Goal: Task Accomplishment & Management: Use online tool/utility

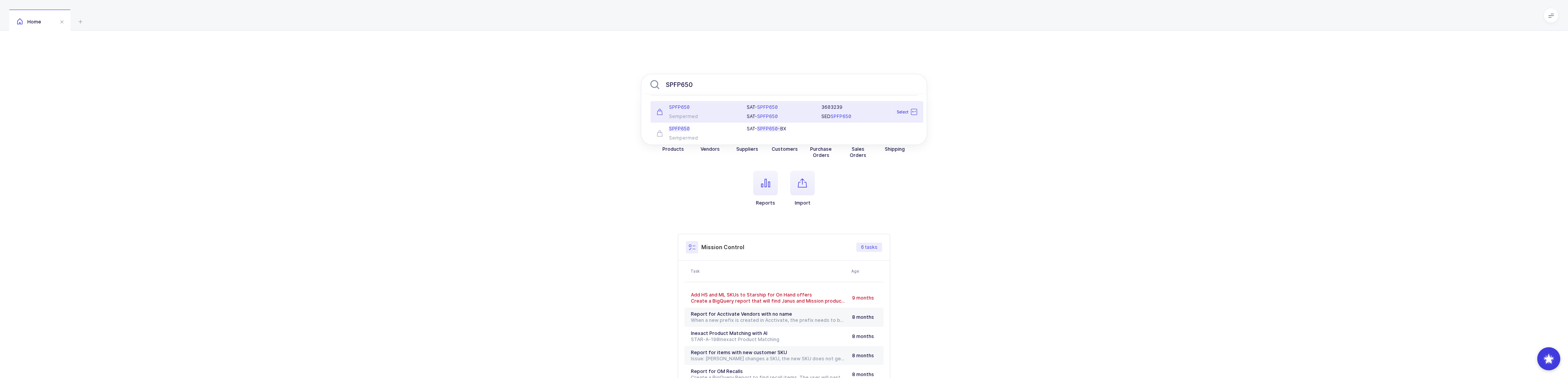
type input "SPFP650"
click at [751, 111] on div "S A T - SPFP650 S A T - SPFP650" at bounding box center [779, 112] width 75 height 15
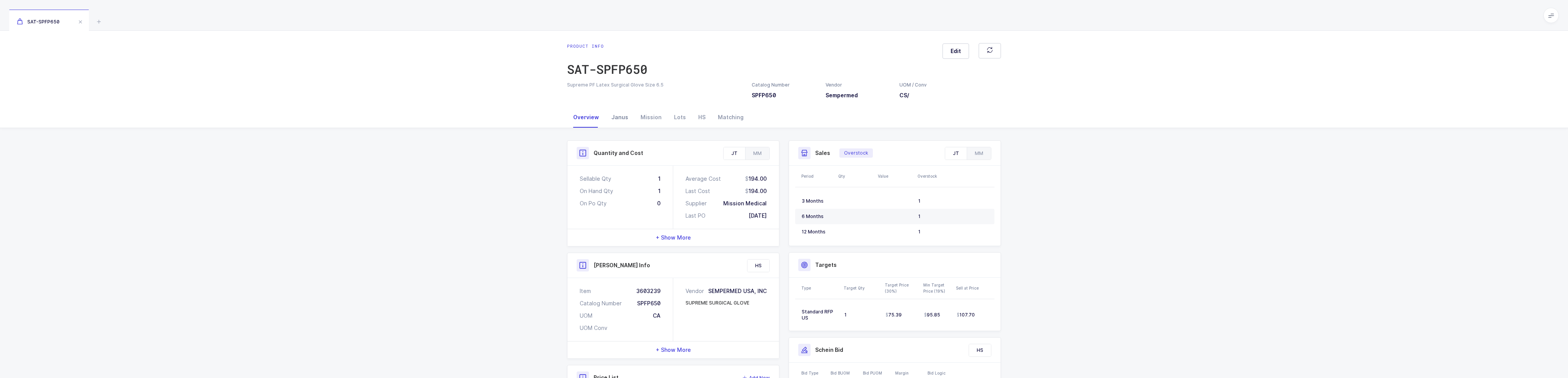
click at [630, 117] on div "Janus" at bounding box center [619, 117] width 29 height 21
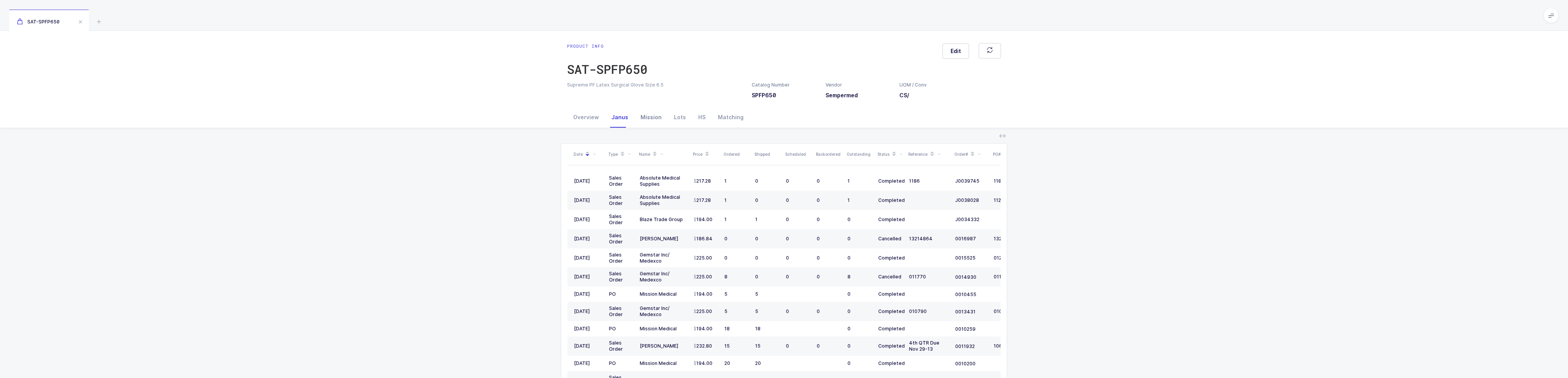
click at [644, 116] on div "Mission" at bounding box center [651, 117] width 34 height 21
click at [572, 121] on div "Overview" at bounding box center [586, 117] width 38 height 21
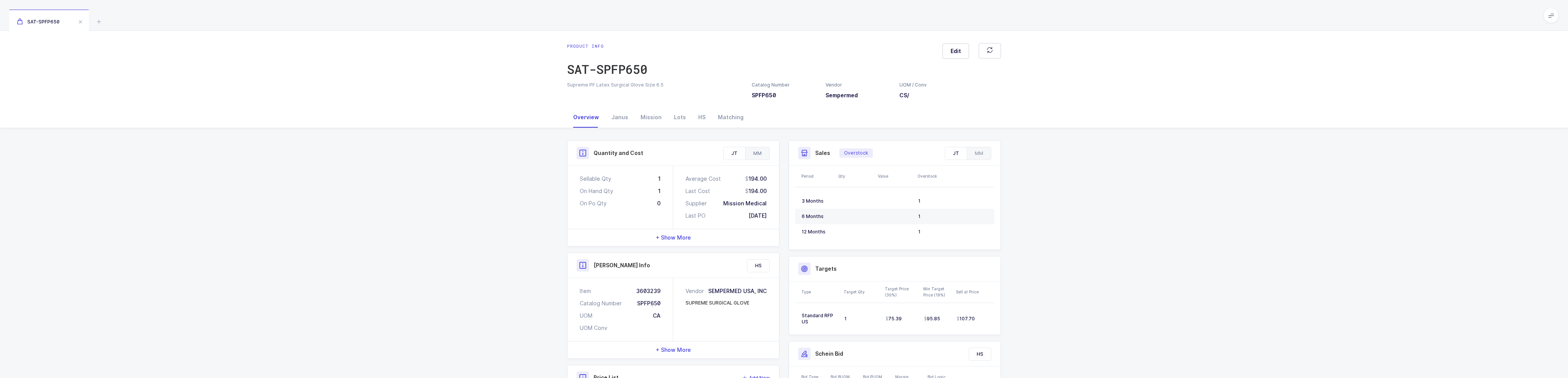
click at [762, 156] on div "MM" at bounding box center [757, 153] width 24 height 12
click at [735, 153] on div "JT" at bounding box center [734, 153] width 21 height 12
click at [760, 152] on div "MM" at bounding box center [757, 153] width 24 height 12
click at [737, 153] on div "JT" at bounding box center [734, 153] width 21 height 12
drag, startPoint x: 742, startPoint y: 173, endPoint x: 773, endPoint y: 187, distance: 34.0
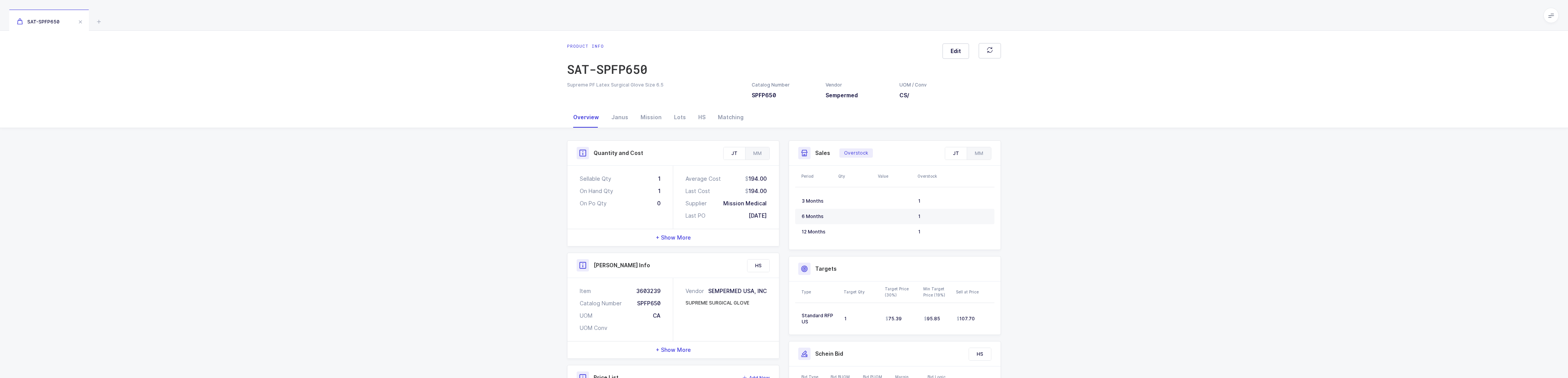
click at [773, 187] on div "Average Cost 194.00 Last Cost 194.00 Supplier Mission Medical Last PO 06/17/2014" at bounding box center [726, 197] width 106 height 63
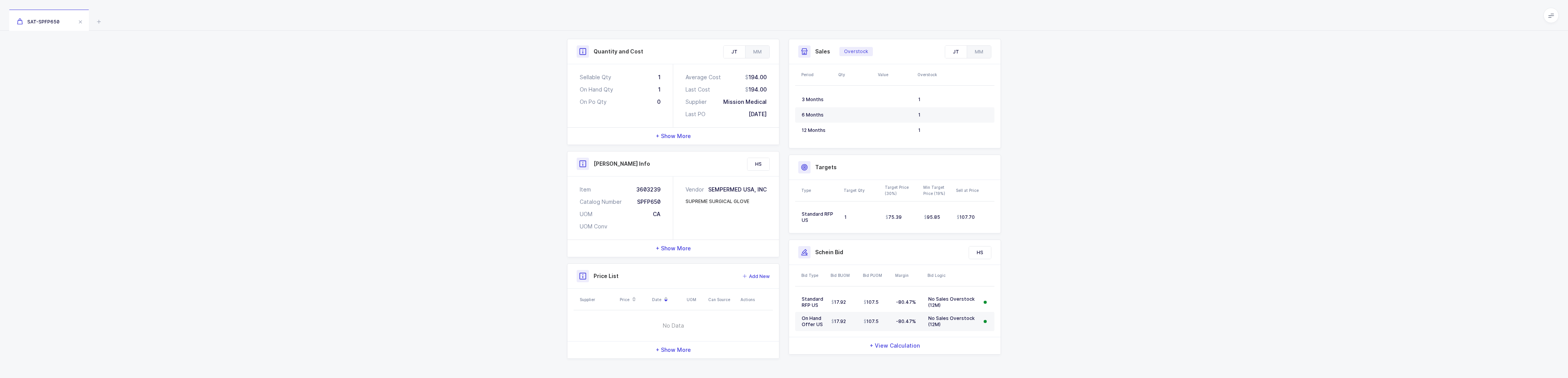
scroll to position [101, 0]
drag, startPoint x: 993, startPoint y: 218, endPoint x: 999, endPoint y: 224, distance: 8.5
click at [999, 224] on div "Type Target Qty Target Price (30%) Min Target Price (19%) Sell at Price Standar…" at bounding box center [894, 206] width 211 height 53
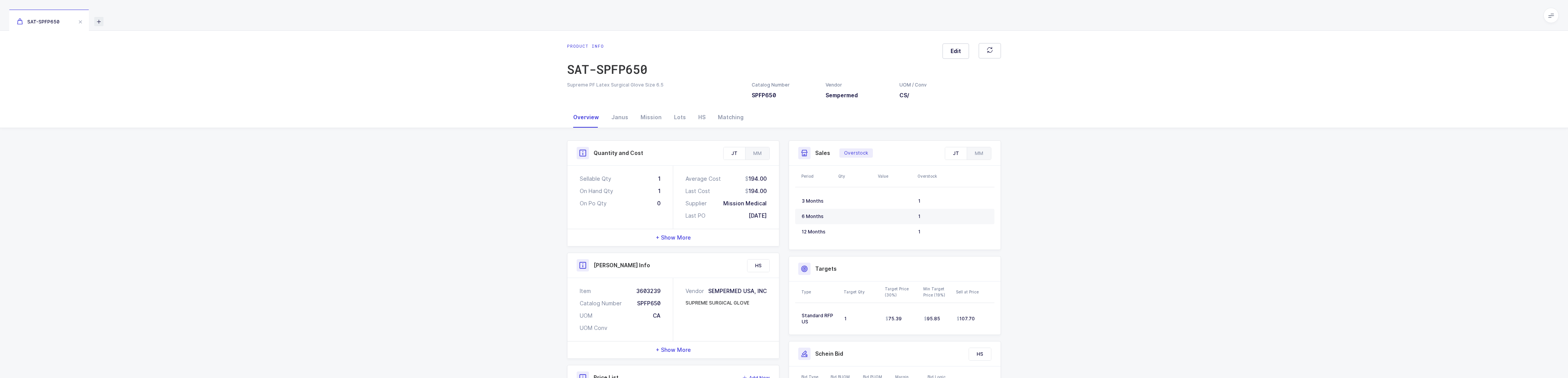
click at [102, 21] on icon at bounding box center [98, 21] width 9 height 9
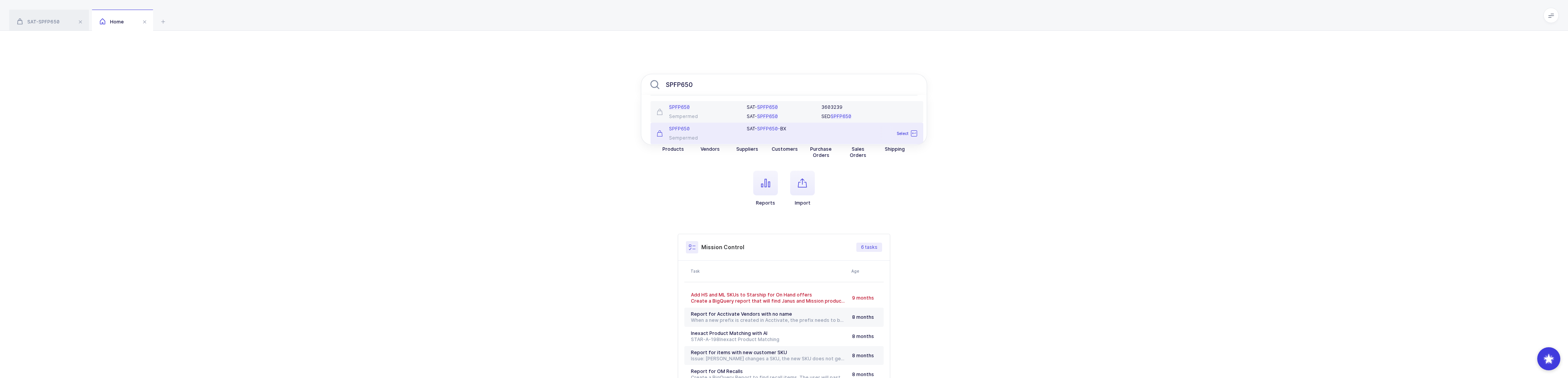
type input "SPFP650"
click at [717, 131] on div "SPFP650" at bounding box center [697, 129] width 81 height 6
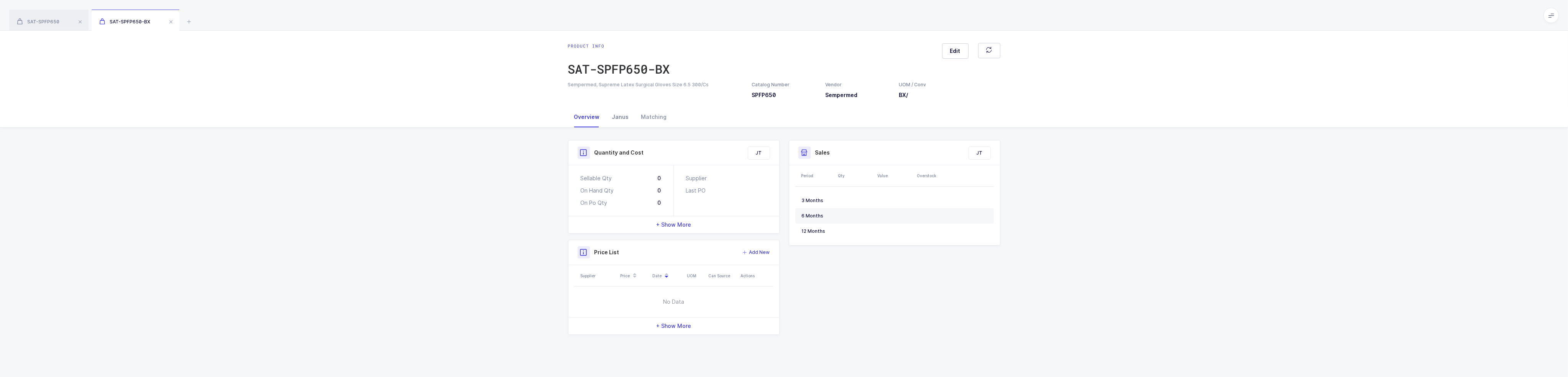
click at [612, 119] on div "Janus" at bounding box center [621, 117] width 29 height 21
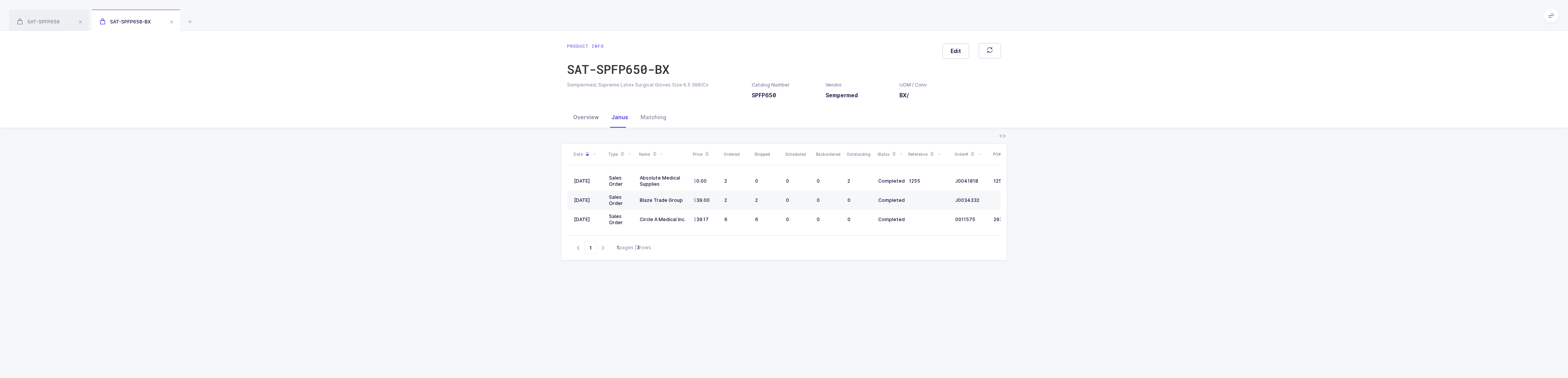
click at [593, 115] on div "Overview" at bounding box center [586, 117] width 38 height 21
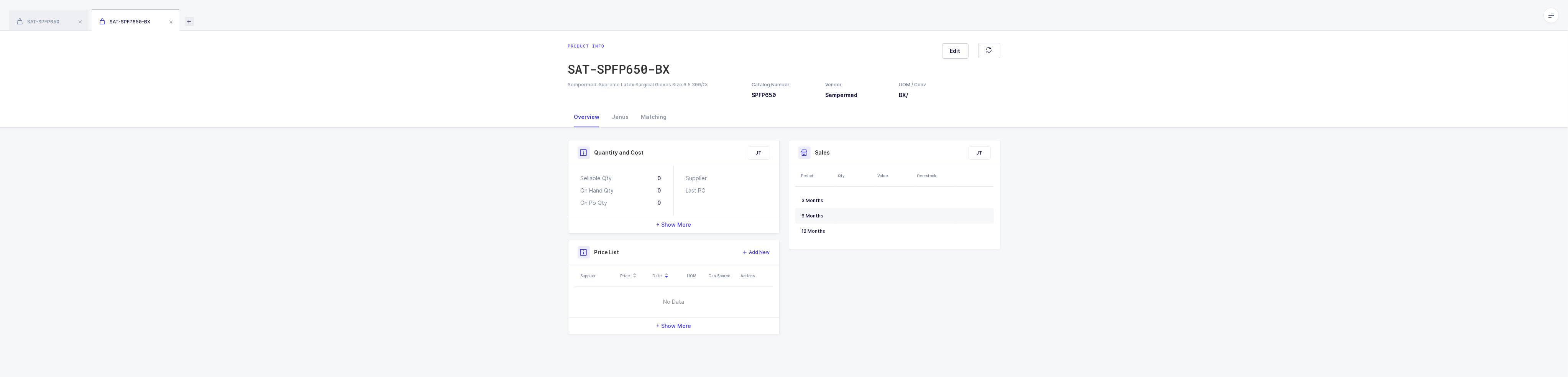
click at [189, 24] on icon at bounding box center [189, 21] width 9 height 9
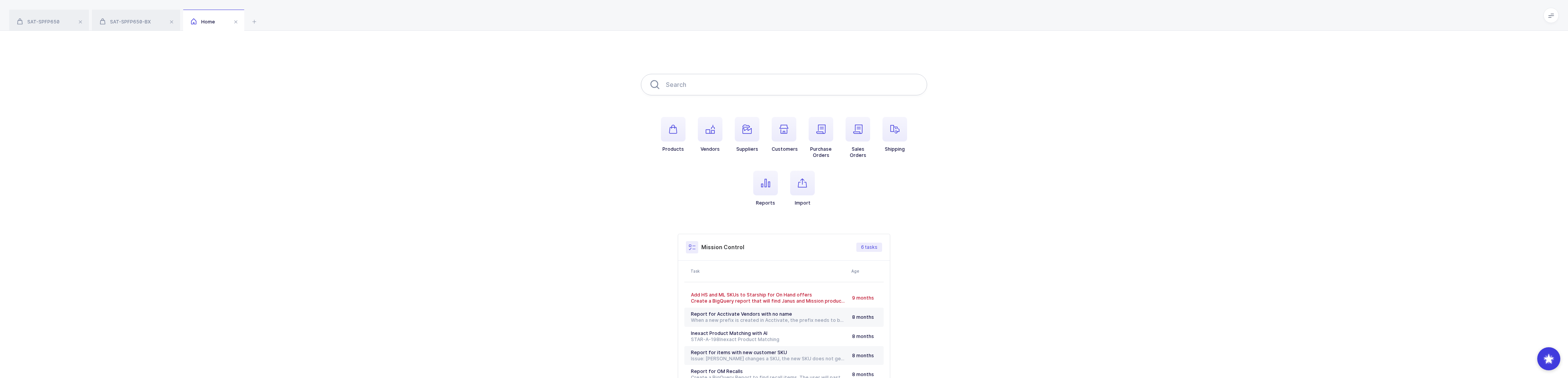
click at [740, 91] on input "text" at bounding box center [784, 84] width 286 height 21
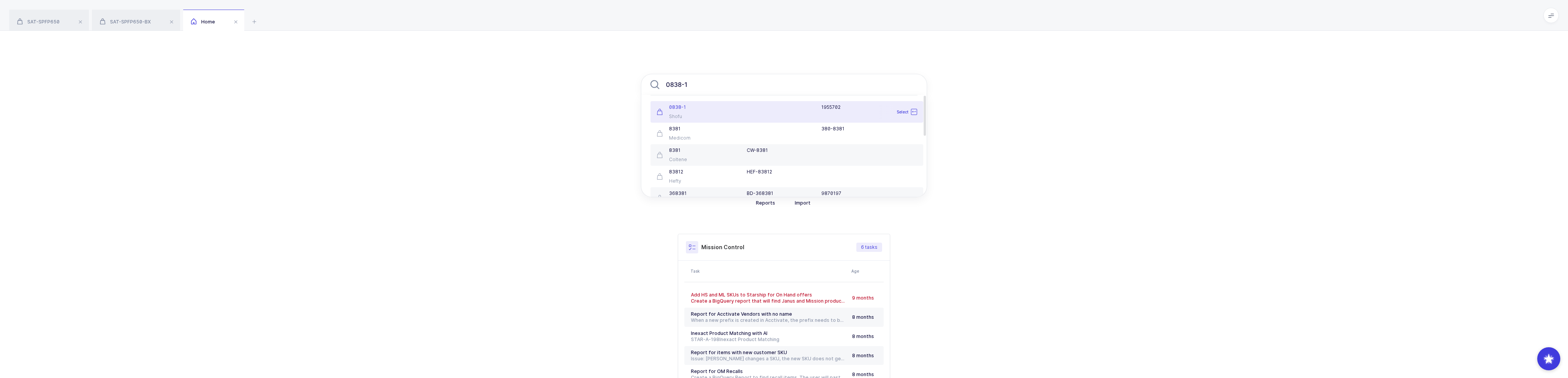
type input "0838-1"
click at [717, 112] on div "0838-1 Shofu" at bounding box center [696, 112] width 90 height 15
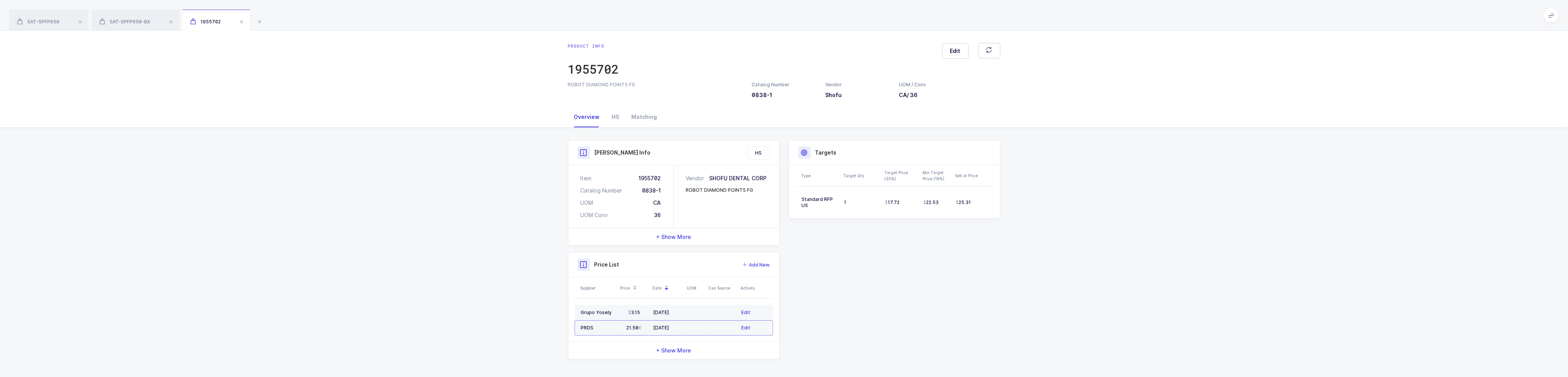
click at [683, 308] on td "03/31/2025" at bounding box center [668, 312] width 35 height 15
click at [684, 327] on td at bounding box center [692, 328] width 21 height 15
click at [685, 309] on td at bounding box center [692, 312] width 21 height 15
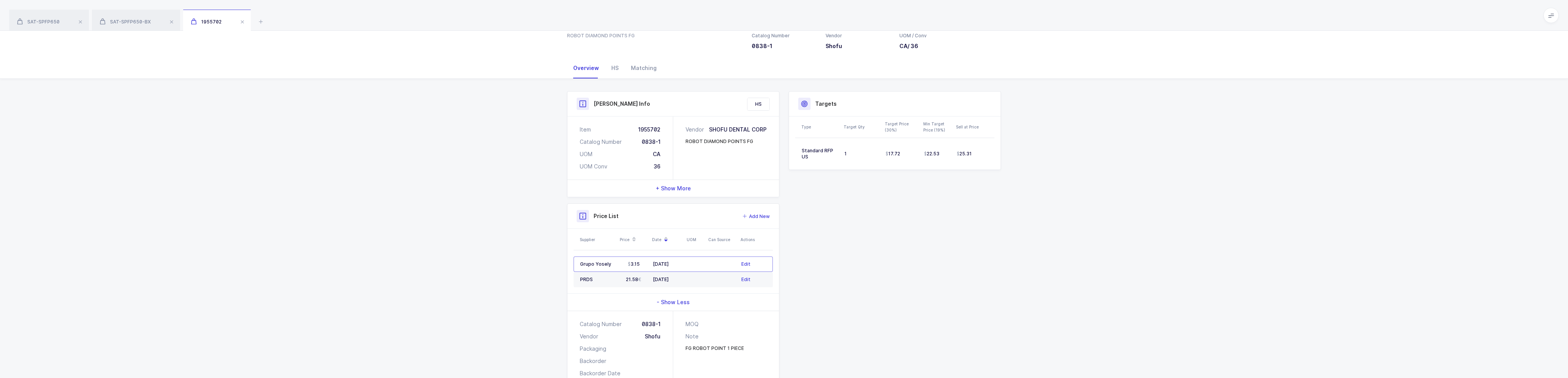
scroll to position [75, 0]
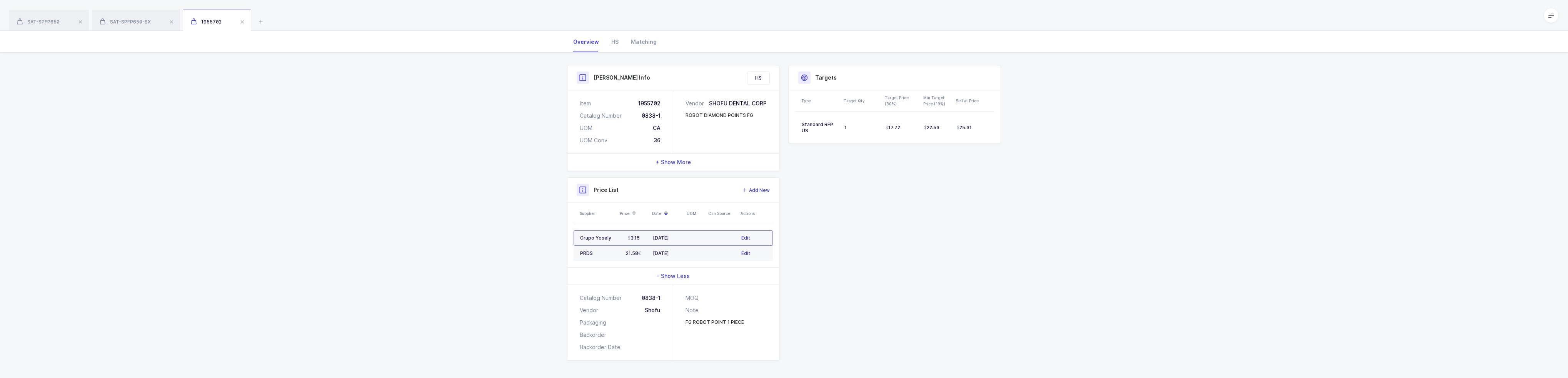
click at [695, 234] on td at bounding box center [695, 238] width 21 height 15
click at [692, 246] on td at bounding box center [695, 253] width 21 height 15
click at [694, 236] on td at bounding box center [695, 238] width 21 height 15
click at [263, 21] on icon at bounding box center [260, 21] width 9 height 9
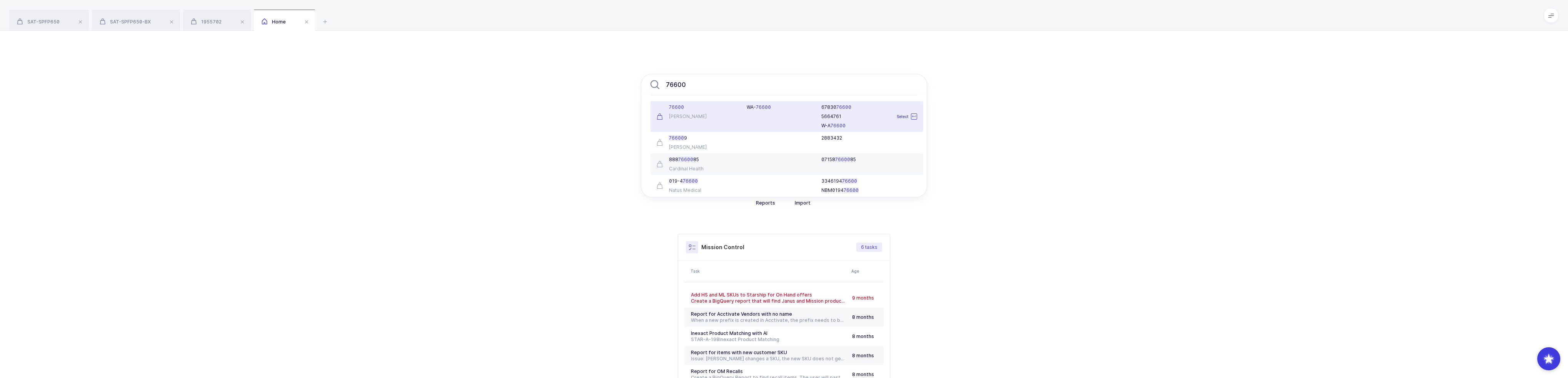
type input "76600"
click at [753, 112] on div "W A - 76600" at bounding box center [779, 117] width 75 height 24
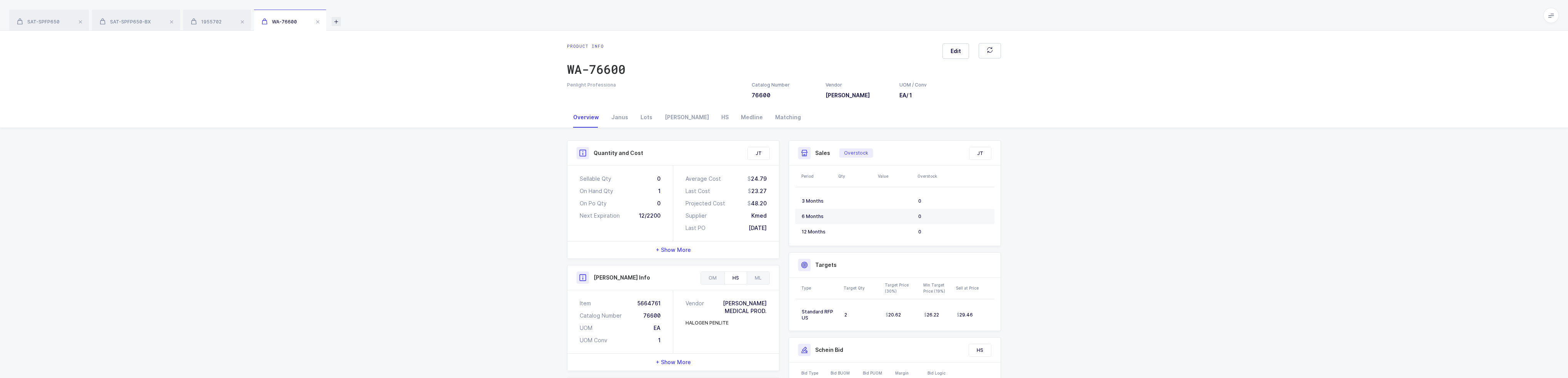
click at [338, 23] on icon at bounding box center [336, 21] width 9 height 9
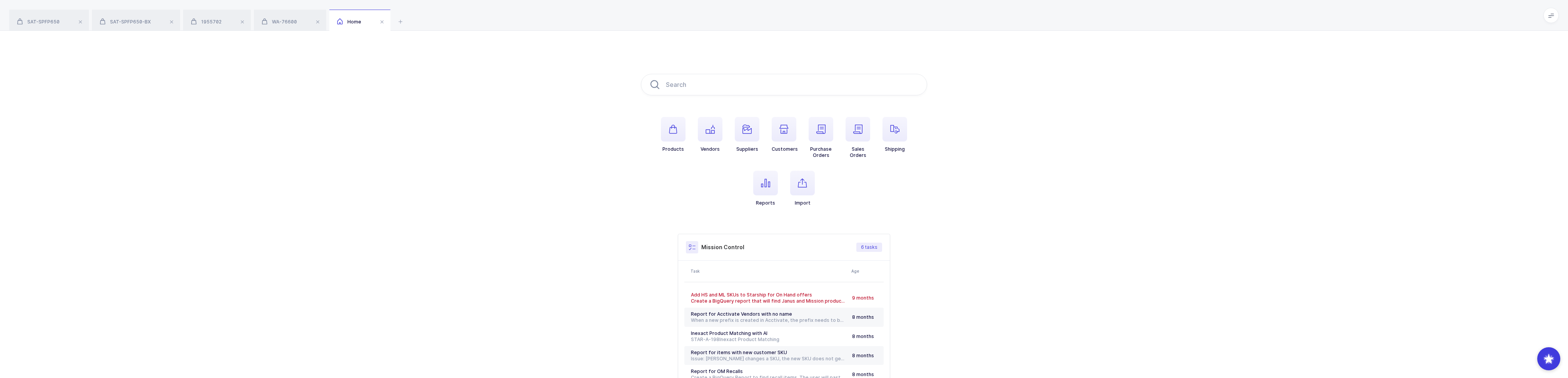
click at [739, 188] on ul "Products Vendors Suppliers Customers Purchase Orders Sales Orders Shipping Repo…" at bounding box center [784, 167] width 286 height 101
click at [765, 183] on icon "button" at bounding box center [765, 183] width 9 height 9
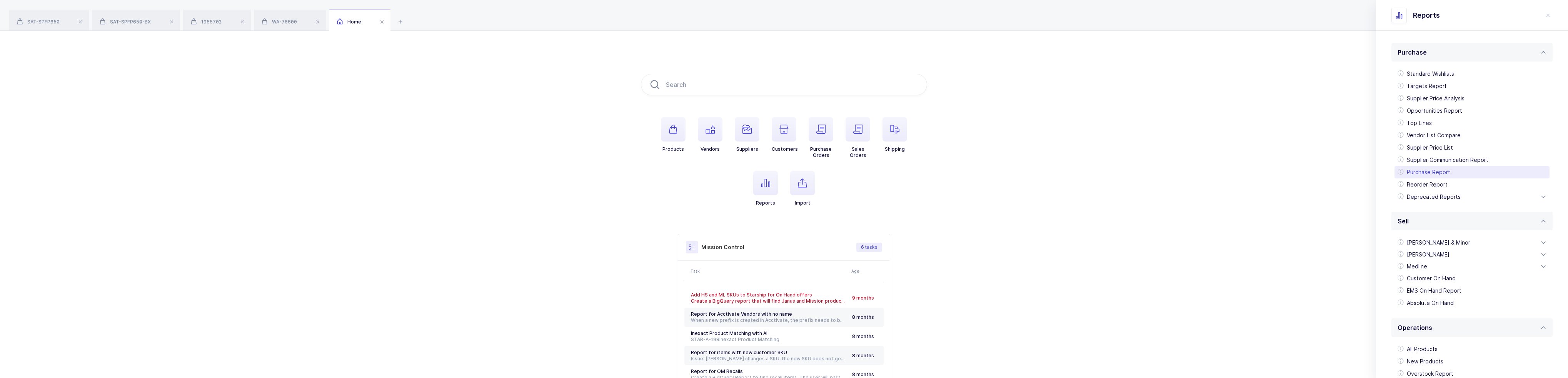
click at [1445, 174] on div "Purchase Report" at bounding box center [1472, 172] width 155 height 12
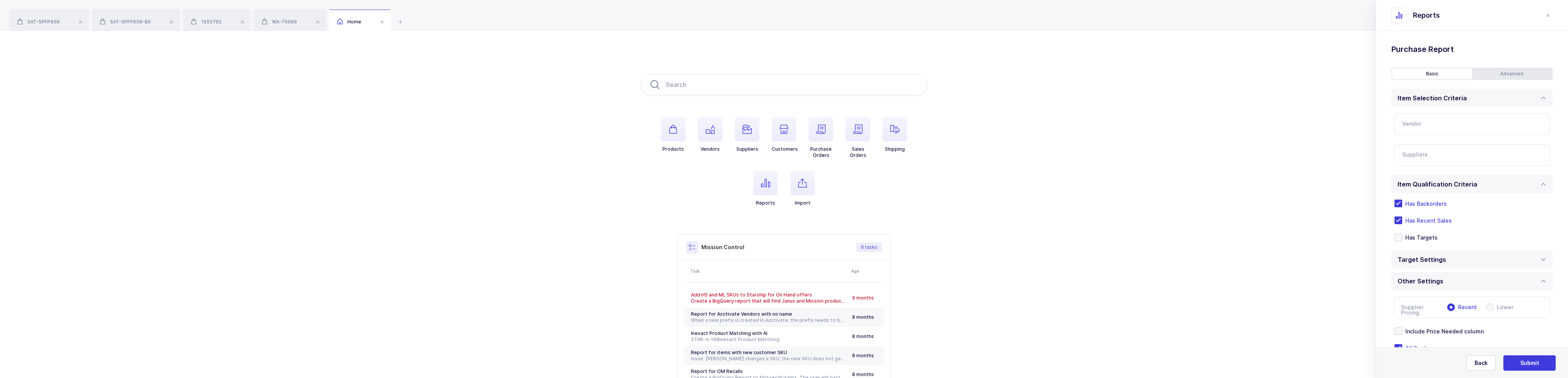
click at [1445, 129] on input "text" at bounding box center [1472, 124] width 155 height 21
click at [1429, 149] on span "Garrison Dental Solutions" at bounding box center [1447, 150] width 90 height 7
type input "Garrison Dental Solutions"
click at [1429, 149] on div at bounding box center [1463, 154] width 137 height 18
type input "baha"
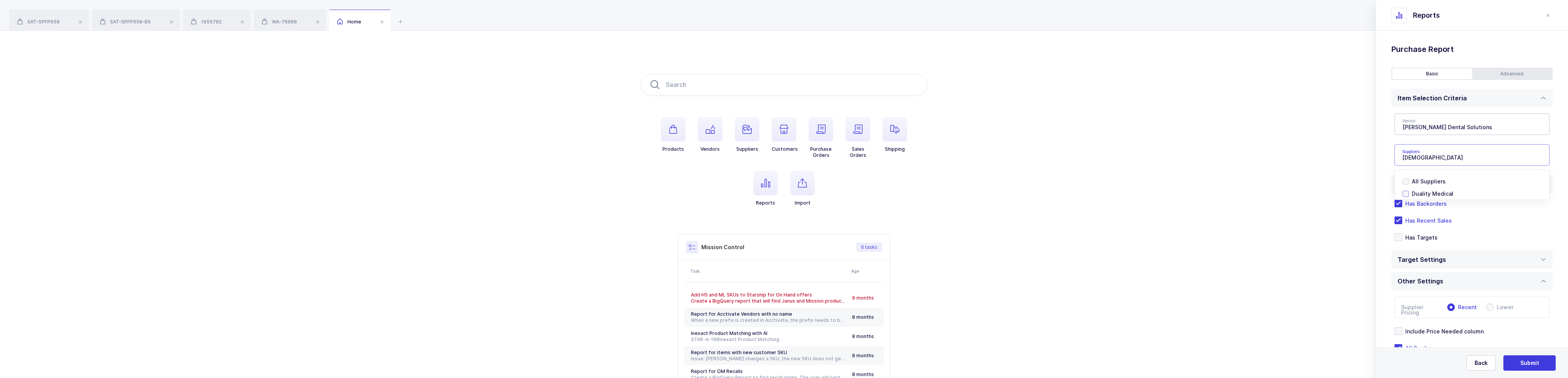
click at [1431, 194] on span "Duality Medical" at bounding box center [1432, 194] width 42 height 7
click at [1388, 147] on div "Standard Wishlists Targets Report Supplier Price Analysis Opportunities Report …" at bounding box center [1471, 229] width 192 height 398
click at [1420, 230] on span "Has Recent Sales" at bounding box center [1426, 231] width 49 height 7
click at [1402, 227] on input "Has Recent Sales" at bounding box center [1402, 227] width 0 height 0
click at [1500, 74] on div "Advanced" at bounding box center [1512, 74] width 80 height 11
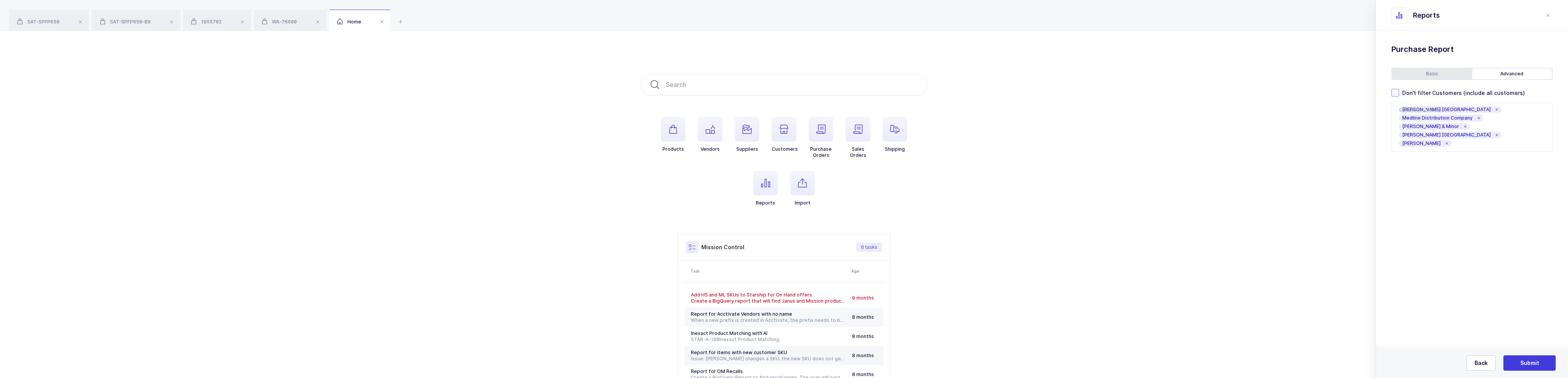
click at [1440, 90] on span "Don't filter Customers (include all customers)" at bounding box center [1462, 93] width 126 height 7
click at [1399, 89] on input "Don't filter Customers (include all customers)" at bounding box center [1399, 89] width 0 height 0
click at [1443, 70] on div "Basic" at bounding box center [1432, 74] width 80 height 11
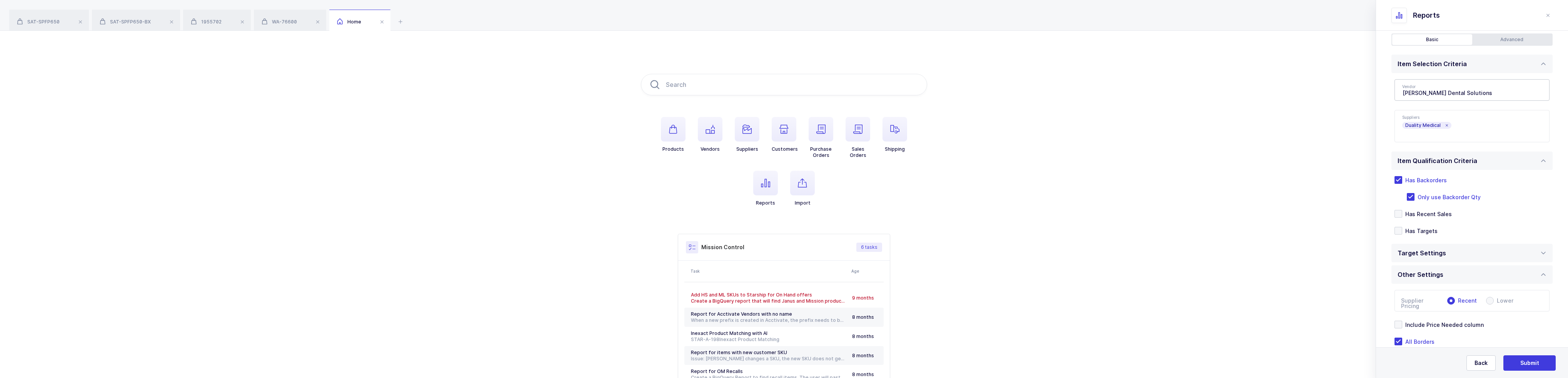
scroll to position [67, 0]
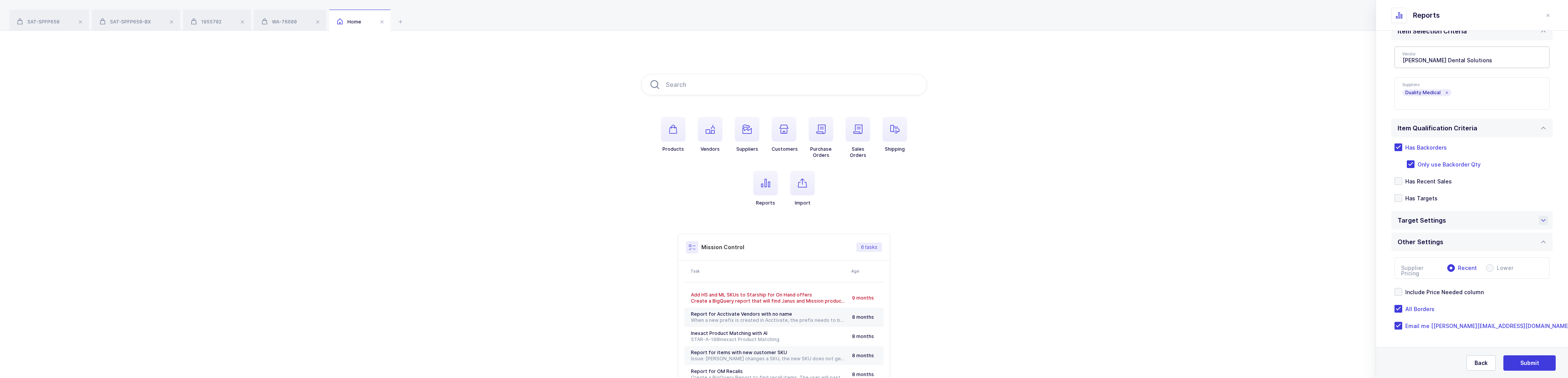
click at [1483, 224] on div "Target Settings" at bounding box center [1472, 220] width 161 height 18
click at [1482, 220] on div "Target Settings" at bounding box center [1472, 220] width 161 height 18
click at [1477, 223] on div "Target Settings" at bounding box center [1472, 220] width 161 height 18
click at [1448, 220] on div "Target Settings" at bounding box center [1472, 220] width 161 height 18
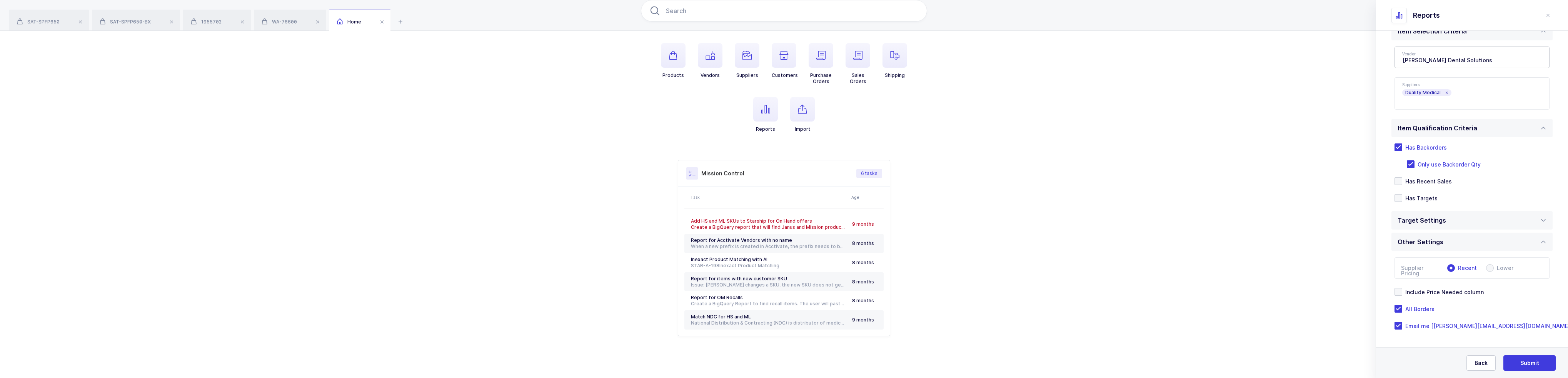
scroll to position [0, 0]
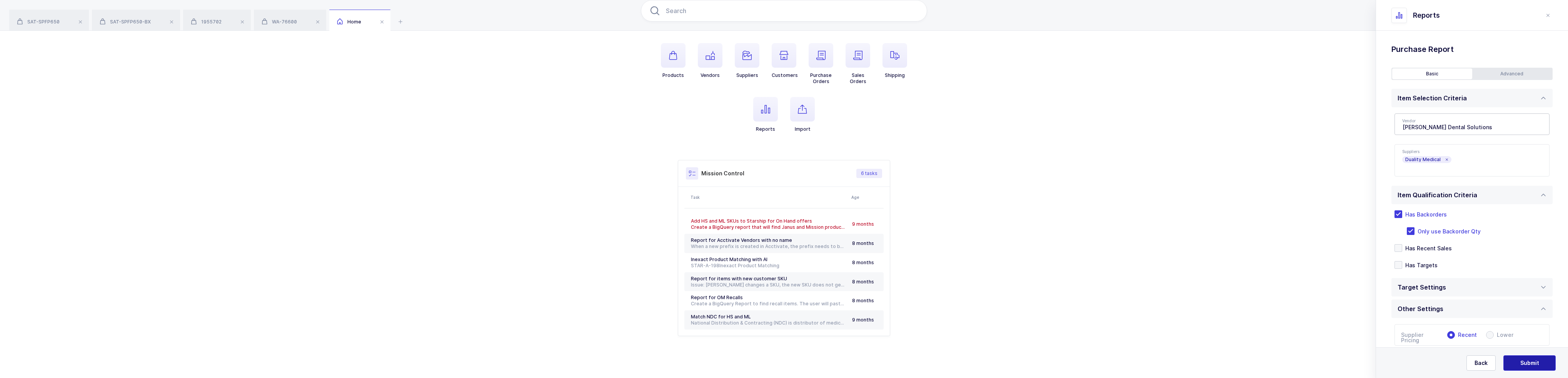
click at [1531, 362] on span "Submit" at bounding box center [1529, 363] width 19 height 8
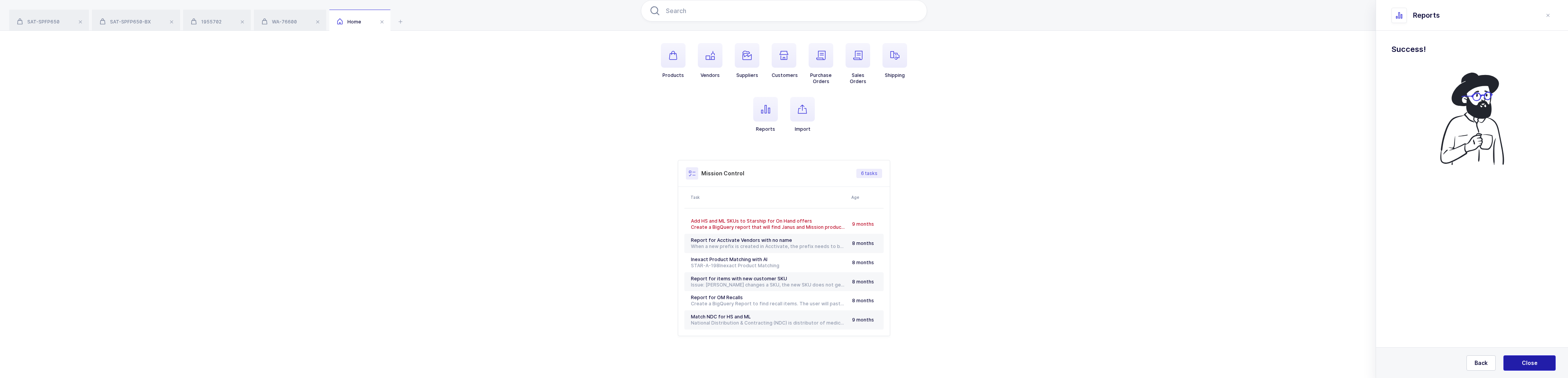
click at [1531, 362] on span "Close" at bounding box center [1530, 363] width 16 height 8
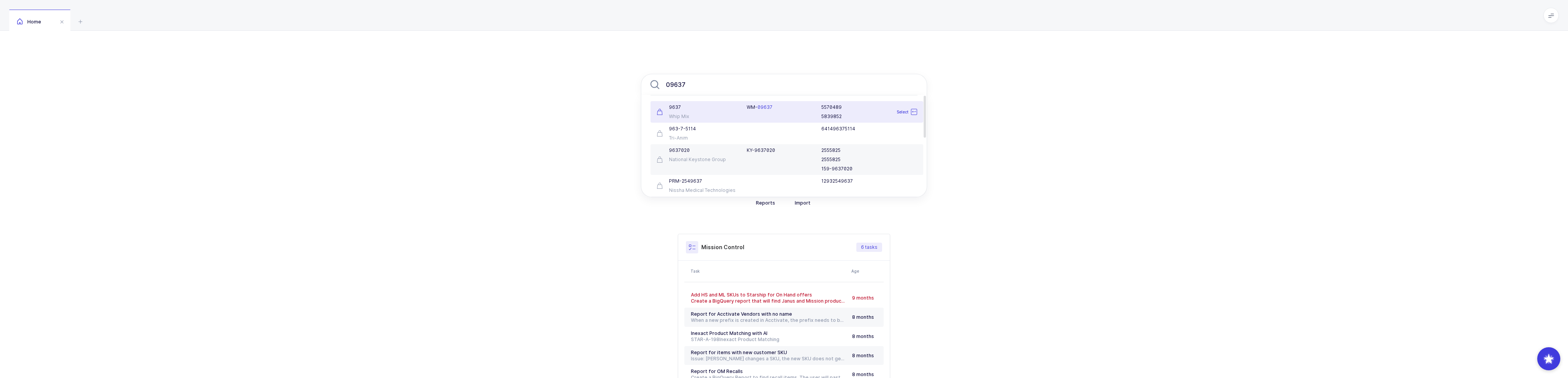
type input "09637"
click at [729, 112] on div "9 6 3 7 Whip Mix" at bounding box center [696, 112] width 90 height 15
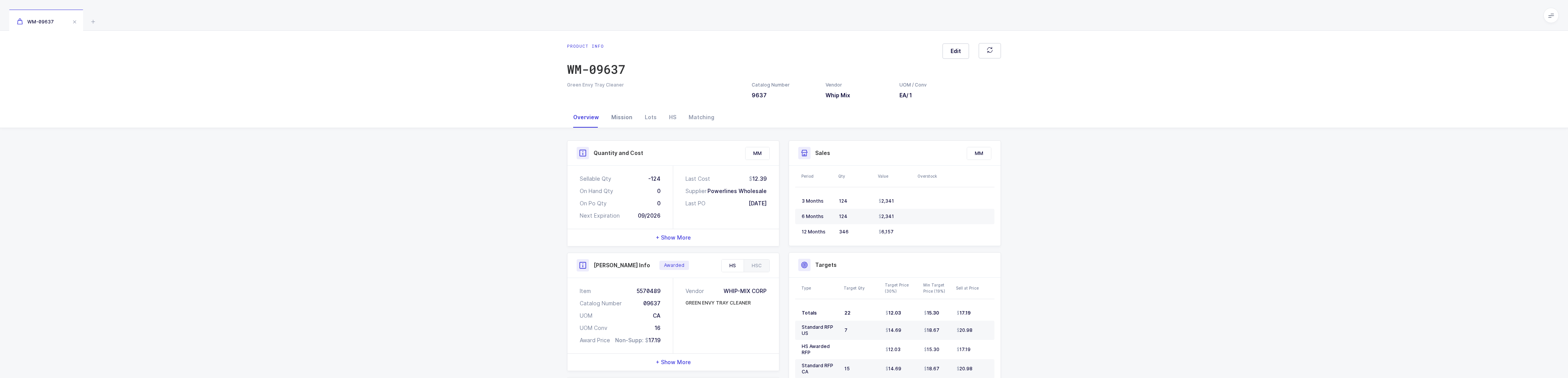
click at [622, 123] on div "Mission" at bounding box center [621, 117] width 34 height 21
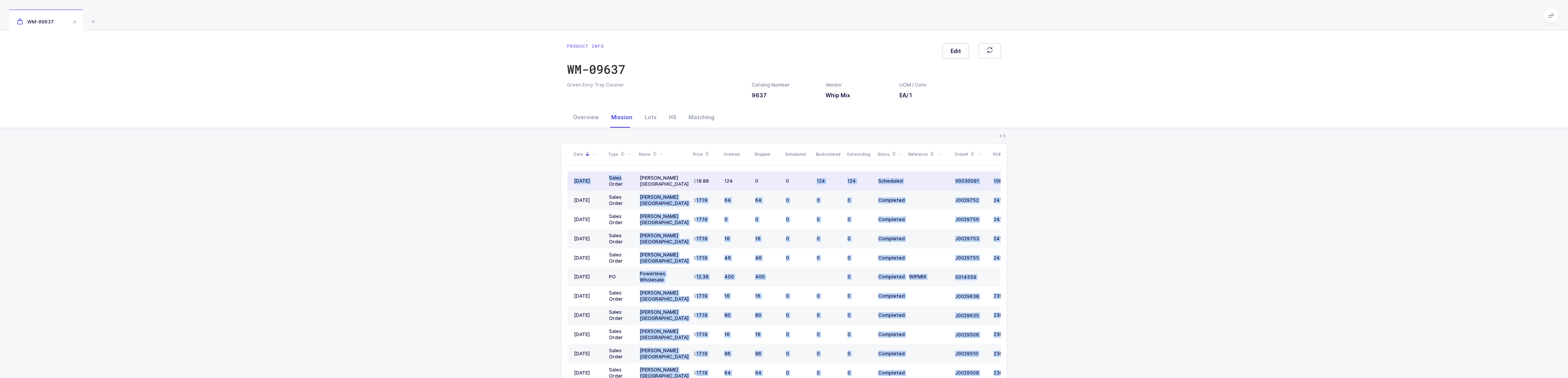
drag, startPoint x: 793, startPoint y: 181, endPoint x: 636, endPoint y: 174, distance: 157.2
click at [636, 174] on div "Date Type Name Price Ordered Shipped Scheduled Backordered Outstanding Status R…" at bounding box center [784, 277] width 433 height 267
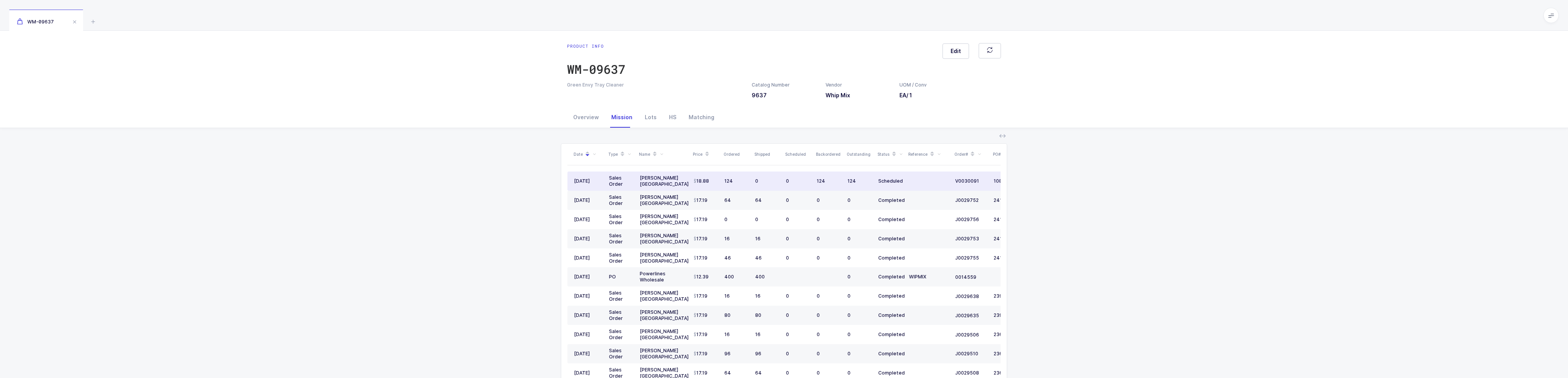
click at [641, 183] on div "[PERSON_NAME] [GEOGRAPHIC_DATA]" at bounding box center [663, 181] width 48 height 12
drag, startPoint x: 643, startPoint y: 183, endPoint x: 965, endPoint y: 176, distance: 322.1
click at [965, 176] on tr "08/22/2025 Sales Order Henry Schein Canada 18.88 124 0 0 124 124 Scheduled V003…" at bounding box center [809, 181] width 484 height 19
click at [939, 183] on td at bounding box center [929, 181] width 46 height 19
drag, startPoint x: 938, startPoint y: 183, endPoint x: 695, endPoint y: 183, distance: 243.0
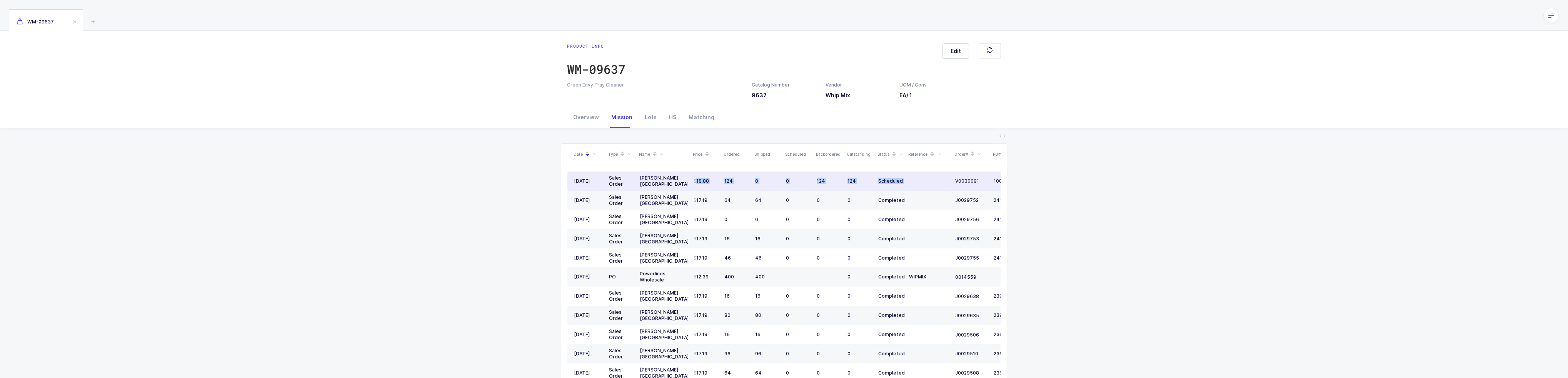
click at [695, 183] on tr "08/22/2025 Sales Order Henry Schein Canada 18.88 124 0 0 124 124 Scheduled V003…" at bounding box center [809, 181] width 484 height 19
click at [695, 183] on span "18.88" at bounding box center [701, 181] width 15 height 6
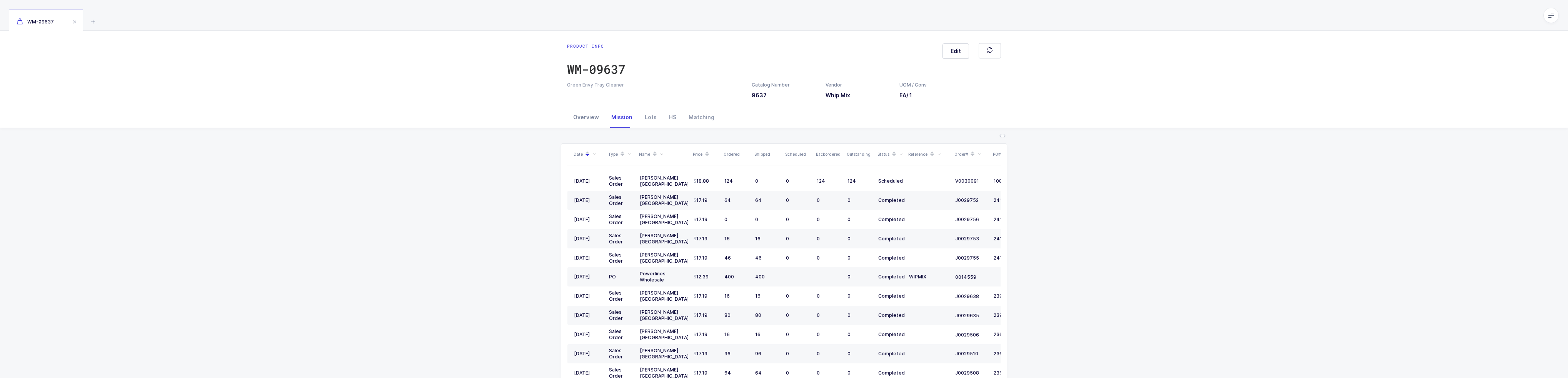
click at [588, 121] on div "Overview" at bounding box center [586, 117] width 38 height 21
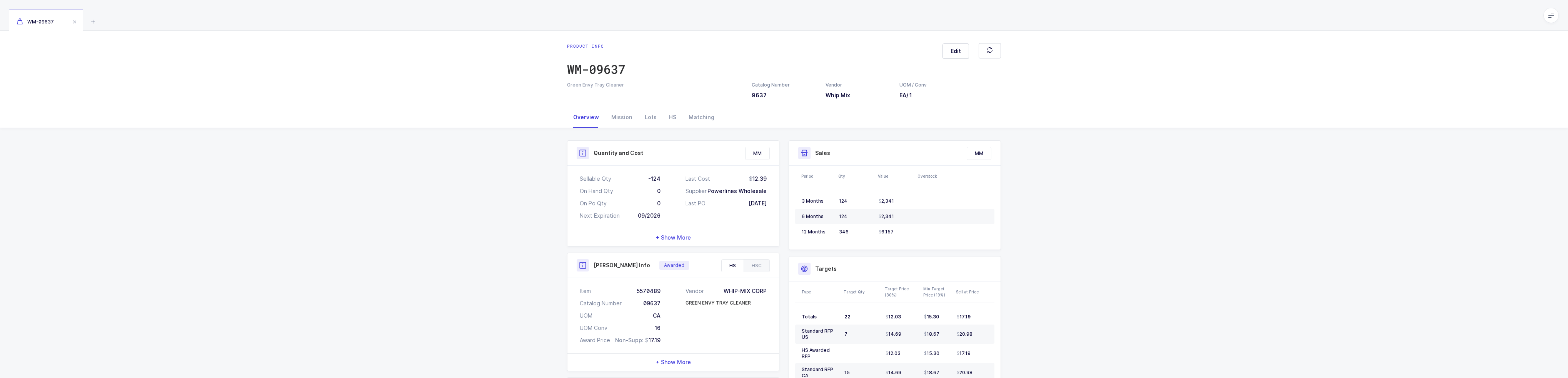
drag, startPoint x: 776, startPoint y: 207, endPoint x: 771, endPoint y: 212, distance: 7.1
click at [767, 211] on div "Last Cost 12.39 Supplier Powerlines Wholesale Last PO 10/28/2024" at bounding box center [726, 197] width 106 height 63
click at [774, 212] on div "Last Cost 12.39 Supplier Powerlines Wholesale Last PO 10/28/2024" at bounding box center [726, 197] width 106 height 63
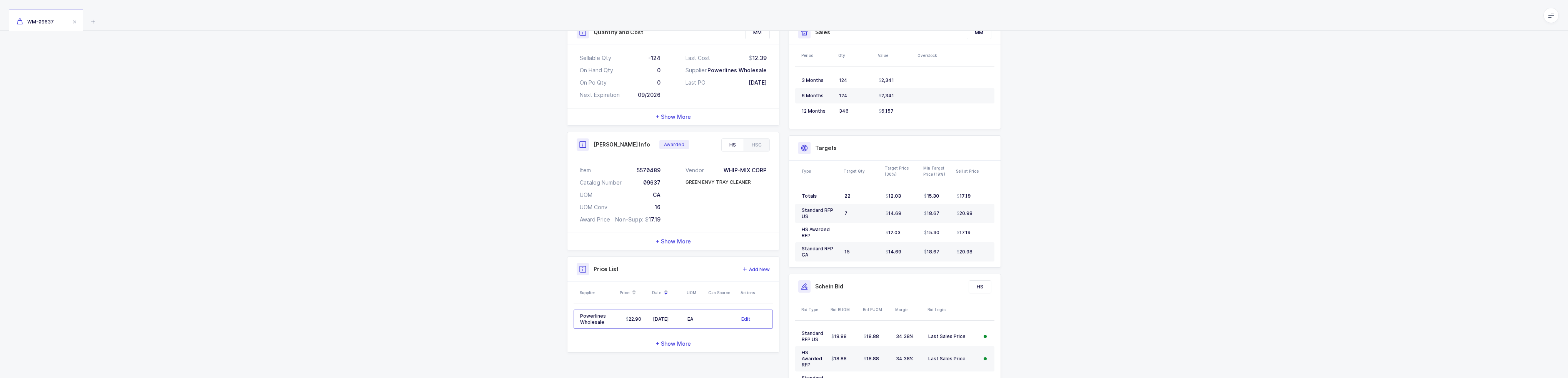
scroll to position [180, 0]
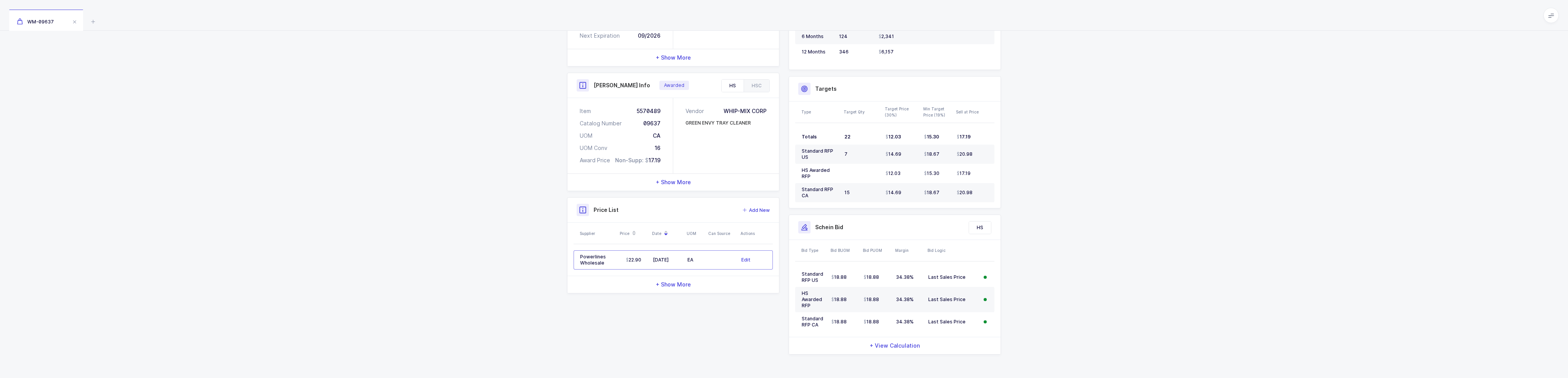
drag, startPoint x: 747, startPoint y: 325, endPoint x: 749, endPoint y: 298, distance: 27.1
click at [749, 298] on div "Quantity and Cost MM Sellable Qty -124 On Hand Qty 0 On Po Qty 0 Next Expiratio…" at bounding box center [784, 160] width 443 height 400
drag, startPoint x: 749, startPoint y: 316, endPoint x: 737, endPoint y: 311, distance: 13.0
click at [737, 311] on div "Quantity and Cost MM Sellable Qty -124 On Hand Qty 0 On Po Qty 0 Next Expiratio…" at bounding box center [784, 160] width 443 height 400
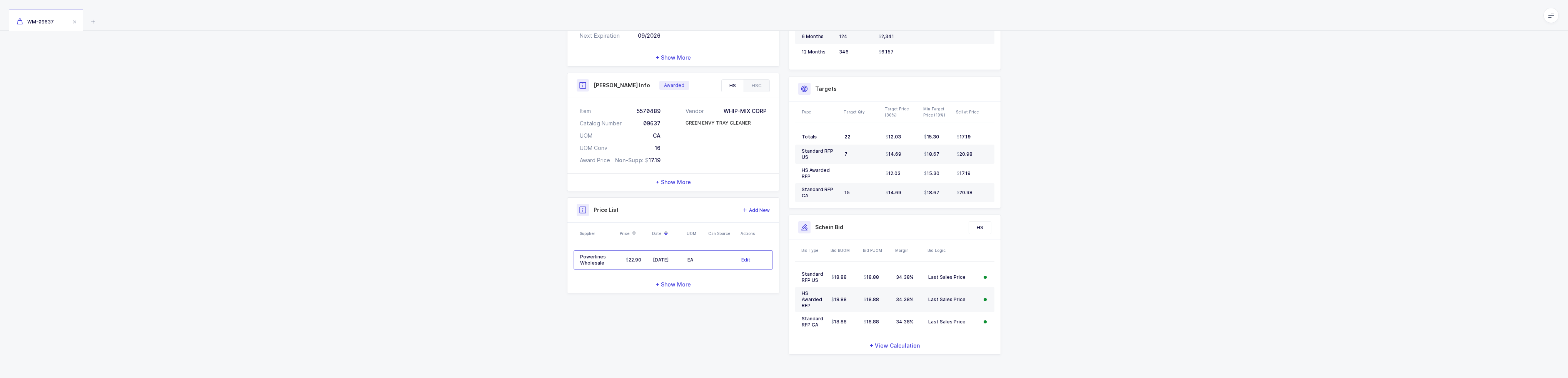
click at [737, 311] on div "Quantity and Cost MM Sellable Qty -124 On Hand Qty 0 On Po Qty 0 Next Expiratio…" at bounding box center [784, 160] width 443 height 400
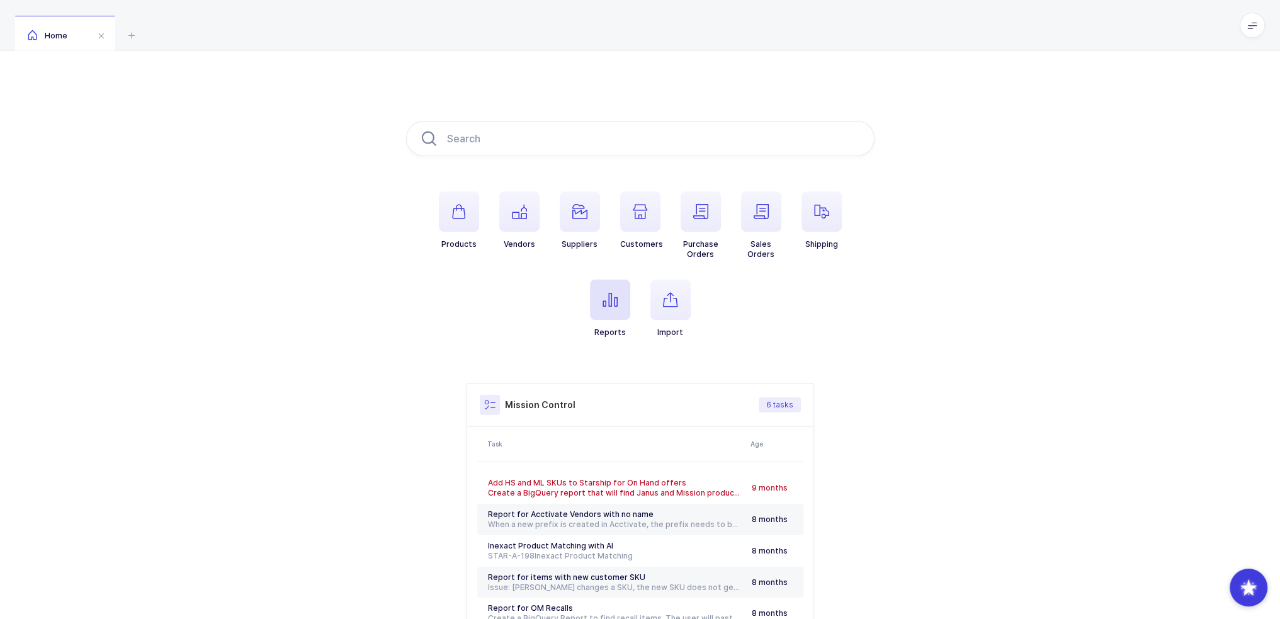
click at [607, 297] on icon "button" at bounding box center [610, 299] width 15 height 15
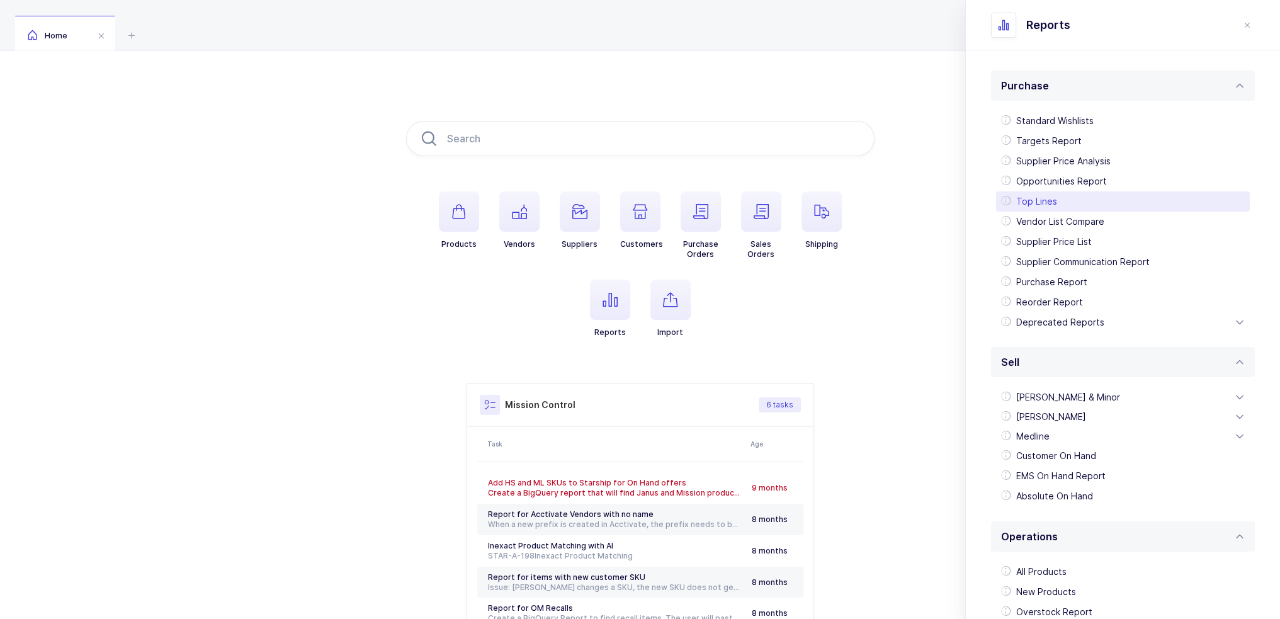
click at [1061, 200] on div "Top Lines" at bounding box center [1123, 201] width 254 height 20
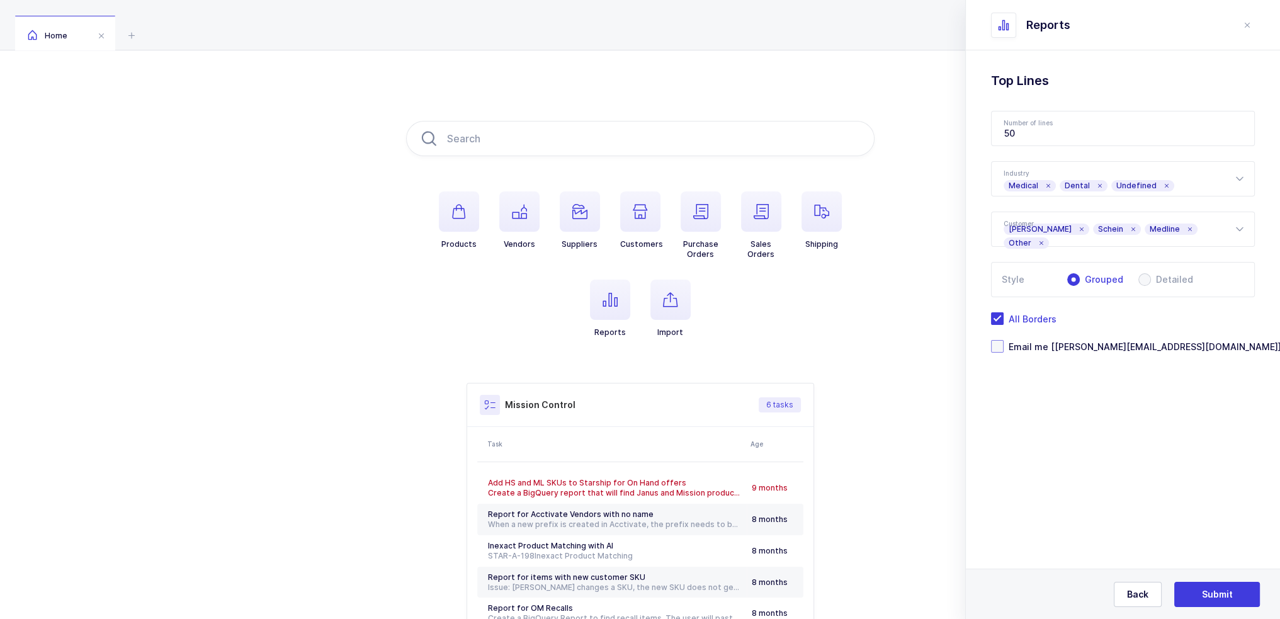
click at [1052, 349] on span "Email me [[PERSON_NAME][EMAIL_ADDRESS][DOMAIN_NAME]]" at bounding box center [1143, 347] width 278 height 12
click at [1004, 340] on input "Email me [[PERSON_NAME][EMAIL_ADDRESS][DOMAIN_NAME]]" at bounding box center [1004, 340] width 0 height 0
drag, startPoint x: 1049, startPoint y: 123, endPoint x: 979, endPoint y: 143, distance: 73.3
click at [979, 143] on div "Standard Wishlists Targets Report Supplier Price Analysis Opportunities Report …" at bounding box center [1123, 244] width 314 height 388
type input "500"
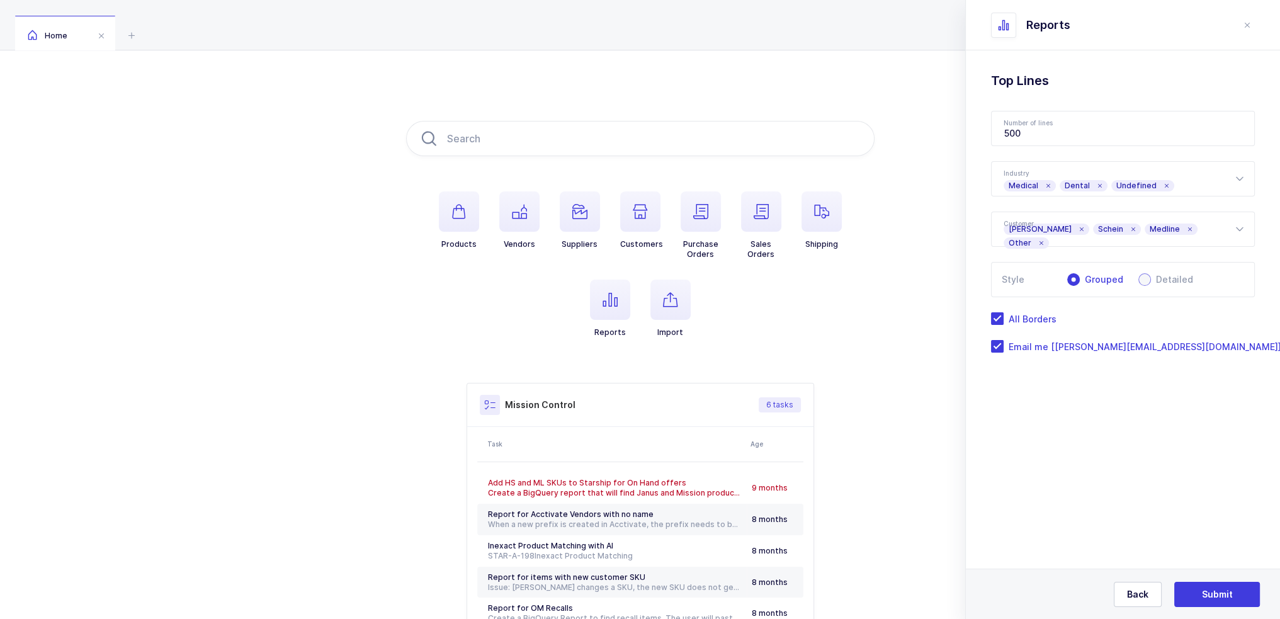
click at [1168, 276] on span "Detailed" at bounding box center [1172, 279] width 42 height 9
click at [1151, 276] on input "Detailed" at bounding box center [1144, 279] width 13 height 13
radio input "true"
radio input "false"
radio input "true"
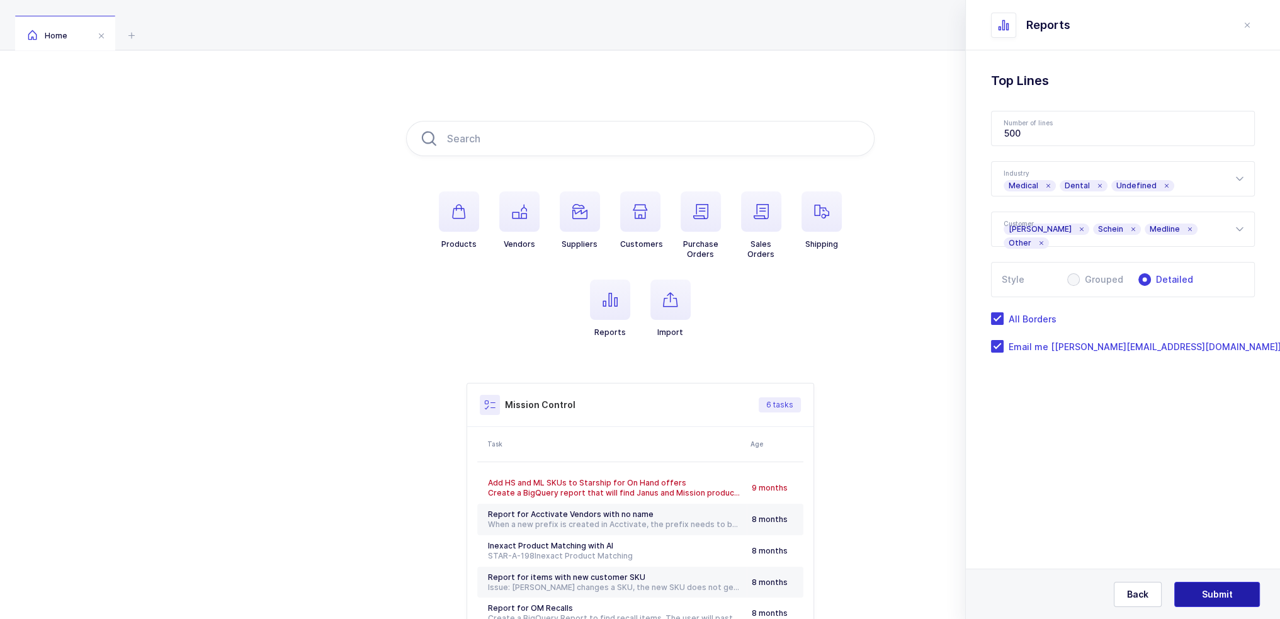
click at [1214, 591] on span "Submit" at bounding box center [1217, 594] width 31 height 13
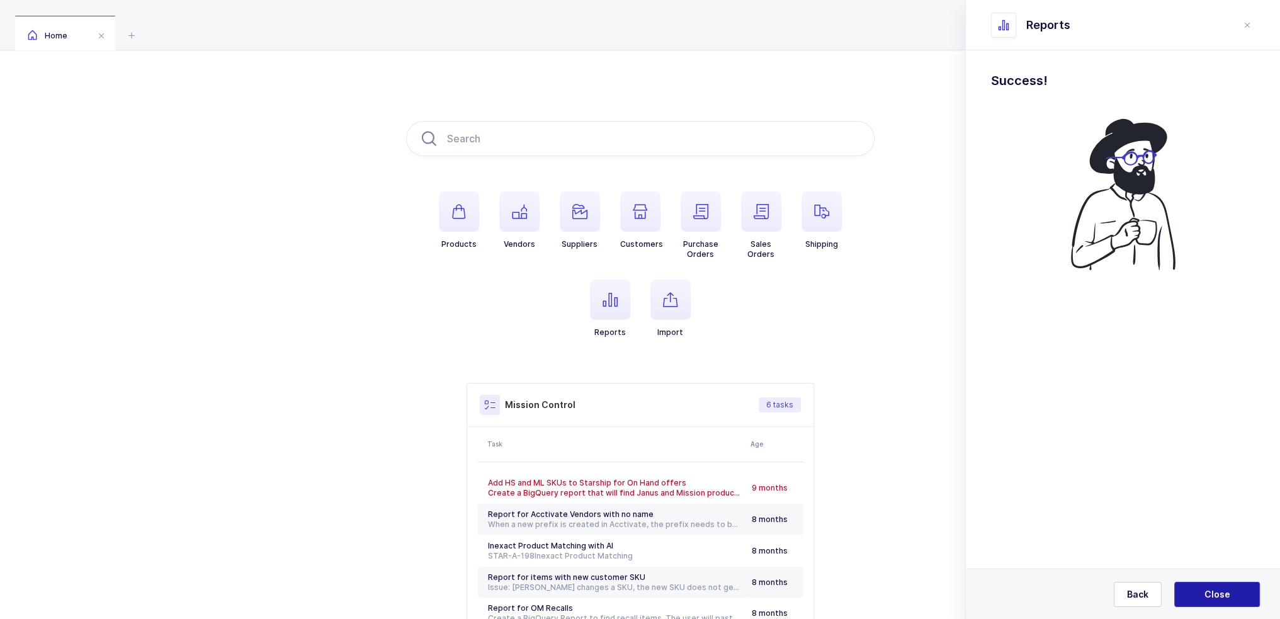
click at [1215, 589] on span "Close" at bounding box center [1218, 594] width 26 height 13
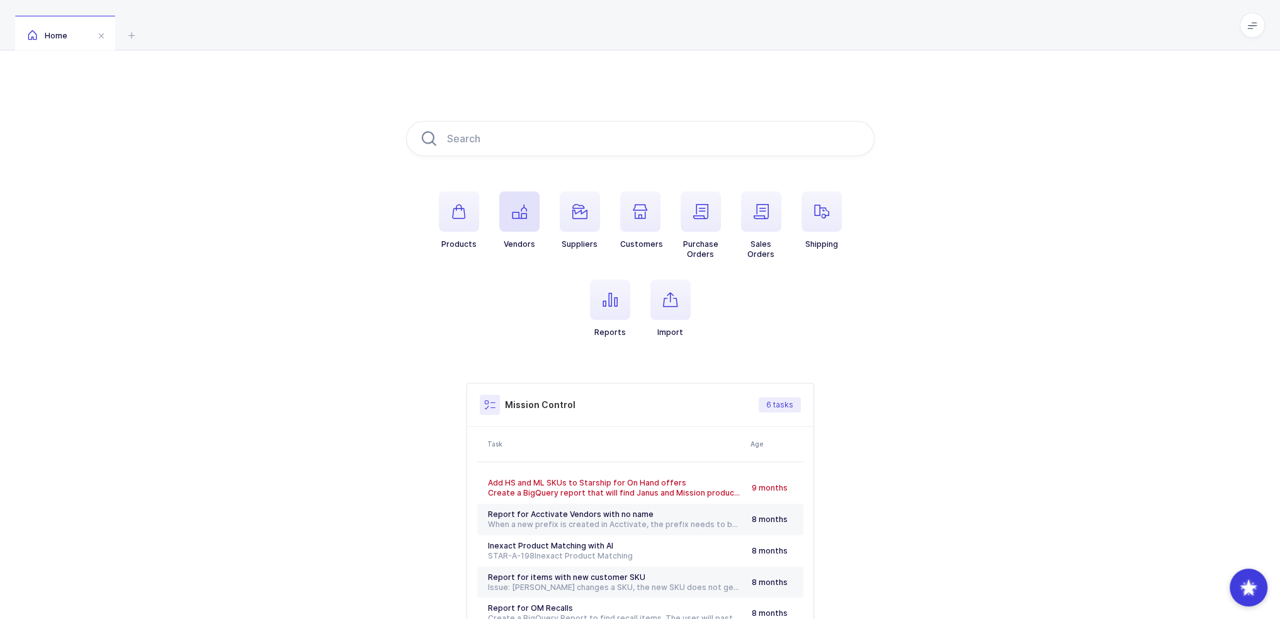
click at [508, 224] on span "button" at bounding box center [519, 211] width 40 height 40
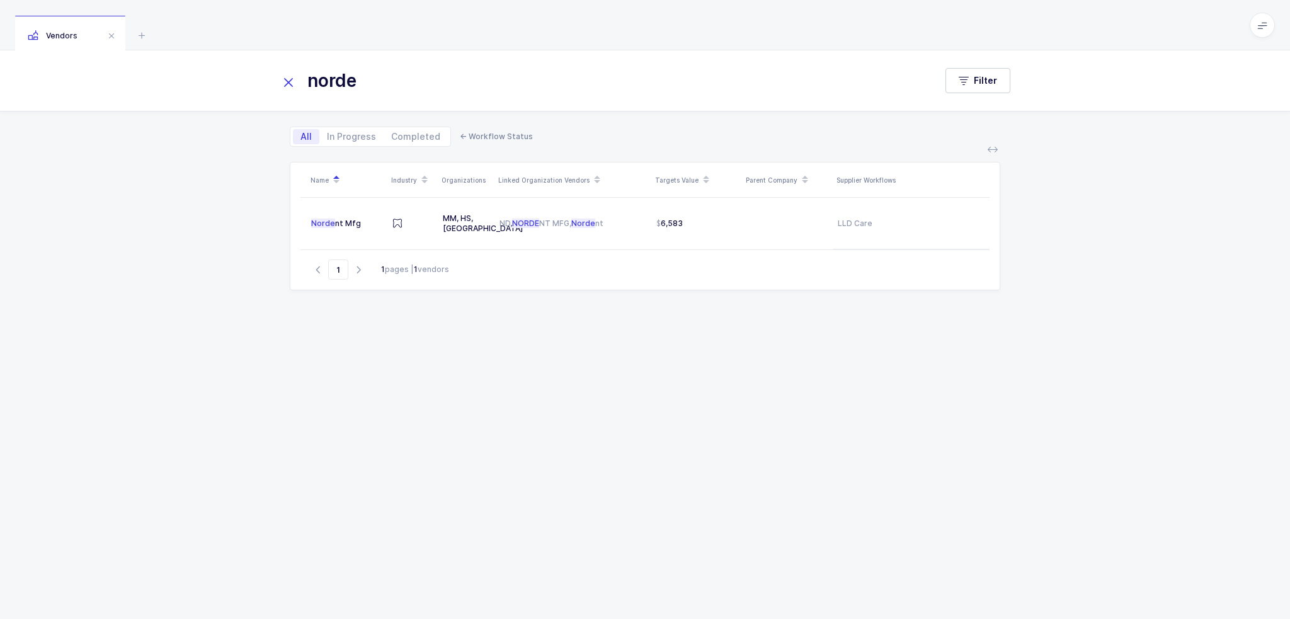
type input "norde"
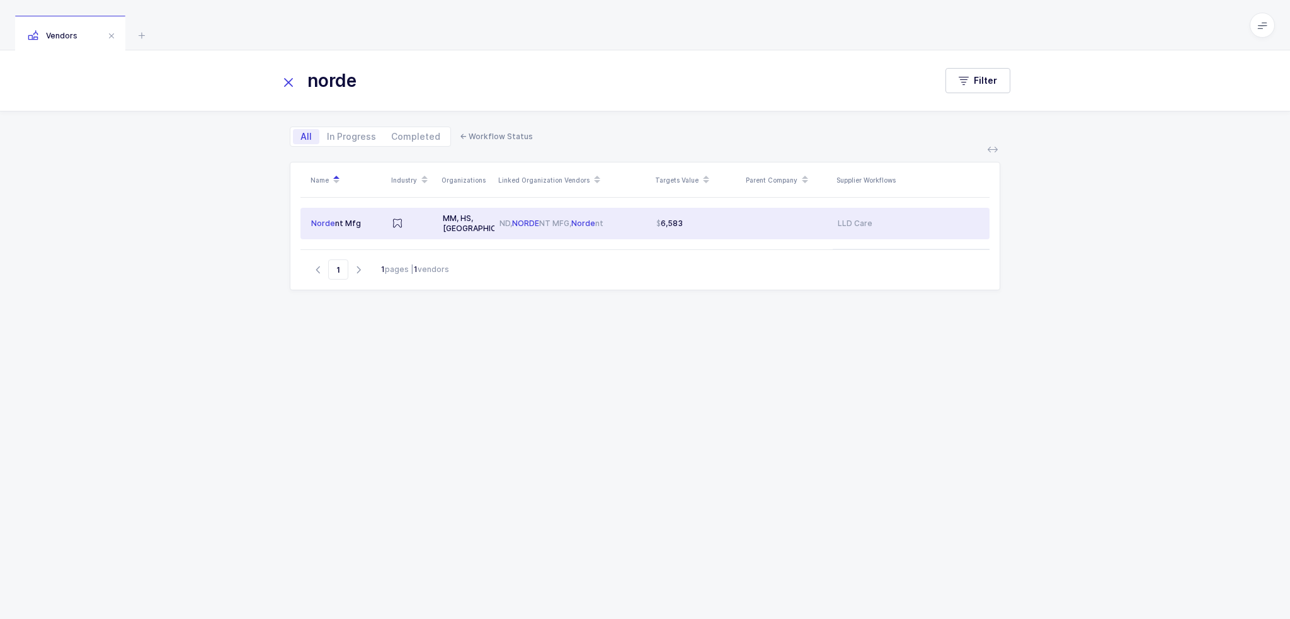
click at [466, 215] on div "MM, HS, DC" at bounding box center [466, 223] width 47 height 20
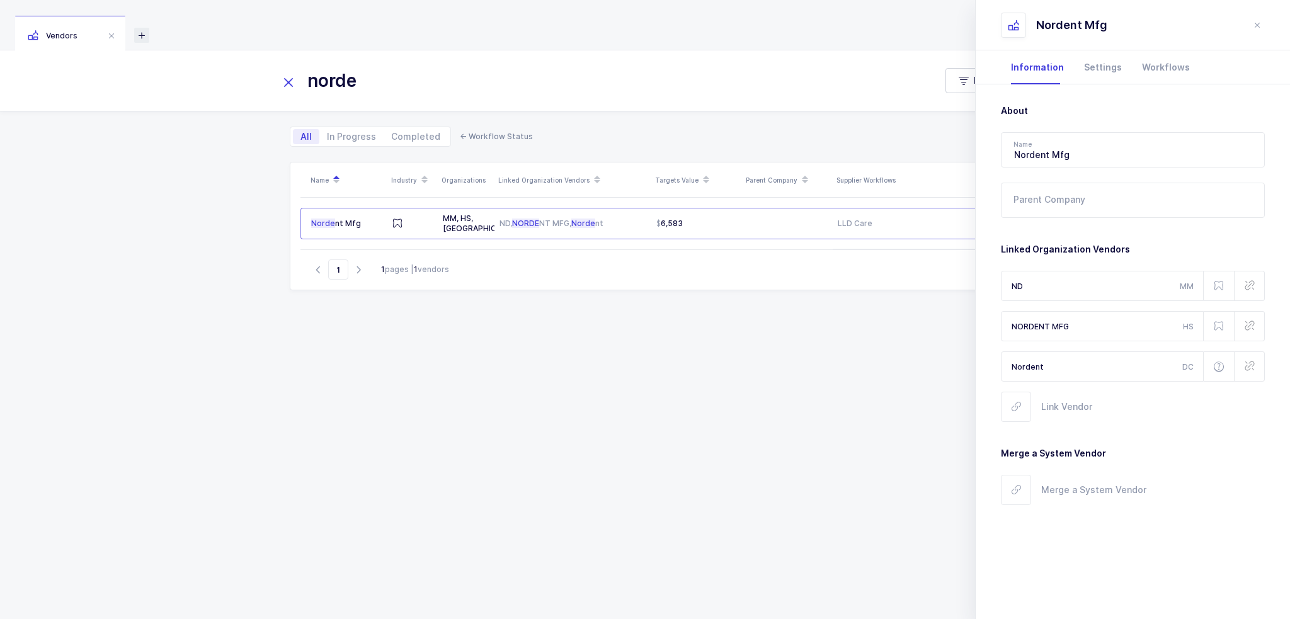
click at [146, 28] on icon at bounding box center [141, 35] width 15 height 15
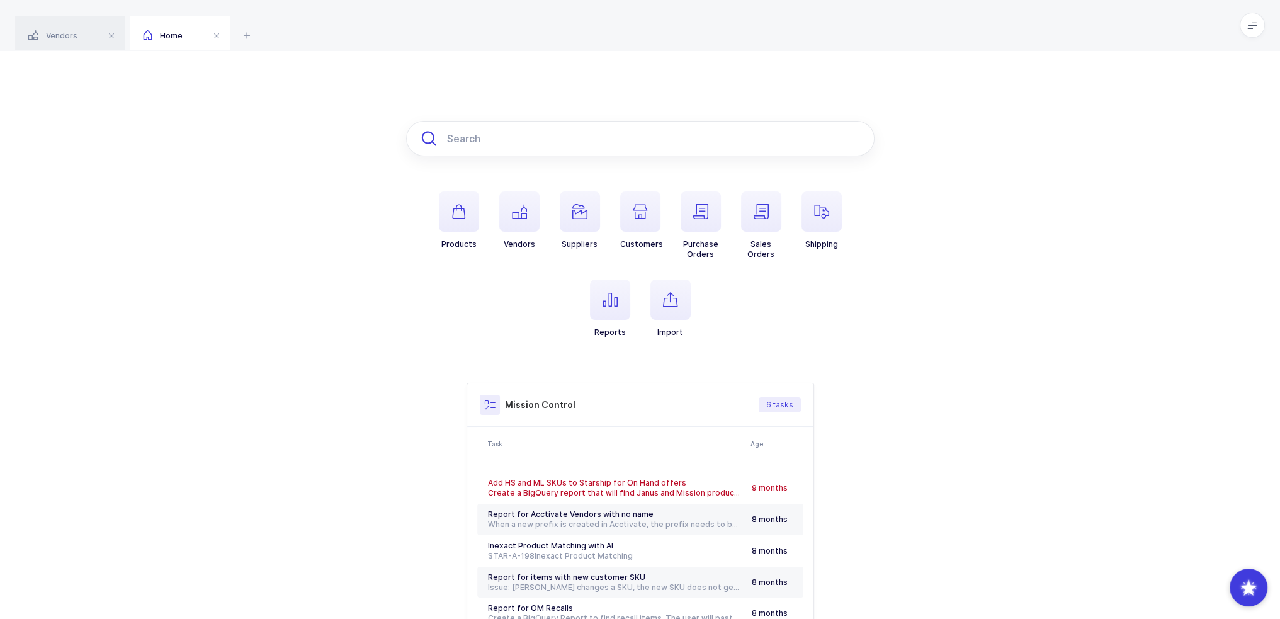
click at [465, 152] on input "text" at bounding box center [640, 138] width 468 height 35
paste input "ELX3ST"
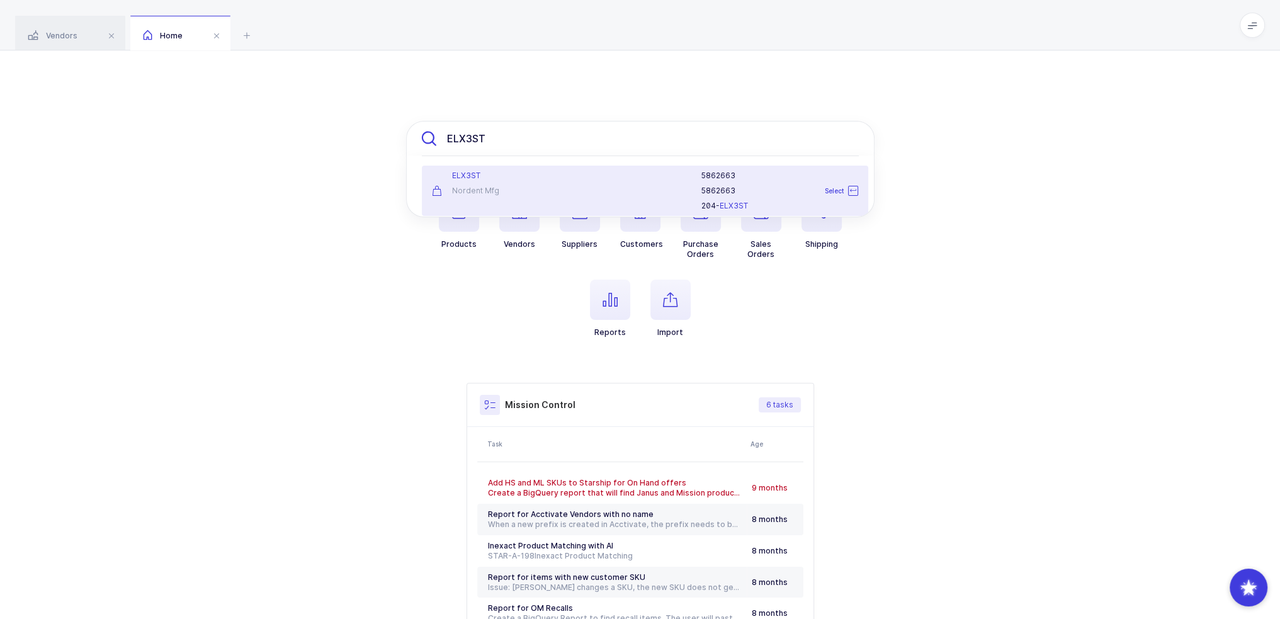
type input "ELX3ST"
click at [674, 188] on div at bounding box center [632, 191] width 123 height 40
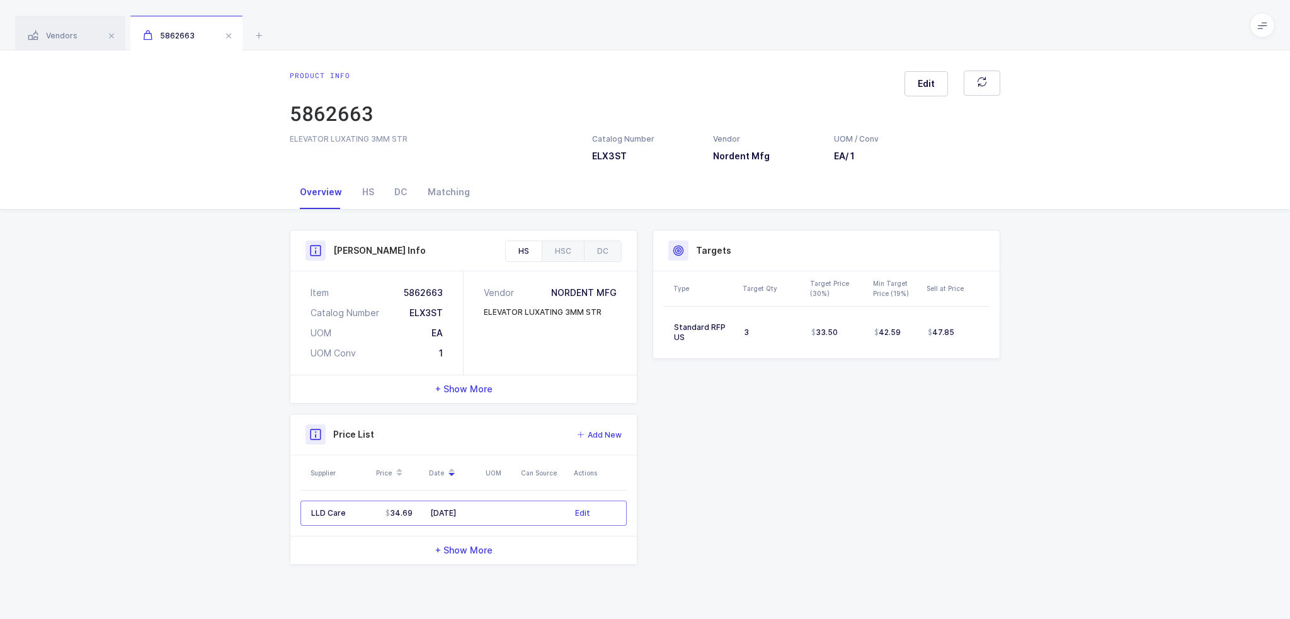
drag, startPoint x: 1024, startPoint y: 418, endPoint x: 982, endPoint y: 372, distance: 62.9
click at [982, 372] on div "Product Info Catalog Number ELX3ST Vendor Nordent Mfg UOM / Conv EA / 1 Descrip…" at bounding box center [645, 402] width 1290 height 385
click at [982, 372] on div "Product Info Catalog Number ELX3ST Vendor Nordent Mfg UOM / Conv EA / 1 Descrip…" at bounding box center [644, 397] width 725 height 335
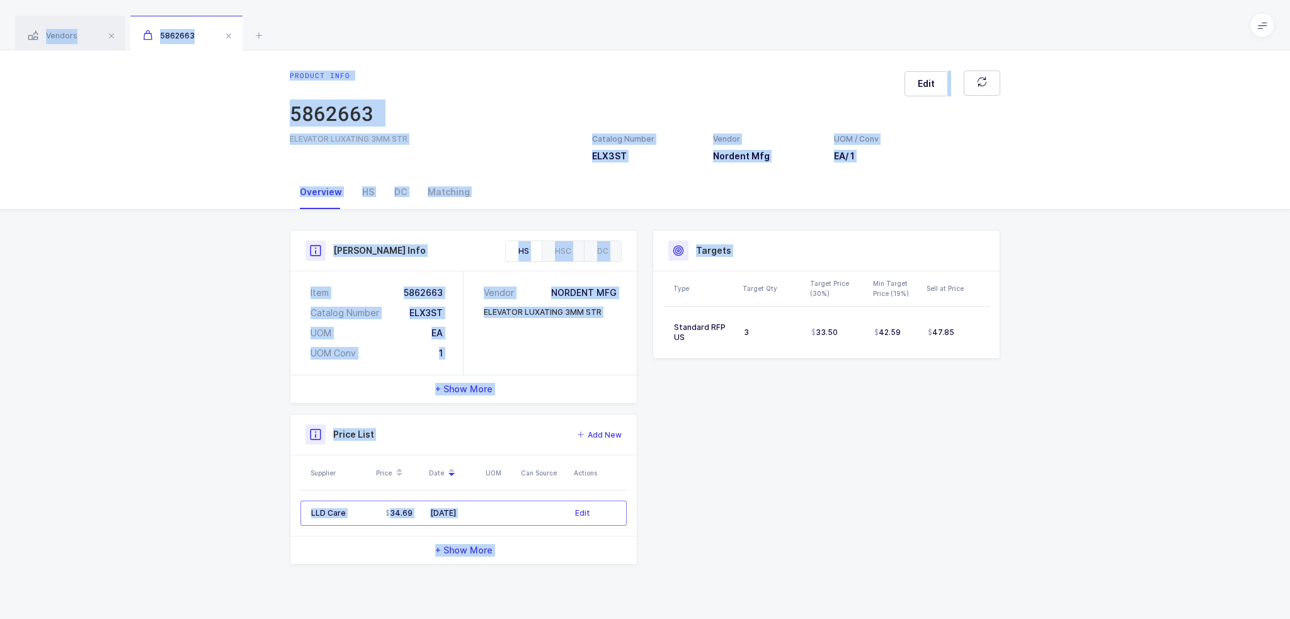
drag, startPoint x: 1050, startPoint y: 386, endPoint x: 826, endPoint y: 47, distance: 406.2
click at [826, 47] on div "Vendors 5862663 norde Filter All In Progress Completed ← Workflow Status Name I…" at bounding box center [645, 309] width 1290 height 619
click at [826, 47] on div "Vendors 5862663" at bounding box center [645, 25] width 1290 height 50
drag, startPoint x: 826, startPoint y: 47, endPoint x: 1051, endPoint y: 447, distance: 458.7
click at [1051, 447] on div "Vendors 5862663 norde Filter All In Progress Completed ← Workflow Status Name I…" at bounding box center [645, 309] width 1290 height 619
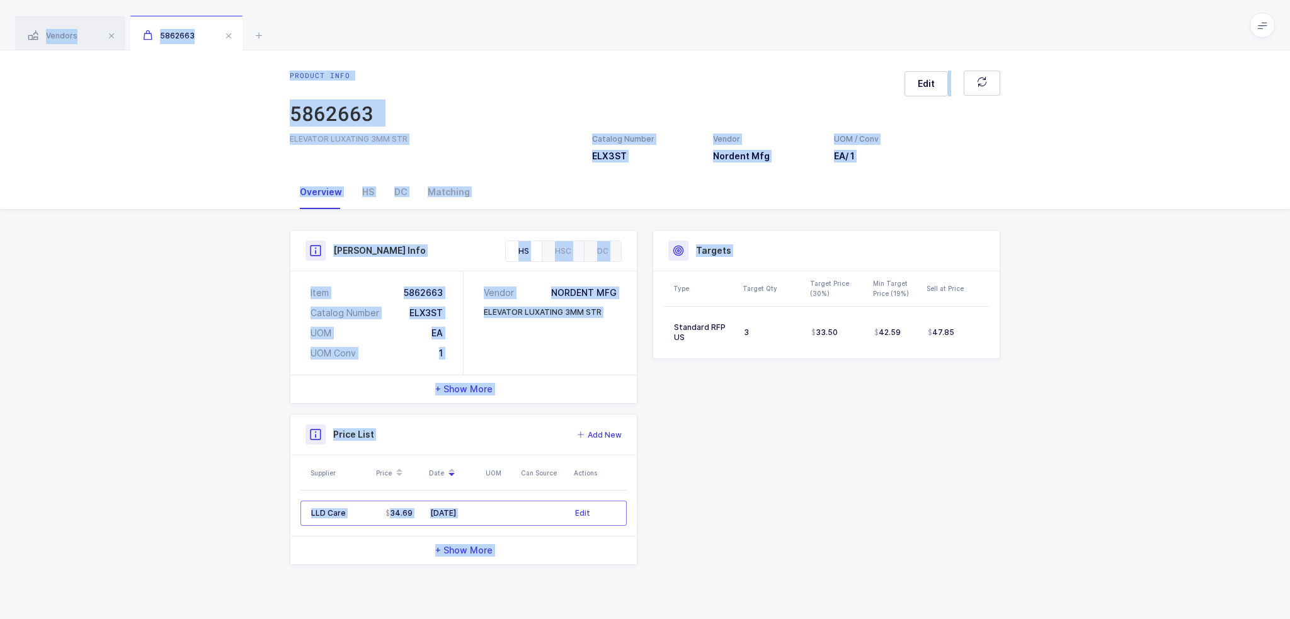
click at [1051, 447] on div "Product Info Catalog Number ELX3ST Vendor Nordent Mfg UOM / Conv EA / 1 Descrip…" at bounding box center [645, 402] width 1290 height 385
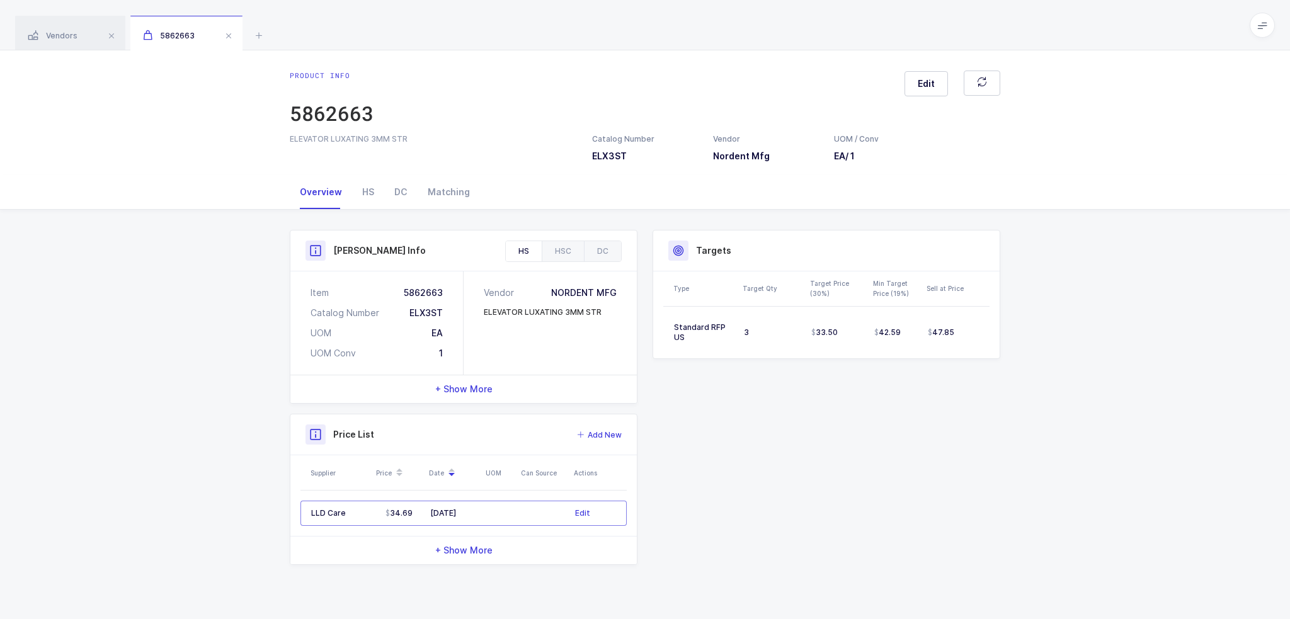
drag, startPoint x: 1050, startPoint y: 447, endPoint x: 884, endPoint y: 57, distance: 424.3
click at [884, 57] on div "Product info 5862663 Edit ELEVATOR LUXATING 3MM STR Catalog Number ELX3ST Vendo…" at bounding box center [645, 334] width 1290 height 569
click at [884, 57] on div "Product info 5862663 Edit ELEVATOR LUXATING 3MM STR Catalog Number ELX3ST Vendo…" at bounding box center [645, 112] width 1290 height 125
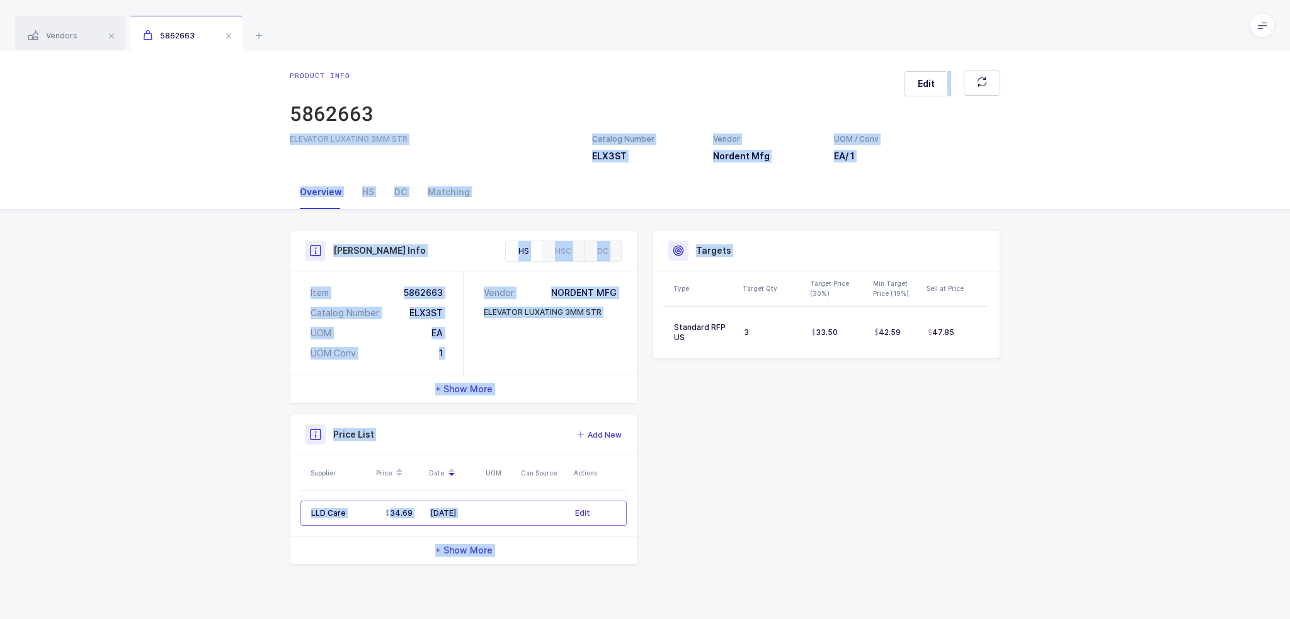
drag, startPoint x: 884, startPoint y: 57, endPoint x: 1030, endPoint y: 445, distance: 414.8
click at [1030, 445] on div "Product info 5862663 Edit ELEVATOR LUXATING 3MM STR Catalog Number ELX3ST Vendo…" at bounding box center [645, 334] width 1290 height 569
click at [1030, 445] on div "Product Info Catalog Number ELX3ST Vendor Nordent Mfg UOM / Conv EA / 1 Descrip…" at bounding box center [645, 402] width 1290 height 385
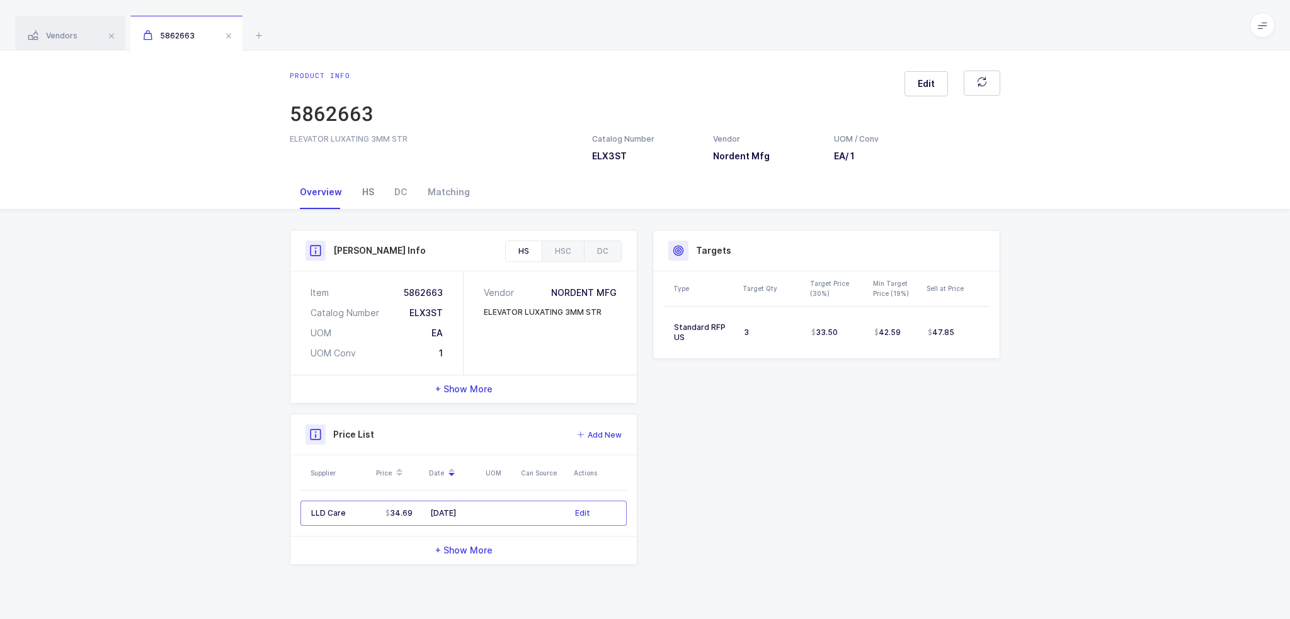
click at [370, 196] on div "HS" at bounding box center [368, 192] width 32 height 34
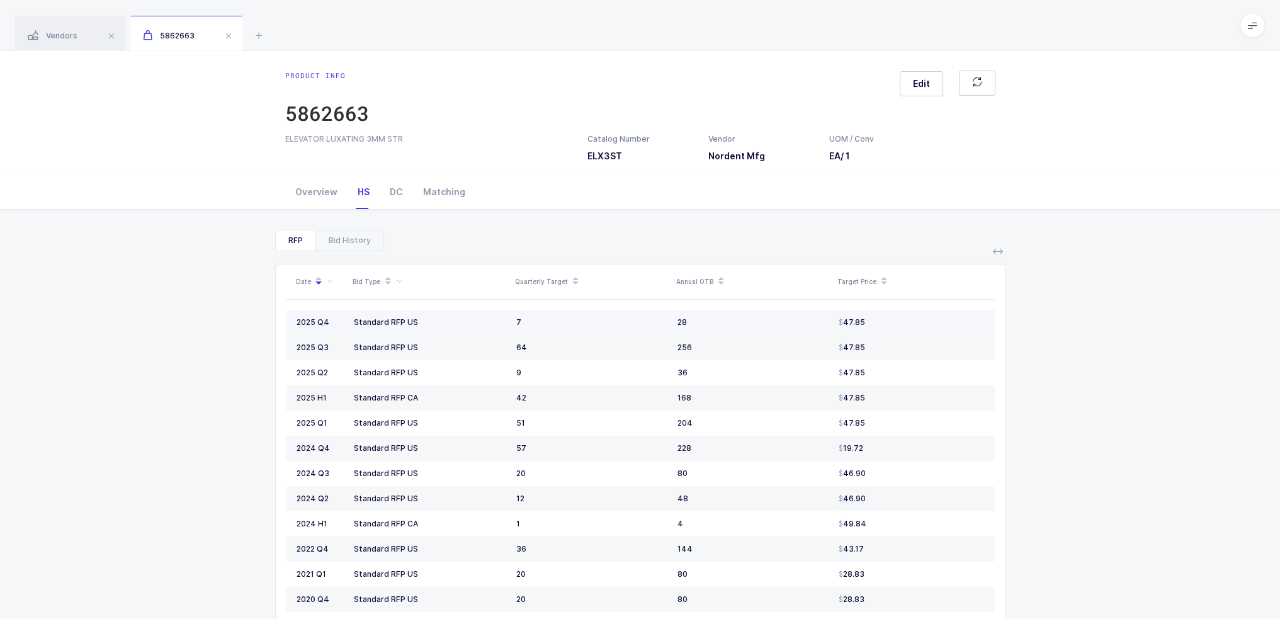
drag, startPoint x: 355, startPoint y: 324, endPoint x: 418, endPoint y: 324, distance: 63.6
click at [418, 324] on div "Standard RFP US" at bounding box center [430, 322] width 152 height 10
drag, startPoint x: 436, startPoint y: 324, endPoint x: 472, endPoint y: 317, distance: 36.6
click at [472, 317] on div "Standard RFP US" at bounding box center [430, 322] width 152 height 10
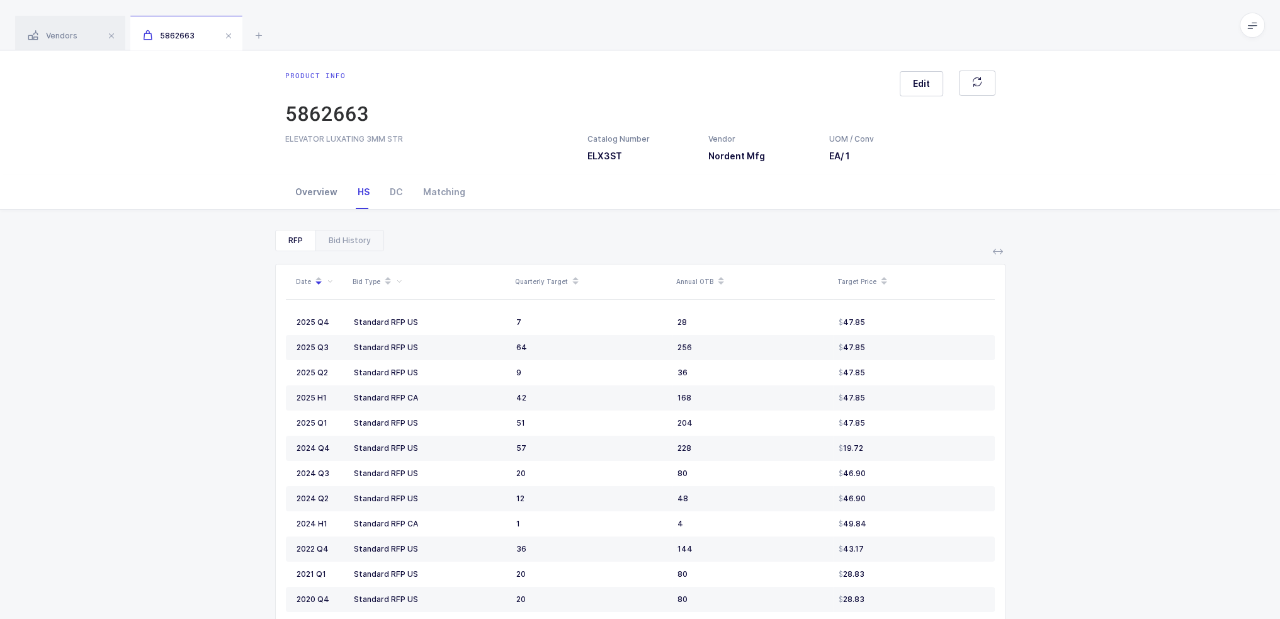
click at [332, 188] on div "Overview" at bounding box center [316, 192] width 62 height 34
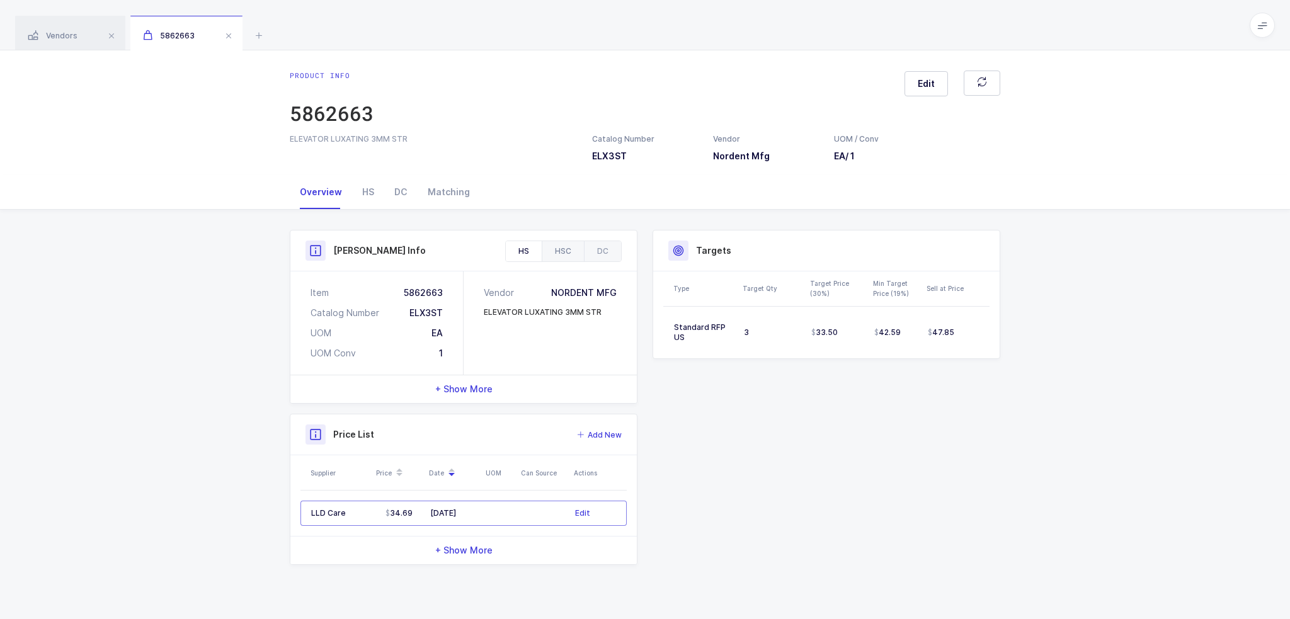
click at [562, 249] on div "HSC" at bounding box center [563, 251] width 42 height 20
click at [597, 247] on div "DC" at bounding box center [602, 251] width 37 height 20
click at [518, 249] on div "HS" at bounding box center [524, 251] width 36 height 20
click at [380, 184] on div "HS" at bounding box center [368, 192] width 32 height 34
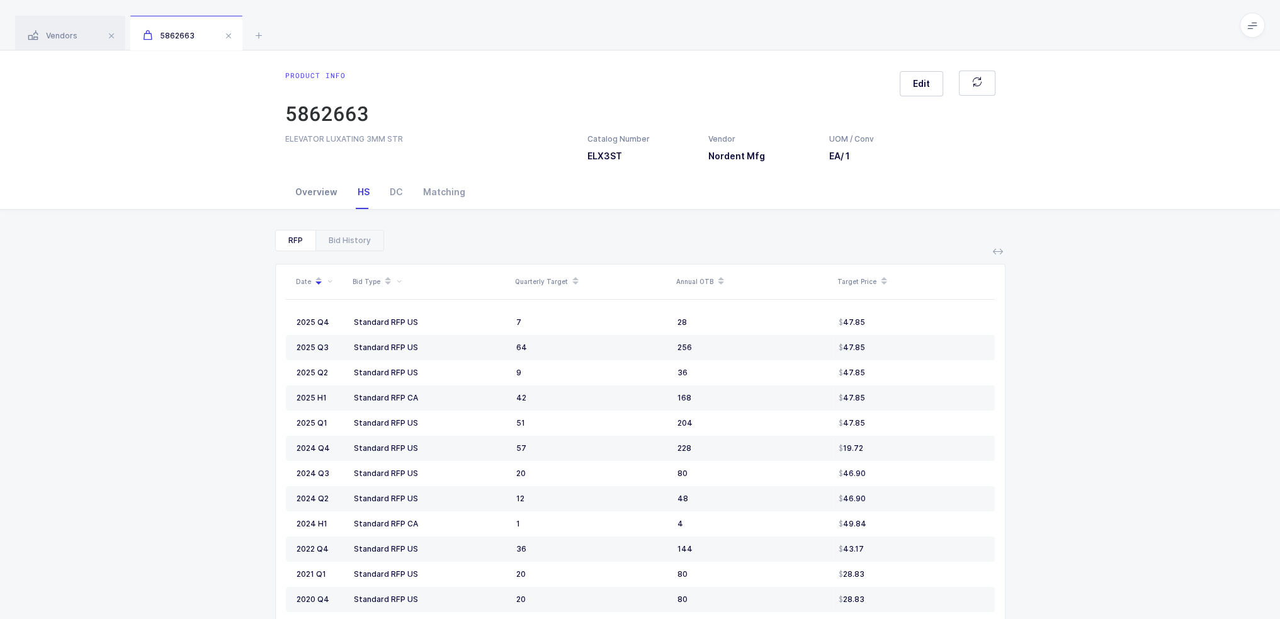
click at [315, 191] on div "Overview" at bounding box center [316, 192] width 62 height 34
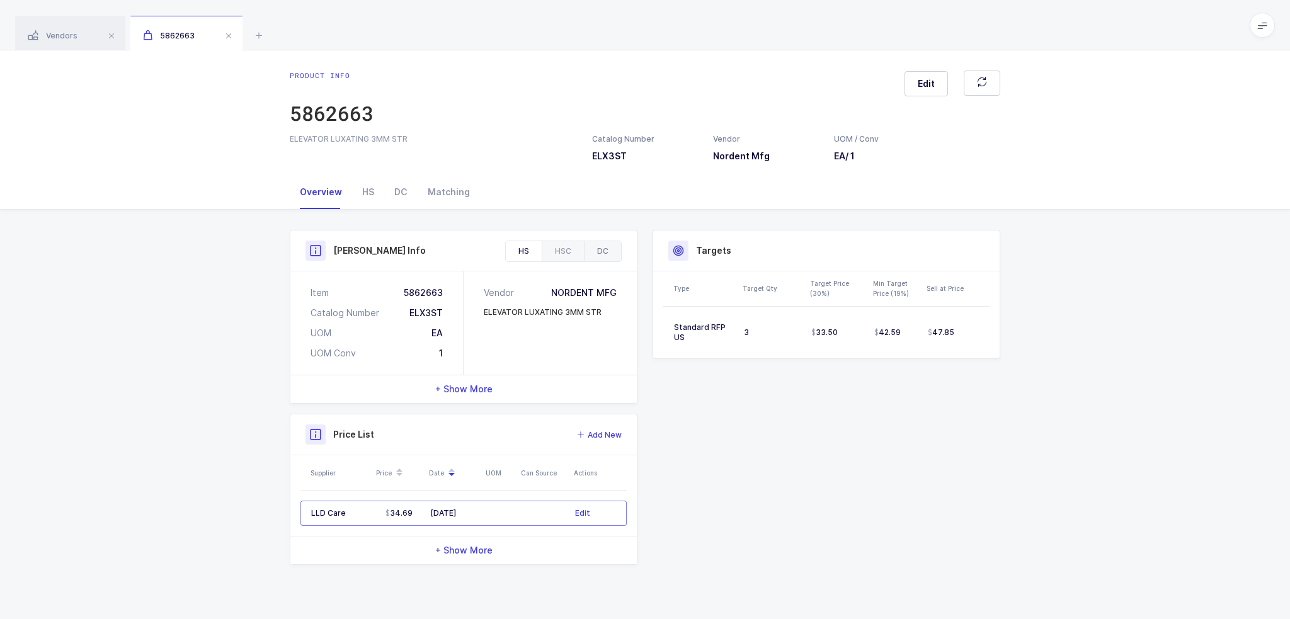
click at [607, 249] on div "DC" at bounding box center [602, 251] width 37 height 20
click at [567, 251] on div "HSC" at bounding box center [563, 251] width 42 height 20
click at [526, 251] on div "HS" at bounding box center [524, 251] width 36 height 20
drag, startPoint x: 1015, startPoint y: 423, endPoint x: 1019, endPoint y: 390, distance: 33.6
click at [1019, 390] on div "Product Info Catalog Number ELX3ST Vendor Nordent Mfg UOM / Conv EA / 1 Descrip…" at bounding box center [645, 402] width 1290 height 385
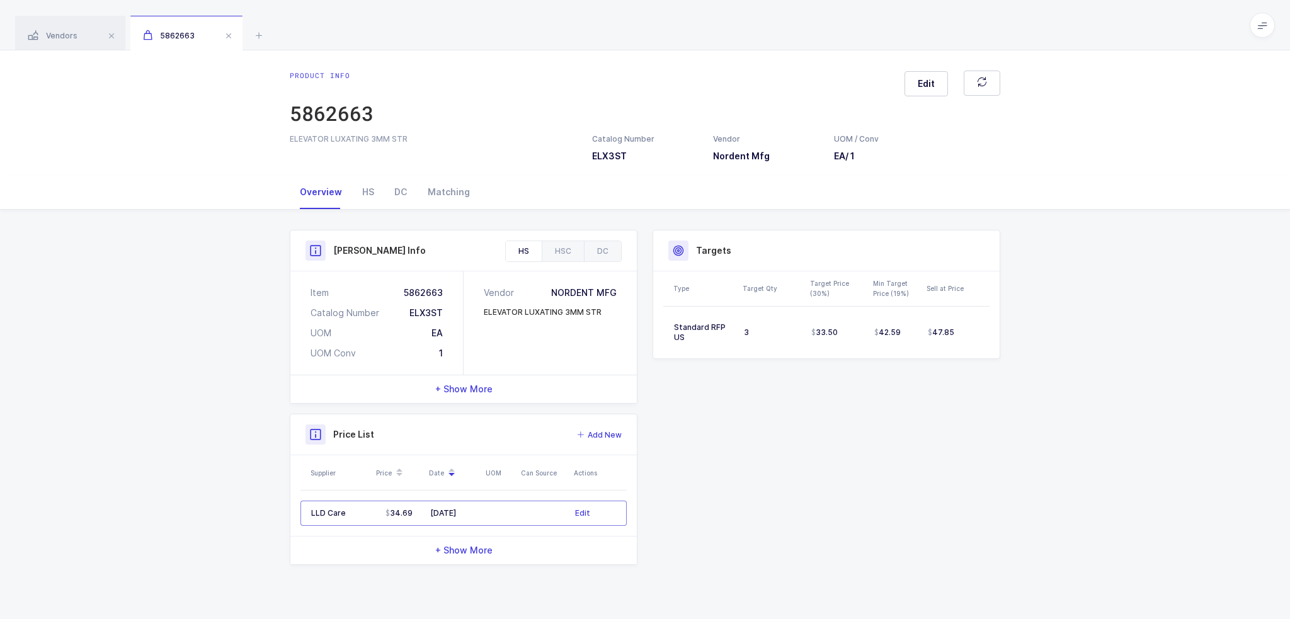
click at [1019, 390] on div "Product Info Catalog Number ELX3ST Vendor Nordent Mfg UOM / Conv EA / 1 Descrip…" at bounding box center [645, 402] width 1290 height 385
click at [380, 40] on div "Vendors 5862663" at bounding box center [645, 25] width 1290 height 50
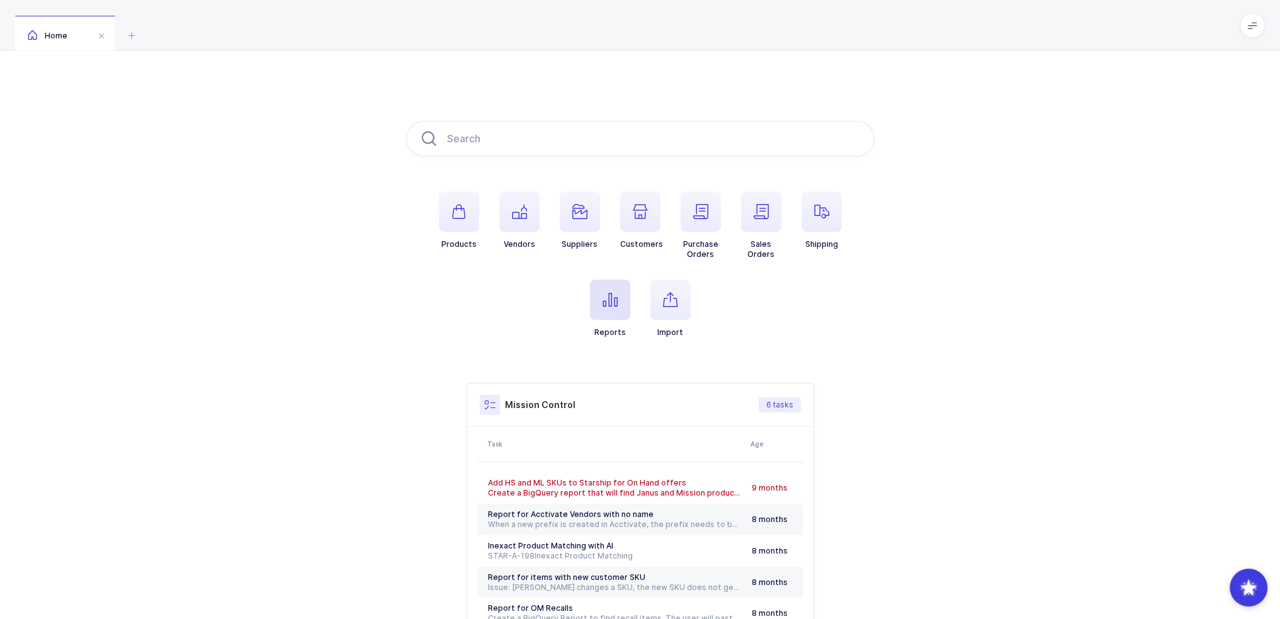
click at [601, 295] on span "button" at bounding box center [610, 300] width 40 height 40
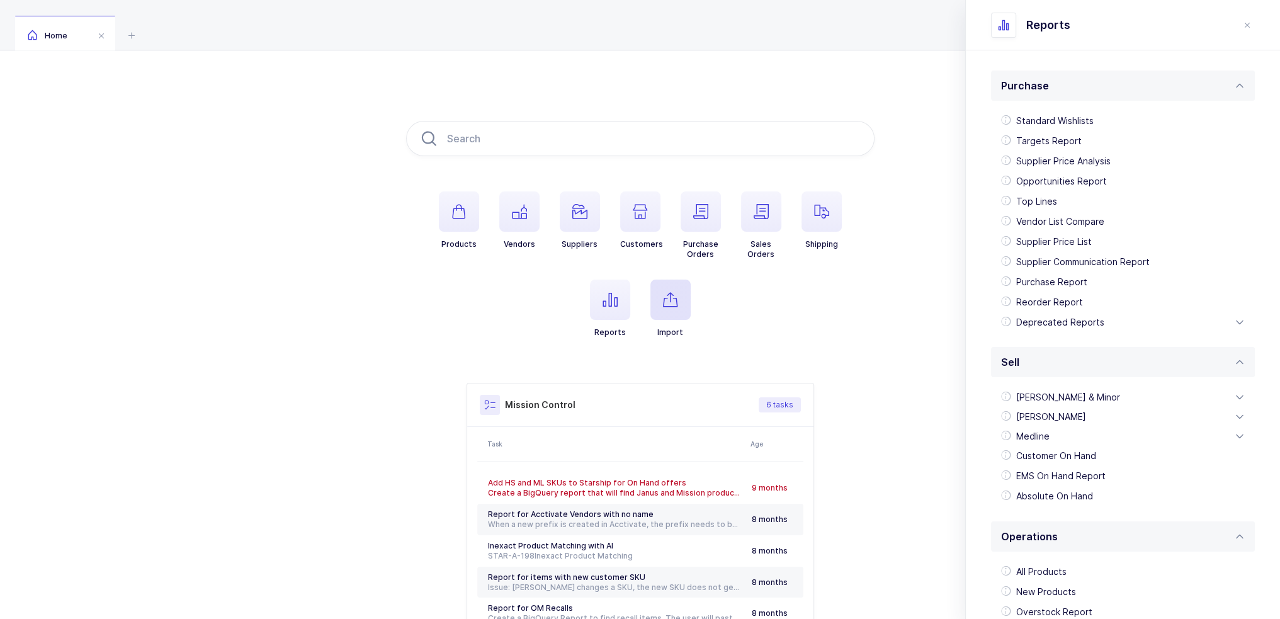
click at [665, 300] on icon "button" at bounding box center [670, 299] width 15 height 15
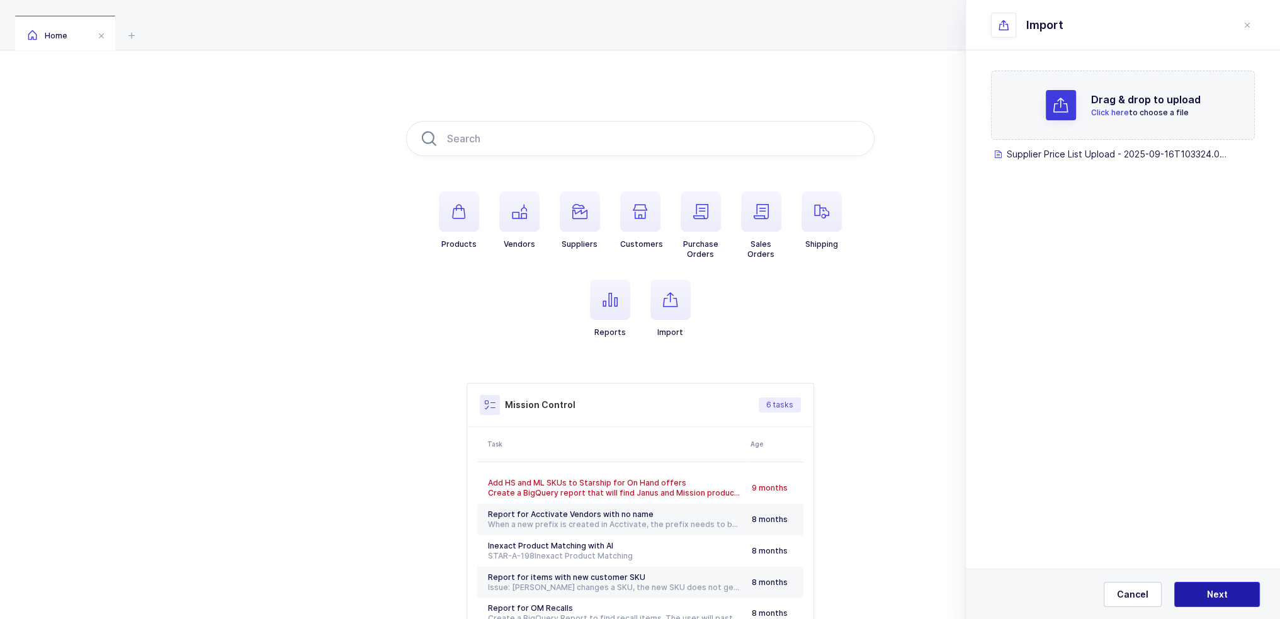
click at [1206, 599] on button "Next" at bounding box center [1217, 594] width 86 height 25
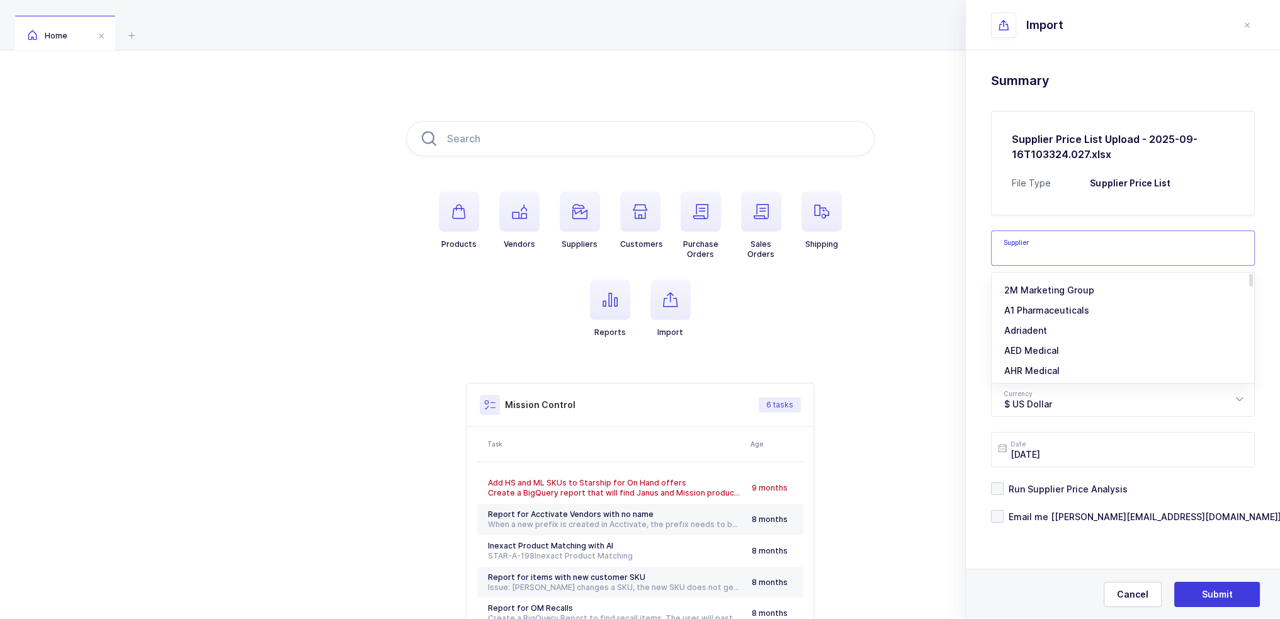
click at [1048, 264] on input "text" at bounding box center [1123, 247] width 264 height 35
click at [1038, 289] on span "LLD Care" at bounding box center [1023, 290] width 39 height 11
type input "LLD Care"
click at [1043, 361] on input "text" at bounding box center [1123, 348] width 264 height 35
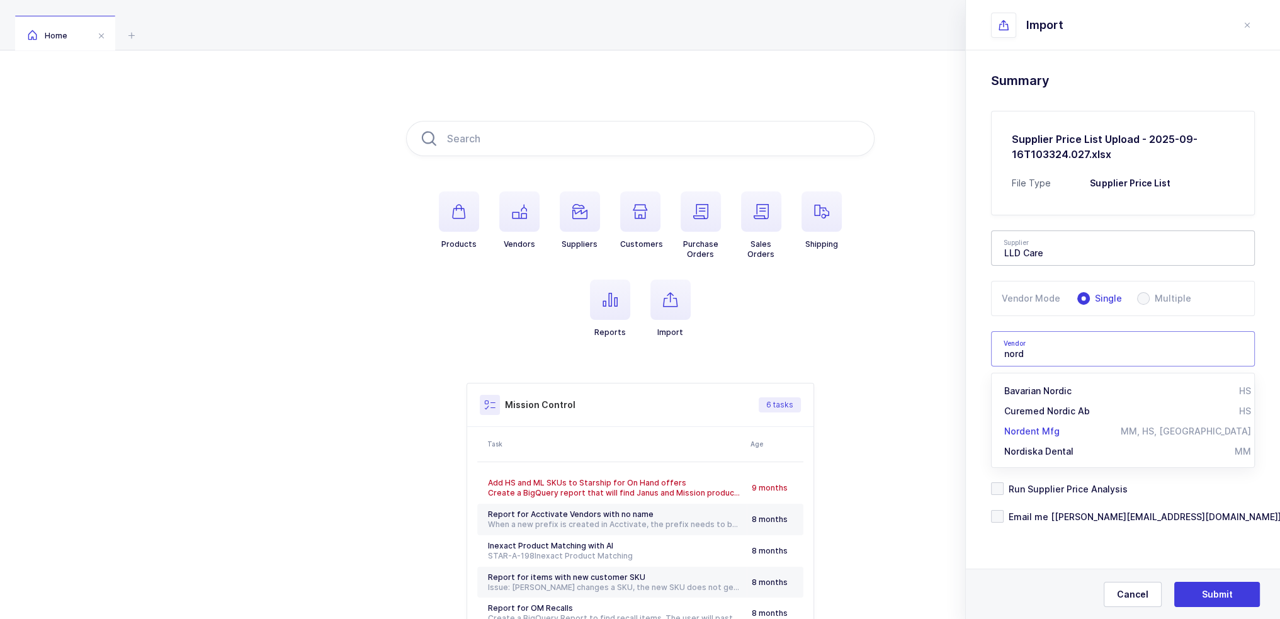
click at [1058, 427] on div "Nordent Mfg" at bounding box center [1062, 431] width 116 height 13
type input "Nordent Mfg"
click at [1061, 489] on span "Run Supplier Price Analysis" at bounding box center [1066, 489] width 124 height 12
click at [1004, 482] on input "Run Supplier Price Analysis" at bounding box center [1004, 482] width 0 height 0
click at [1061, 523] on div "Drag & drop to upload Click here to choose a file Supplier Price List Upload - …" at bounding box center [1123, 329] width 314 height 558
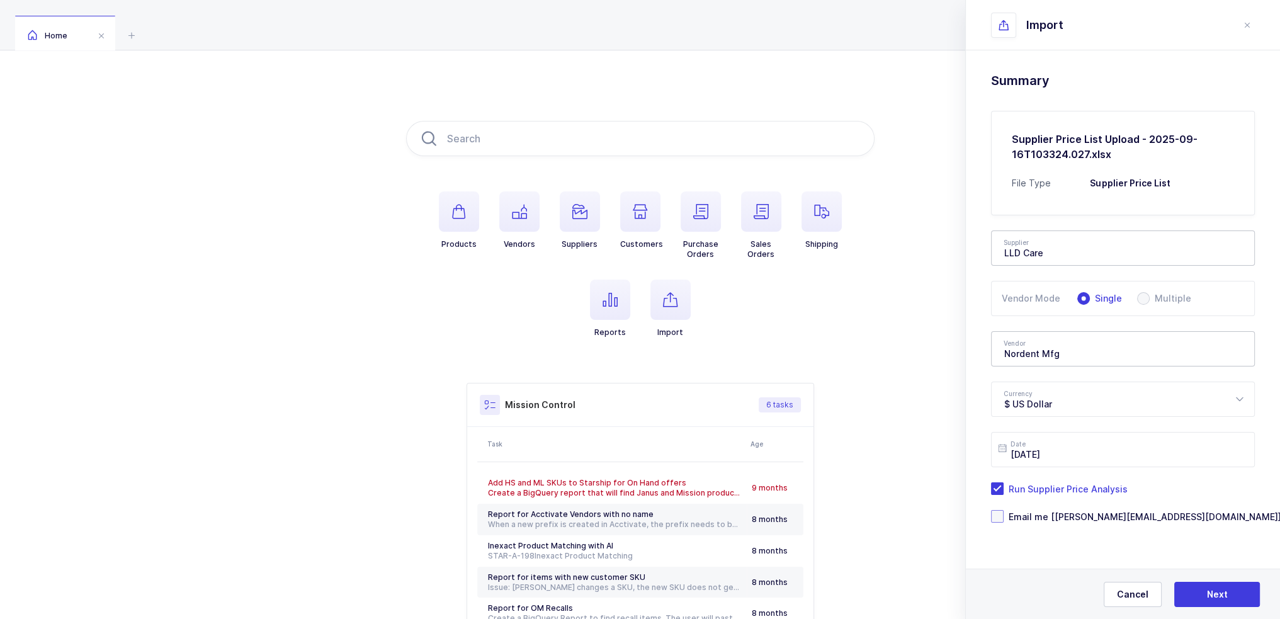
click at [1069, 513] on span "Email me [[PERSON_NAME][EMAIL_ADDRESS][DOMAIN_NAME]]" at bounding box center [1143, 517] width 278 height 12
click at [1004, 510] on input "Email me [[PERSON_NAME][EMAIL_ADDRESS][DOMAIN_NAME]]" at bounding box center [1004, 510] width 0 height 0
click at [1217, 596] on span "Next" at bounding box center [1217, 594] width 21 height 13
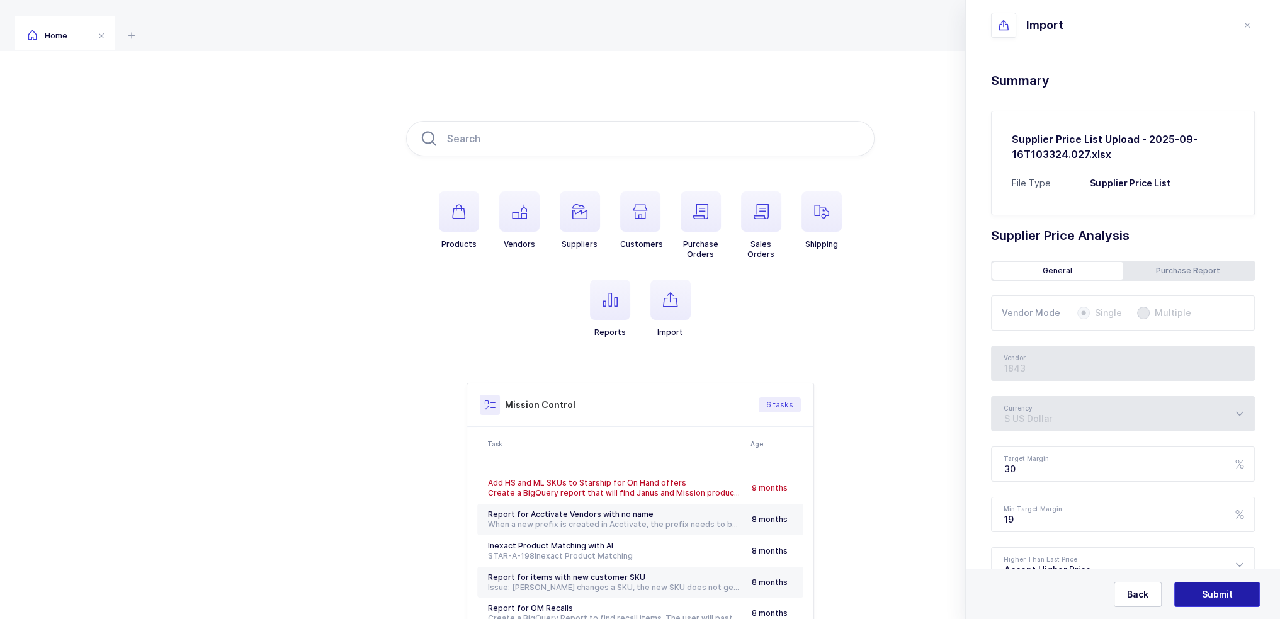
type input "Nordent Mfg"
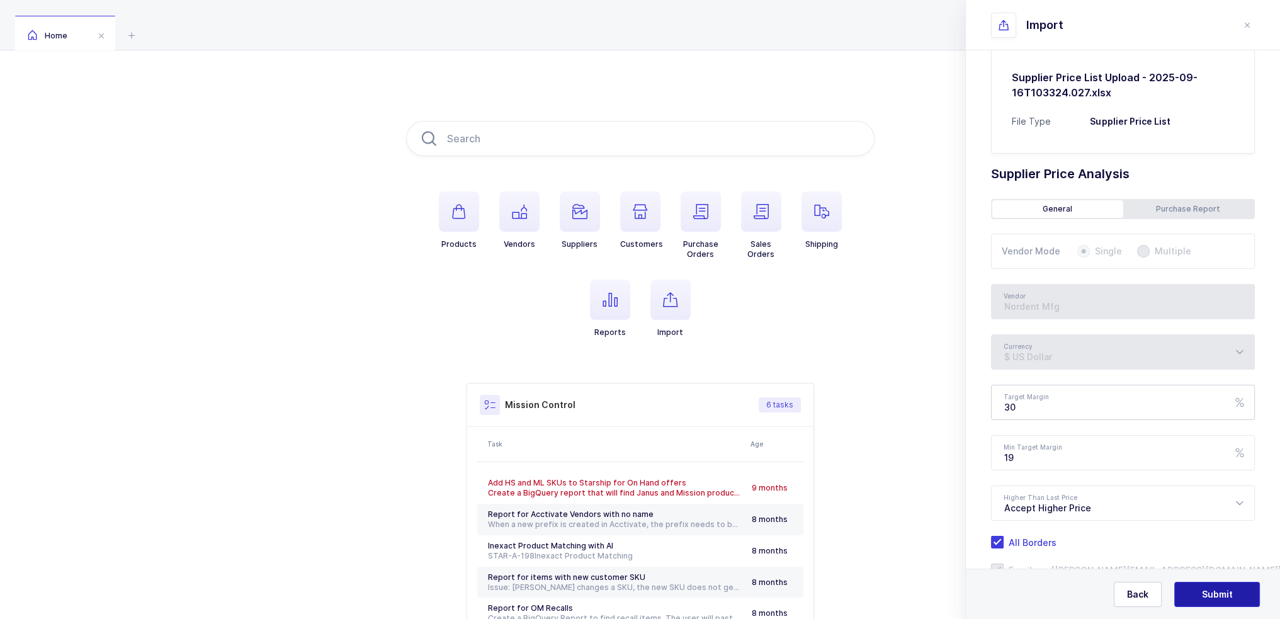
scroll to position [103, 0]
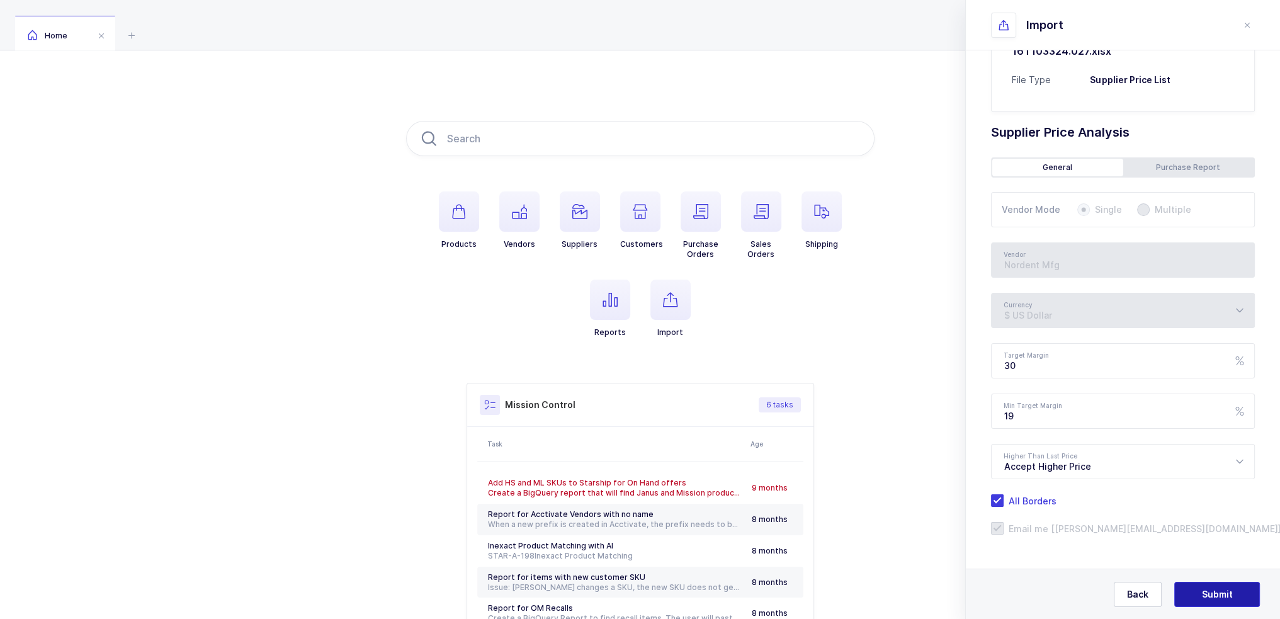
click at [1236, 592] on button "Submit" at bounding box center [1217, 594] width 86 height 25
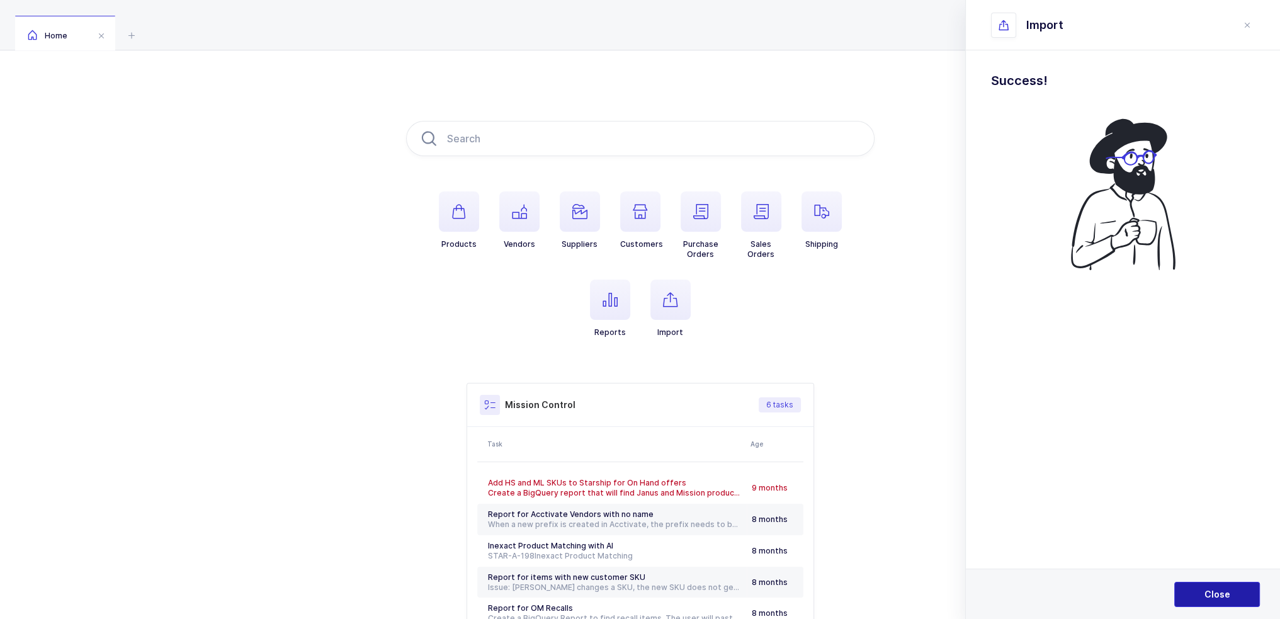
click at [1227, 591] on span "Close" at bounding box center [1218, 594] width 26 height 13
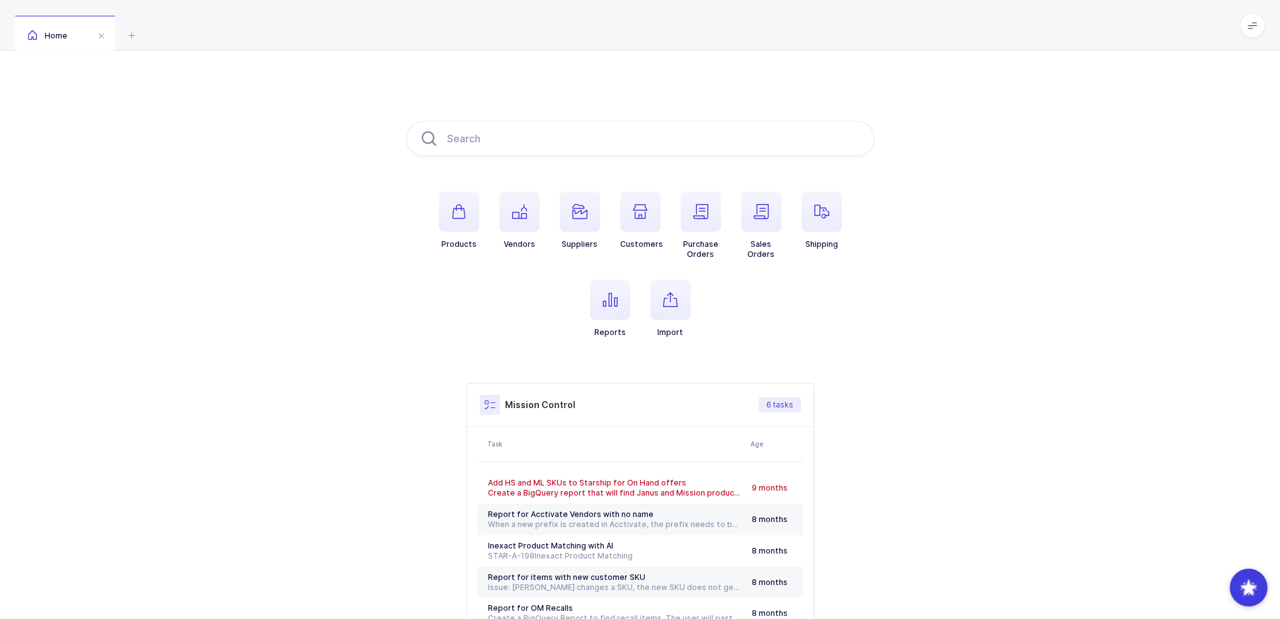
click at [1251, 16] on span at bounding box center [1252, 25] width 25 height 25
click at [1203, 169] on li "Purchasing" at bounding box center [1206, 169] width 94 height 10
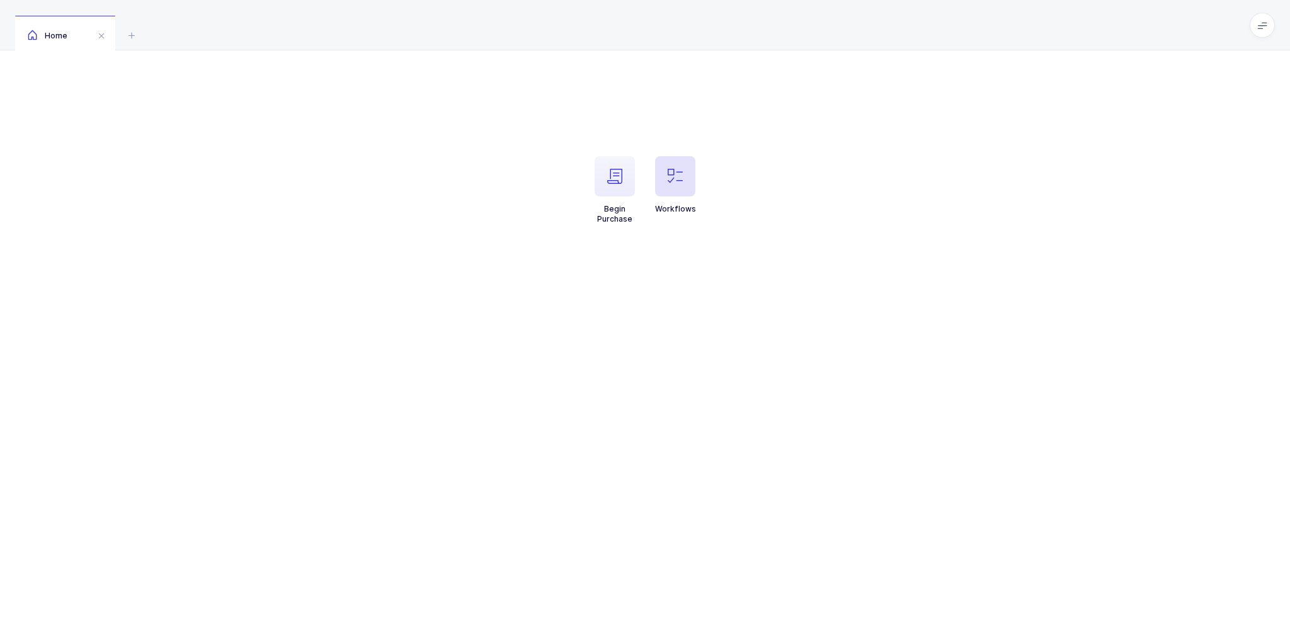
click at [662, 166] on span "button" at bounding box center [675, 176] width 40 height 40
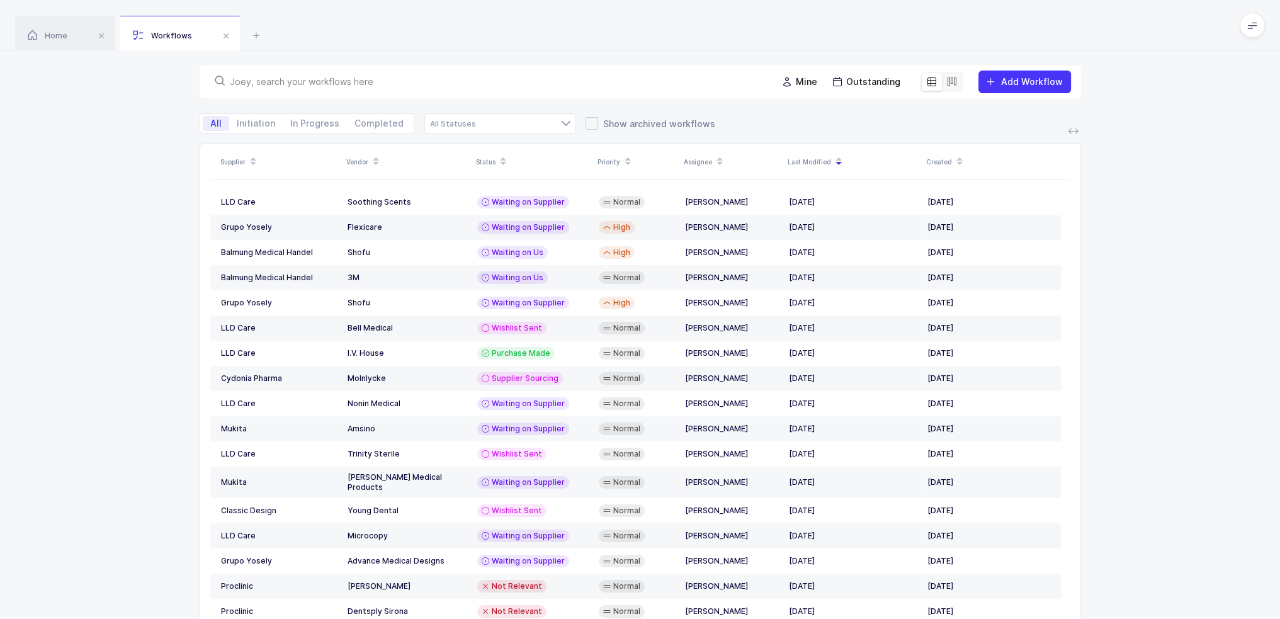
click at [433, 82] on input "text" at bounding box center [496, 82] width 532 height 13
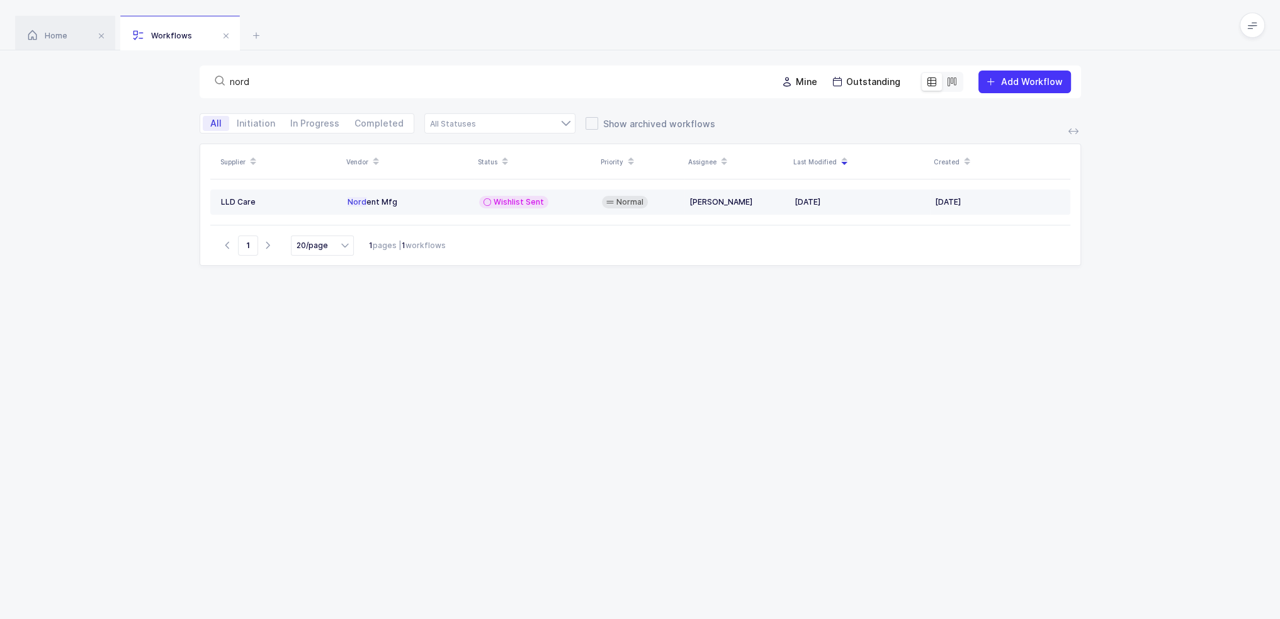
type input "nord"
click at [473, 206] on td "Nord ent Mfg" at bounding box center [409, 202] width 132 height 25
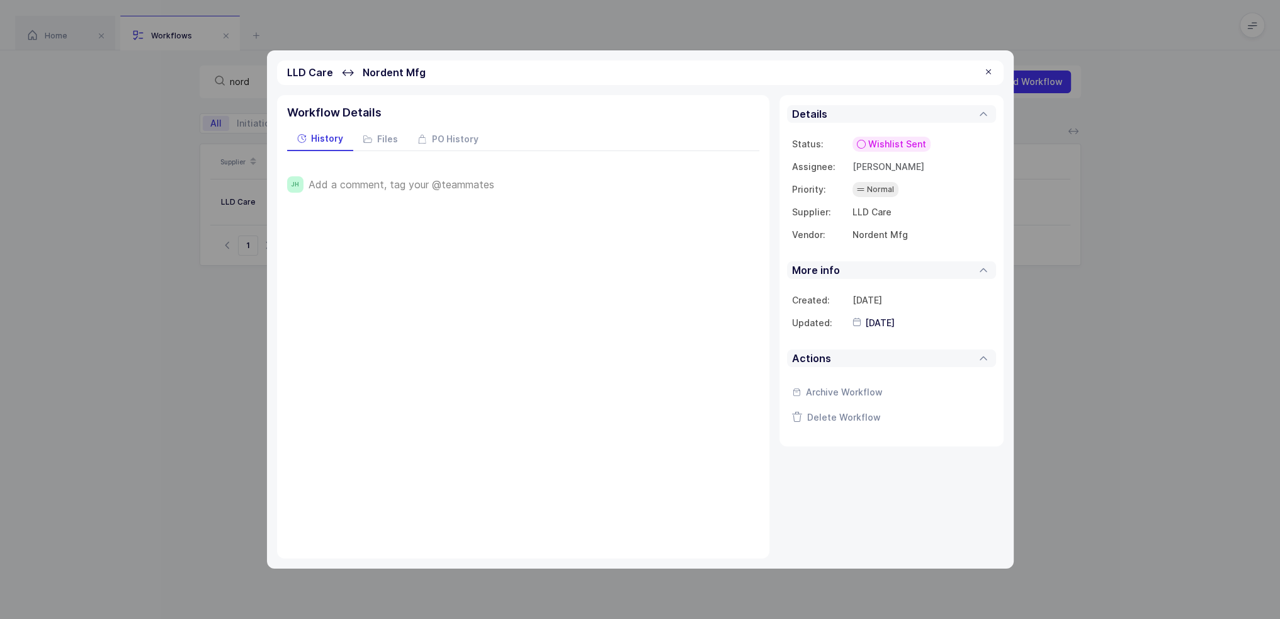
click at [446, 181] on span "Add a comment, tag your @teammates" at bounding box center [402, 184] width 186 height 11
click at [323, 226] on span "Save" at bounding box center [328, 227] width 22 height 13
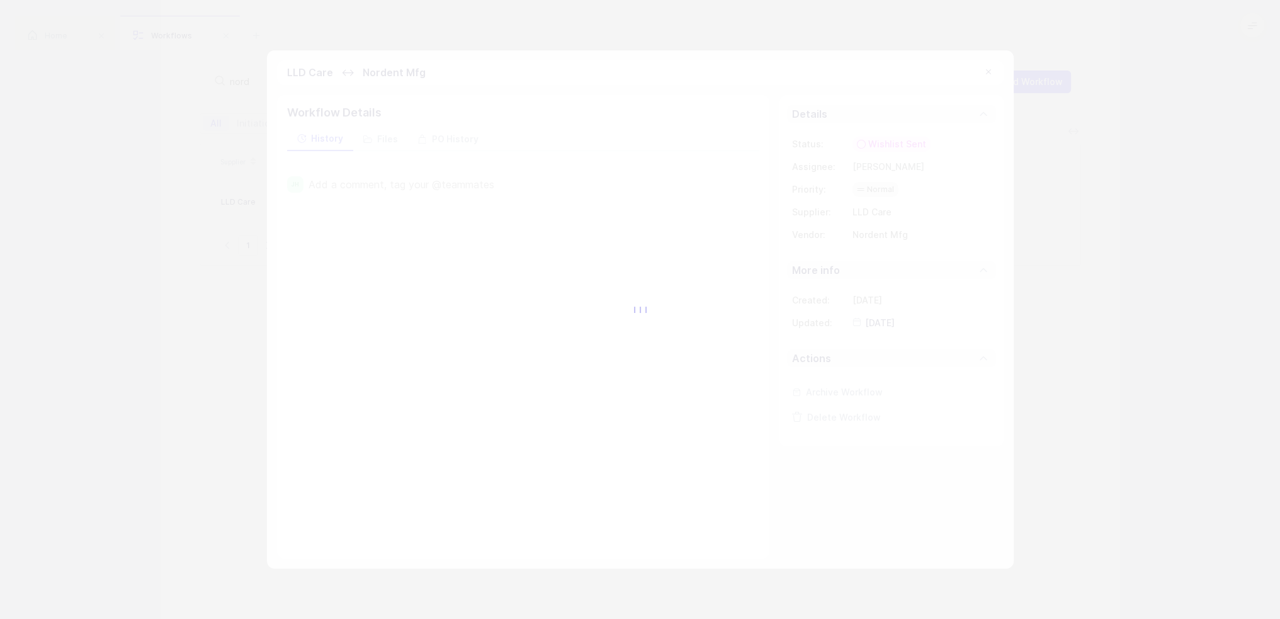
type input "[DATE]"
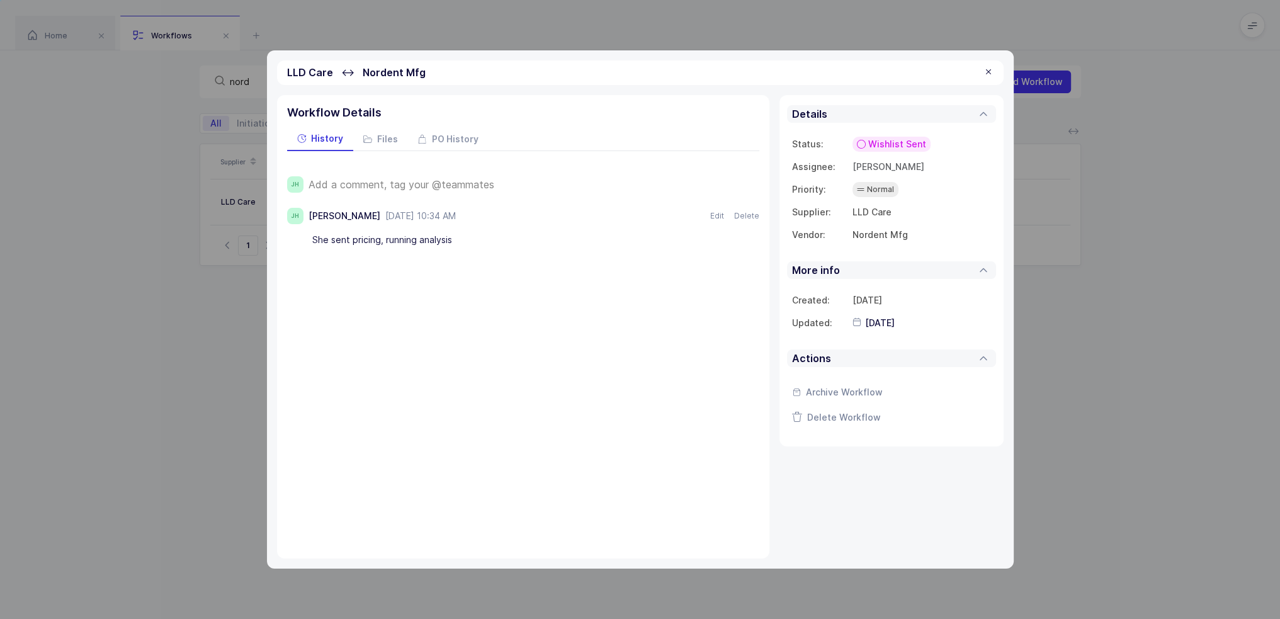
click at [887, 147] on span "Wishlist Sent" at bounding box center [897, 144] width 58 height 13
click at [889, 261] on div "Waiting on Us" at bounding box center [852, 262] width 81 height 15
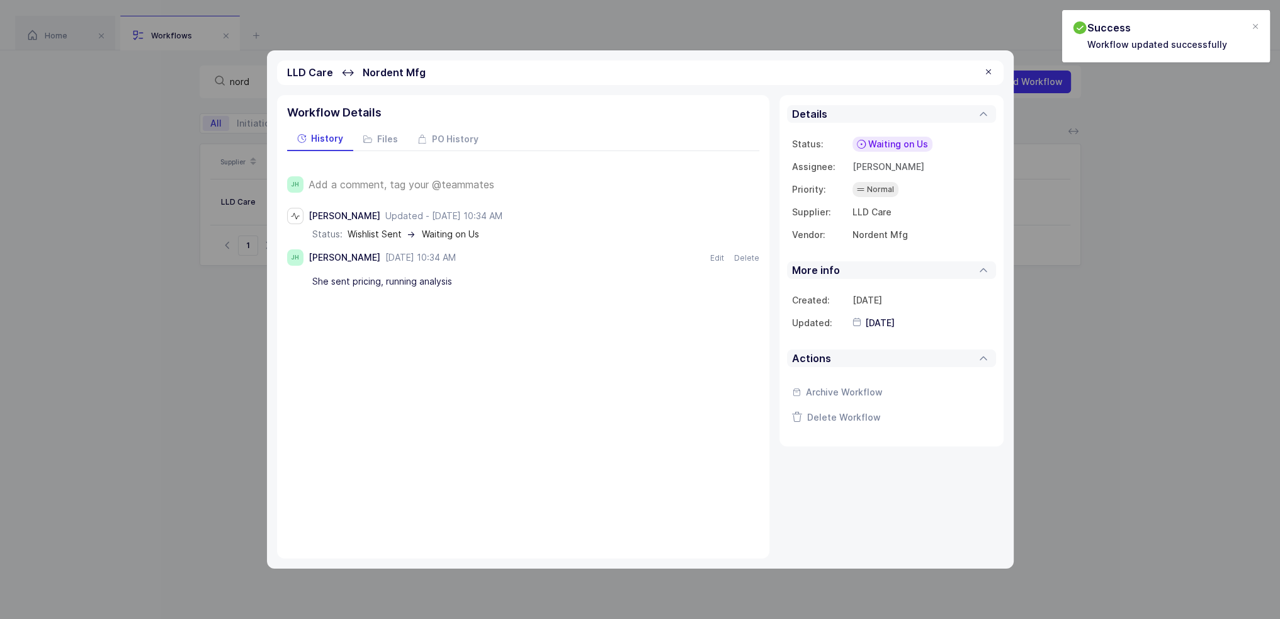
click at [992, 67] on div at bounding box center [989, 72] width 10 height 11
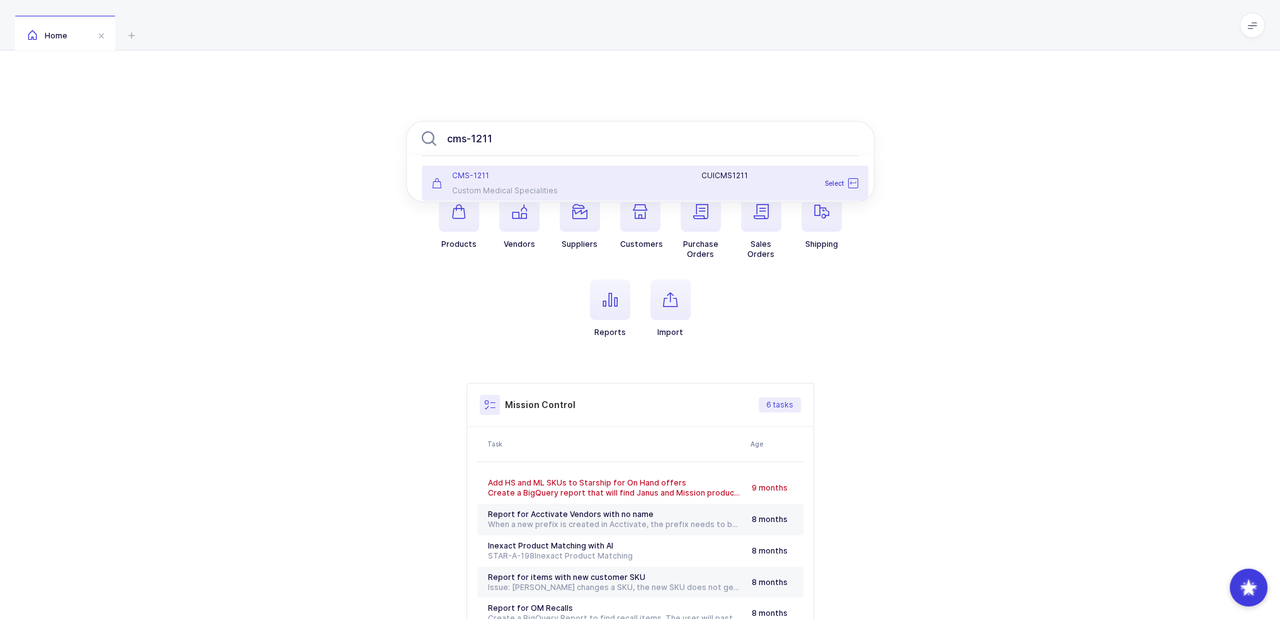
type input "cms-1211"
click at [583, 183] on div "CUICMS1211" at bounding box center [718, 183] width 294 height 25
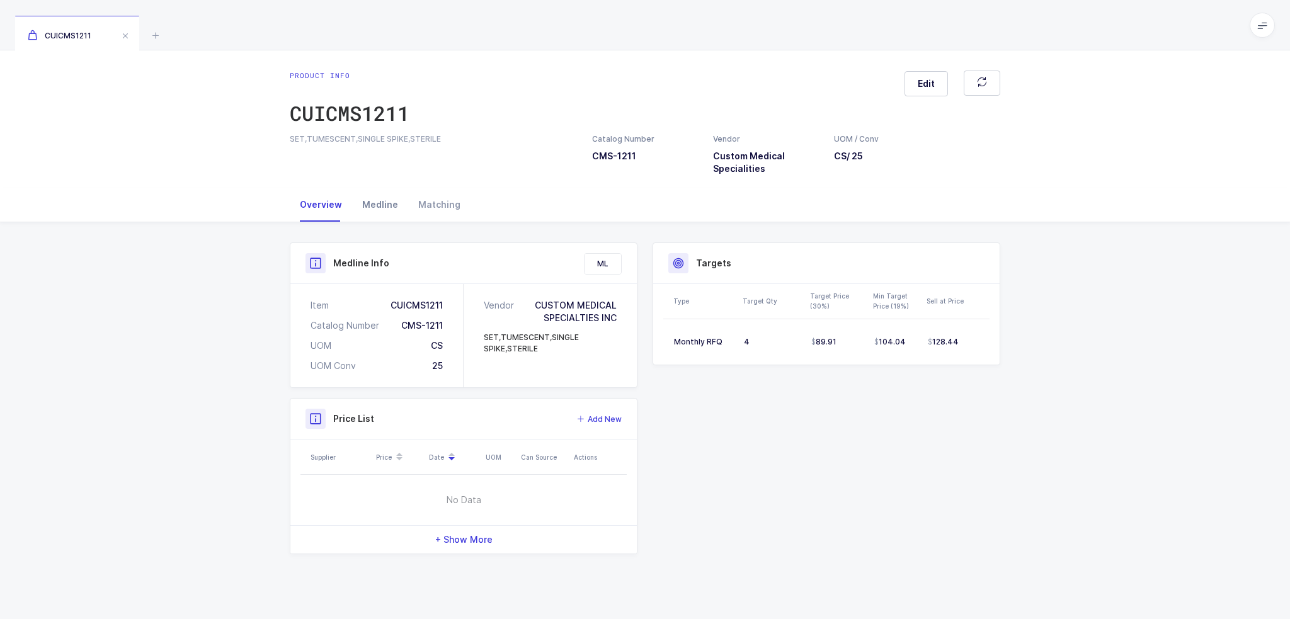
click at [385, 203] on div "Medline" at bounding box center [380, 205] width 56 height 34
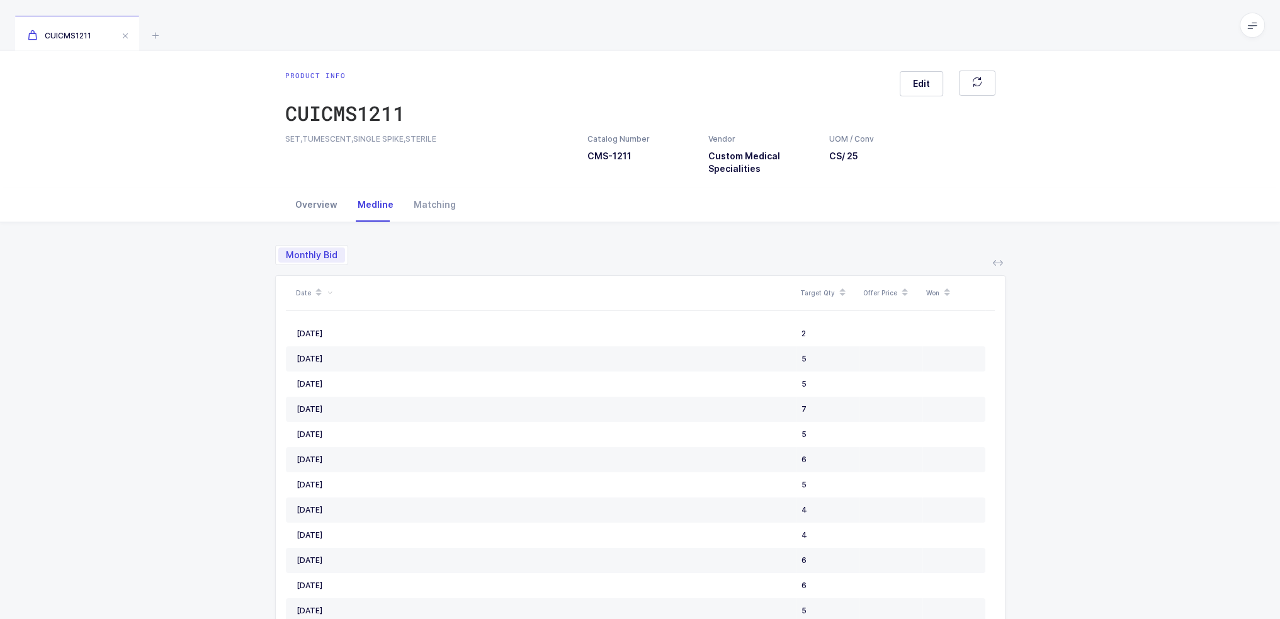
click at [322, 206] on div "Overview" at bounding box center [316, 205] width 62 height 34
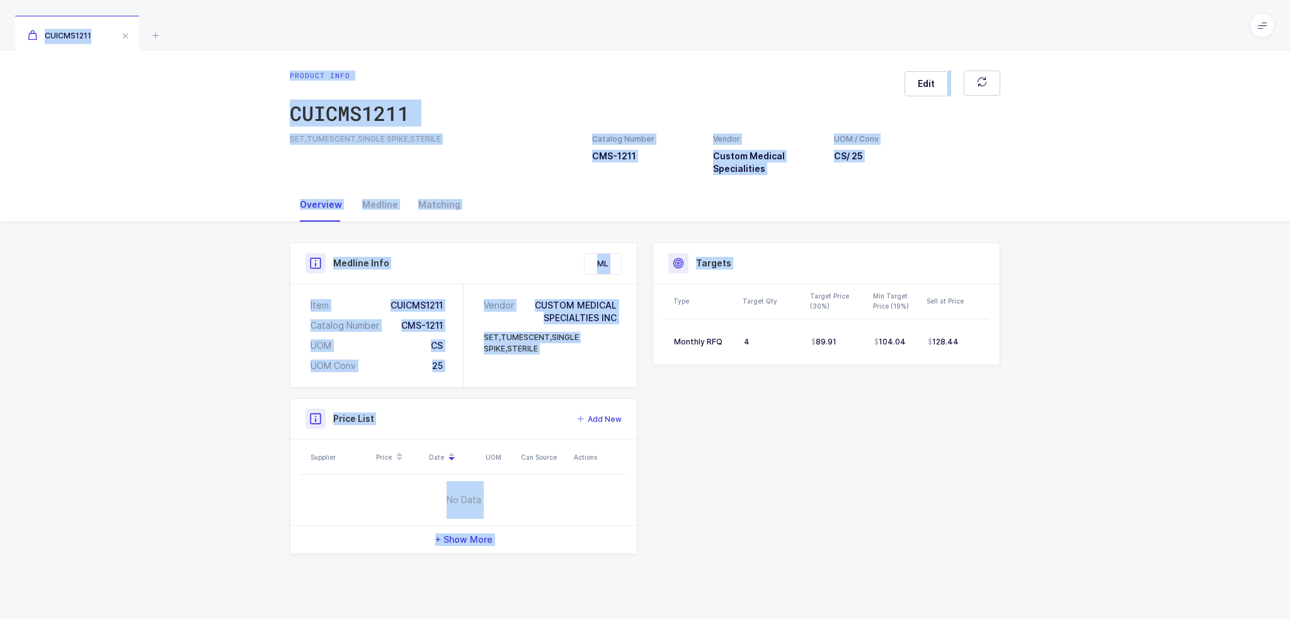
drag, startPoint x: 815, startPoint y: 497, endPoint x: 214, endPoint y: 23, distance: 765.3
click at [214, 23] on div "CUICMS1211 Product info CUICMS1211 Edit SET,TUMESCENT,SINGLE SPIKE,STERILE Cata…" at bounding box center [645, 309] width 1290 height 619
click at [214, 23] on div "CUICMS1211" at bounding box center [645, 25] width 1290 height 50
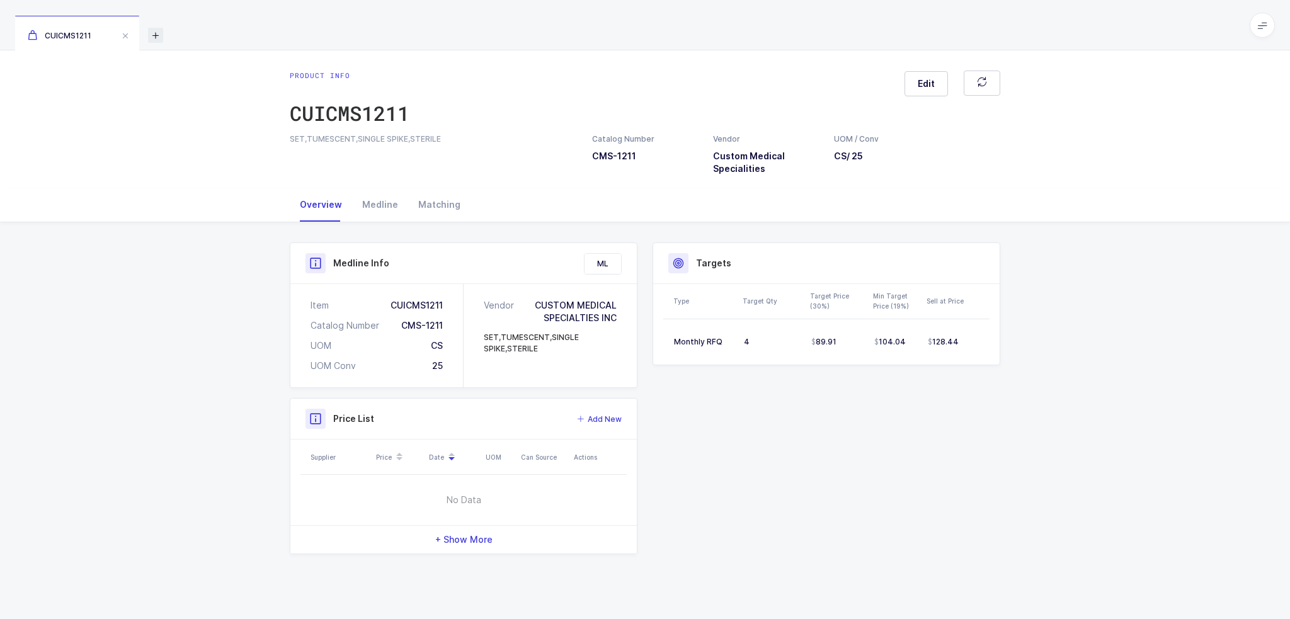
click at [156, 32] on icon at bounding box center [155, 35] width 15 height 15
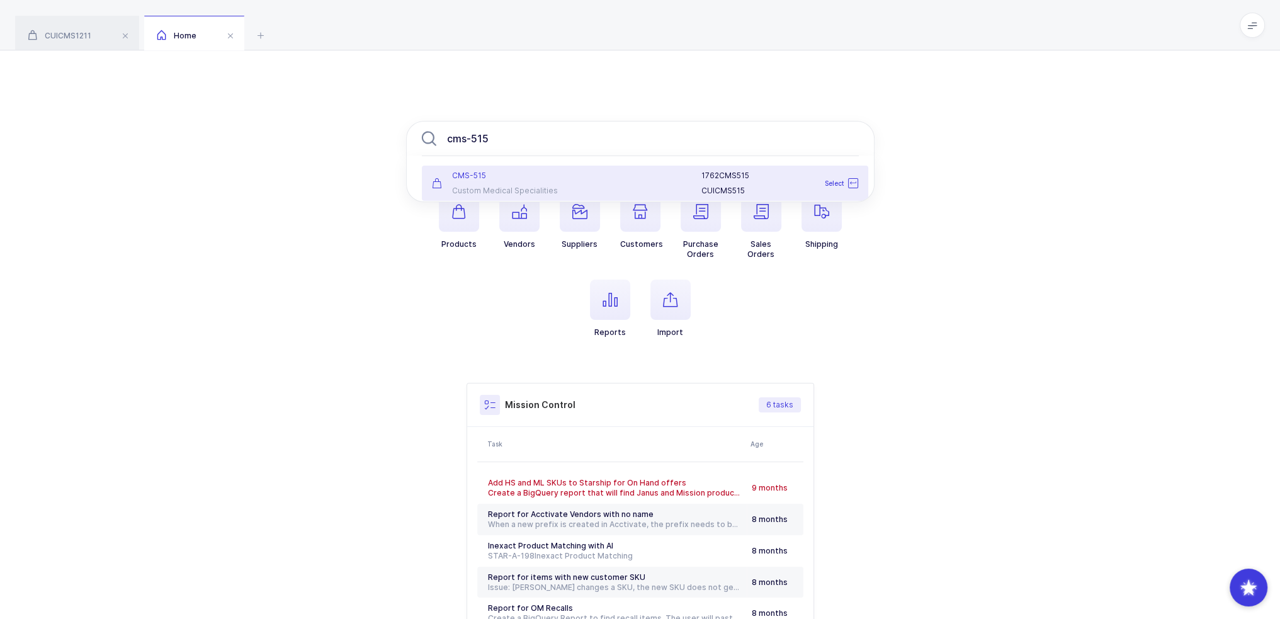
type input "cms-515"
click at [545, 181] on div "CMS-515 Custom Medical Specialities" at bounding box center [497, 183] width 147 height 25
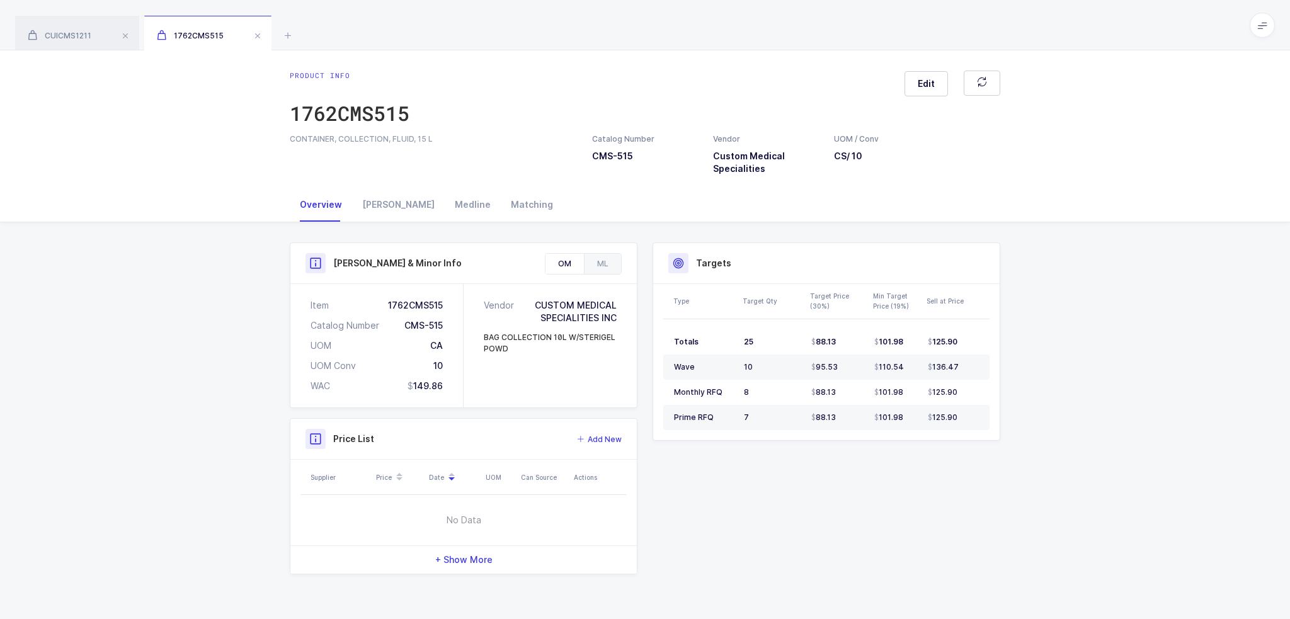
click at [278, 28] on div "CUICMS1211 1762CMS515" at bounding box center [645, 25] width 1290 height 50
click at [287, 30] on icon at bounding box center [287, 35] width 15 height 15
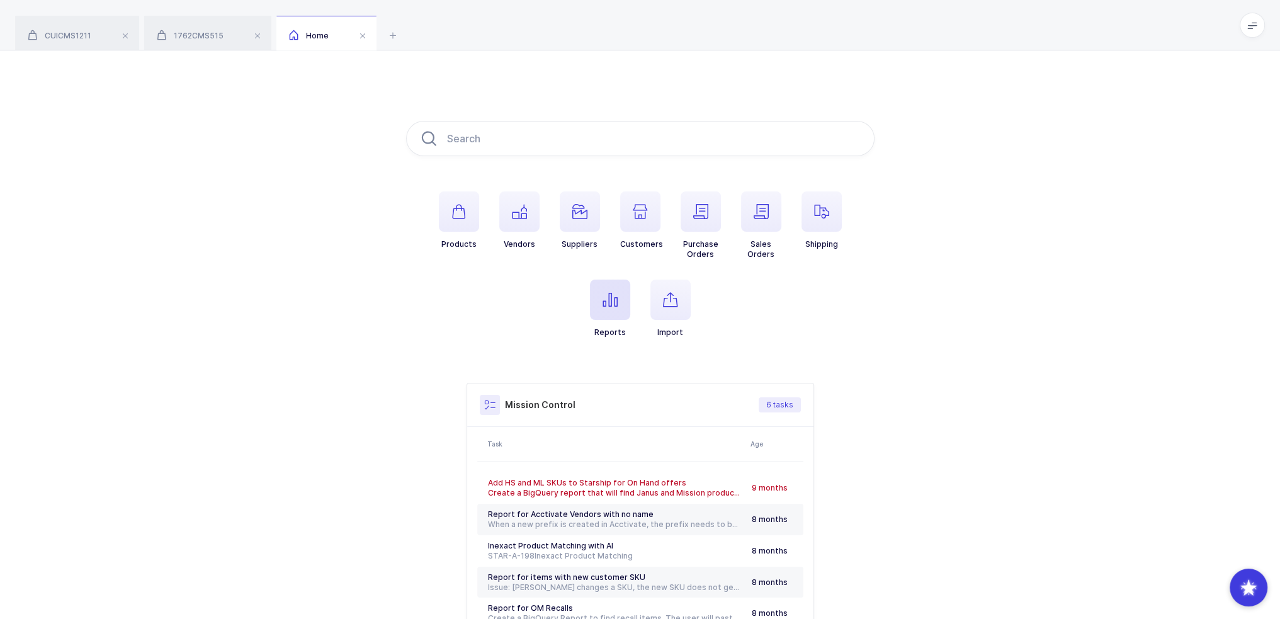
click at [624, 321] on button "Reports" at bounding box center [610, 309] width 40 height 58
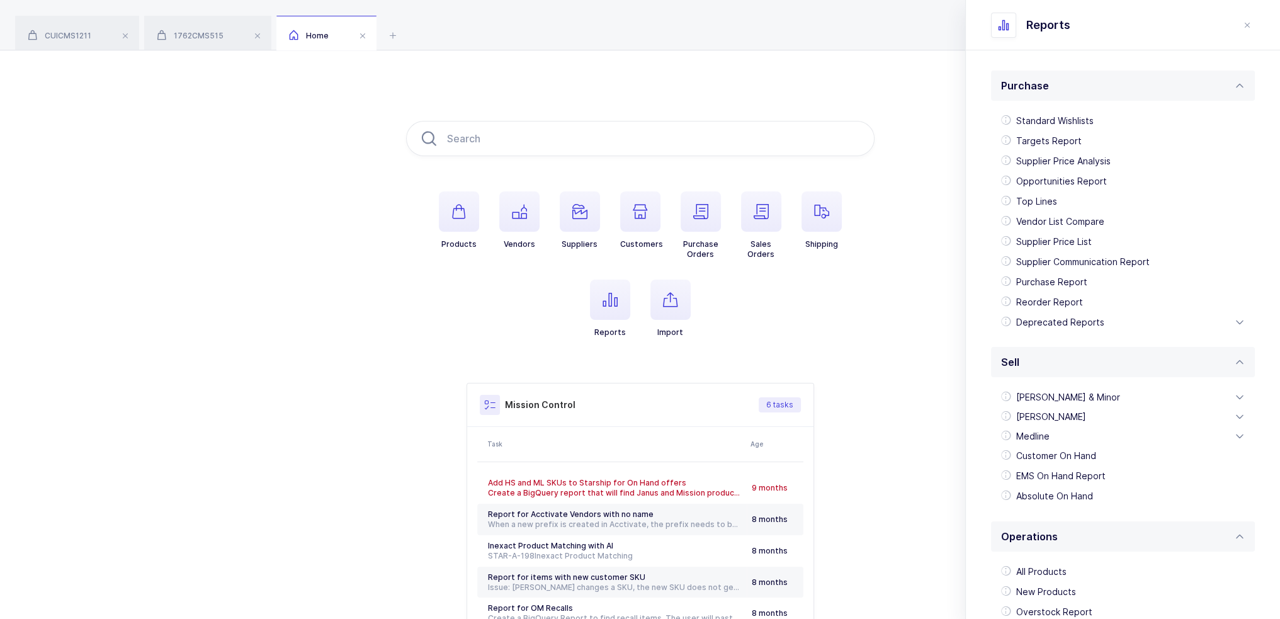
click at [416, 226] on ul "Products Vendors Suppliers Customers Purchase Orders Sales Orders Shipping Repo…" at bounding box center [640, 274] width 468 height 166
click at [455, 216] on icon "button" at bounding box center [458, 211] width 15 height 15
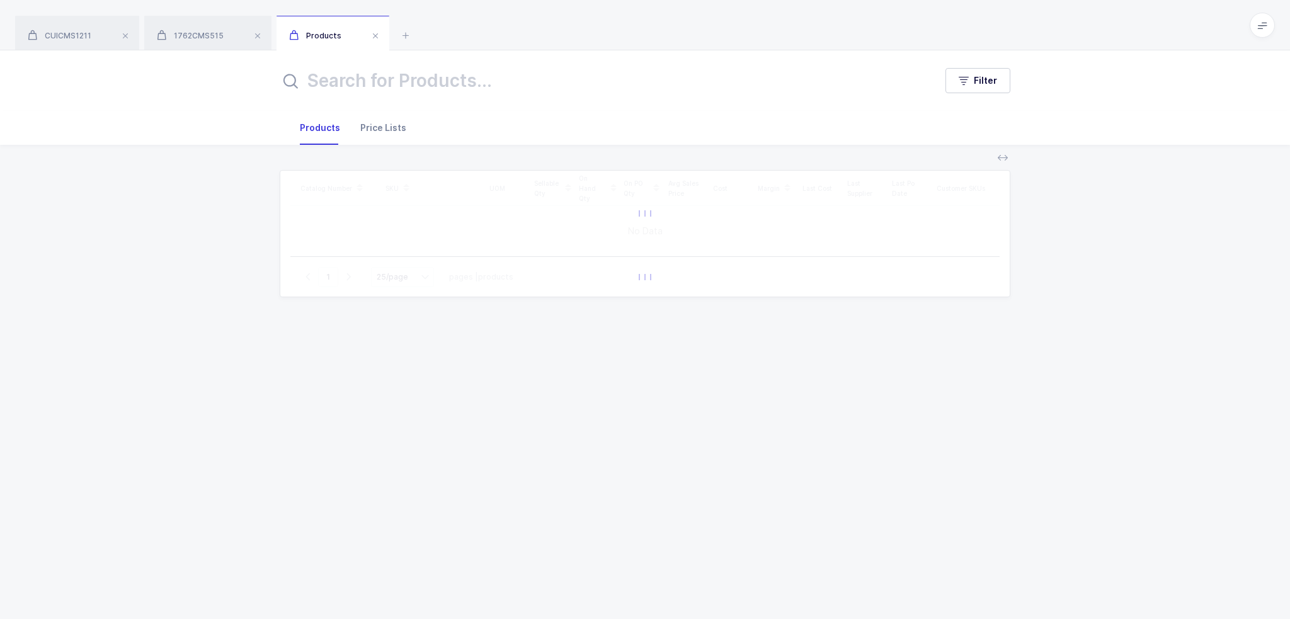
click at [373, 121] on div "Price Lists" at bounding box center [383, 128] width 66 height 34
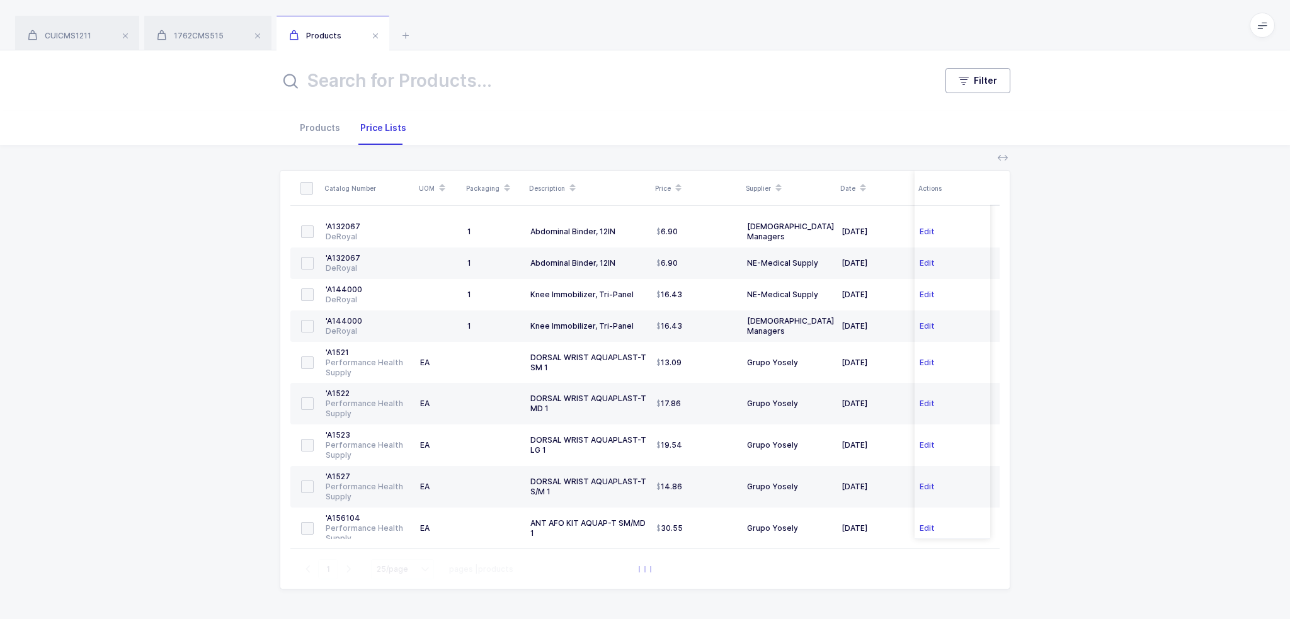
click at [963, 82] on icon "button" at bounding box center [963, 81] width 10 height 10
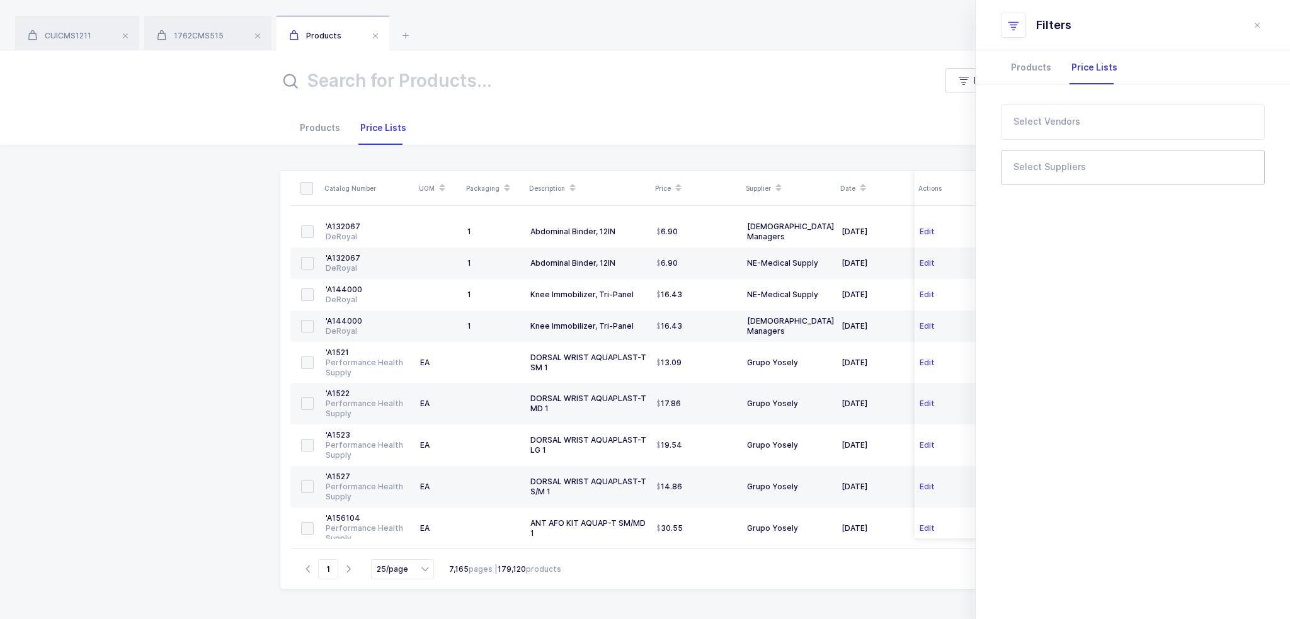
click at [1103, 176] on input "text" at bounding box center [1124, 171] width 222 height 16
type input "lld"
click at [1058, 203] on li "LLD Care" at bounding box center [1137, 211] width 247 height 20
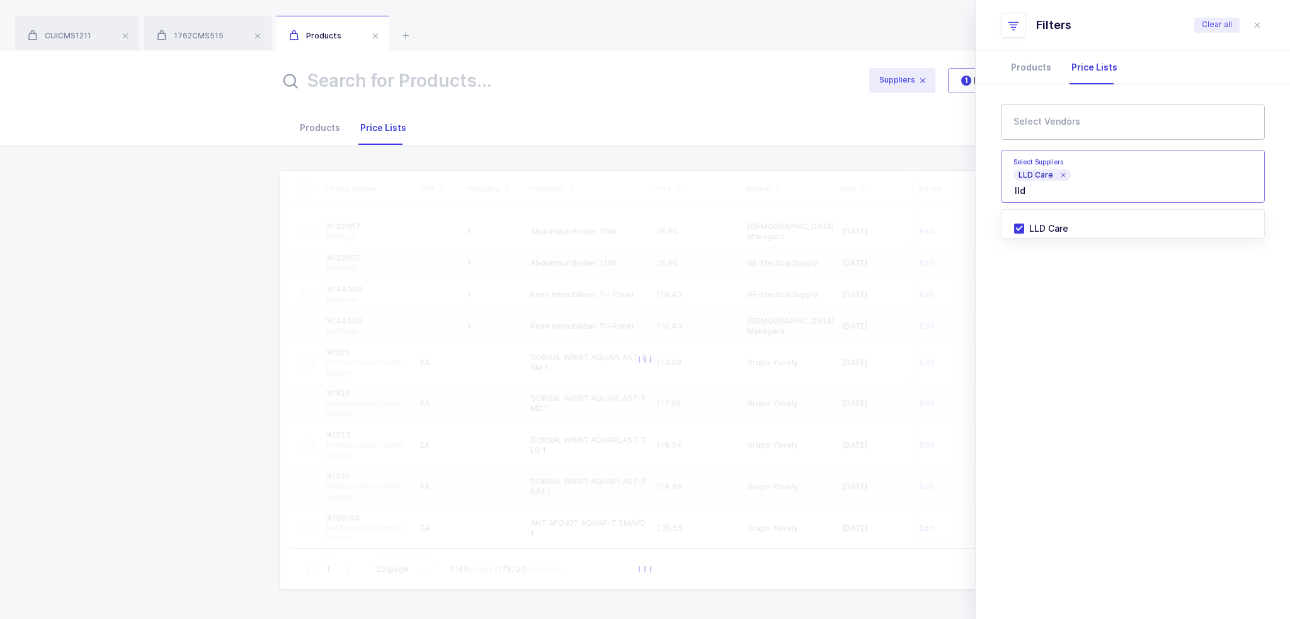
click at [1054, 124] on input "text" at bounding box center [1124, 126] width 222 height 16
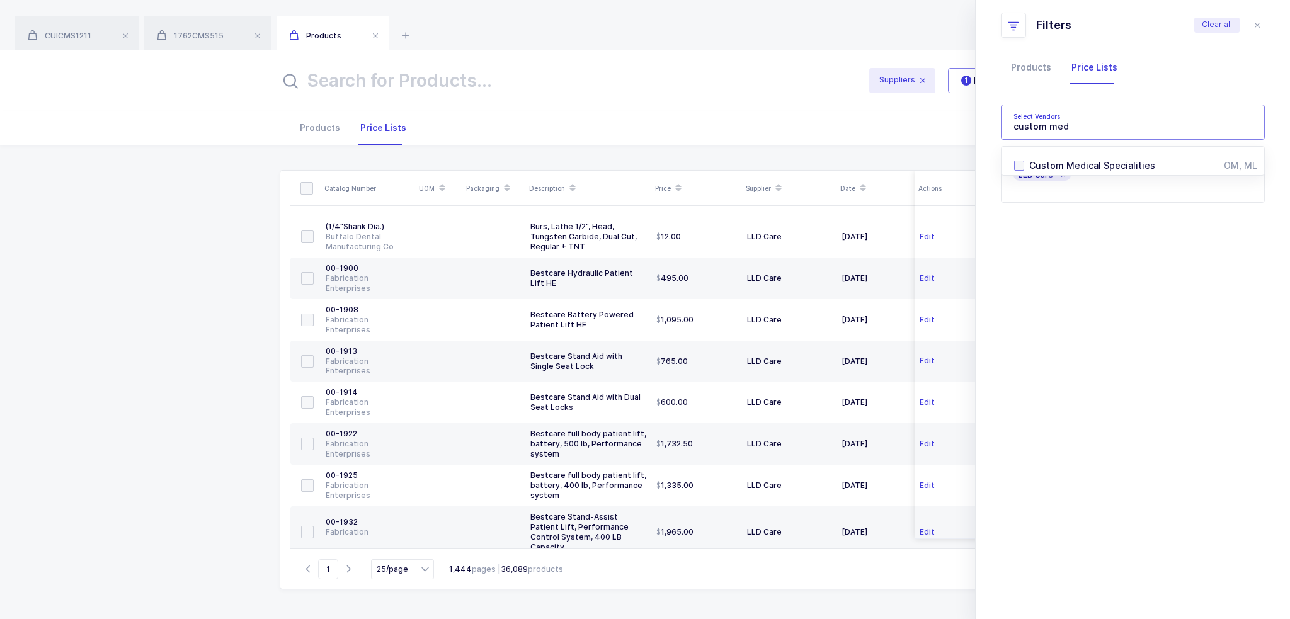
type input "custom med"
click at [1093, 161] on span "Custom Medical Specialities" at bounding box center [1092, 165] width 126 height 11
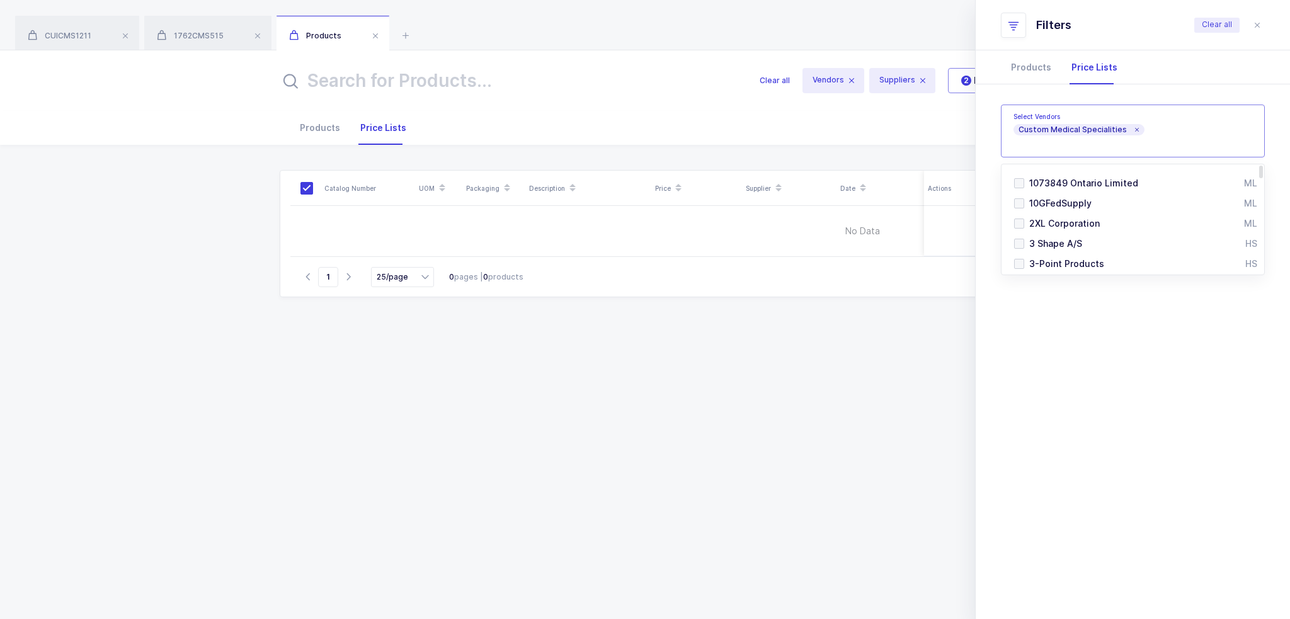
click at [1081, 375] on section "Products Price Lists Quantity Has Sellable Qty Has Sellable Qty Has Damaged/Exp…" at bounding box center [1132, 334] width 314 height 569
click at [1255, 20] on icon "close drawer" at bounding box center [1257, 25] width 10 height 10
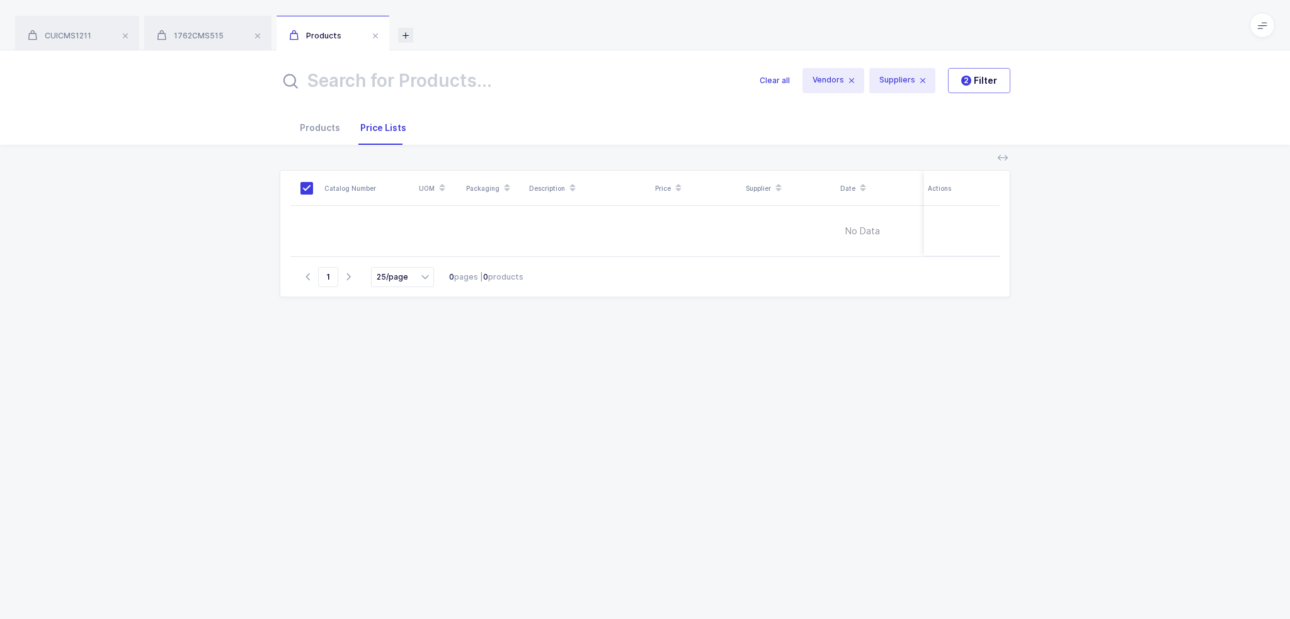
click at [412, 42] on icon at bounding box center [405, 35] width 15 height 15
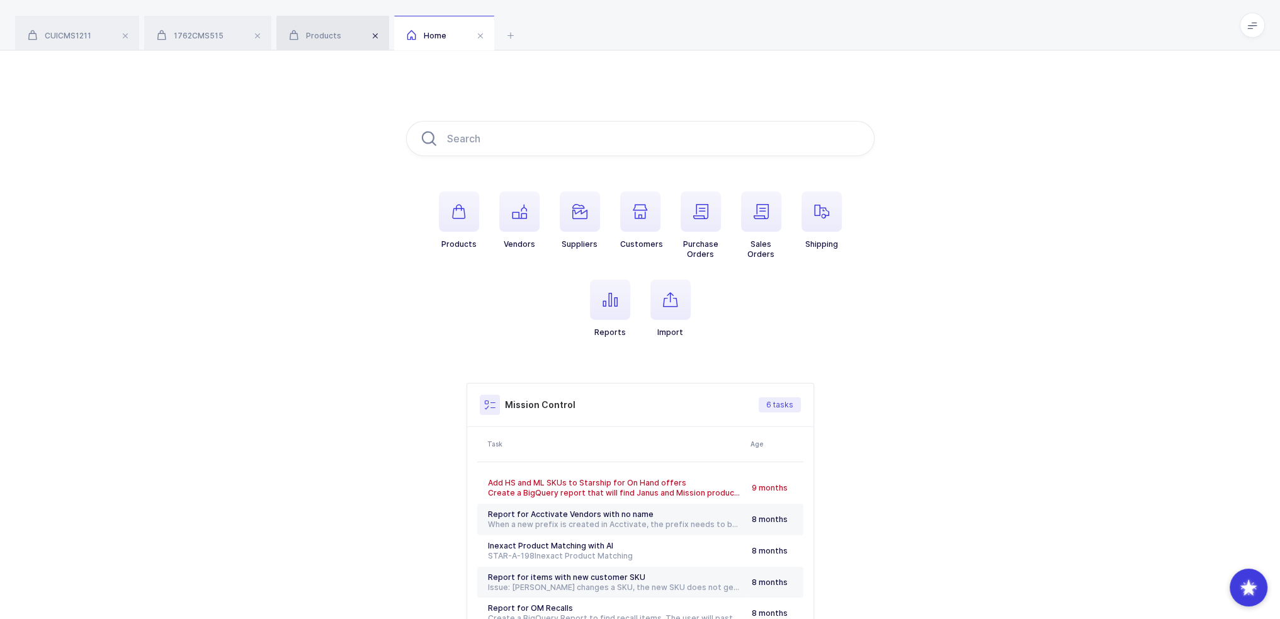
click at [373, 36] on span at bounding box center [375, 35] width 15 height 15
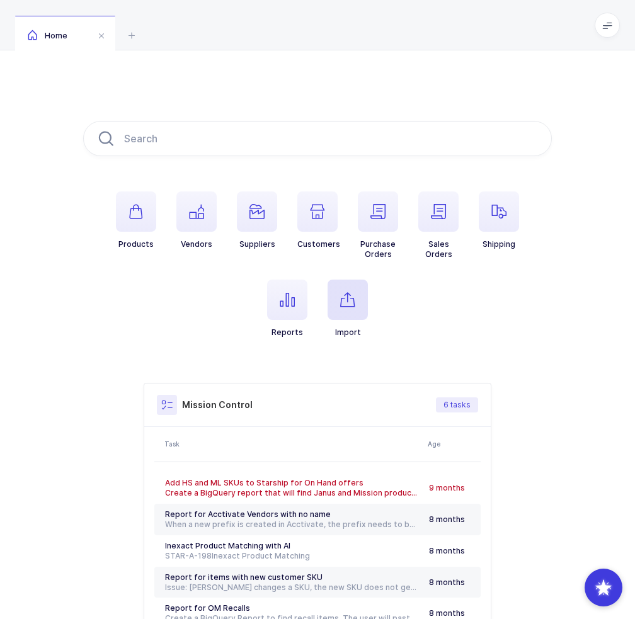
click at [360, 312] on span "button" at bounding box center [347, 300] width 40 height 40
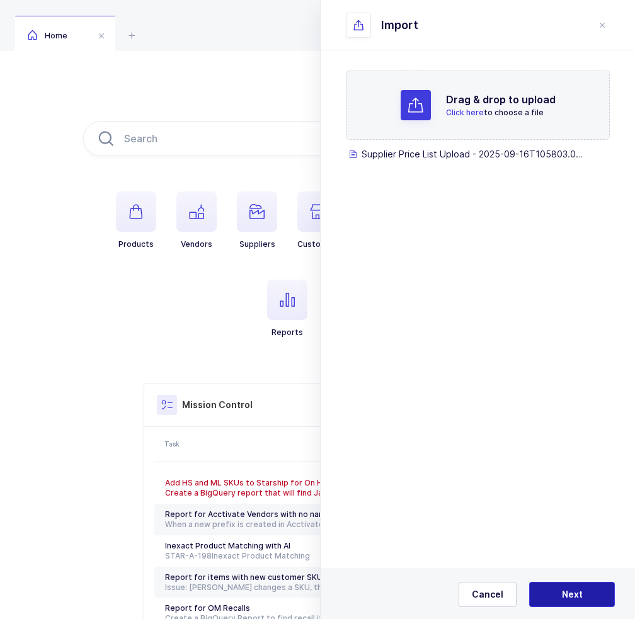
click at [554, 589] on button "Next" at bounding box center [572, 594] width 86 height 25
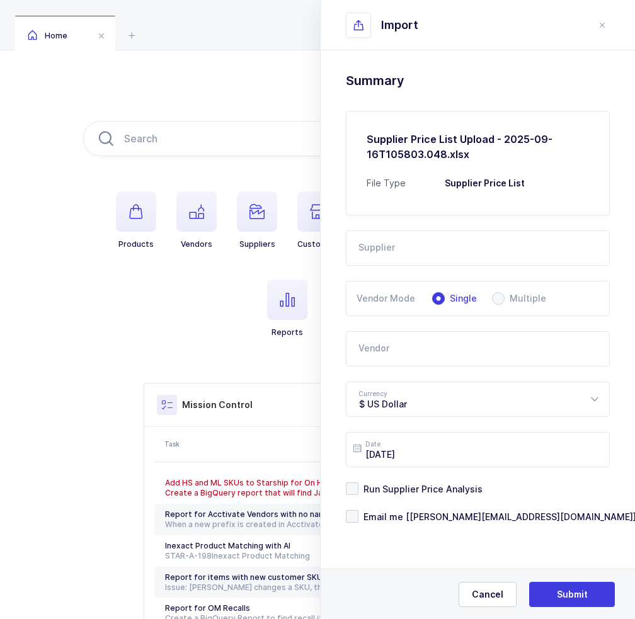
click at [444, 256] on input "text" at bounding box center [478, 247] width 264 height 35
click at [395, 289] on span "LLD Care" at bounding box center [378, 290] width 39 height 11
type input "LLD Care"
click at [396, 353] on input "text" at bounding box center [478, 348] width 264 height 35
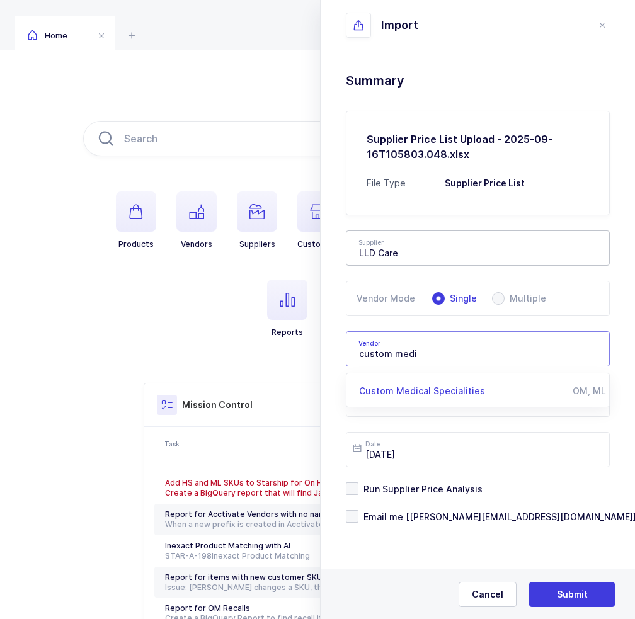
click at [414, 392] on span "Custom Medical Specialities" at bounding box center [422, 390] width 126 height 11
type input "Custom Medical Specialities"
click at [390, 490] on span "Run Supplier Price Analysis" at bounding box center [420, 489] width 124 height 12
click at [358, 482] on input "Run Supplier Price Analysis" at bounding box center [358, 482] width 0 height 0
click at [391, 516] on span "Email me [[PERSON_NAME][EMAIL_ADDRESS][DOMAIN_NAME]]" at bounding box center [497, 517] width 278 height 12
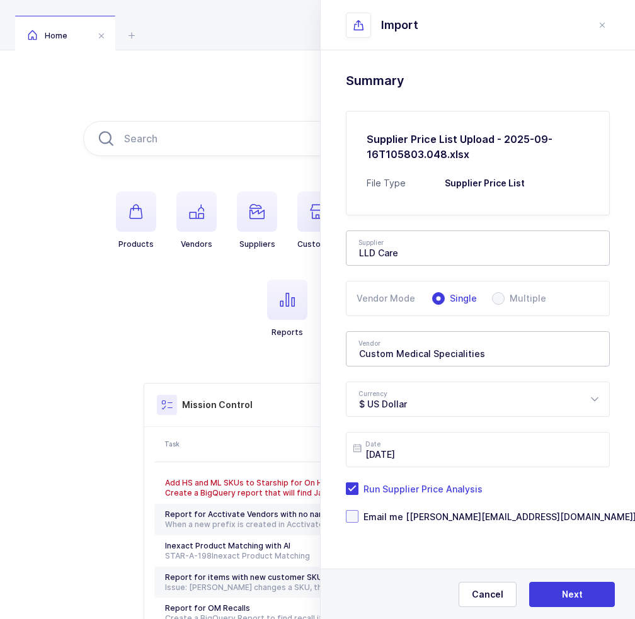
click at [358, 510] on input "Email me [[PERSON_NAME][EMAIL_ADDRESS][DOMAIN_NAME]]" at bounding box center [358, 510] width 0 height 0
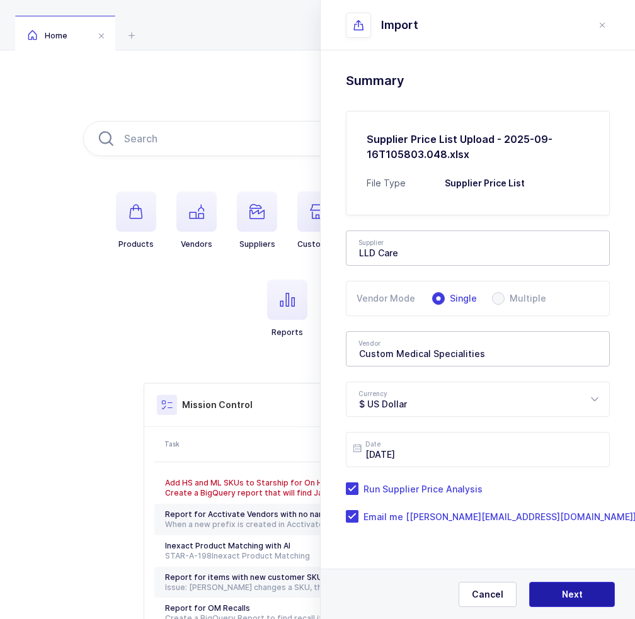
click at [575, 601] on button "Next" at bounding box center [572, 594] width 86 height 25
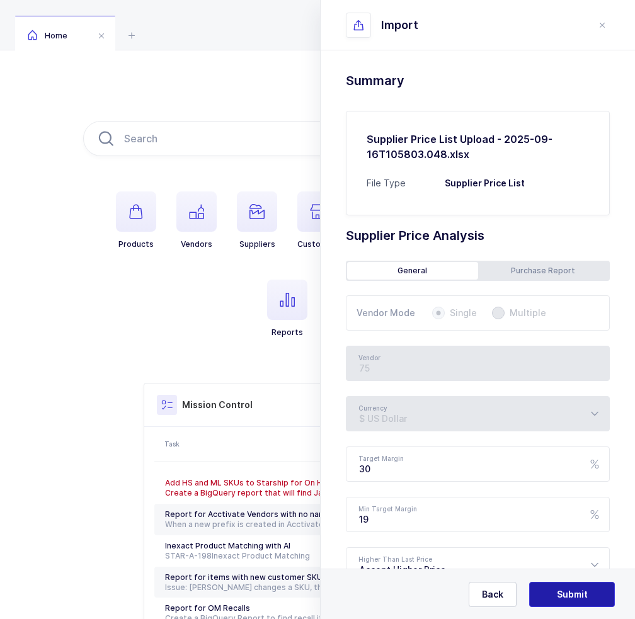
type input "Custom Medical Specialities"
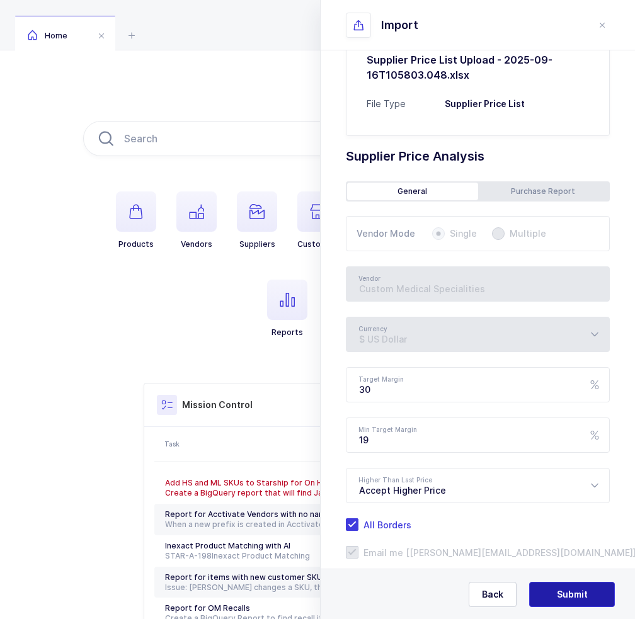
scroll to position [103, 0]
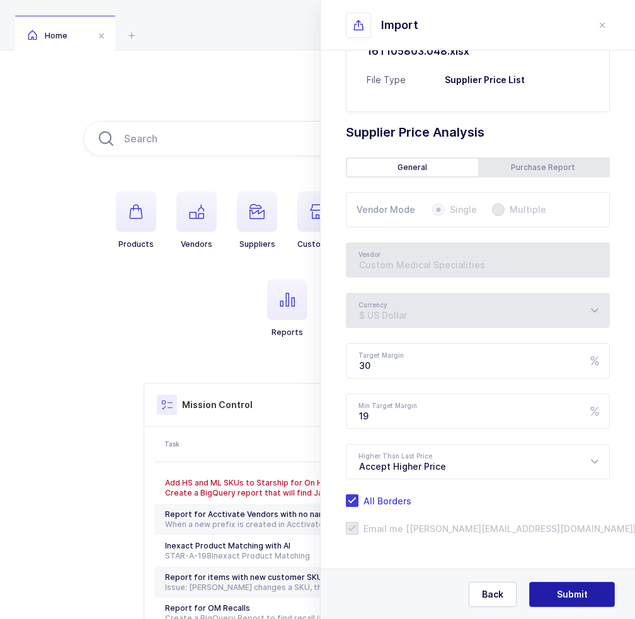
click at [578, 592] on span "Submit" at bounding box center [572, 594] width 31 height 13
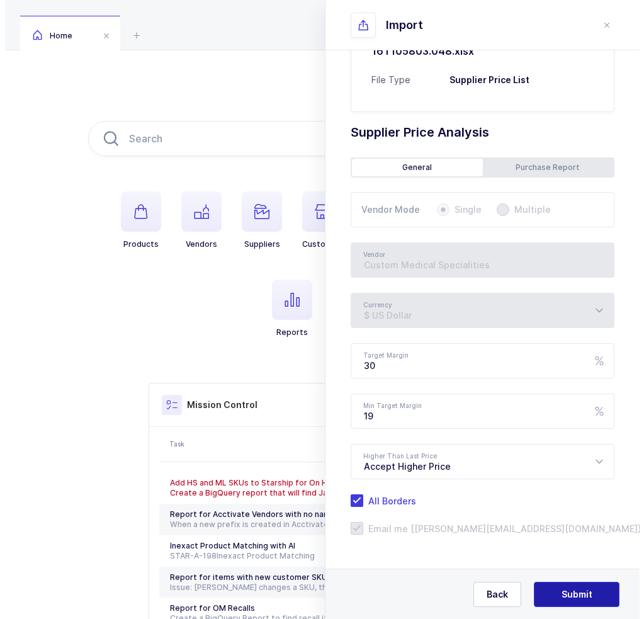
scroll to position [0, 0]
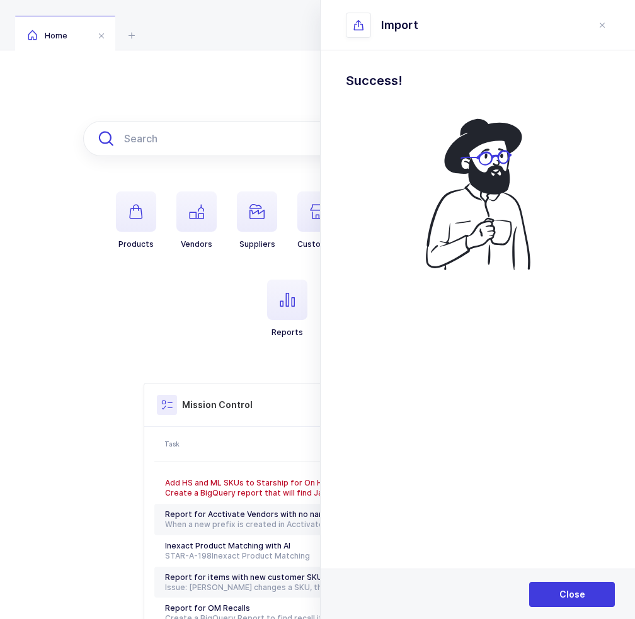
click at [143, 142] on input "text" at bounding box center [317, 138] width 468 height 35
paste input "CMS-955V-6"
type input "CMS-955V-6"
click at [596, 603] on button "Close" at bounding box center [572, 594] width 86 height 25
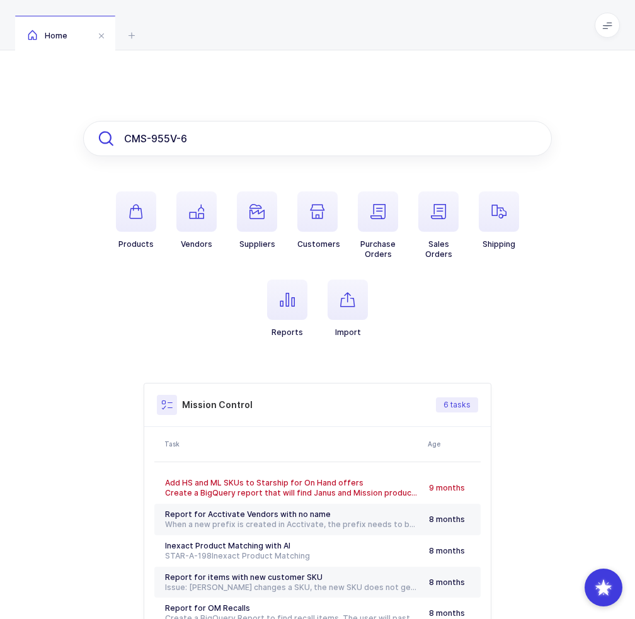
click at [217, 142] on input "CMS-955V-6" at bounding box center [317, 138] width 468 height 35
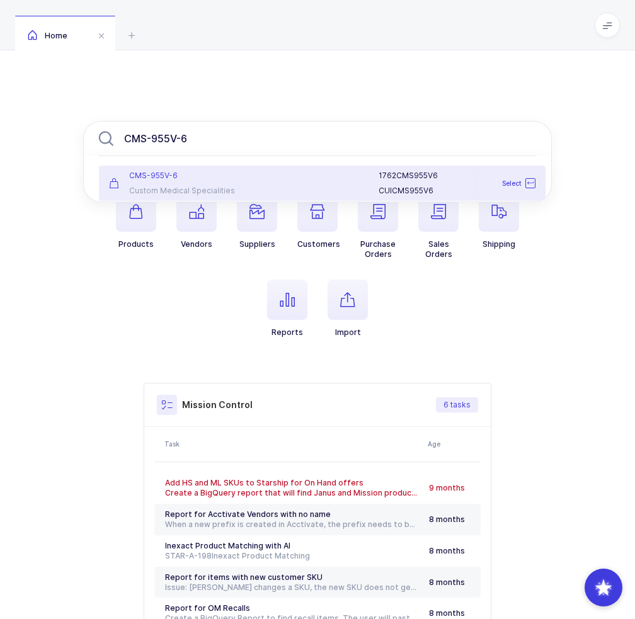
click at [212, 181] on div "CMS-955V-6 Custom Medical Specialities" at bounding box center [174, 183] width 147 height 25
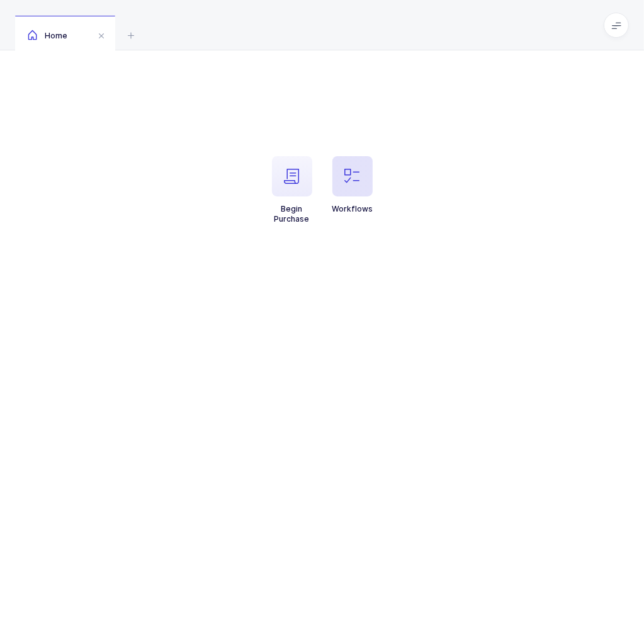
click at [358, 167] on span "button" at bounding box center [352, 176] width 40 height 40
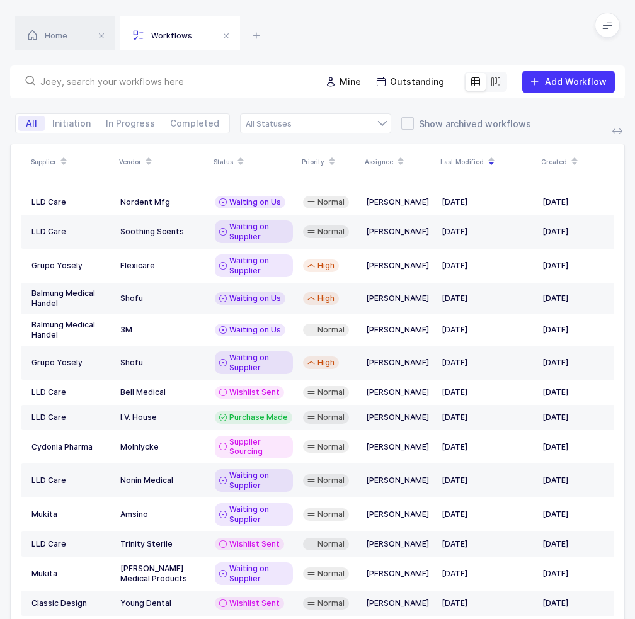
click at [255, 82] on input "text" at bounding box center [172, 82] width 265 height 13
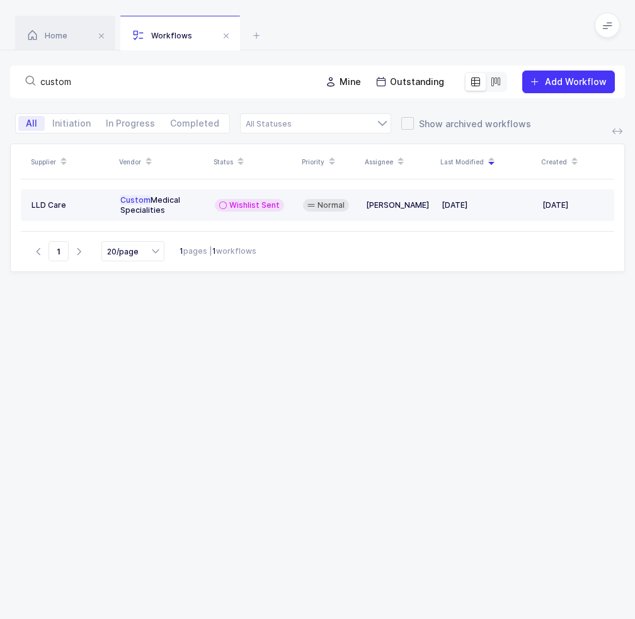
type input "custom"
click at [272, 202] on span "Wishlist Sent" at bounding box center [254, 205] width 50 height 10
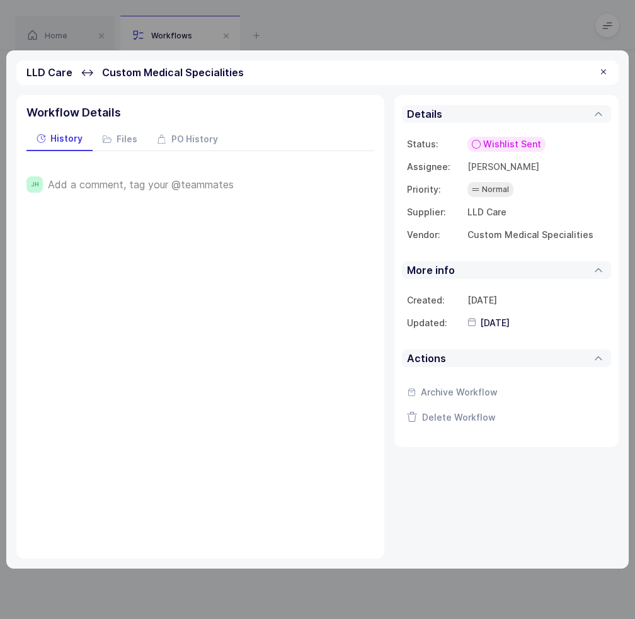
click at [172, 179] on span "Add a comment, tag your @teammates" at bounding box center [141, 184] width 186 height 11
click at [71, 227] on span "Save" at bounding box center [67, 227] width 22 height 13
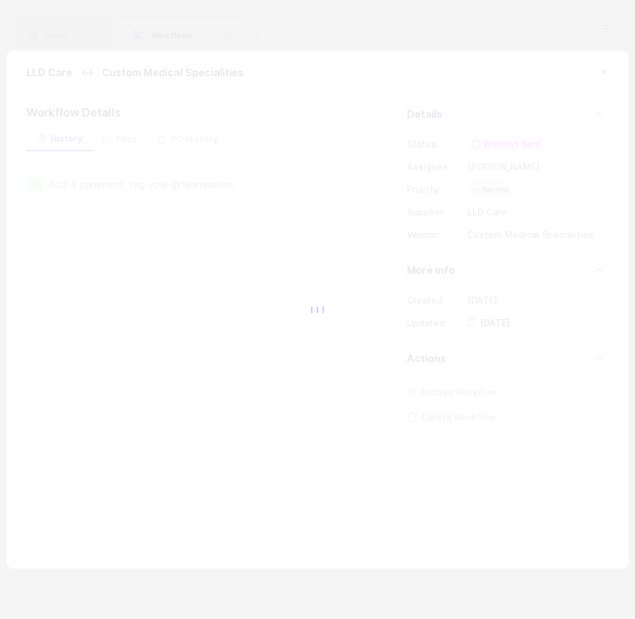
type input "[DATE]"
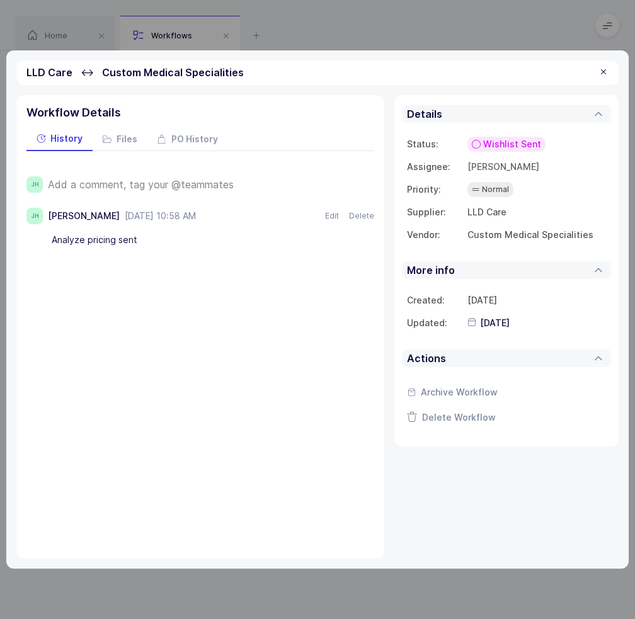
click at [508, 140] on span "Wishlist Sent" at bounding box center [512, 144] width 58 height 13
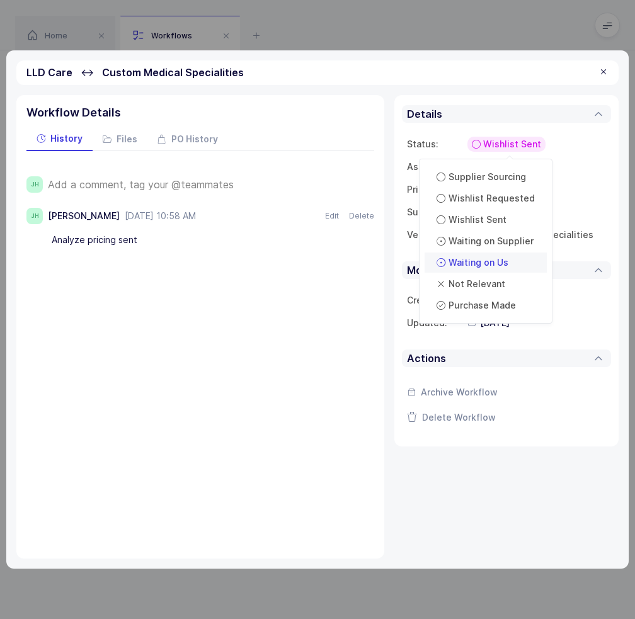
click at [509, 264] on div "Waiting on Us" at bounding box center [472, 262] width 81 height 15
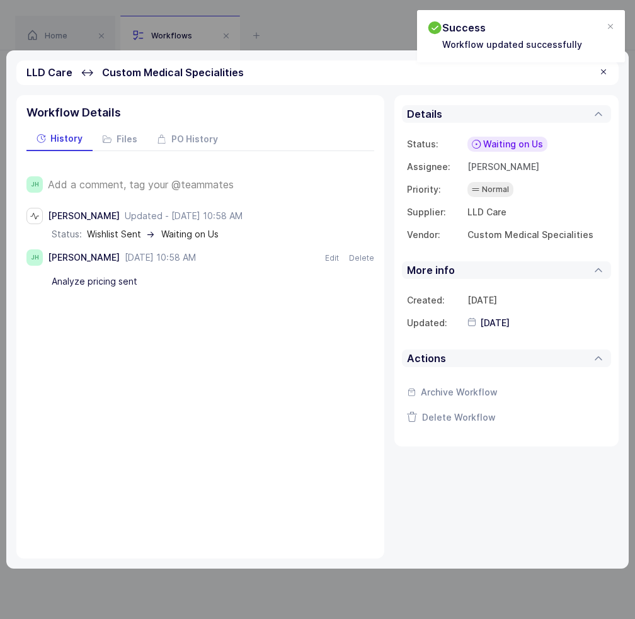
click at [601, 70] on div "LLD Care ↔ Custom Medical Specialities" at bounding box center [317, 72] width 602 height 25
click at [605, 70] on div at bounding box center [603, 72] width 10 height 11
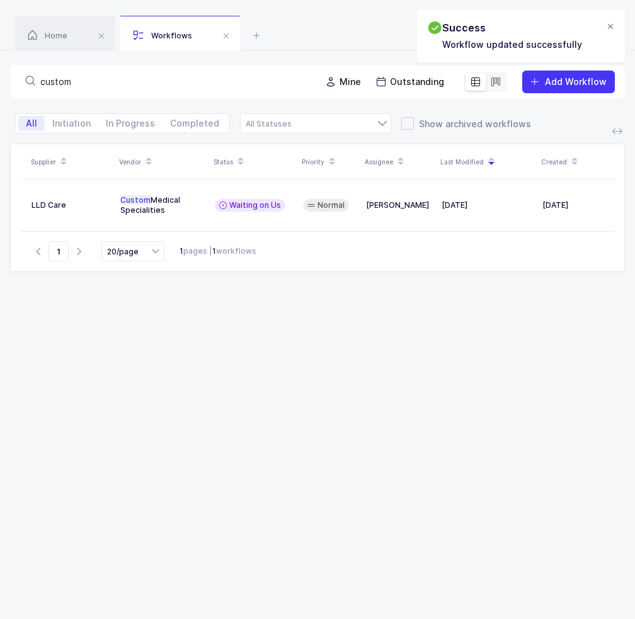
click at [610, 24] on div at bounding box center [610, 26] width 10 height 11
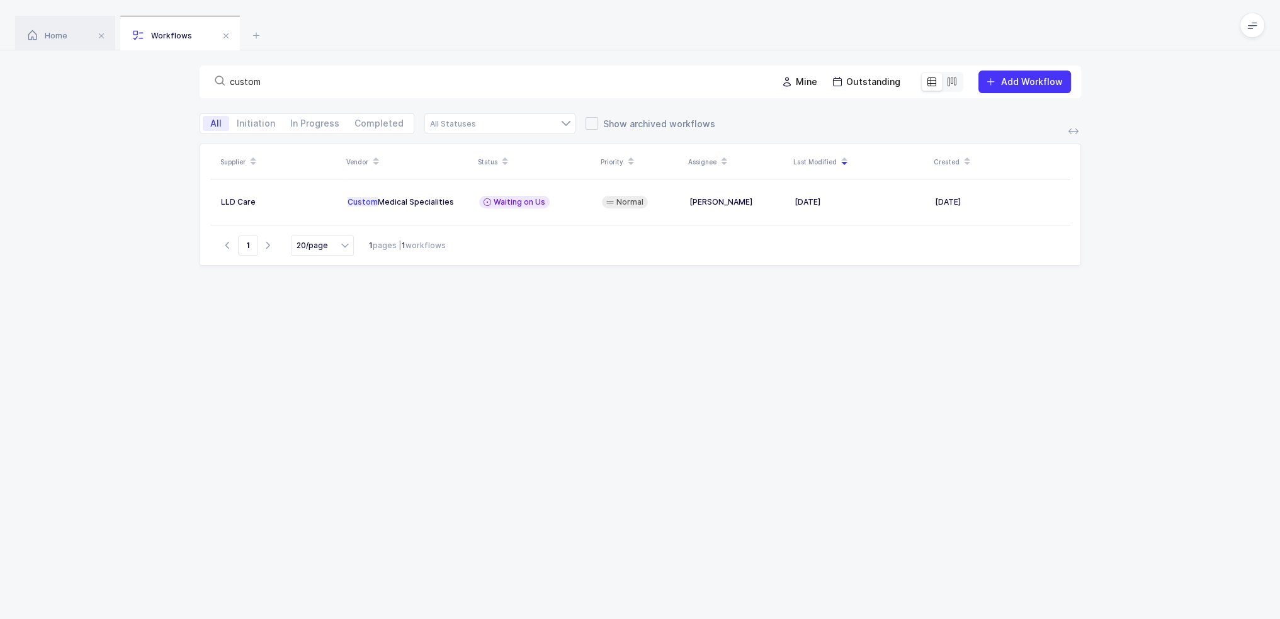
drag, startPoint x: 360, startPoint y: 89, endPoint x: 267, endPoint y: 77, distance: 94.0
click at [264, 79] on div "custom" at bounding box center [488, 82] width 557 height 18
drag, startPoint x: 229, startPoint y: 81, endPoint x: 140, endPoint y: 80, distance: 88.8
click at [144, 80] on div "custom Mine Outstanding Add Workflow" at bounding box center [640, 81] width 1280 height 63
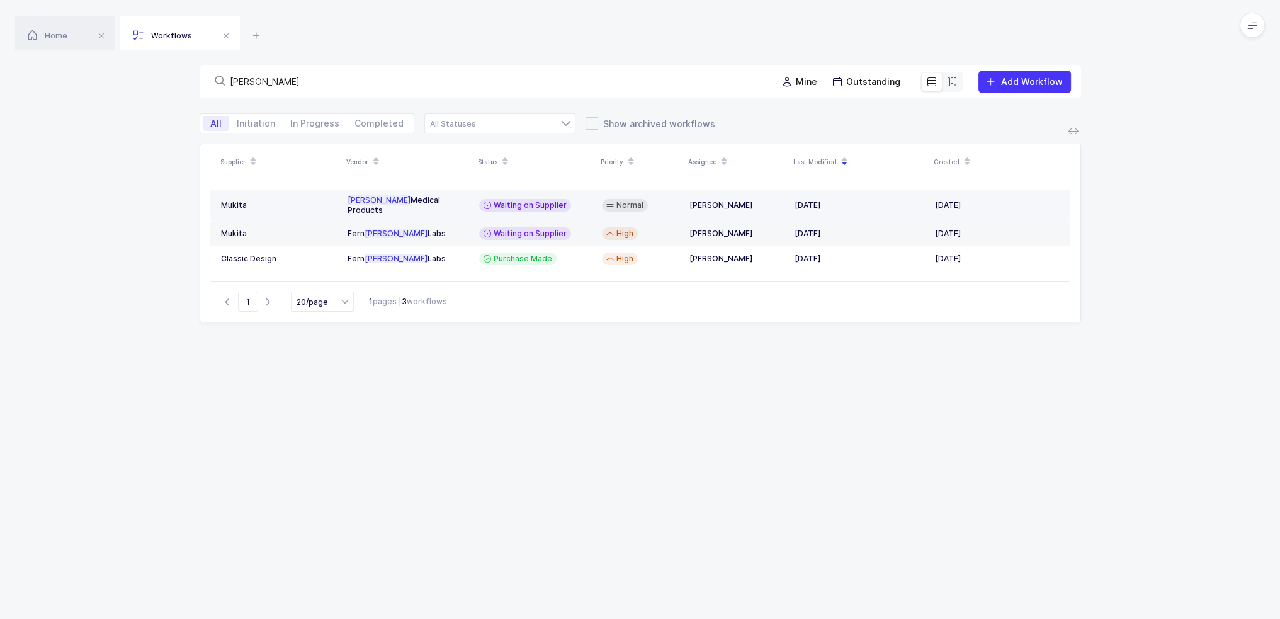
type input "dale"
click at [515, 201] on span "Waiting on Supplier" at bounding box center [530, 205] width 73 height 10
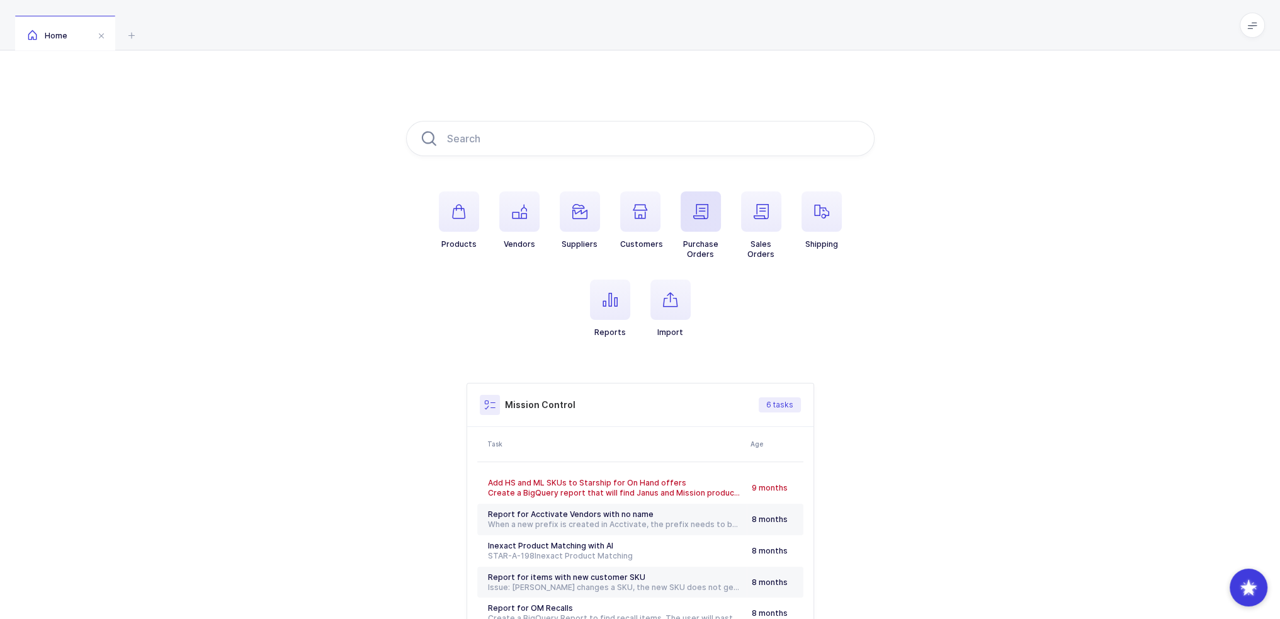
click at [707, 213] on icon "button" at bounding box center [700, 211] width 15 height 15
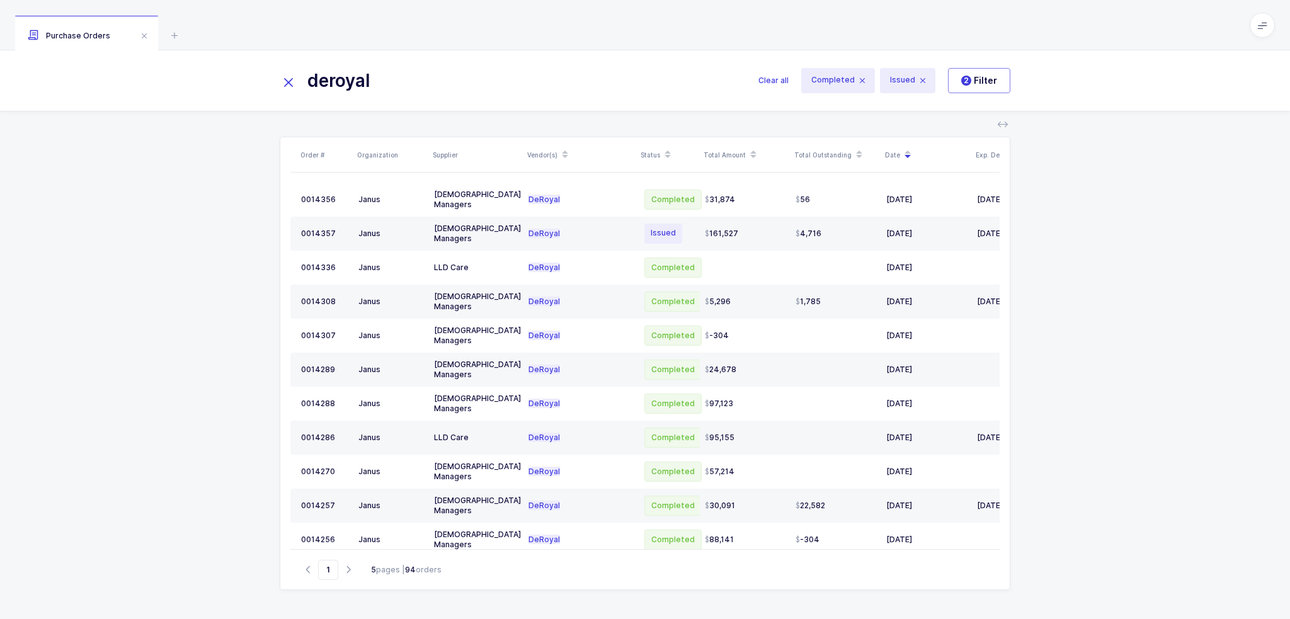
type input "deroyal"
click at [172, 32] on icon at bounding box center [174, 35] width 15 height 15
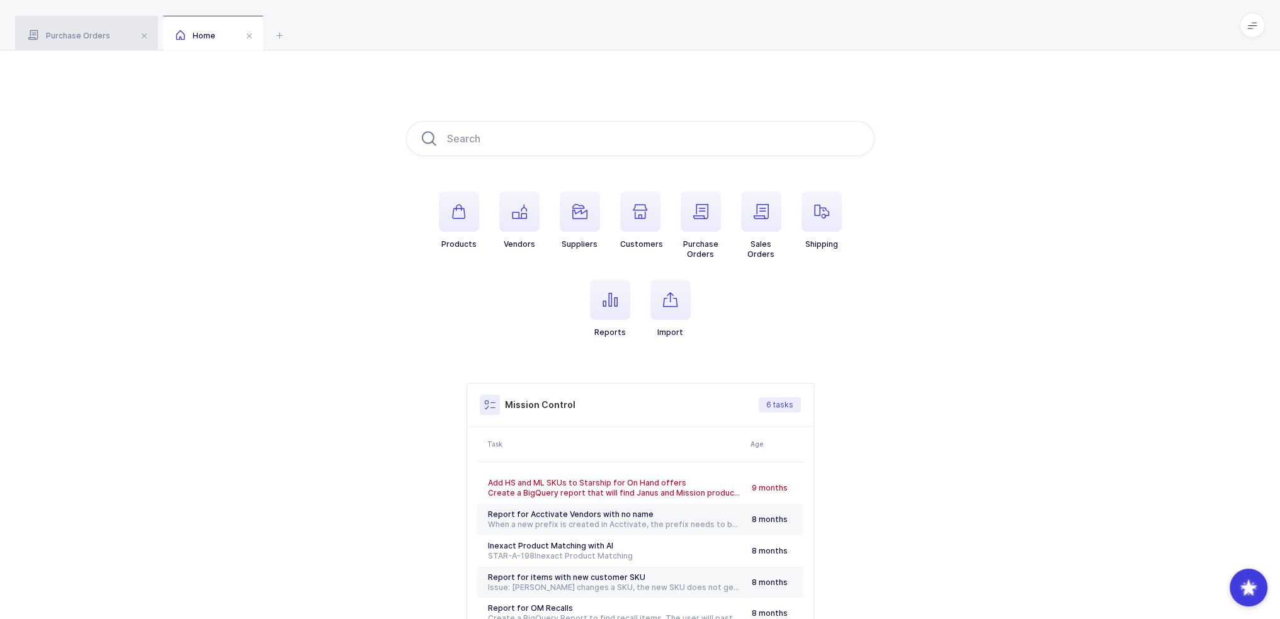
click at [106, 32] on span "Purchase Orders" at bounding box center [69, 35] width 82 height 9
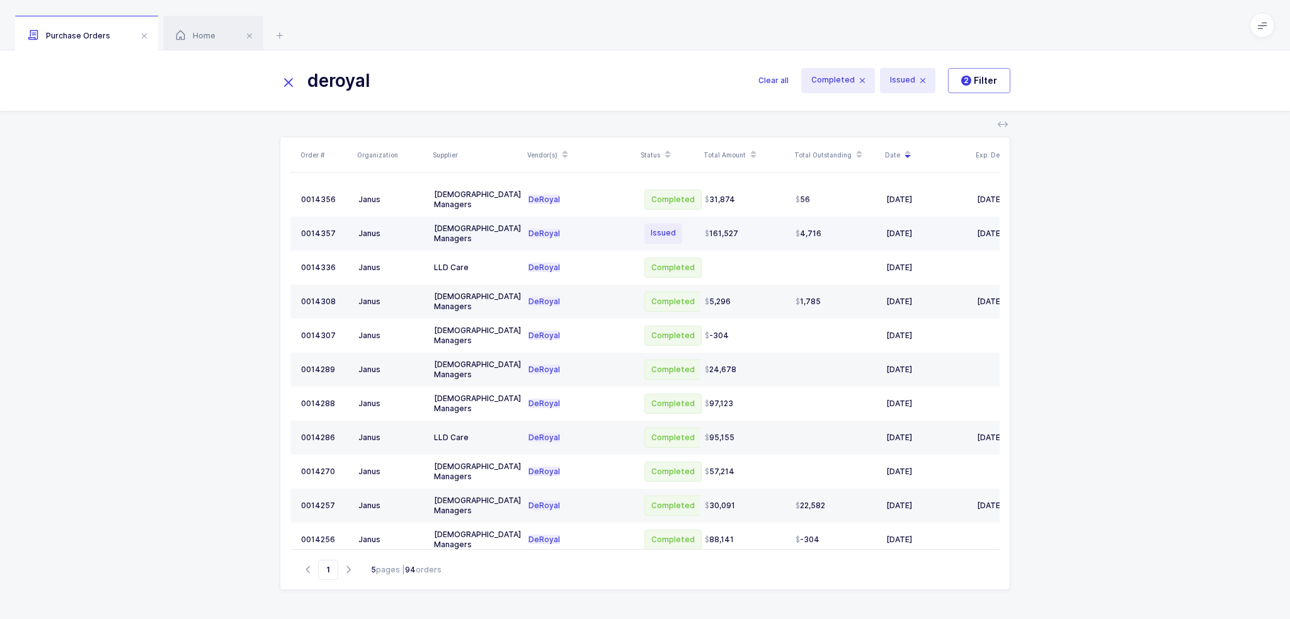
click at [743, 229] on div "161,527" at bounding box center [745, 234] width 81 height 10
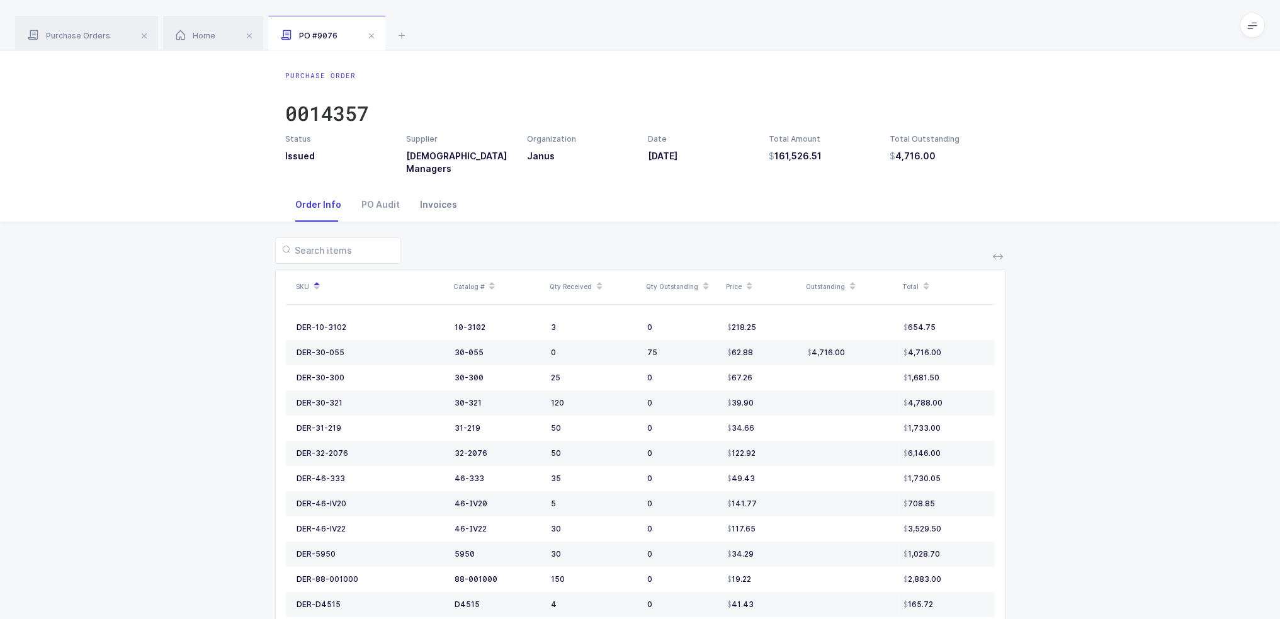
click at [442, 207] on div "Invoices" at bounding box center [438, 205] width 57 height 34
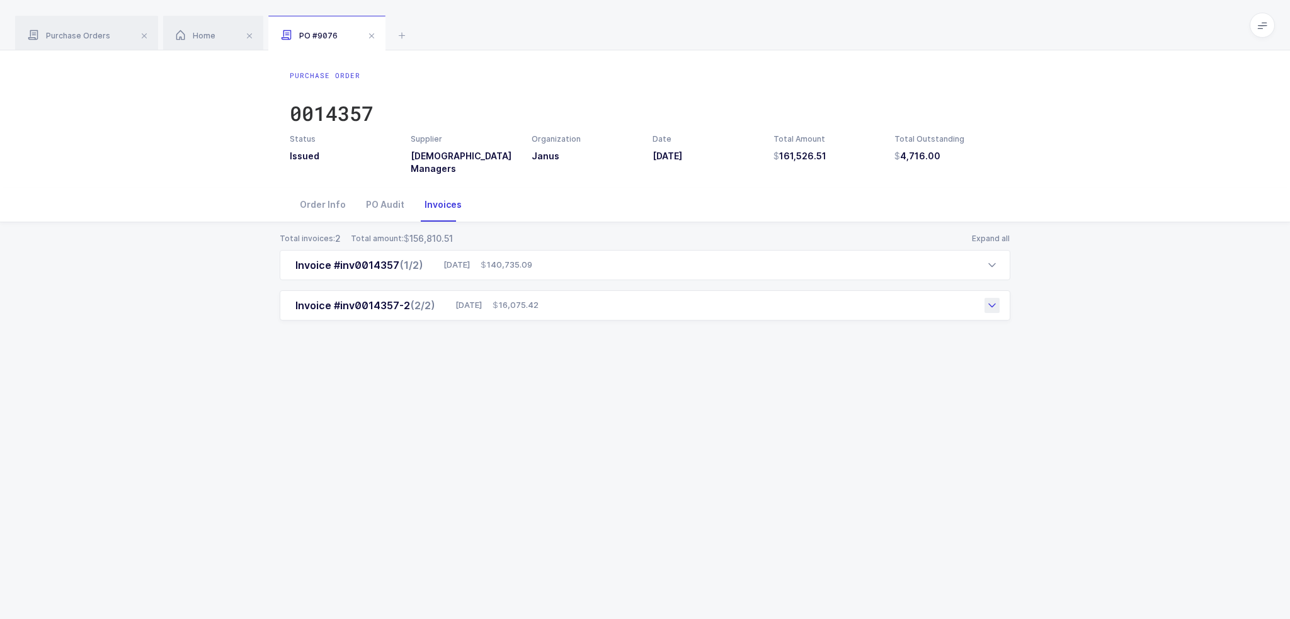
click at [637, 307] on div "Invoice #inv0014357-2 (2/2) 09/01/2025 16,075.42" at bounding box center [645, 305] width 730 height 30
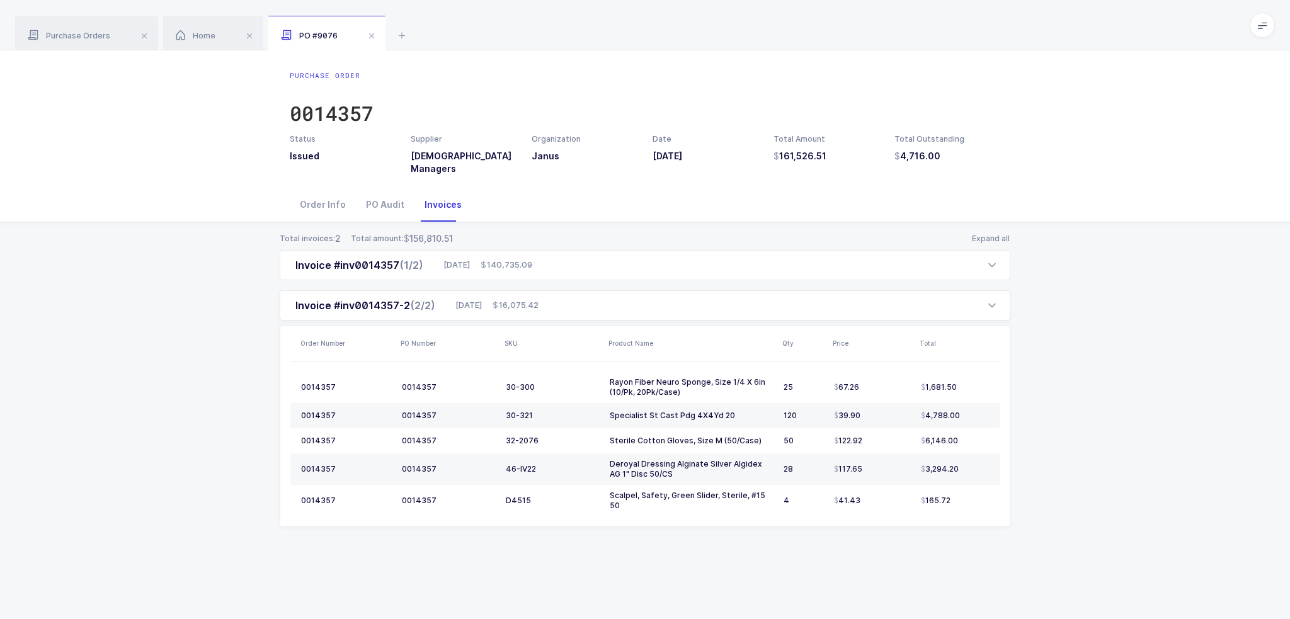
drag, startPoint x: 809, startPoint y: 556, endPoint x: 908, endPoint y: 530, distance: 102.3
click at [908, 530] on div "Total invoices: 2 Total amount: 156,810.51 Expand all Invoice #inv0014357 (1/2)…" at bounding box center [644, 394] width 1269 height 345
drag, startPoint x: 945, startPoint y: 538, endPoint x: 860, endPoint y: 524, distance: 86.2
click at [860, 524] on div "Total invoices: 2 Total amount: 156,810.51 Expand all Invoice #inv0014357 (1/2)…" at bounding box center [644, 394] width 1269 height 345
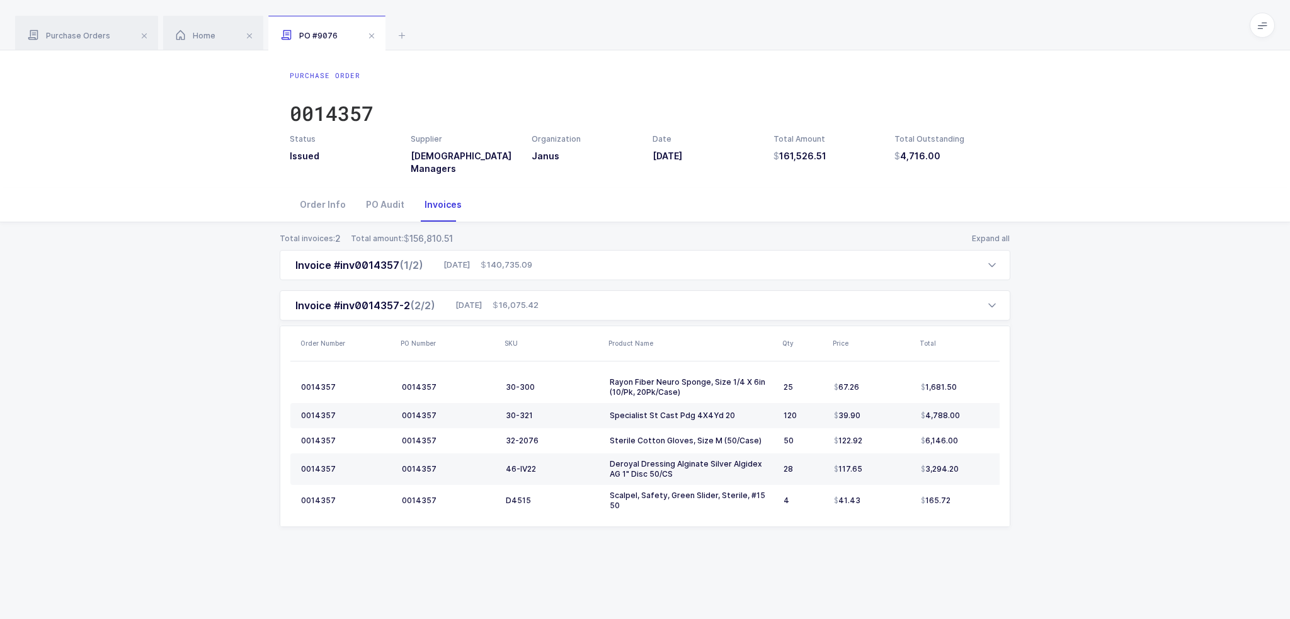
click at [860, 524] on div "Total invoices: 2 Total amount: 156,810.51 Expand all Invoice #inv0014357 (1/2)…" at bounding box center [644, 394] width 1269 height 345
drag, startPoint x: 234, startPoint y: 271, endPoint x: 543, endPoint y: 543, distance: 410.9
click at [543, 543] on div "Total invoices: 2 Total amount: 156,810.51 Expand all Invoice #inv0014357 (1/2)…" at bounding box center [644, 394] width 1269 height 345
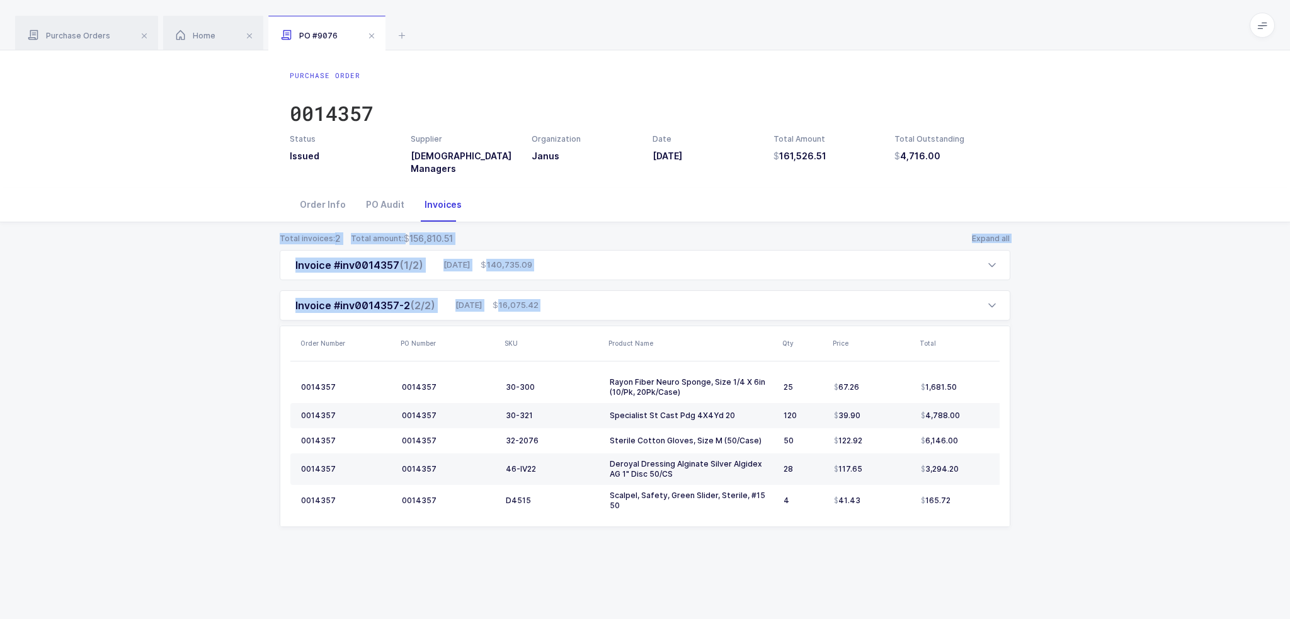
drag, startPoint x: 1073, startPoint y: 548, endPoint x: 244, endPoint y: 236, distance: 885.9
click at [244, 236] on div "Total invoices: 2 Total amount: 156,810.51 Expand all Invoice #inv0014357 (1/2)…" at bounding box center [644, 394] width 1269 height 345
drag, startPoint x: 244, startPoint y: 236, endPoint x: 747, endPoint y: 556, distance: 596.2
click at [747, 556] on div "Total invoices: 2 Total amount: 156,810.51 Expand all Invoice #inv0014357 (1/2)…" at bounding box center [644, 394] width 1269 height 345
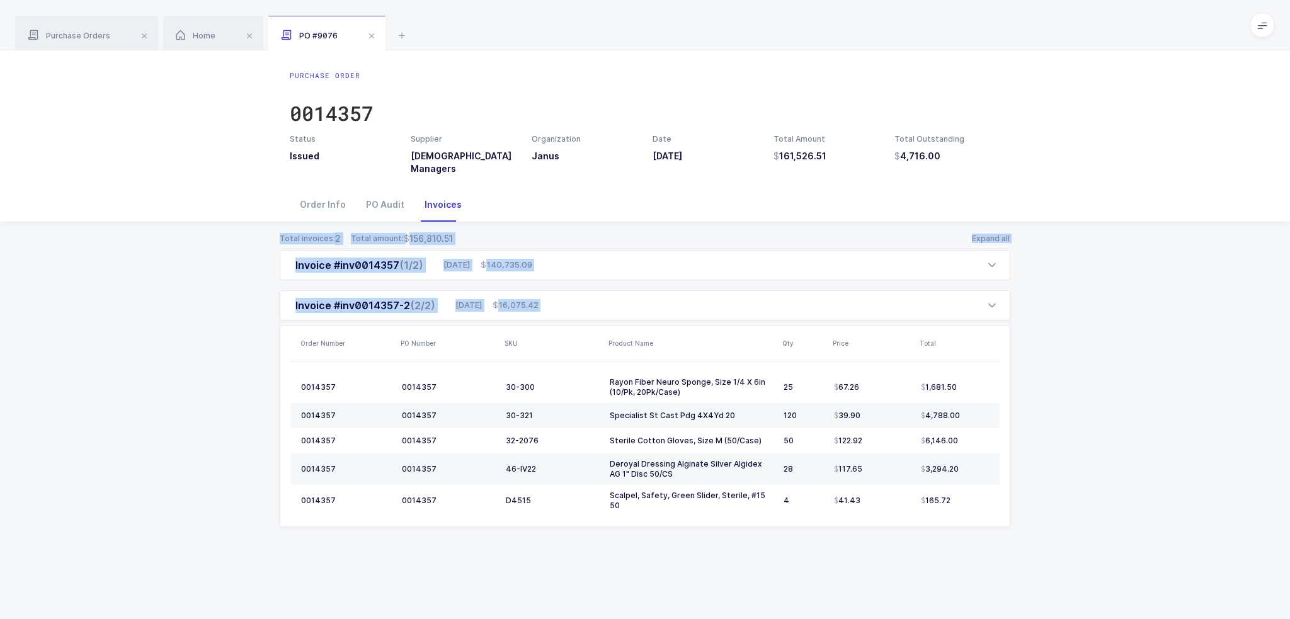
click at [747, 556] on div "Total invoices: 2 Total amount: 156,810.51 Expand all Invoice #inv0014357 (1/2)…" at bounding box center [644, 394] width 1269 height 345
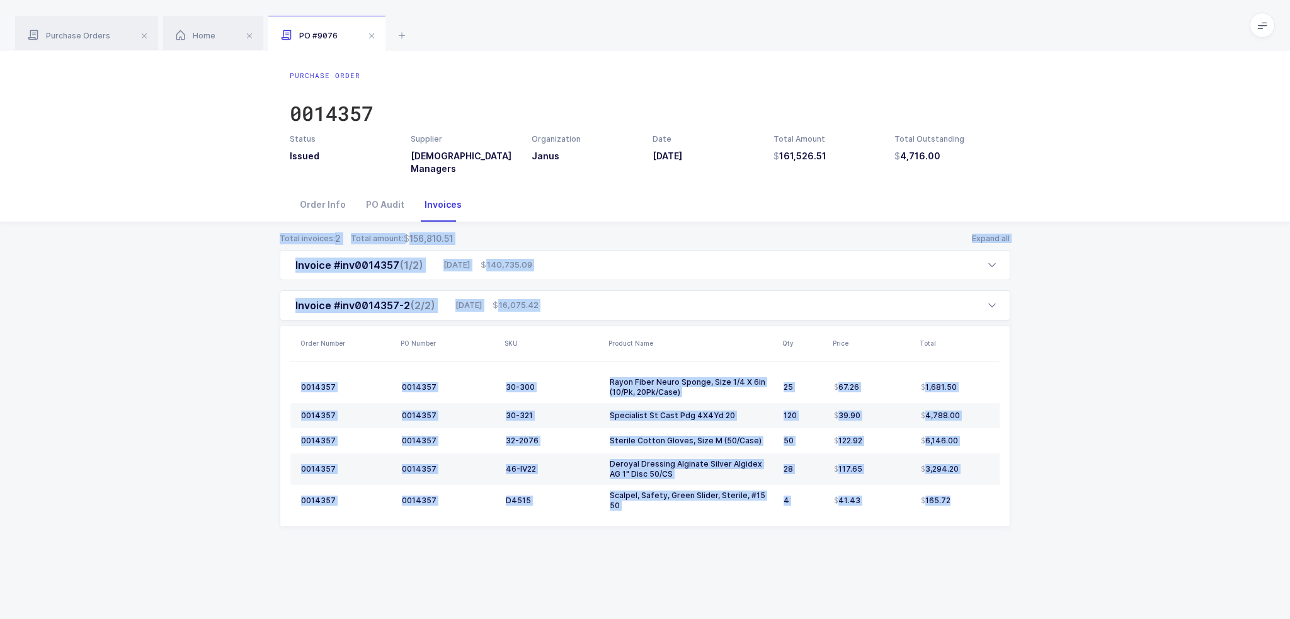
drag, startPoint x: 747, startPoint y: 556, endPoint x: 169, endPoint y: 242, distance: 657.9
click at [169, 242] on div "Total invoices: 2 Total amount: 156,810.51 Expand all Invoice #inv0014357 (1/2)…" at bounding box center [644, 394] width 1269 height 345
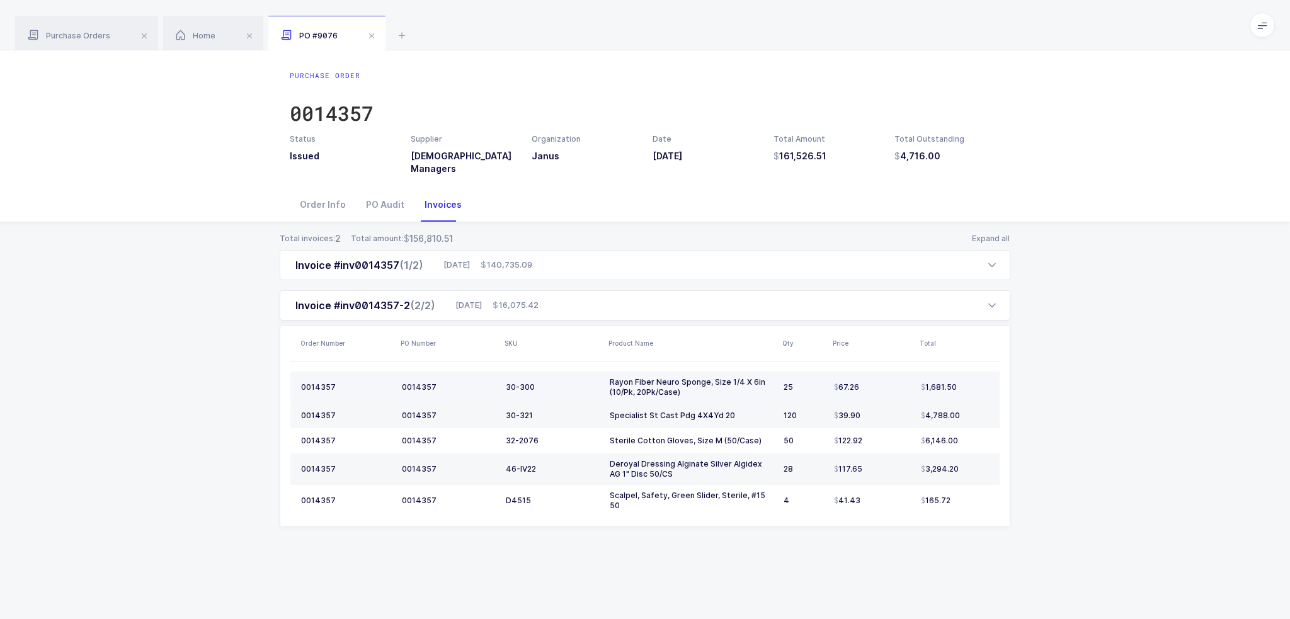
drag, startPoint x: 717, startPoint y: 390, endPoint x: 708, endPoint y: 396, distance: 10.3
click at [708, 396] on div "Rayon Fiber Neuro Sponge, Size 1/4 X 6in (10/Pk, 20Pk/Case)" at bounding box center [692, 387] width 164 height 20
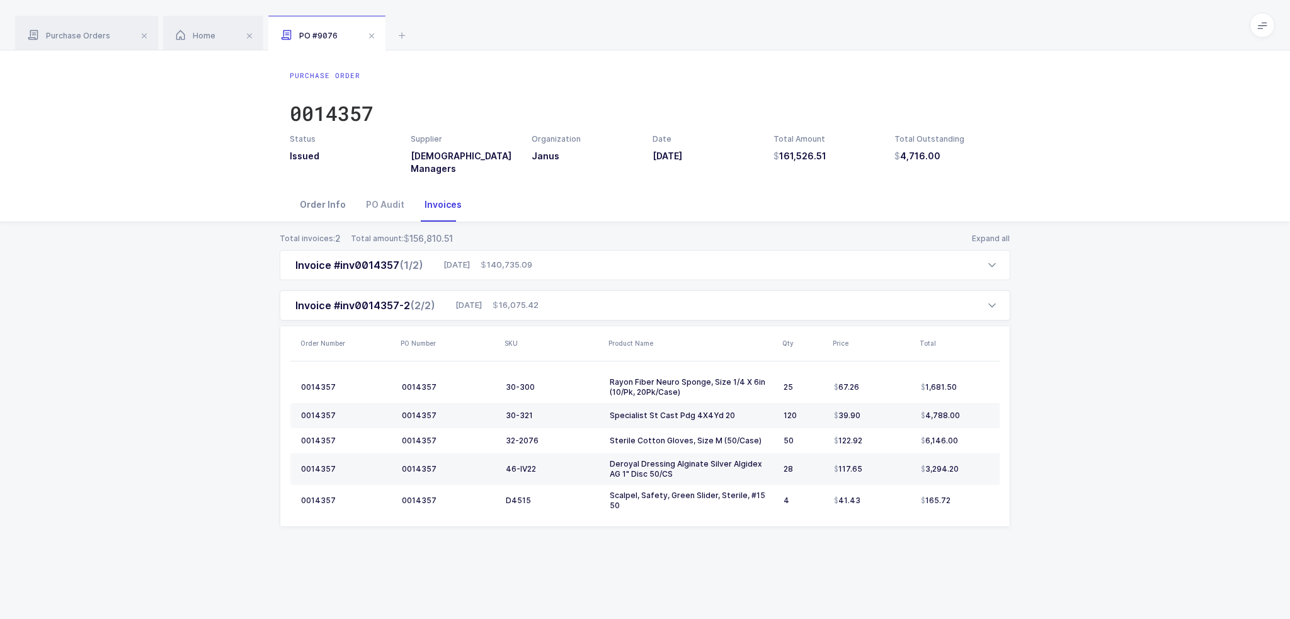
click at [336, 202] on div "Order Info" at bounding box center [323, 205] width 66 height 34
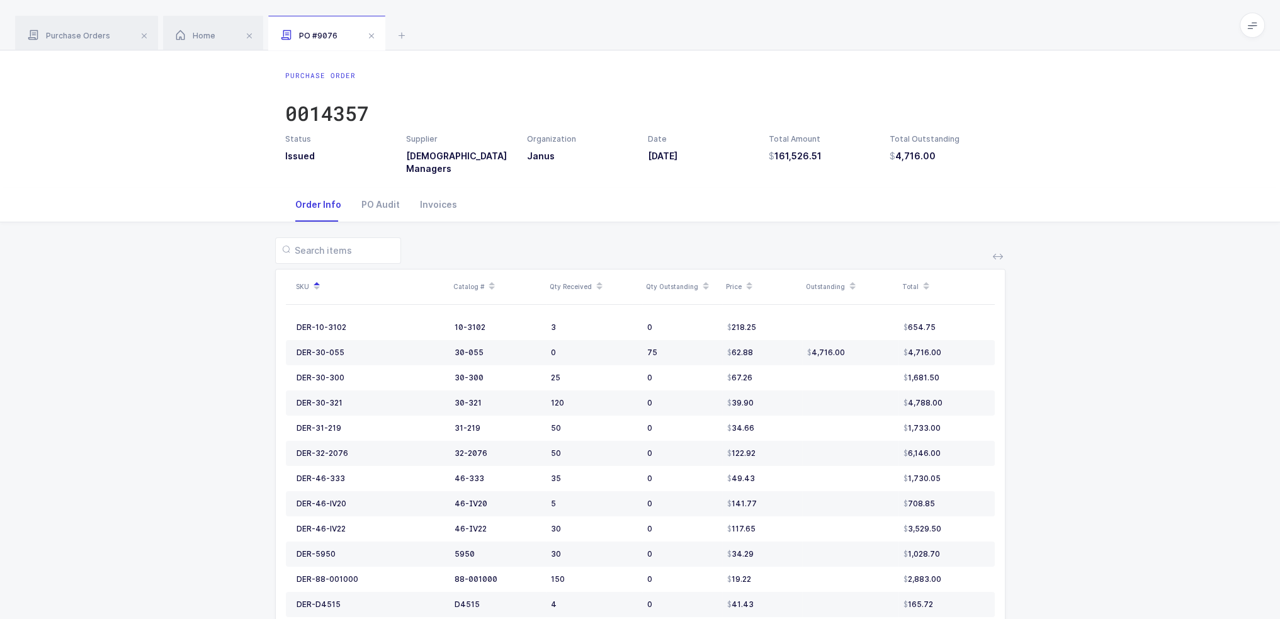
click at [150, 419] on div "SKU Catalog # Qty Received Qty Outstanding Price Outstanding Total DER-10-3102 …" at bounding box center [640, 490] width 1260 height 536
click at [431, 206] on div "Invoices" at bounding box center [438, 205] width 57 height 34
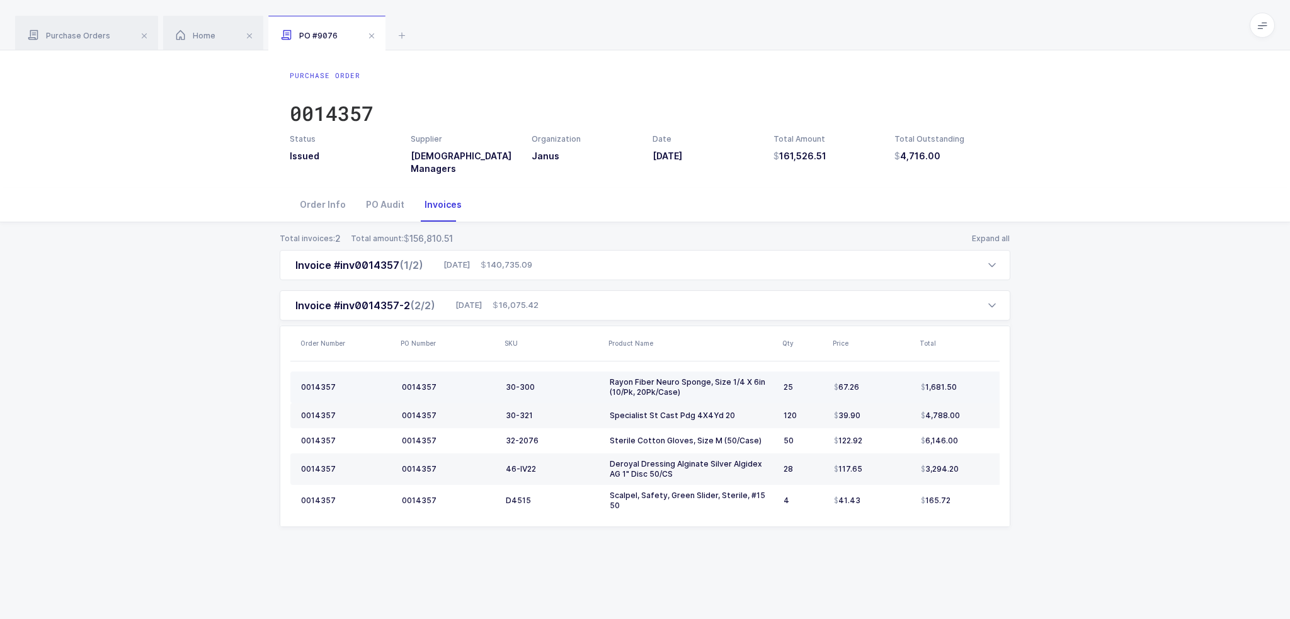
click at [977, 381] on td "1,681.50" at bounding box center [968, 387] width 104 height 31
click at [977, 387] on div "1,681.50" at bounding box center [965, 387] width 88 height 10
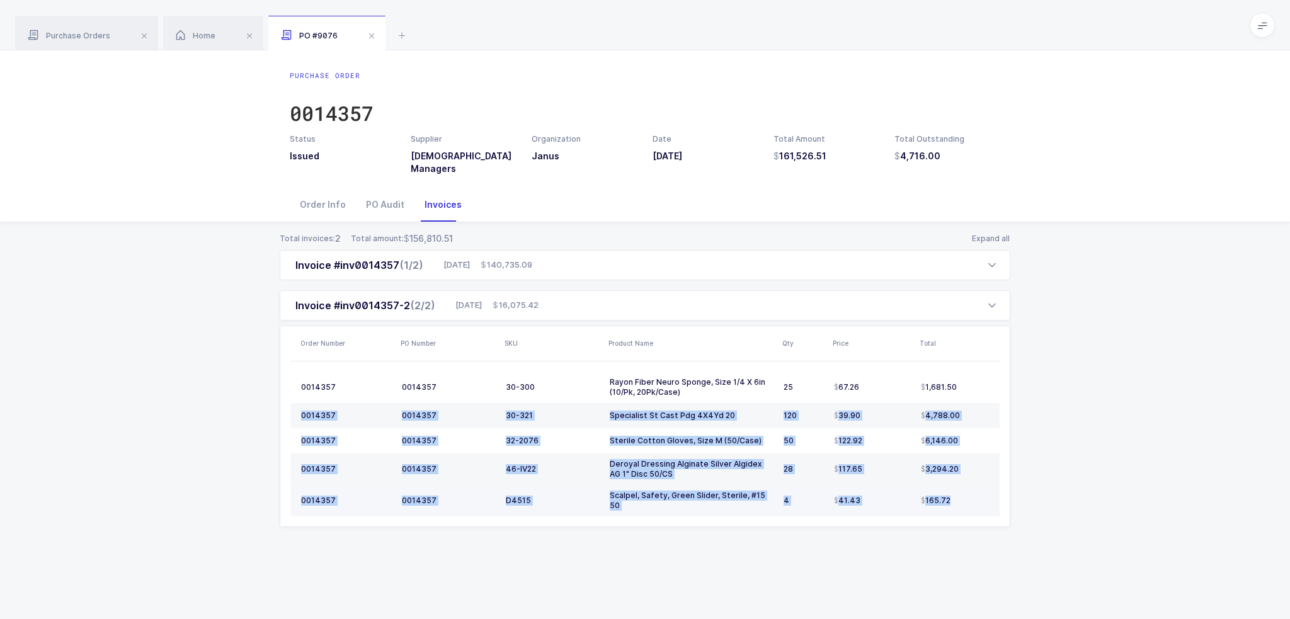
drag, startPoint x: 977, startPoint y: 387, endPoint x: 977, endPoint y: 489, distance: 102.0
click at [977, 489] on tbody "0014357 0014357 30-300 Rayon Fiber Neuro Sponge, Size 1/4 X 6in (10/Pk, 20Pk/Ca…" at bounding box center [654, 444] width 729 height 145
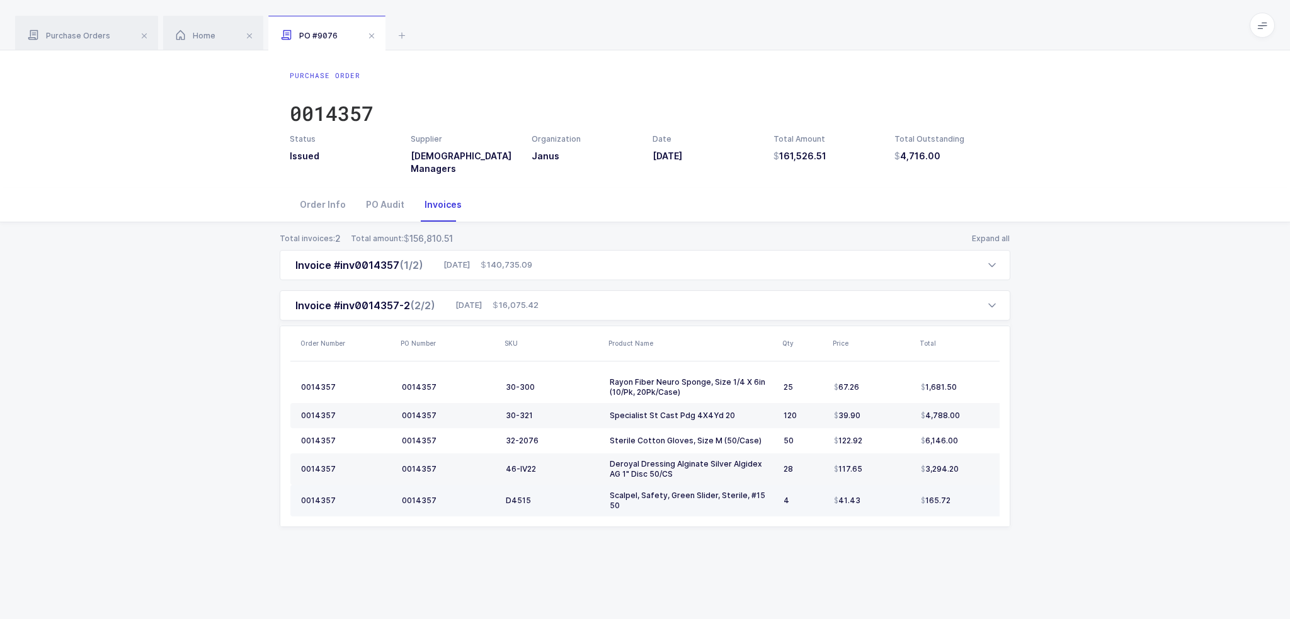
click at [977, 489] on td "165.72" at bounding box center [968, 500] width 104 height 31
drag, startPoint x: 974, startPoint y: 492, endPoint x: 981, endPoint y: 495, distance: 7.6
click at [981, 496] on div "165.72" at bounding box center [965, 501] width 88 height 10
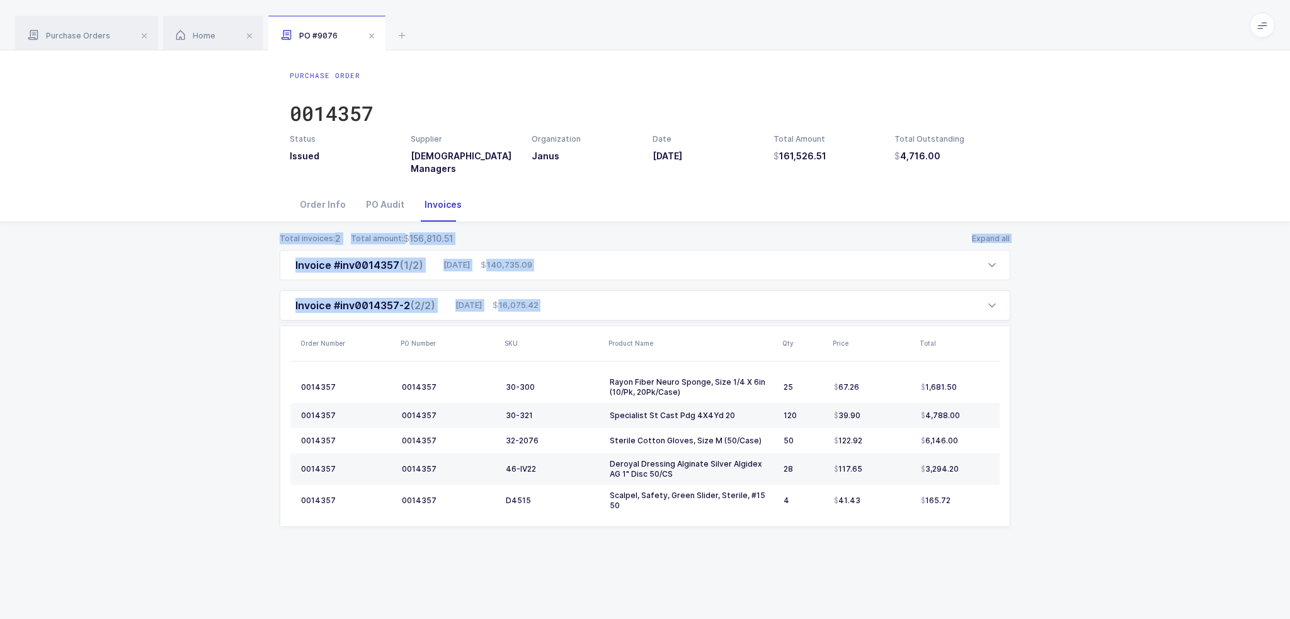
drag, startPoint x: 207, startPoint y: 418, endPoint x: 252, endPoint y: 236, distance: 187.4
click at [252, 236] on div "Total invoices: 2 Total amount: 156,810.51 Expand all Invoice #inv0014357 (1/2)…" at bounding box center [644, 394] width 1269 height 345
drag, startPoint x: 242, startPoint y: 236, endPoint x: 1068, endPoint y: 542, distance: 880.2
click at [1068, 542] on div "Total invoices: 2 Total amount: 156,810.51 Expand all Invoice #inv0014357 (1/2)…" at bounding box center [644, 394] width 1269 height 345
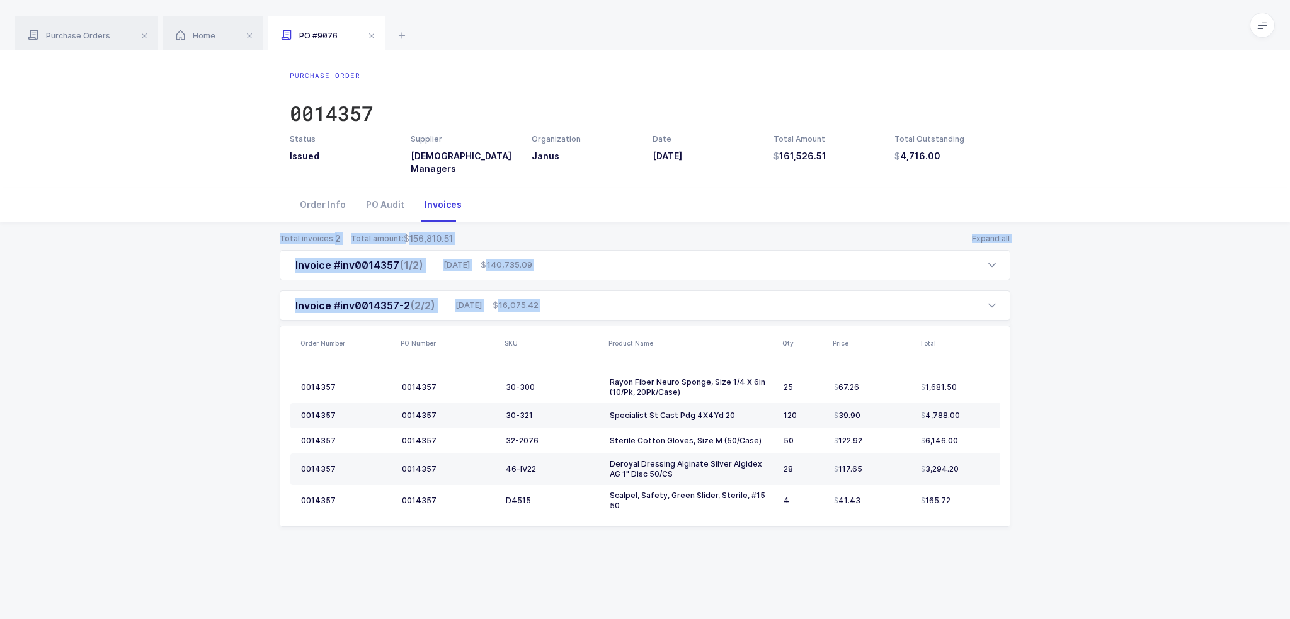
click at [1068, 542] on div "Total invoices: 2 Total amount: 156,810.51 Expand all Invoice #inv0014357 (1/2)…" at bounding box center [644, 394] width 1269 height 345
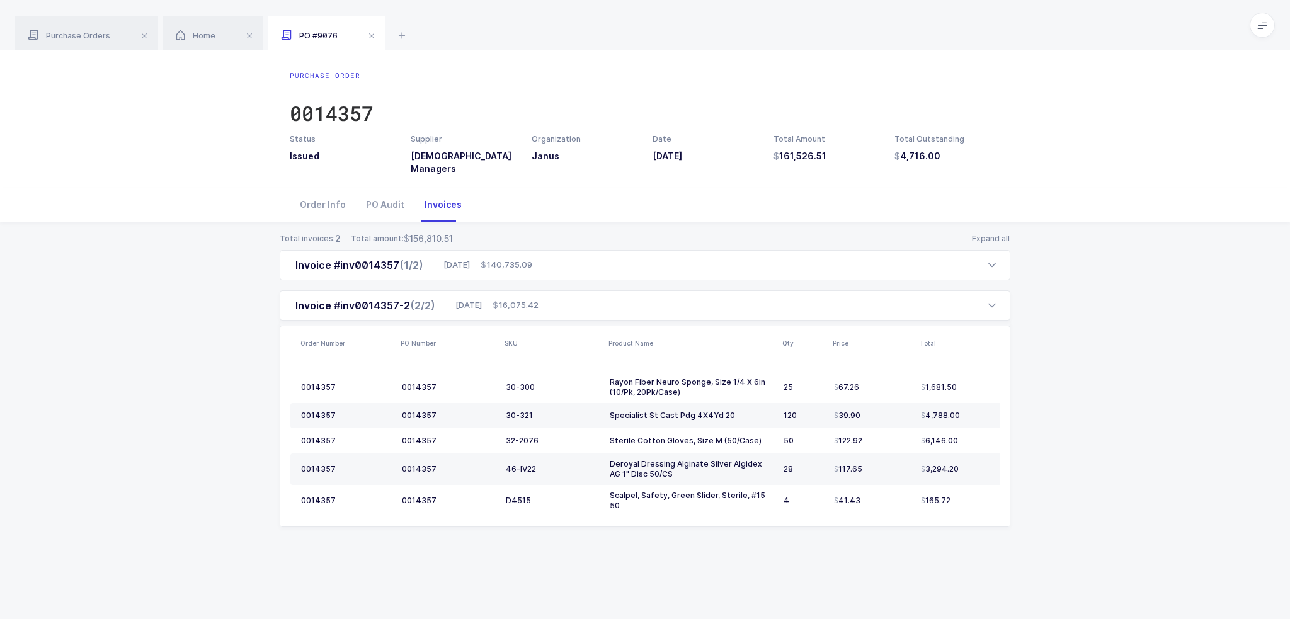
drag, startPoint x: 1068, startPoint y: 542, endPoint x: 1049, endPoint y: 244, distance: 297.8
click at [1049, 244] on div "Total invoices: 2 Total amount: 156,810.51 Expand all Invoice #inv0014357 (1/2)…" at bounding box center [644, 394] width 1269 height 345
drag, startPoint x: 1049, startPoint y: 244, endPoint x: 1048, endPoint y: 606, distance: 361.4
click at [1048, 606] on div "Purchase Order 0014357 Status Issued Supplier Latin American Managers Organizat…" at bounding box center [645, 334] width 1290 height 569
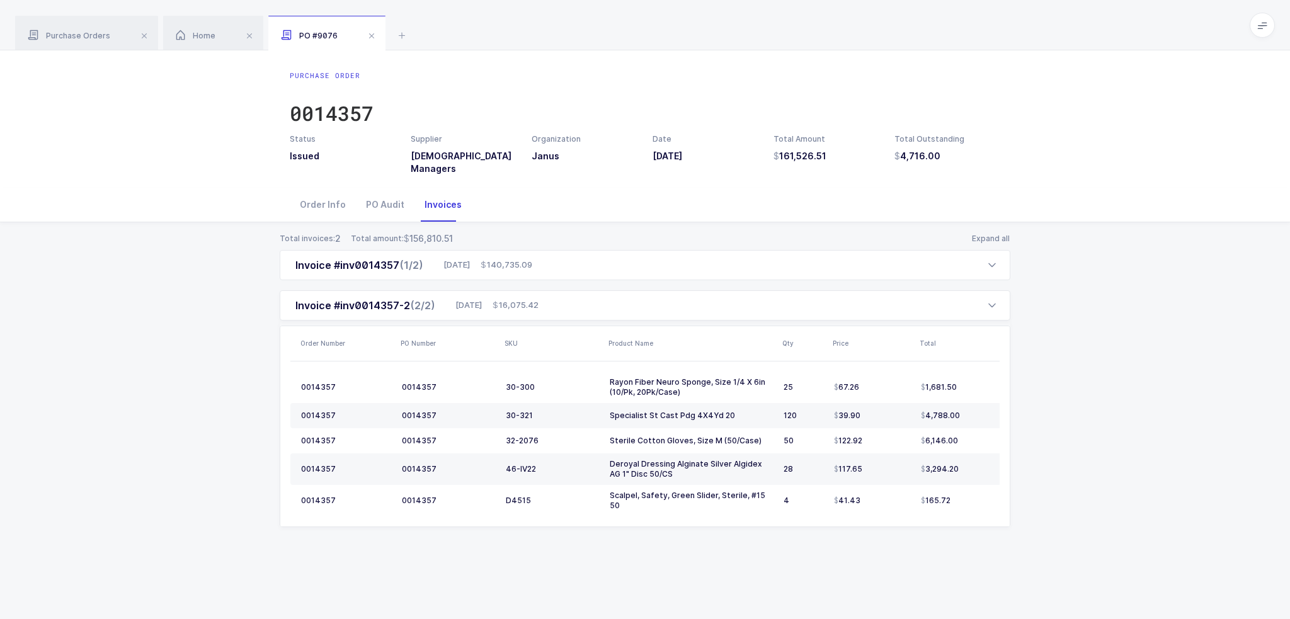
click at [1048, 606] on div "Purchase Order 0014357 Status Issued Supplier Latin American Managers Organizat…" at bounding box center [645, 334] width 1290 height 569
drag, startPoint x: 207, startPoint y: 249, endPoint x: 1103, endPoint y: 556, distance: 947.3
click at [1103, 556] on div "Total invoices: 2 Total amount: 156,810.51 Expand all Invoice #inv0014357 (1/2)…" at bounding box center [644, 394] width 1269 height 345
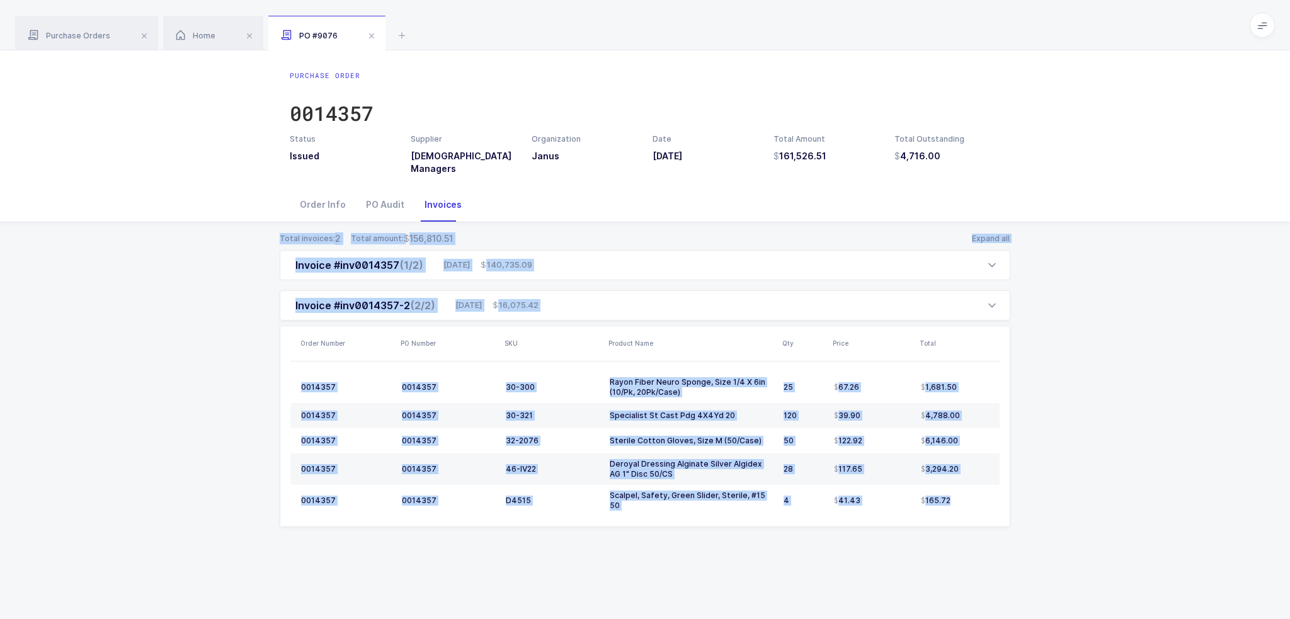
drag, startPoint x: 1103, startPoint y: 556, endPoint x: 272, endPoint y: 224, distance: 894.6
click at [272, 224] on div "Total invoices: 2 Total amount: 156,810.51 Expand all Invoice #inv0014357 (1/2)…" at bounding box center [644, 394] width 1269 height 345
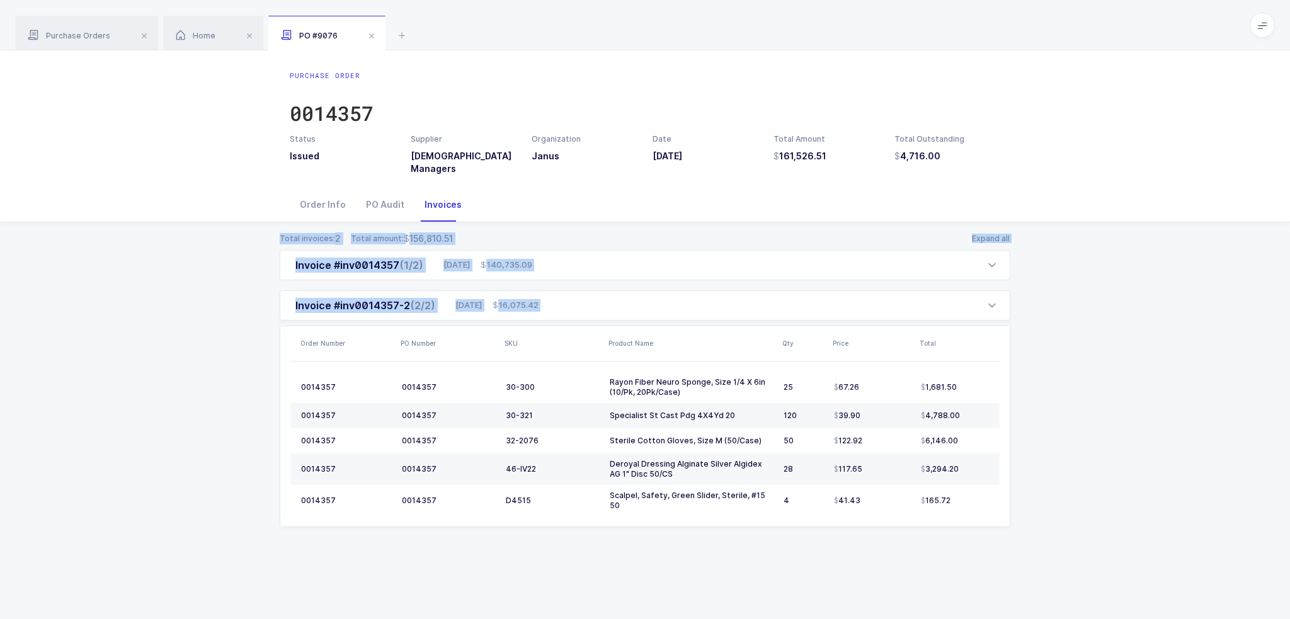
drag, startPoint x: 272, startPoint y: 224, endPoint x: 1008, endPoint y: 543, distance: 802.6
click at [1008, 543] on div "Total invoices: 2 Total amount: 156,810.51 Expand all Invoice #inv0014357 (1/2)…" at bounding box center [644, 394] width 1269 height 345
drag, startPoint x: 1041, startPoint y: 562, endPoint x: 248, endPoint y: 234, distance: 857.7
click at [248, 234] on div "Purchase Order 0014357 Status Issued Supplier Latin American Managers Organizat…" at bounding box center [645, 334] width 1290 height 569
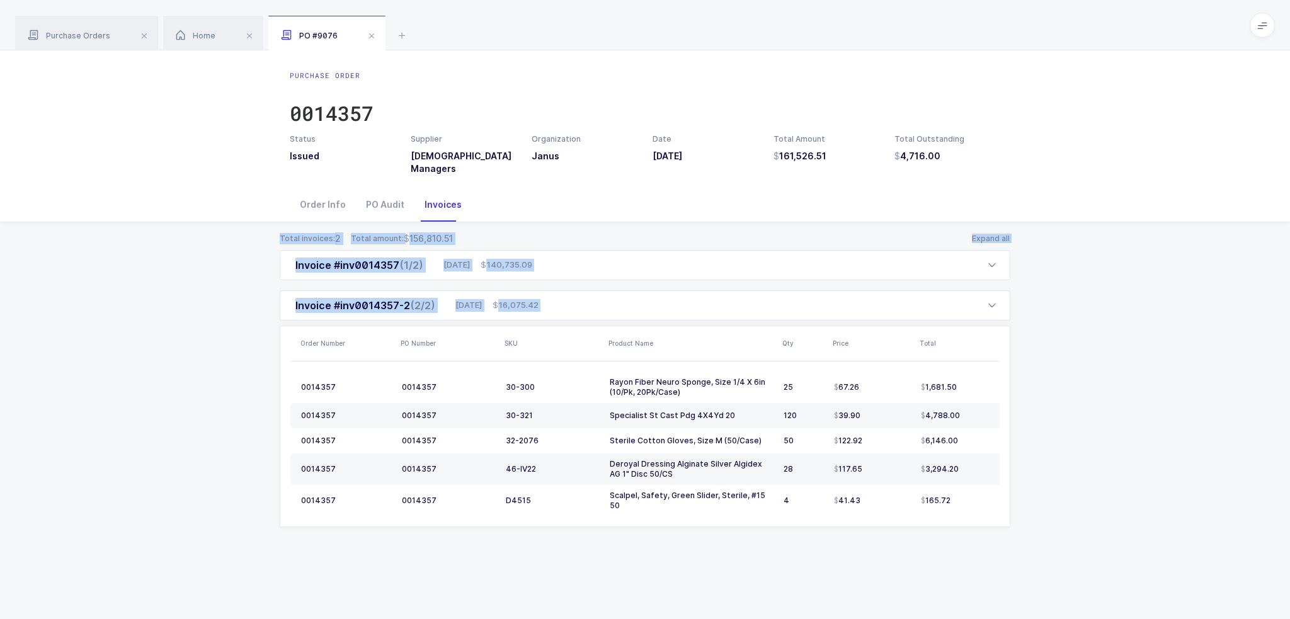
click at [248, 234] on div "Total invoices: 2 Total amount: 156,810.51 Expand all Invoice #inv0014357 (1/2)…" at bounding box center [644, 394] width 1269 height 345
drag, startPoint x: 248, startPoint y: 234, endPoint x: 941, endPoint y: 546, distance: 760.1
click at [941, 546] on div "Total invoices: 2 Total amount: 156,810.51 Expand all Invoice #inv0014357 (1/2)…" at bounding box center [644, 394] width 1269 height 345
drag, startPoint x: 1038, startPoint y: 567, endPoint x: 266, endPoint y: 247, distance: 835.6
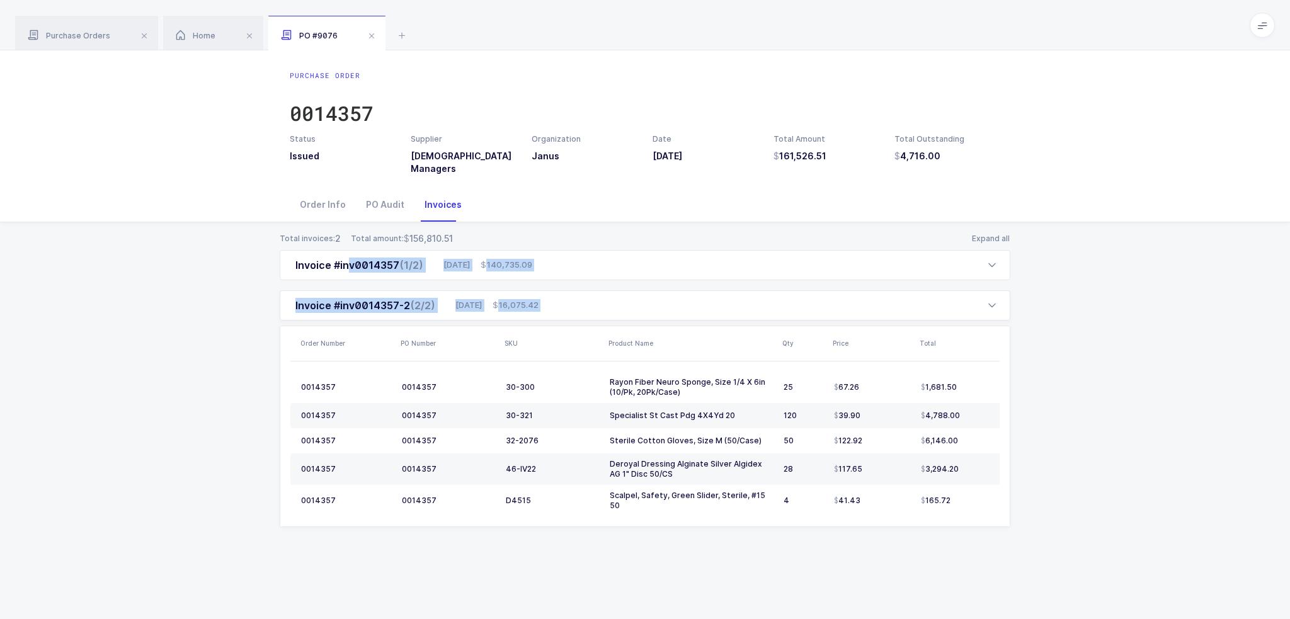
click at [266, 247] on div "Purchase Order 0014357 Status Issued Supplier Latin American Managers Organizat…" at bounding box center [645, 334] width 1290 height 569
click at [263, 243] on div "Total invoices: 2 Total amount: 156,810.51 Expand all Invoice #inv0014357 (1/2)…" at bounding box center [644, 394] width 1269 height 345
drag, startPoint x: 263, startPoint y: 236, endPoint x: 1005, endPoint y: 548, distance: 804.8
click at [1005, 548] on div "Total invoices: 2 Total amount: 156,810.51 Expand all Invoice #inv0014357 (1/2)…" at bounding box center [644, 394] width 1269 height 345
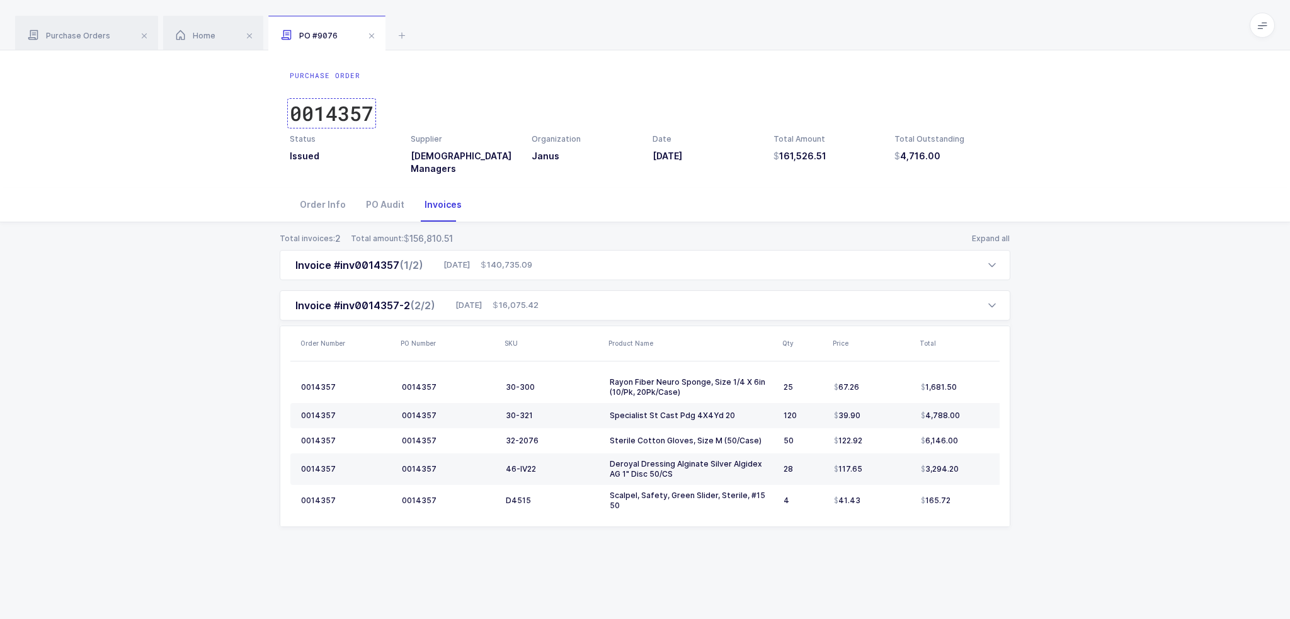
click at [346, 115] on div "0014357" at bounding box center [332, 113] width 84 height 25
click at [106, 280] on div "Total invoices: 2 Total amount: 156,810.51 Expand all Invoice #inv0014357 (1/2)…" at bounding box center [644, 394] width 1269 height 345
click at [209, 42] on div "Home" at bounding box center [213, 33] width 100 height 35
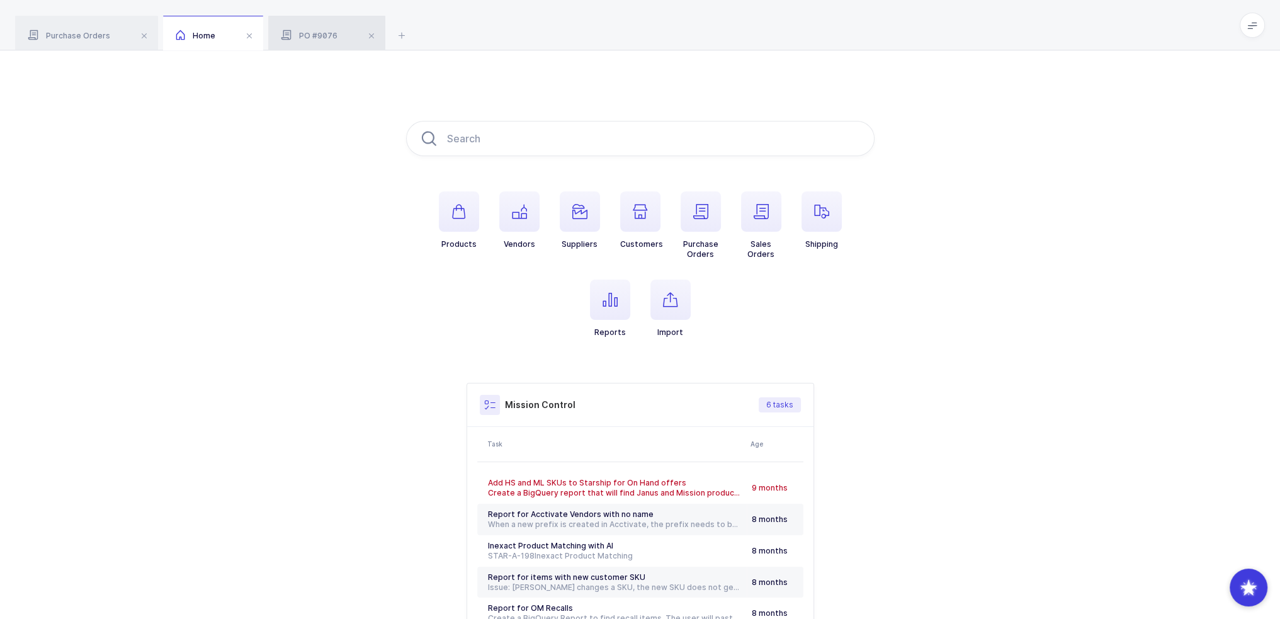
click at [303, 26] on div "PO #9076" at bounding box center [326, 33] width 117 height 35
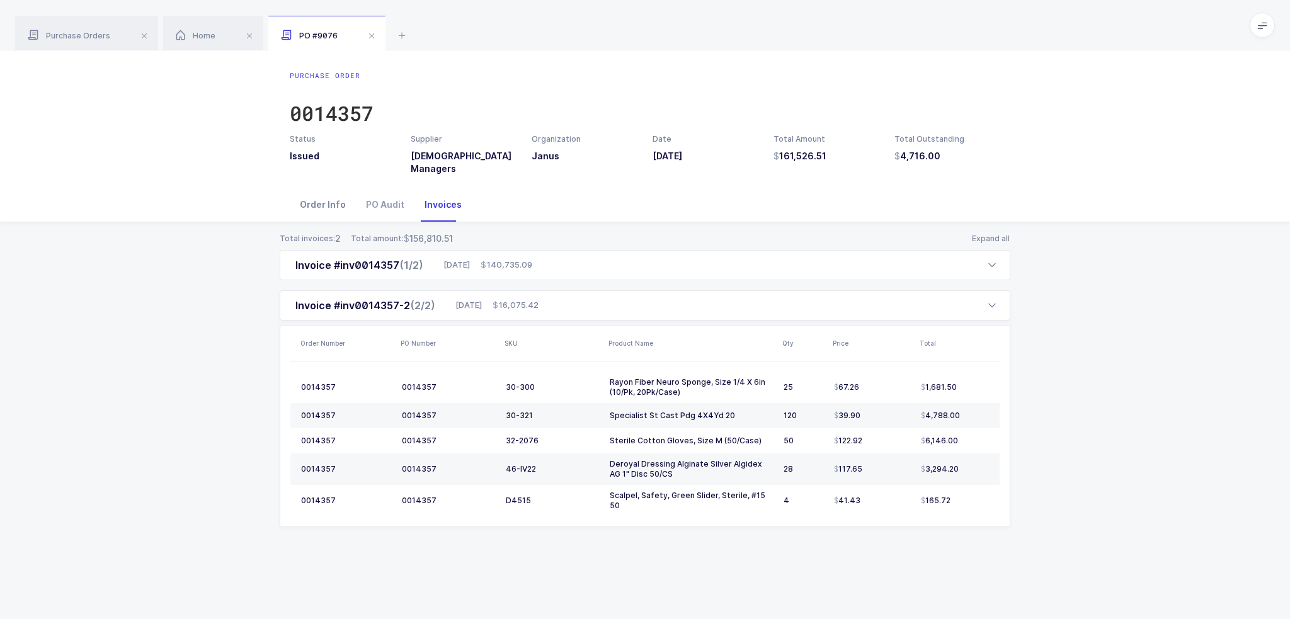
click at [322, 208] on div "Order Info" at bounding box center [323, 205] width 66 height 34
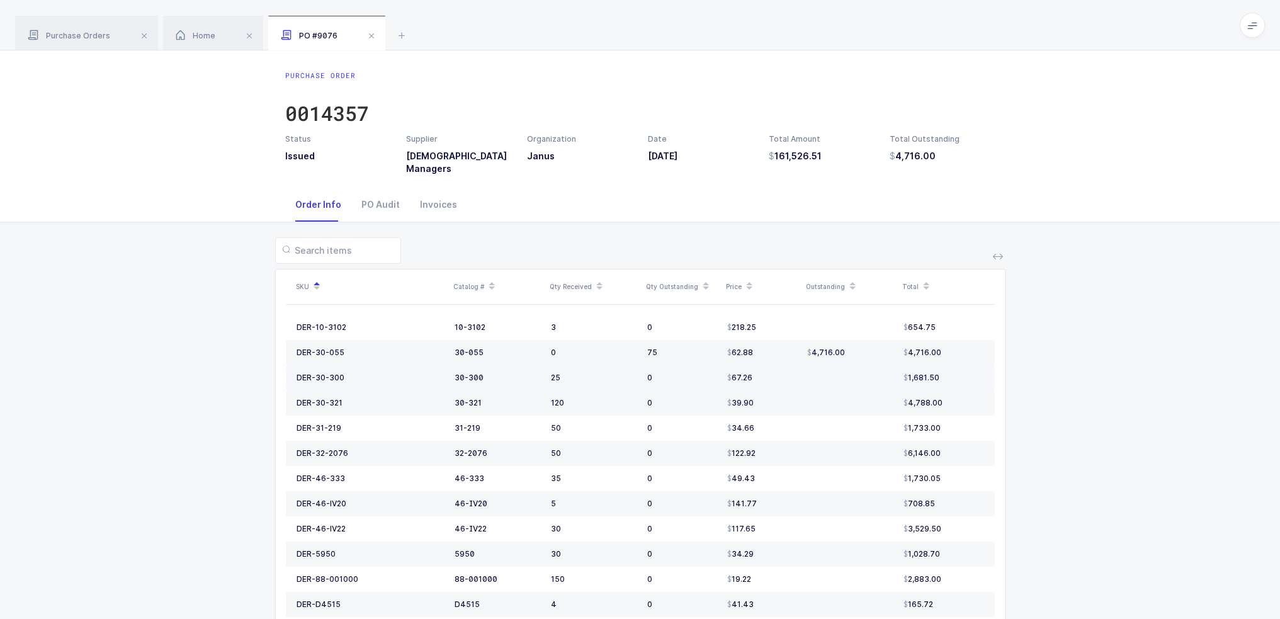
click at [334, 373] on div "DER-30-300" at bounding box center [371, 378] width 148 height 11
click at [333, 377] on div "DER-30-300" at bounding box center [321, 378] width 48 height 10
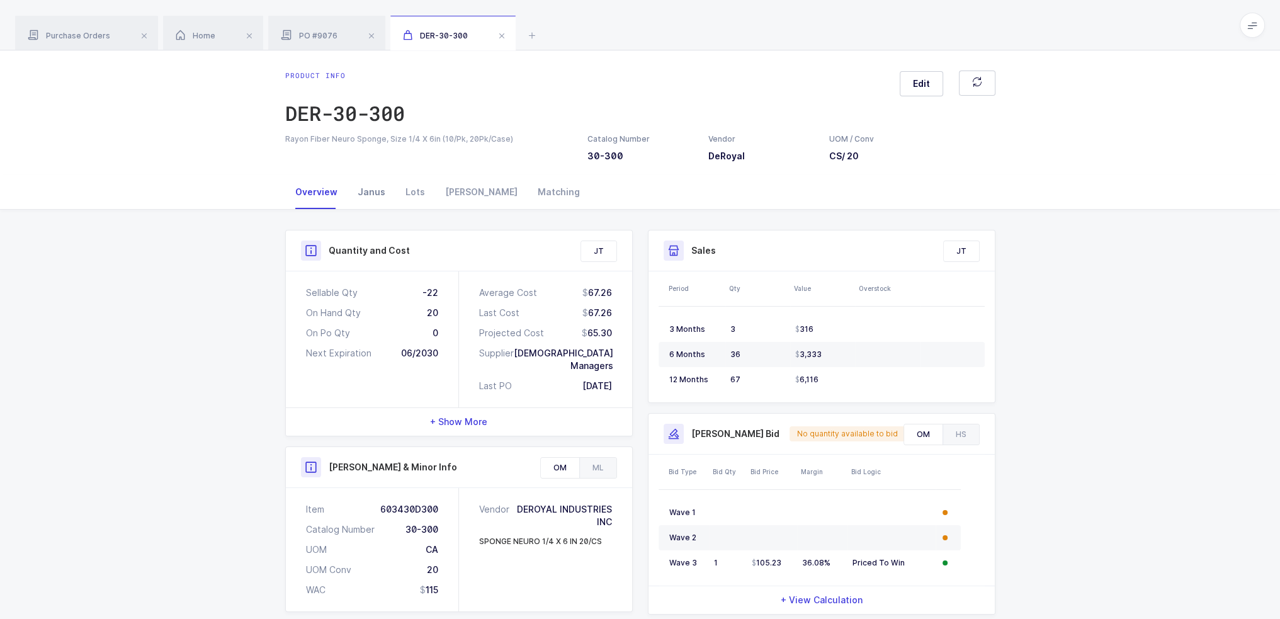
click at [372, 200] on div "Janus" at bounding box center [372, 192] width 48 height 34
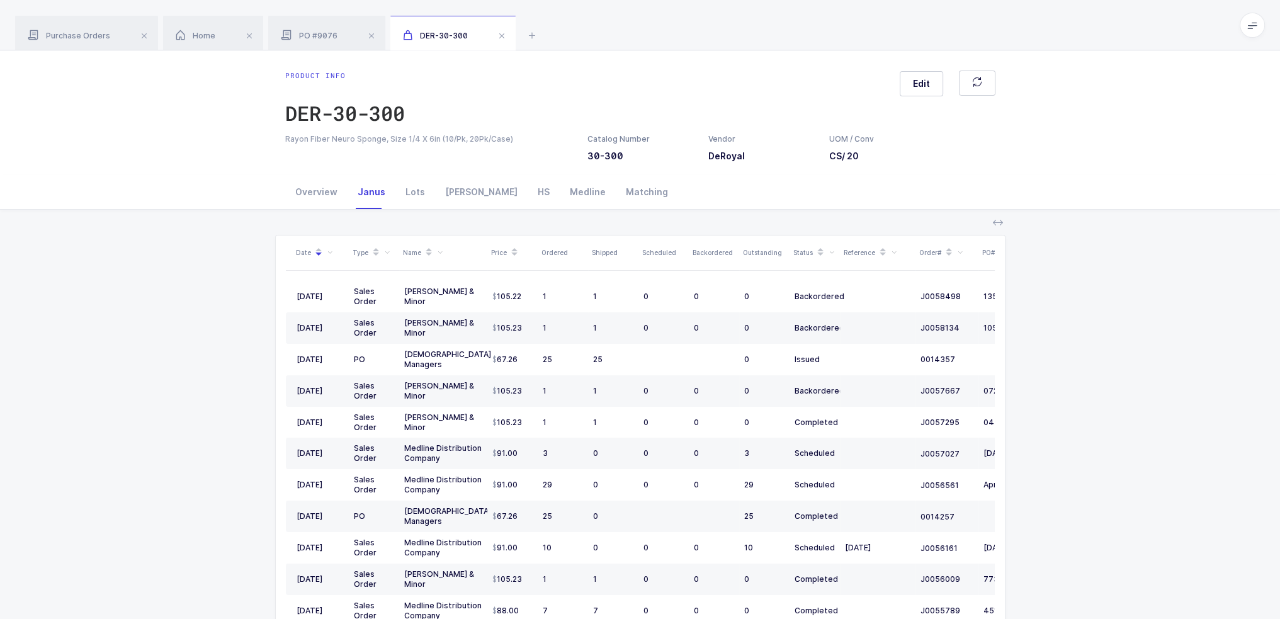
click at [438, 253] on icon at bounding box center [440, 253] width 6 height 6
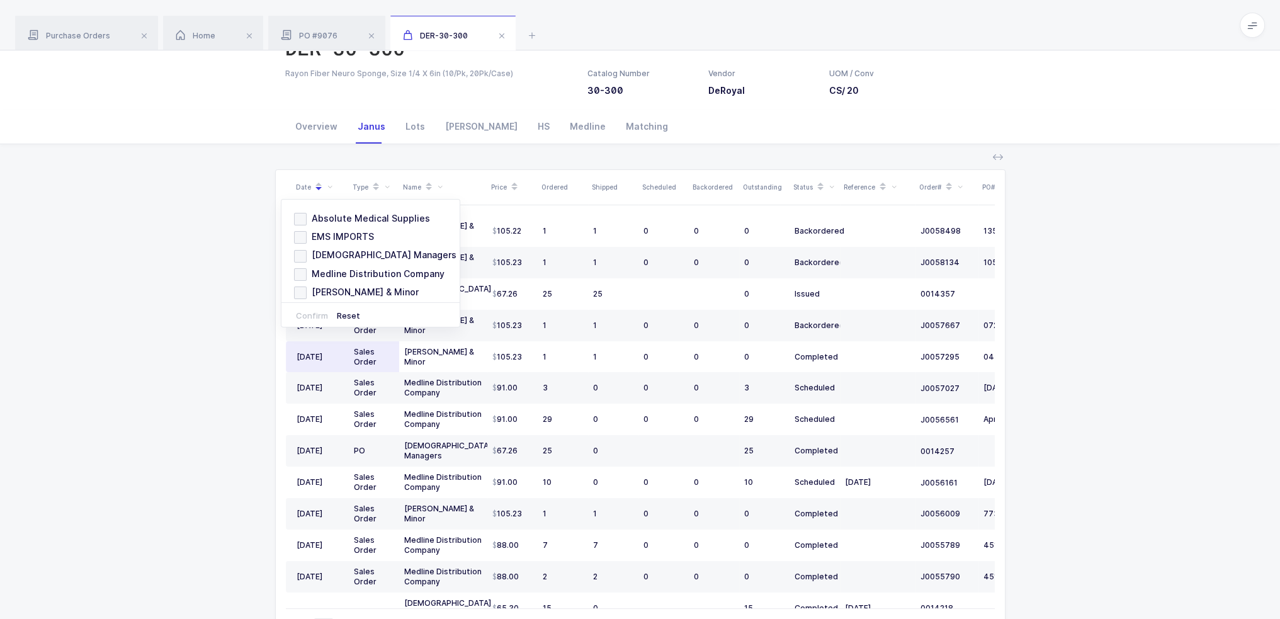
scroll to position [124, 0]
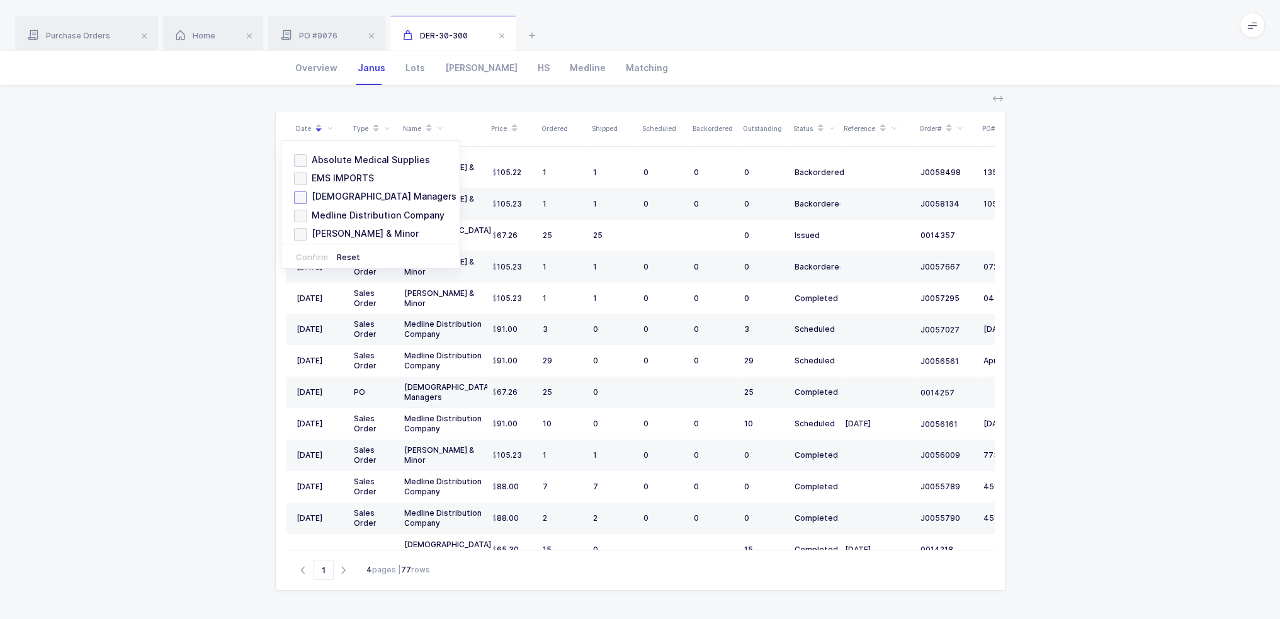
click at [353, 193] on span "Latin American Managers" at bounding box center [382, 196] width 150 height 12
click at [307, 191] on input "Latin American Managers" at bounding box center [307, 191] width 0 height 0
click at [315, 255] on button "Confirm" at bounding box center [312, 256] width 36 height 9
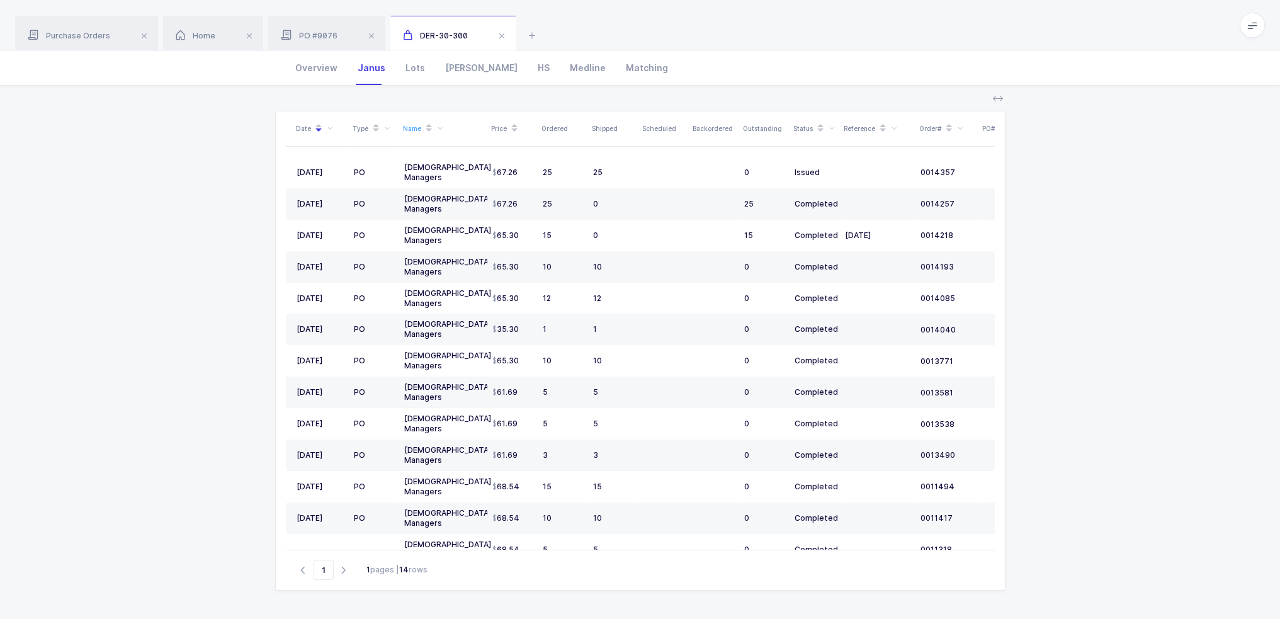
click at [1096, 314] on div "Date Type Name Price Ordered Shipped Scheduled Backordered Outstanding Status R…" at bounding box center [640, 353] width 1260 height 534
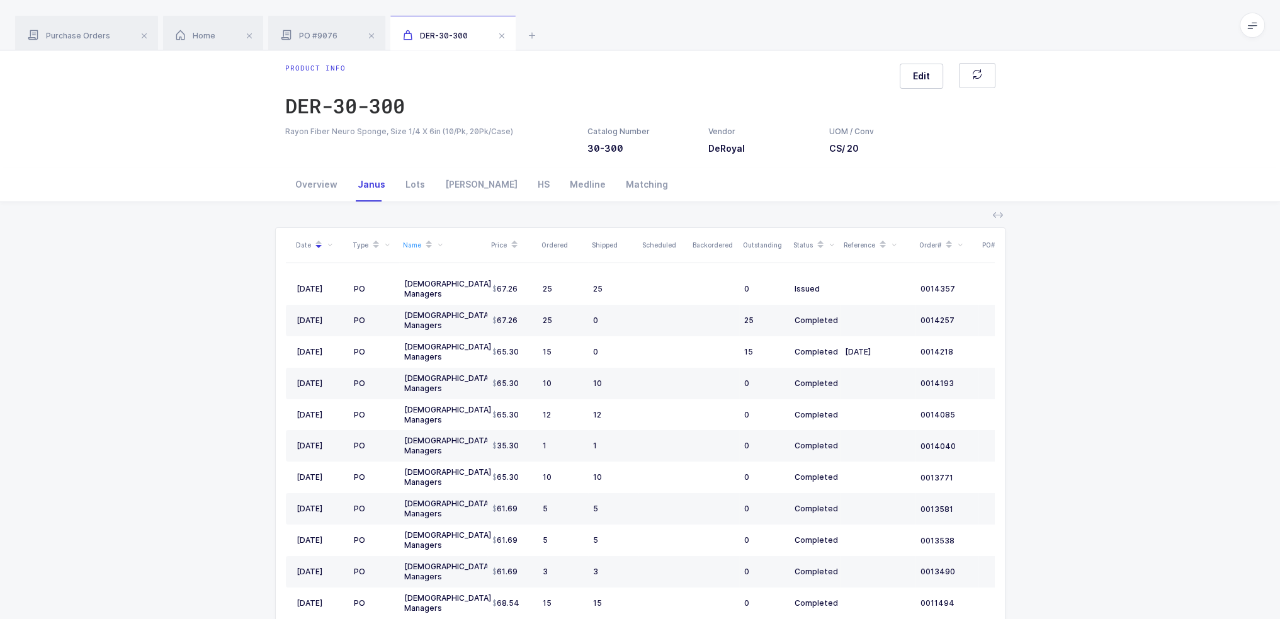
scroll to position [0, 0]
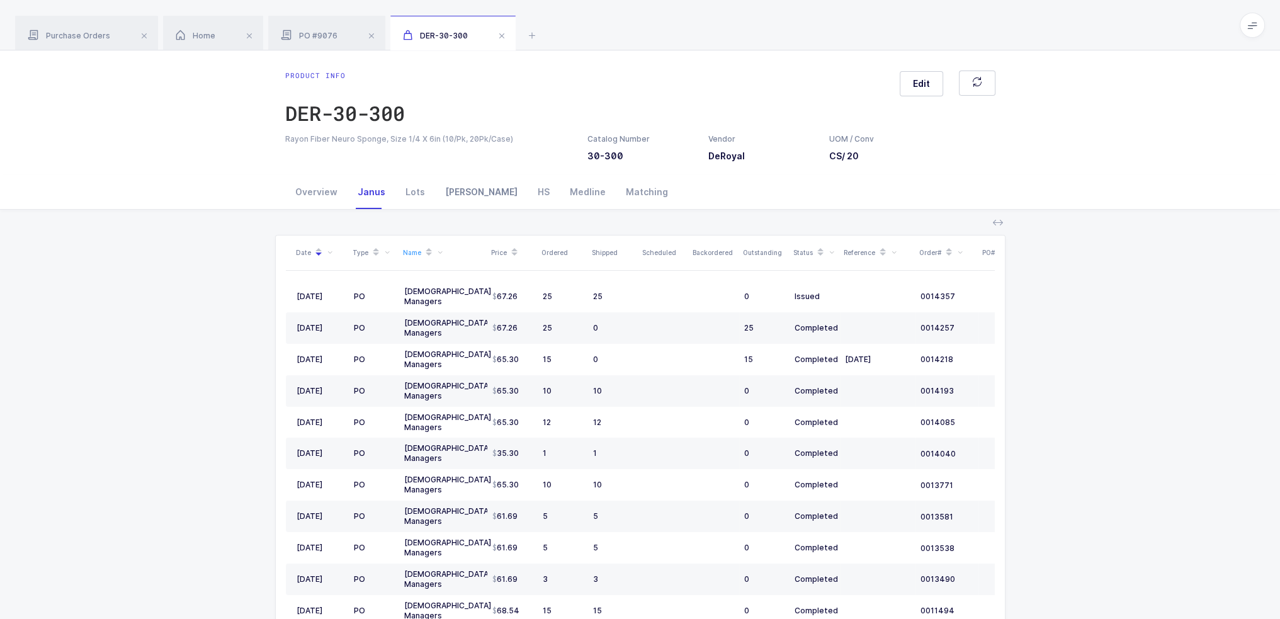
click at [468, 188] on div "[PERSON_NAME]" at bounding box center [481, 192] width 93 height 34
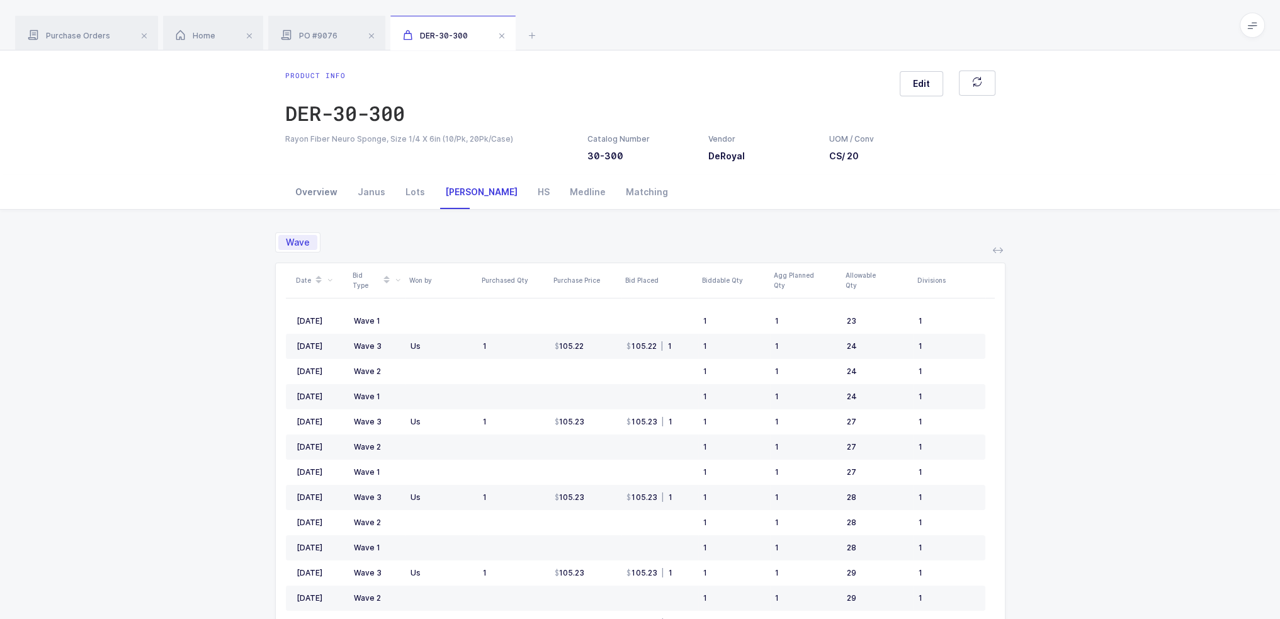
click at [343, 191] on div "Overview" at bounding box center [316, 192] width 62 height 34
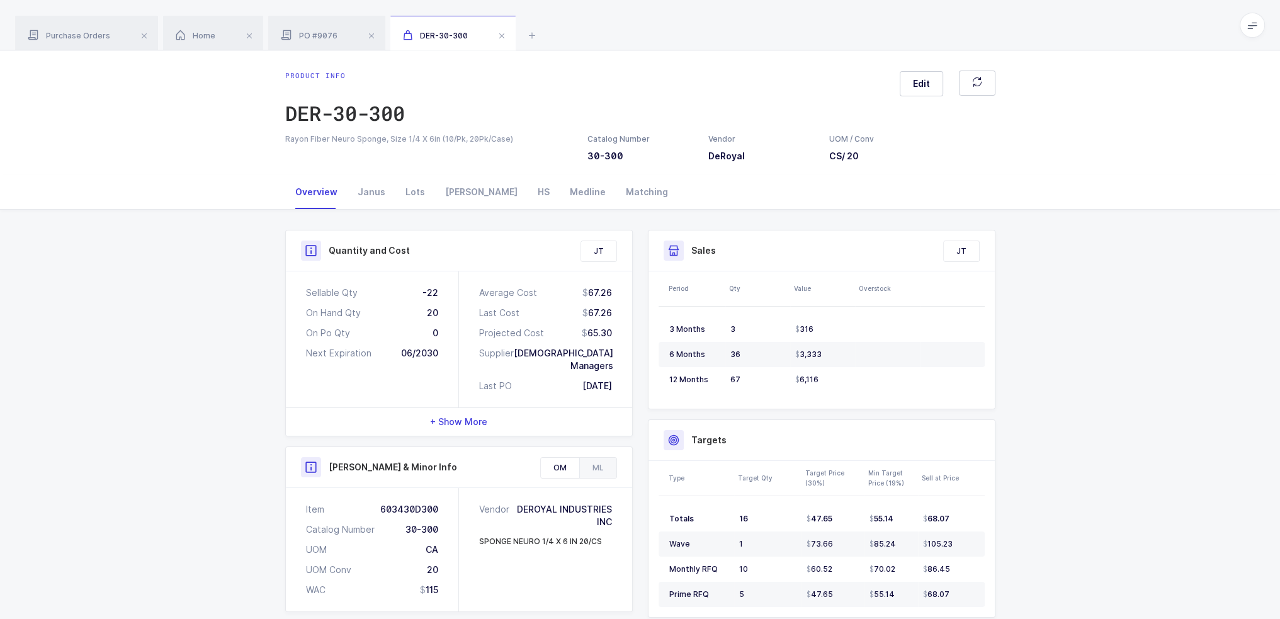
click at [325, 198] on div "Overview" at bounding box center [316, 192] width 62 height 34
click at [359, 190] on div "Janus" at bounding box center [372, 192] width 48 height 34
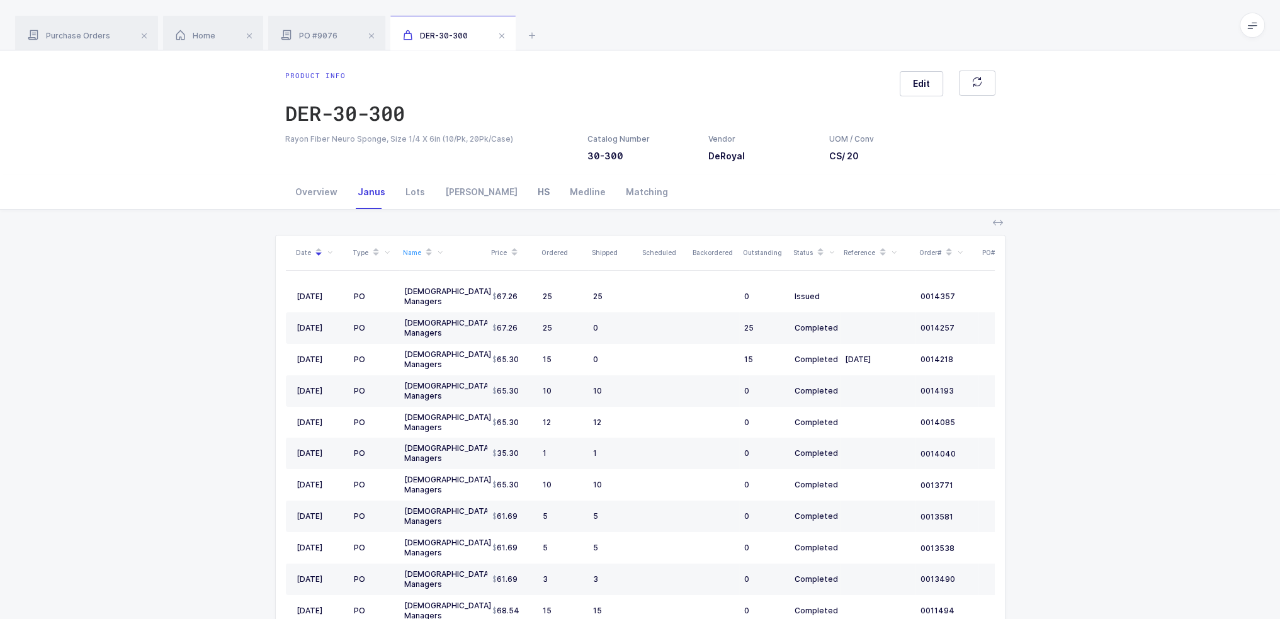
click at [528, 188] on div "HS" at bounding box center [544, 192] width 32 height 34
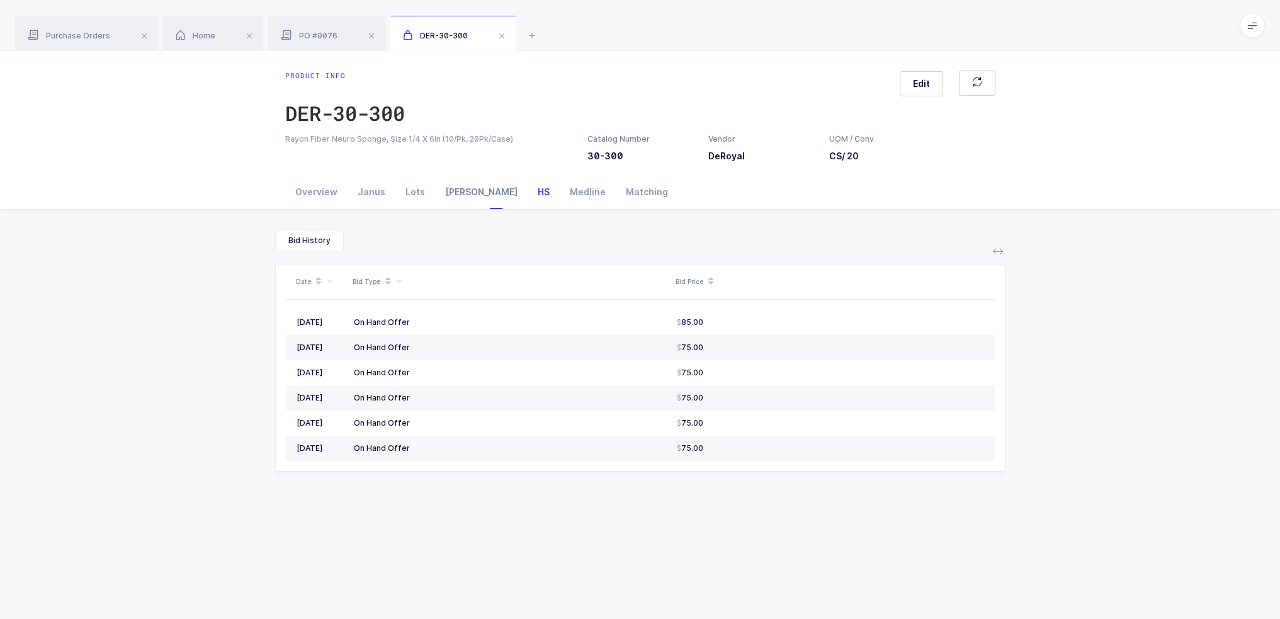
click at [450, 190] on div "Owens" at bounding box center [481, 192] width 93 height 34
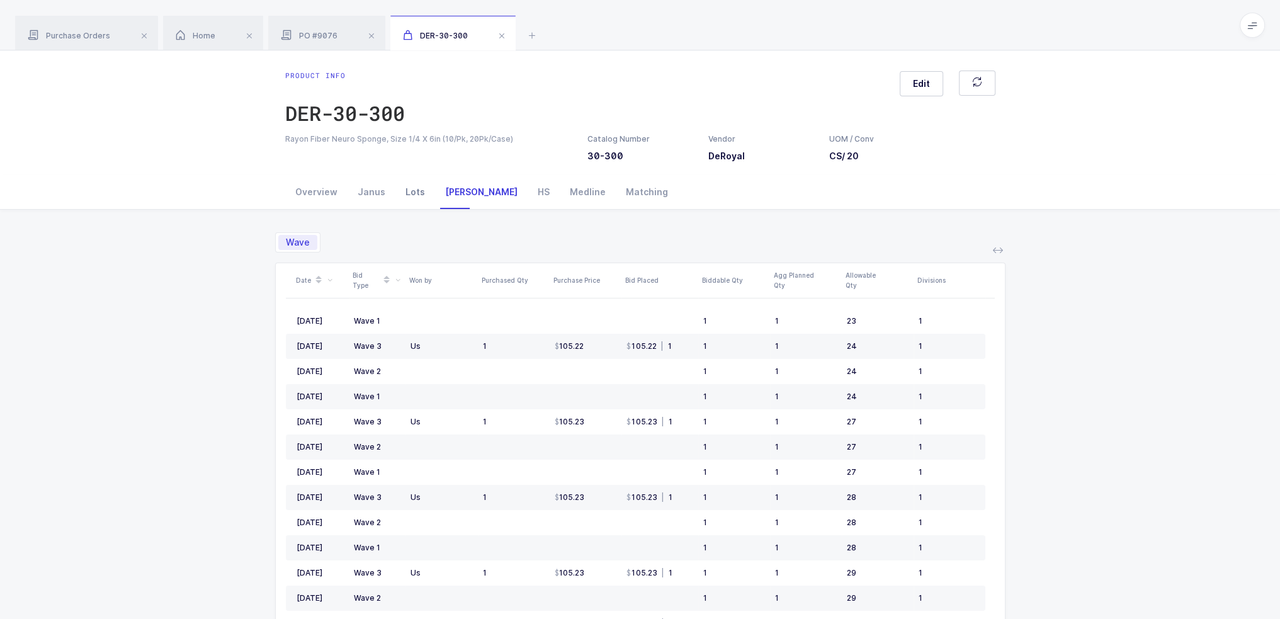
click at [395, 190] on div "Lots" at bounding box center [415, 192] width 40 height 34
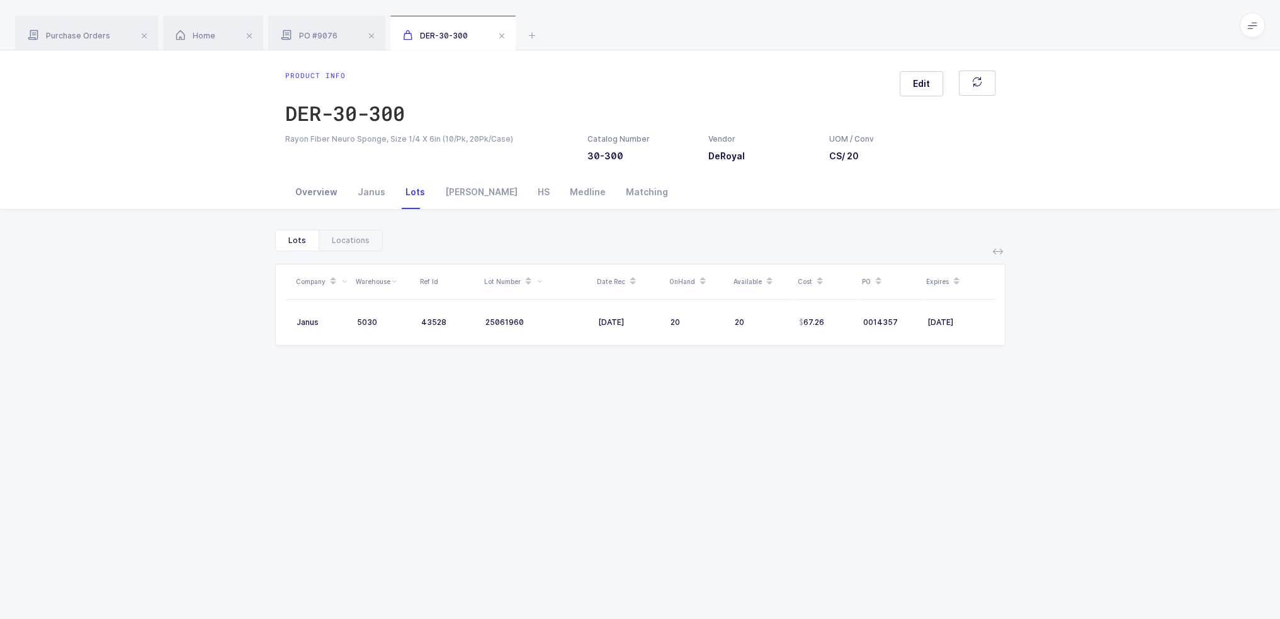
click at [338, 183] on div "Overview" at bounding box center [316, 192] width 62 height 34
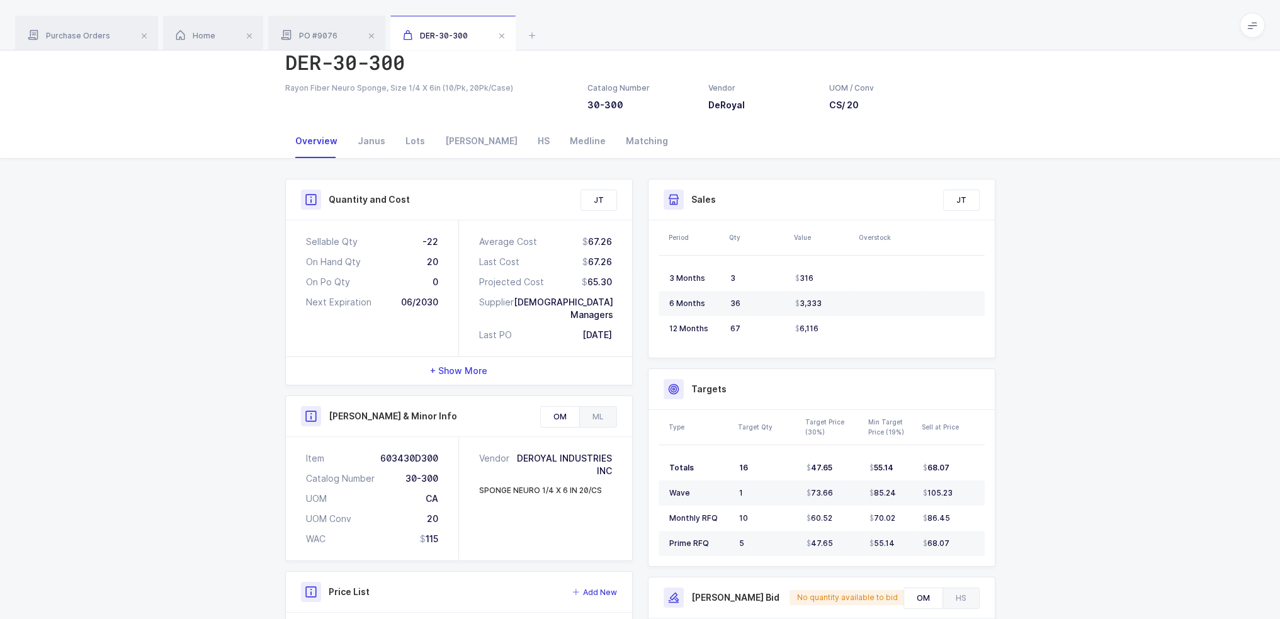
scroll to position [126, 0]
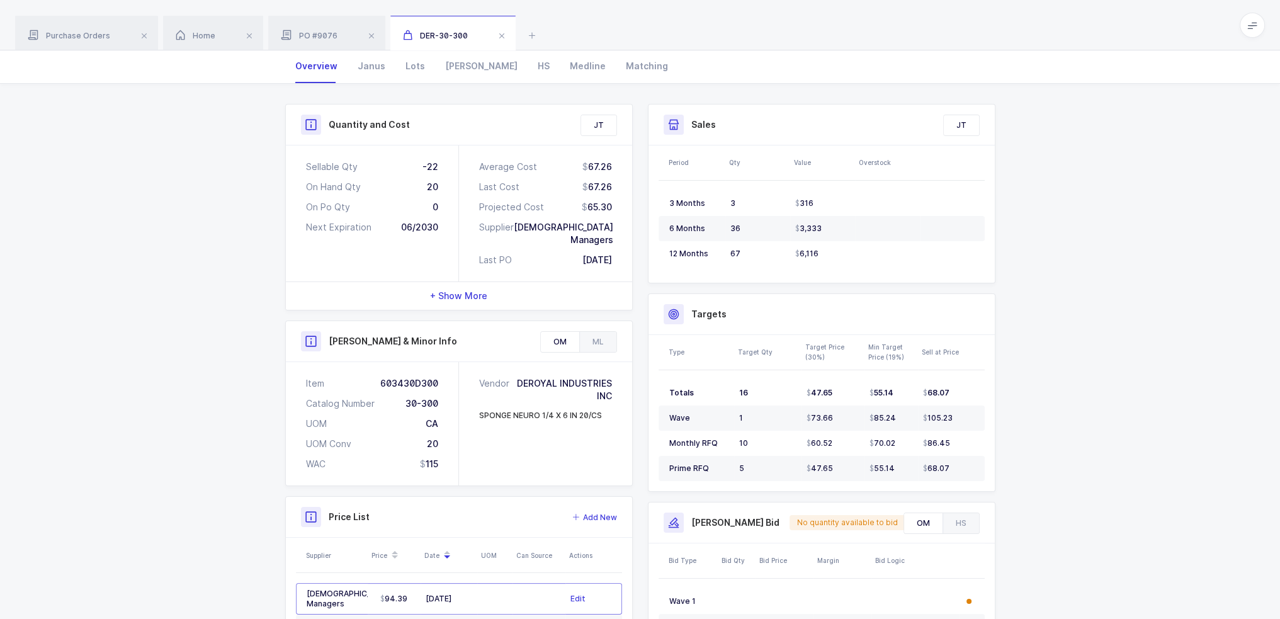
drag, startPoint x: 963, startPoint y: 463, endPoint x: 1103, endPoint y: 414, distance: 147.6
click at [977, 362] on div "Type Target Qty Target Price (30%) Min Target Price (19%) Sell at Price Totals …" at bounding box center [822, 413] width 326 height 156
click at [1115, 414] on div "Quantity and Cost JT Sellable Qty -22 On Hand Qty 20 On Po Qty 0 Next Expiratio…" at bounding box center [640, 414] width 1280 height 660
drag, startPoint x: 967, startPoint y: 460, endPoint x: 965, endPoint y: 474, distance: 13.5
click at [965, 474] on td "68.07" at bounding box center [951, 468] width 67 height 25
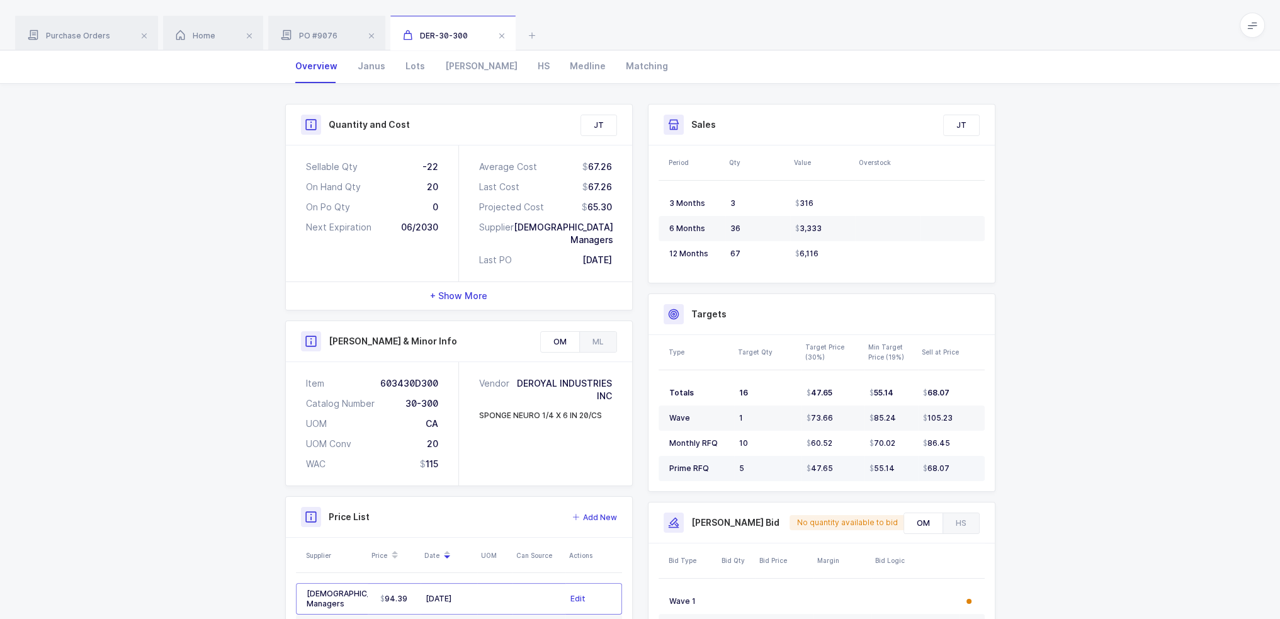
drag, startPoint x: 963, startPoint y: 470, endPoint x: 967, endPoint y: 458, distance: 13.0
click at [967, 458] on td "68.07" at bounding box center [951, 468] width 67 height 25
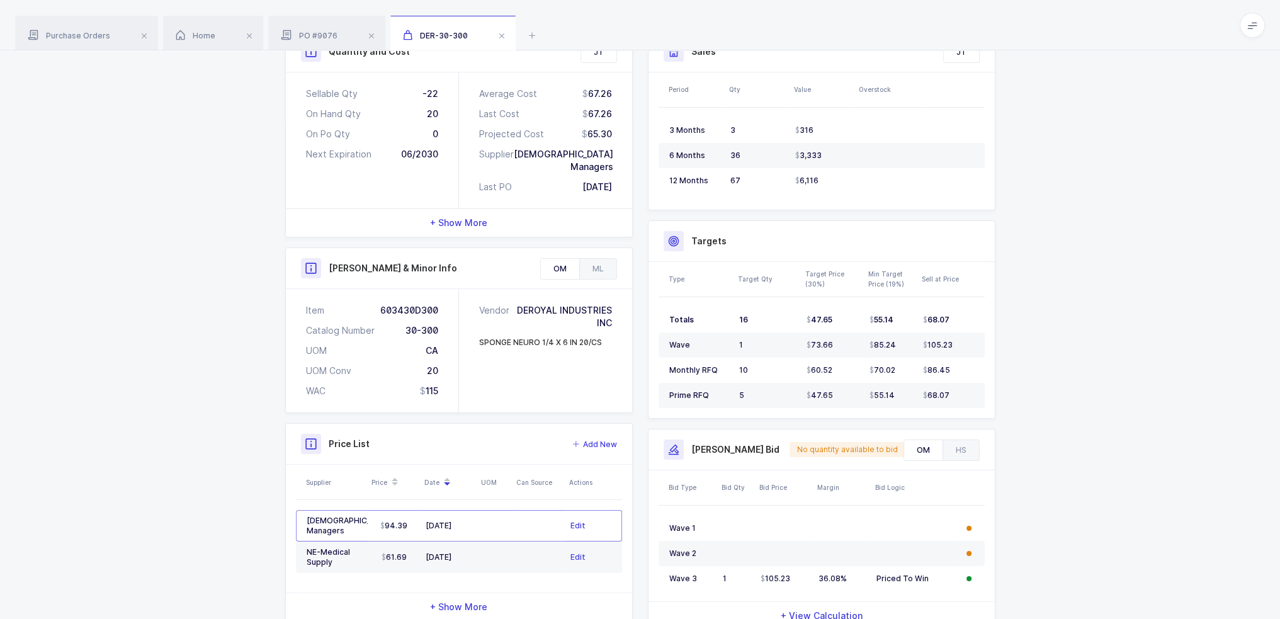
scroll to position [249, 0]
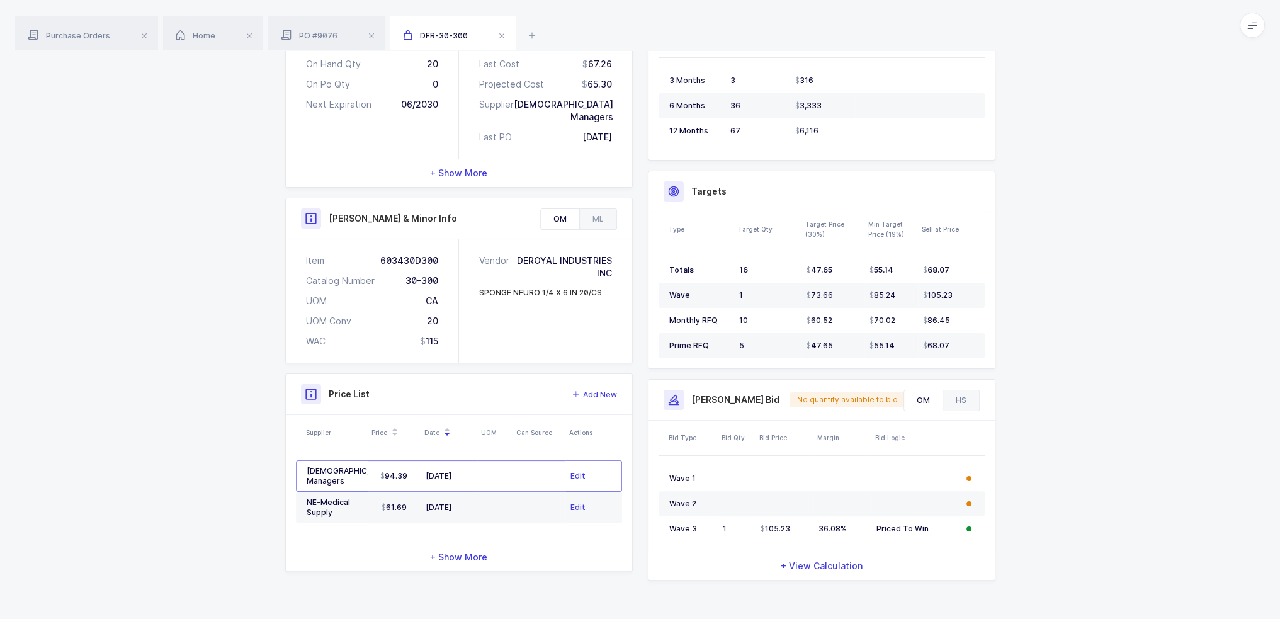
click at [960, 399] on div "HS" at bounding box center [961, 400] width 37 height 20
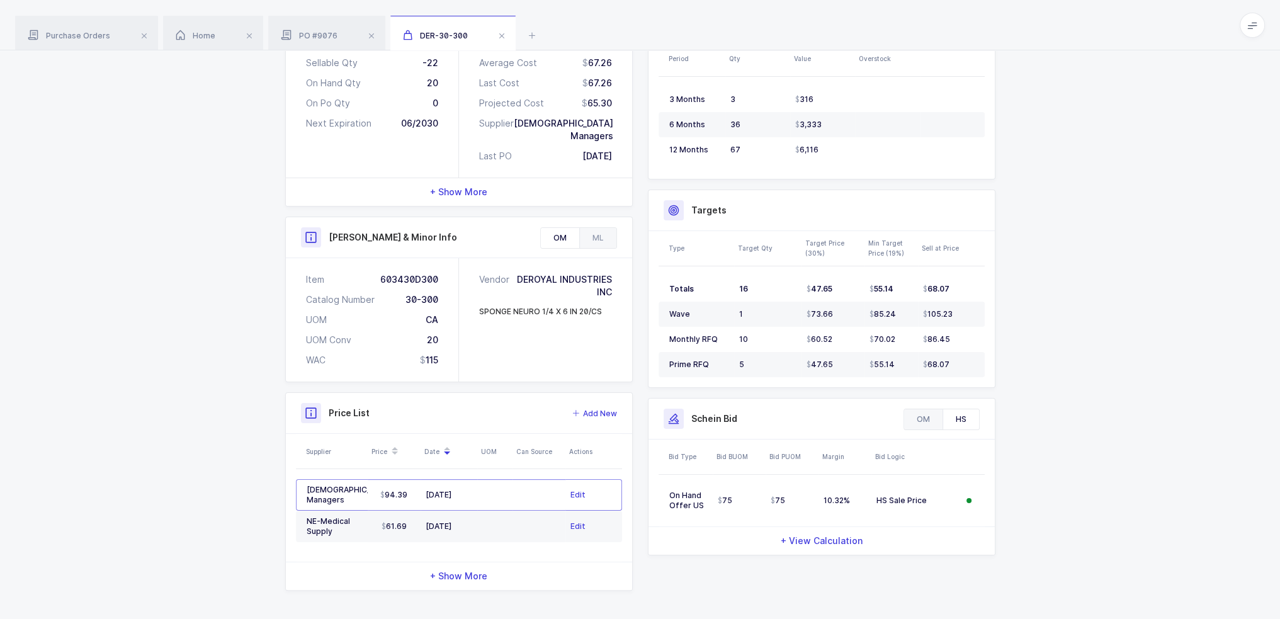
click at [917, 418] on div "OM" at bounding box center [923, 419] width 38 height 20
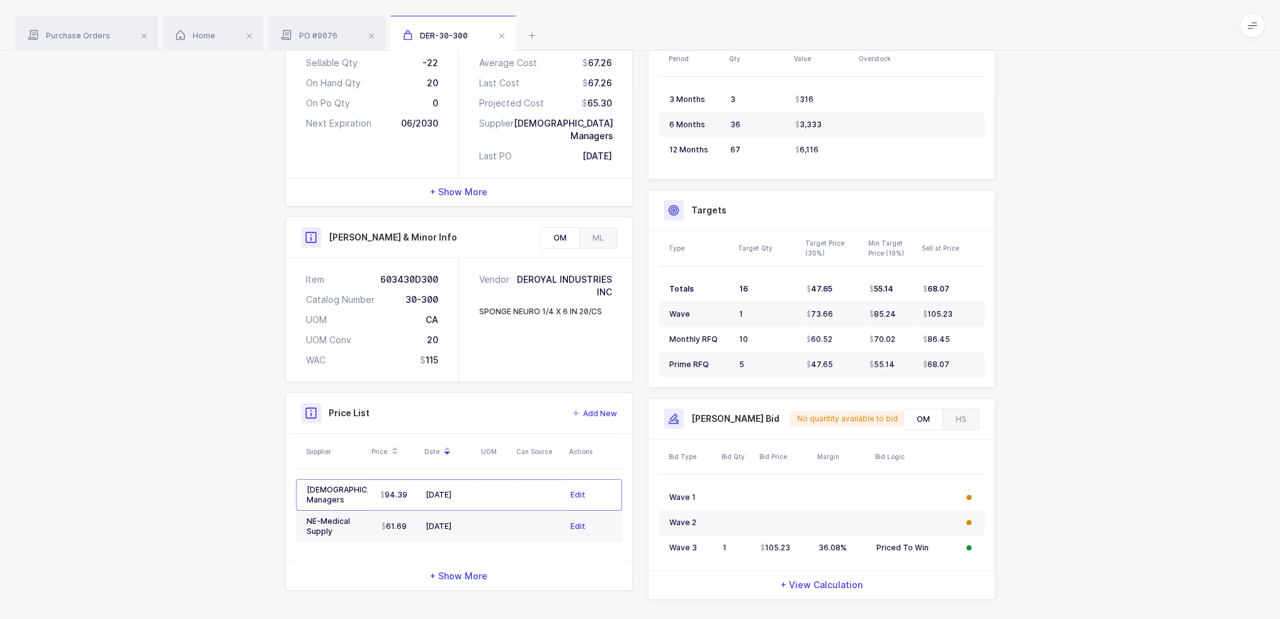
click at [819, 419] on span "No quantity available to bid" at bounding box center [847, 419] width 101 height 10
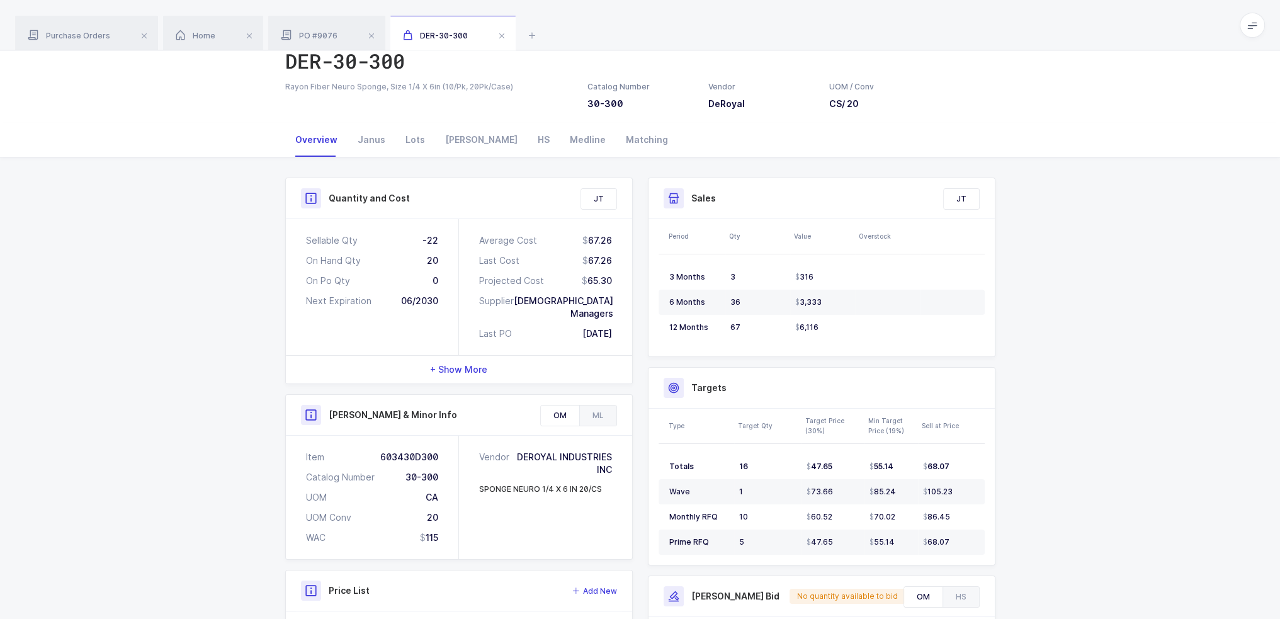
scroll to position [0, 0]
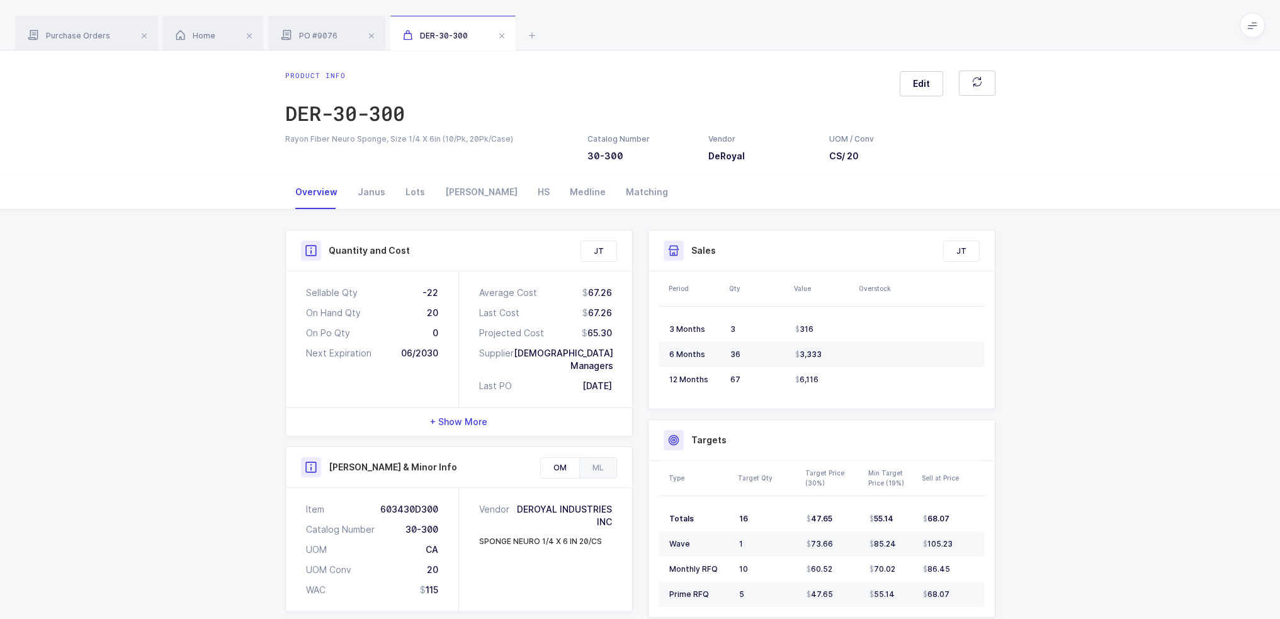
click at [1260, 21] on span at bounding box center [1252, 25] width 25 height 25
click at [1223, 170] on li "Purchasing" at bounding box center [1206, 169] width 94 height 10
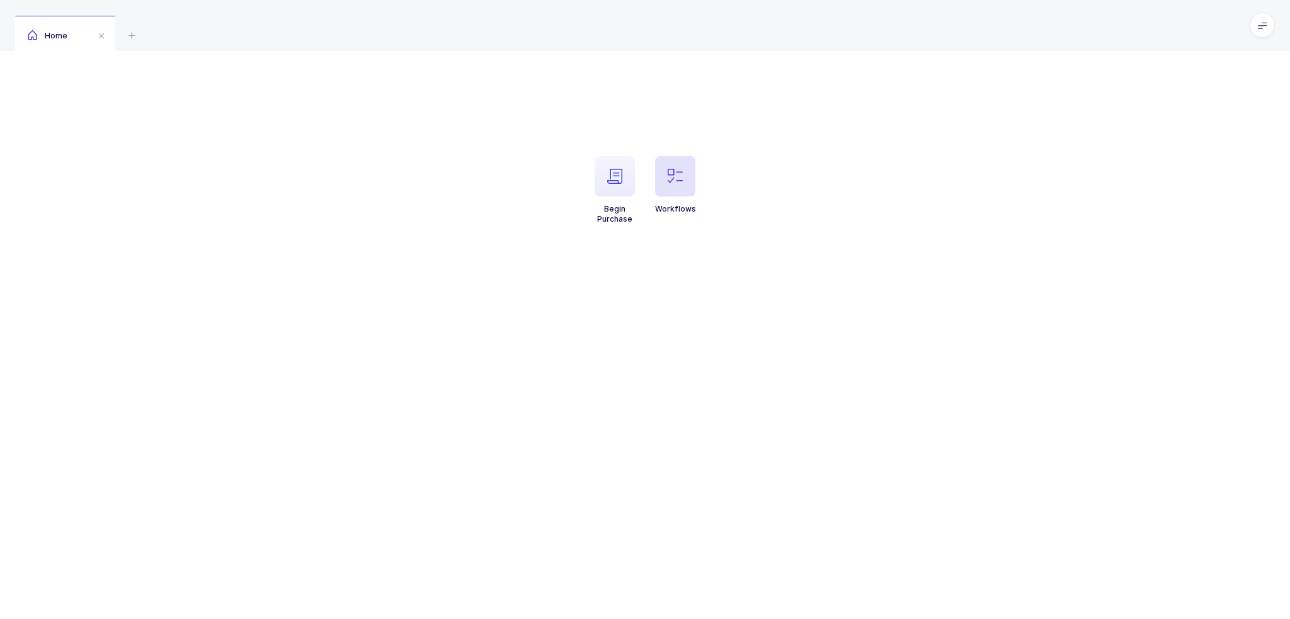
click at [678, 180] on icon "button" at bounding box center [674, 176] width 15 height 15
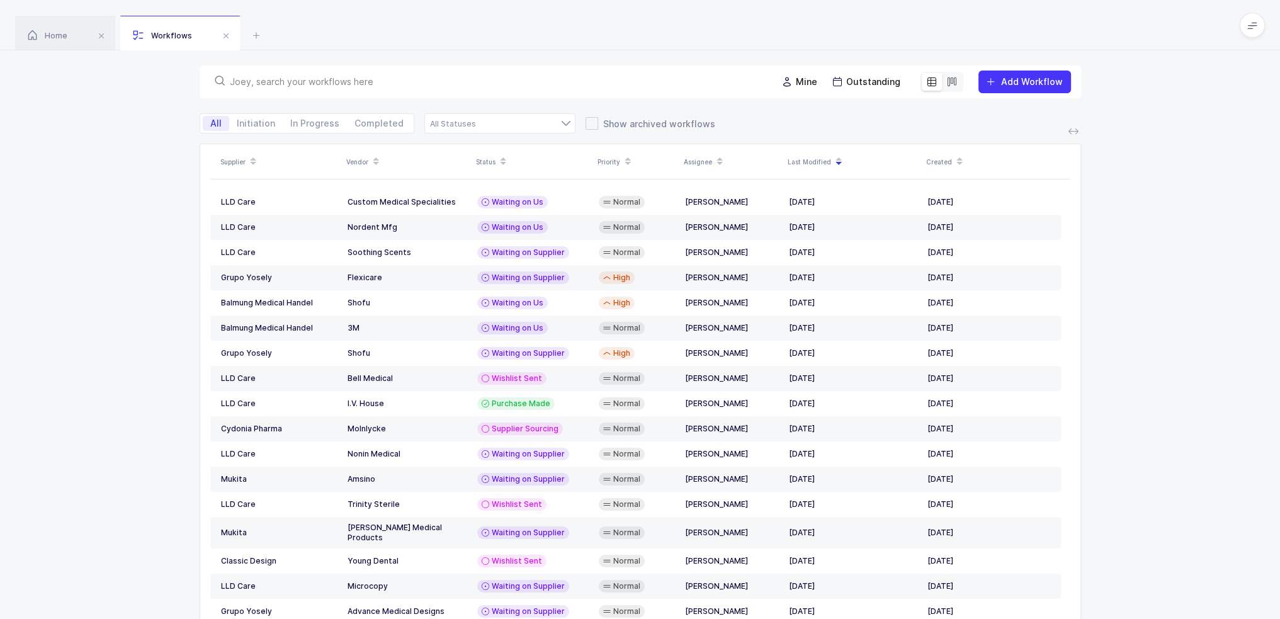
click at [485, 92] on div "Mine Outstanding Add Workflow" at bounding box center [641, 81] width 882 height 33
click at [489, 82] on input "text" at bounding box center [496, 82] width 532 height 13
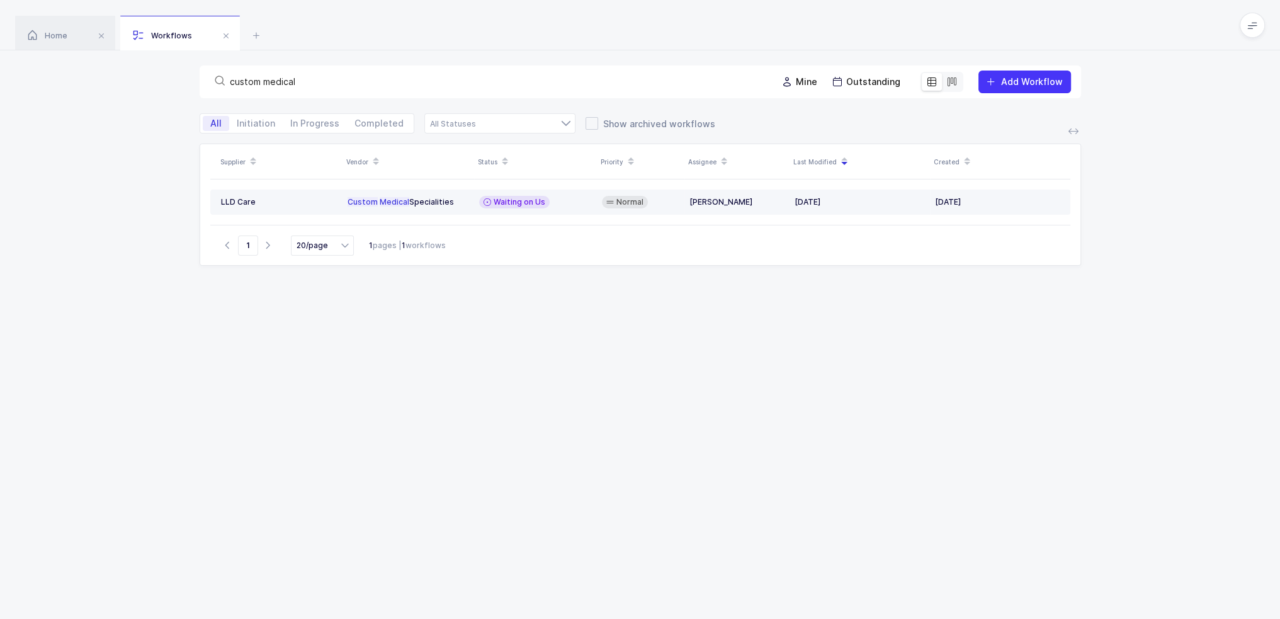
type input "custom medical"
click at [548, 207] on div "Waiting on Us" at bounding box center [535, 202] width 113 height 13
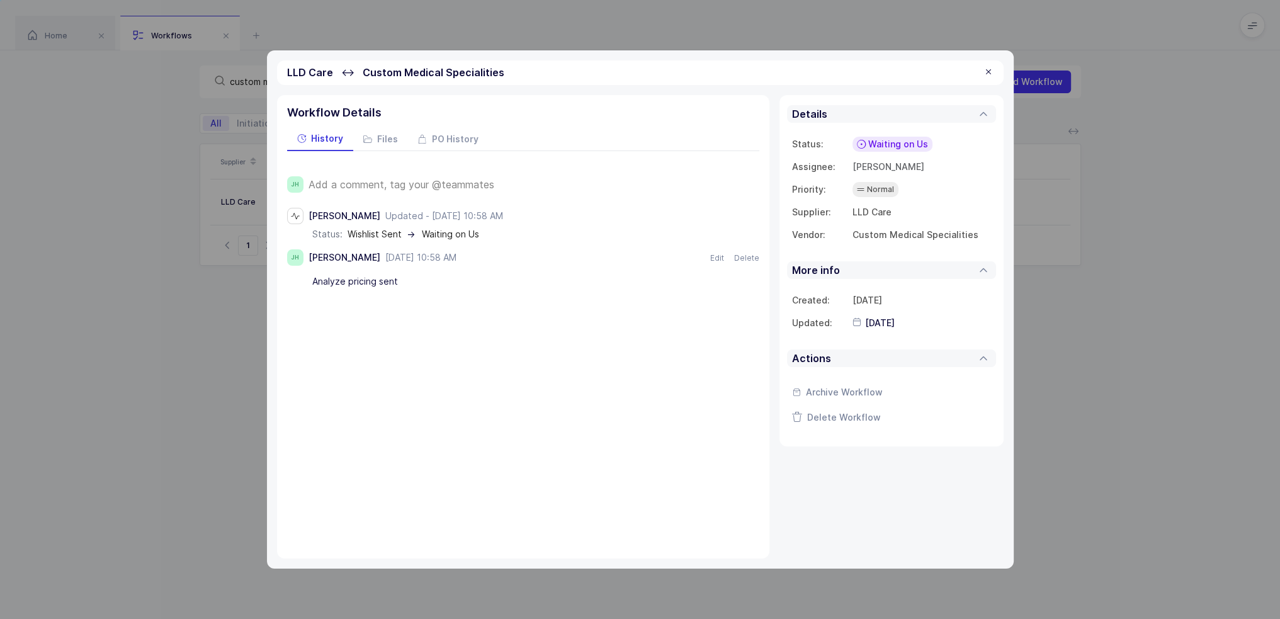
click at [425, 180] on span "Add a comment, tag your @teammates" at bounding box center [402, 184] width 186 height 11
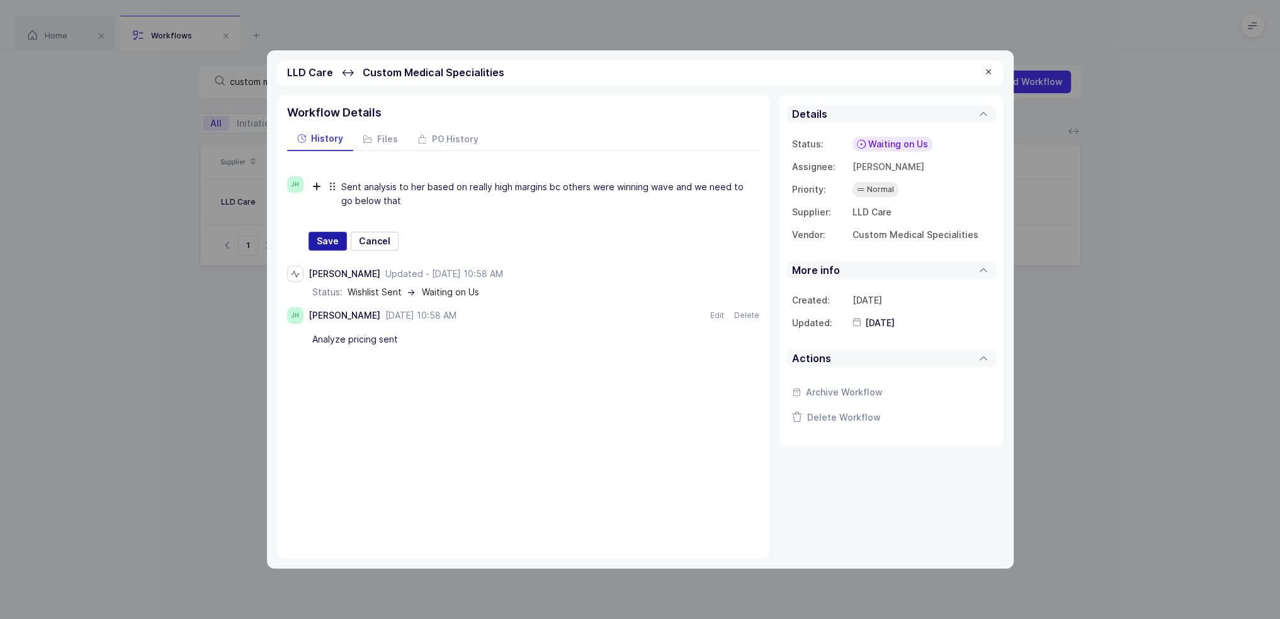
click at [322, 243] on span "Save" at bounding box center [328, 241] width 22 height 13
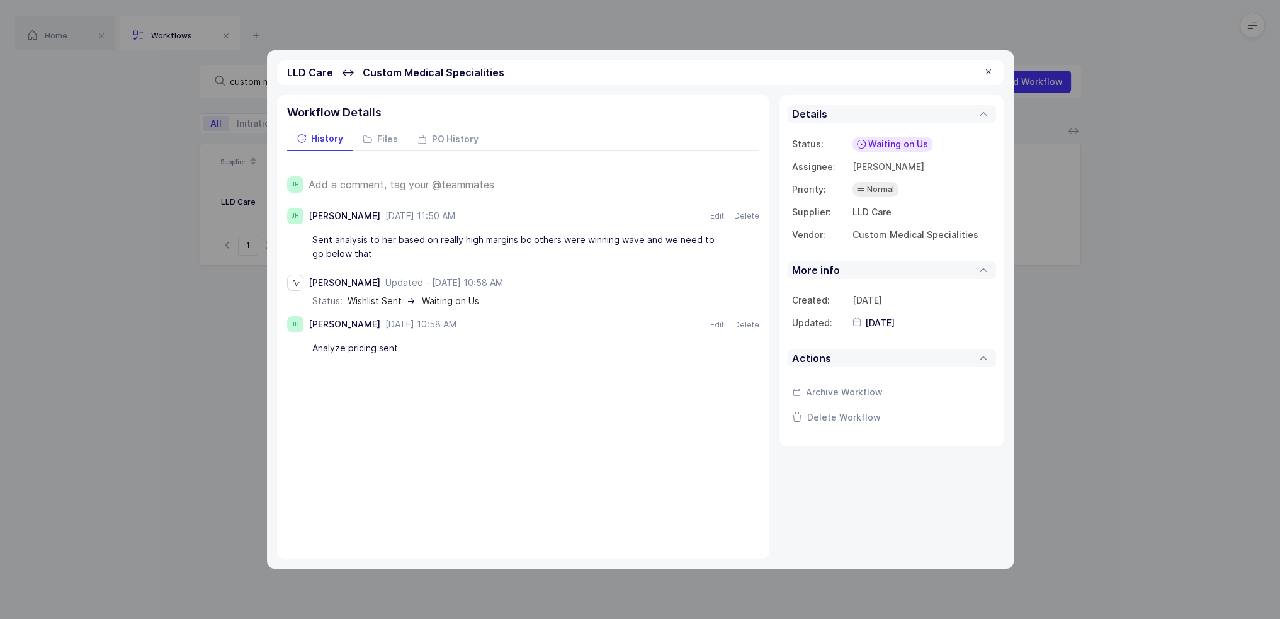
click at [880, 140] on span "Waiting on Us" at bounding box center [898, 144] width 60 height 13
click at [897, 241] on span "Waiting on Supplier" at bounding box center [874, 241] width 85 height 13
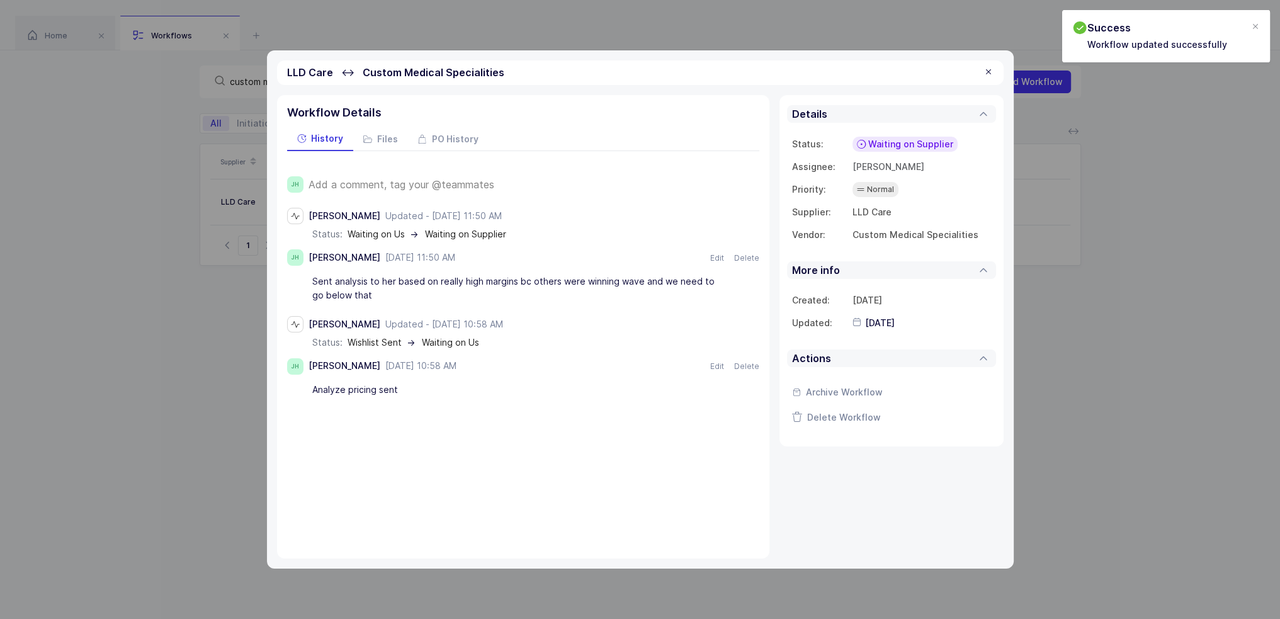
click at [990, 70] on div at bounding box center [989, 72] width 10 height 11
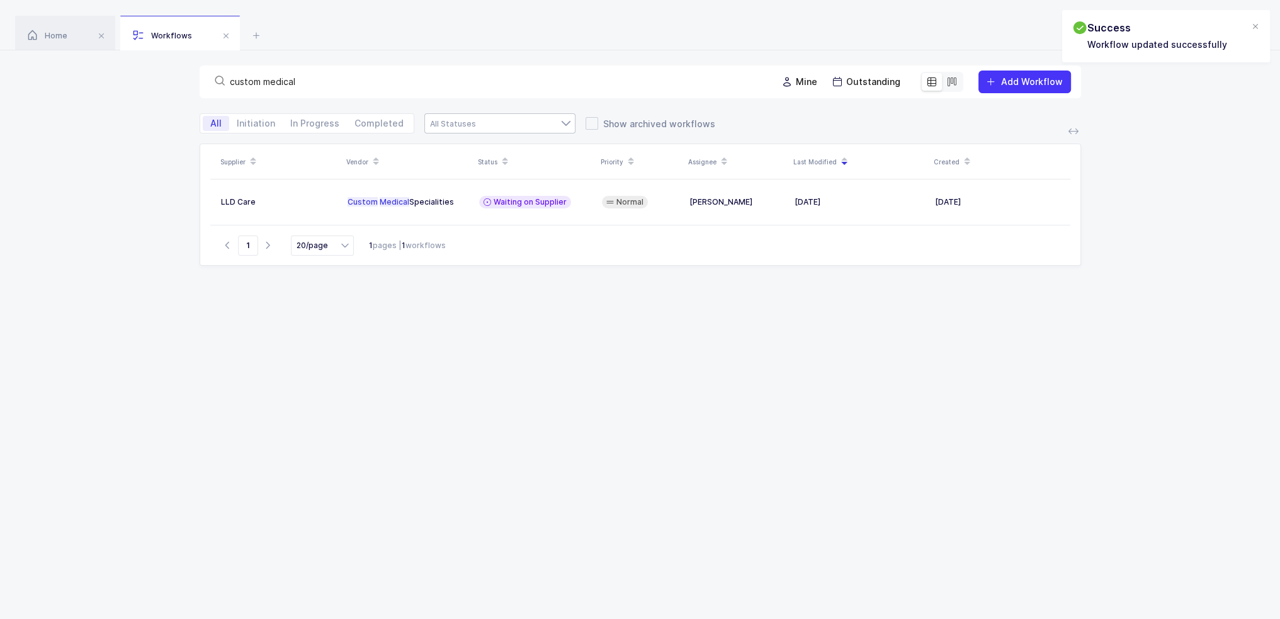
click at [492, 123] on div at bounding box center [499, 123] width 151 height 20
click at [489, 118] on div at bounding box center [499, 123] width 151 height 20
drag, startPoint x: 489, startPoint y: 96, endPoint x: 399, endPoint y: 86, distance: 90.6
click at [400, 86] on div "custom medical Mine Outstanding Add Workflow" at bounding box center [641, 81] width 882 height 33
drag, startPoint x: 402, startPoint y: 75, endPoint x: 22, endPoint y: 70, distance: 380.4
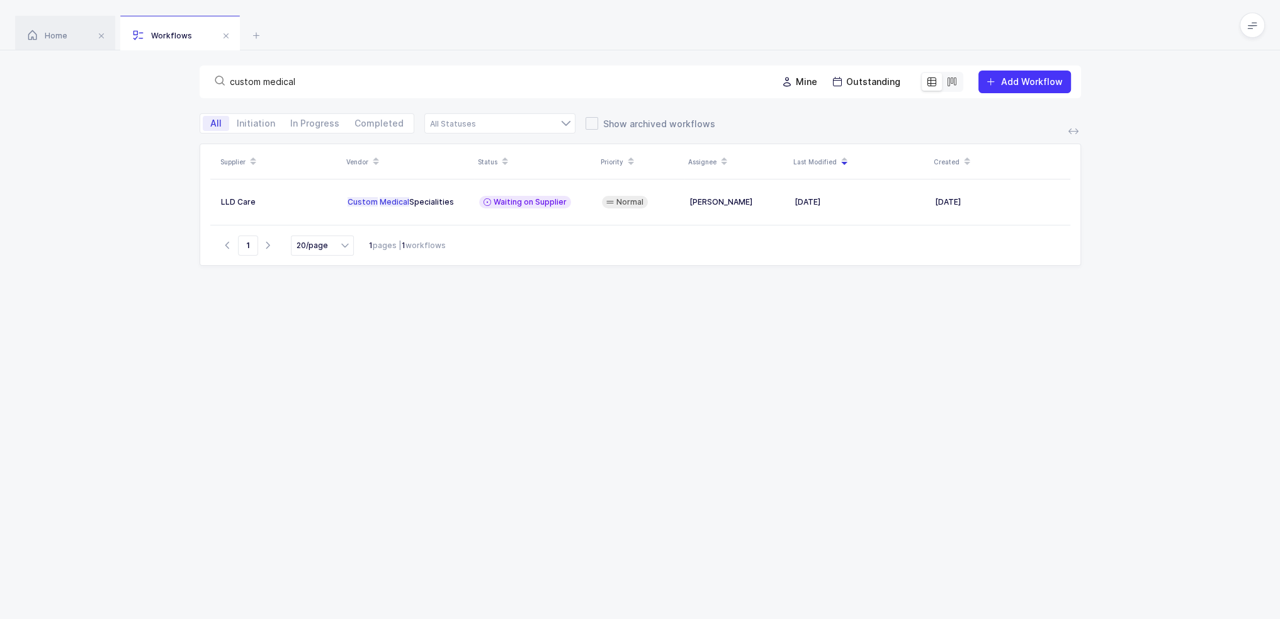
click at [23, 70] on div "custom medical Mine Outstanding Add Workflow" at bounding box center [640, 81] width 1280 height 63
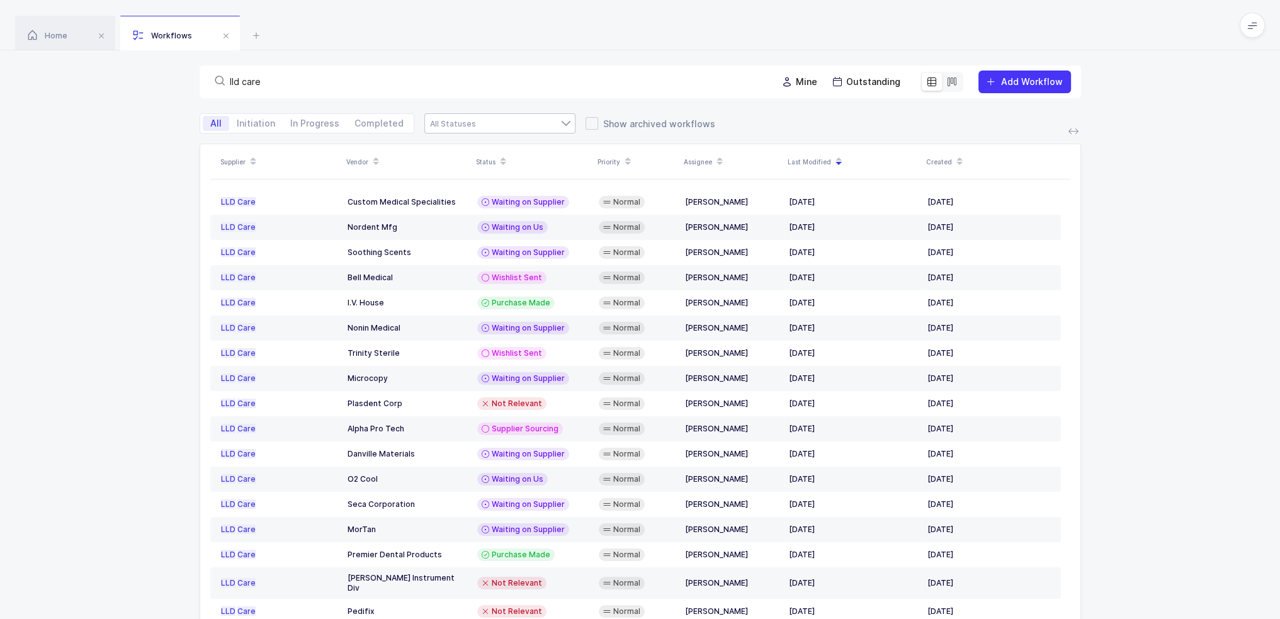
type input "lld care"
click at [475, 128] on div at bounding box center [499, 123] width 151 height 20
click at [496, 228] on li "Waiting on Us" at bounding box center [504, 232] width 149 height 20
type input "Waiting on Us"
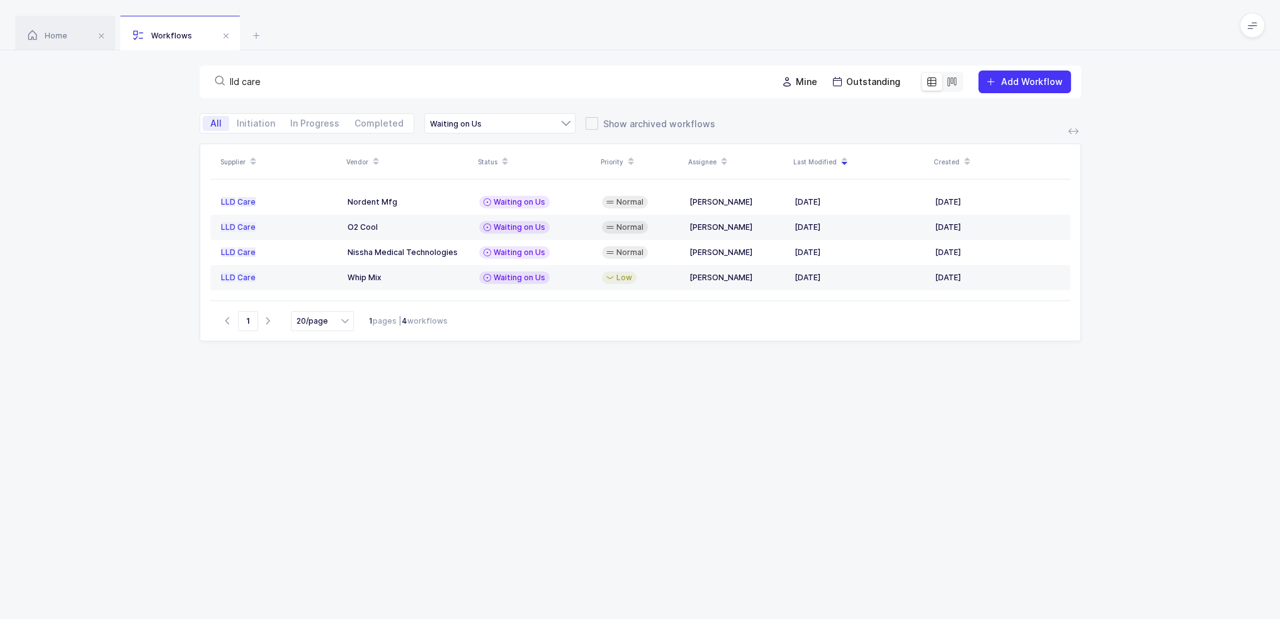
click at [513, 417] on div "Supplier Vendor Status Priority Assignee Last Modified Created LLD Care Nordent…" at bounding box center [641, 403] width 882 height 518
click at [511, 253] on span "Waiting on Us" at bounding box center [520, 252] width 52 height 10
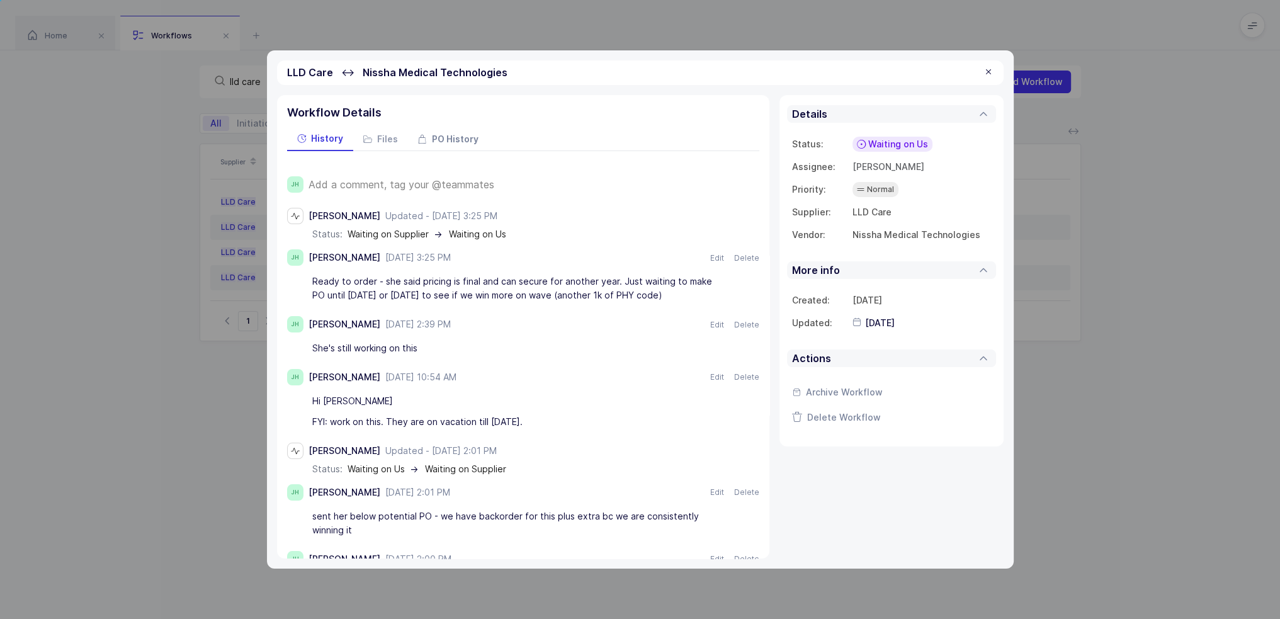
click at [441, 128] on div "PO History" at bounding box center [448, 139] width 81 height 23
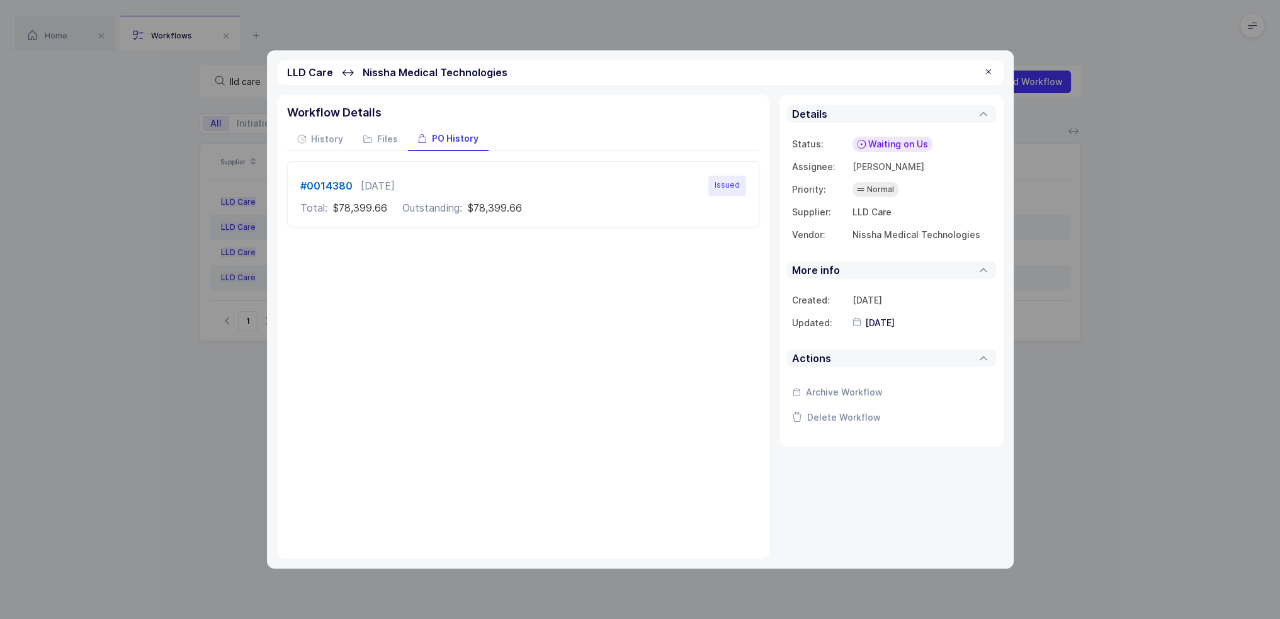
drag, startPoint x: 560, startPoint y: 216, endPoint x: 549, endPoint y: 208, distance: 14.0
click at [549, 208] on div "#0014380 [DATE] Issued Total: $78,399.66 Outstanding: $78,399.66" at bounding box center [523, 194] width 471 height 64
click at [328, 138] on span "History" at bounding box center [327, 139] width 32 height 9
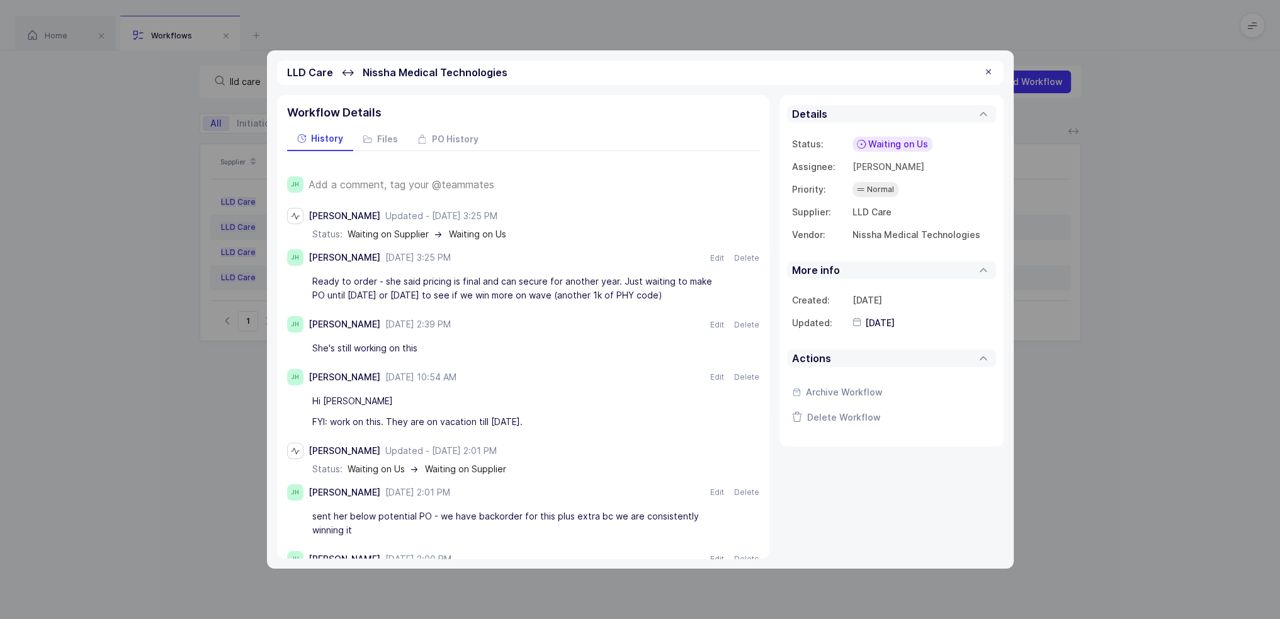
drag, startPoint x: 416, startPoint y: 278, endPoint x: 649, endPoint y: 290, distance: 233.3
click at [649, 289] on div "Ready to order - she said pricing is final and can secure for another year. Jus…" at bounding box center [516, 288] width 409 height 35
click at [649, 290] on div "Ready to order - she said pricing is final and can secure for another year. Jus…" at bounding box center [516, 288] width 409 height 35
click at [665, 297] on div "Ready to order - she said pricing is final and can secure for another year. Jus…" at bounding box center [516, 288] width 409 height 35
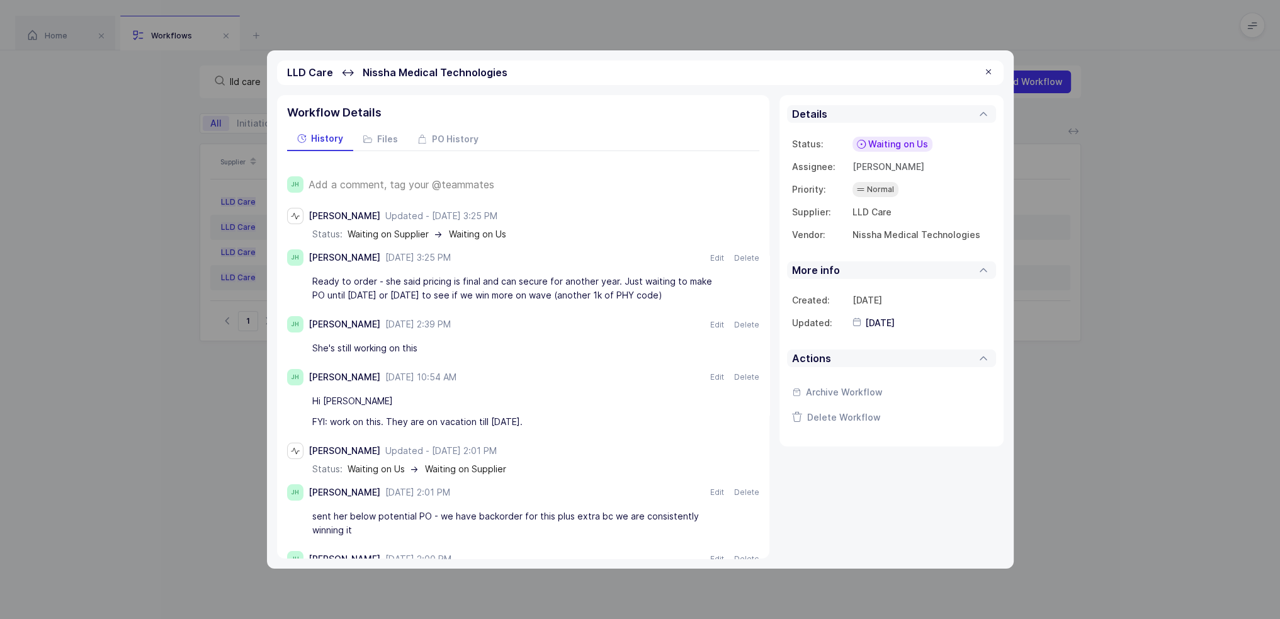
click at [874, 143] on span "Waiting on Us" at bounding box center [898, 144] width 60 height 13
click at [878, 305] on span "Purchase Made" at bounding box center [865, 305] width 67 height 13
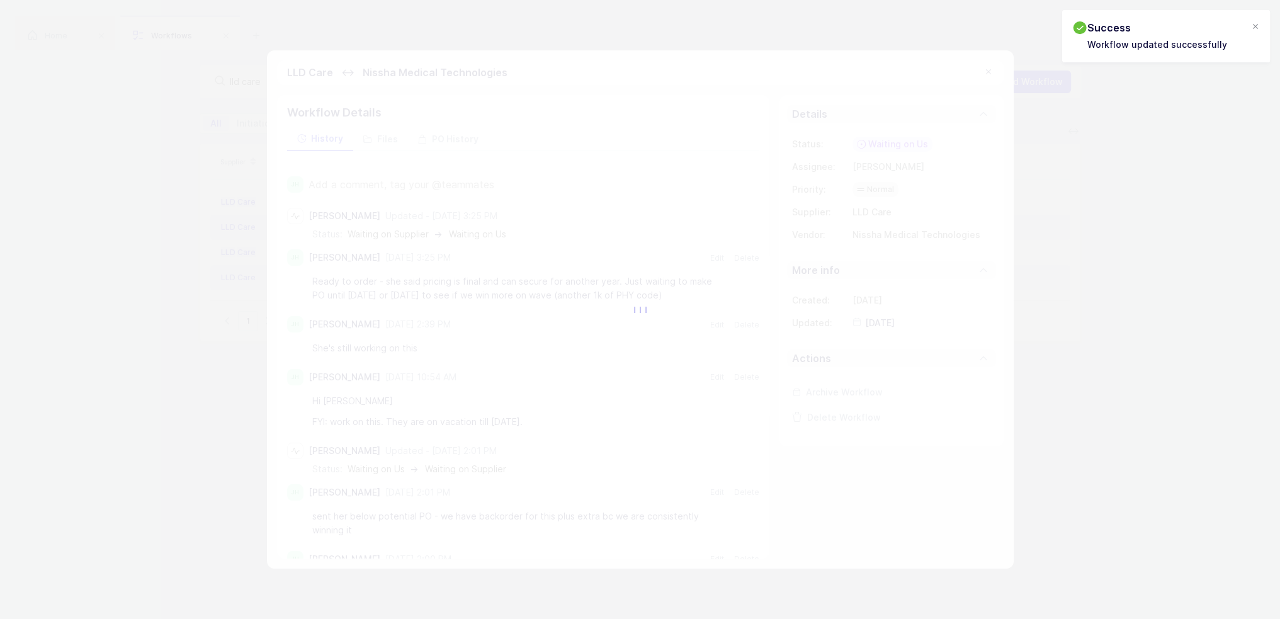
type input "2025-09-16"
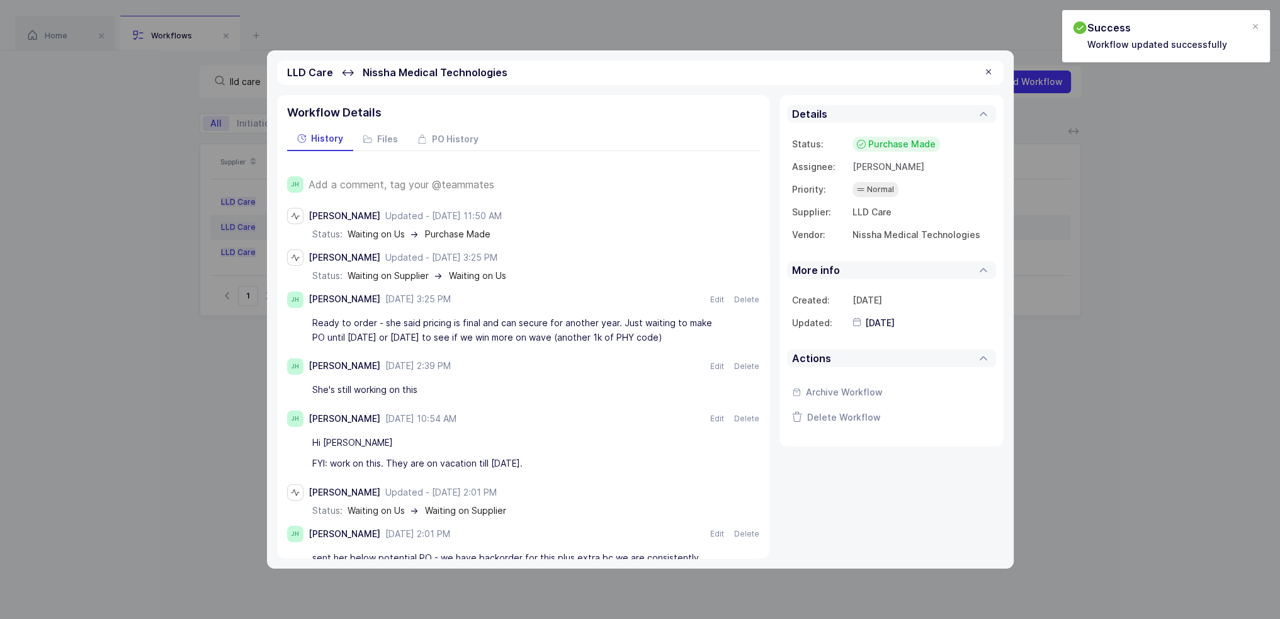
click at [985, 77] on div at bounding box center [989, 72] width 10 height 11
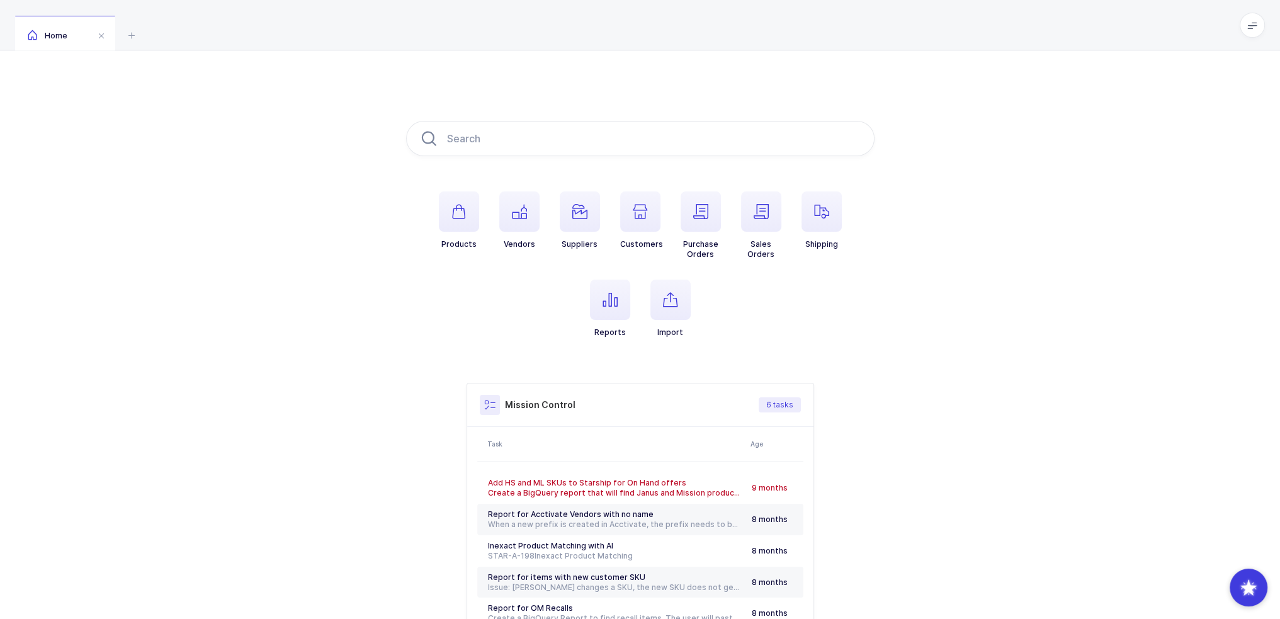
click at [736, 190] on div "Products Vendors Suppliers Customers Purchase Orders Sales Orders Shipping Repo…" at bounding box center [640, 396] width 468 height 550
click at [717, 201] on span "button" at bounding box center [701, 211] width 40 height 40
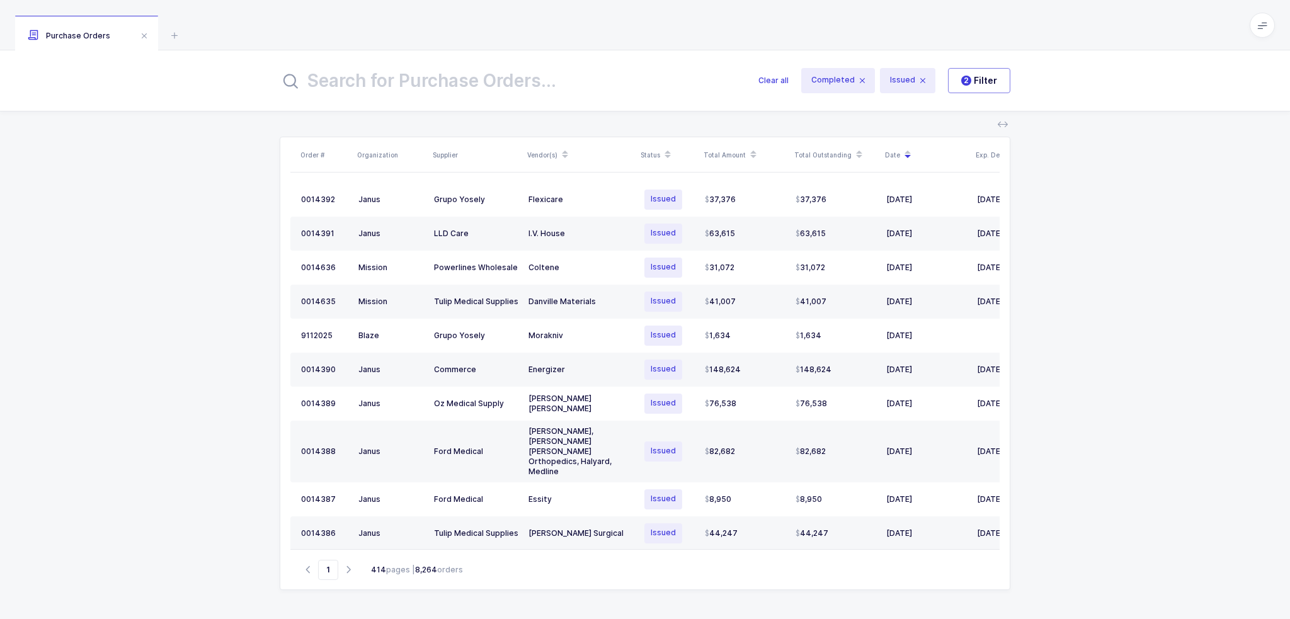
click at [535, 87] on input "text" at bounding box center [511, 80] width 463 height 30
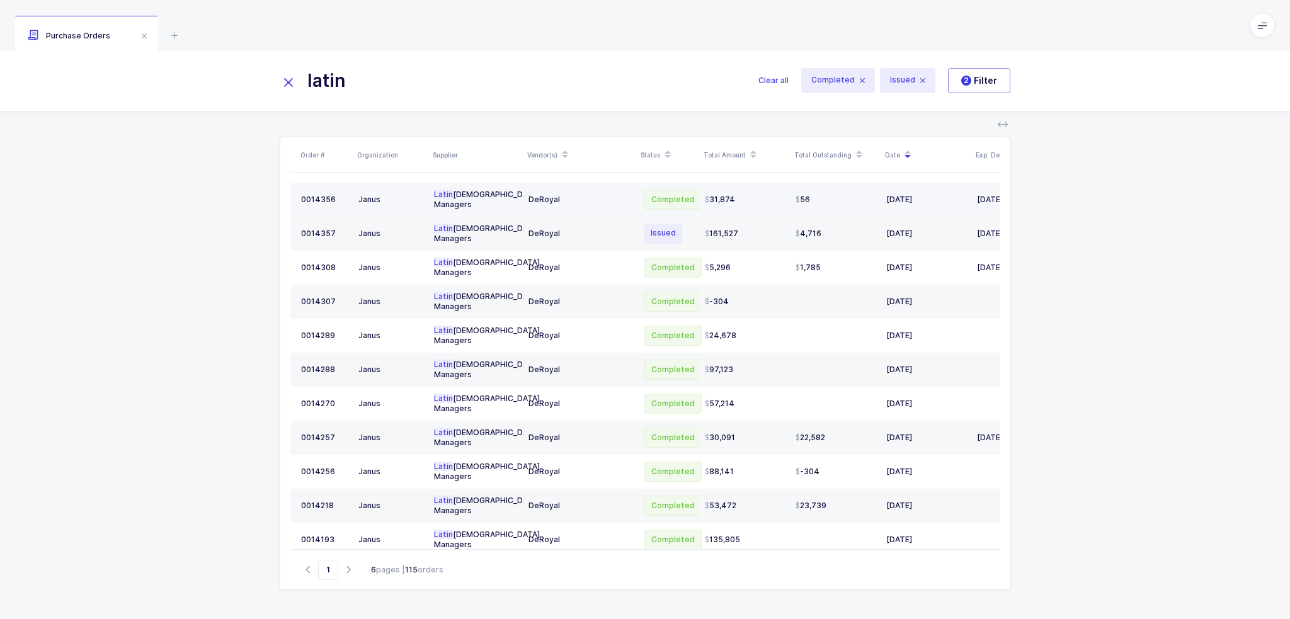
type input "latin"
click at [705, 197] on span "31,874" at bounding box center [720, 200] width 30 height 10
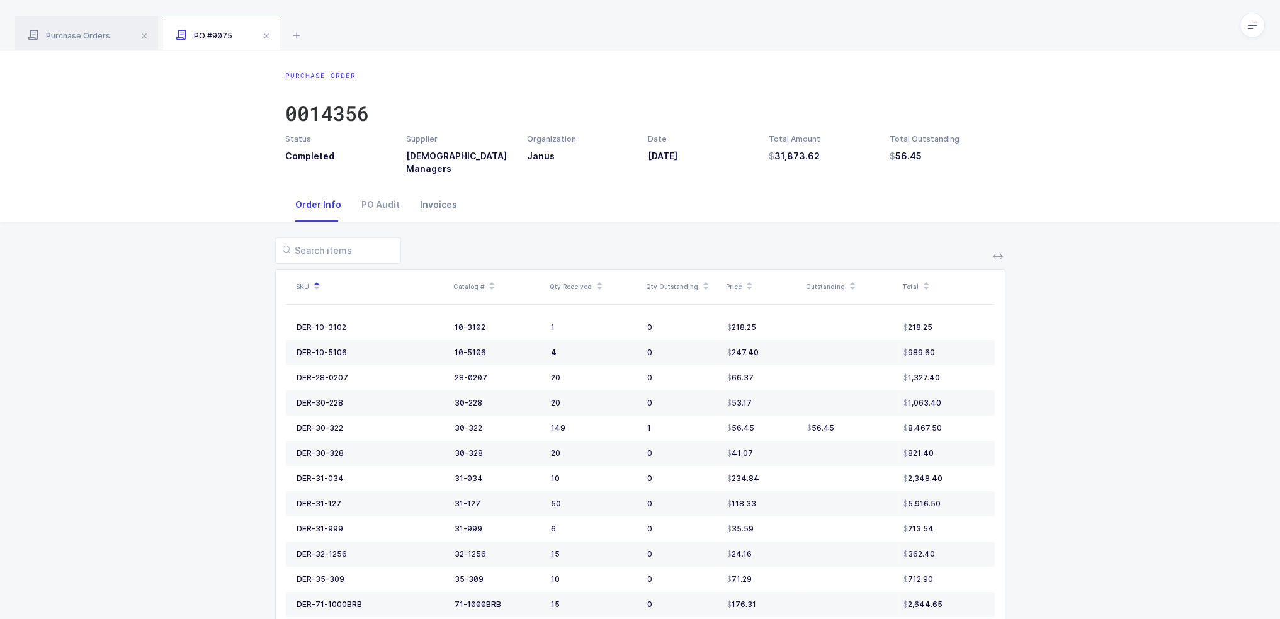
click at [426, 196] on div "Invoices" at bounding box center [438, 205] width 57 height 34
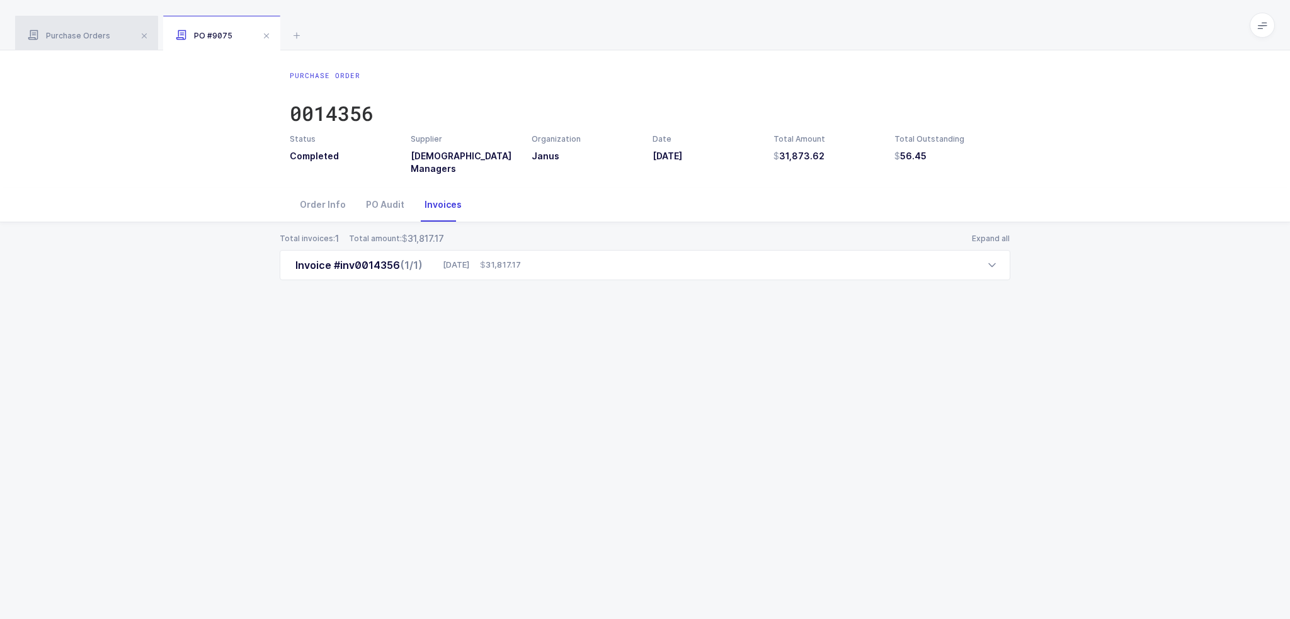
click at [104, 37] on span "Purchase Orders" at bounding box center [69, 35] width 82 height 9
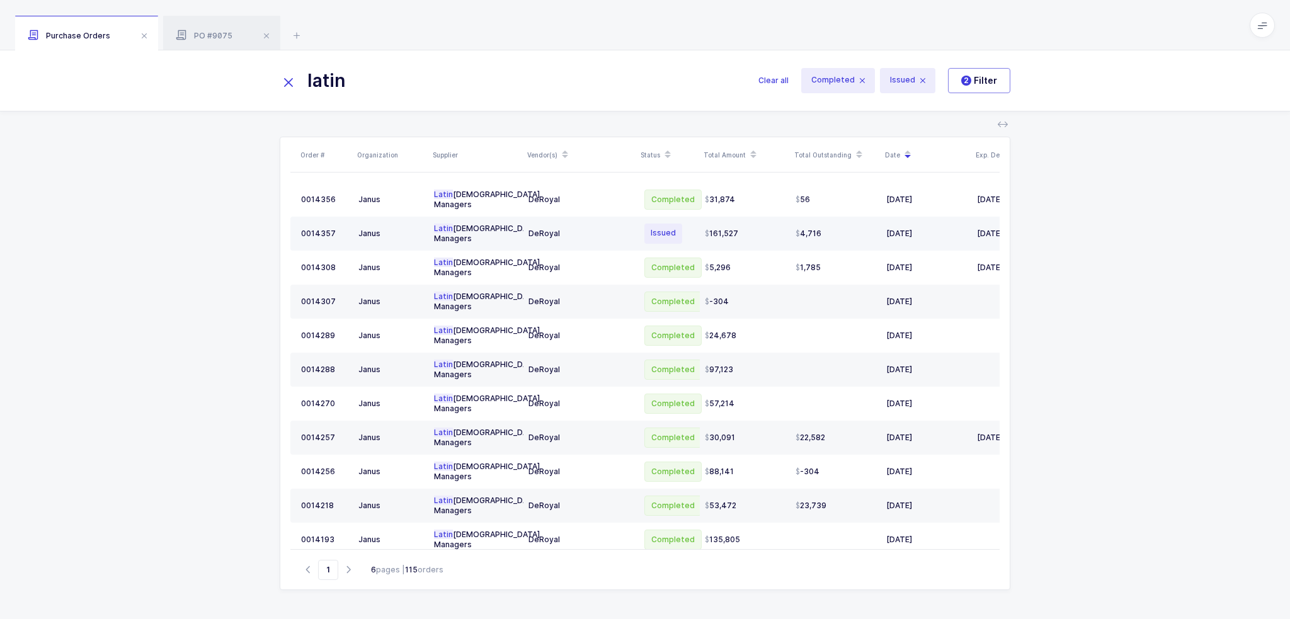
click at [768, 229] on div "161,527" at bounding box center [745, 234] width 81 height 10
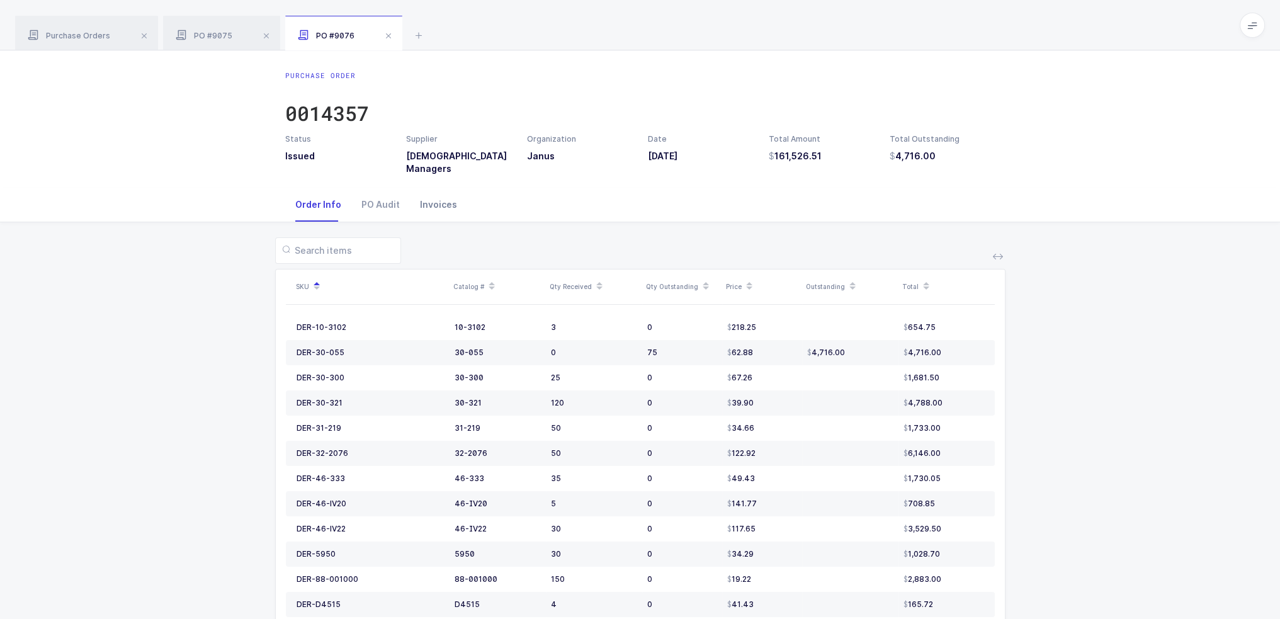
click at [436, 201] on div "Invoices" at bounding box center [438, 205] width 57 height 34
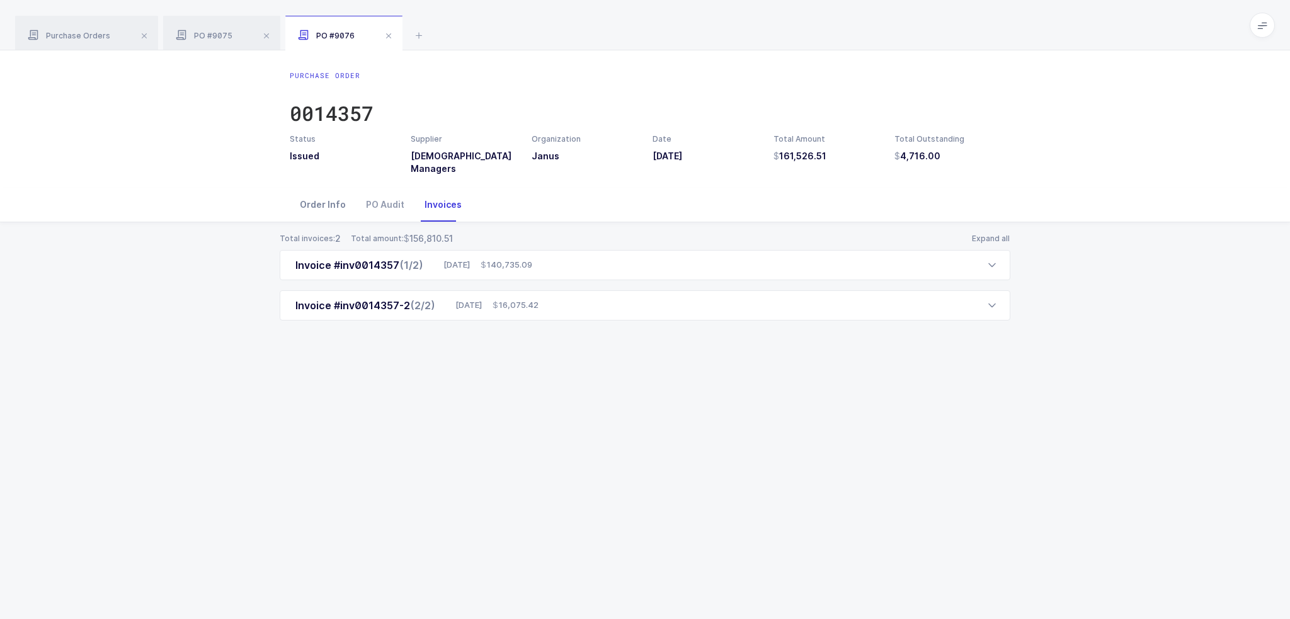
click at [306, 197] on div "Order Info" at bounding box center [323, 205] width 66 height 34
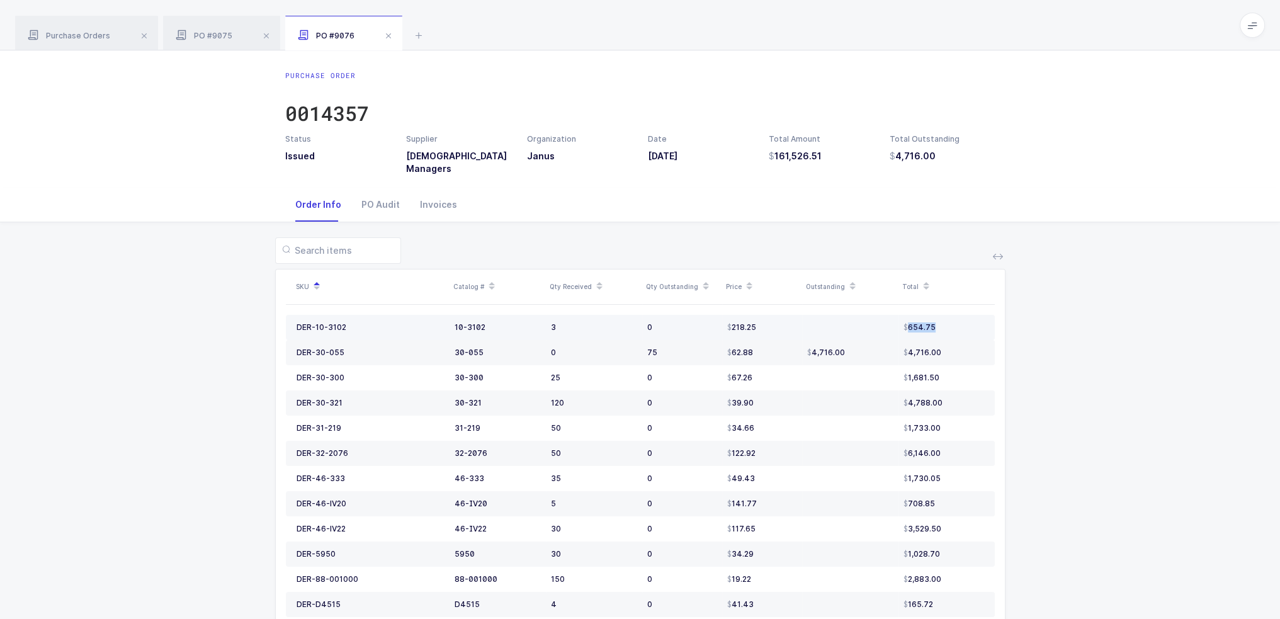
drag, startPoint x: 791, startPoint y: 324, endPoint x: 954, endPoint y: 324, distance: 163.1
click at [954, 324] on tr "DER-10-3102 10-3102 3 0 218.25 654.75" at bounding box center [640, 327] width 709 height 25
click at [955, 324] on div "654.75" at bounding box center [944, 327] width 81 height 10
drag, startPoint x: 963, startPoint y: 324, endPoint x: 670, endPoint y: 332, distance: 292.9
click at [671, 332] on tr "DER-10-3102 10-3102 3 0 218.25 654.75" at bounding box center [640, 327] width 709 height 25
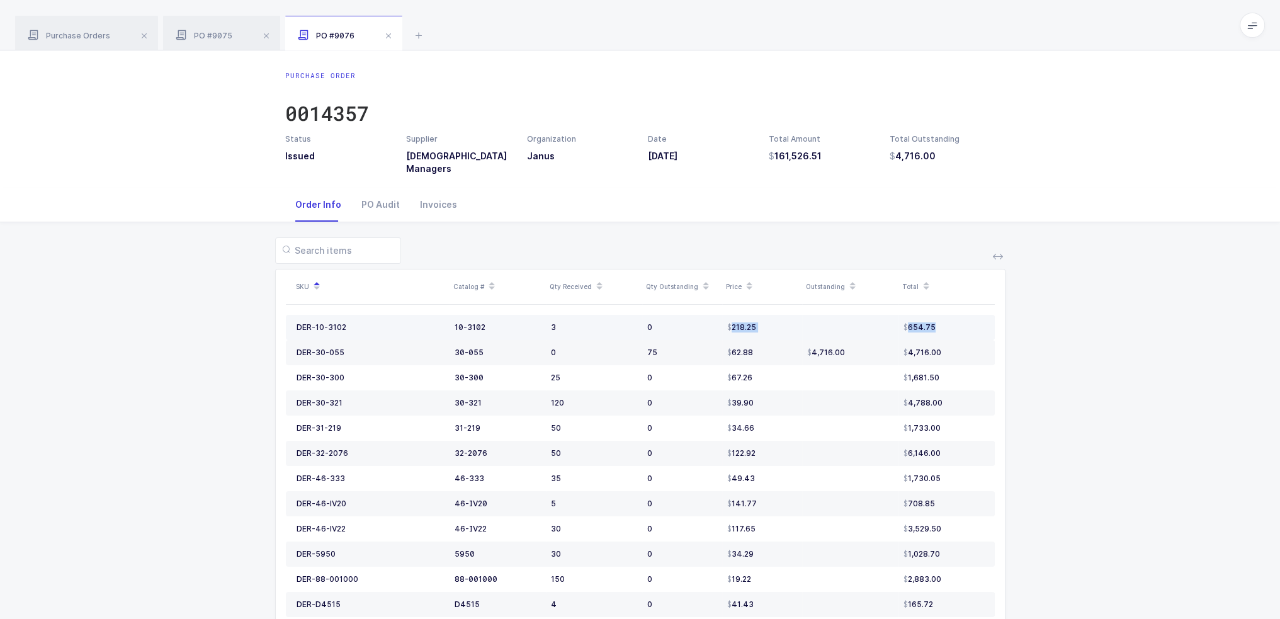
click at [670, 332] on td "0" at bounding box center [682, 327] width 80 height 25
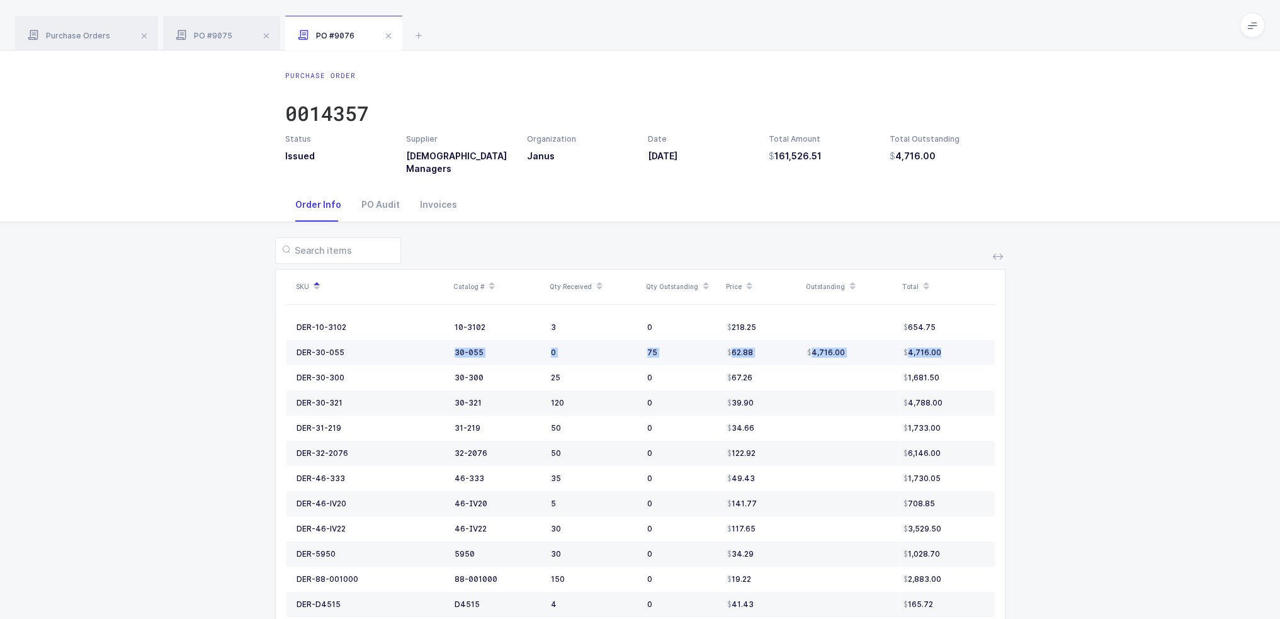
drag, startPoint x: 424, startPoint y: 350, endPoint x: 962, endPoint y: 352, distance: 537.7
click at [962, 352] on tr "DER-30-055 30-055 0 75 62.88 4,716.00 4,716.00" at bounding box center [640, 352] width 709 height 25
click at [962, 352] on div "4,716.00" at bounding box center [944, 353] width 81 height 10
click at [970, 349] on div "4,716.00" at bounding box center [944, 353] width 81 height 10
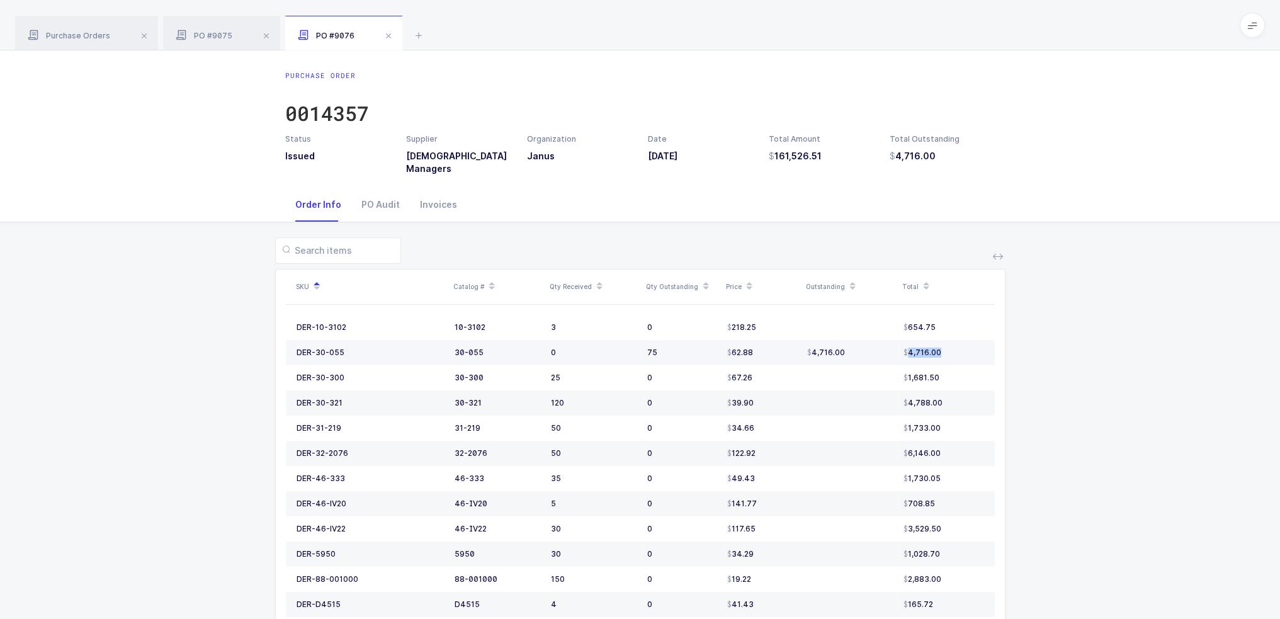
drag, startPoint x: 830, startPoint y: 354, endPoint x: 957, endPoint y: 347, distance: 127.4
click at [956, 347] on tr "DER-30-055 30-055 0 75 62.88 4,716.00 4,716.00" at bounding box center [640, 352] width 709 height 25
click at [967, 348] on div "4,716.00" at bounding box center [944, 353] width 81 height 10
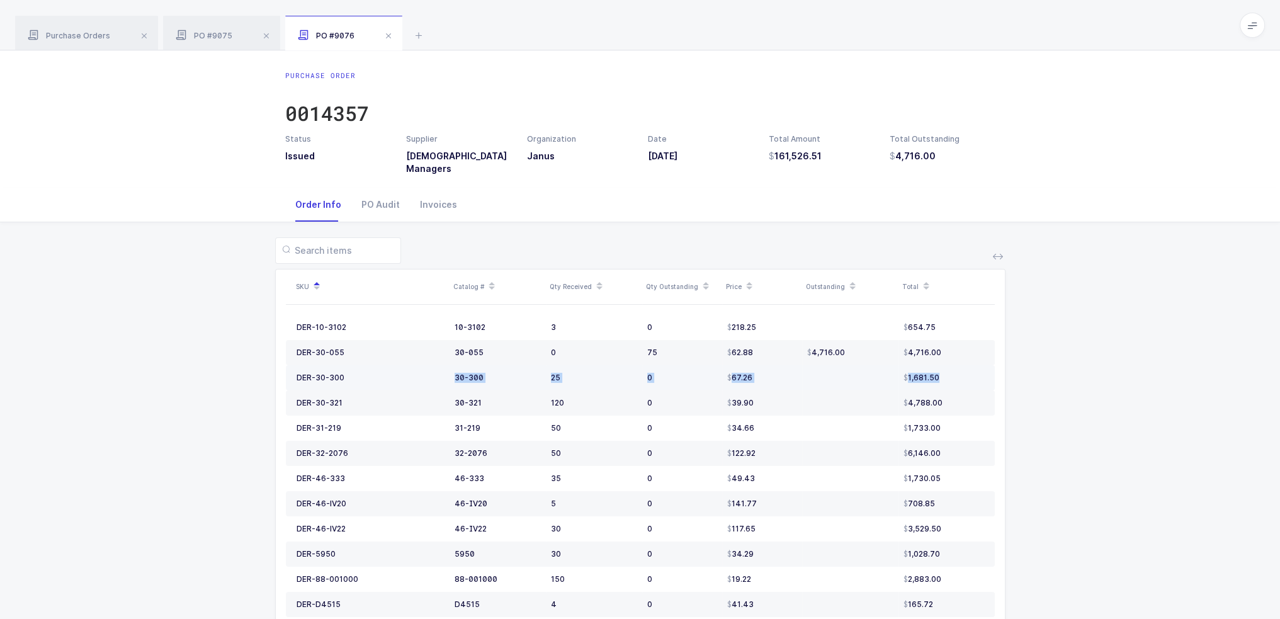
drag, startPoint x: 449, startPoint y: 372, endPoint x: 965, endPoint y: 370, distance: 516.3
click at [965, 370] on tr "DER-30-300 30-300 25 0 67.26 1,681.50" at bounding box center [640, 377] width 709 height 25
click at [956, 375] on div "1,681.50" at bounding box center [944, 378] width 81 height 10
drag, startPoint x: 781, startPoint y: 349, endPoint x: 761, endPoint y: 348, distance: 20.2
click at [761, 348] on div "62.88" at bounding box center [762, 353] width 70 height 10
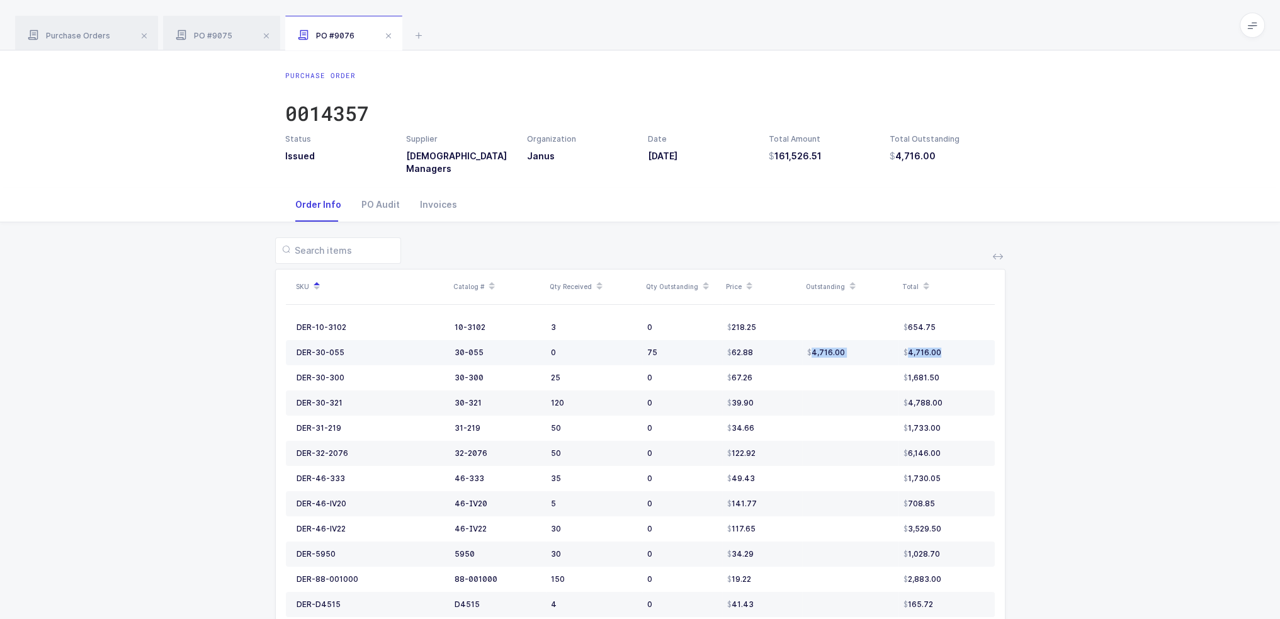
drag, startPoint x: 768, startPoint y: 354, endPoint x: 985, endPoint y: 356, distance: 217.3
click at [985, 356] on tr "DER-30-055 30-055 0 75 62.88 4,716.00 4,716.00" at bounding box center [640, 352] width 709 height 25
click at [985, 356] on td "4,716.00" at bounding box center [947, 352] width 96 height 25
click at [956, 377] on div "1,681.50" at bounding box center [944, 378] width 81 height 10
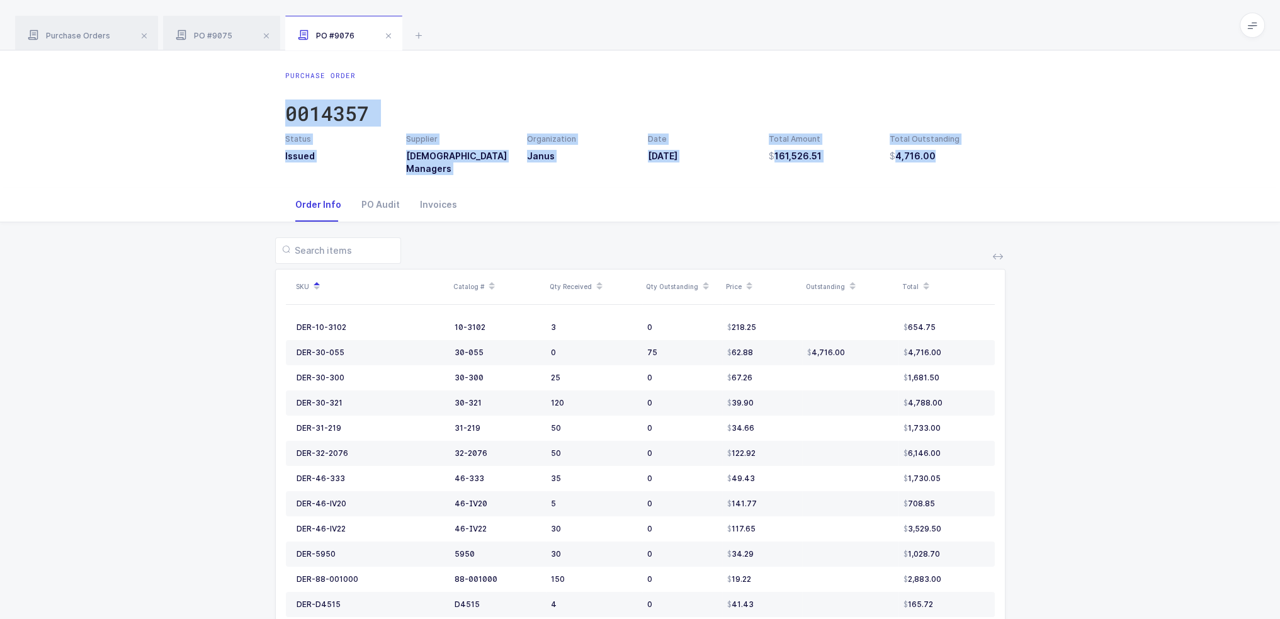
drag, startPoint x: 676, startPoint y: 63, endPoint x: 733, endPoint y: 213, distance: 161.0
click at [733, 213] on div "Purchase Order 0014357 Status Issued Supplier Latin American Managers Organizat…" at bounding box center [640, 404] width 1280 height 708
click at [733, 213] on div "Order Info PO Audit Invoices" at bounding box center [640, 205] width 710 height 34
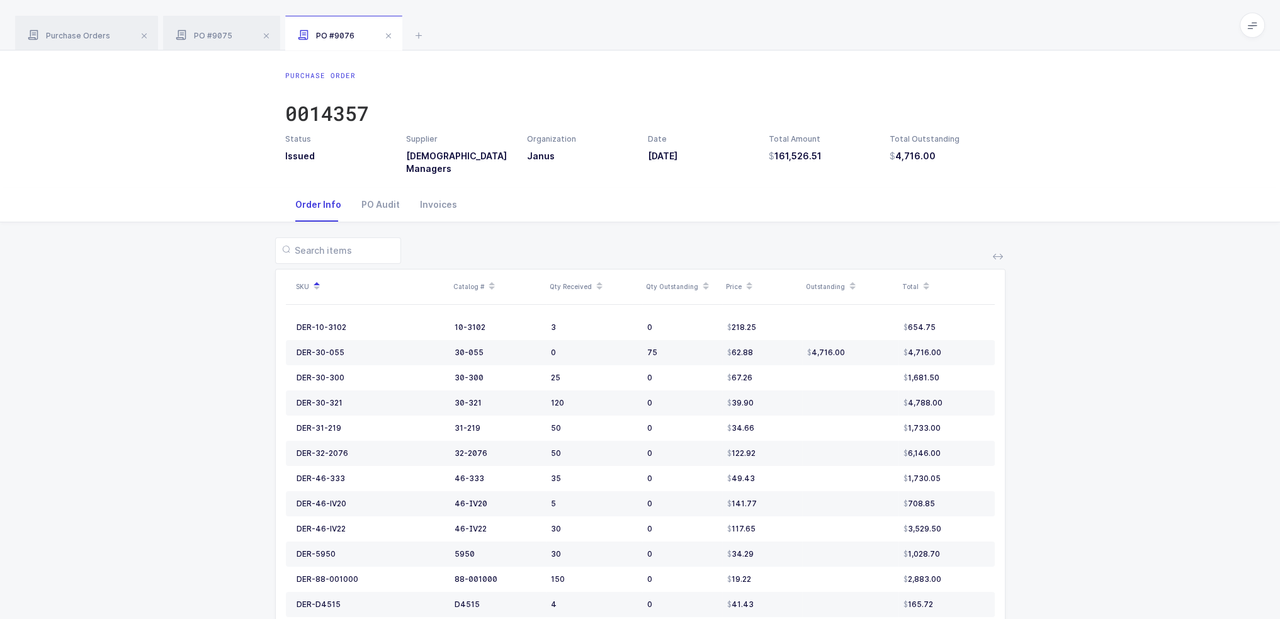
drag, startPoint x: 693, startPoint y: 206, endPoint x: 710, endPoint y: 200, distance: 17.9
click at [710, 200] on div "Order Info PO Audit Invoices" at bounding box center [640, 205] width 710 height 34
click at [459, 207] on div "Invoices" at bounding box center [438, 205] width 57 height 34
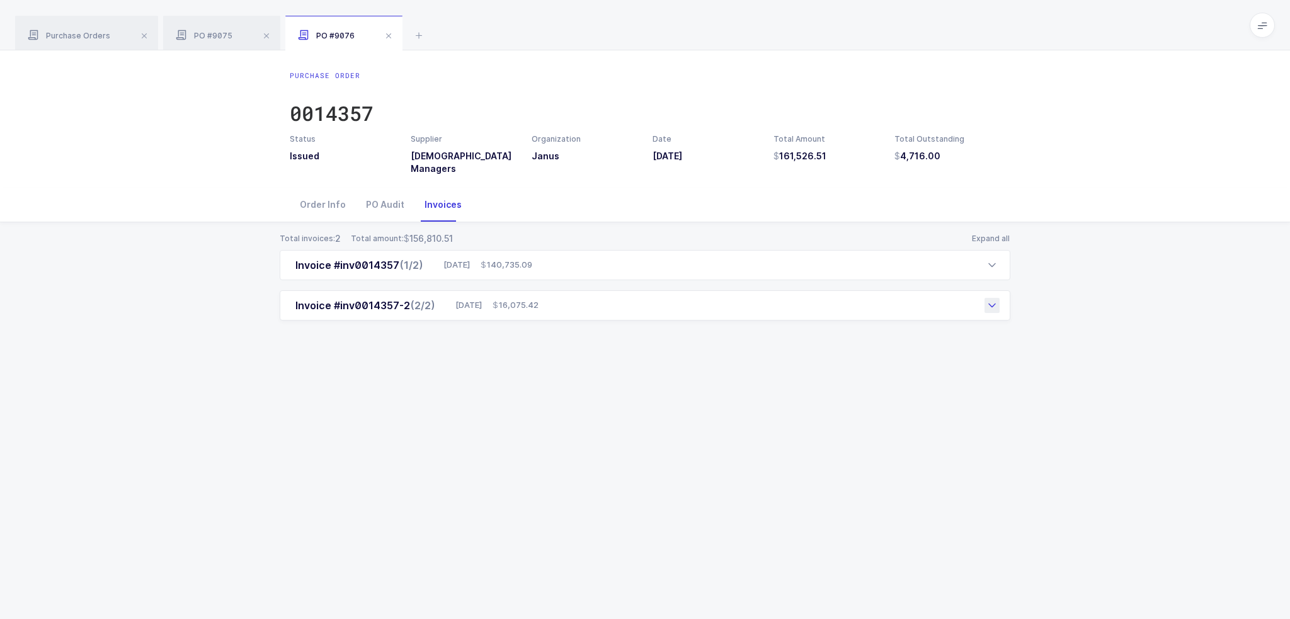
click at [562, 308] on div "Invoice #inv0014357-2 (2/2) 09/01/2025 16,075.42" at bounding box center [645, 305] width 730 height 30
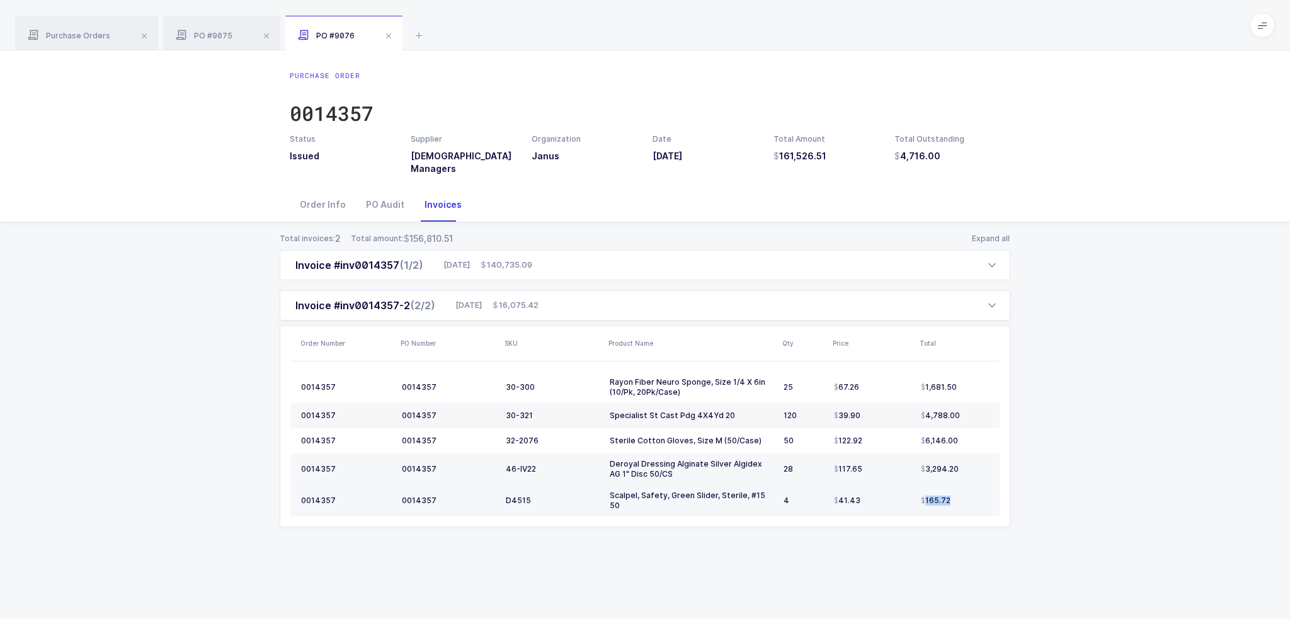
drag, startPoint x: 975, startPoint y: 501, endPoint x: 953, endPoint y: 499, distance: 21.4
click at [921, 502] on td "165.72" at bounding box center [968, 500] width 104 height 31
click at [953, 499] on div "165.72" at bounding box center [965, 501] width 88 height 10
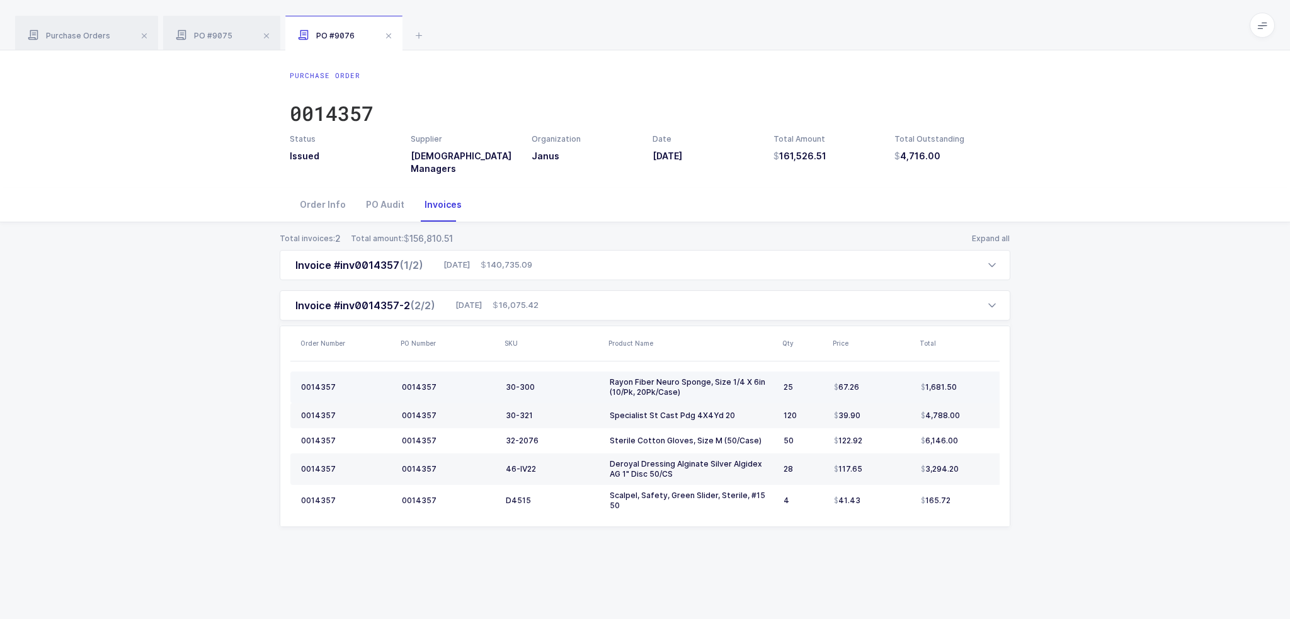
click at [529, 383] on div "30-300" at bounding box center [553, 387] width 94 height 10
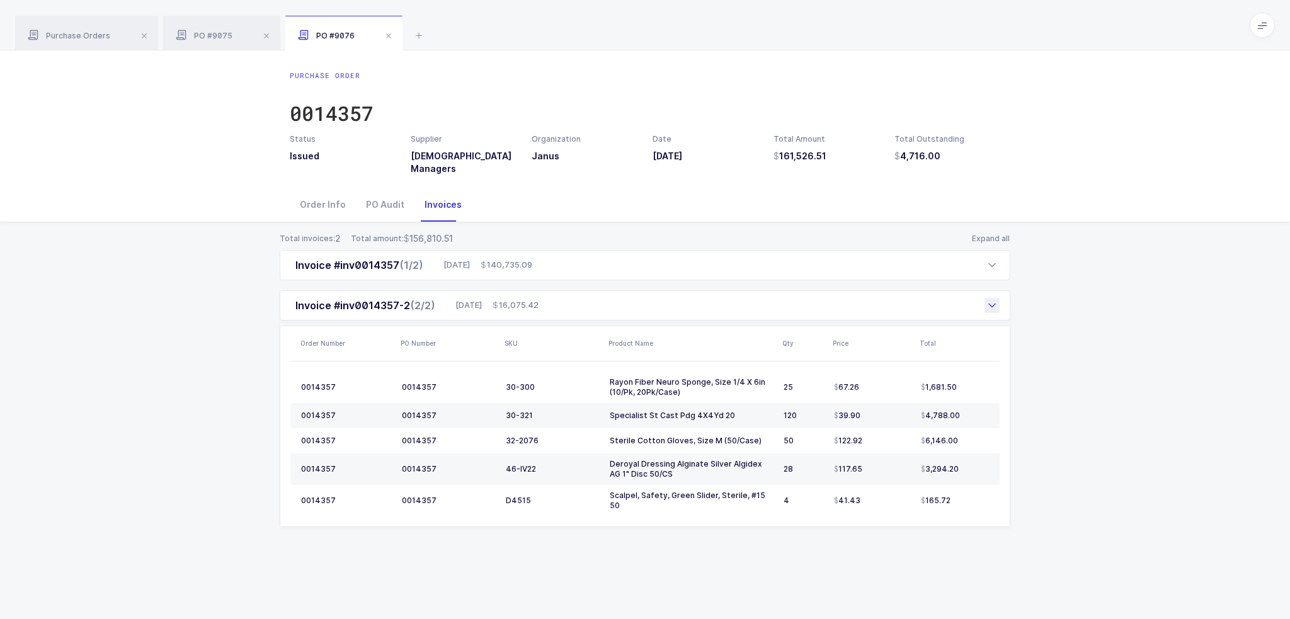
click at [538, 299] on span "16,075.42" at bounding box center [515, 305] width 46 height 13
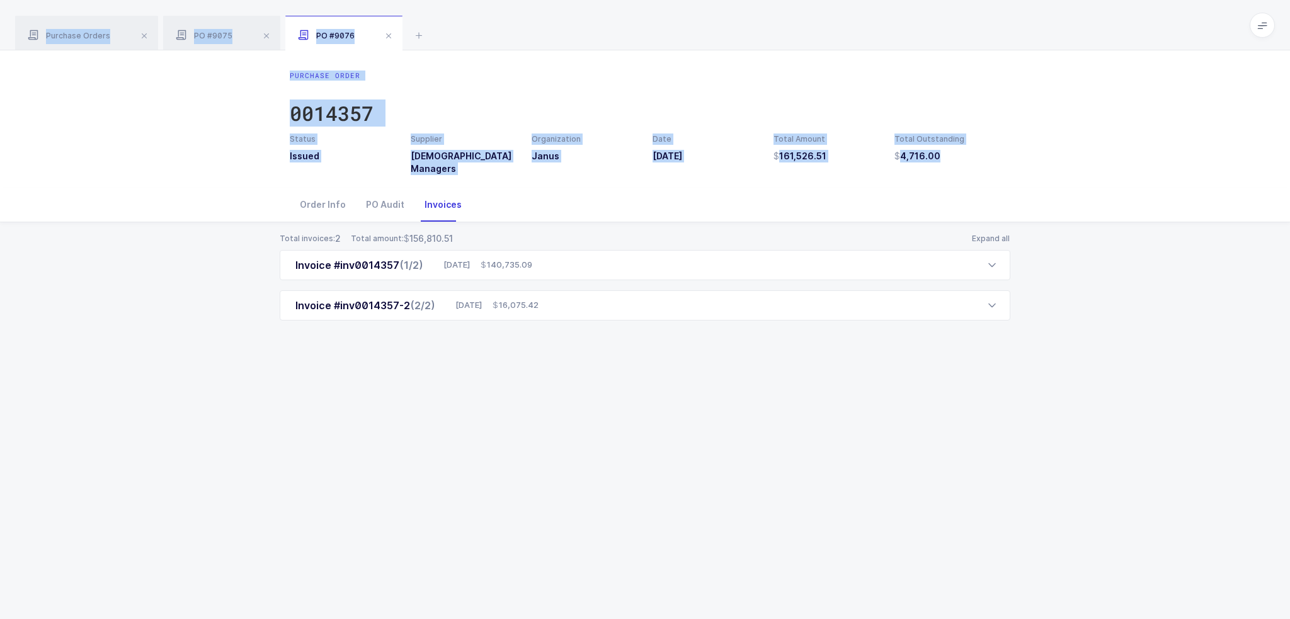
drag, startPoint x: 995, startPoint y: 171, endPoint x: 989, endPoint y: 30, distance: 140.6
click at [989, 30] on div "Purchase Orders PO #9075 PO #9076 latin Clear all Completed Issued 2 Filter Ord…" at bounding box center [645, 309] width 1290 height 619
click at [989, 30] on div "Purchase Orders PO #9075 PO #9076" at bounding box center [645, 25] width 1290 height 50
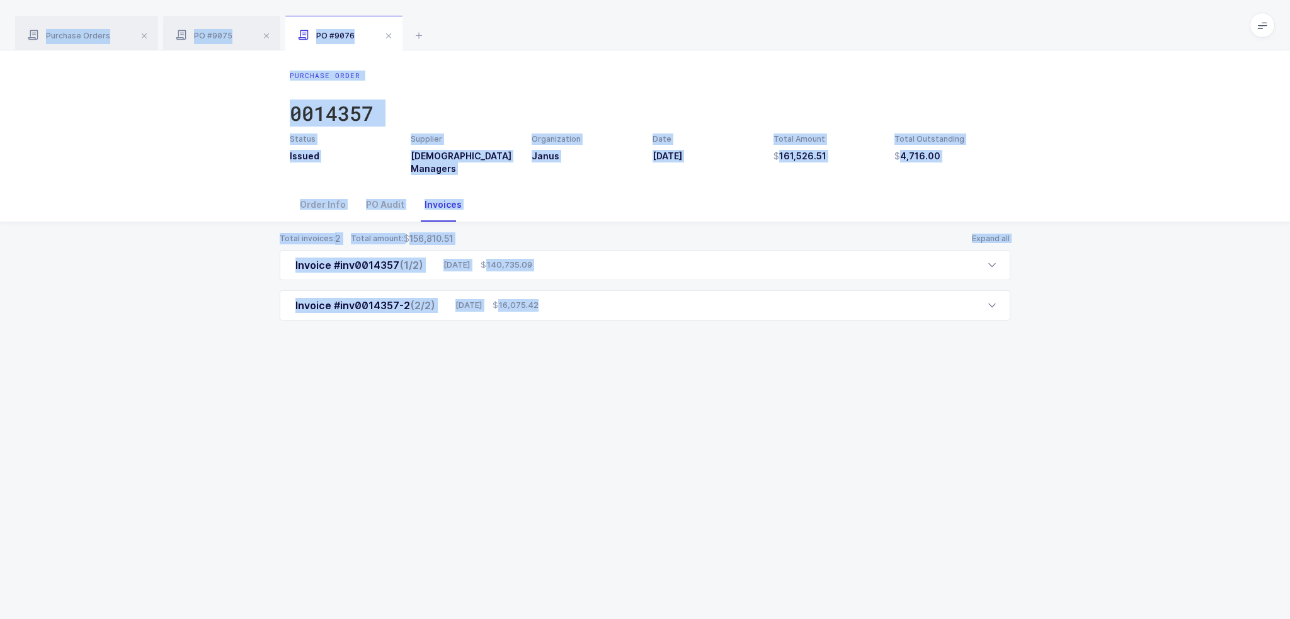
drag, startPoint x: 989, startPoint y: 30, endPoint x: 970, endPoint y: 528, distance: 497.8
click at [970, 528] on div "Purchase Orders PO #9075 PO #9076 latin Clear all Completed Issued 2 Filter Ord…" at bounding box center [645, 309] width 1290 height 619
drag, startPoint x: 970, startPoint y: 528, endPoint x: 598, endPoint y: 376, distance: 401.3
click at [970, 528] on div "Purchase Order 0014357 Status Issued Supplier Latin American Managers Organizat…" at bounding box center [645, 334] width 1290 height 569
click at [392, 202] on div "PO Audit" at bounding box center [385, 205] width 59 height 34
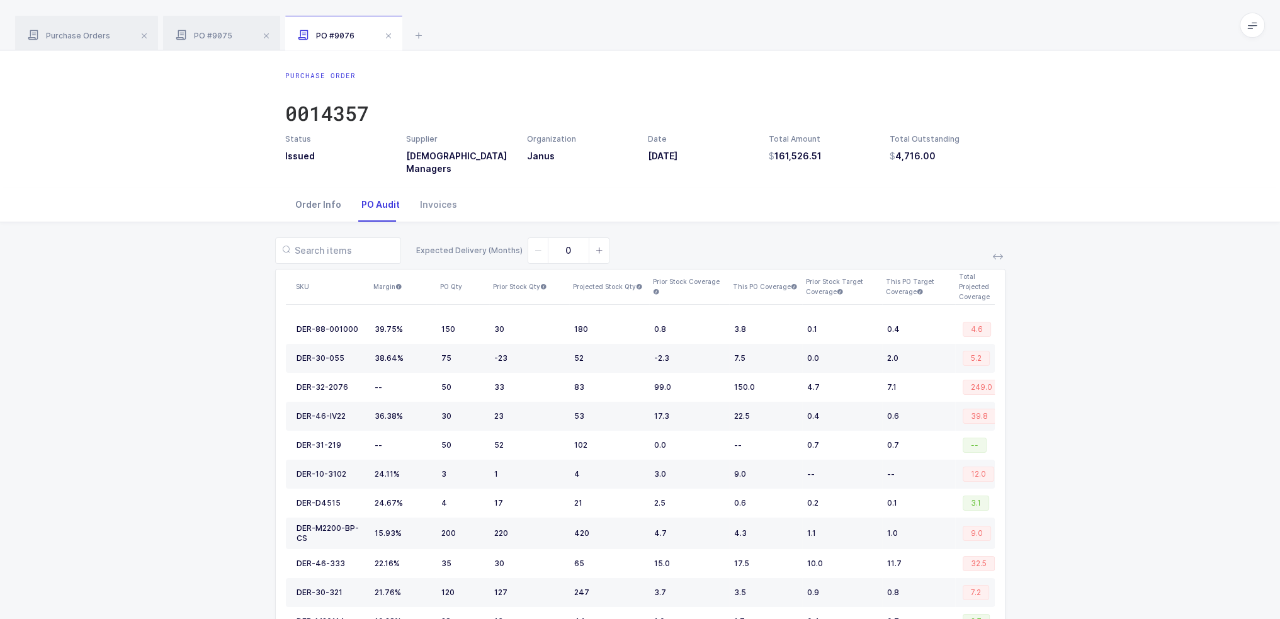
click at [330, 206] on div "Order Info" at bounding box center [318, 205] width 66 height 34
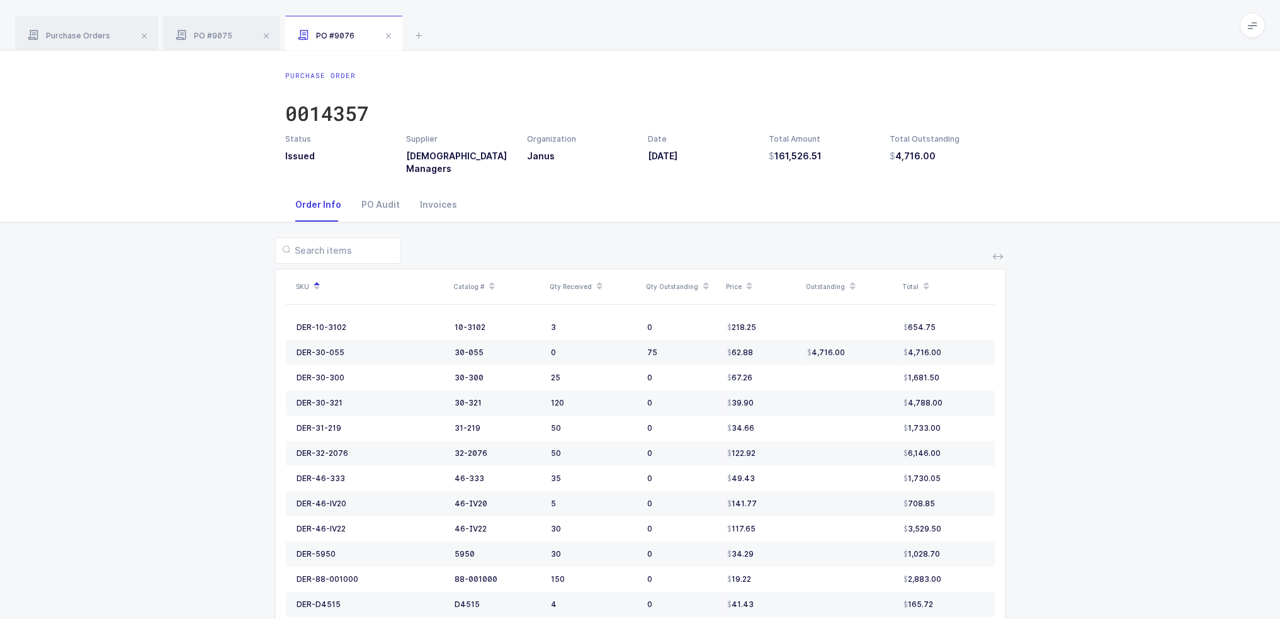
click at [211, 231] on div "SKU Catalog # Qty Received Qty Outstanding Price Outstanding Total DER-10-3102 …" at bounding box center [640, 490] width 1260 height 536
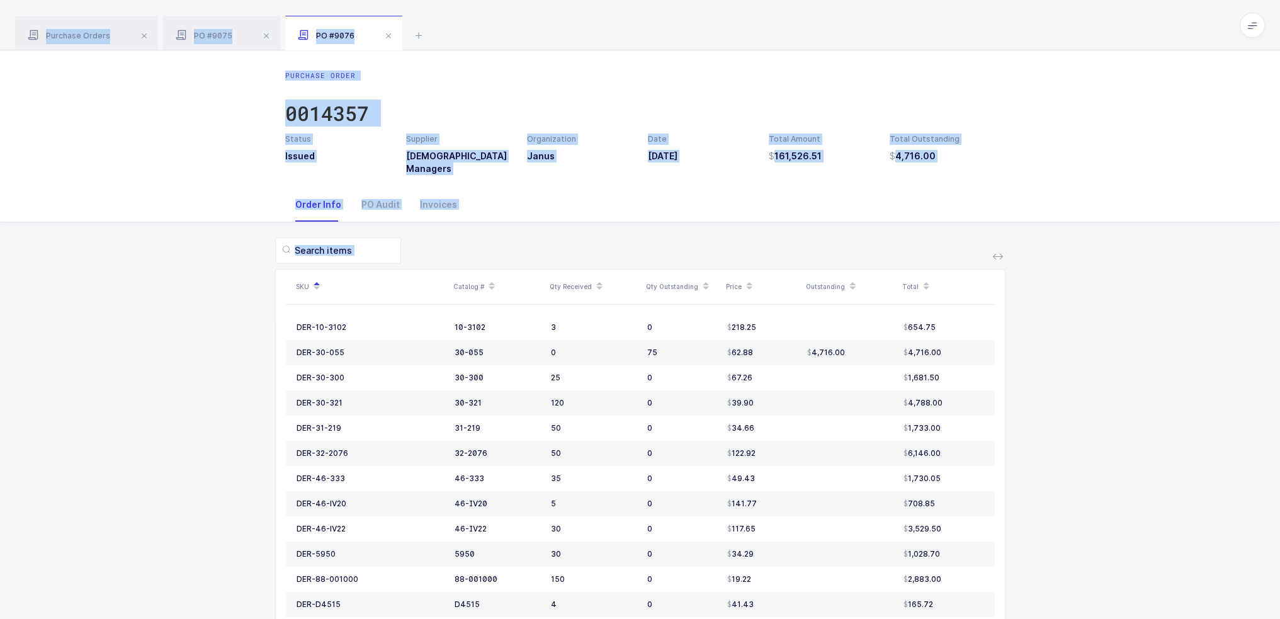
drag, startPoint x: 887, startPoint y: 43, endPoint x: 1040, endPoint y: 586, distance: 564.7
click at [1040, 586] on div "Purchase Orders PO #9075 PO #9076 latin Clear all Completed Issued 2 Filter Ord…" at bounding box center [640, 379] width 1280 height 759
click at [1040, 586] on div "SKU Catalog # Qty Received Qty Outstanding Price Outstanding Total DER-10-3102 …" at bounding box center [640, 490] width 1260 height 536
drag, startPoint x: 1067, startPoint y: 581, endPoint x: 929, endPoint y: 14, distance: 582.5
click at [929, 14] on div "Purchase Orders PO #9075 PO #9076 latin Clear all Completed Issued 2 Filter Ord…" at bounding box center [640, 379] width 1280 height 759
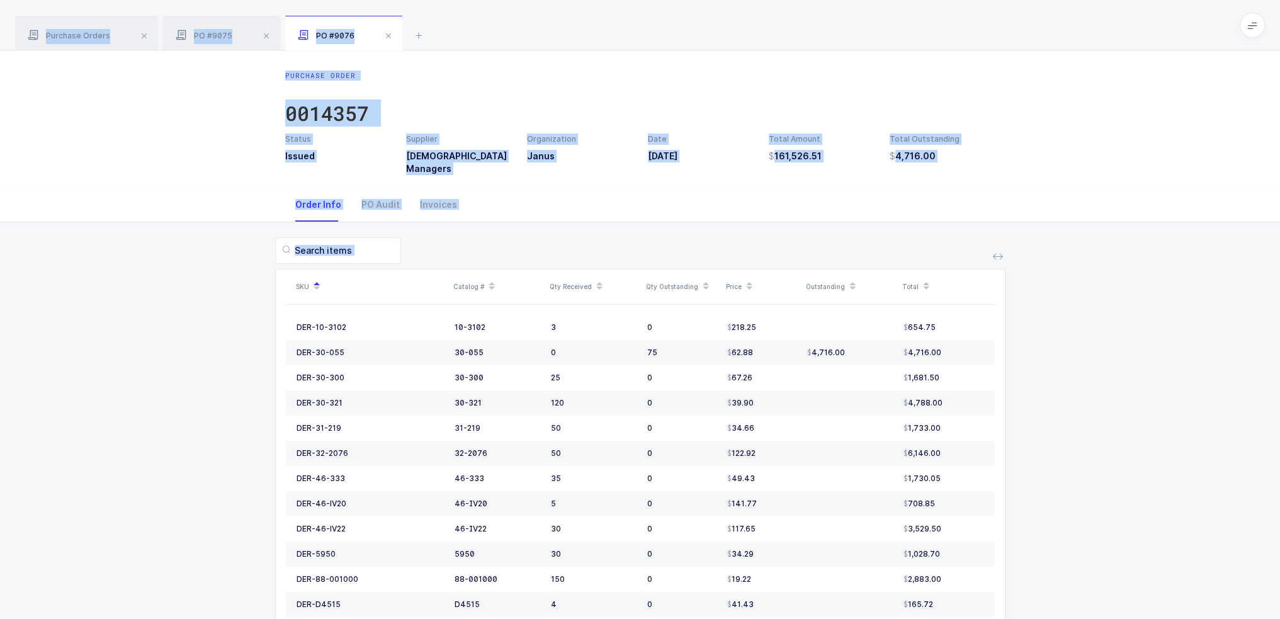
click at [929, 14] on div "Purchase Orders PO #9075 PO #9076" at bounding box center [640, 25] width 1280 height 50
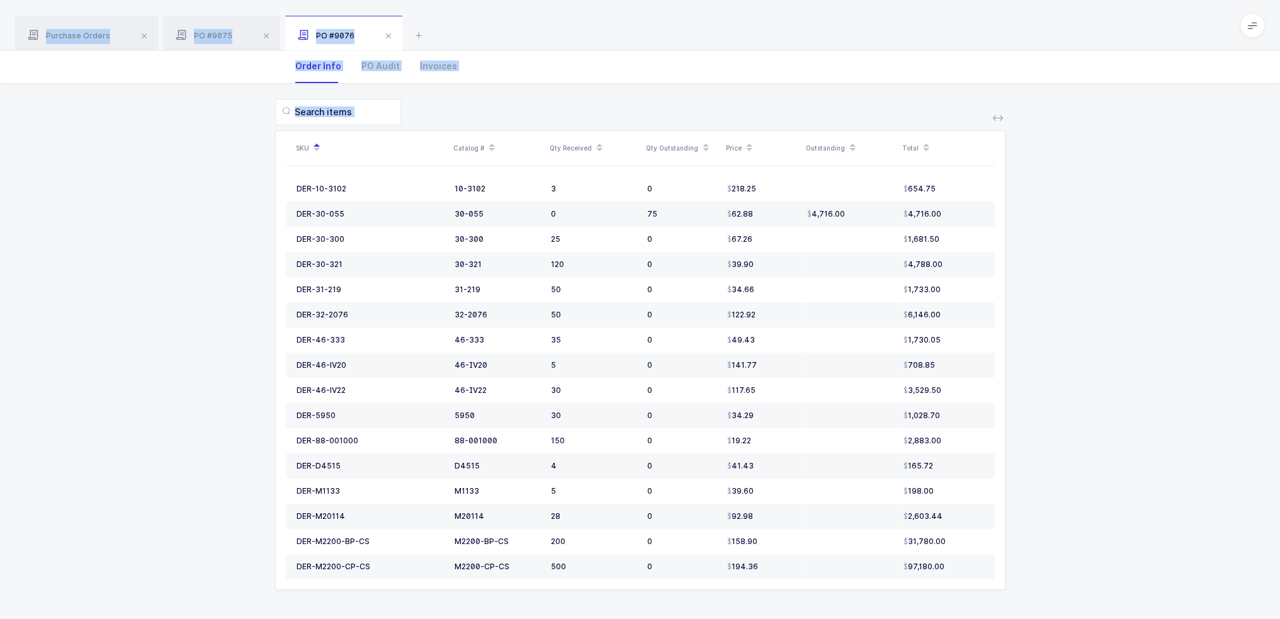
scroll to position [139, 0]
drag, startPoint x: 929, startPoint y: 14, endPoint x: 1022, endPoint y: 568, distance: 561.2
click at [1022, 568] on div "Purchase Orders PO #9075 PO #9076 latin Clear all Completed Issued 2 Filter Ord…" at bounding box center [640, 240] width 1280 height 759
click at [1022, 568] on div "SKU Catalog # Qty Received Qty Outstanding Price Outstanding Total DER-10-3102 …" at bounding box center [640, 352] width 1260 height 536
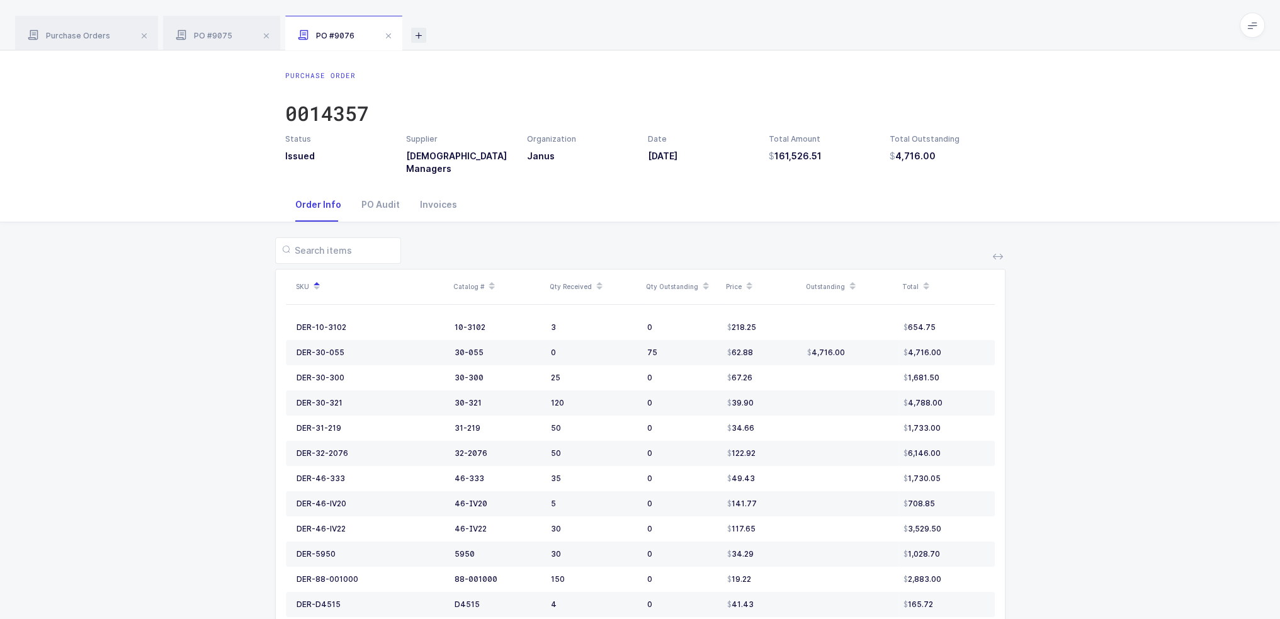
click at [418, 35] on icon at bounding box center [418, 35] width 15 height 15
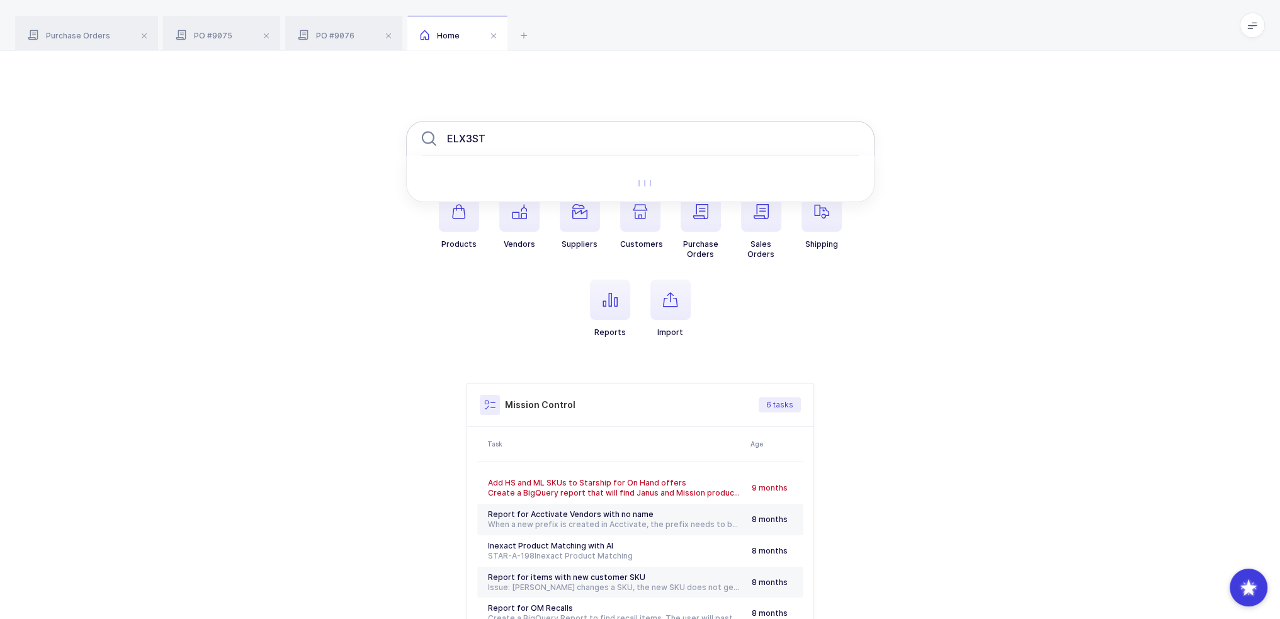
click at [521, 140] on input "ELX3ST" at bounding box center [640, 138] width 468 height 35
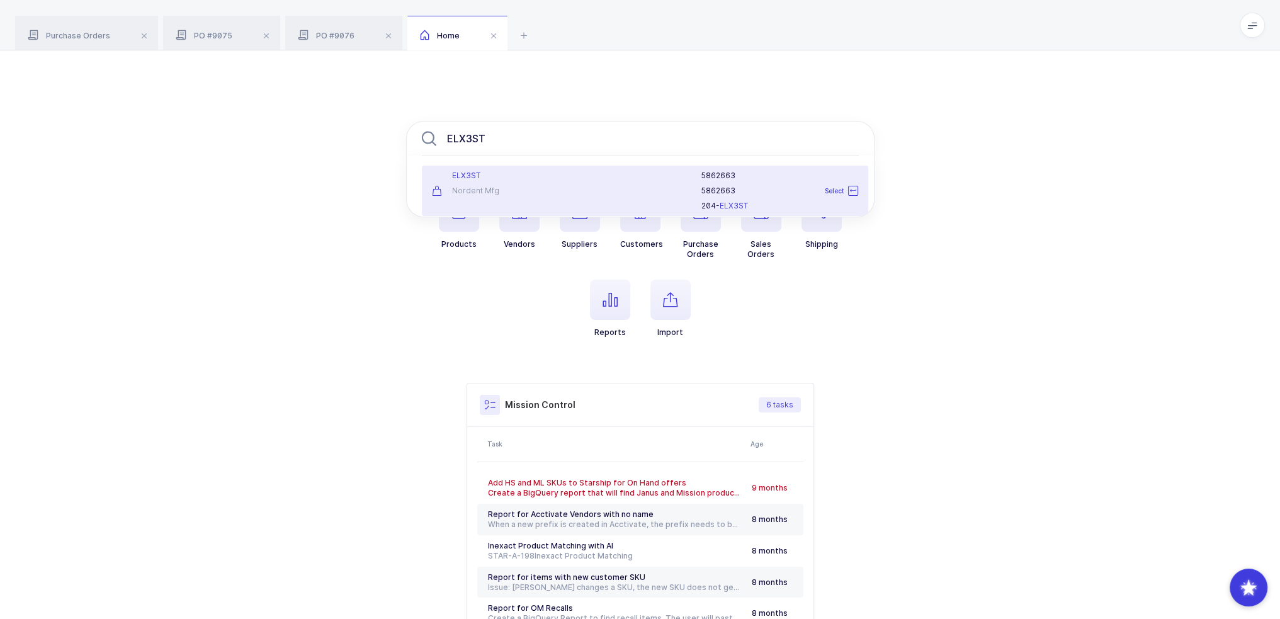
type input "ELX3ST"
click at [587, 184] on div at bounding box center [632, 191] width 123 height 40
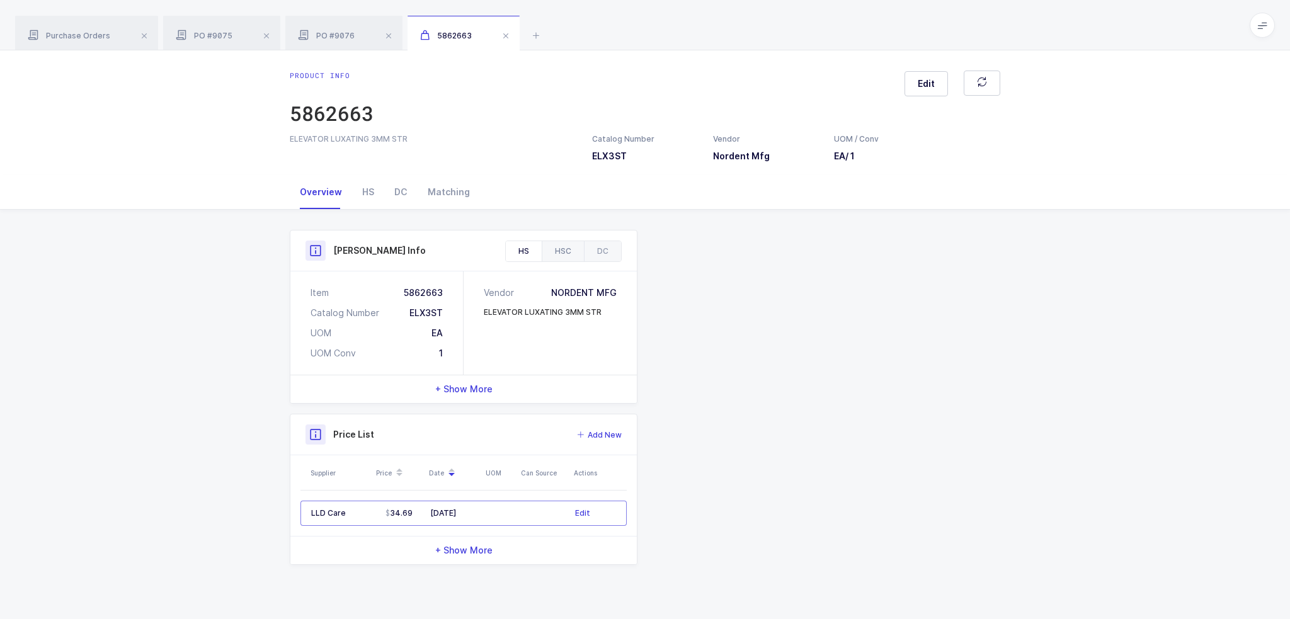
click at [564, 250] on div "HSC" at bounding box center [563, 251] width 42 height 20
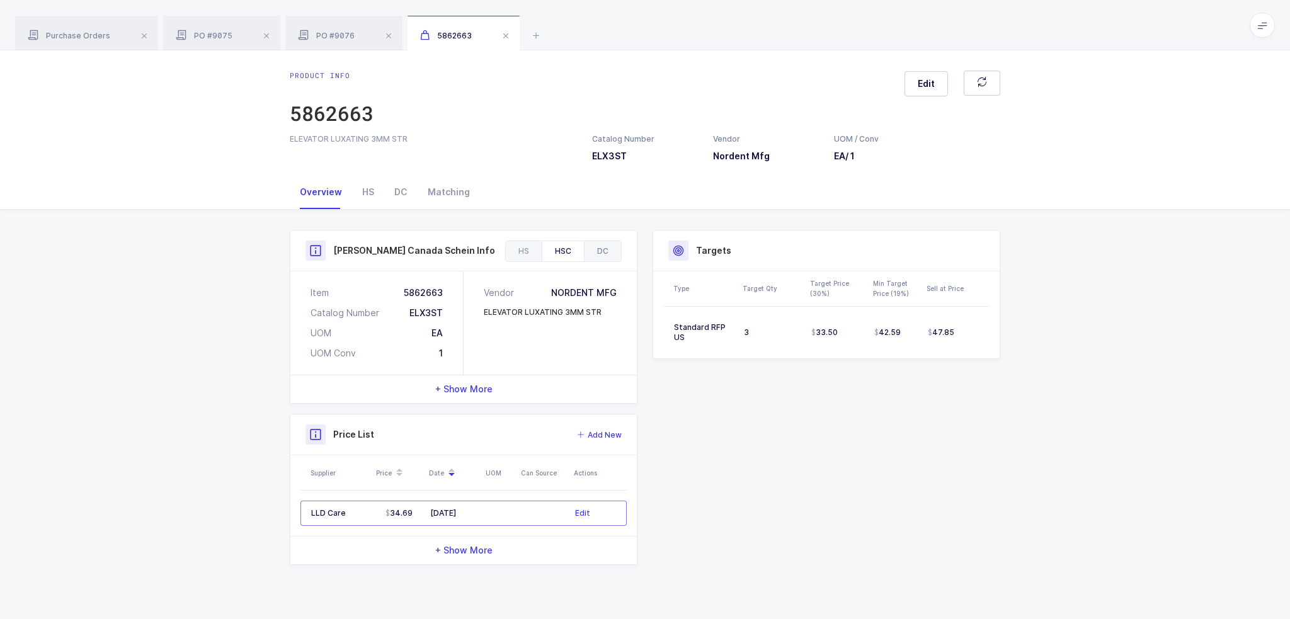
click at [612, 251] on div "DC" at bounding box center [602, 251] width 37 height 20
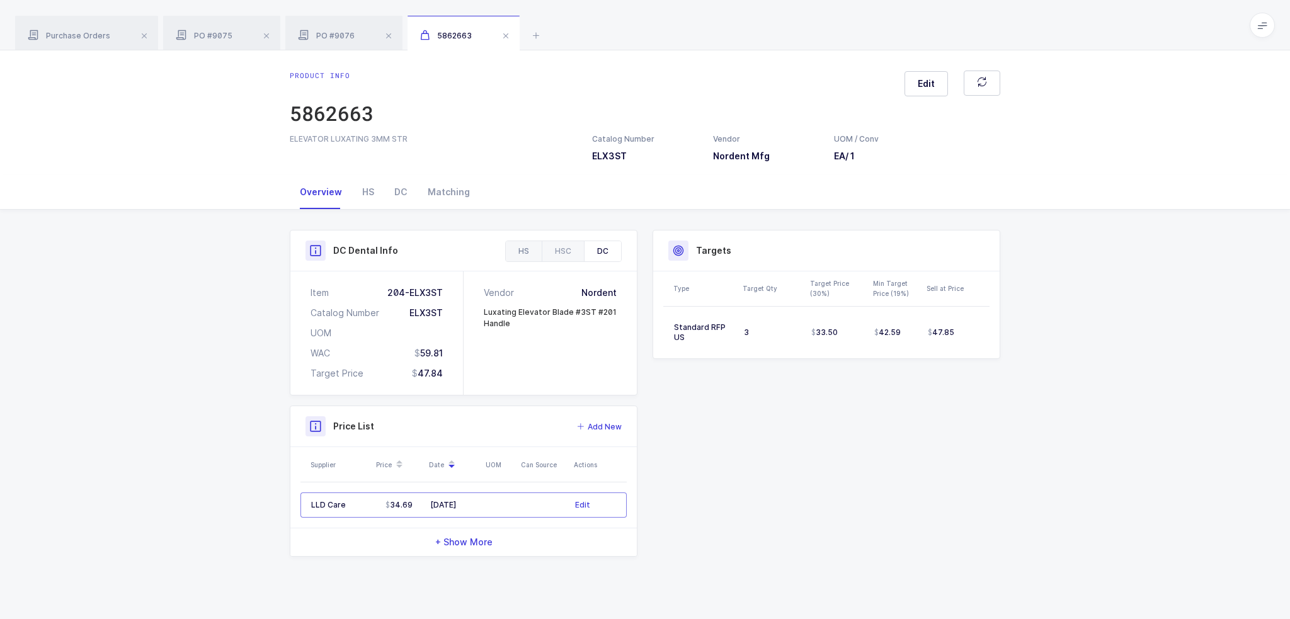
click at [533, 251] on div "HS" at bounding box center [524, 251] width 36 height 20
click at [552, 251] on div "HSC" at bounding box center [563, 251] width 42 height 20
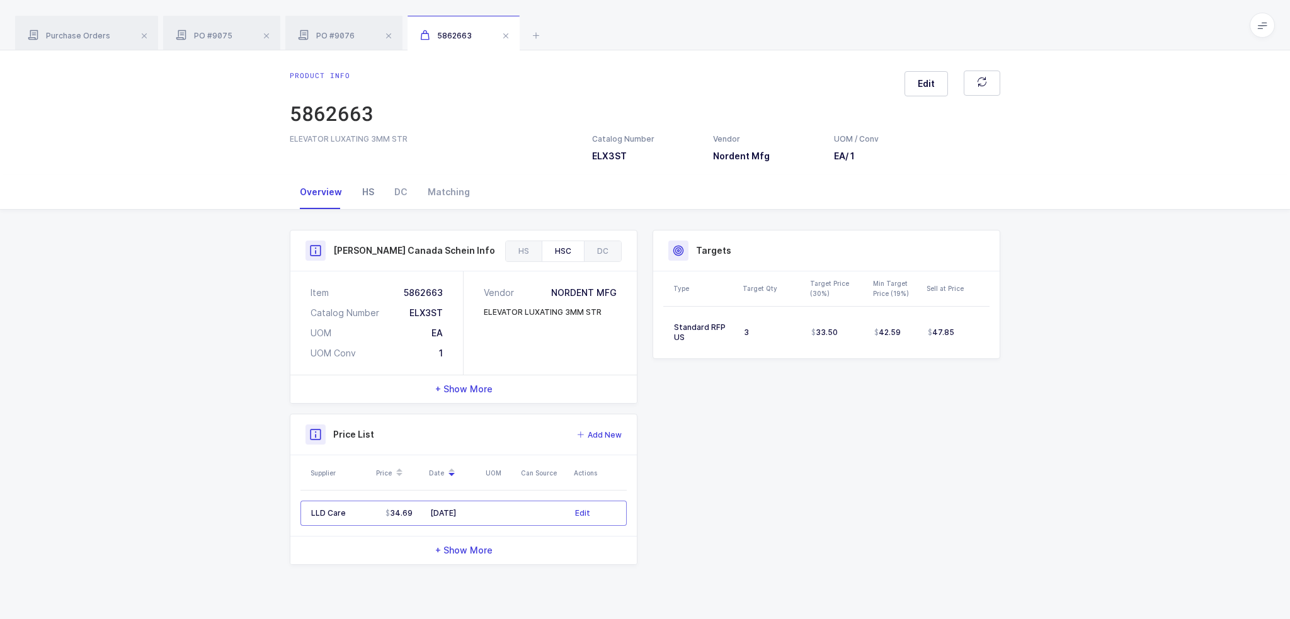
click at [370, 195] on div "HS" at bounding box center [368, 192] width 32 height 34
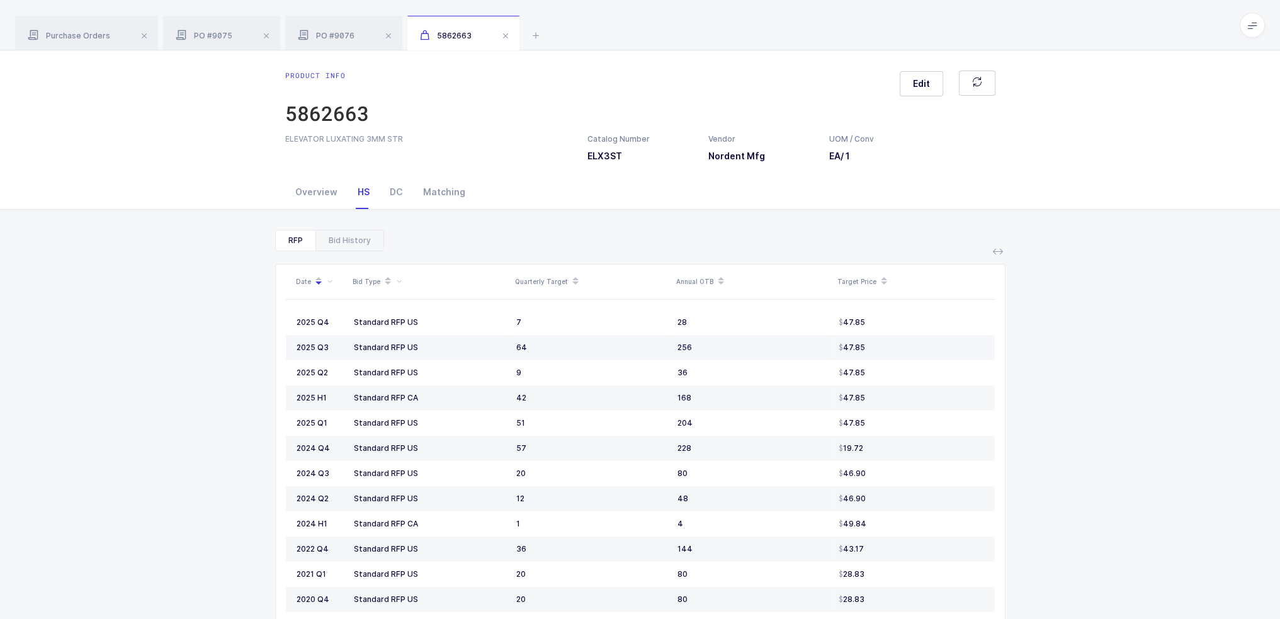
drag, startPoint x: 508, startPoint y: 348, endPoint x: 906, endPoint y: 348, distance: 398.6
click at [906, 348] on tr "2025 Q3 Standard RFP US 64 256 47.85" at bounding box center [640, 347] width 709 height 25
click at [906, 348] on div "47.85" at bounding box center [911, 348] width 145 height 10
drag, startPoint x: 906, startPoint y: 348, endPoint x: 902, endPoint y: 361, distance: 13.8
click at [902, 361] on tbody "2025 Q4 Standard RFP US 7 28 47.85 2025 Q3 Standard RFP US 64 256 47.85 2025 Q2…" at bounding box center [640, 461] width 709 height 302
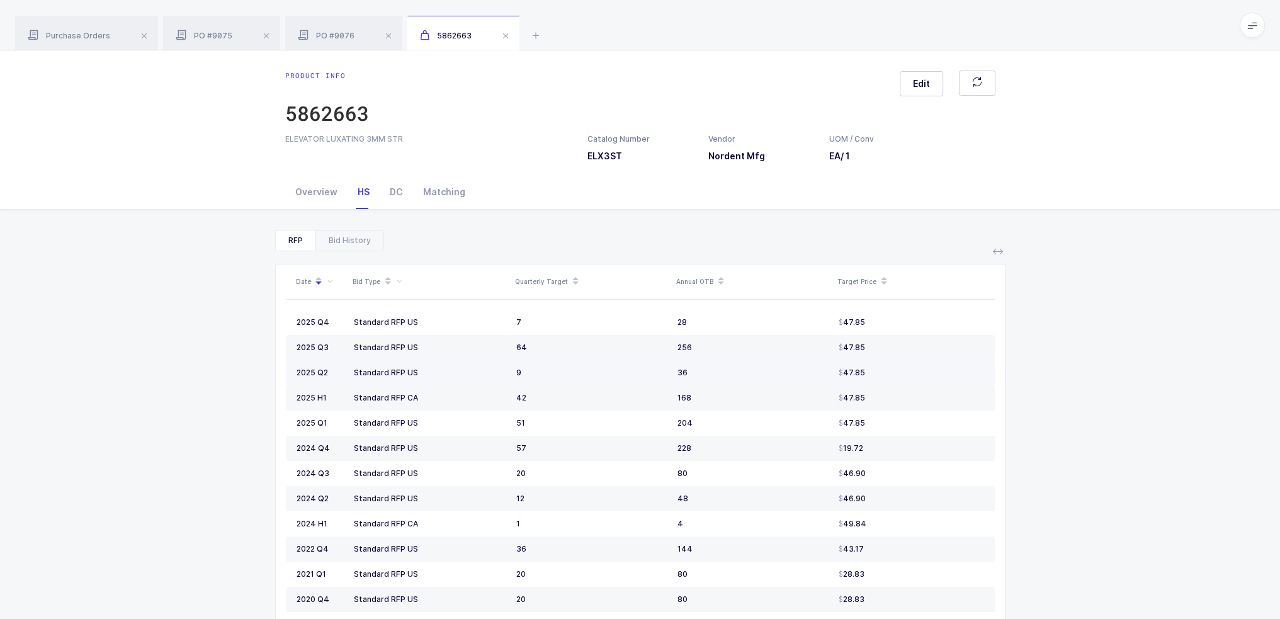
click at [902, 361] on td "47.85" at bounding box center [914, 372] width 161 height 25
drag, startPoint x: 904, startPoint y: 354, endPoint x: 897, endPoint y: 359, distance: 9.1
click at [897, 359] on td "47.85" at bounding box center [914, 347] width 161 height 25
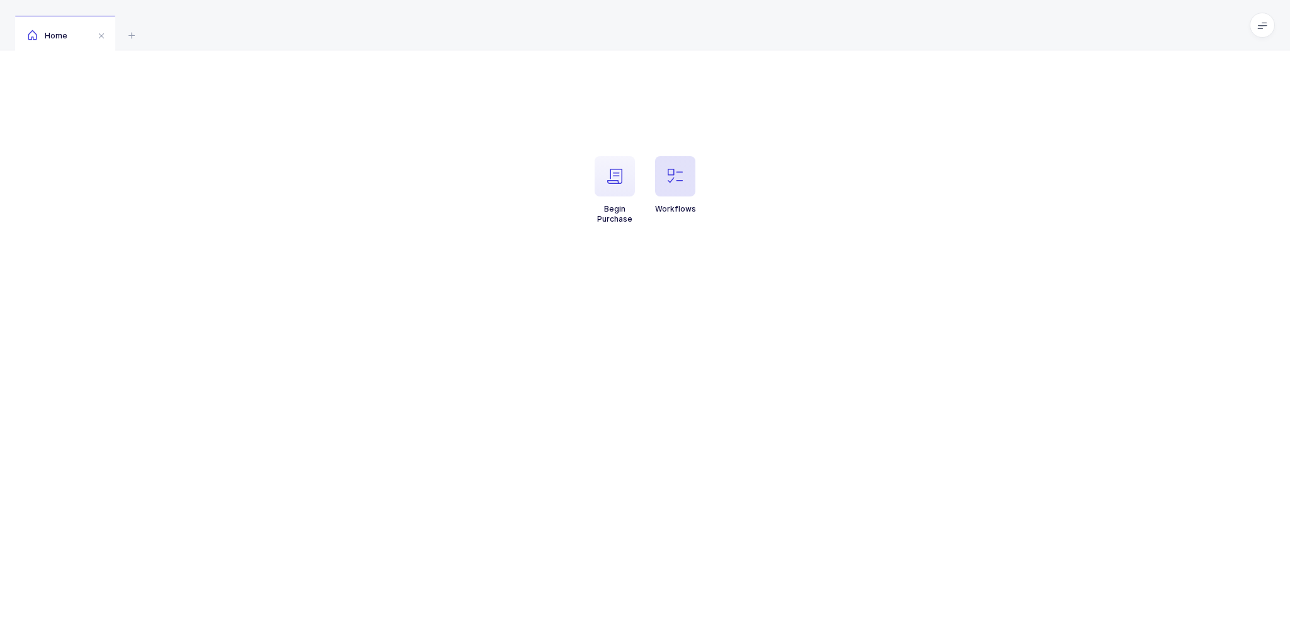
click at [666, 189] on span "button" at bounding box center [675, 176] width 40 height 40
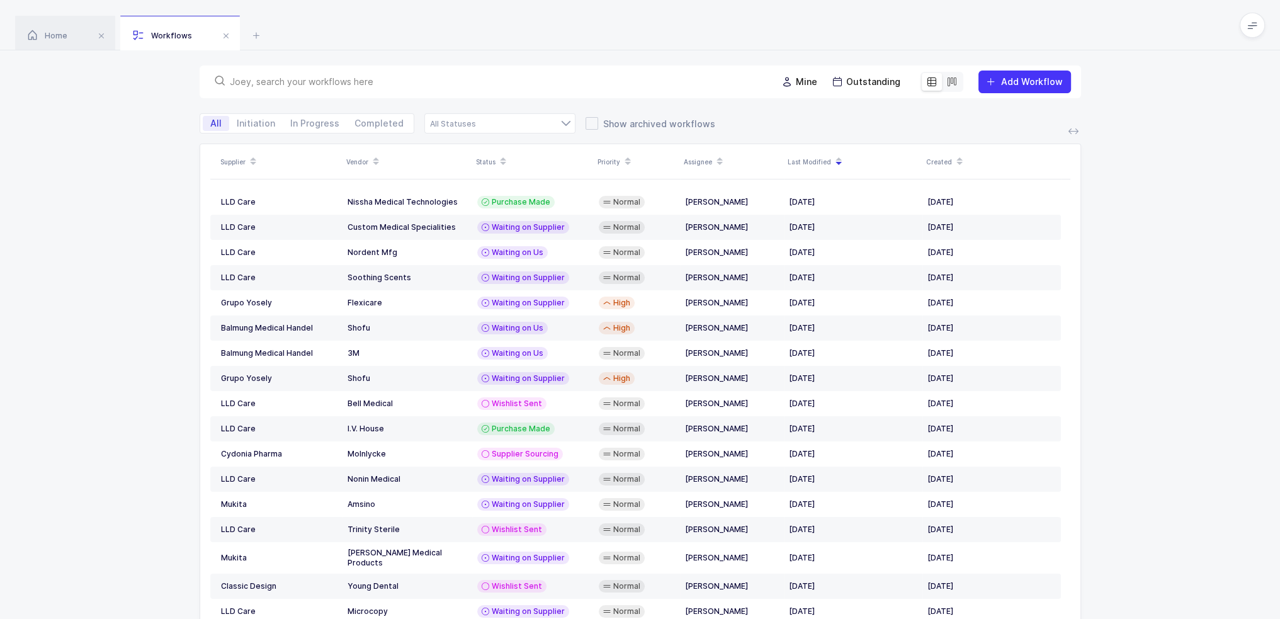
click at [507, 86] on input "text" at bounding box center [496, 82] width 532 height 13
click at [506, 243] on td "Waiting on Us" at bounding box center [533, 252] width 122 height 25
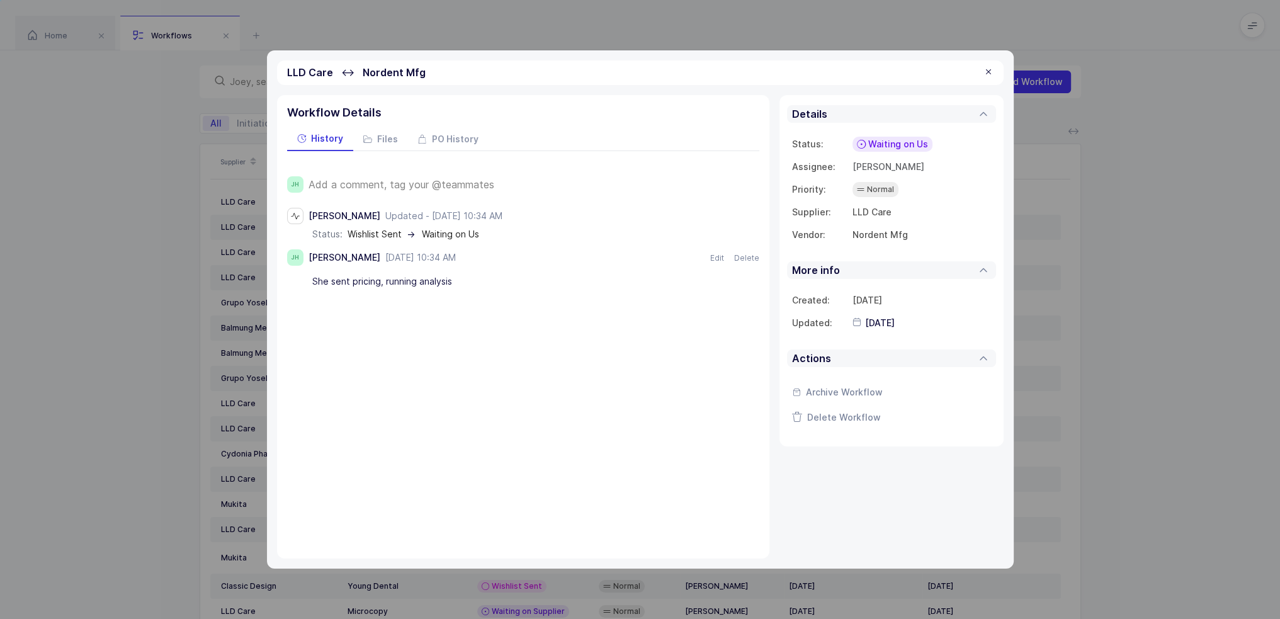
click at [402, 186] on span "Add a comment, tag your @teammates" at bounding box center [402, 184] width 186 height 11
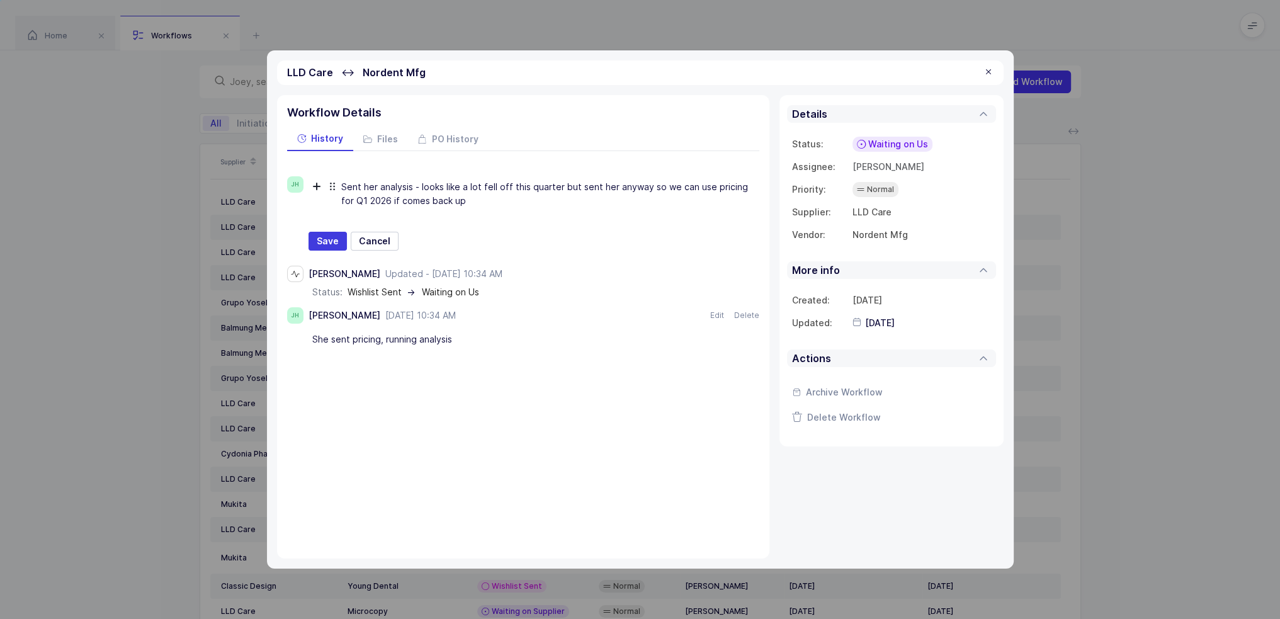
click at [909, 139] on span "Waiting on Us" at bounding box center [898, 144] width 60 height 13
click at [307, 243] on div "JH Sent her analysis - looks like a lot fell off this quarter but sent her anyw…" at bounding box center [523, 213] width 472 height 74
click at [322, 236] on span "Save" at bounding box center [328, 241] width 22 height 13
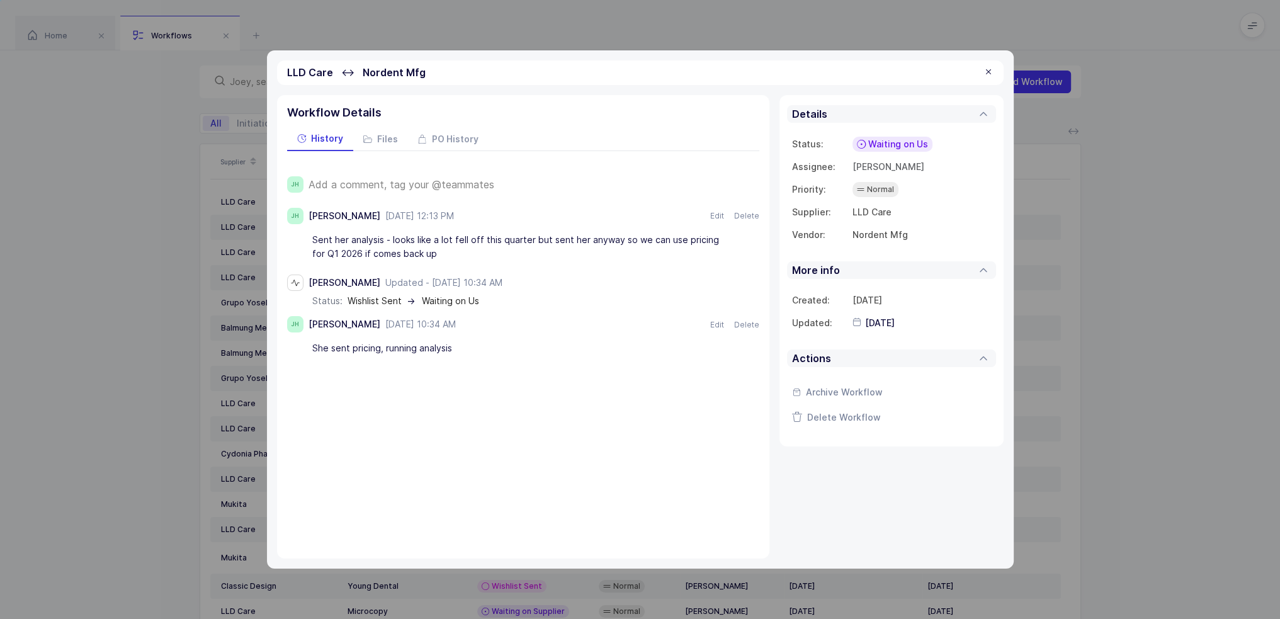
click at [893, 139] on span "Waiting on Us" at bounding box center [898, 144] width 60 height 13
click at [885, 242] on span "Waiting on Supplier" at bounding box center [874, 241] width 85 height 13
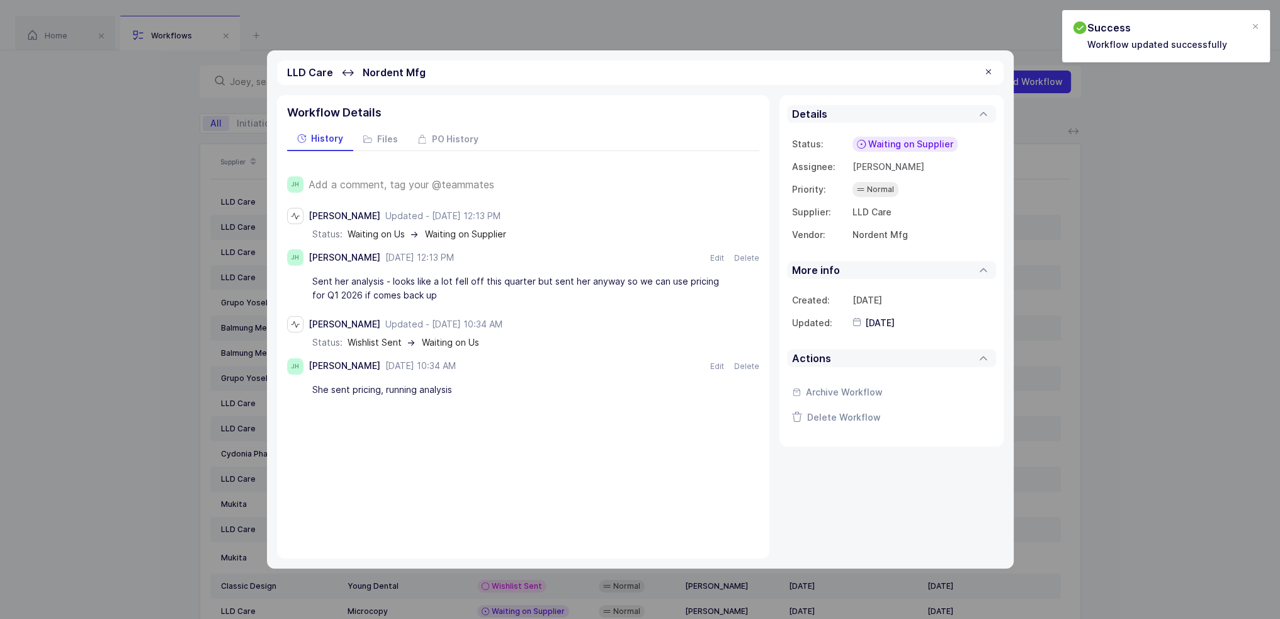
click at [993, 75] on div "LLD Care ↔ [GEOGRAPHIC_DATA]" at bounding box center [640, 72] width 727 height 25
click at [990, 75] on div at bounding box center [989, 72] width 10 height 11
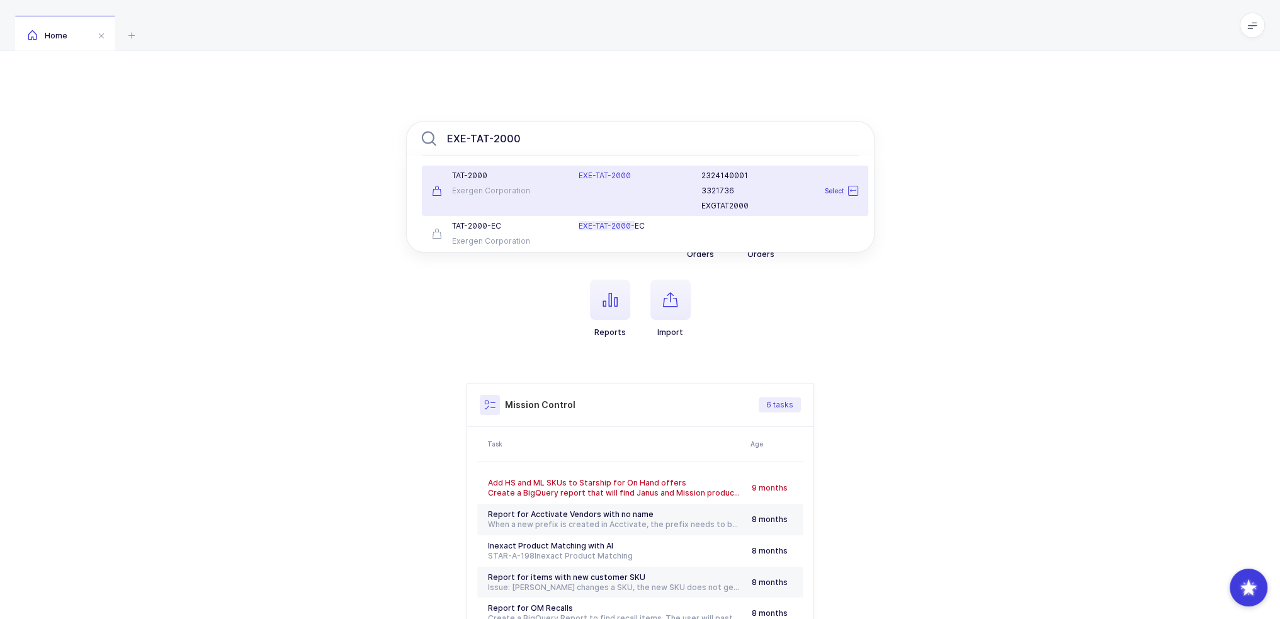
type input "EXE-TAT-2000"
click at [654, 203] on div "EXE-TAT-2000" at bounding box center [632, 191] width 123 height 40
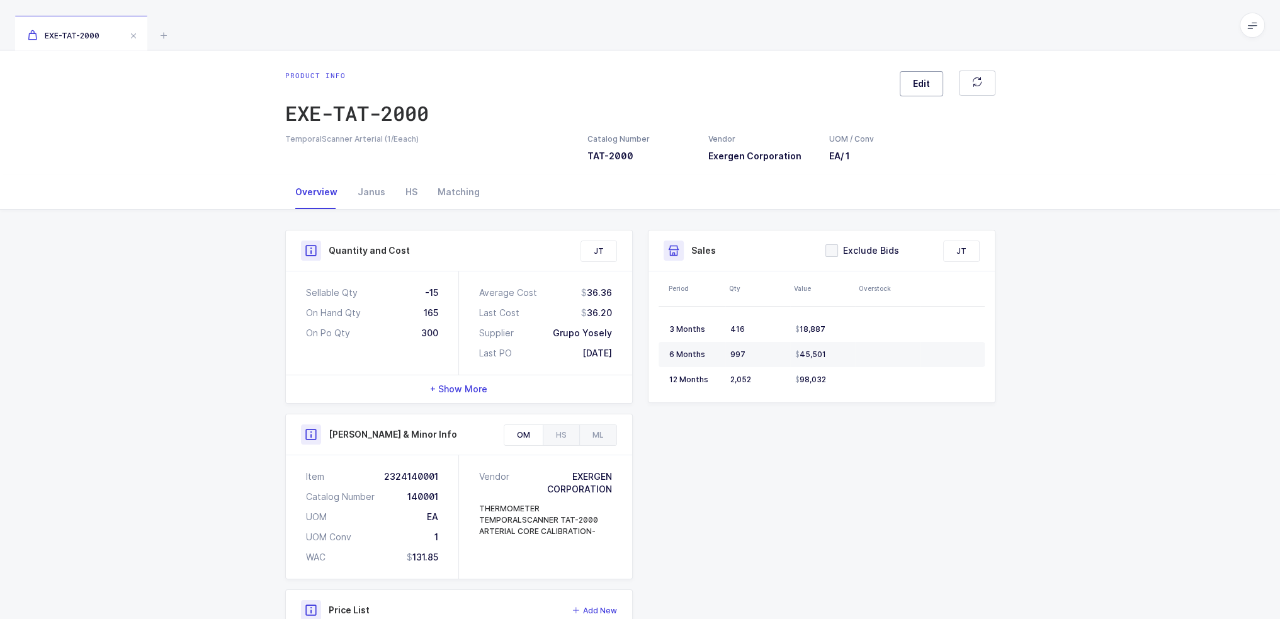
click at [919, 82] on span "Edit" at bounding box center [921, 83] width 17 height 13
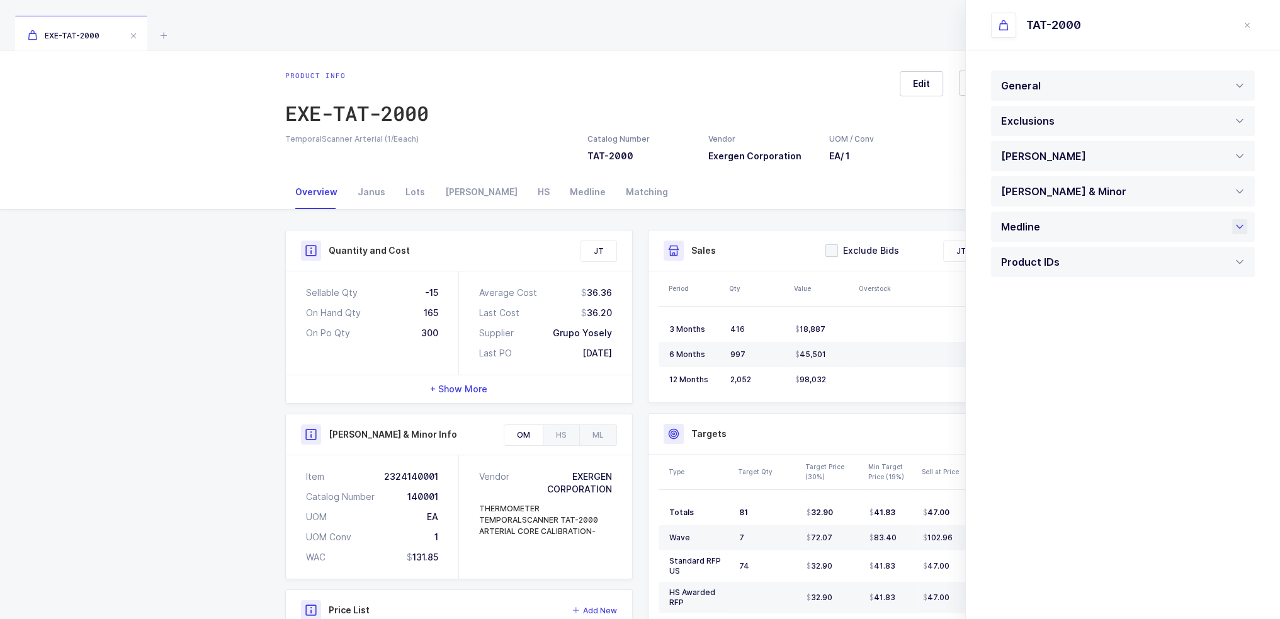
click at [1041, 224] on span at bounding box center [1043, 227] width 6 height 14
click at [1058, 378] on div "Active" at bounding box center [1123, 368] width 264 height 30
click at [1038, 426] on li "Pending" at bounding box center [1128, 427] width 262 height 20
type input "Pending"
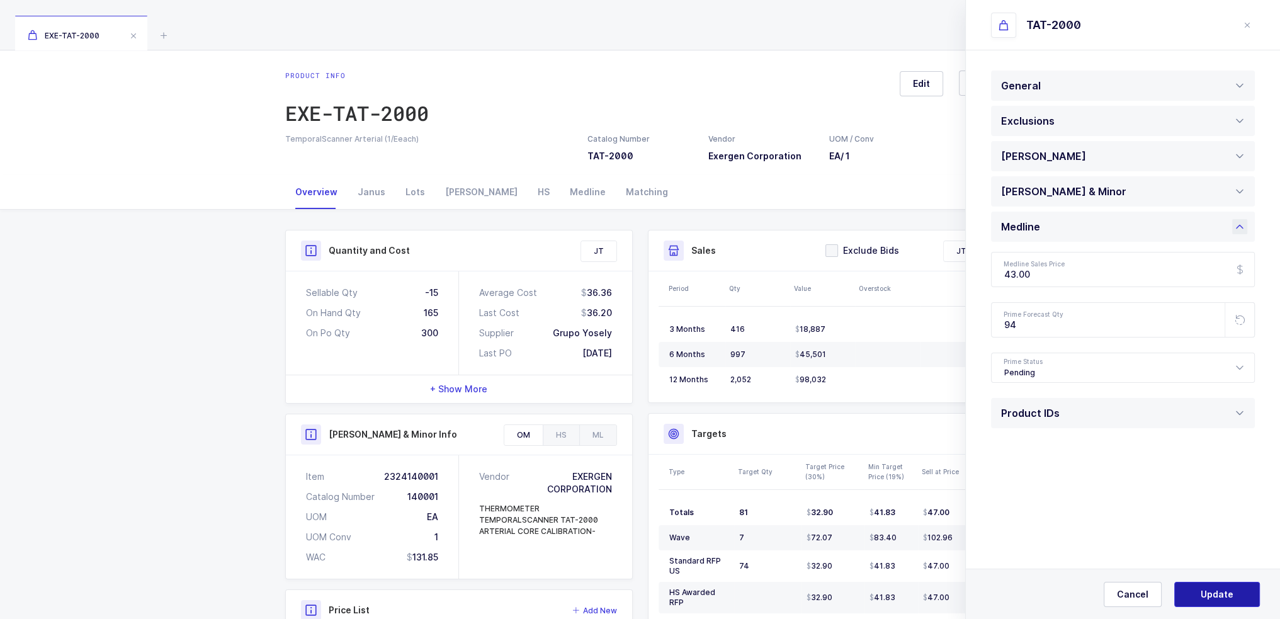
click at [1209, 588] on span "Update" at bounding box center [1217, 594] width 33 height 13
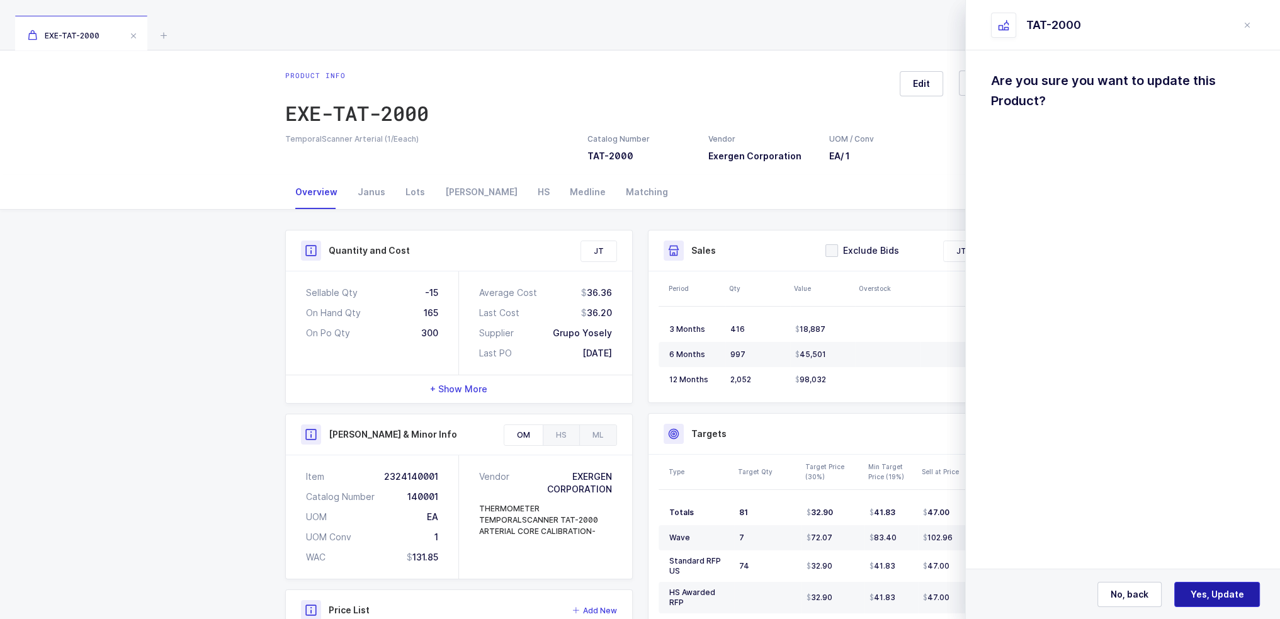
click at [1210, 587] on button "Yes, Update" at bounding box center [1217, 594] width 86 height 25
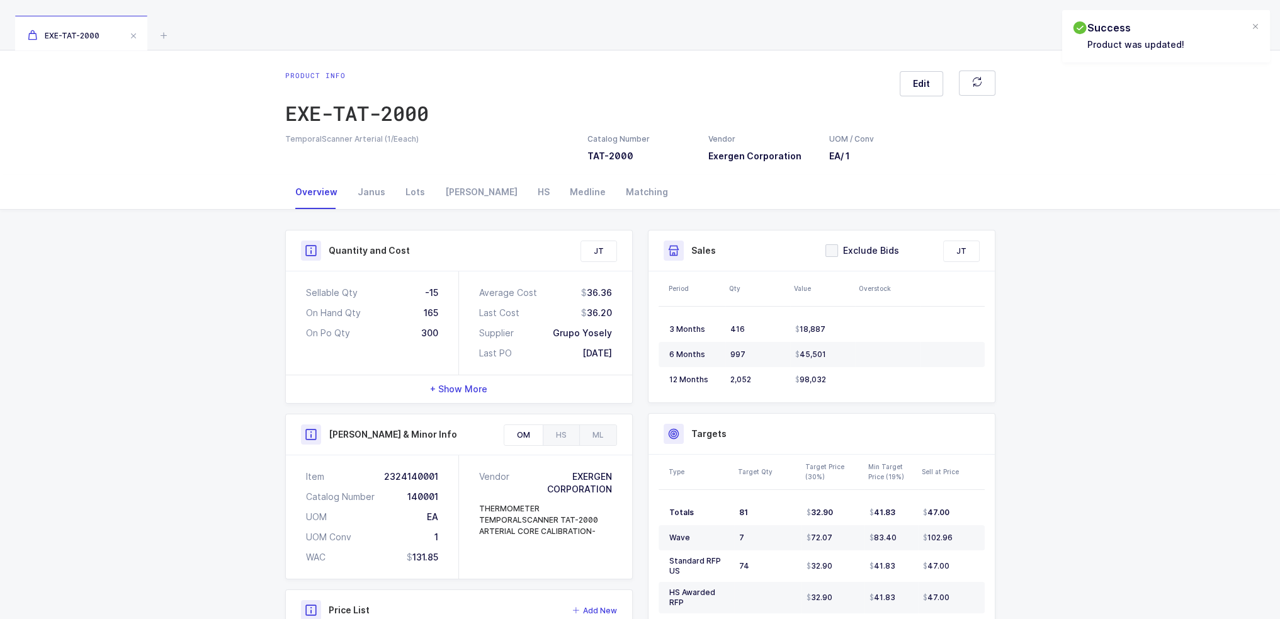
drag, startPoint x: 407, startPoint y: 285, endPoint x: 631, endPoint y: 357, distance: 235.0
click at [631, 357] on div "Sellable Qty -15 On Hand Qty 165 On Po Qty 300 Average Cost 36.36 Last Cost 36.…" at bounding box center [459, 322] width 346 height 103
click at [631, 357] on div "Average Cost 36.36 Last Cost 36.20 Supplier Grupo Yosely Last PO [DATE]" at bounding box center [545, 322] width 173 height 103
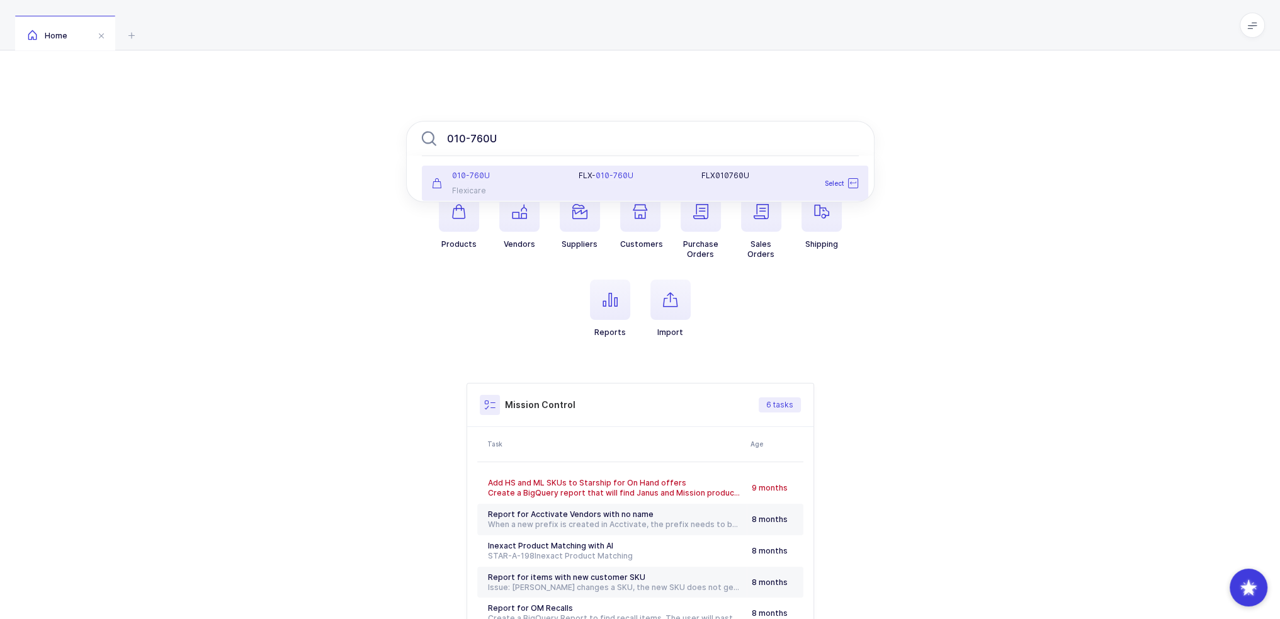
type input "010-760U"
click at [620, 186] on div "FLX- 010-760U FLX010760U" at bounding box center [718, 183] width 294 height 25
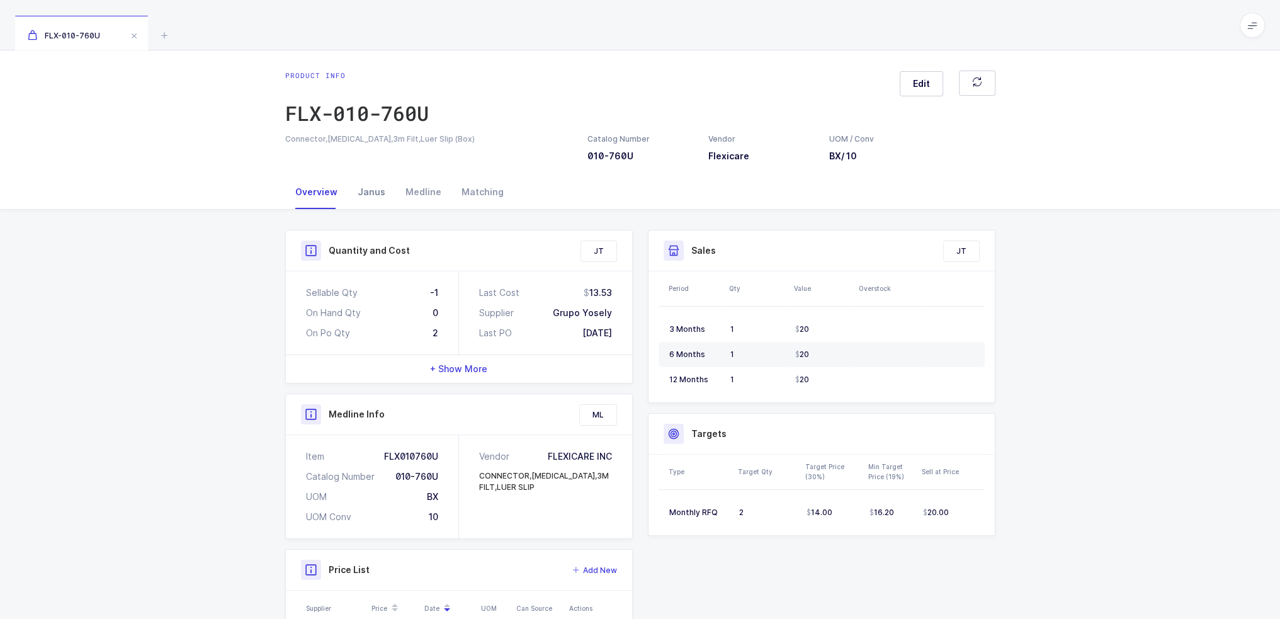
click at [376, 189] on div "Janus" at bounding box center [372, 192] width 48 height 34
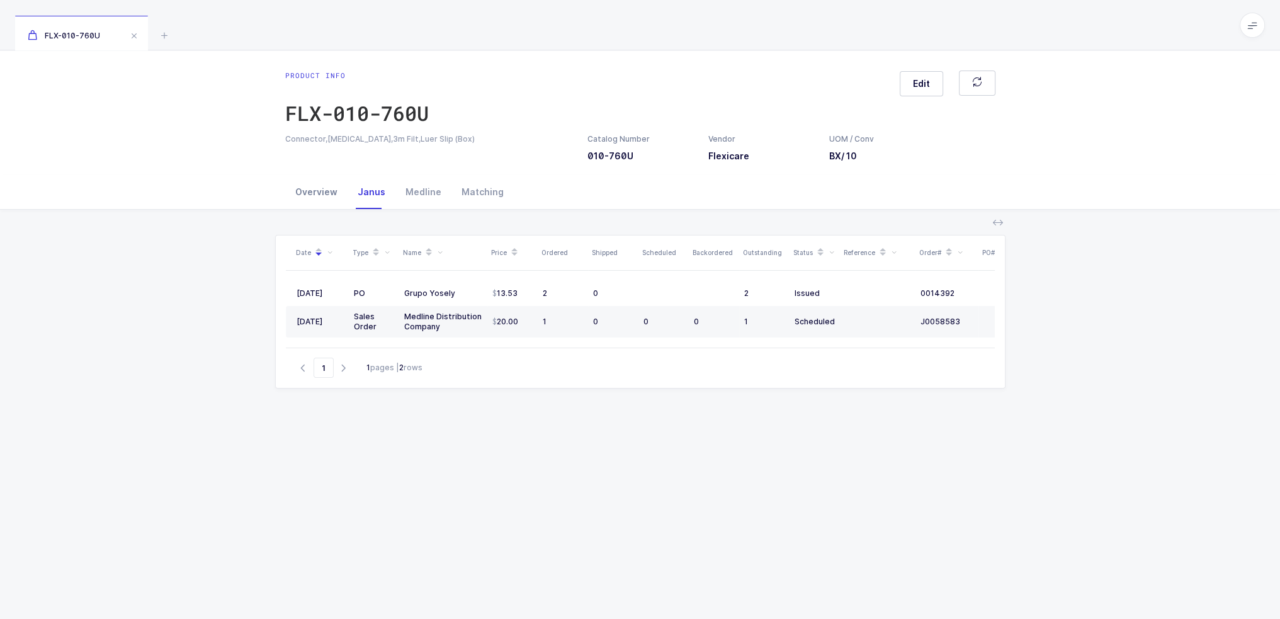
click at [301, 183] on div "Overview" at bounding box center [316, 192] width 62 height 34
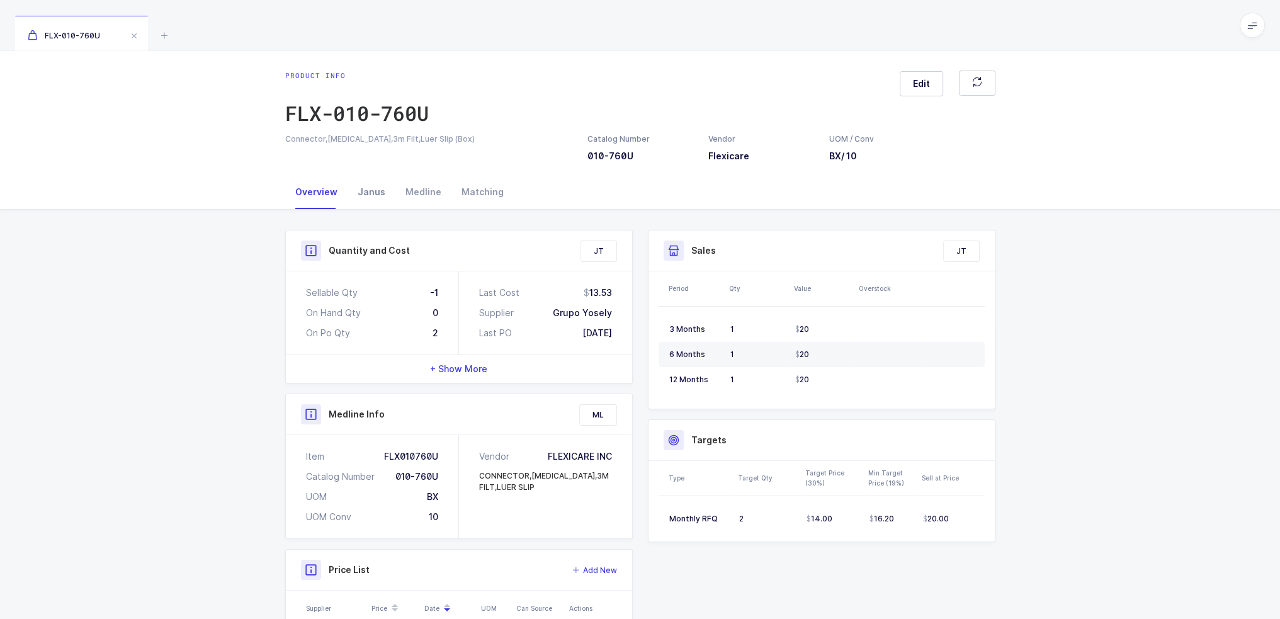
click at [373, 193] on div "Janus" at bounding box center [372, 192] width 48 height 34
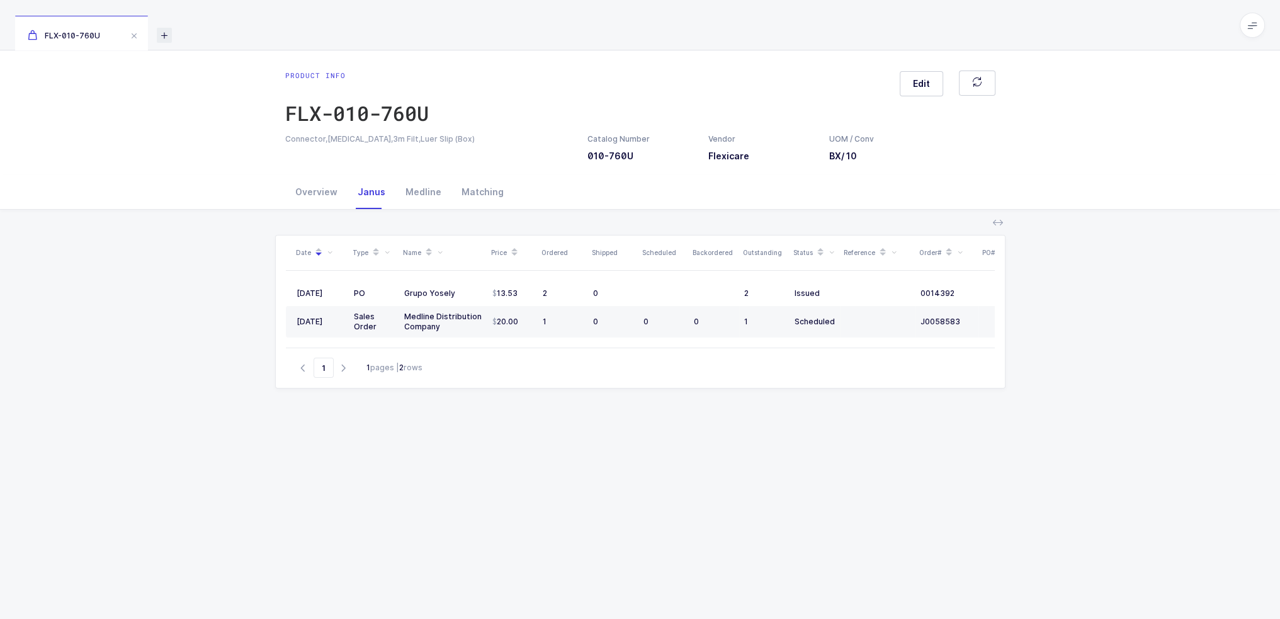
click at [166, 35] on icon at bounding box center [164, 35] width 15 height 15
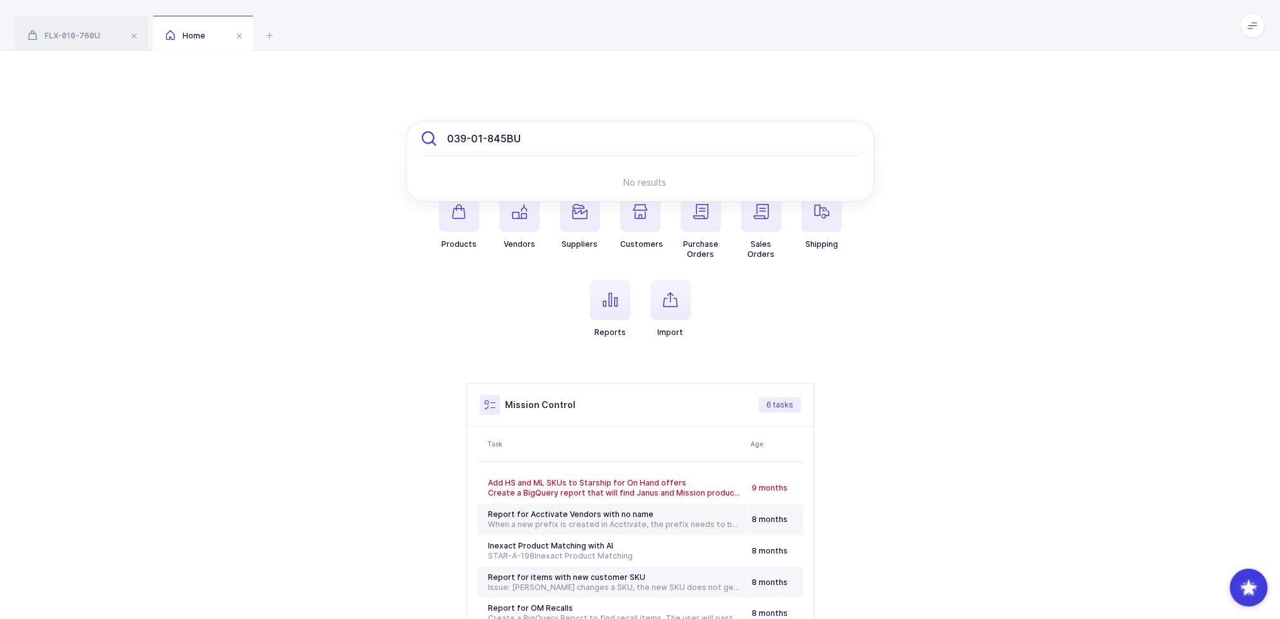
click at [549, 139] on input "039-01-845BU" at bounding box center [640, 138] width 468 height 35
drag, startPoint x: 559, startPoint y: 148, endPoint x: 448, endPoint y: 148, distance: 110.2
click at [448, 148] on input "039-01-845BU" at bounding box center [640, 138] width 468 height 35
drag, startPoint x: 578, startPoint y: 140, endPoint x: 310, endPoint y: 130, distance: 268.4
click at [310, 130] on div "039-01-845BU No results Products Vendors Suppliers Customers Purchase Orders Sa…" at bounding box center [640, 395] width 1280 height 691
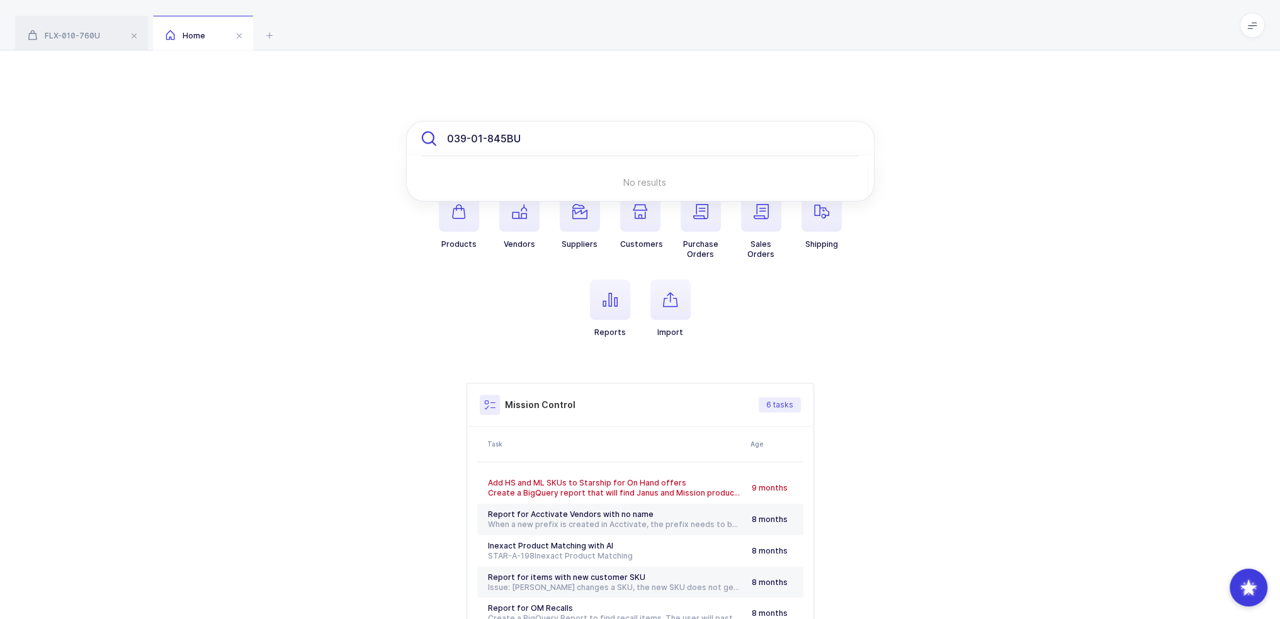
paste input "40-08-0140"
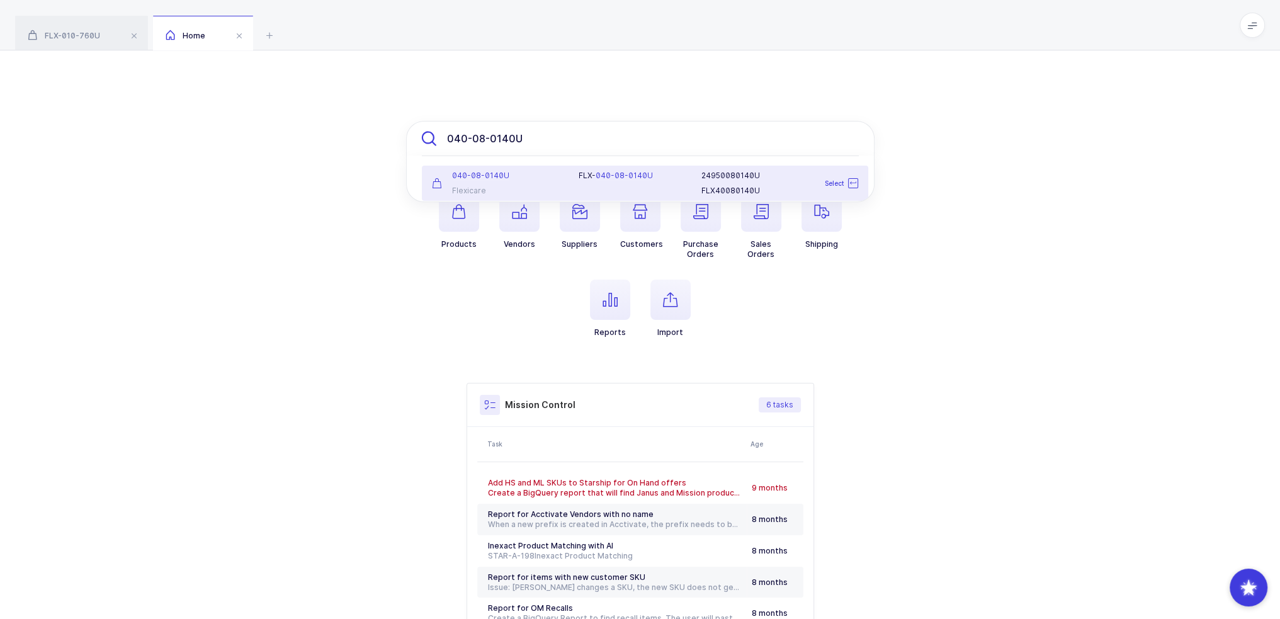
type input "040-08-0140U"
click at [545, 200] on li "040-08-0140U Flexicare FLX- 040-08-0140U 24950080140U FLX40080140U Select" at bounding box center [645, 183] width 446 height 35
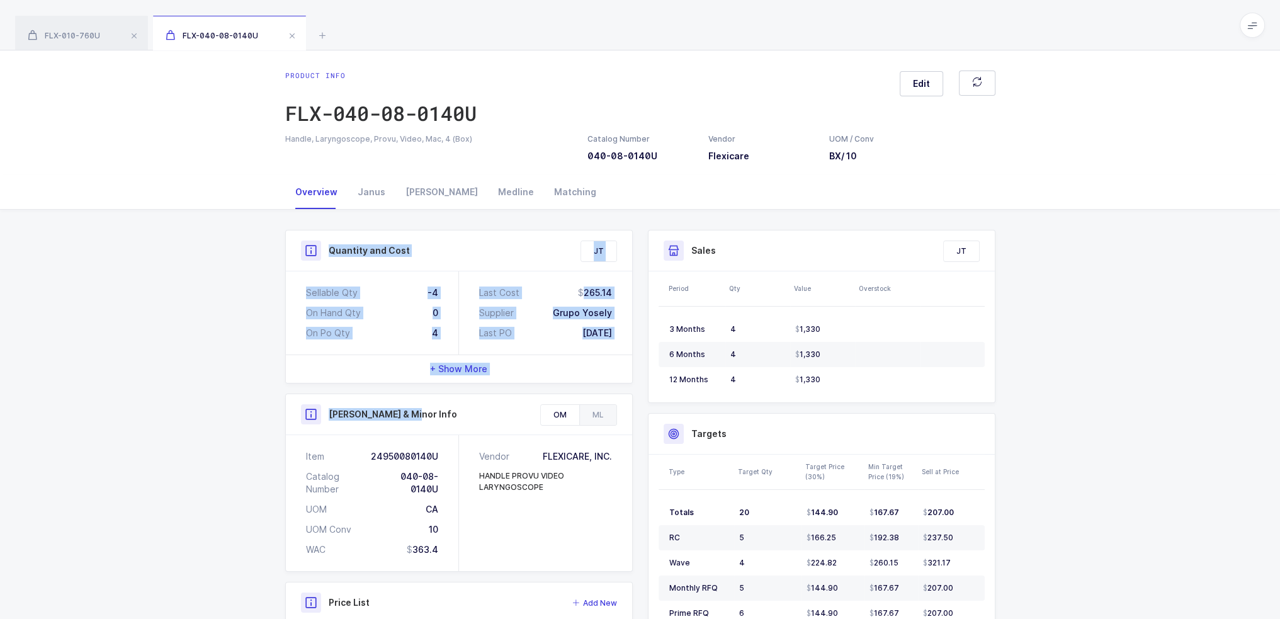
drag, startPoint x: 296, startPoint y: 246, endPoint x: 628, endPoint y: 394, distance: 363.3
click at [628, 394] on div "Quantity and Cost JT Sellable Qty -4 On Hand Qty 0 On Po Qty 4 Last Cost 265.14…" at bounding box center [459, 481] width 363 height 503
click at [628, 394] on div "Owens & Minor Info" at bounding box center [459, 414] width 346 height 41
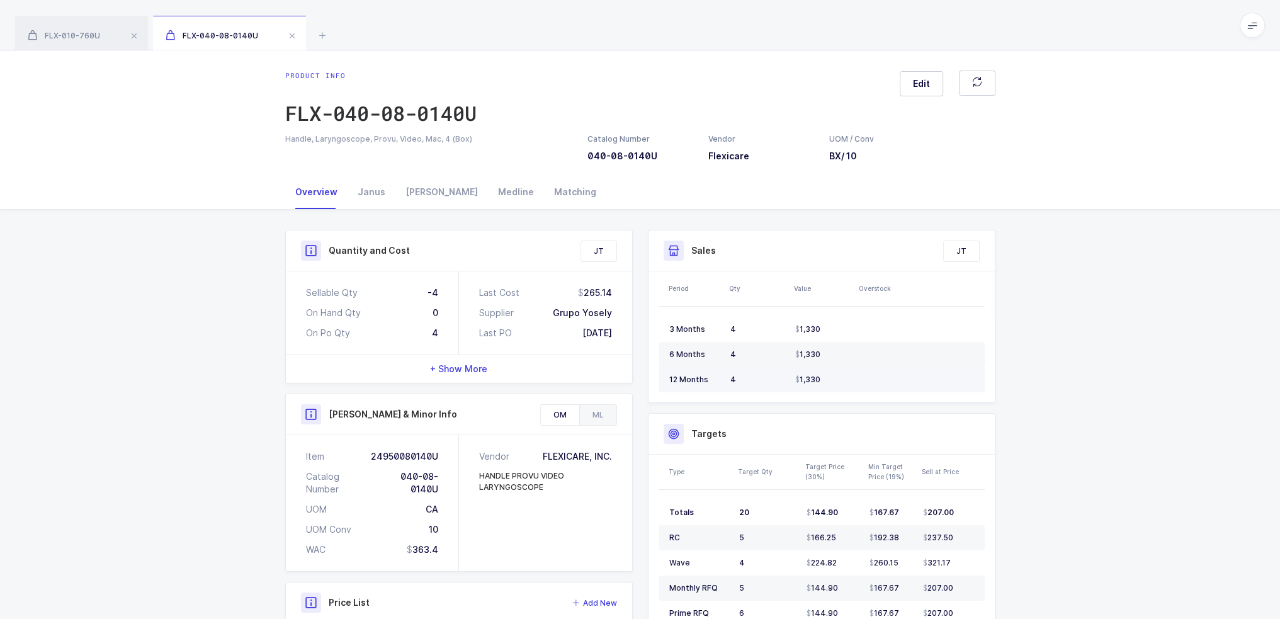
drag, startPoint x: 933, startPoint y: 377, endPoint x: 965, endPoint y: 389, distance: 33.5
click at [965, 389] on td at bounding box center [952, 379] width 65 height 25
drag, startPoint x: 417, startPoint y: 287, endPoint x: 627, endPoint y: 334, distance: 215.5
click at [627, 334] on div "Sellable Qty -4 On Hand Qty 0 On Po Qty 4 Last Cost 265.14 Supplier Grupo Yosel…" at bounding box center [459, 312] width 346 height 83
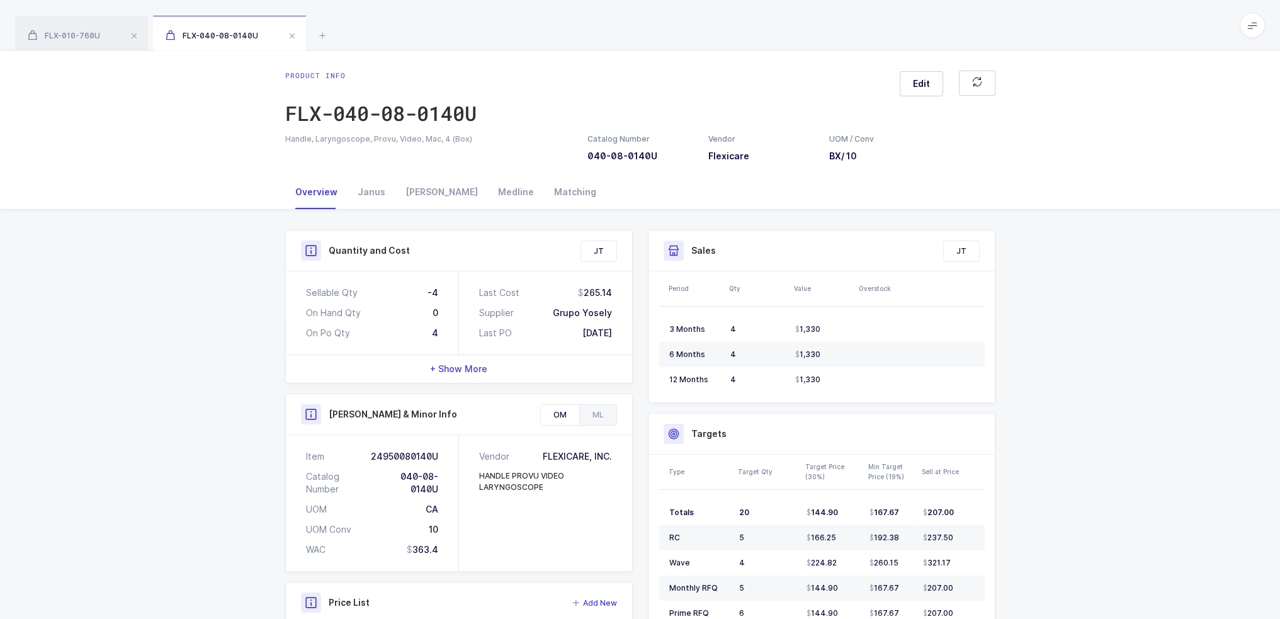
click at [627, 334] on div "Last Cost 265.14 Supplier Grupo Yosely Last PO 09/15/2025" at bounding box center [545, 312] width 173 height 83
click at [320, 31] on icon at bounding box center [322, 35] width 15 height 15
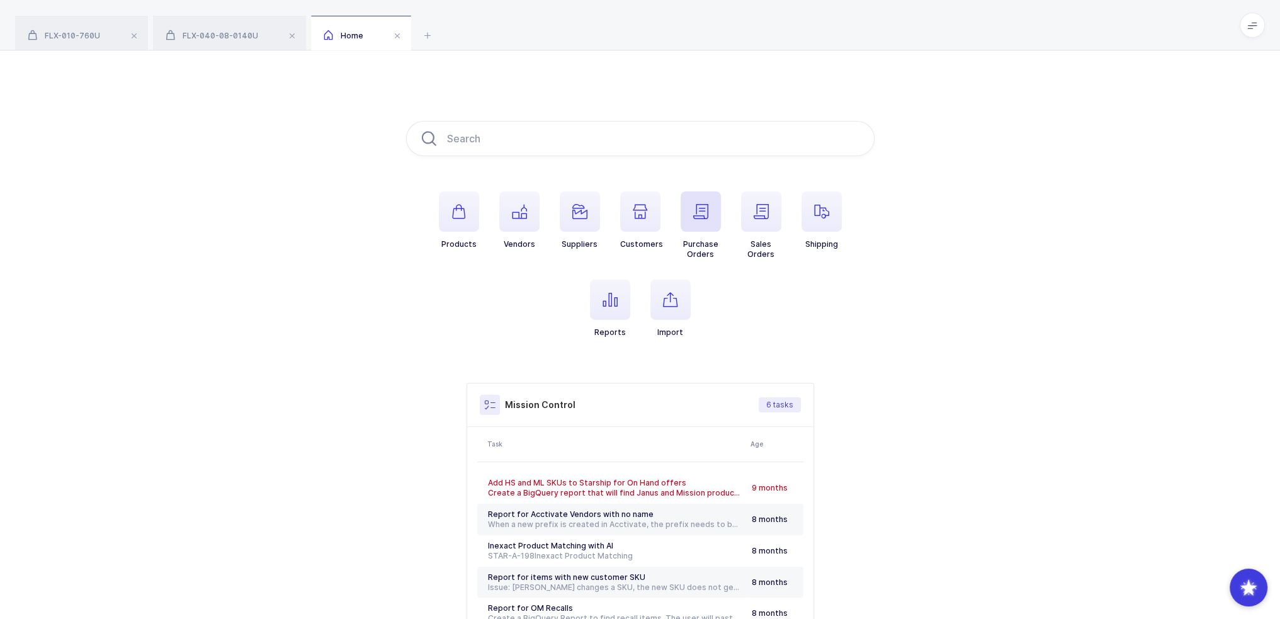
click at [719, 215] on span "button" at bounding box center [701, 211] width 40 height 40
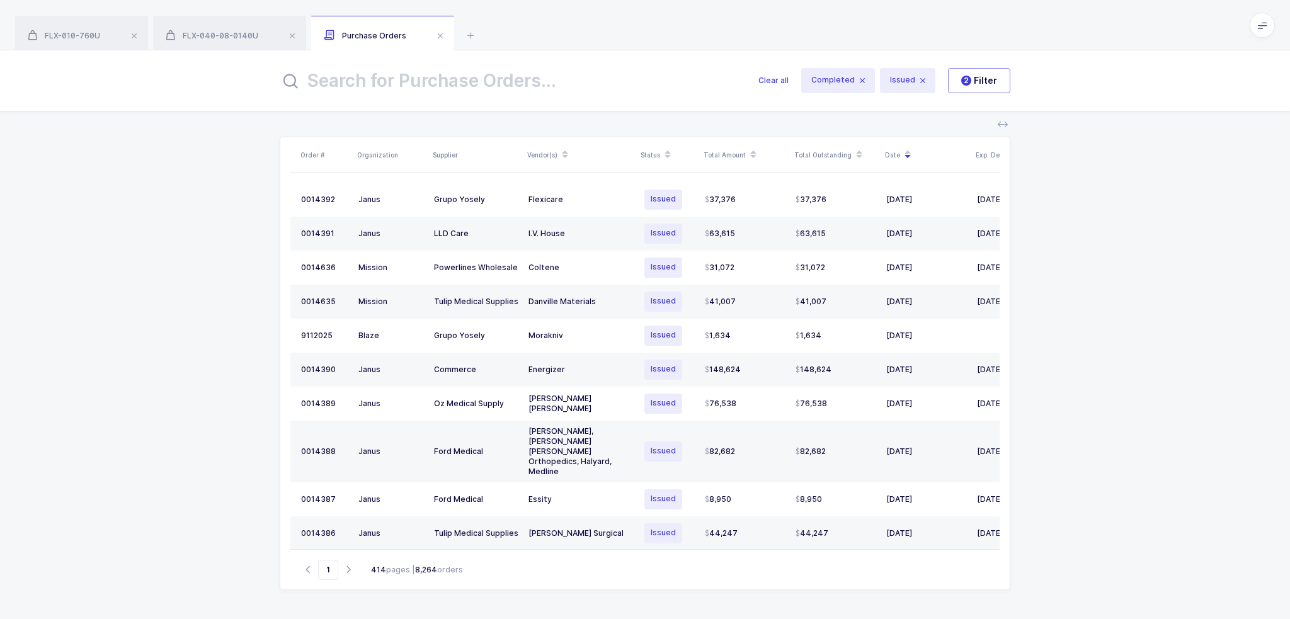
click at [497, 83] on input "text" at bounding box center [511, 80] width 463 height 30
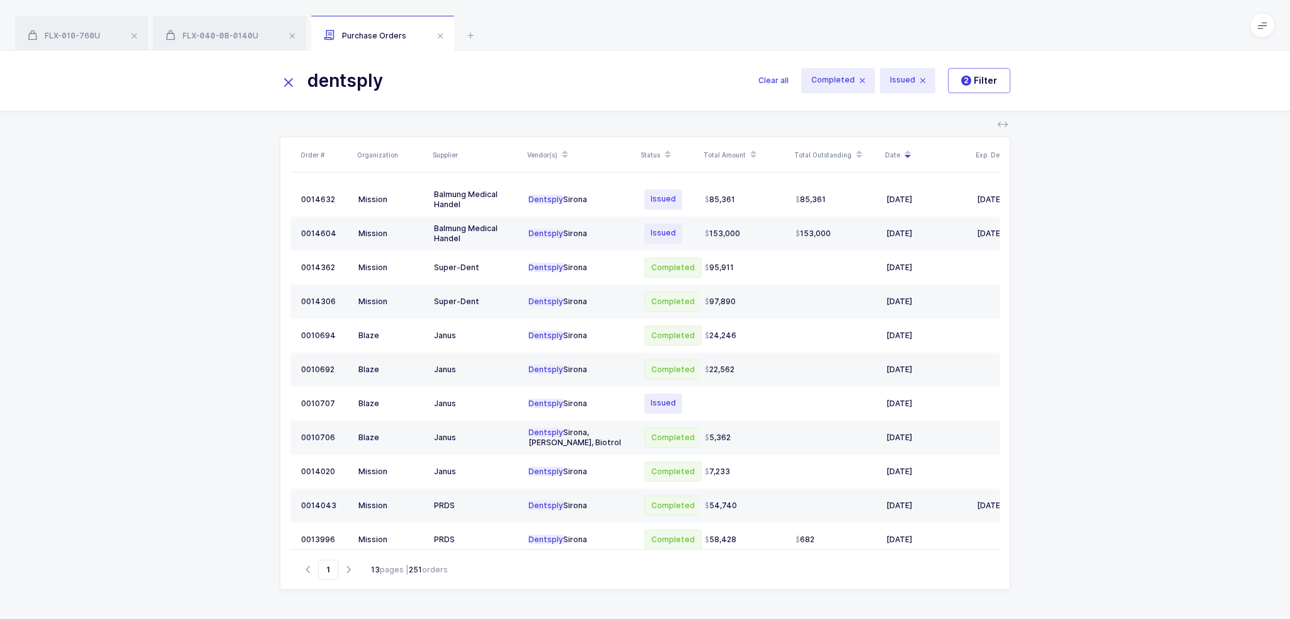
type input "dentsply"
click at [720, 229] on span "153,000" at bounding box center [722, 234] width 35 height 10
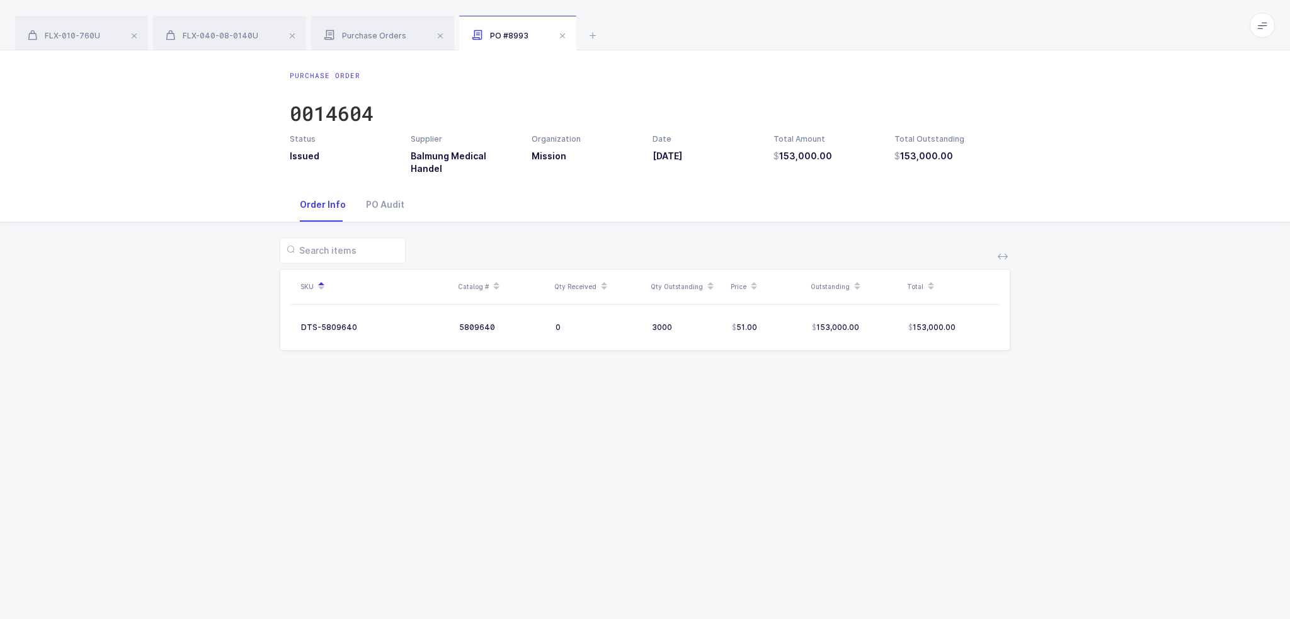
drag, startPoint x: 960, startPoint y: 162, endPoint x: 994, endPoint y: 163, distance: 33.4
click at [994, 163] on div "Purchase Order 0014604 Status Issued Supplier Balmung Medical Handel Organizati…" at bounding box center [645, 118] width 1290 height 137
drag, startPoint x: 993, startPoint y: 163, endPoint x: 985, endPoint y: 162, distance: 8.3
click at [985, 162] on div "Purchase Order 0014604 Status Issued Supplier Balmung Medical Handel Organizati…" at bounding box center [645, 118] width 1290 height 137
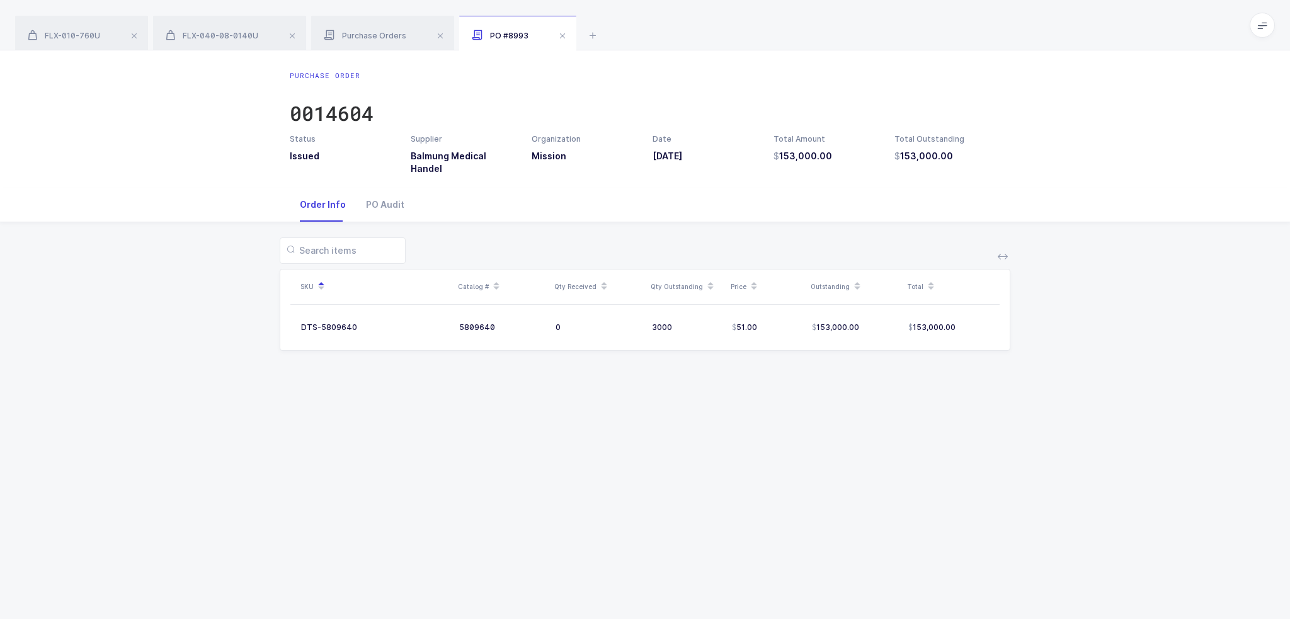
click at [985, 162] on h3 "153,000.00" at bounding box center [947, 156] width 106 height 13
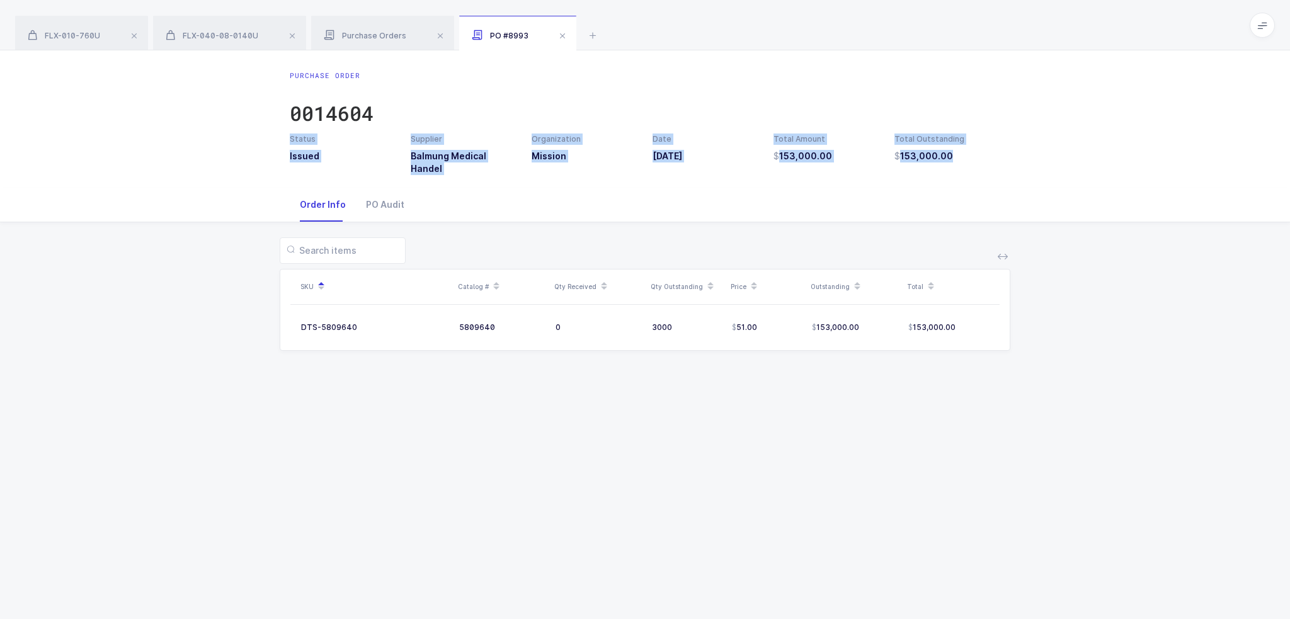
drag, startPoint x: 972, startPoint y: 175, endPoint x: 962, endPoint y: 95, distance: 80.6
click at [962, 95] on div "Purchase Order 0014604 Status Issued Supplier Balmung Medical Handel Organizati…" at bounding box center [645, 334] width 1290 height 569
click at [962, 95] on div "Purchase Order 0014604" at bounding box center [645, 102] width 710 height 63
drag, startPoint x: 962, startPoint y: 95, endPoint x: 994, endPoint y: 166, distance: 77.5
click at [994, 166] on div "Purchase Order 0014604 Status Issued Supplier Balmung Medical Handel Organizati…" at bounding box center [645, 118] width 1290 height 137
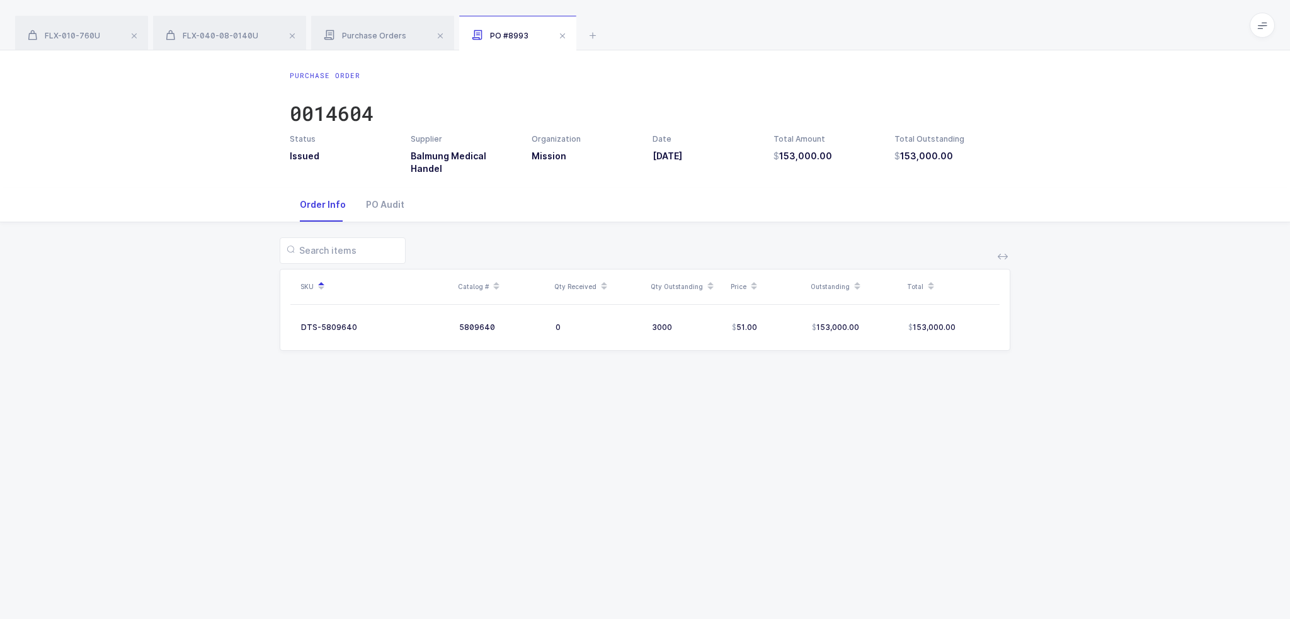
click at [994, 166] on div "Purchase Order 0014604 Status Issued Supplier Balmung Medical Handel Organizati…" at bounding box center [645, 118] width 1290 height 137
drag, startPoint x: 994, startPoint y: 166, endPoint x: 986, endPoint y: 172, distance: 9.8
click at [986, 172] on div "Purchase Order 0014604 Status Issued Supplier Balmung Medical Handel Organizati…" at bounding box center [645, 118] width 1290 height 137
drag, startPoint x: 980, startPoint y: 165, endPoint x: 970, endPoint y: 171, distance: 11.6
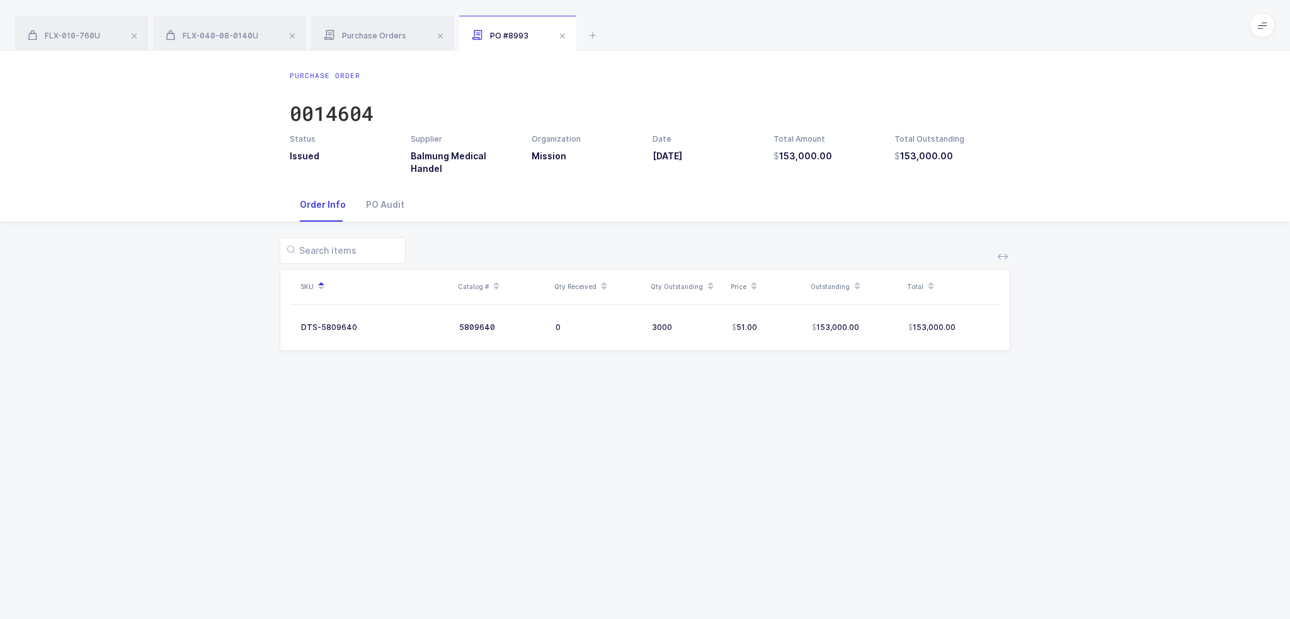
click at [970, 171] on div "Purchase Order 0014604 Status Issued Supplier Balmung Medical Handel Organizati…" at bounding box center [645, 118] width 1290 height 137
drag, startPoint x: 724, startPoint y: 319, endPoint x: 768, endPoint y: 312, distance: 44.7
click at [768, 315] on tr "DTS-5809640 5809640 0 3000 51.00 153,000.00 153,000.00" at bounding box center [644, 327] width 709 height 25
click at [764, 322] on div "51.00" at bounding box center [767, 327] width 70 height 10
drag, startPoint x: 768, startPoint y: 313, endPoint x: 715, endPoint y: 312, distance: 53.5
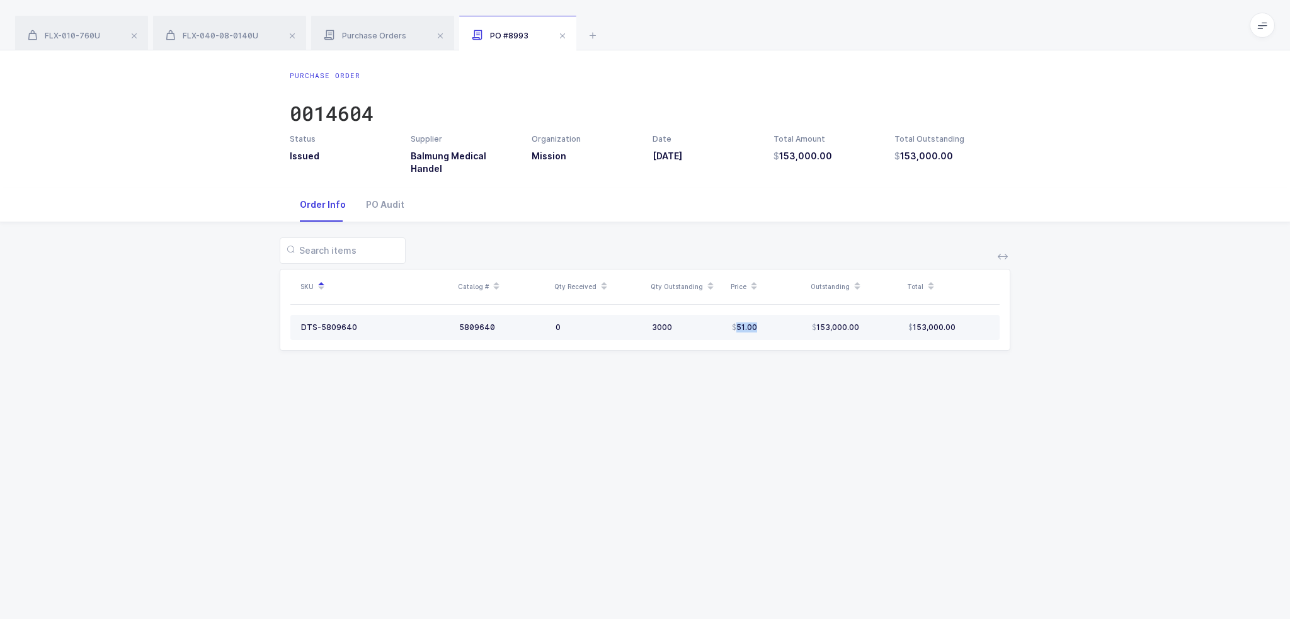
click at [715, 315] on tr "DTS-5809640 5809640 0 3000 51.00 153,000.00 153,000.00" at bounding box center [644, 327] width 709 height 25
drag, startPoint x: 785, startPoint y: 313, endPoint x: 778, endPoint y: 312, distance: 7.0
click at [778, 322] on div "51.00" at bounding box center [767, 327] width 70 height 10
click at [400, 39] on span "Purchase Orders" at bounding box center [365, 35] width 82 height 9
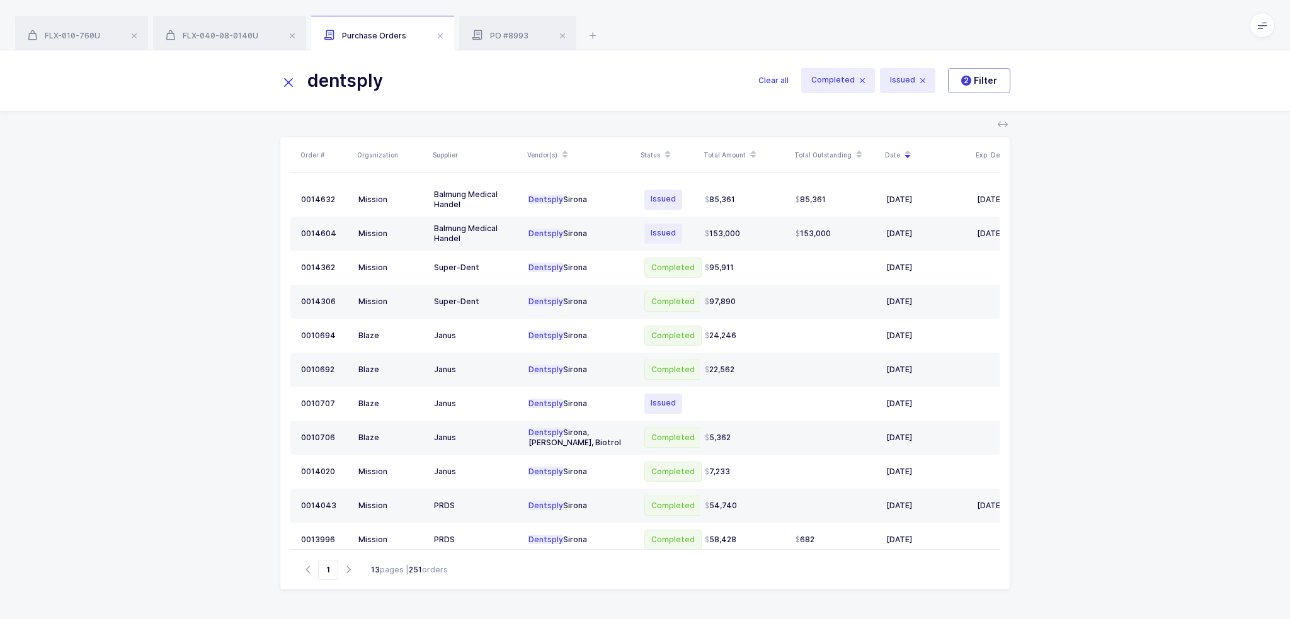
click at [191, 227] on div "Order # Organization Supplier Vendor(s) Status Total Amount Total Outstanding D…" at bounding box center [645, 365] width 1290 height 508
click at [746, 230] on div "153,000" at bounding box center [745, 234] width 81 height 10
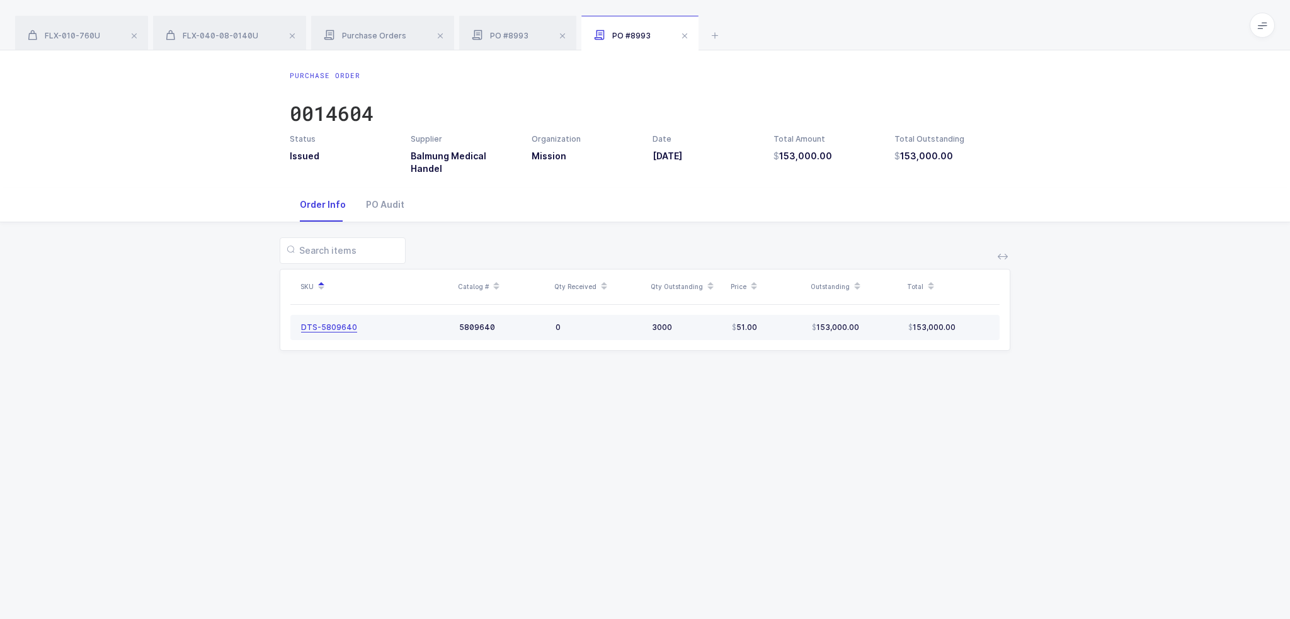
click at [344, 322] on div "DTS-5809640" at bounding box center [329, 327] width 56 height 10
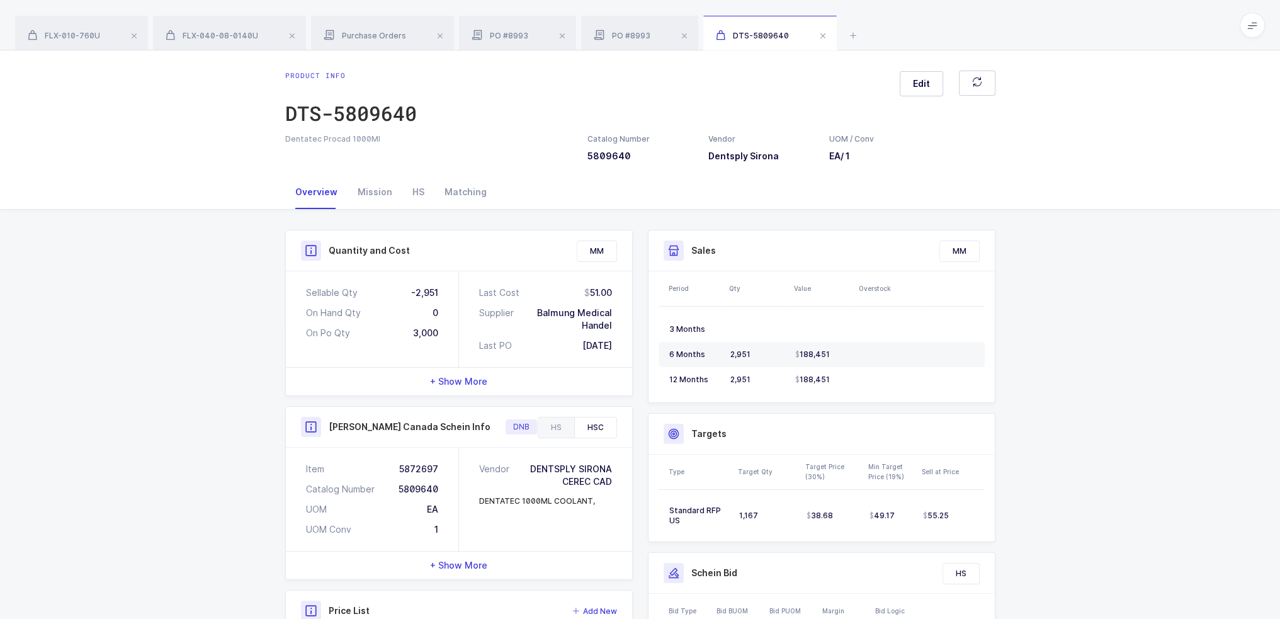
scroll to position [232, 0]
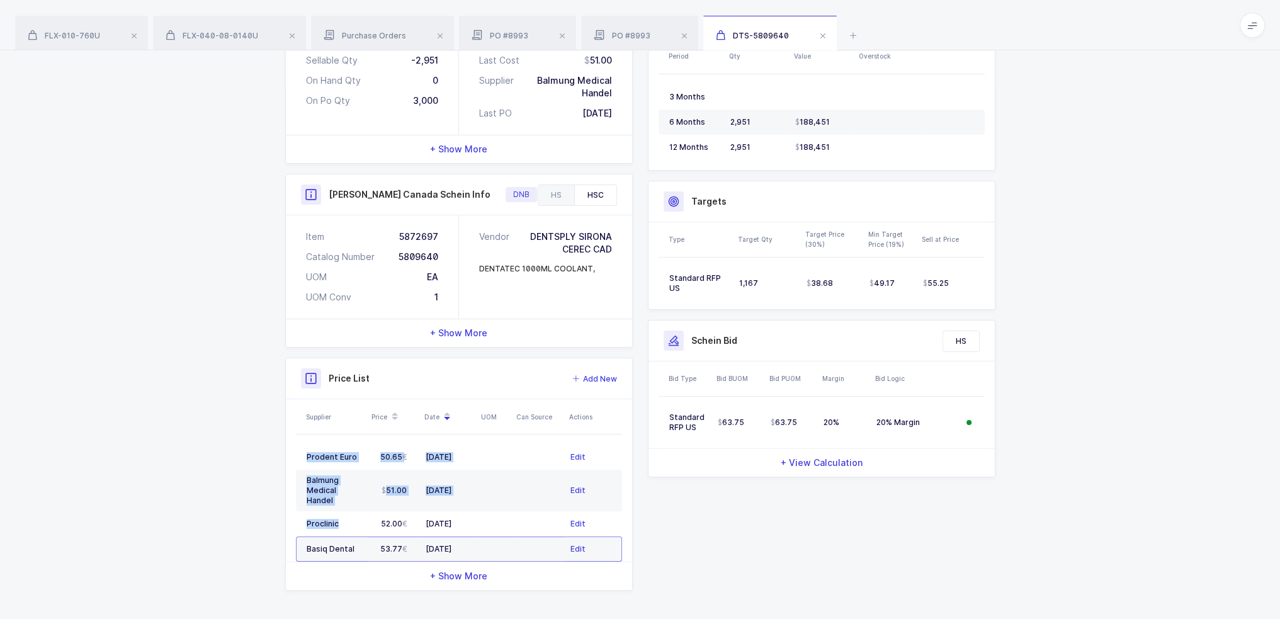
drag, startPoint x: 377, startPoint y: 514, endPoint x: 246, endPoint y: 511, distance: 130.4
click at [246, 511] on div "Quantity and Cost MM Sellable Qty -2,951 On Hand Qty 0 On Po Qty 3,000 Last Cos…" at bounding box center [640, 299] width 1280 height 644
drag, startPoint x: 380, startPoint y: 513, endPoint x: 438, endPoint y: 516, distance: 58.0
click at [438, 516] on tr "Proclinic 52.00 04/22/2025 Edit" at bounding box center [459, 523] width 326 height 25
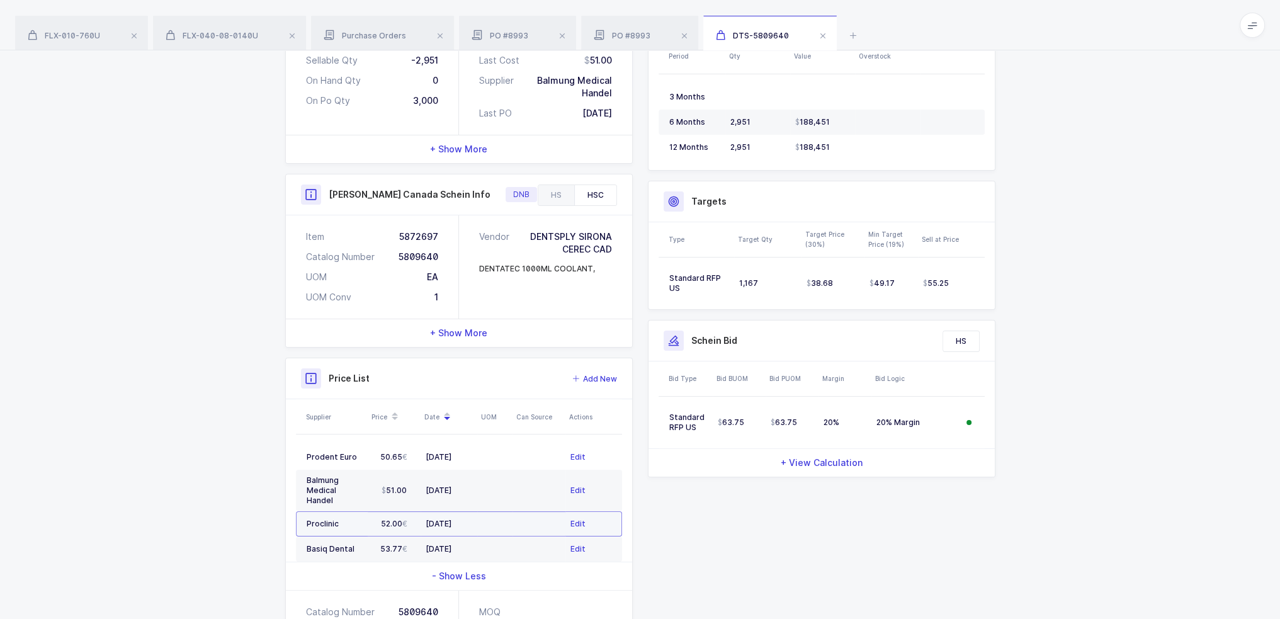
click at [450, 519] on div "04/22/2025" at bounding box center [449, 524] width 47 height 10
click at [400, 544] on span "53.77" at bounding box center [393, 549] width 27 height 10
click at [399, 485] on span "51.00" at bounding box center [394, 490] width 25 height 10
drag, startPoint x: 416, startPoint y: 481, endPoint x: 378, endPoint y: 481, distance: 38.4
click at [378, 481] on td "51.00" at bounding box center [394, 491] width 53 height 42
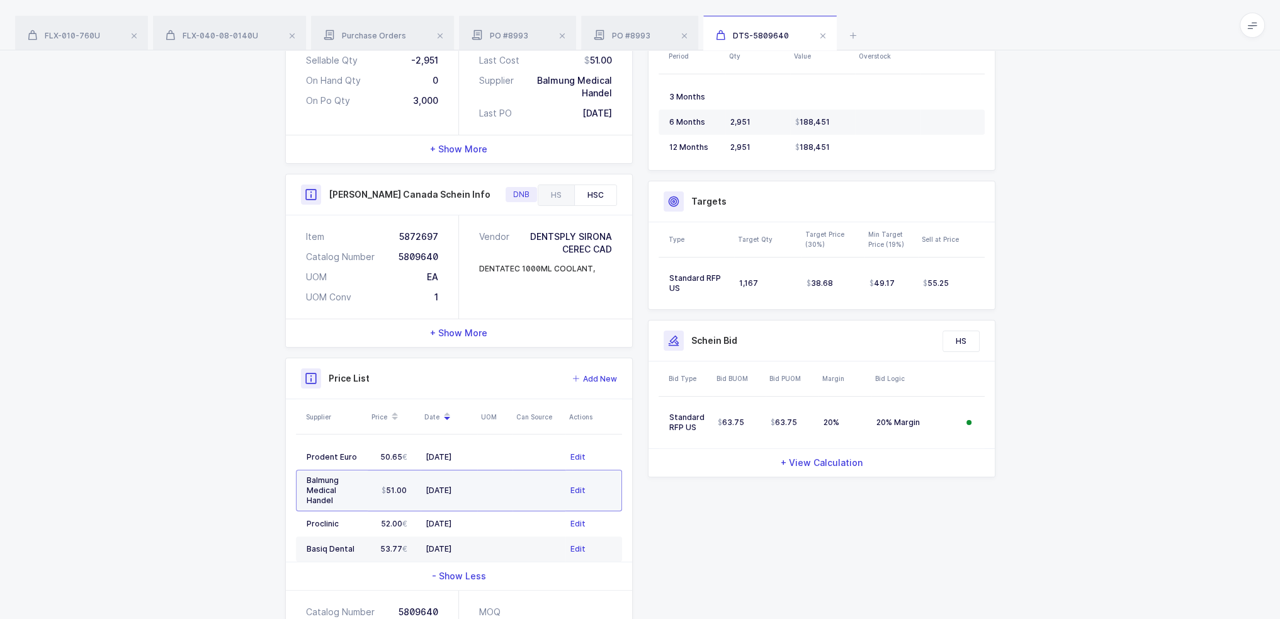
click at [378, 485] on div "51.00" at bounding box center [394, 490] width 43 height 10
drag, startPoint x: 377, startPoint y: 453, endPoint x: 396, endPoint y: 476, distance: 30.4
click at [403, 452] on div "50.65" at bounding box center [394, 457] width 43 height 10
drag, startPoint x: 368, startPoint y: 513, endPoint x: 404, endPoint y: 514, distance: 36.5
click at [404, 514] on td "52.00" at bounding box center [394, 523] width 53 height 25
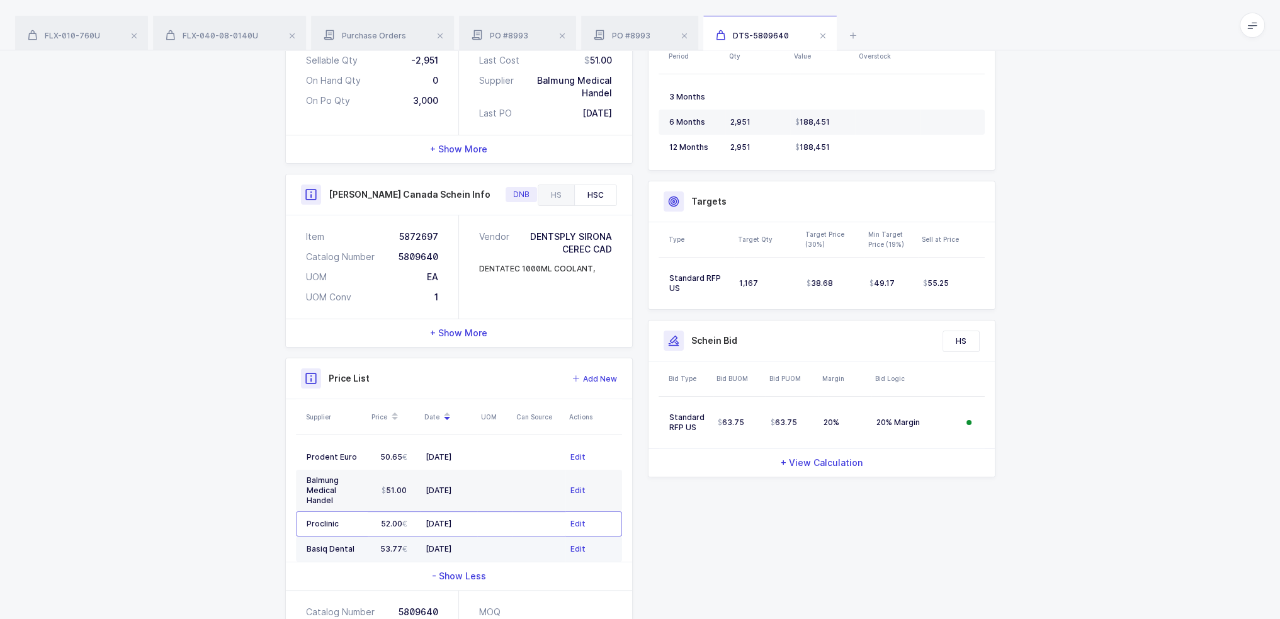
drag, startPoint x: 382, startPoint y: 535, endPoint x: 410, endPoint y: 533, distance: 28.4
click at [405, 544] on span "53.77" at bounding box center [393, 549] width 27 height 10
drag, startPoint x: 421, startPoint y: 475, endPoint x: 368, endPoint y: 475, distance: 52.9
click at [368, 475] on tr "Balmung Medical Handel 51.00 05/05/2025 Edit" at bounding box center [459, 491] width 326 height 42
click at [227, 491] on div "Quantity and Cost MM Sellable Qty -2,951 On Hand Qty 0 On Po Qty 3,000 Last Cos…" at bounding box center [640, 361] width 1280 height 768
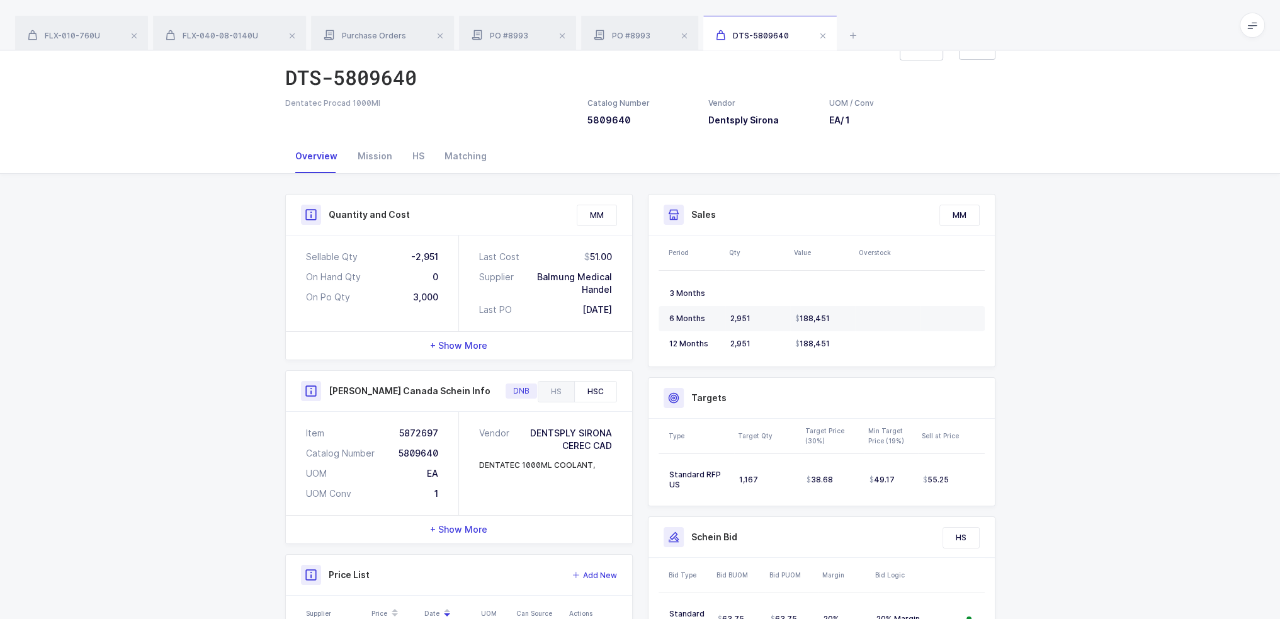
scroll to position [0, 0]
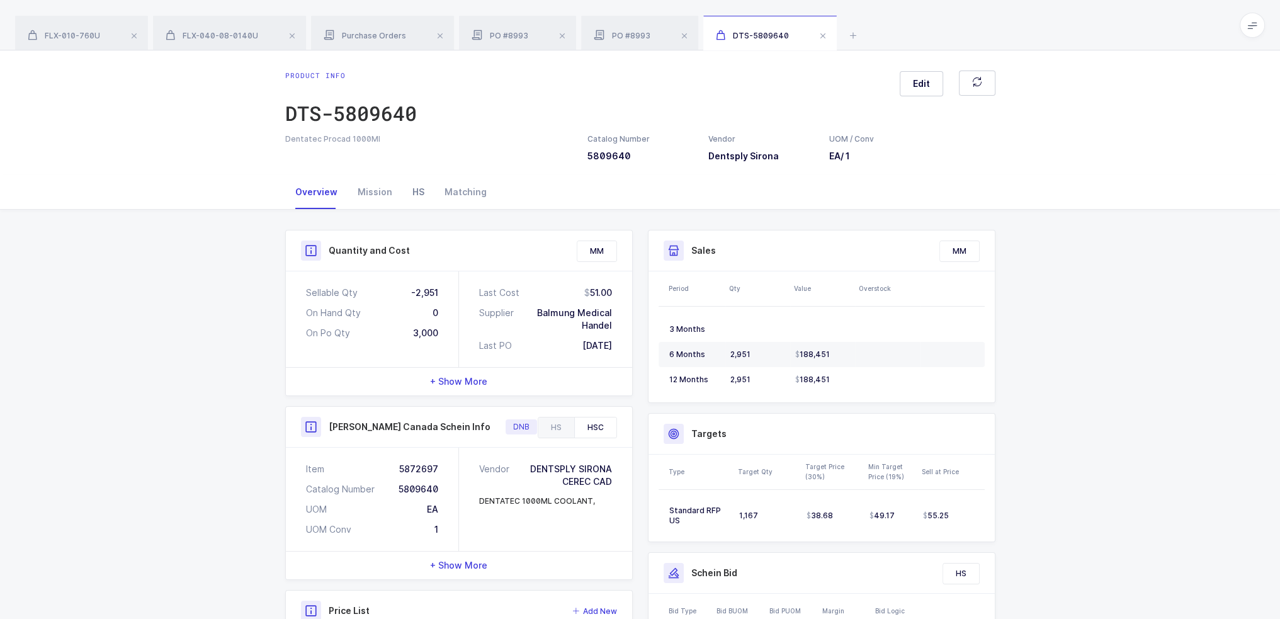
click at [417, 184] on div "HS" at bounding box center [418, 192] width 32 height 34
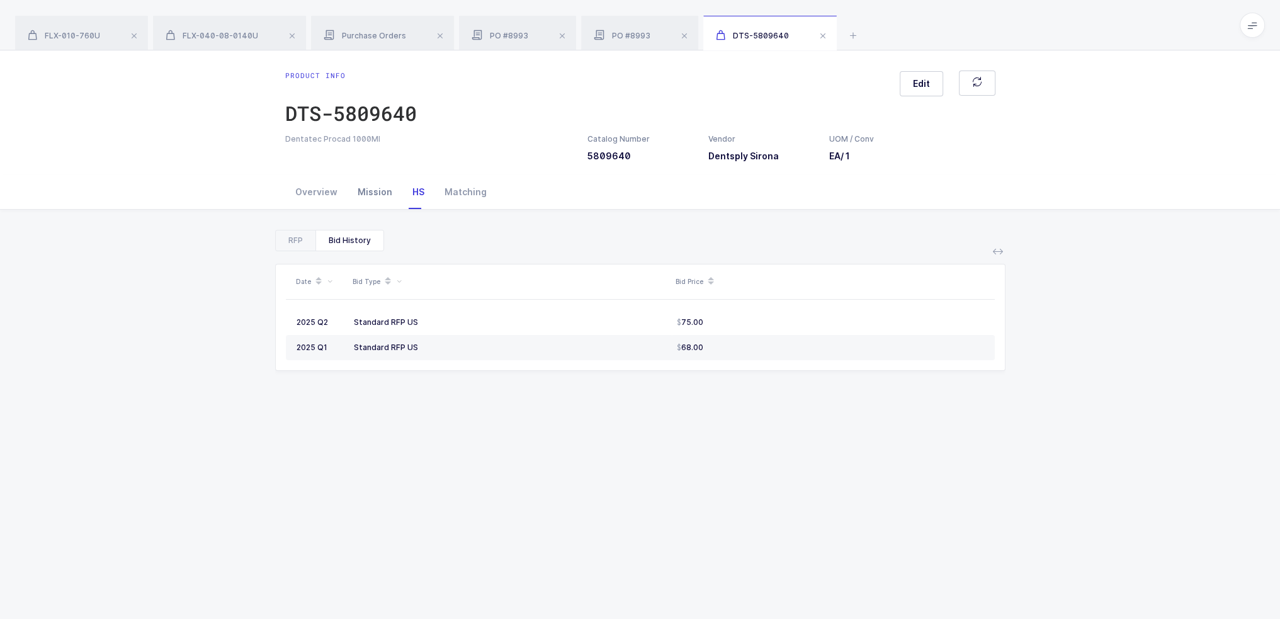
click at [360, 191] on div "Mission" at bounding box center [375, 192] width 55 height 34
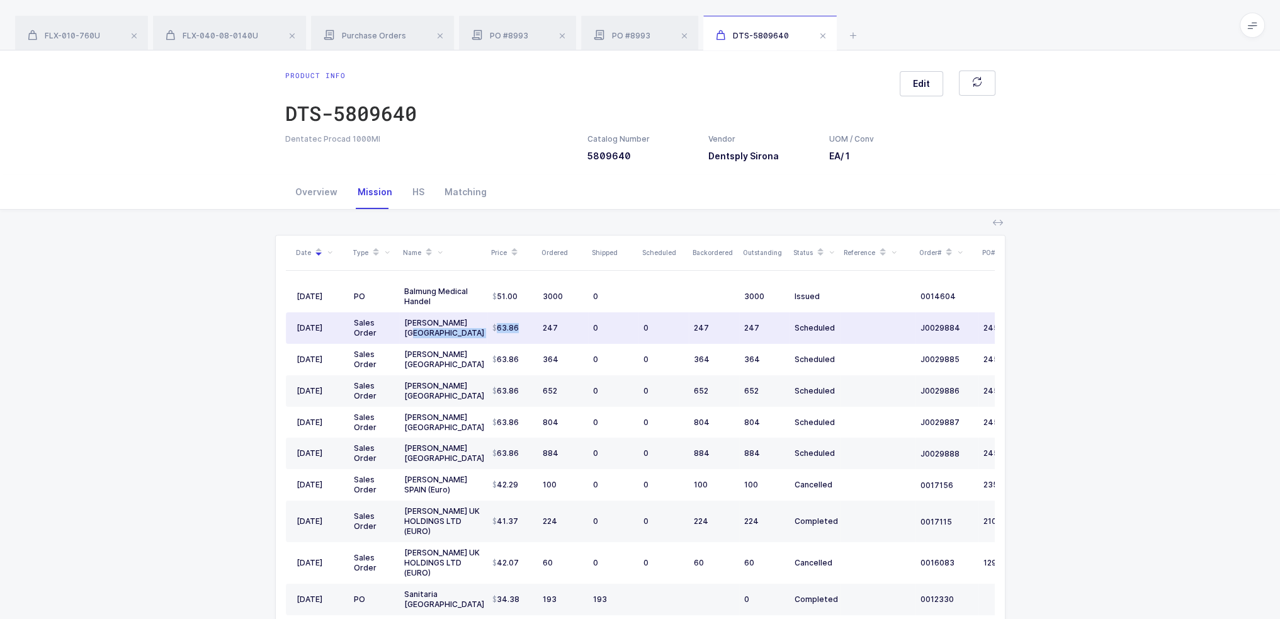
drag, startPoint x: 484, startPoint y: 329, endPoint x: 529, endPoint y: 329, distance: 45.3
click at [529, 329] on tr "03/31/2025 Sales Order Henry Schein USA 63.86 247 0 0 247 247 Scheduled J002988…" at bounding box center [682, 327] width 793 height 31
click at [559, 326] on div "247" at bounding box center [563, 328] width 40 height 10
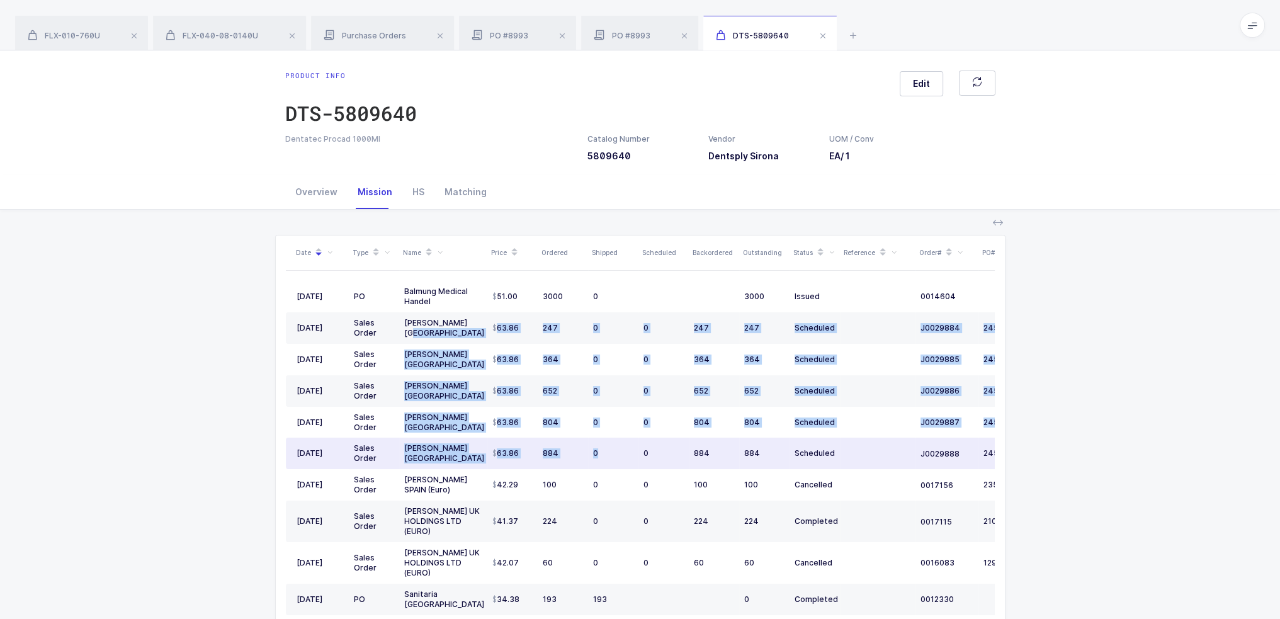
drag, startPoint x: 486, startPoint y: 327, endPoint x: 614, endPoint y: 455, distance: 181.2
click at [614, 455] on tbody "05/05/2025 PO Balmung Medical Handel 51.00 3000 0 3000 Issued 0014604 09/22/202…" at bounding box center [682, 469] width 793 height 376
click at [614, 455] on div "0" at bounding box center [613, 453] width 40 height 10
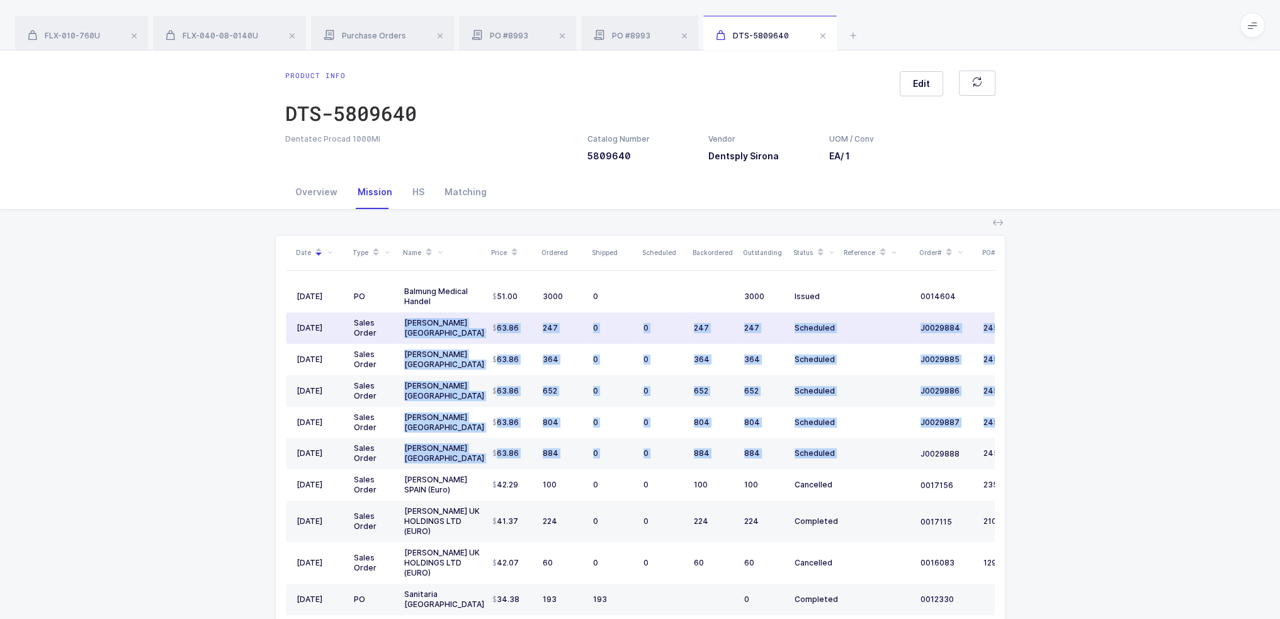
drag, startPoint x: 852, startPoint y: 448, endPoint x: 404, endPoint y: 326, distance: 464.8
click at [404, 326] on tbody "05/05/2025 PO Balmung Medical Handel 51.00 3000 0 3000 Issued 0014604 09/22/202…" at bounding box center [682, 469] width 793 height 376
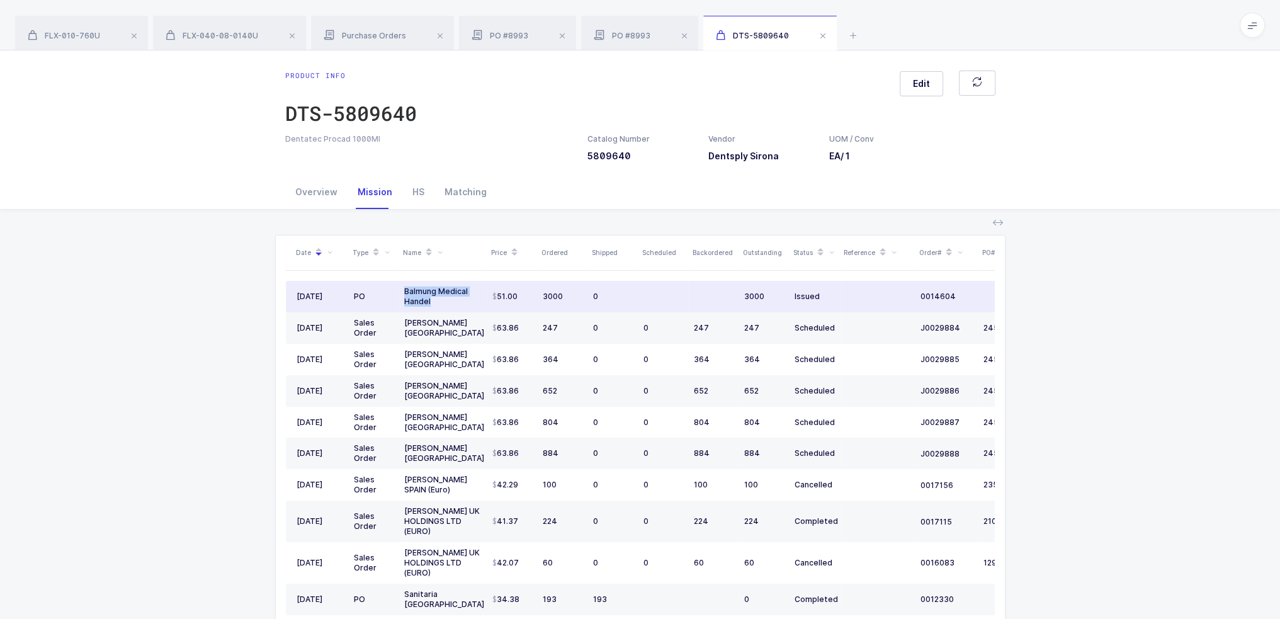
drag, startPoint x: 400, startPoint y: 287, endPoint x: 489, endPoint y: 302, distance: 89.4
click at [489, 302] on tr "05/05/2025 PO Balmung Medical Handel 51.00 3000 0 3000 Issued 0014604 09/22/2025" at bounding box center [682, 296] width 793 height 31
click at [446, 302] on div "Balmung Medical Handel" at bounding box center [443, 297] width 78 height 20
drag, startPoint x: 446, startPoint y: 302, endPoint x: 406, endPoint y: 288, distance: 42.2
click at [406, 288] on div "Balmung Medical Handel" at bounding box center [443, 297] width 78 height 20
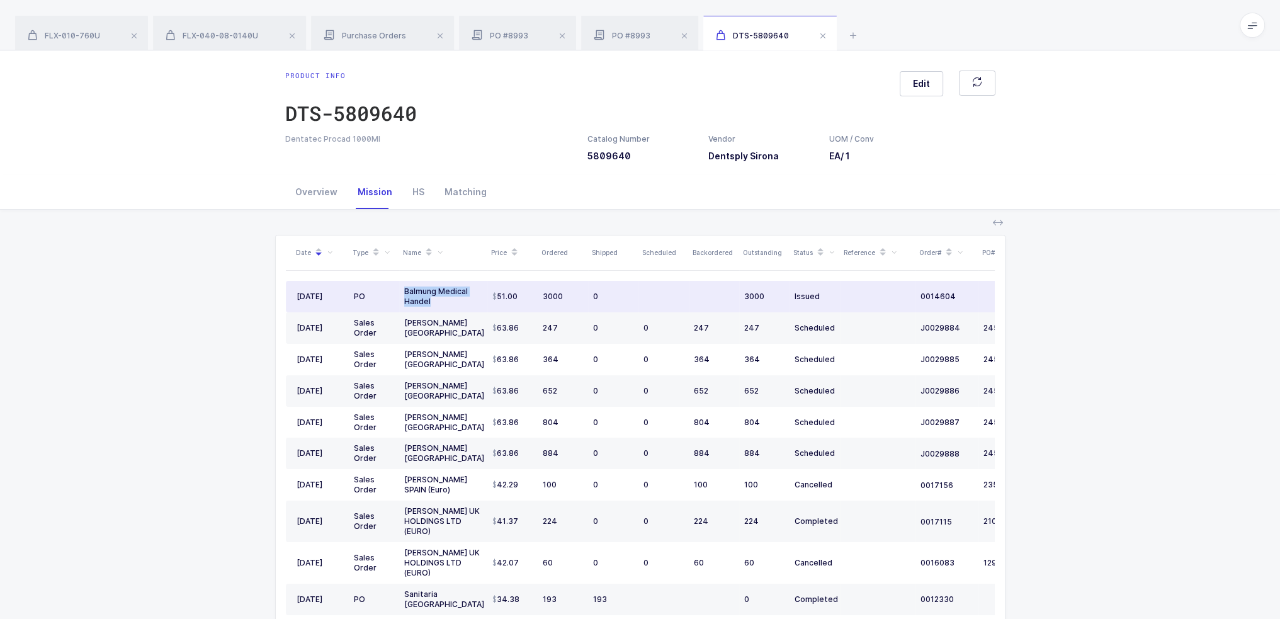
click at [406, 288] on div "Balmung Medical Handel" at bounding box center [443, 297] width 78 height 20
drag, startPoint x: 406, startPoint y: 288, endPoint x: 465, endPoint y: 310, distance: 63.4
click at [465, 310] on td "Balmung Medical Handel" at bounding box center [443, 296] width 88 height 31
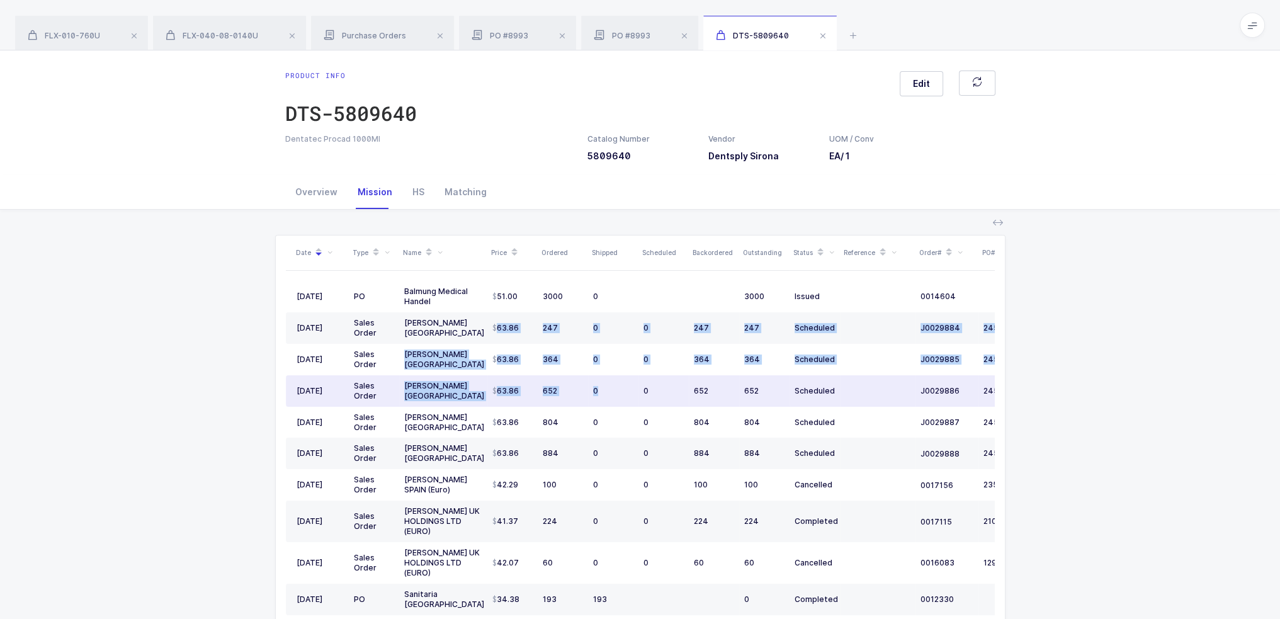
drag, startPoint x: 492, startPoint y: 327, endPoint x: 605, endPoint y: 399, distance: 134.0
click at [605, 399] on tbody "05/05/2025 PO Balmung Medical Handel 51.00 3000 0 3000 Issued 0014604 09/22/202…" at bounding box center [682, 469] width 793 height 376
click at [605, 399] on td "0" at bounding box center [613, 390] width 50 height 31
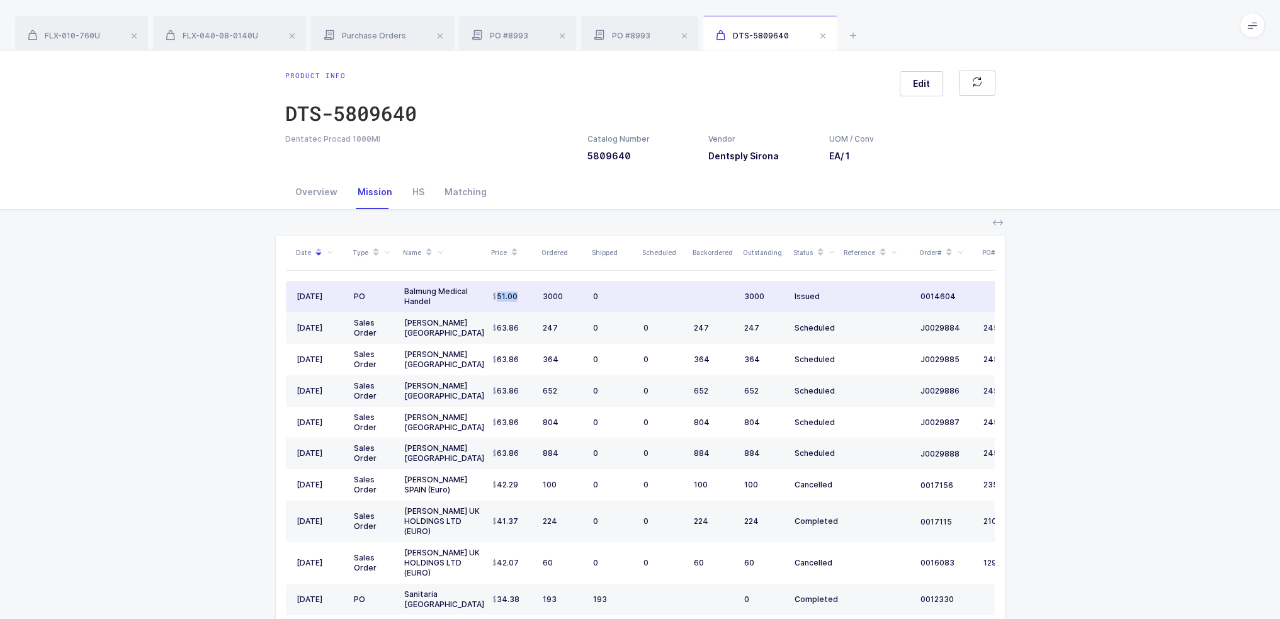
drag, startPoint x: 464, startPoint y: 298, endPoint x: 522, endPoint y: 298, distance: 57.9
click at [522, 298] on tr "05/05/2025 PO Balmung Medical Handel 51.00 3000 0 3000 Issued 0014604 09/22/2025" at bounding box center [682, 296] width 793 height 31
click at [522, 298] on div "51.00" at bounding box center [512, 297] width 40 height 10
drag, startPoint x: 523, startPoint y: 295, endPoint x: 494, endPoint y: 296, distance: 29.0
click at [494, 296] on div "51.00" at bounding box center [512, 297] width 40 height 10
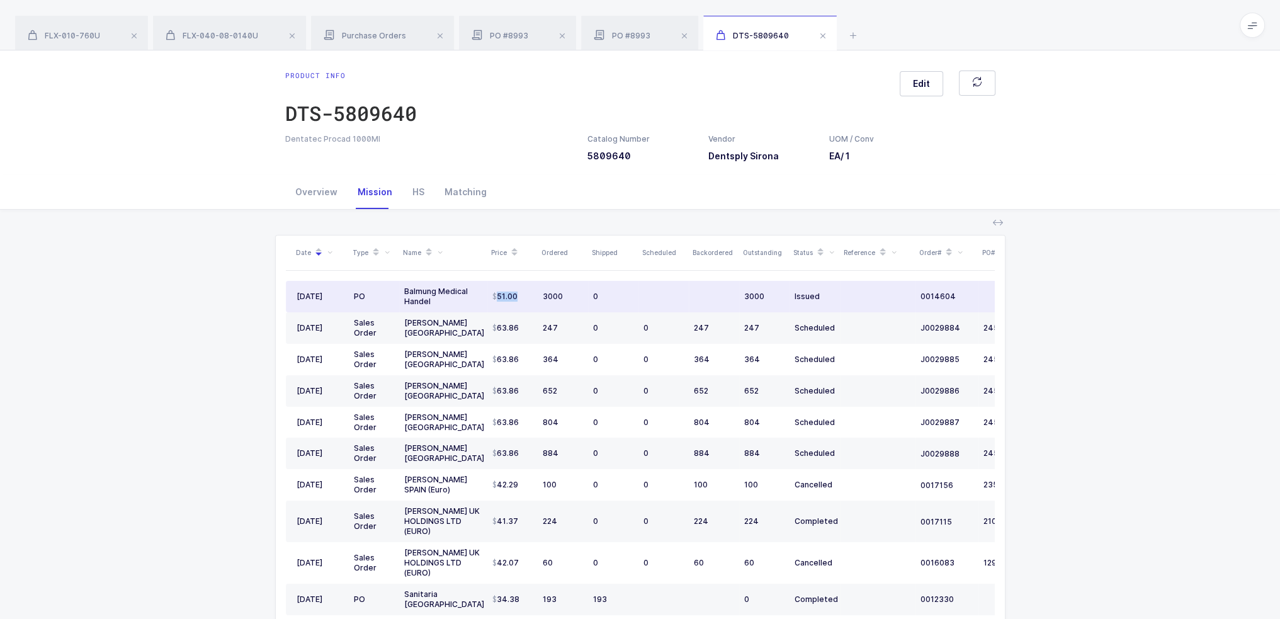
click at [494, 296] on span "51.00" at bounding box center [504, 297] width 25 height 10
drag, startPoint x: 494, startPoint y: 296, endPoint x: 487, endPoint y: 297, distance: 7.0
click at [487, 297] on td "51.00" at bounding box center [512, 296] width 50 height 31
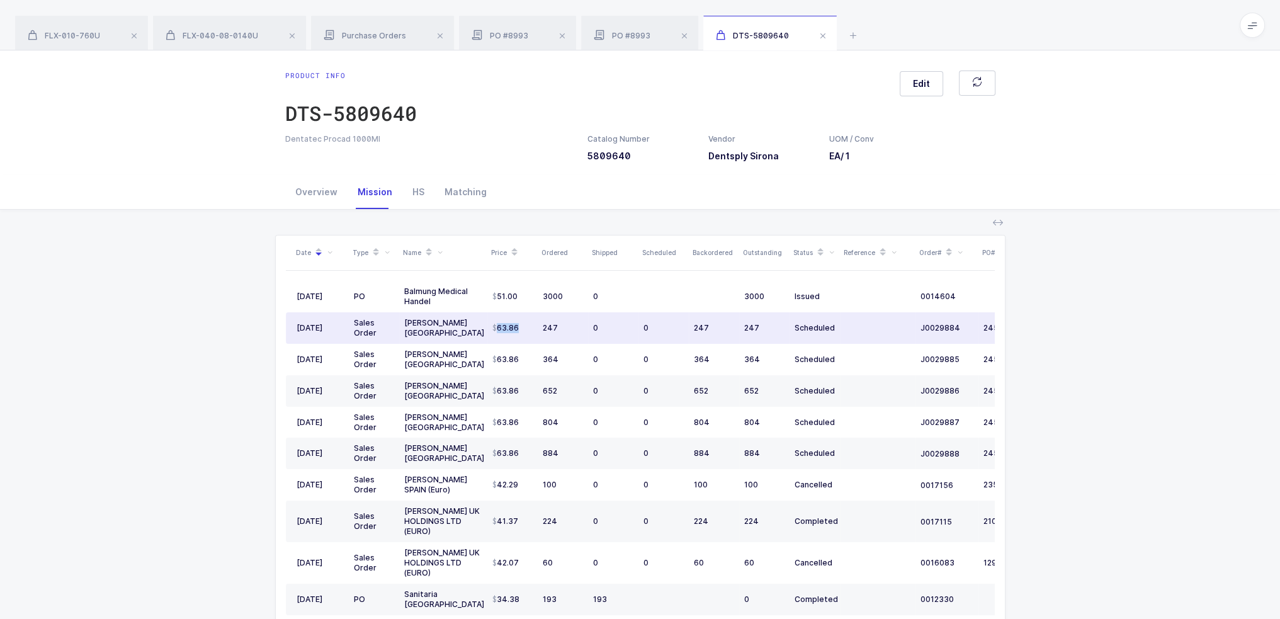
drag, startPoint x: 492, startPoint y: 331, endPoint x: 526, endPoint y: 326, distance: 34.3
click at [526, 326] on div "63.86" at bounding box center [512, 328] width 40 height 10
click at [531, 329] on div "63.86" at bounding box center [512, 328] width 40 height 10
click at [530, 329] on div "63.86" at bounding box center [512, 328] width 40 height 10
drag, startPoint x: 528, startPoint y: 328, endPoint x: 492, endPoint y: 330, distance: 35.9
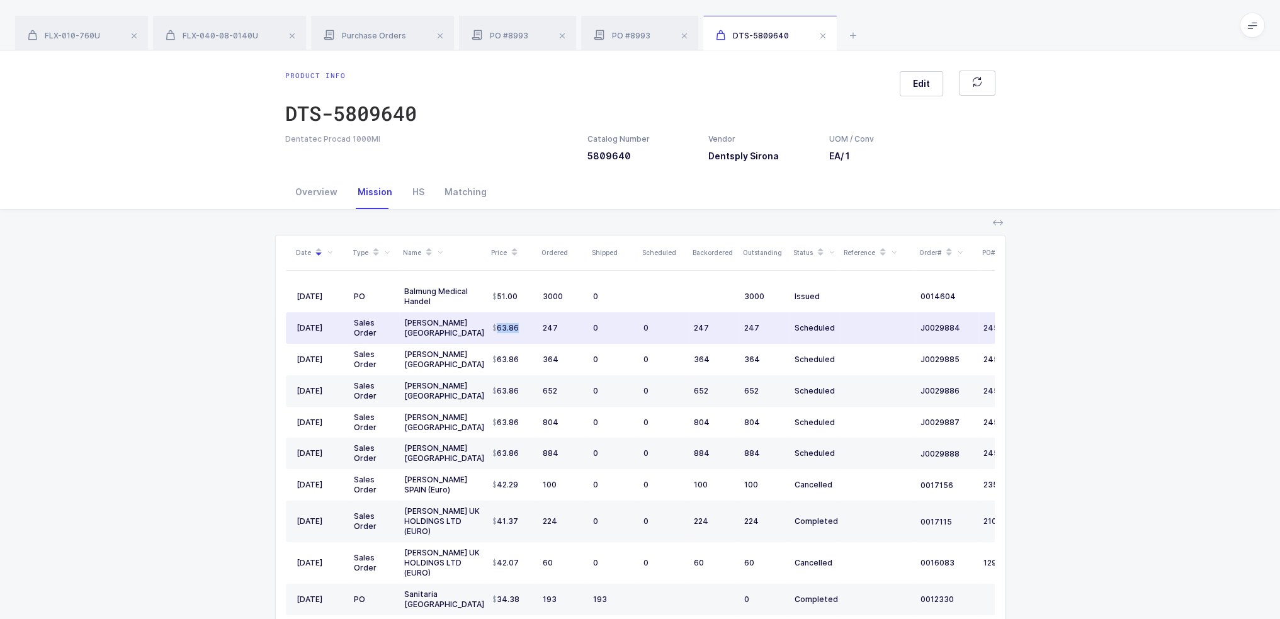
click at [492, 330] on div "63.86" at bounding box center [512, 328] width 40 height 10
click at [492, 330] on span "63.86" at bounding box center [505, 328] width 26 height 10
click at [501, 329] on span "63.86" at bounding box center [505, 328] width 26 height 10
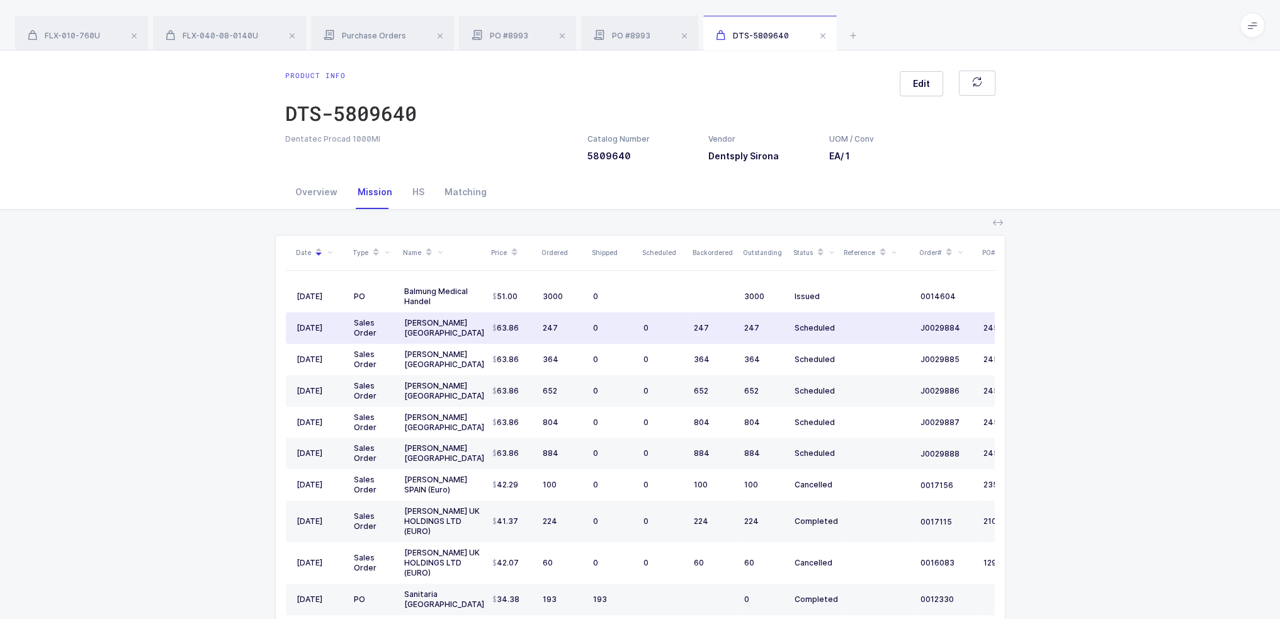
click at [521, 329] on div "63.86" at bounding box center [512, 328] width 40 height 10
click at [569, 329] on div "247" at bounding box center [563, 328] width 40 height 10
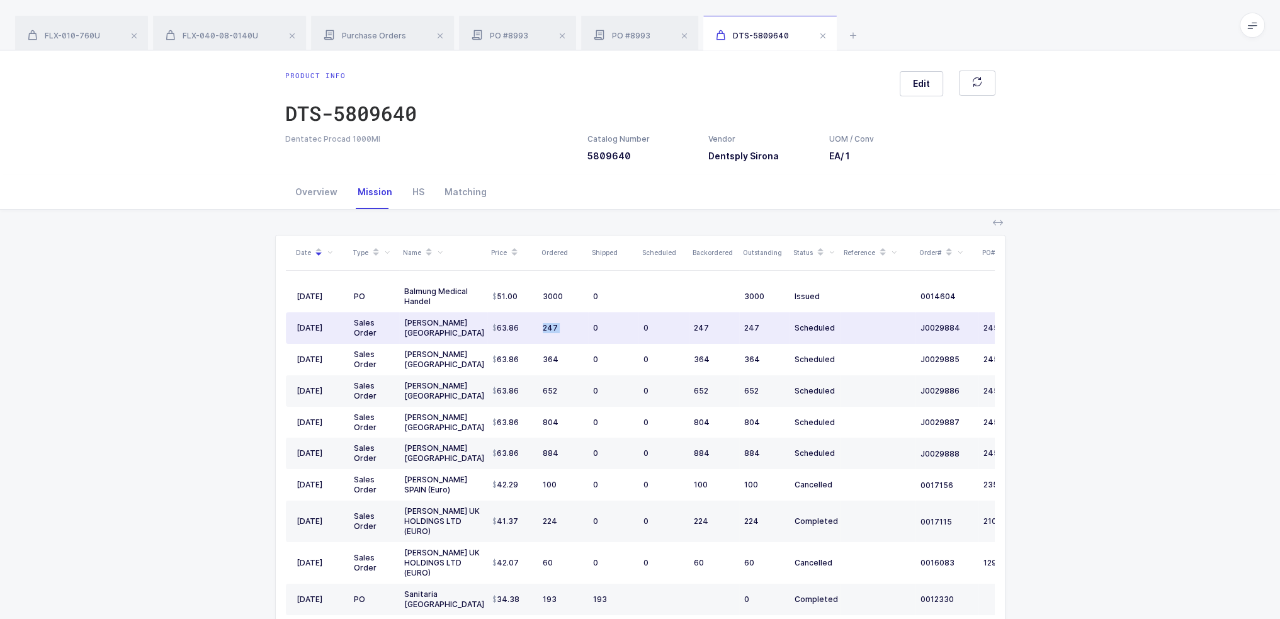
click at [569, 329] on div "247" at bounding box center [563, 328] width 40 height 10
click at [565, 337] on td "247" at bounding box center [563, 327] width 50 height 31
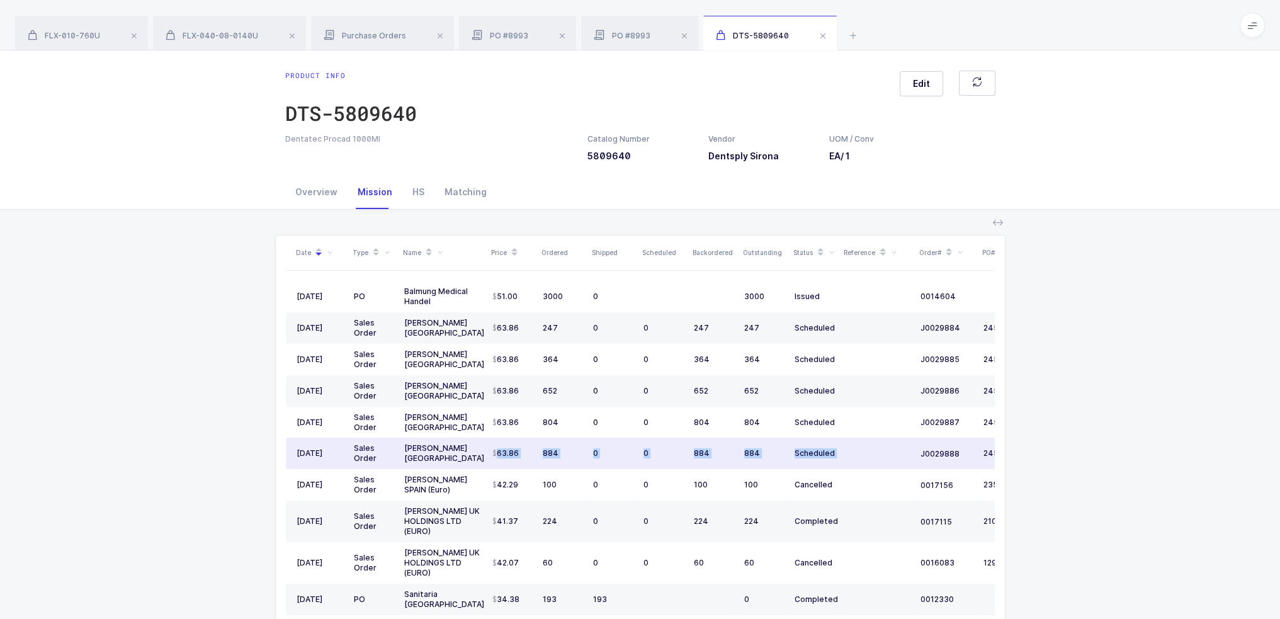
drag, startPoint x: 491, startPoint y: 456, endPoint x: 894, endPoint y: 453, distance: 403.0
click at [894, 453] on tr "03/31/2025 Sales Order Henry Schein USA 63.86 884 0 0 884 884 Scheduled J002988…" at bounding box center [682, 453] width 793 height 31
click at [894, 453] on td at bounding box center [878, 453] width 76 height 31
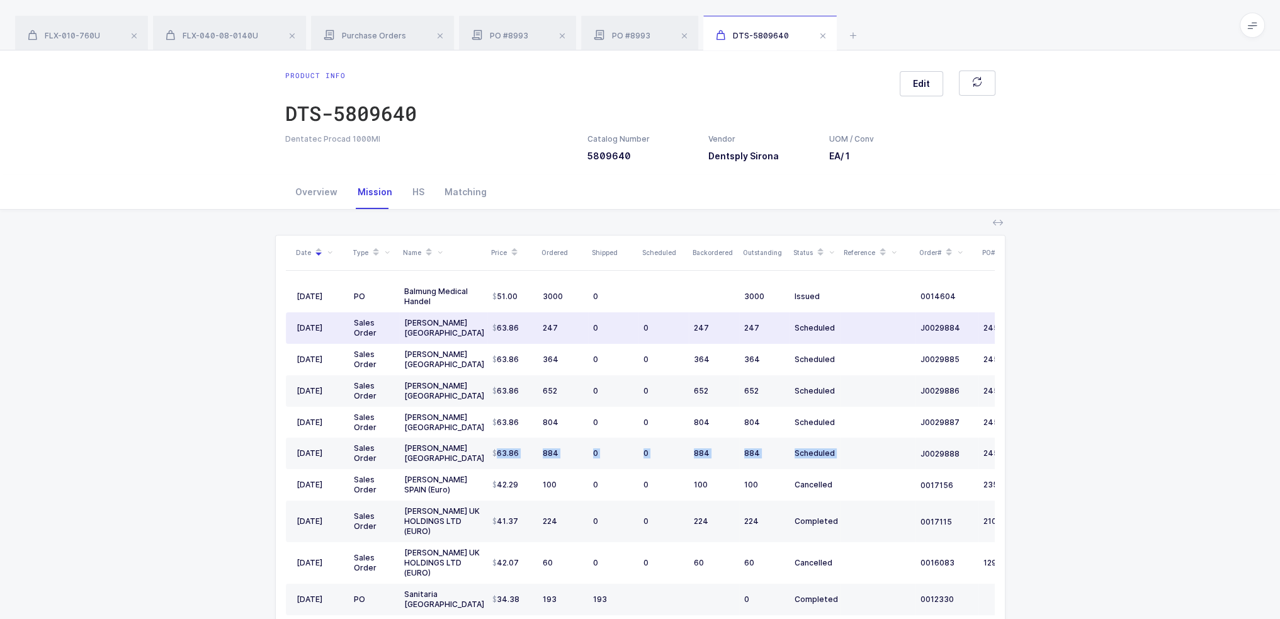
drag, startPoint x: 894, startPoint y: 453, endPoint x: 402, endPoint y: 324, distance: 508.9
click at [402, 324] on tbody "05/05/2025 PO Balmung Medical Handel 51.00 3000 0 3000 Issued 0014604 09/22/202…" at bounding box center [682, 469] width 793 height 376
click at [402, 324] on td "Henry Schein USA" at bounding box center [443, 327] width 88 height 31
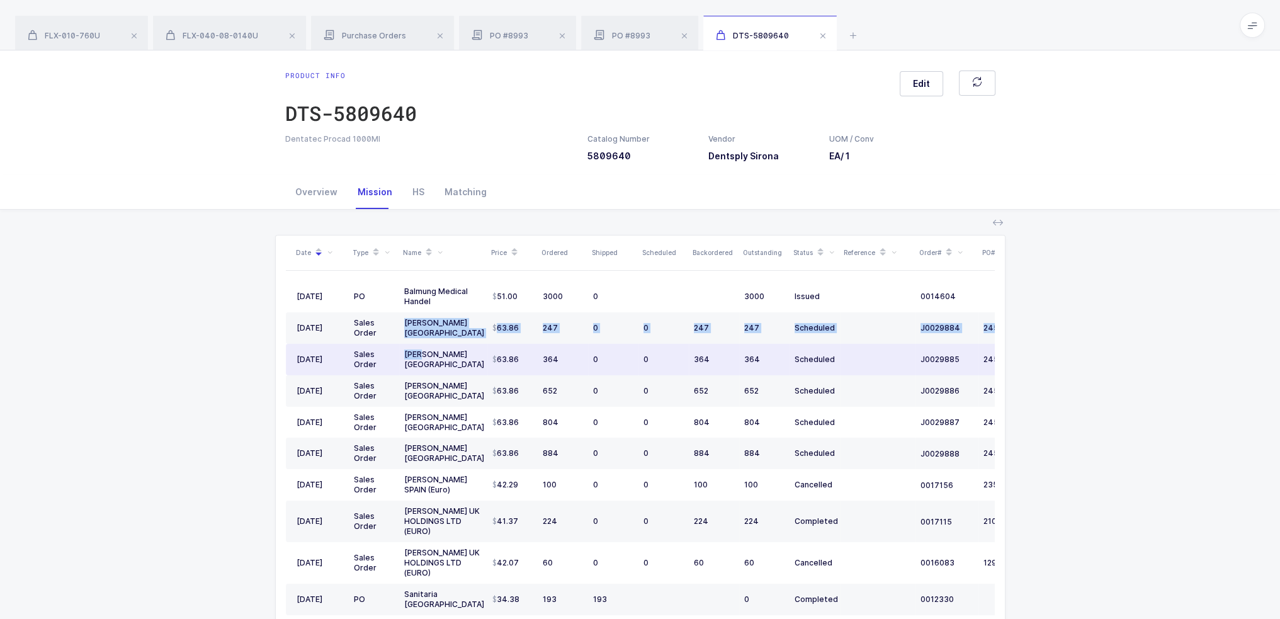
drag, startPoint x: 402, startPoint y: 324, endPoint x: 423, endPoint y: 356, distance: 38.1
click at [423, 356] on tbody "05/05/2025 PO Balmung Medical Handel 51.00 3000 0 3000 Issued 0014604 09/22/202…" at bounding box center [682, 469] width 793 height 376
click at [423, 356] on div "Henry Schein USA" at bounding box center [443, 359] width 78 height 20
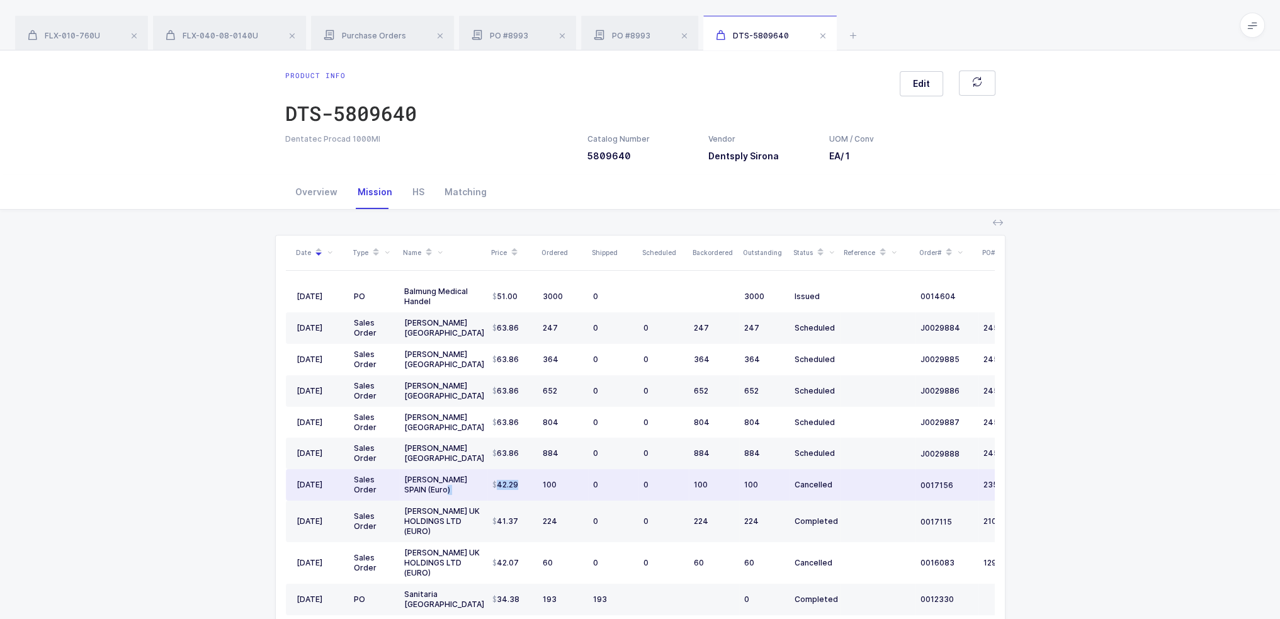
drag, startPoint x: 484, startPoint y: 485, endPoint x: 524, endPoint y: 483, distance: 39.7
click at [524, 483] on tr "11/03/2016 Sales Order HENRY SCHEIN SPAIN (Euro) 42.29 100 0 0 100 100 Cancelle…" at bounding box center [682, 484] width 793 height 31
click at [524, 483] on div "42.29" at bounding box center [512, 485] width 40 height 10
drag, startPoint x: 524, startPoint y: 483, endPoint x: 482, endPoint y: 484, distance: 42.2
click at [482, 484] on tr "11/03/2016 Sales Order HENRY SCHEIN SPAIN (Euro) 42.29 100 0 0 100 100 Cancelle…" at bounding box center [682, 484] width 793 height 31
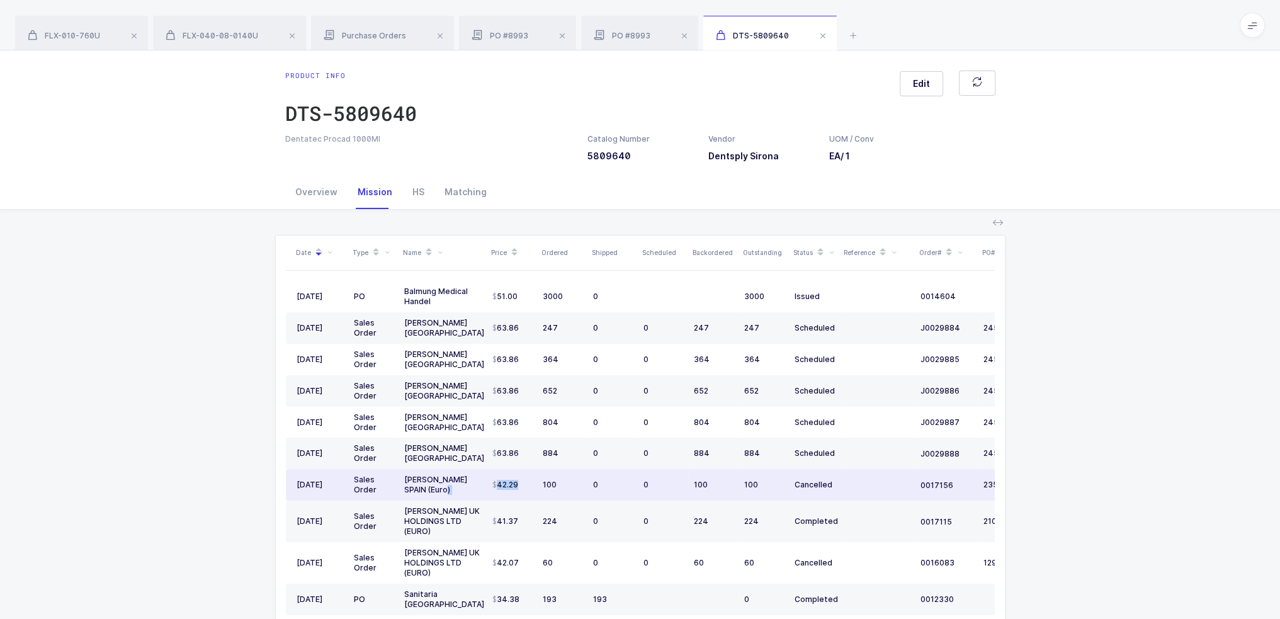
click at [453, 485] on div "HENRY SCHEIN SPAIN (Euro)" at bounding box center [443, 485] width 78 height 20
drag, startPoint x: 518, startPoint y: 485, endPoint x: 489, endPoint y: 485, distance: 29.6
click at [489, 485] on td "42.29" at bounding box center [512, 484] width 50 height 31
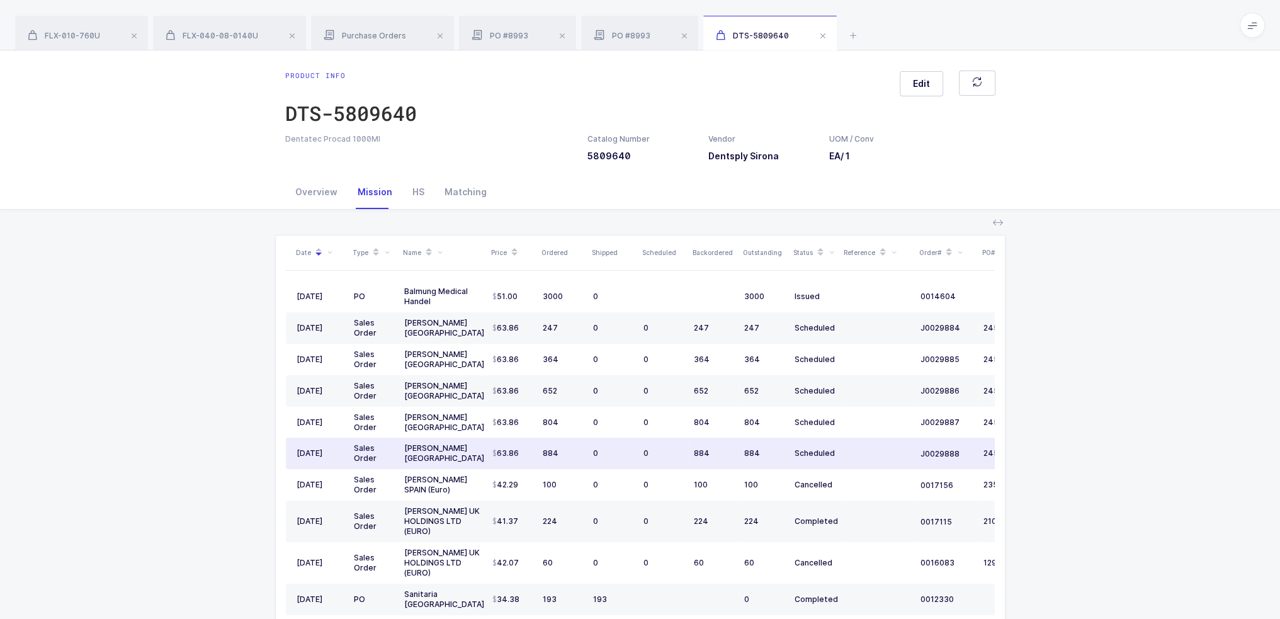
drag, startPoint x: 524, startPoint y: 456, endPoint x: 531, endPoint y: 454, distance: 7.8
click at [531, 454] on div "63.86" at bounding box center [512, 453] width 40 height 10
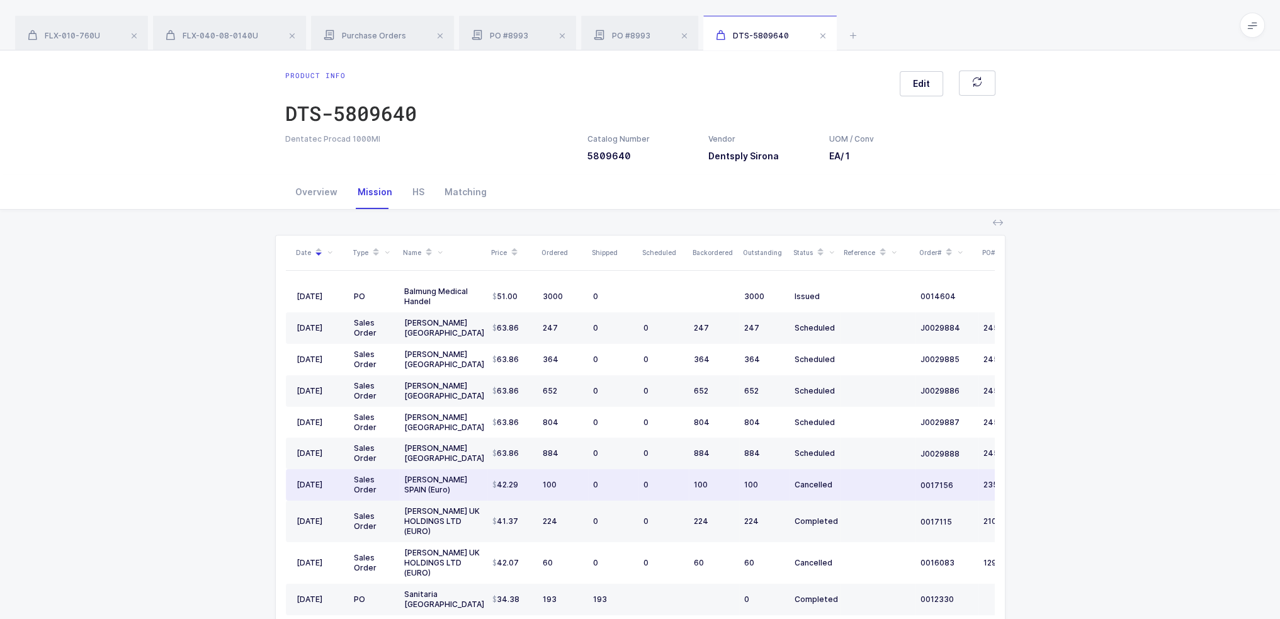
click at [645, 480] on div "0" at bounding box center [664, 485] width 40 height 10
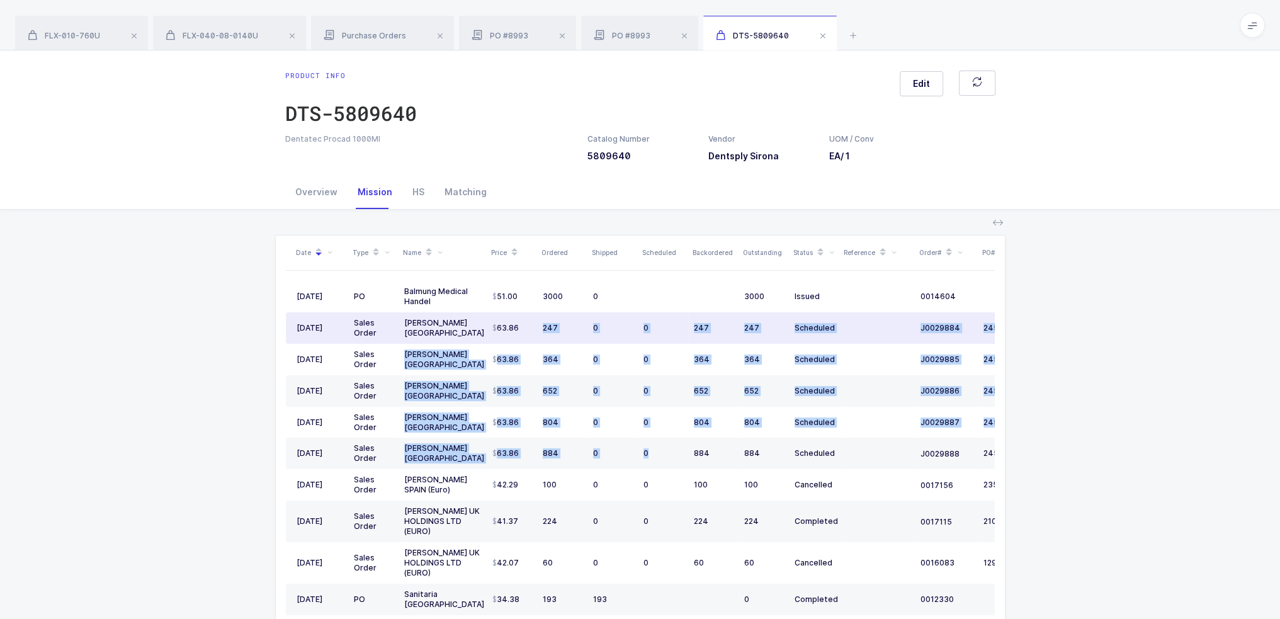
drag, startPoint x: 659, startPoint y: 452, endPoint x: 531, endPoint y: 332, distance: 175.5
click at [531, 332] on tbody "05/05/2025 PO Balmung Medical Handel 51.00 3000 0 3000 Issued 0014604 09/22/202…" at bounding box center [682, 469] width 793 height 376
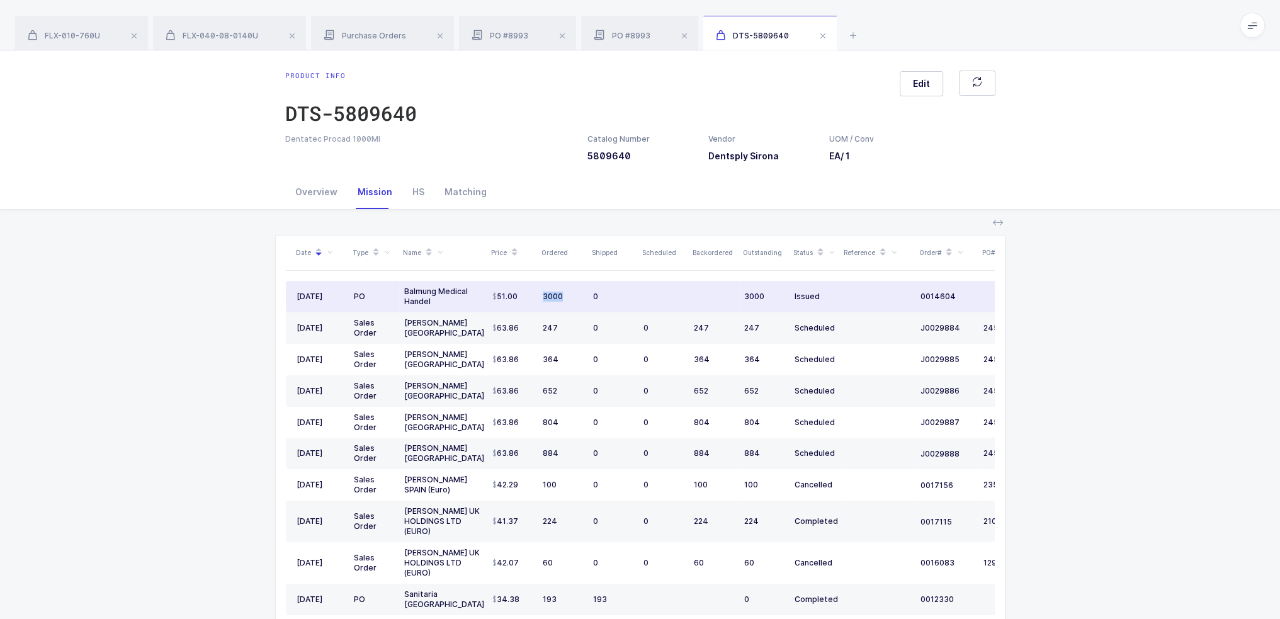
drag, startPoint x: 544, startPoint y: 295, endPoint x: 573, endPoint y: 297, distance: 29.0
click at [573, 297] on tr "05/05/2025 PO Balmung Medical Handel 51.00 3000 0 3000 Issued 0014604 09/22/2025" at bounding box center [682, 296] width 793 height 31
click at [573, 297] on div "3000" at bounding box center [563, 297] width 40 height 10
click at [550, 292] on div "3000" at bounding box center [563, 297] width 40 height 10
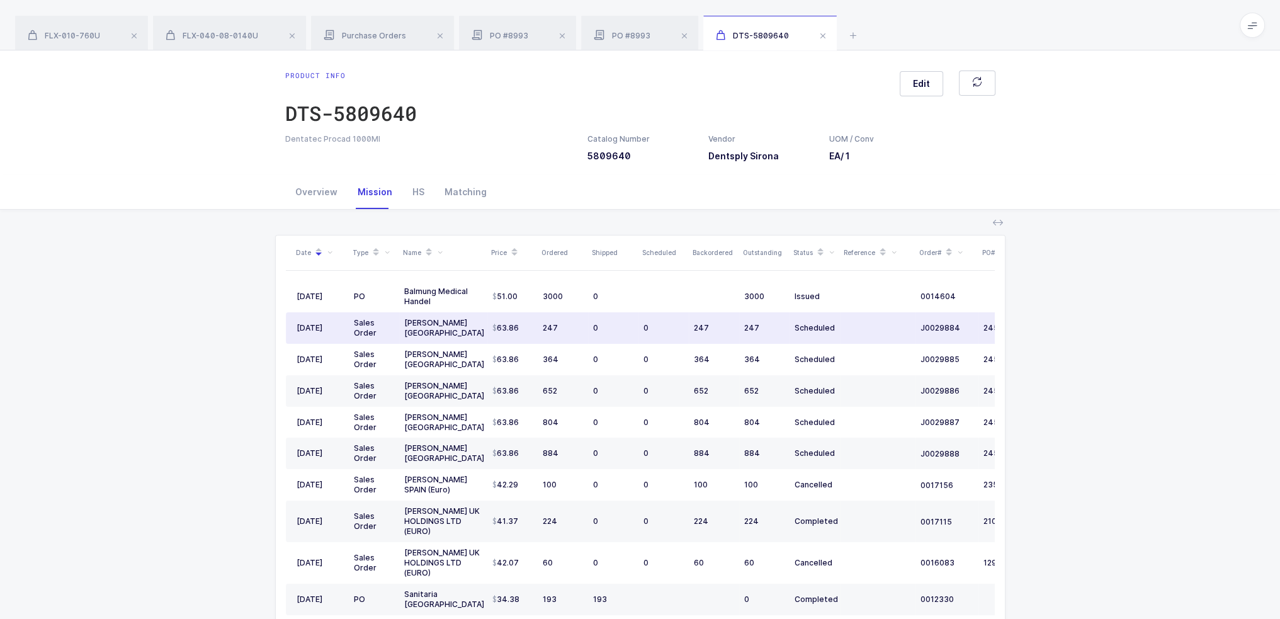
click at [519, 316] on td "63.86" at bounding box center [512, 327] width 50 height 31
click at [415, 193] on div "HS" at bounding box center [418, 192] width 32 height 34
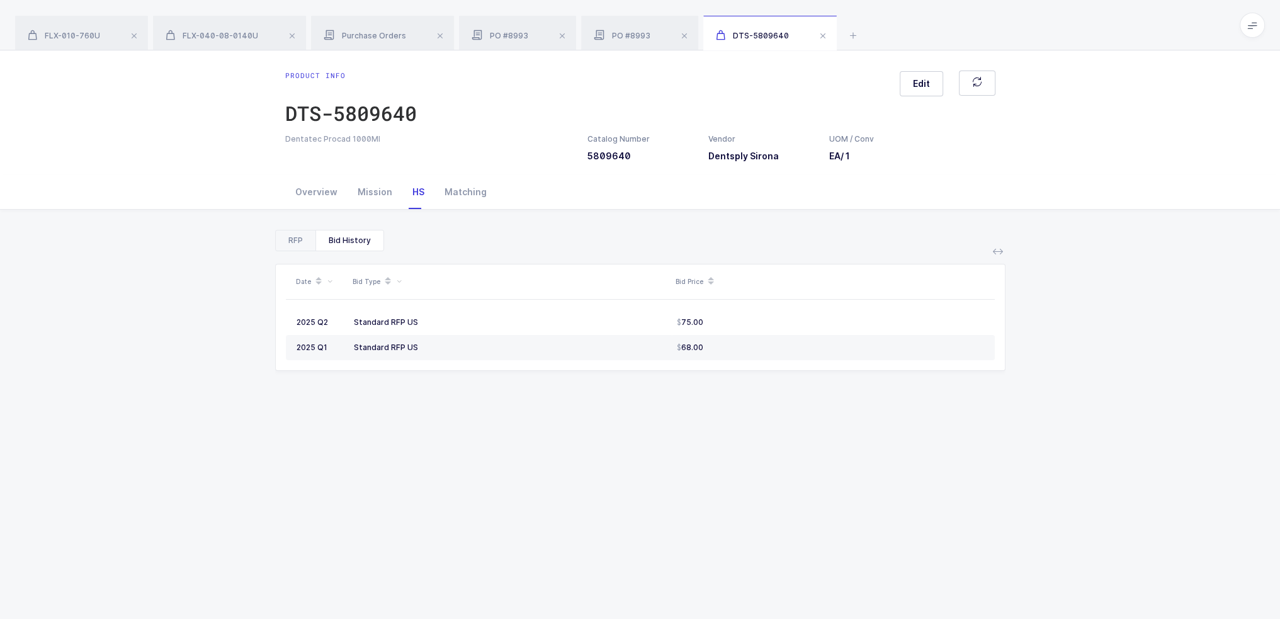
click at [297, 249] on div "RFP" at bounding box center [296, 240] width 40 height 20
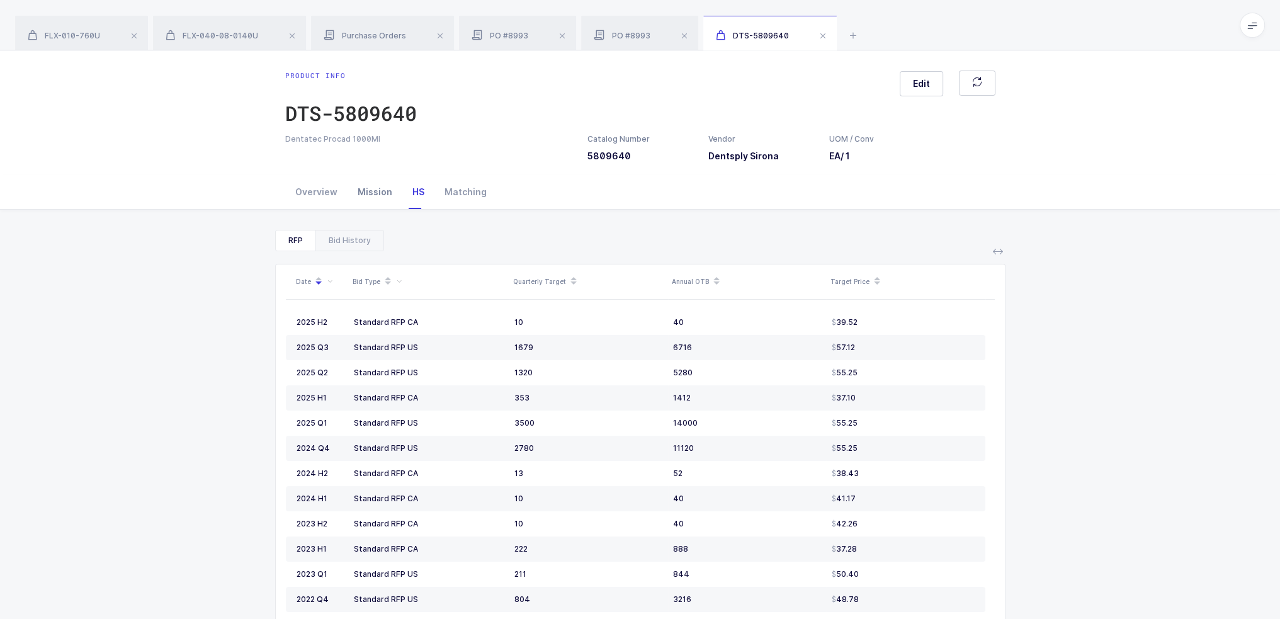
click at [375, 188] on div "Mission" at bounding box center [375, 192] width 55 height 34
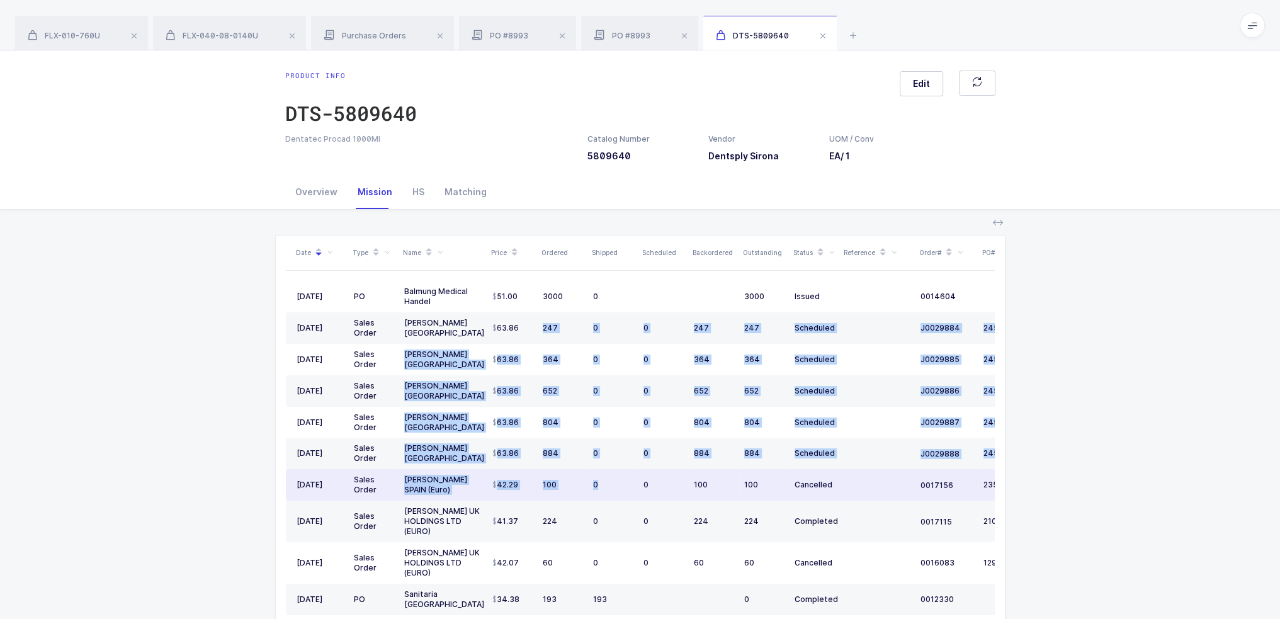
drag, startPoint x: 535, startPoint y: 331, endPoint x: 607, endPoint y: 478, distance: 163.9
click at [607, 478] on tbody "05/05/2025 PO Balmung Medical Handel 51.00 3000 0 3000 Issued 0014604 09/22/202…" at bounding box center [682, 469] width 793 height 376
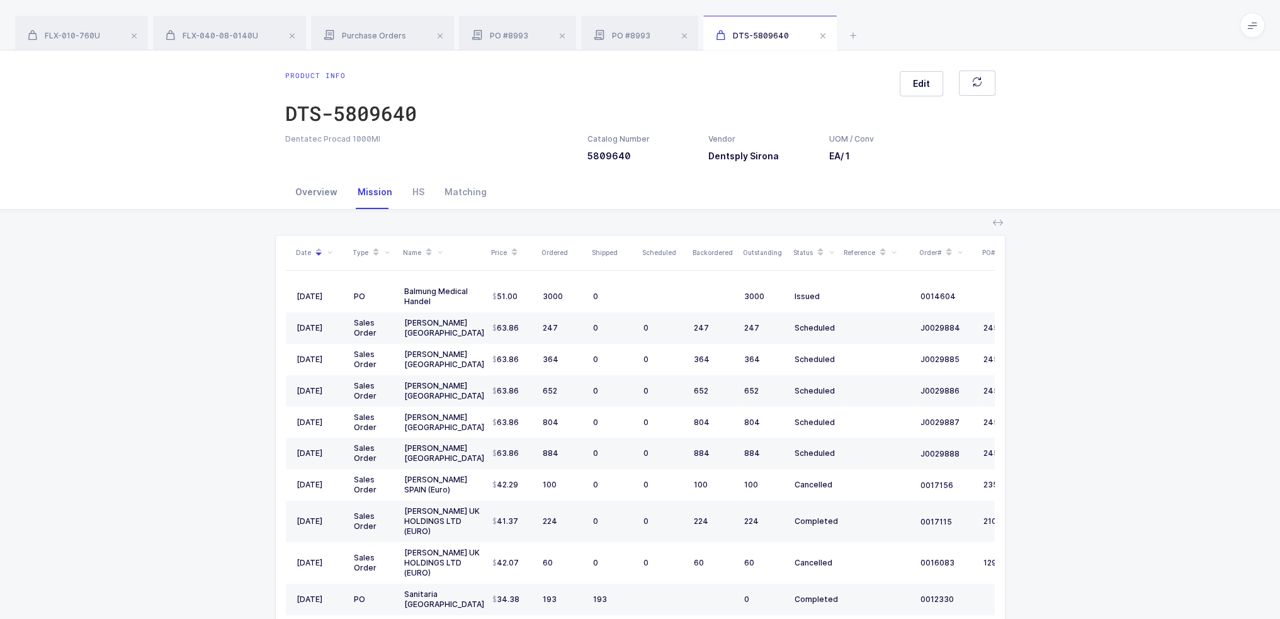
click at [312, 199] on div "Overview" at bounding box center [316, 192] width 62 height 34
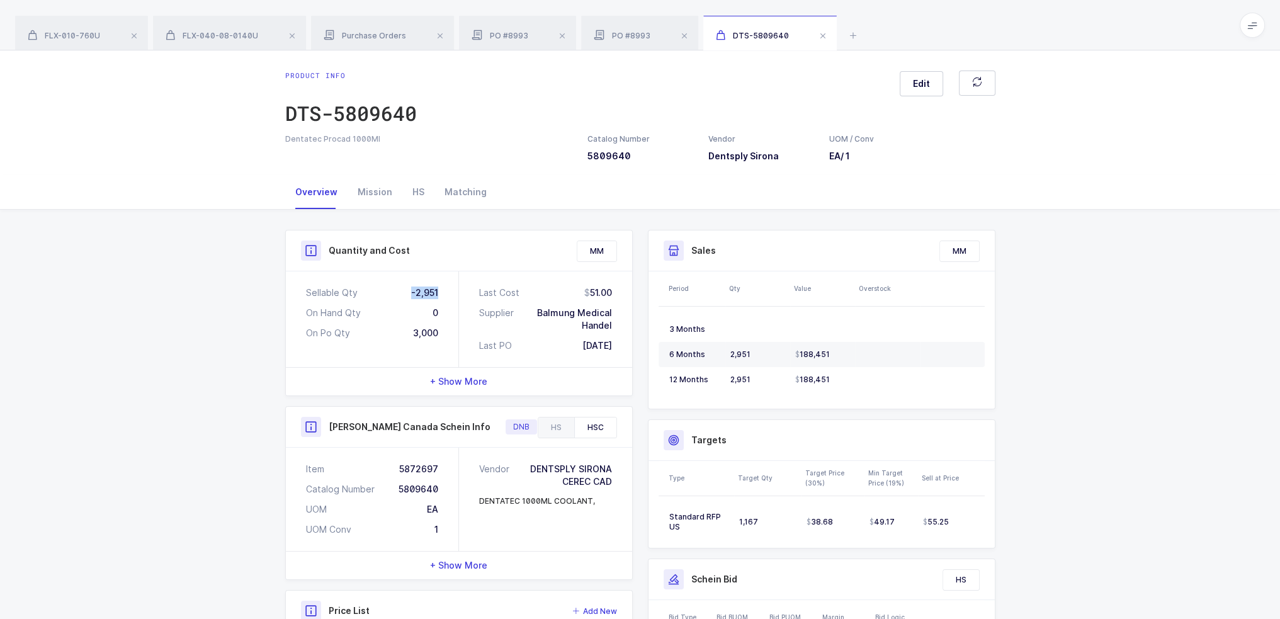
drag, startPoint x: 407, startPoint y: 294, endPoint x: 451, endPoint y: 294, distance: 44.7
click at [451, 294] on div "Sellable Qty -2,951 On Hand Qty 0 On Po Qty 3,000" at bounding box center [372, 319] width 173 height 96
click at [448, 294] on div "Sellable Qty -2,951 On Hand Qty 0 On Po Qty 3,000" at bounding box center [372, 319] width 173 height 96
drag, startPoint x: 443, startPoint y: 330, endPoint x: 409, endPoint y: 330, distance: 33.4
click at [409, 330] on div "Sellable Qty -2,951 On Hand Qty 0 On Po Qty 3,000" at bounding box center [372, 319] width 173 height 96
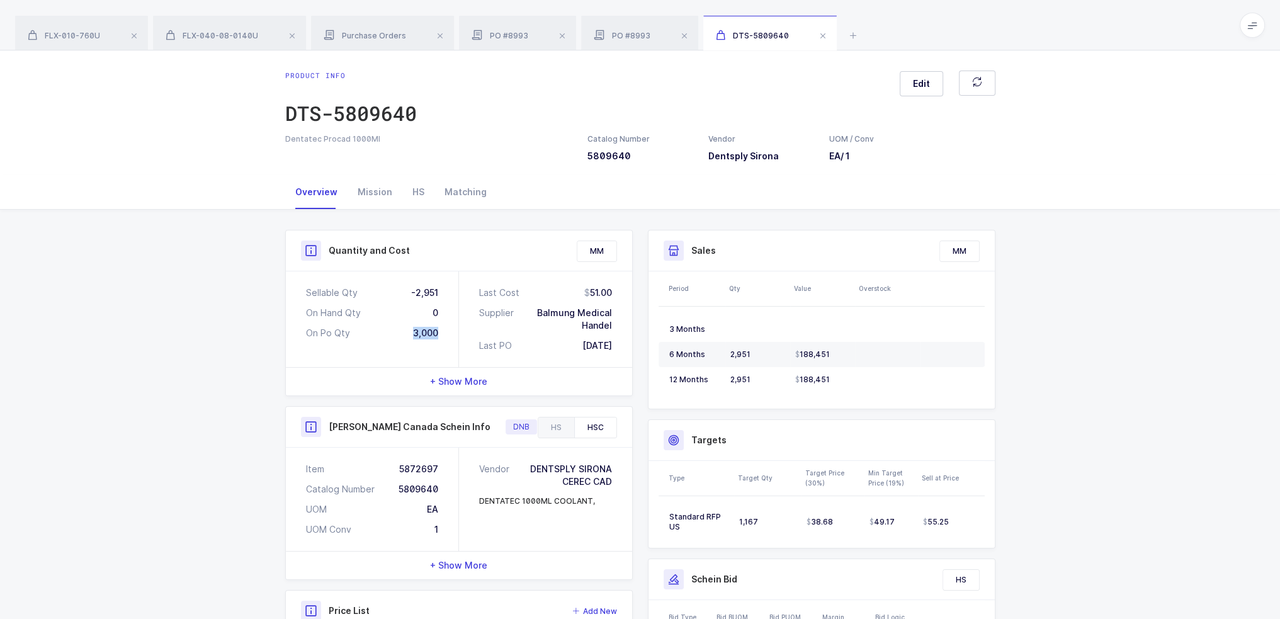
click at [414, 333] on div "3,000" at bounding box center [425, 333] width 25 height 13
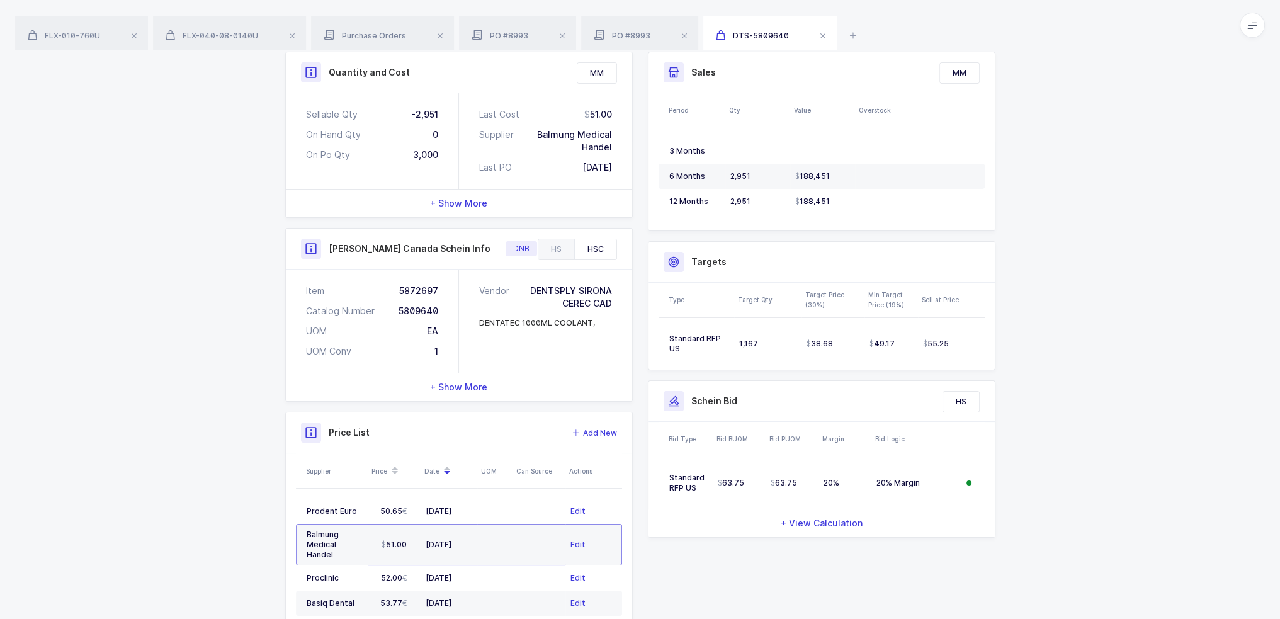
scroll to position [189, 0]
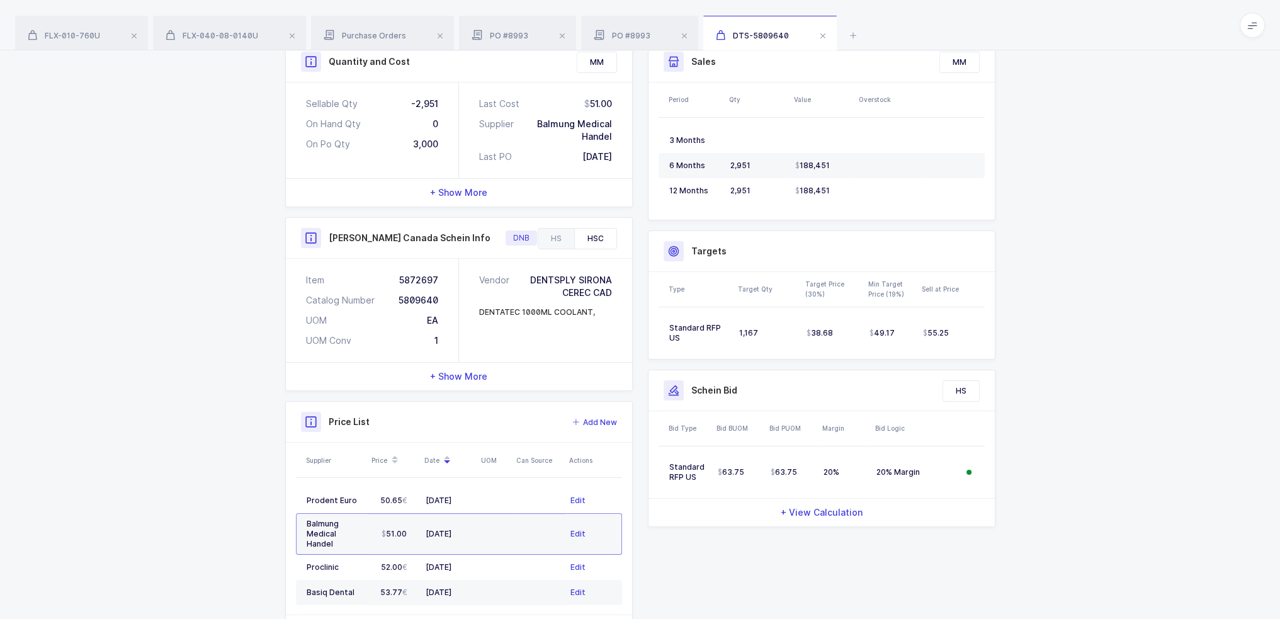
click at [591, 237] on div "HSC" at bounding box center [595, 239] width 42 height 20
click at [563, 235] on div "HS" at bounding box center [556, 239] width 36 height 20
click at [615, 234] on div "HSC" at bounding box center [595, 239] width 42 height 20
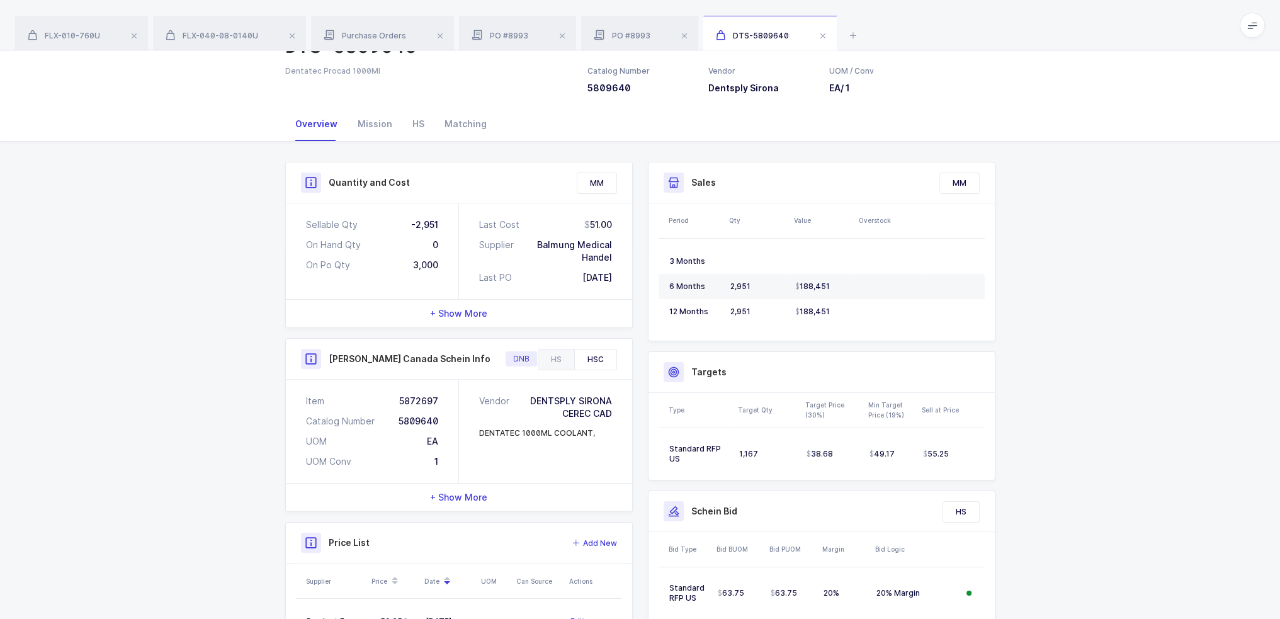
scroll to position [0, 0]
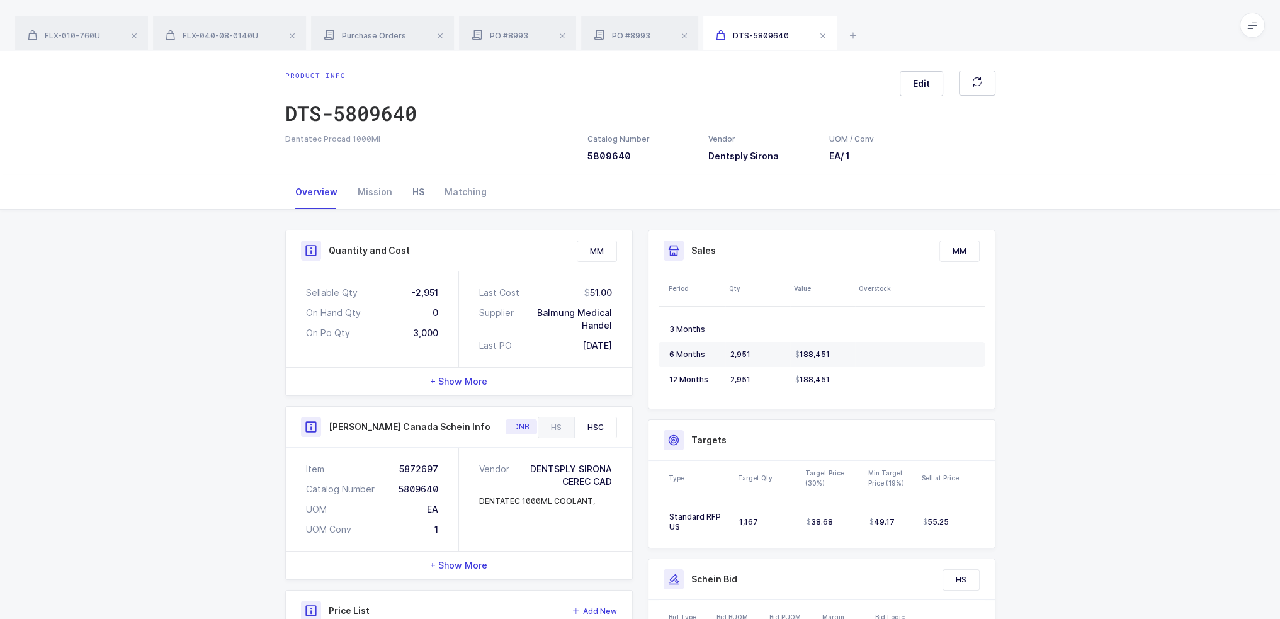
click at [423, 200] on div "HS" at bounding box center [418, 192] width 32 height 34
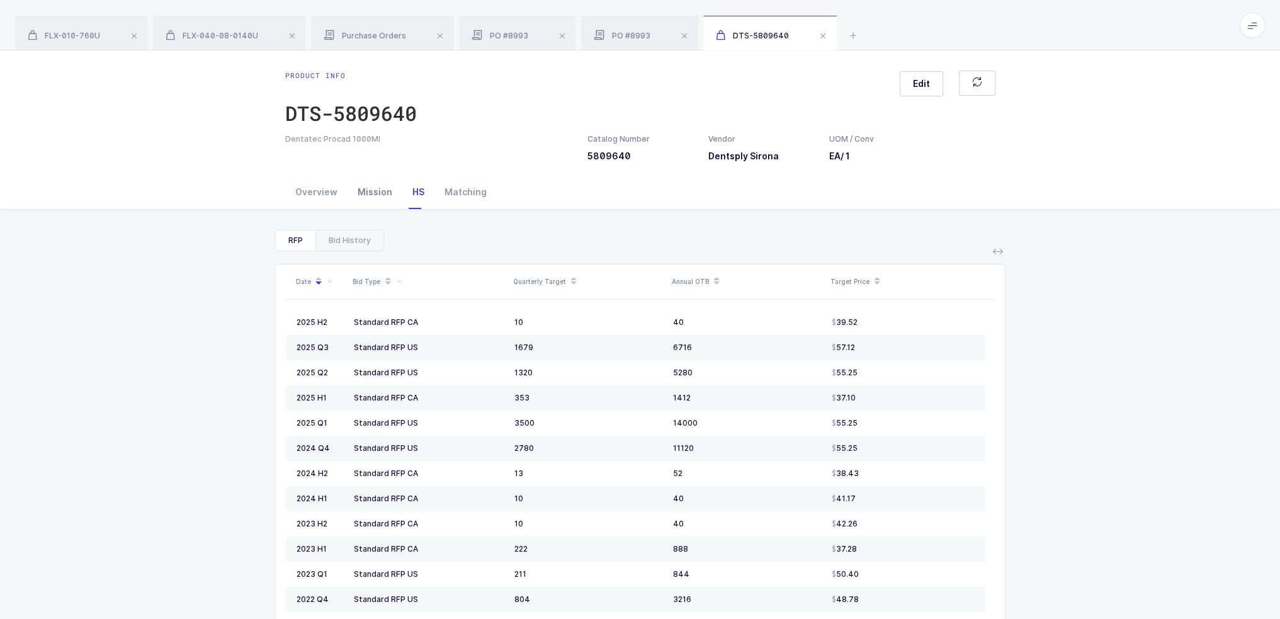
click at [367, 196] on div "Mission" at bounding box center [375, 192] width 55 height 34
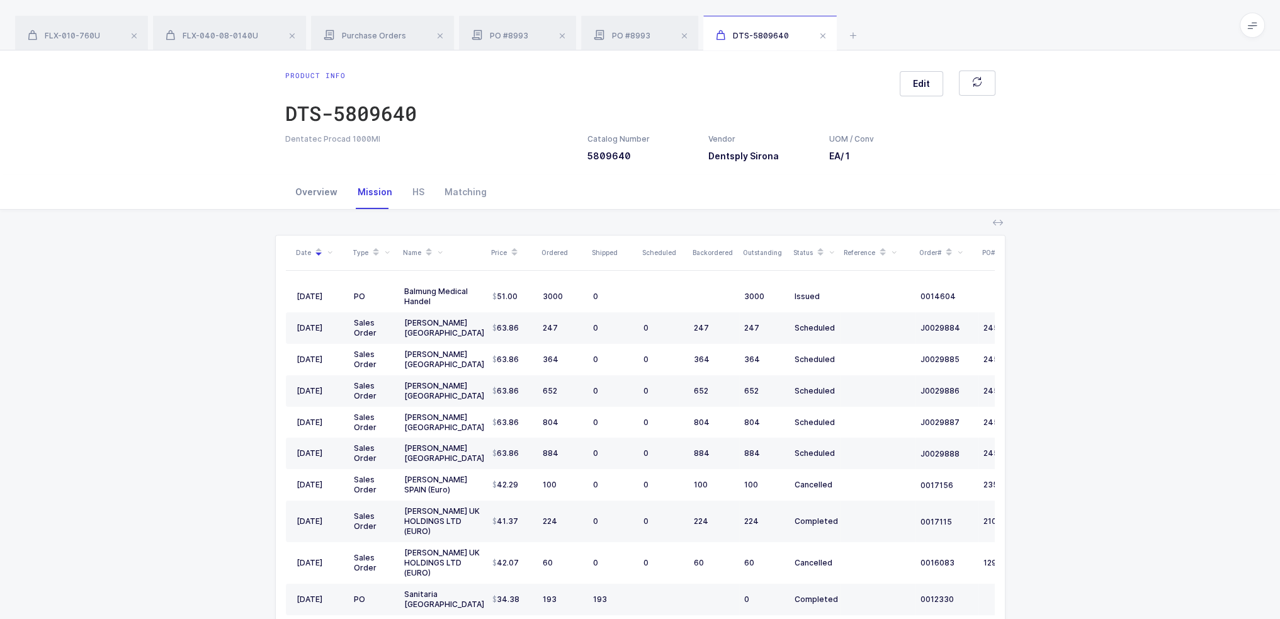
click at [332, 196] on div "Overview" at bounding box center [316, 192] width 62 height 34
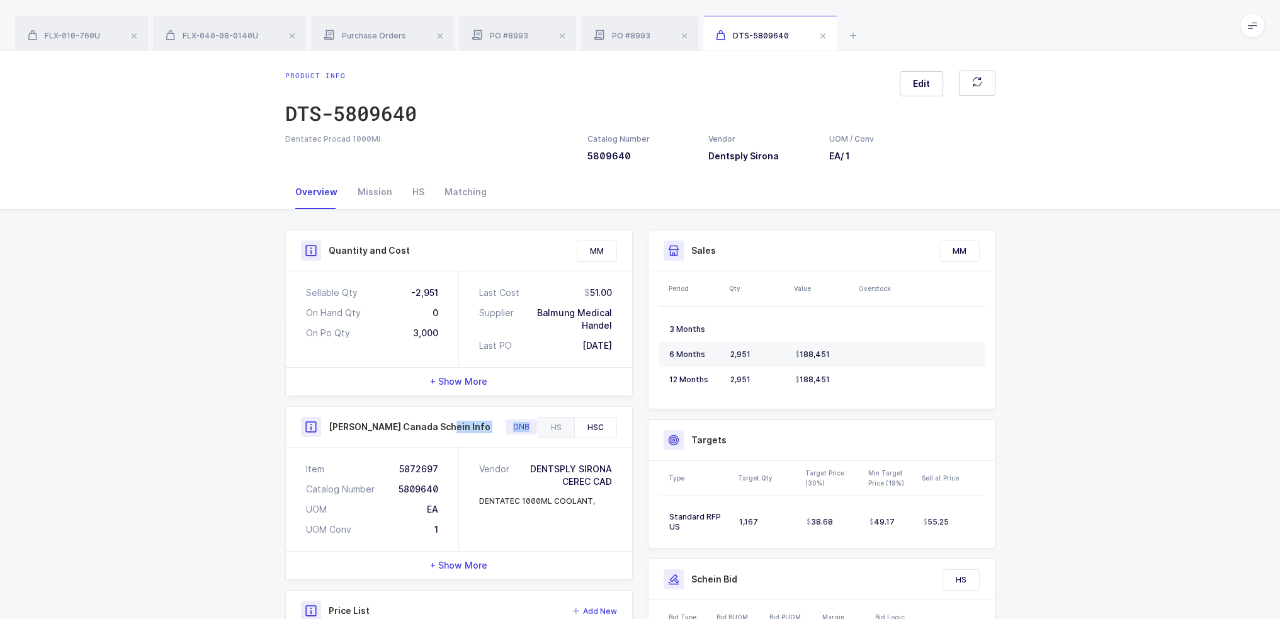
drag, startPoint x: 489, startPoint y: 427, endPoint x: 503, endPoint y: 427, distance: 14.5
click at [503, 427] on div "Henry Canada Schein Info DNB" at bounding box center [459, 427] width 316 height 20
click at [506, 427] on div "DNB" at bounding box center [561, 427] width 111 height 20
click at [508, 428] on div "DNB" at bounding box center [521, 427] width 26 height 10
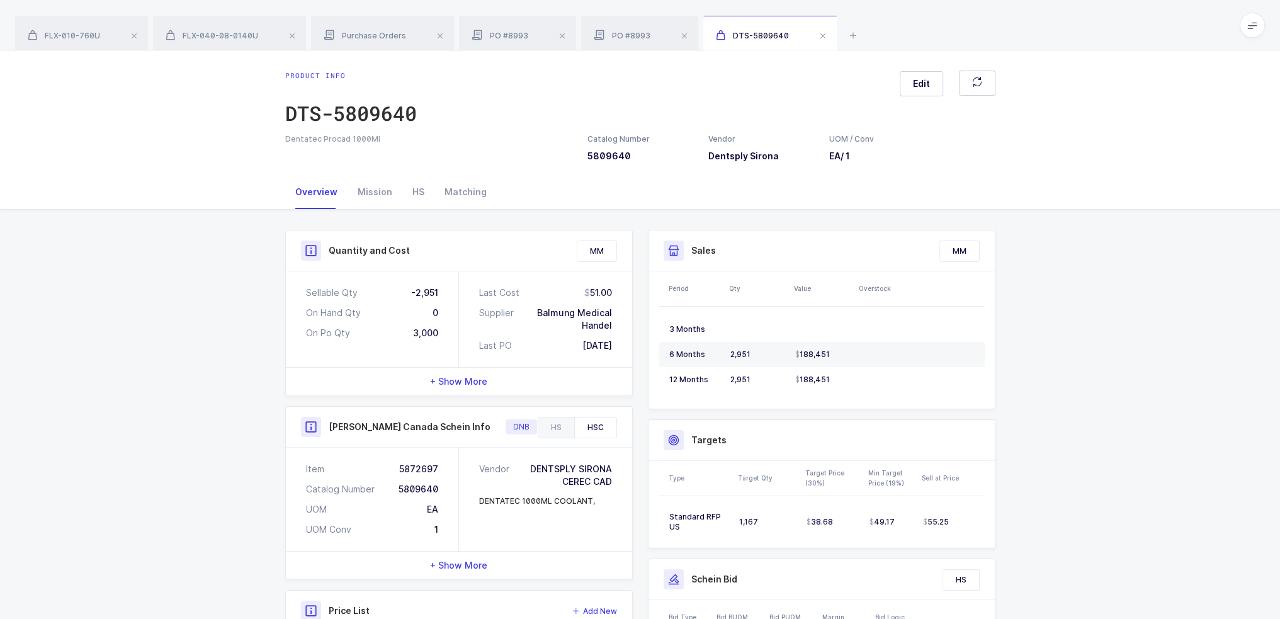
click at [506, 428] on div "DNB" at bounding box center [561, 427] width 111 height 20
click at [232, 30] on div "FLX-040-08-0140U" at bounding box center [229, 33] width 153 height 35
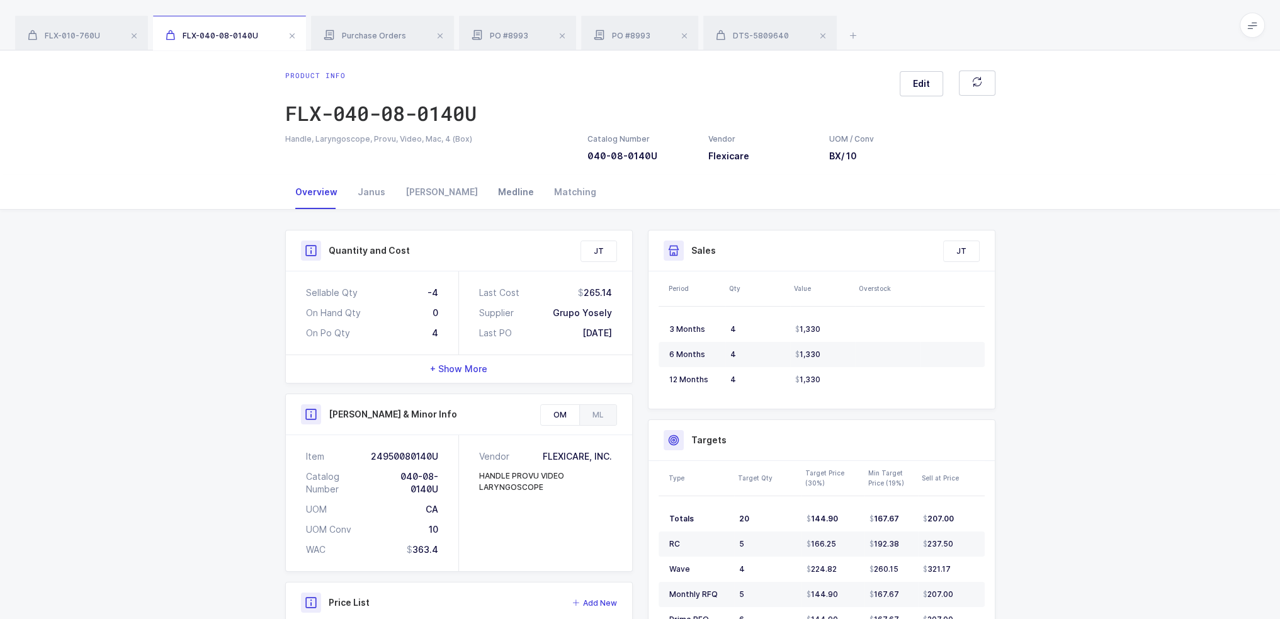
click at [488, 186] on div "Medline" at bounding box center [516, 192] width 56 height 34
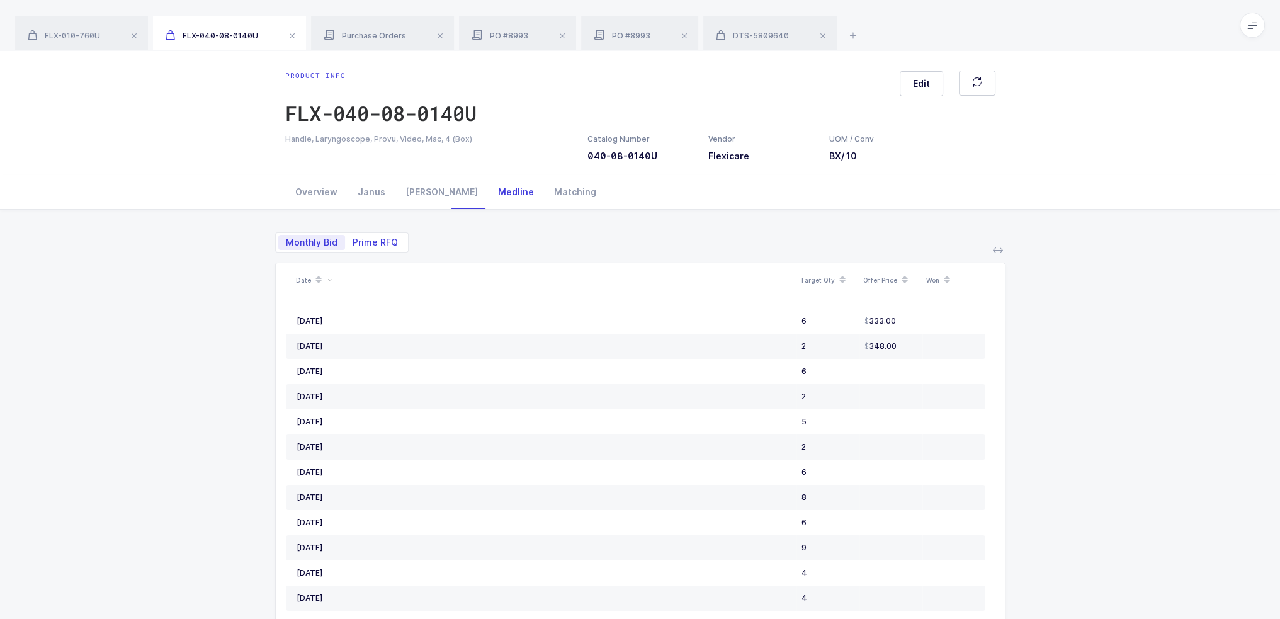
click at [367, 246] on span "Prime RFQ" at bounding box center [375, 242] width 45 height 9
click at [353, 243] on input "Prime RFQ" at bounding box center [349, 239] width 8 height 8
radio input "true"
radio input "false"
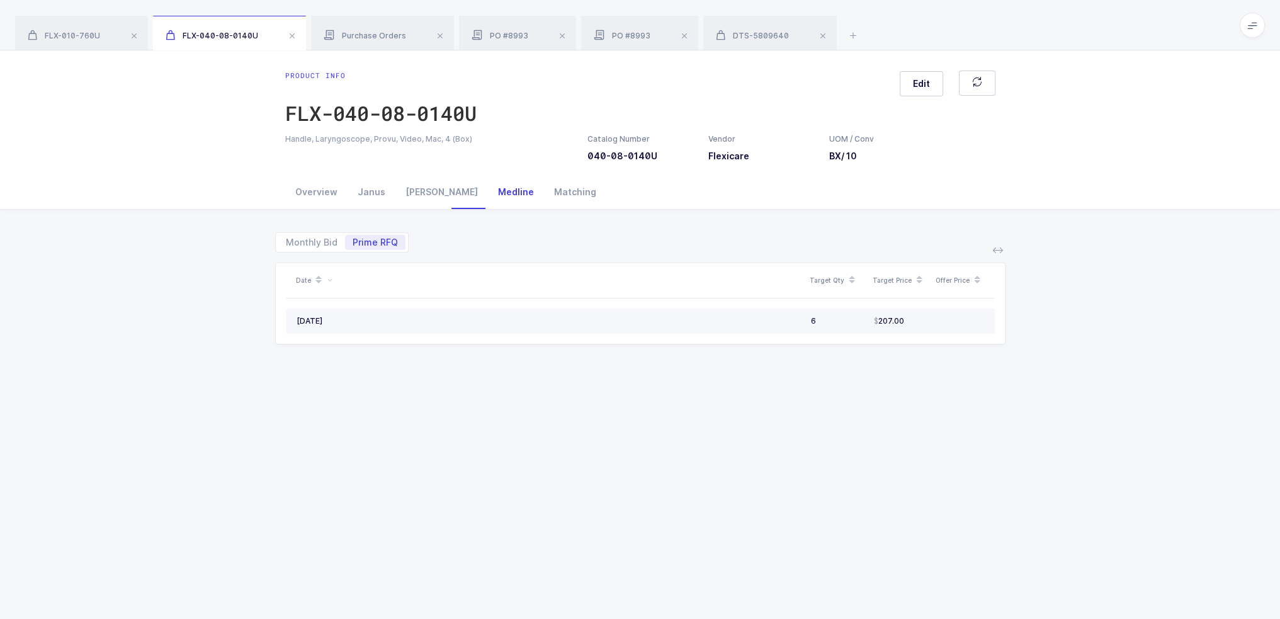
drag, startPoint x: 292, startPoint y: 320, endPoint x: 920, endPoint y: 315, distance: 627.8
click at [920, 315] on tr "May, 2024 6 207.00" at bounding box center [640, 321] width 709 height 25
click at [920, 316] on div "207.00" at bounding box center [900, 321] width 53 height 10
drag, startPoint x: 930, startPoint y: 318, endPoint x: 615, endPoint y: 318, distance: 314.8
click at [615, 318] on tr "May, 2024 6 207.00" at bounding box center [640, 321] width 709 height 25
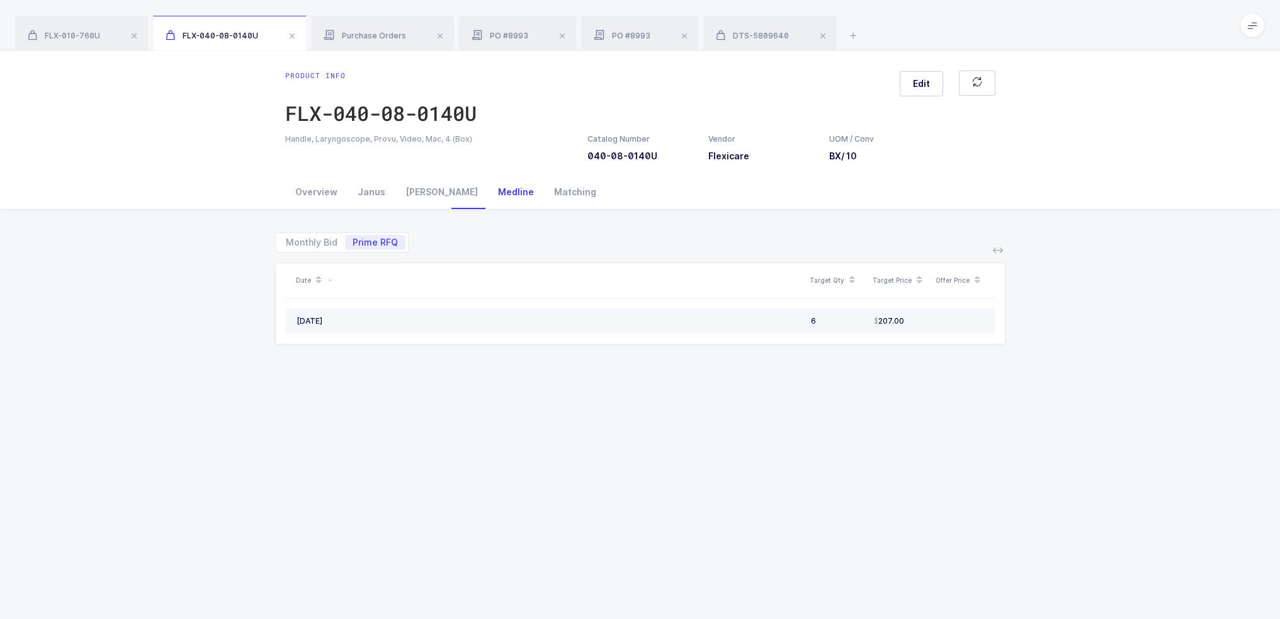
click at [800, 310] on td "May, 2024" at bounding box center [546, 321] width 520 height 25
drag, startPoint x: 914, startPoint y: 318, endPoint x: 766, endPoint y: 318, distance: 148.6
click at [766, 318] on tr "May, 2024 6 207.00" at bounding box center [640, 321] width 709 height 25
click at [770, 316] on div "May, 2024" at bounding box center [549, 321] width 504 height 10
click at [304, 184] on div "Overview" at bounding box center [316, 192] width 62 height 34
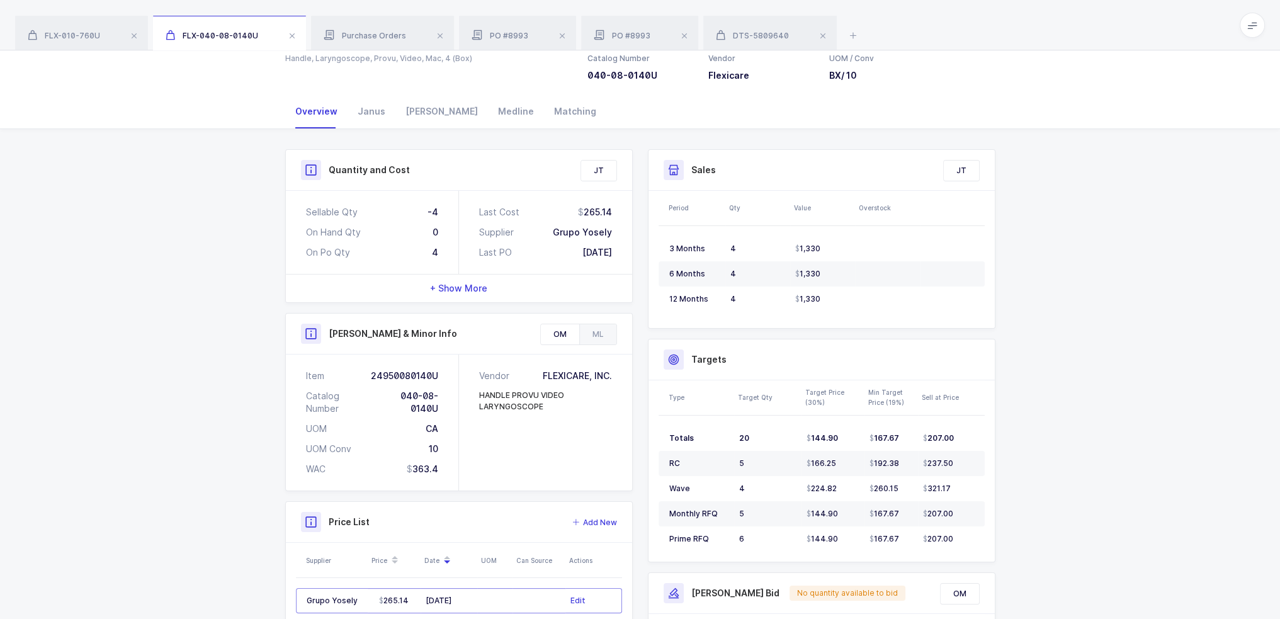
scroll to position [189, 0]
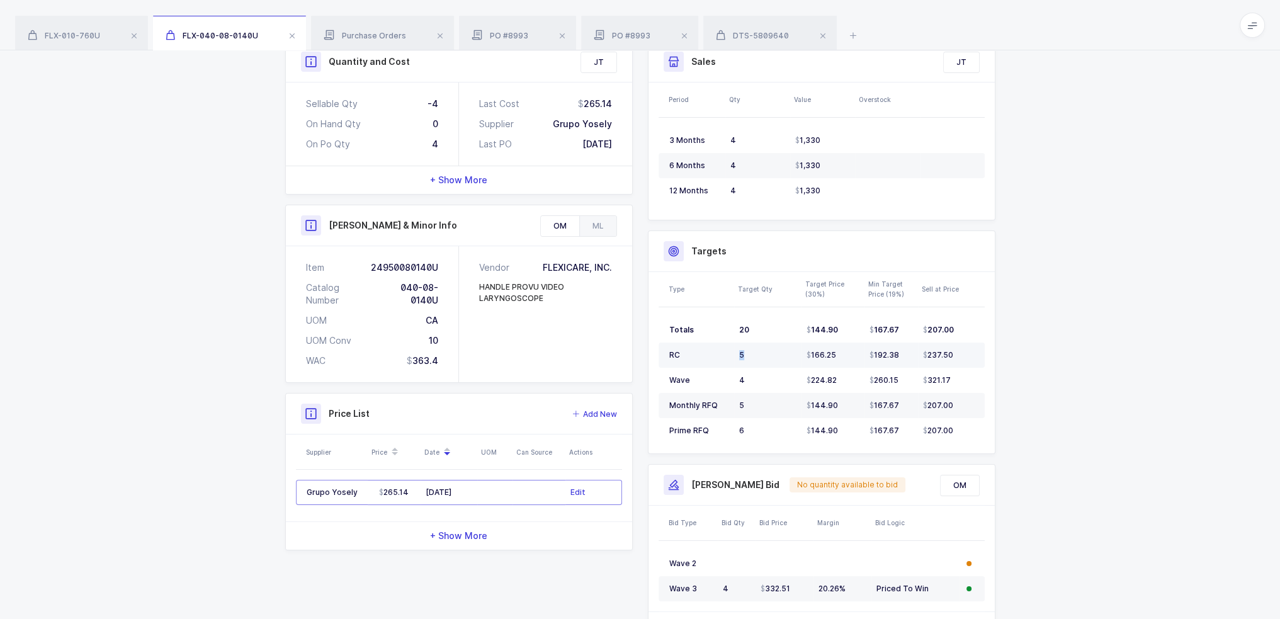
drag, startPoint x: 740, startPoint y: 357, endPoint x: 757, endPoint y: 352, distance: 17.1
click at [757, 352] on div "5" at bounding box center [767, 355] width 57 height 10
drag, startPoint x: 736, startPoint y: 373, endPoint x: 750, endPoint y: 375, distance: 14.0
click at [750, 375] on td "4" at bounding box center [767, 380] width 67 height 25
drag, startPoint x: 741, startPoint y: 398, endPoint x: 754, endPoint y: 400, distance: 12.8
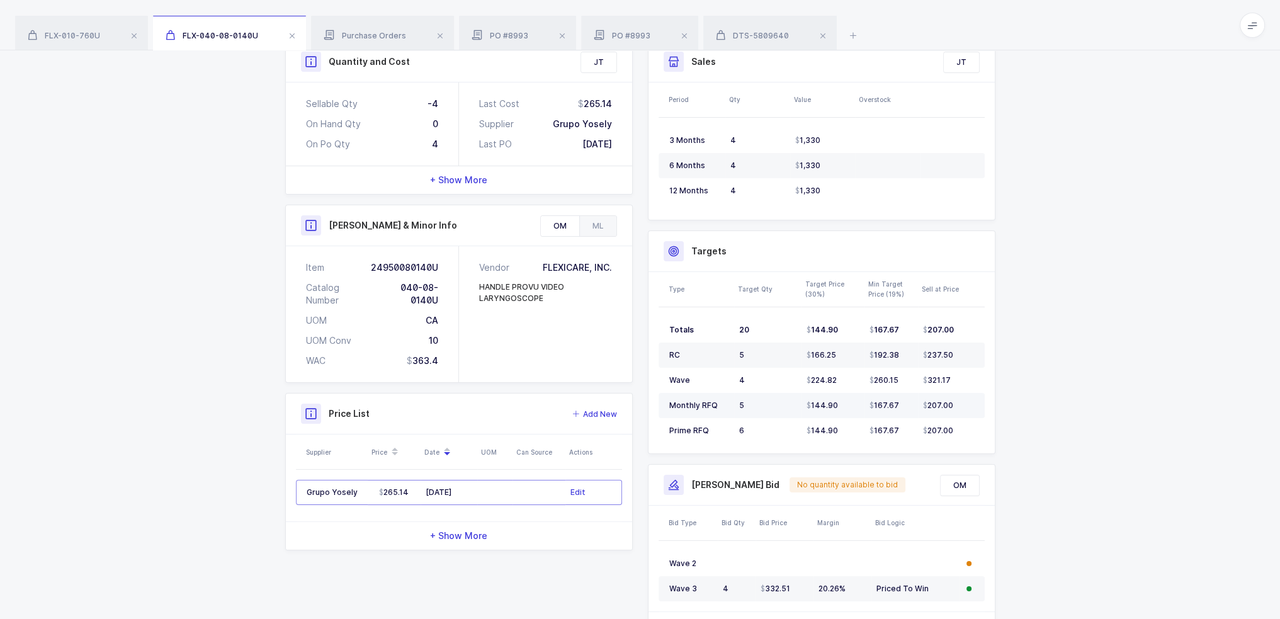
click at [754, 400] on td "5" at bounding box center [767, 405] width 67 height 25
drag, startPoint x: 710, startPoint y: 404, endPoint x: 849, endPoint y: 401, distance: 139.2
click at [849, 401] on tr "Monthly RFQ 5 144.90 167.67 207.00" at bounding box center [822, 405] width 326 height 25
click at [849, 401] on div "144.90" at bounding box center [833, 405] width 53 height 10
drag, startPoint x: 850, startPoint y: 402, endPoint x: 737, endPoint y: 405, distance: 112.7
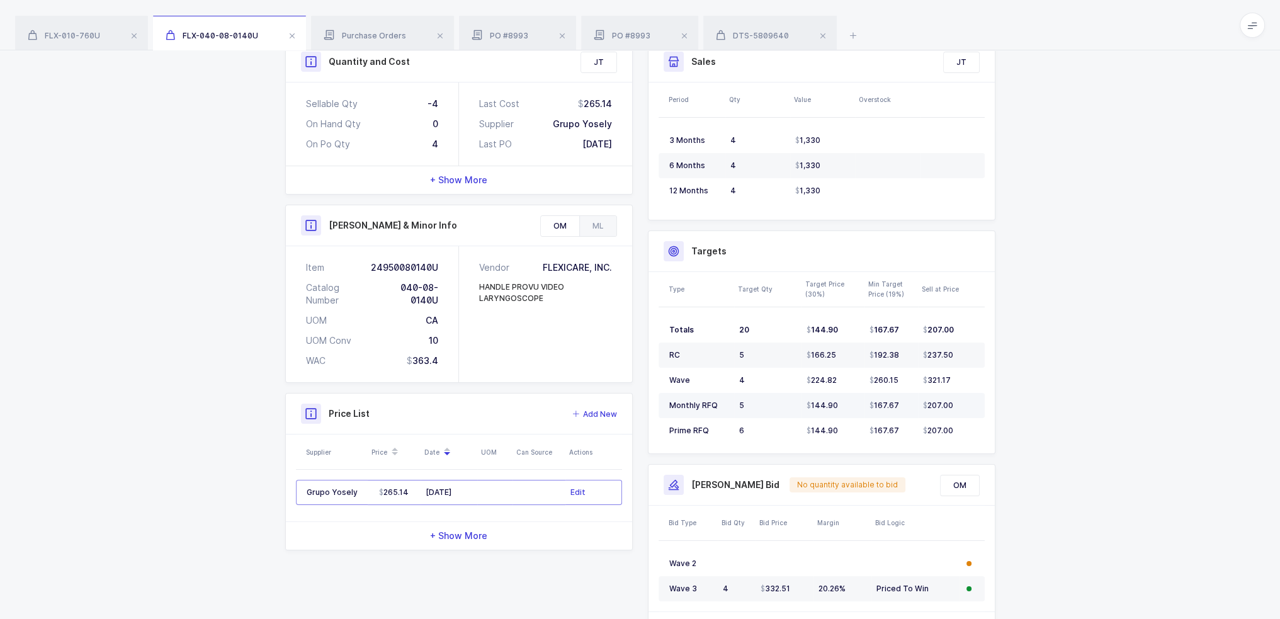
click at [737, 405] on tr "Monthly RFQ 5 144.90 167.67 207.00" at bounding box center [822, 405] width 326 height 25
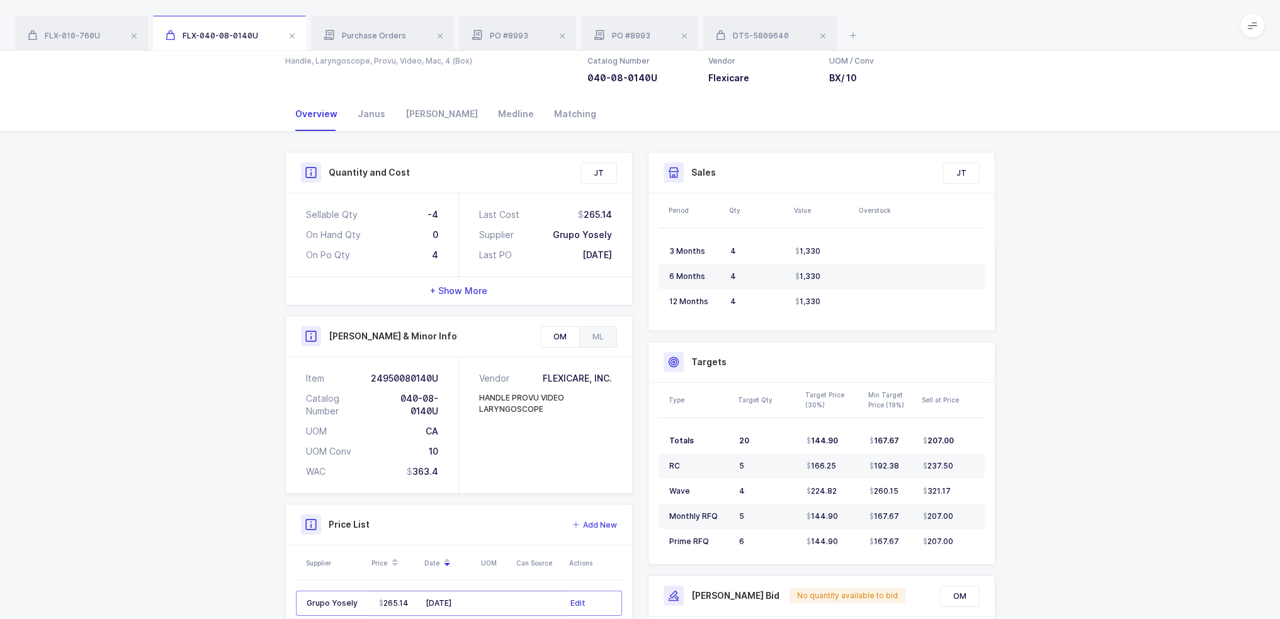
scroll to position [0, 0]
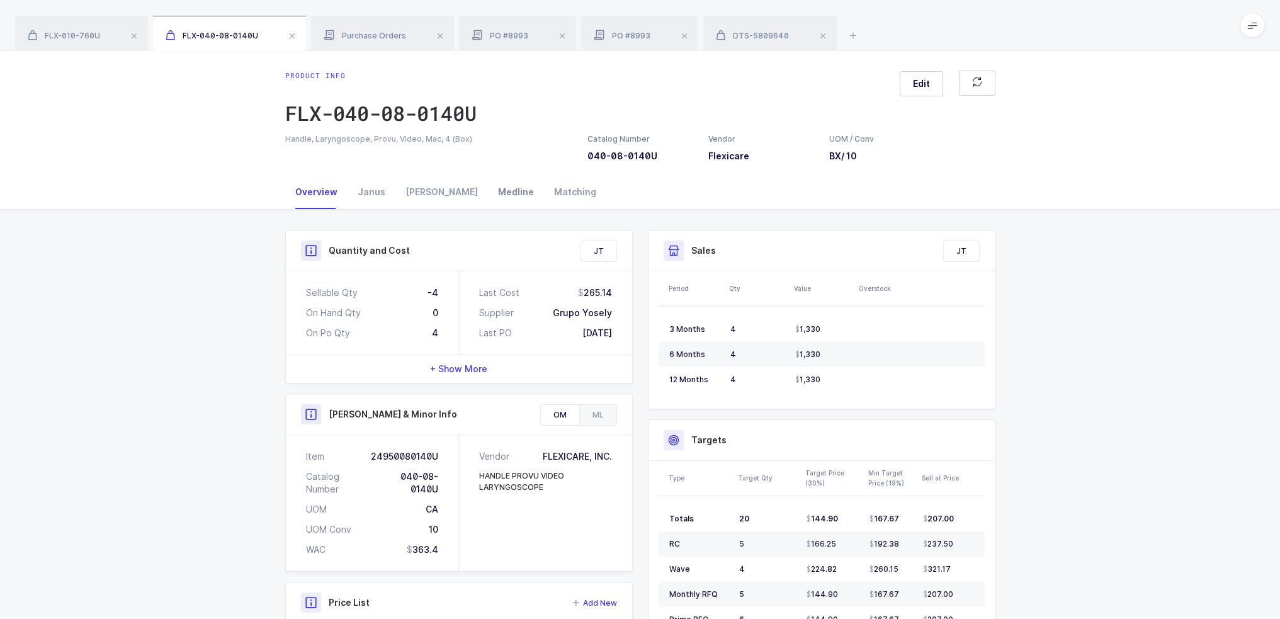
click at [488, 186] on div "Medline" at bounding box center [516, 192] width 56 height 34
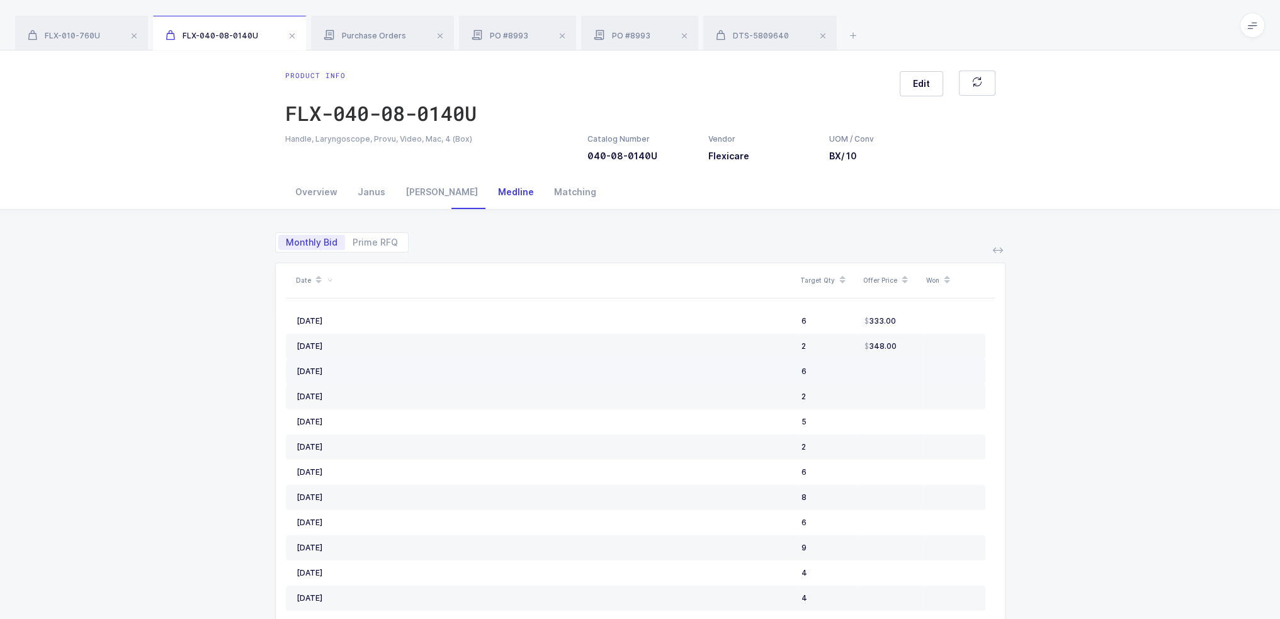
drag, startPoint x: 904, startPoint y: 375, endPoint x: 896, endPoint y: 372, distance: 8.2
click at [896, 372] on td at bounding box center [891, 371] width 63 height 25
drag, startPoint x: 907, startPoint y: 344, endPoint x: 900, endPoint y: 347, distance: 6.8
click at [900, 347] on div "348.00" at bounding box center [891, 346] width 53 height 10
drag, startPoint x: 801, startPoint y: 319, endPoint x: 822, endPoint y: 348, distance: 35.5
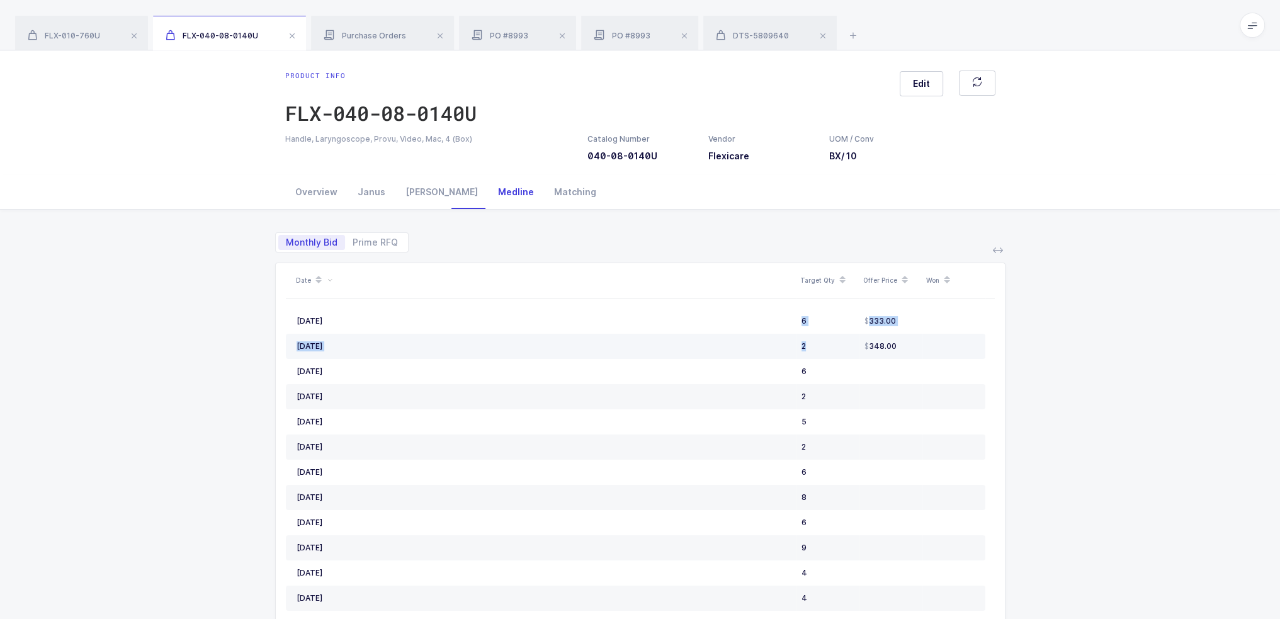
click at [822, 348] on tbody "September, 2025 6 333.00 August, 2025 2 348.00 July, 2025 6 April, 2025 2 March…" at bounding box center [636, 523] width 700 height 428
click at [822, 348] on div "2" at bounding box center [828, 346] width 53 height 10
click at [424, 196] on div "Owens" at bounding box center [441, 192] width 93 height 34
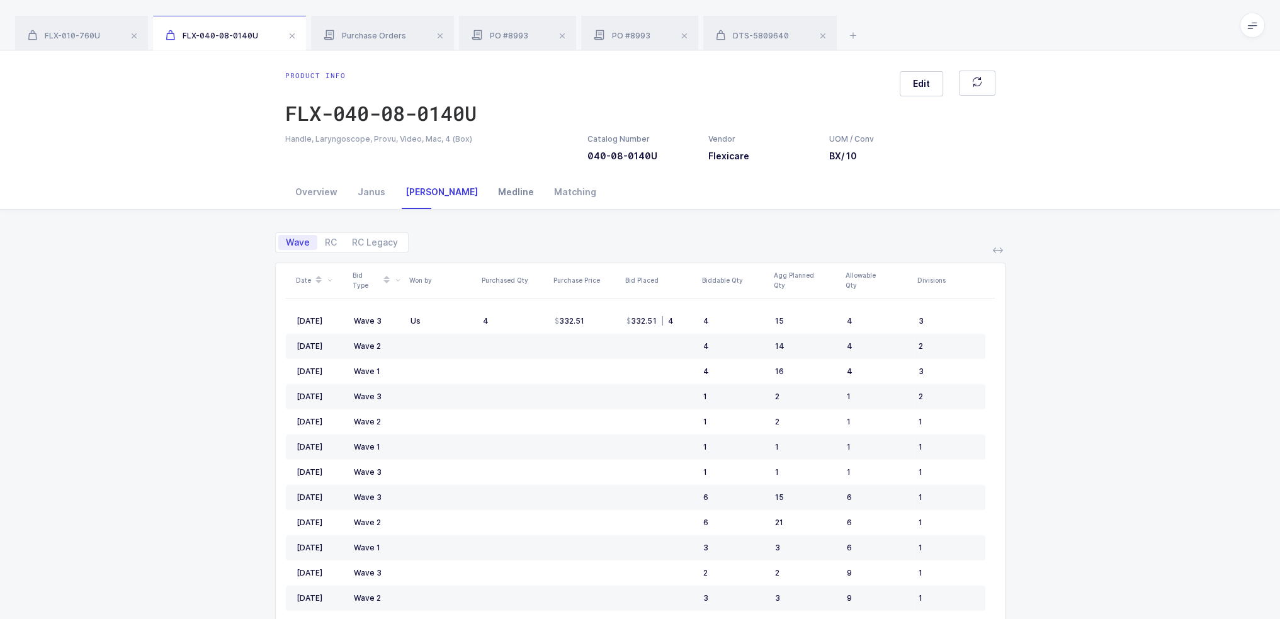
click at [488, 195] on div "Medline" at bounding box center [516, 192] width 56 height 34
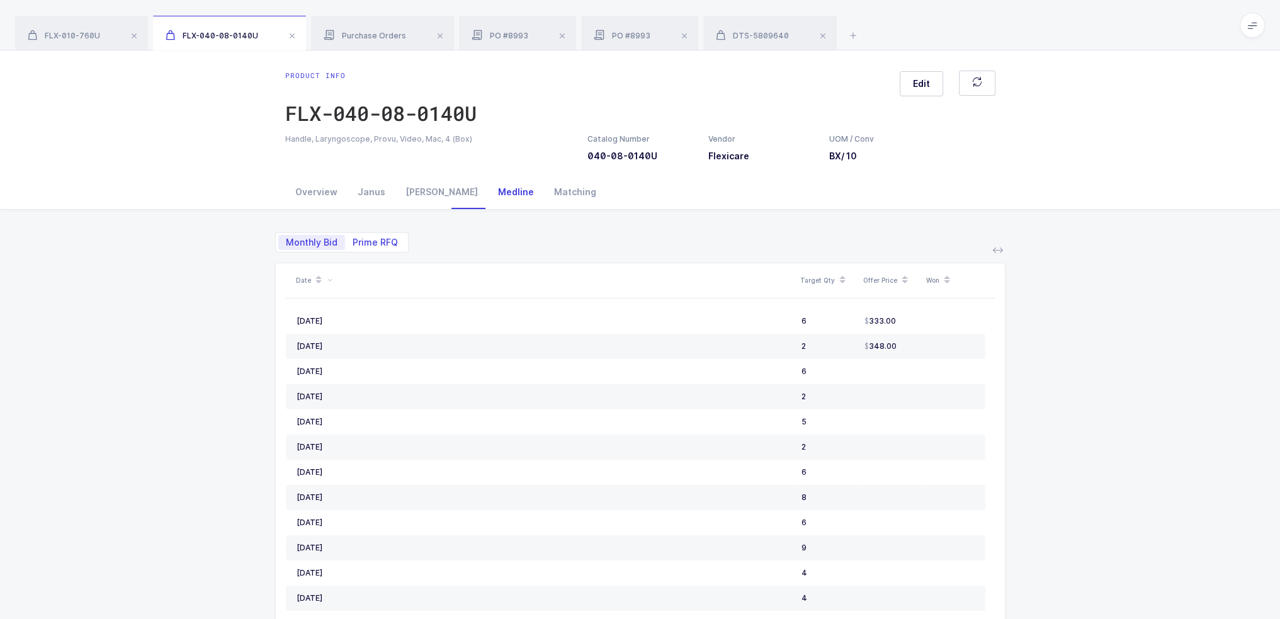
click at [385, 235] on span "Prime RFQ" at bounding box center [375, 242] width 60 height 15
click at [353, 235] on input "Prime RFQ" at bounding box center [349, 239] width 8 height 8
radio input "true"
radio input "false"
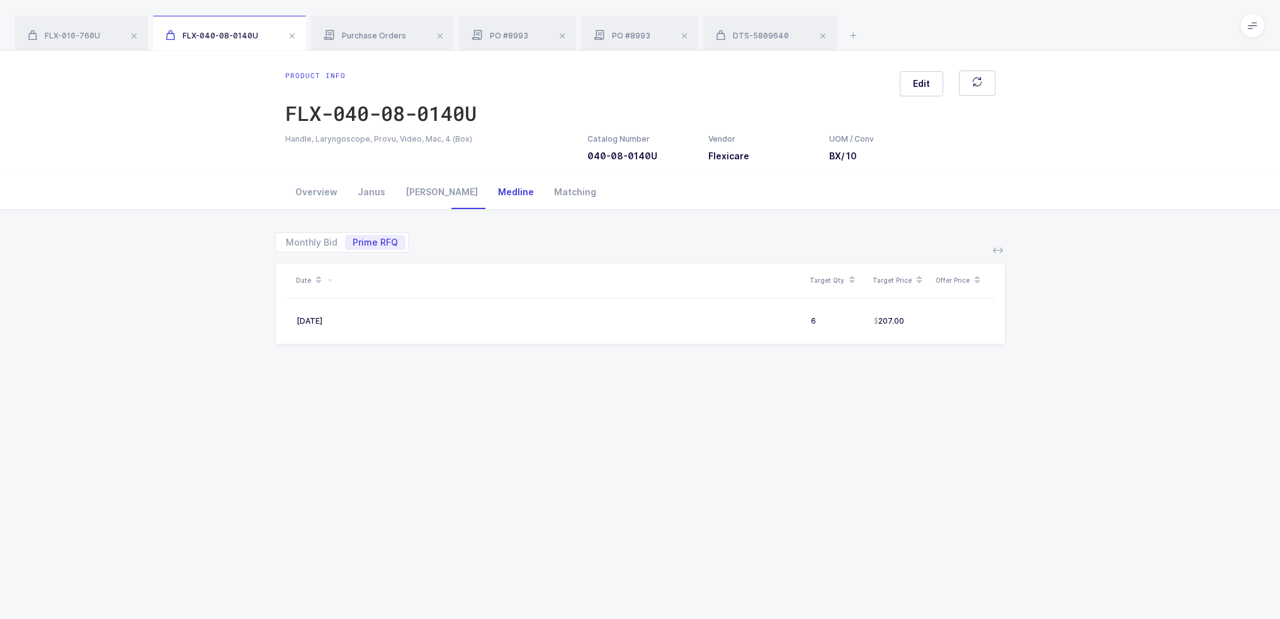
drag, startPoint x: 957, startPoint y: 310, endPoint x: 1016, endPoint y: 349, distance: 70.9
click at [1046, 342] on div "Monthly Bid Prime RFQ Date Target Qty Target Price Offer Price May, 2024 6 207.…" at bounding box center [640, 488] width 1260 height 557
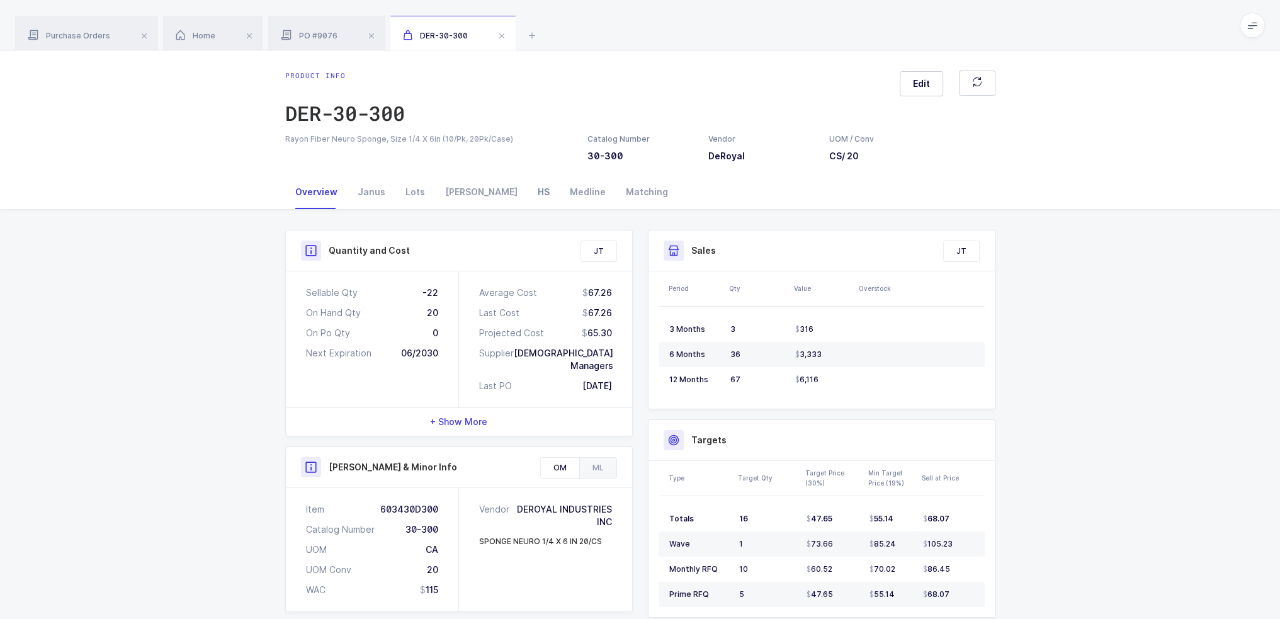
click at [528, 193] on div "HS" at bounding box center [544, 192] width 32 height 34
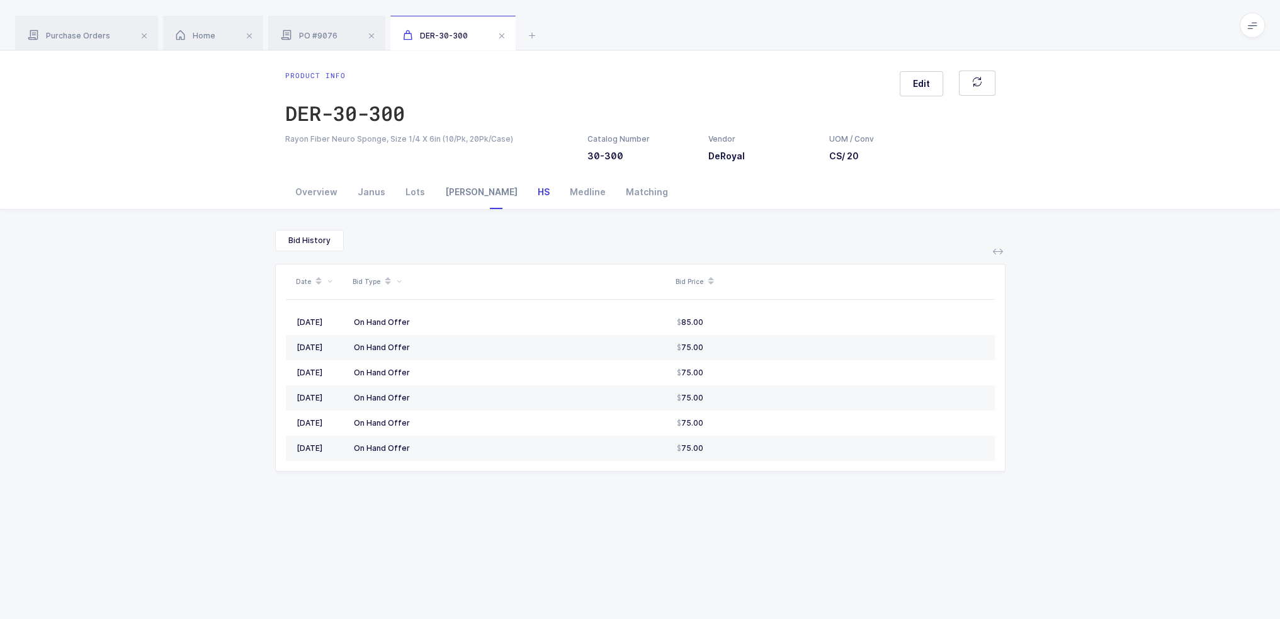
click at [466, 183] on div "[PERSON_NAME]" at bounding box center [481, 192] width 93 height 34
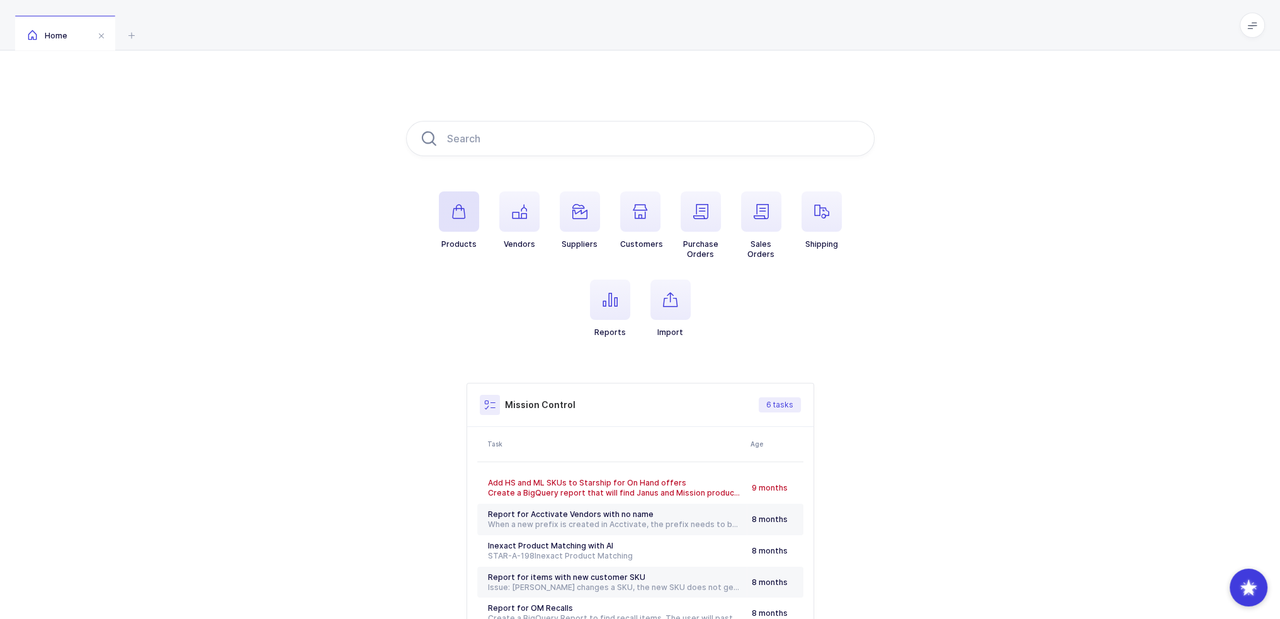
click at [471, 226] on span "button" at bounding box center [459, 211] width 40 height 40
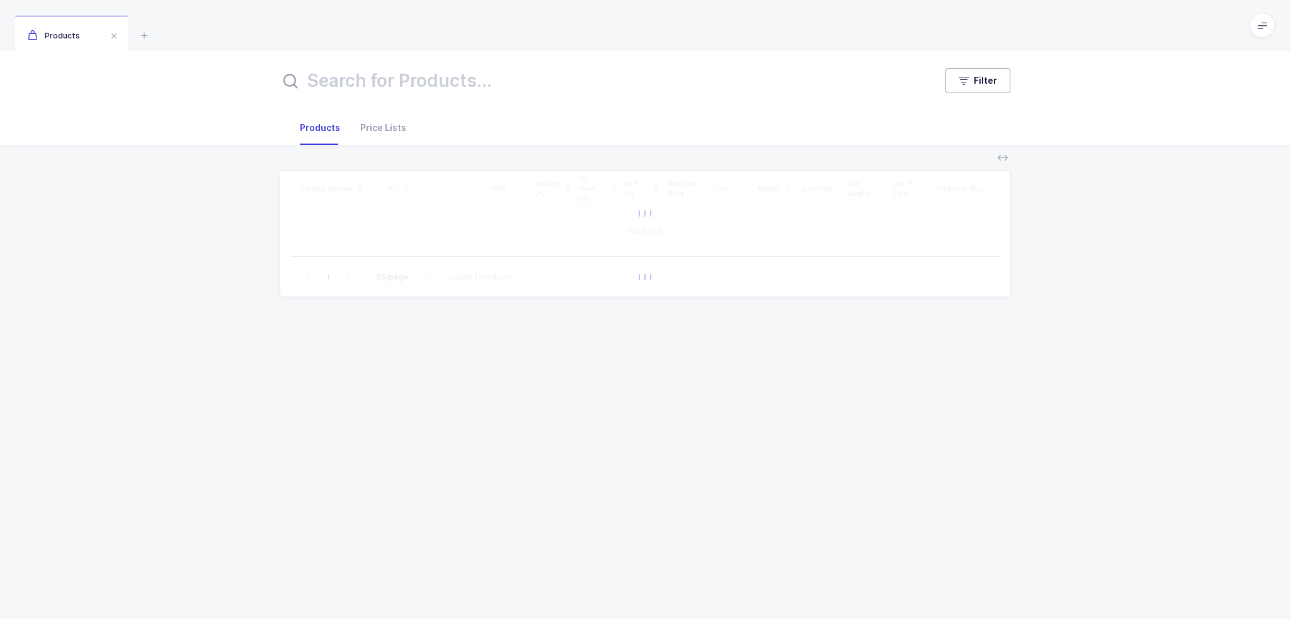
click at [962, 76] on icon "button" at bounding box center [963, 81] width 10 height 10
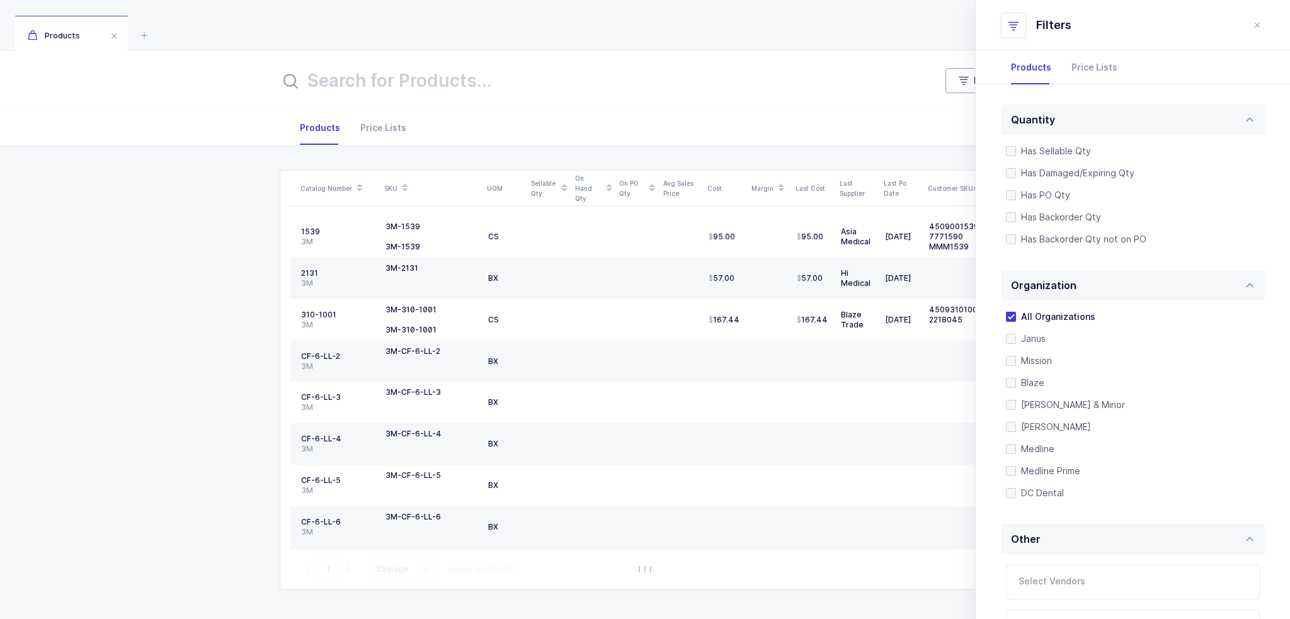
scroll to position [252, 0]
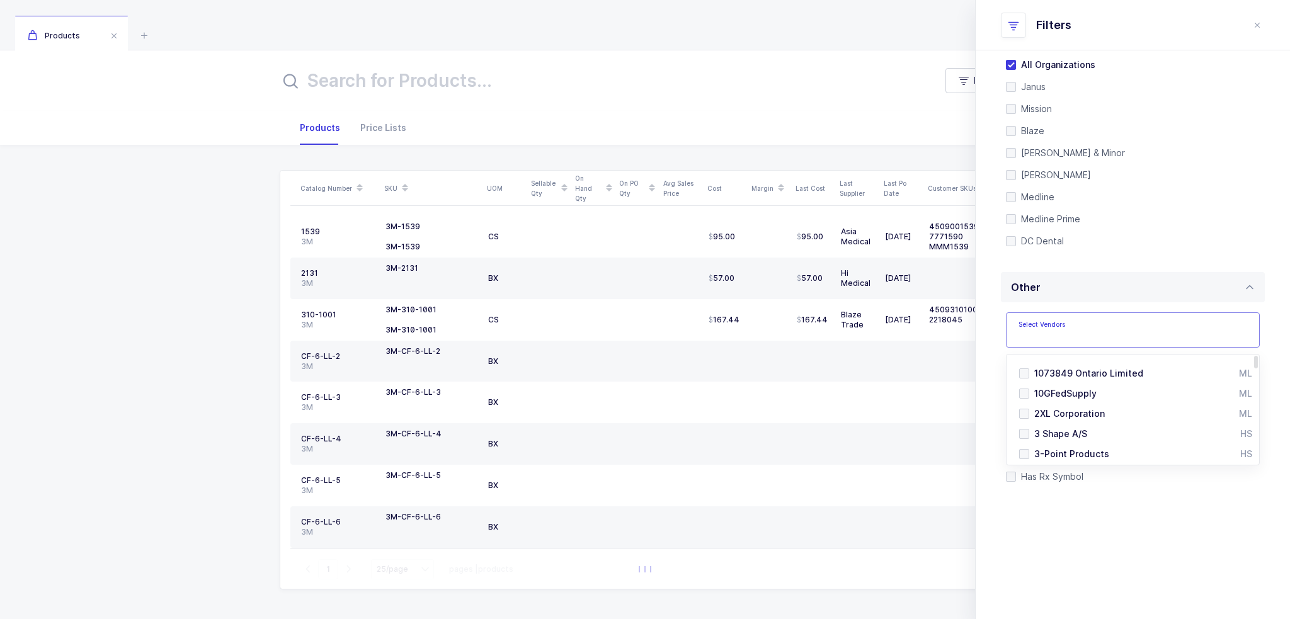
click at [1062, 326] on input "text" at bounding box center [1119, 334] width 203 height 16
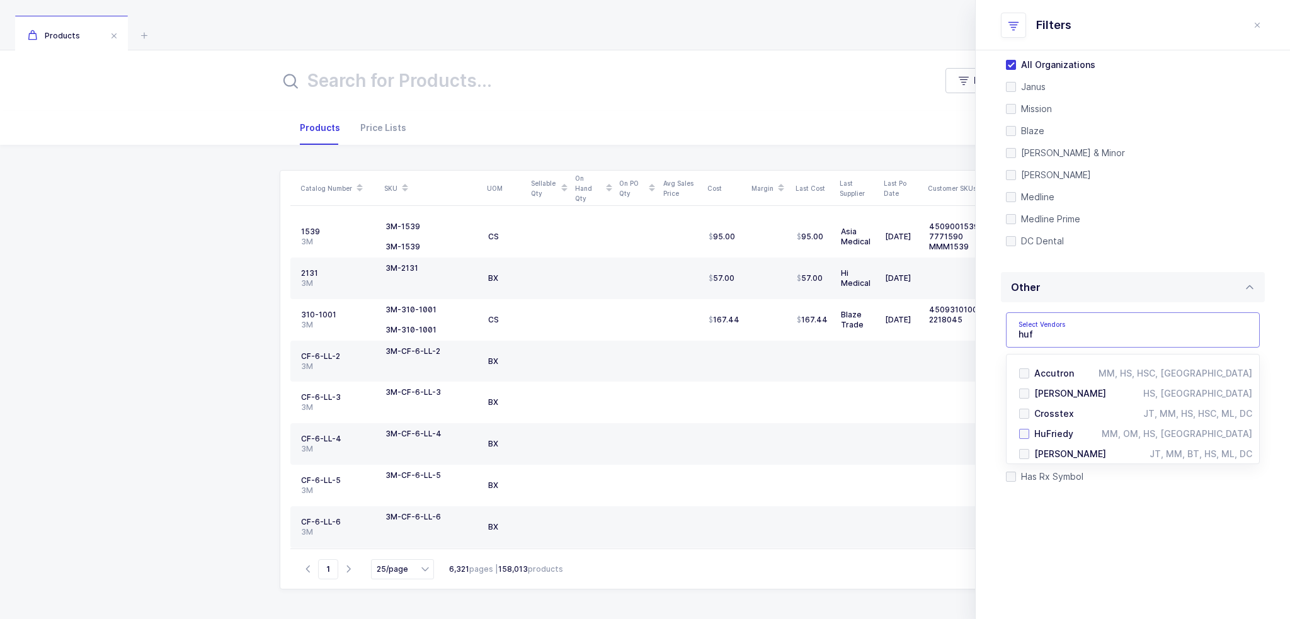
type input "huf"
click at [1063, 431] on span "HuFriedy" at bounding box center [1053, 433] width 39 height 11
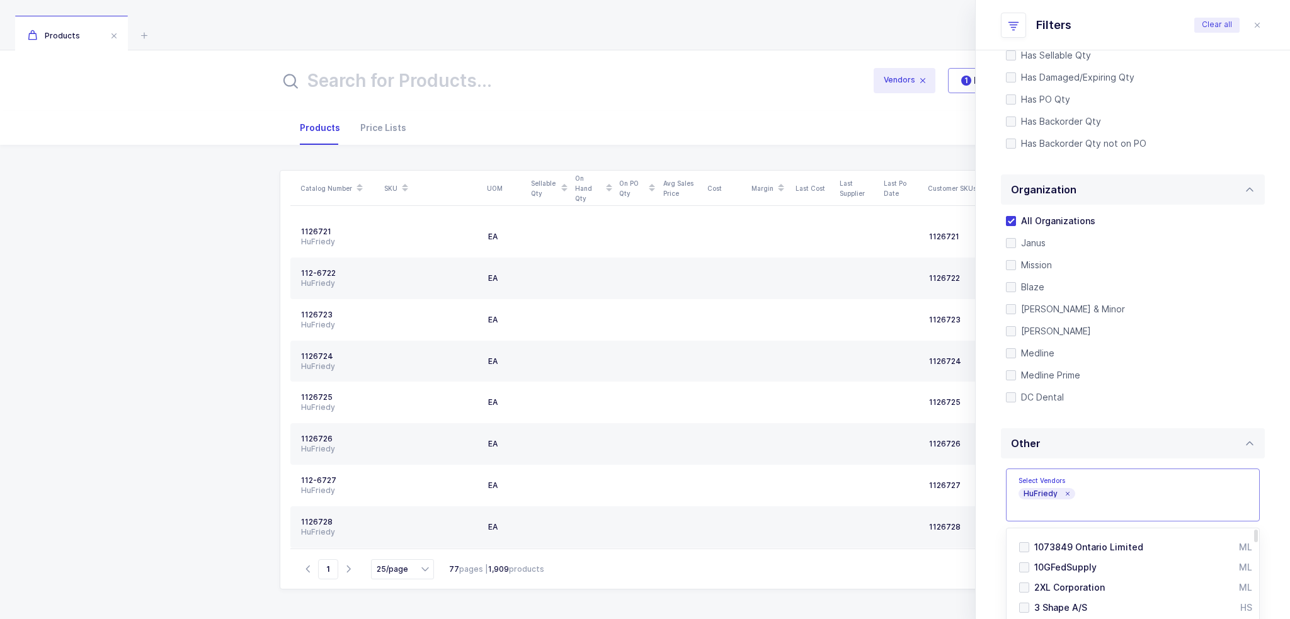
scroll to position [0, 0]
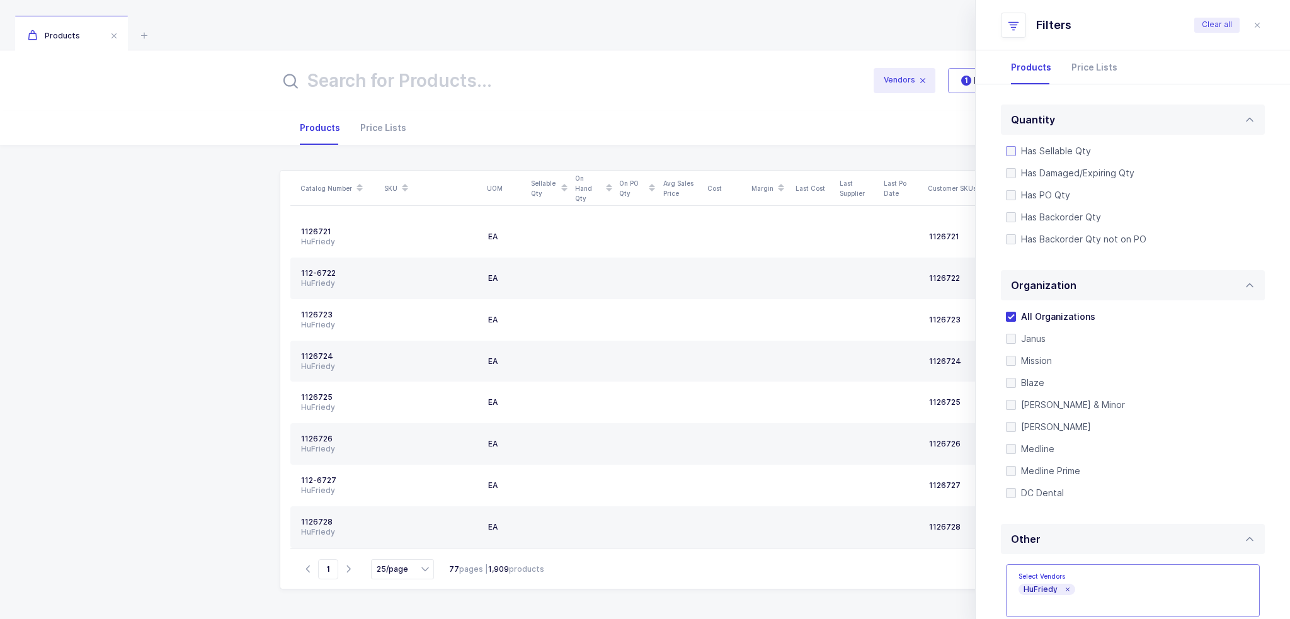
click at [1056, 145] on span "Has Sellable Qty" at bounding box center [1053, 151] width 75 height 12
click at [1016, 146] on input "Has Sellable Qty" at bounding box center [1016, 146] width 0 height 0
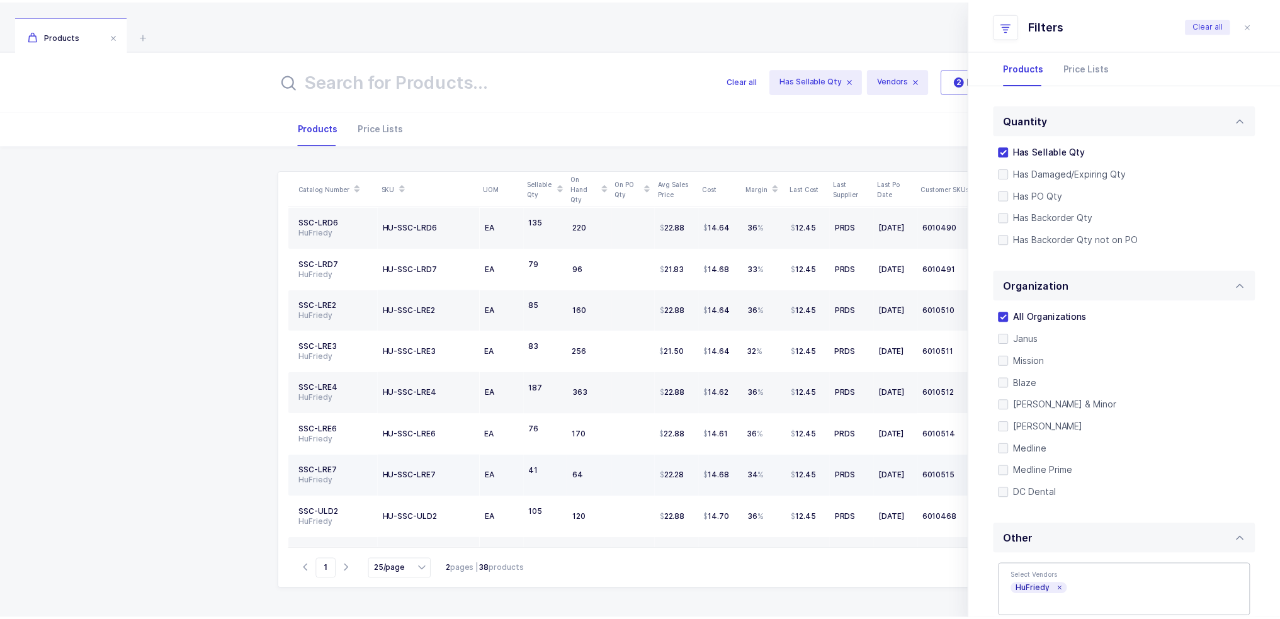
scroll to position [708, 0]
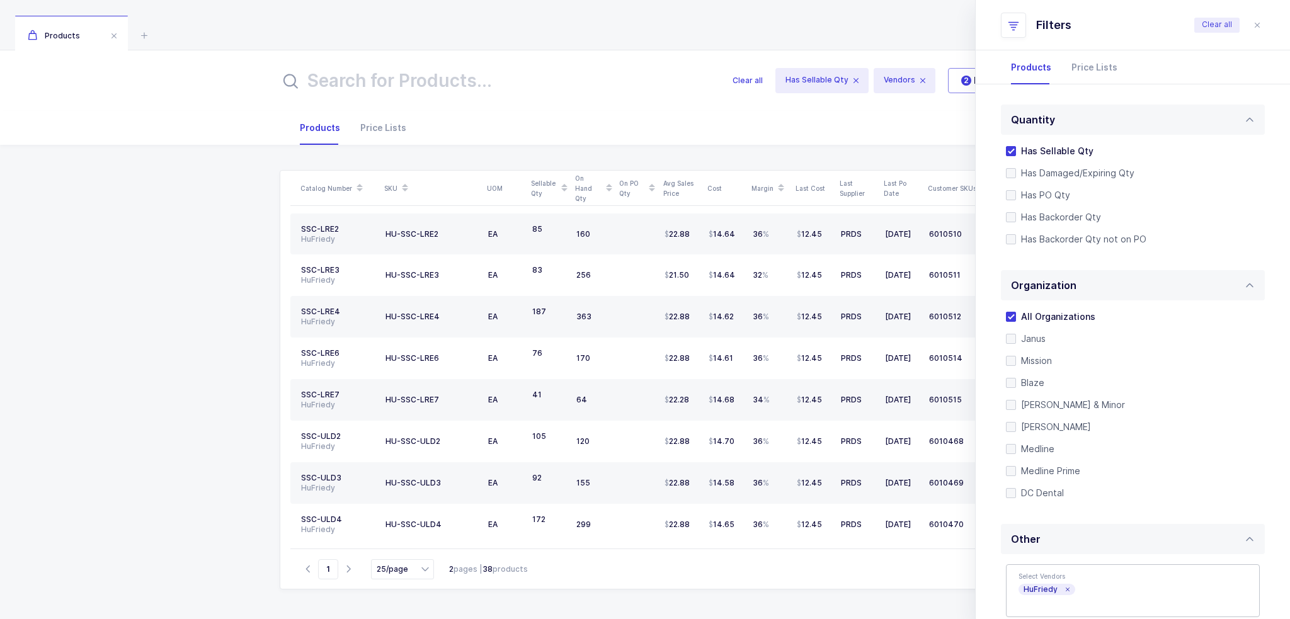
click at [564, 191] on icon at bounding box center [564, 191] width 6 height 6
click at [425, 229] on div "HU-SSC-LLE2" at bounding box center [411, 234] width 52 height 10
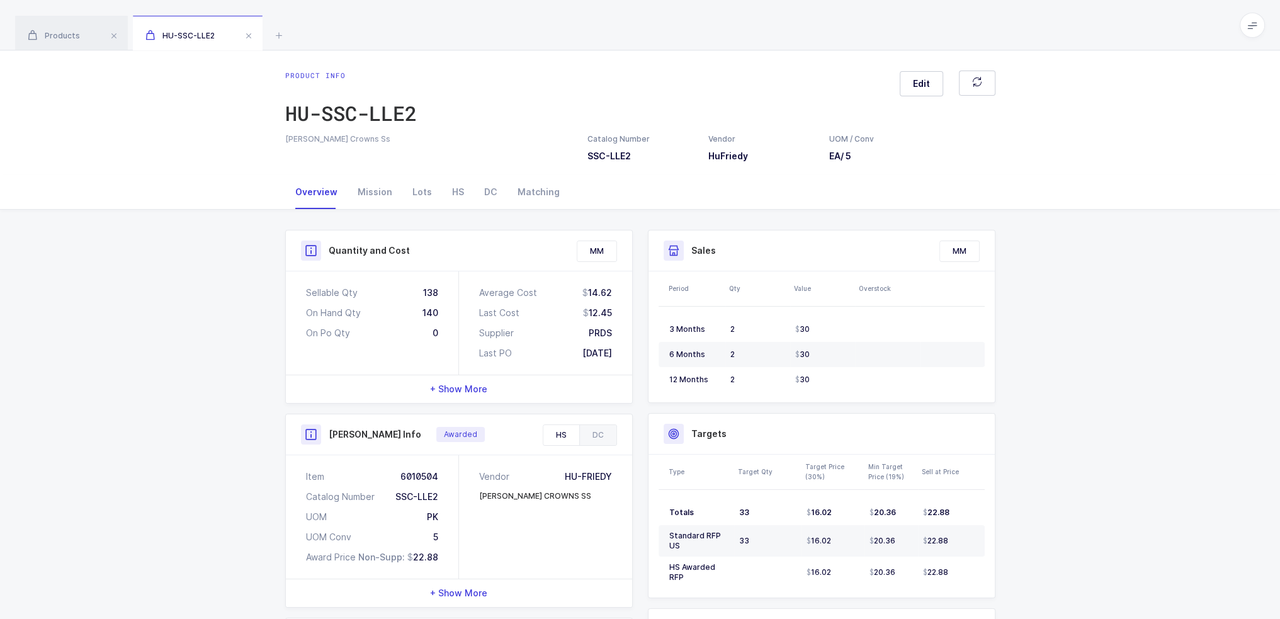
drag, startPoint x: 378, startPoint y: 213, endPoint x: 379, endPoint y: 205, distance: 8.2
click at [378, 212] on div "Quantity and Cost MM Sellable Qty 138 On Hand Qty 140 On Po Qty 0 Average Cost …" at bounding box center [640, 528] width 730 height 637
click at [379, 203] on div "Mission" at bounding box center [375, 192] width 55 height 34
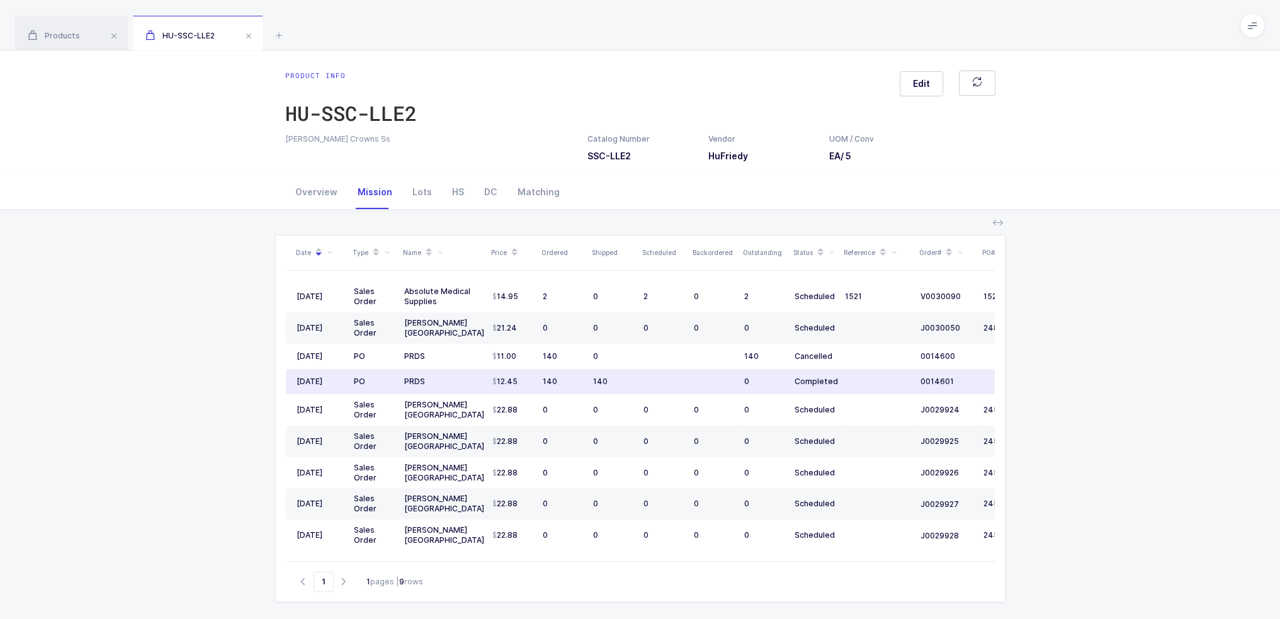
drag, startPoint x: 615, startPoint y: 382, endPoint x: 657, endPoint y: 382, distance: 42.2
click at [657, 382] on tr "05/05/2025 PO PRDS 12.45 140 140 0 Completed 0014601 08/15/2025" at bounding box center [682, 381] width 793 height 25
click at [657, 382] on td at bounding box center [663, 381] width 50 height 25
drag, startPoint x: 491, startPoint y: 378, endPoint x: 700, endPoint y: 385, distance: 208.5
click at [700, 385] on tr "05/05/2025 PO PRDS 12.45 140 140 0 Completed 0014601 08/15/2025" at bounding box center [682, 381] width 793 height 25
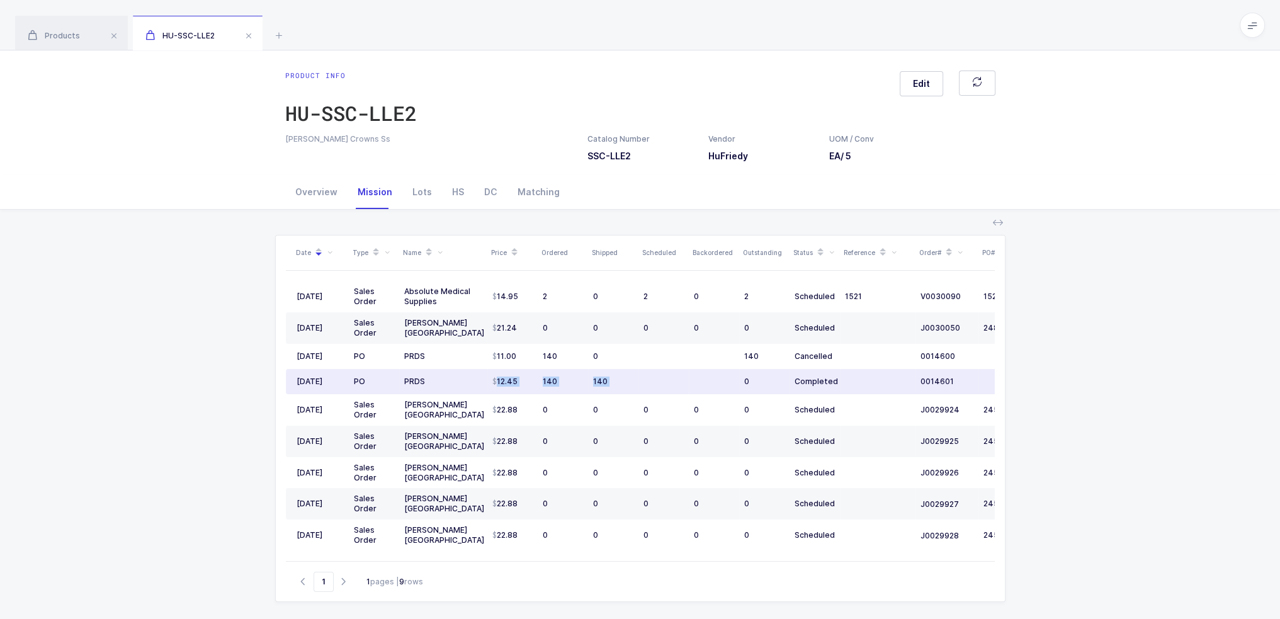
click at [700, 385] on td at bounding box center [714, 381] width 50 height 25
drag, startPoint x: 860, startPoint y: 381, endPoint x: 453, endPoint y: 378, distance: 406.1
click at [453, 378] on tr "05/05/2025 PO PRDS 12.45 140 140 0 Completed 0014601 08/15/2025" at bounding box center [682, 381] width 793 height 25
click at [453, 378] on div "PRDS" at bounding box center [443, 382] width 78 height 10
drag, startPoint x: 453, startPoint y: 378, endPoint x: 860, endPoint y: 377, distance: 406.8
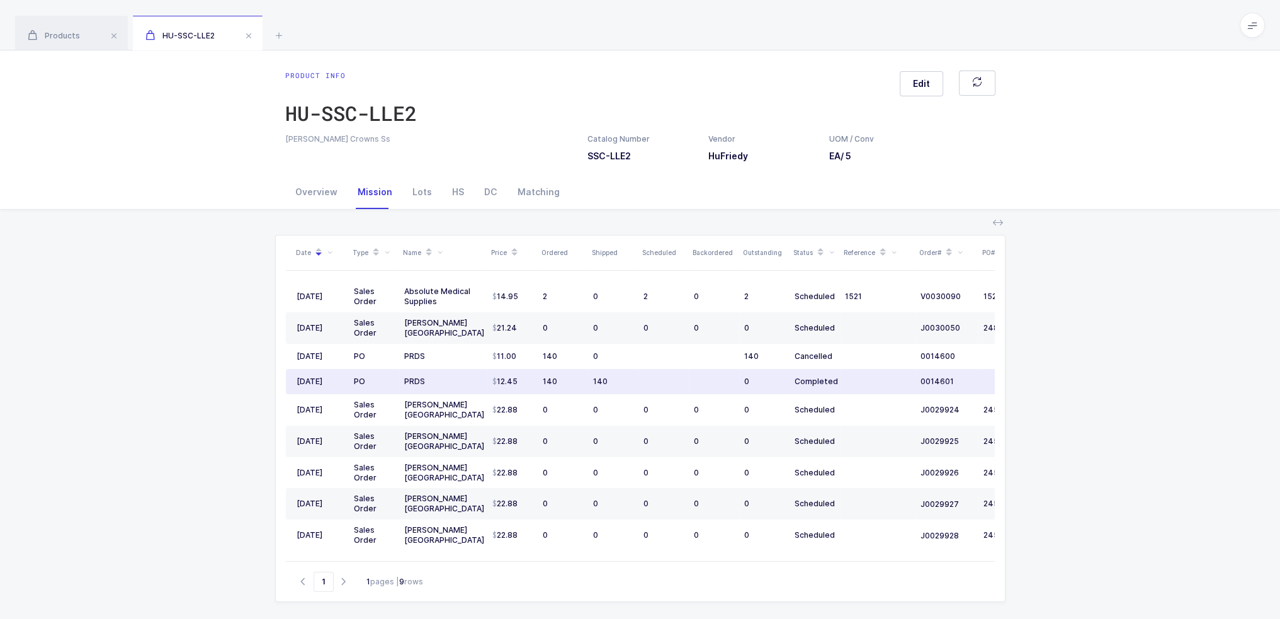
click at [860, 377] on tr "05/05/2025 PO PRDS 12.45 140 140 0 Completed 0014601 08/15/2025" at bounding box center [682, 381] width 793 height 25
click at [860, 377] on td at bounding box center [878, 381] width 76 height 25
click at [865, 383] on td at bounding box center [878, 381] width 76 height 25
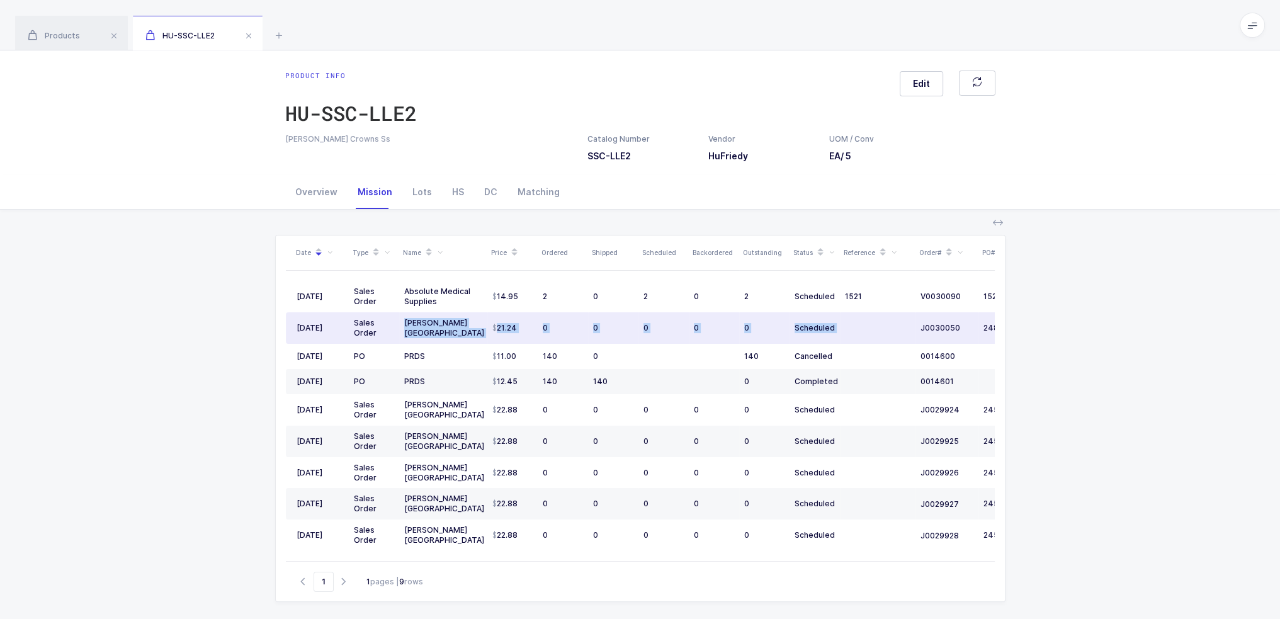
drag, startPoint x: 400, startPoint y: 332, endPoint x: 868, endPoint y: 334, distance: 467.9
click at [868, 334] on tr "07/23/2025 Sales Order Henry Schein USA 21.24 0 0 0 0 0 Scheduled J0030050 2489…" at bounding box center [682, 327] width 793 height 31
click at [497, 336] on td "21.24" at bounding box center [512, 327] width 50 height 31
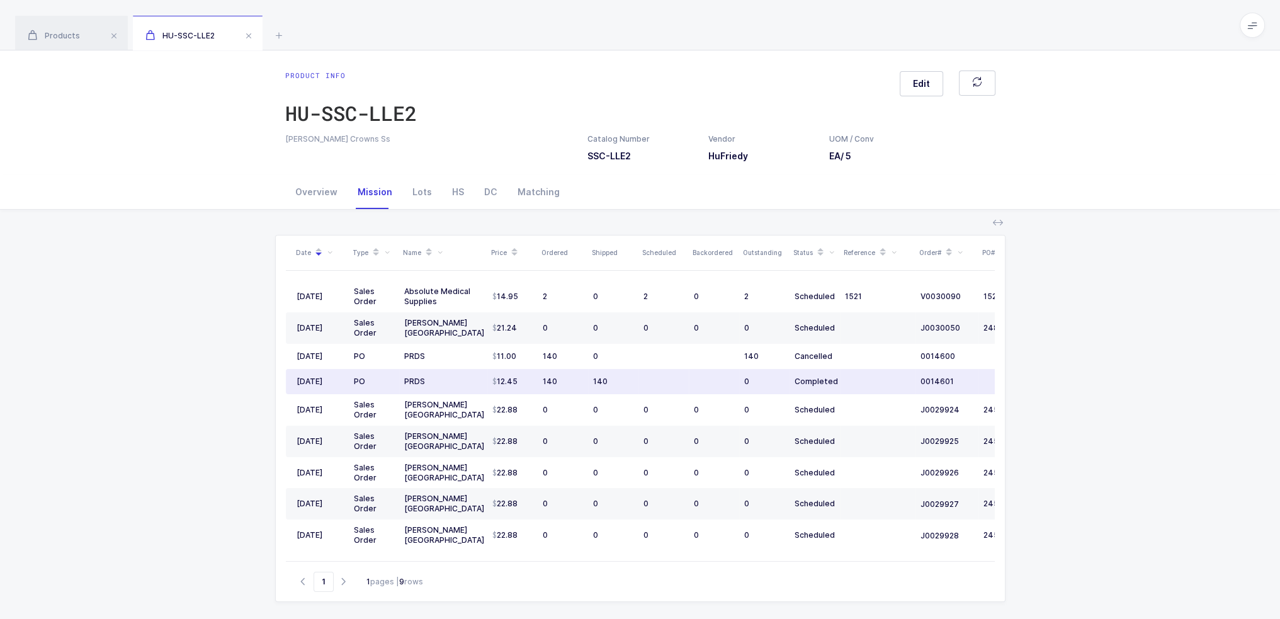
click at [509, 378] on span "12.45" at bounding box center [504, 382] width 25 height 10
drag, startPoint x: 635, startPoint y: 388, endPoint x: 466, endPoint y: 387, distance: 168.8
click at [466, 387] on tr "05/05/2025 PO PRDS 12.45 140 140 0 Completed 0014601 08/15/2025" at bounding box center [682, 381] width 793 height 25
click at [466, 387] on td "PRDS" at bounding box center [443, 381] width 88 height 25
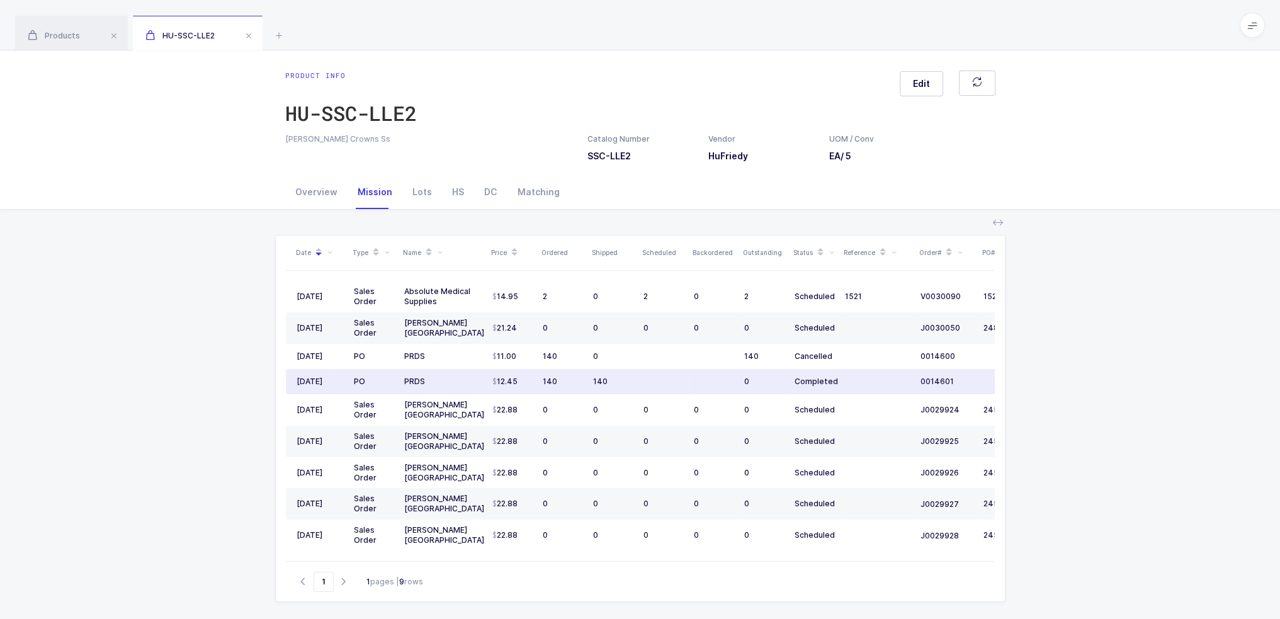
drag, startPoint x: 533, startPoint y: 380, endPoint x: 494, endPoint y: 390, distance: 39.7
click at [494, 390] on td "12.45" at bounding box center [512, 381] width 50 height 25
drag, startPoint x: 521, startPoint y: 385, endPoint x: 646, endPoint y: 382, distance: 124.7
click at [646, 382] on tr "05/05/2025 PO PRDS 12.45 140 140 0 Completed 0014601 08/15/2025" at bounding box center [682, 381] width 793 height 25
click at [646, 382] on td at bounding box center [663, 381] width 50 height 25
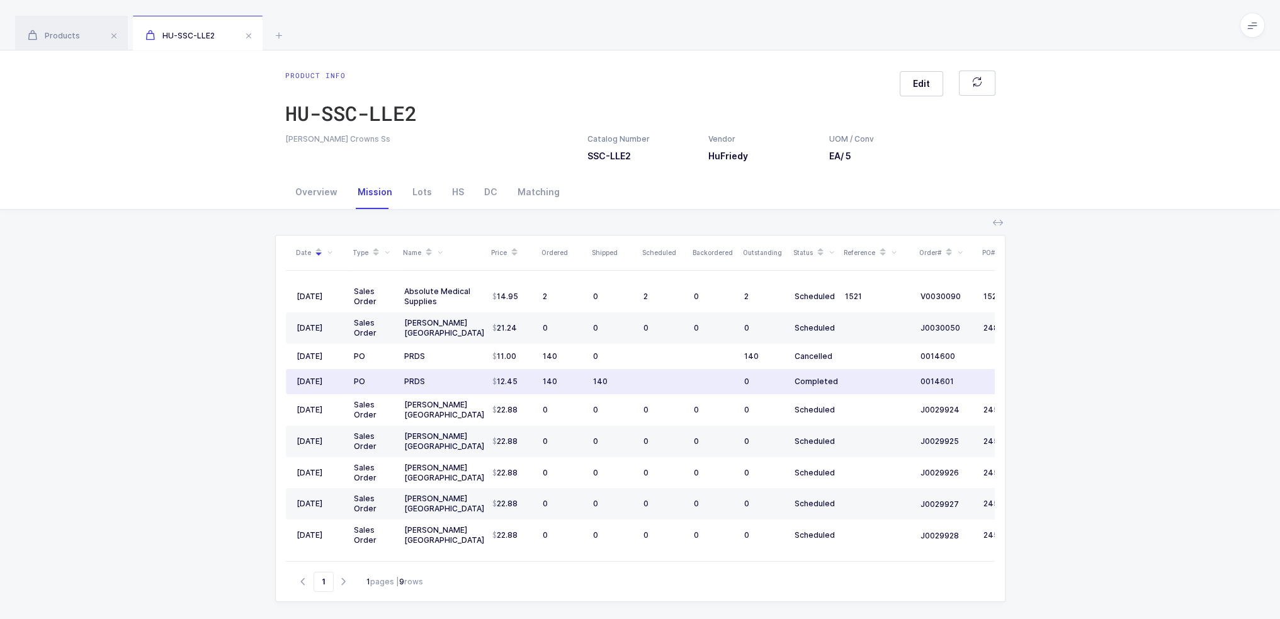
drag, startPoint x: 655, startPoint y: 382, endPoint x: 649, endPoint y: 390, distance: 10.3
click at [649, 390] on td at bounding box center [663, 381] width 50 height 25
drag, startPoint x: 647, startPoint y: 389, endPoint x: 484, endPoint y: 385, distance: 163.8
click at [484, 385] on tr "05/05/2025 PO PRDS 12.45 140 140 0 Completed 0014601 08/15/2025" at bounding box center [682, 381] width 793 height 25
click at [484, 385] on td "PRDS" at bounding box center [443, 381] width 88 height 25
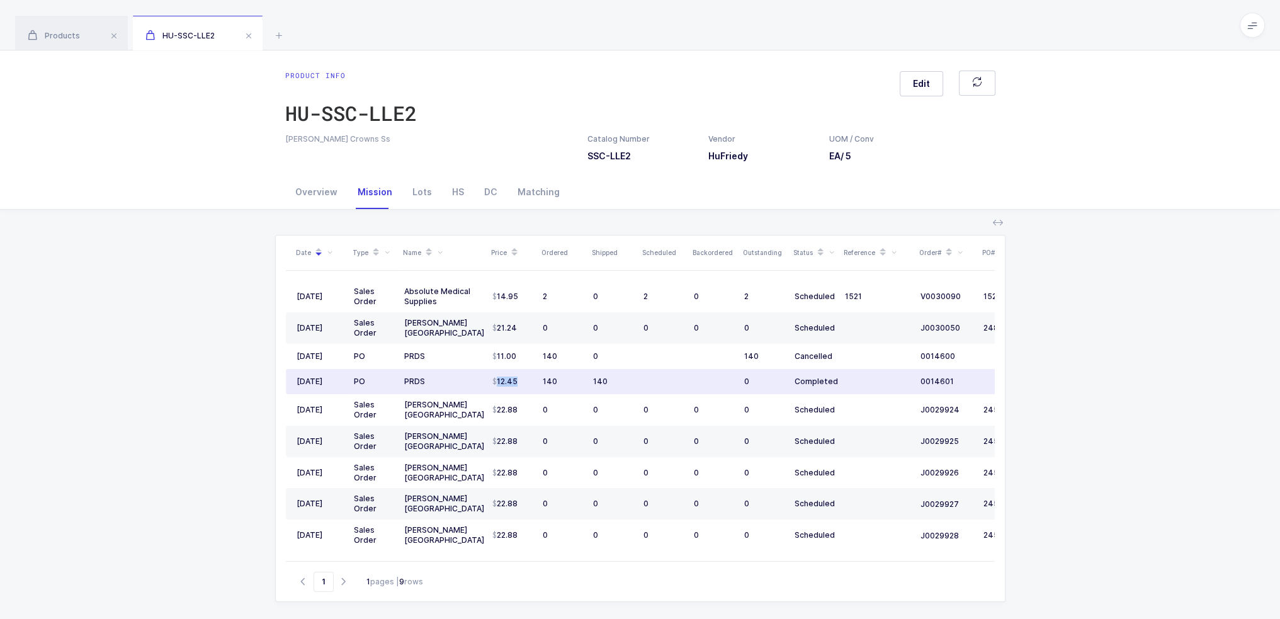
drag, startPoint x: 484, startPoint y: 385, endPoint x: 519, endPoint y: 380, distance: 35.6
click at [519, 380] on tr "05/05/2025 PO PRDS 12.45 140 140 0 Completed 0014601 08/15/2025" at bounding box center [682, 381] width 793 height 25
click at [519, 380] on div "12.45" at bounding box center [512, 382] width 40 height 10
click at [523, 380] on div "12.45" at bounding box center [512, 382] width 40 height 10
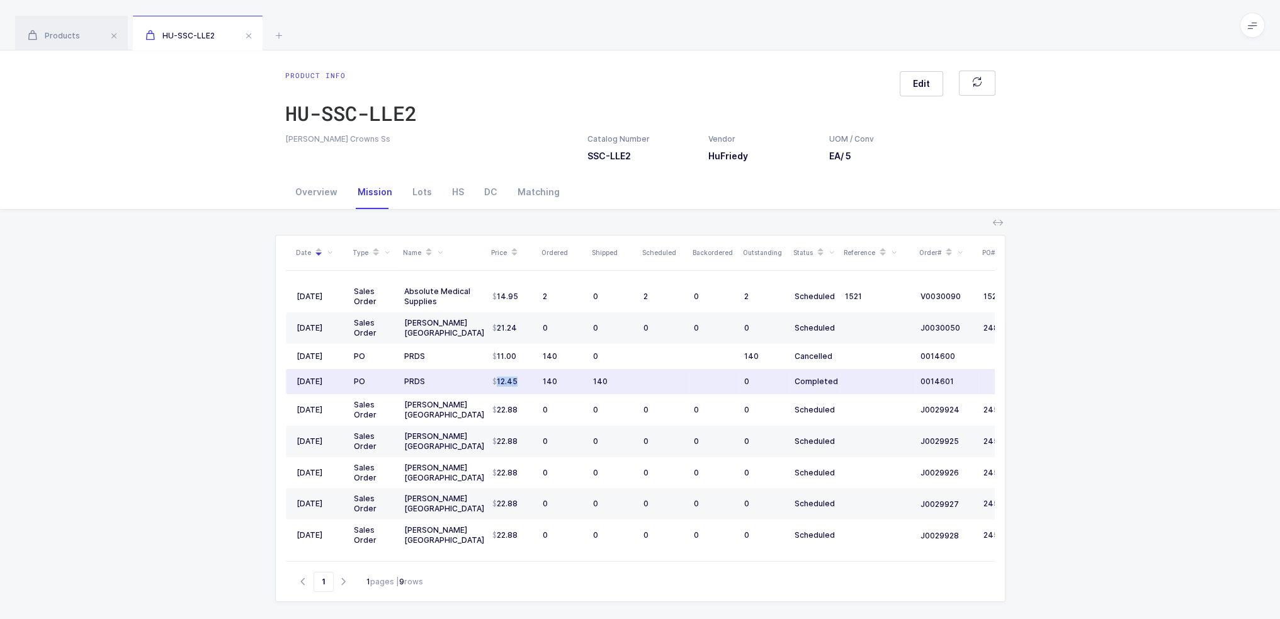
drag, startPoint x: 525, startPoint y: 380, endPoint x: 492, endPoint y: 380, distance: 33.4
click at [492, 380] on div "12.45" at bounding box center [512, 382] width 40 height 10
drag, startPoint x: 632, startPoint y: 356, endPoint x: 671, endPoint y: 378, distance: 44.0
click at [671, 378] on tbody "08/25/2025 Sales Order Absolute Medical Supplies 14.95 2 0 2 0 2 Scheduled 1521…" at bounding box center [682, 416] width 793 height 270
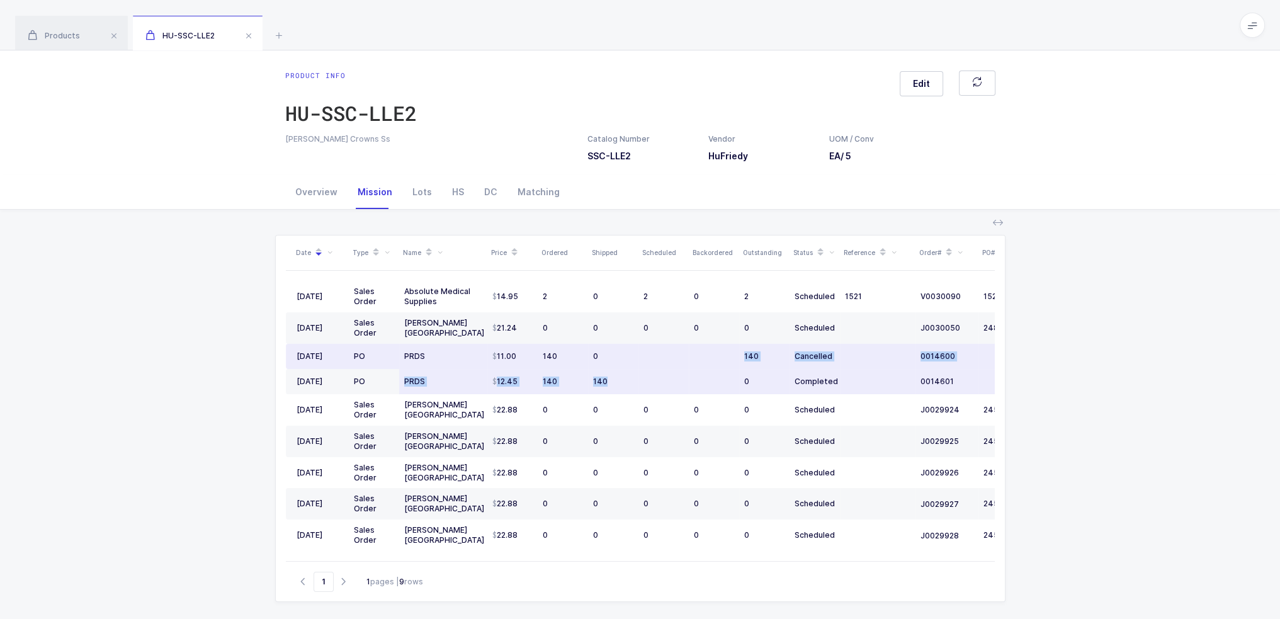
click at [672, 380] on td at bounding box center [663, 381] width 50 height 25
drag, startPoint x: 534, startPoint y: 352, endPoint x: 535, endPoint y: 360, distance: 7.7
click at [535, 360] on td "11.00" at bounding box center [512, 356] width 50 height 25
click at [533, 351] on td "11.00" at bounding box center [512, 356] width 50 height 25
drag, startPoint x: 532, startPoint y: 351, endPoint x: 519, endPoint y: 355, distance: 13.6
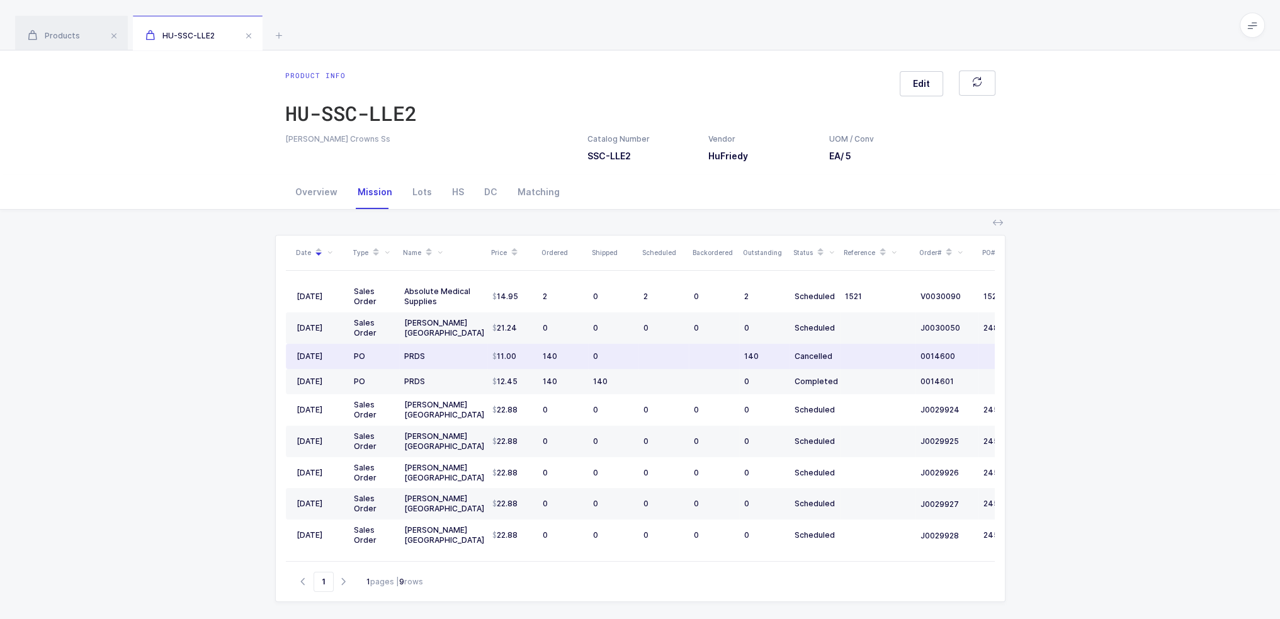
click at [519, 355] on td "11.00" at bounding box center [512, 356] width 50 height 25
drag, startPoint x: 499, startPoint y: 351, endPoint x: 516, endPoint y: 351, distance: 17.6
click at [516, 351] on div "11.00" at bounding box center [512, 356] width 40 height 10
drag, startPoint x: 516, startPoint y: 356, endPoint x: 531, endPoint y: 357, distance: 15.2
click at [531, 357] on div "11.00" at bounding box center [512, 356] width 40 height 10
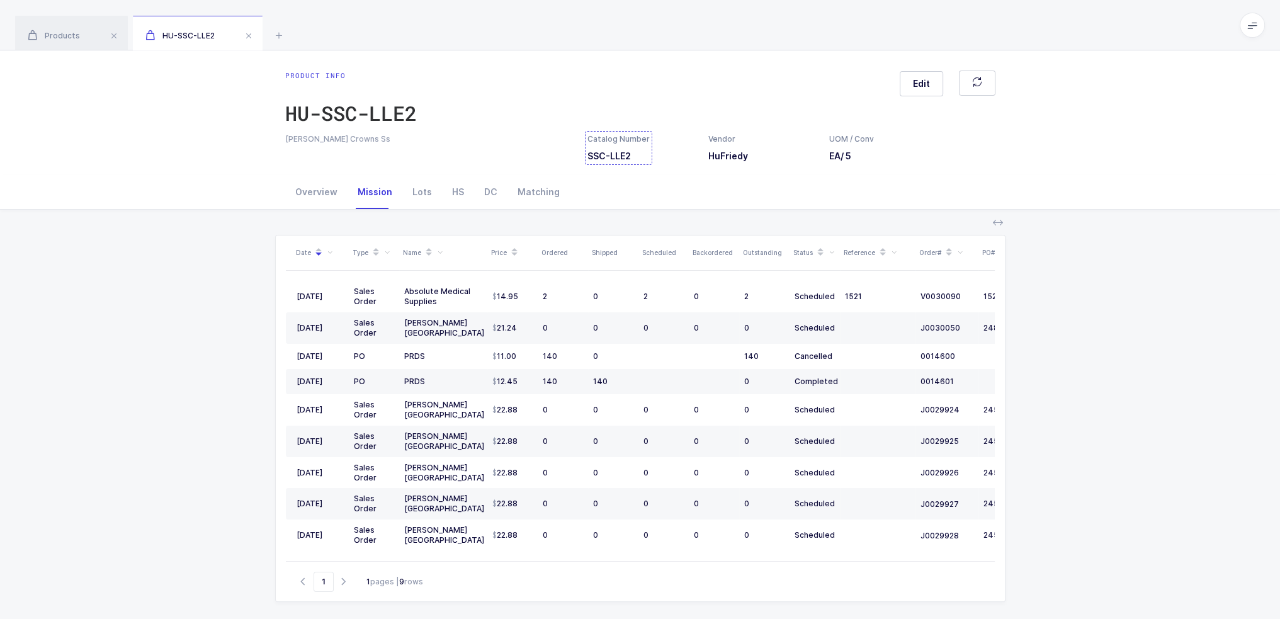
click at [594, 152] on div "Catalog Number SSC-LLE2" at bounding box center [618, 147] width 62 height 29
click at [314, 196] on div "Overview" at bounding box center [316, 192] width 62 height 34
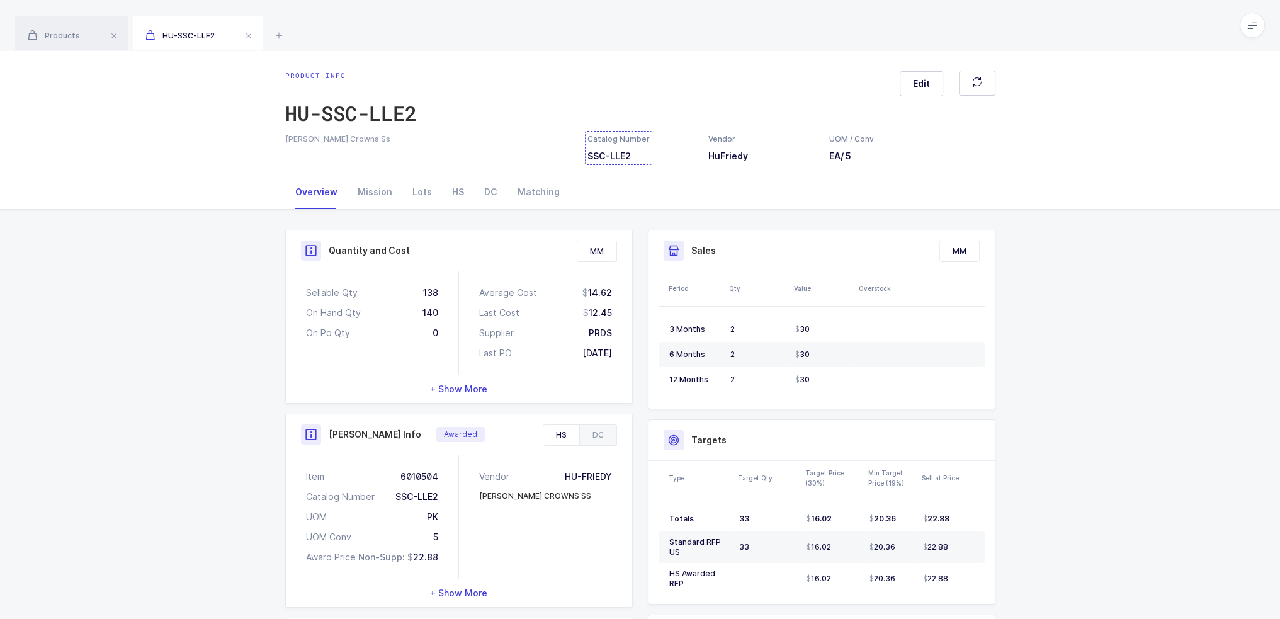
click at [606, 153] on div "Catalog Number SSC-LLE2" at bounding box center [618, 147] width 62 height 29
drag, startPoint x: 625, startPoint y: 312, endPoint x: 610, endPoint y: 315, distance: 15.4
click at [610, 315] on div "Average Cost 14.62 Last Cost 12.45 Supplier PRDS Last PO 05/05/2025" at bounding box center [545, 322] width 173 height 103
click at [610, 315] on div "12.45" at bounding box center [597, 313] width 29 height 13
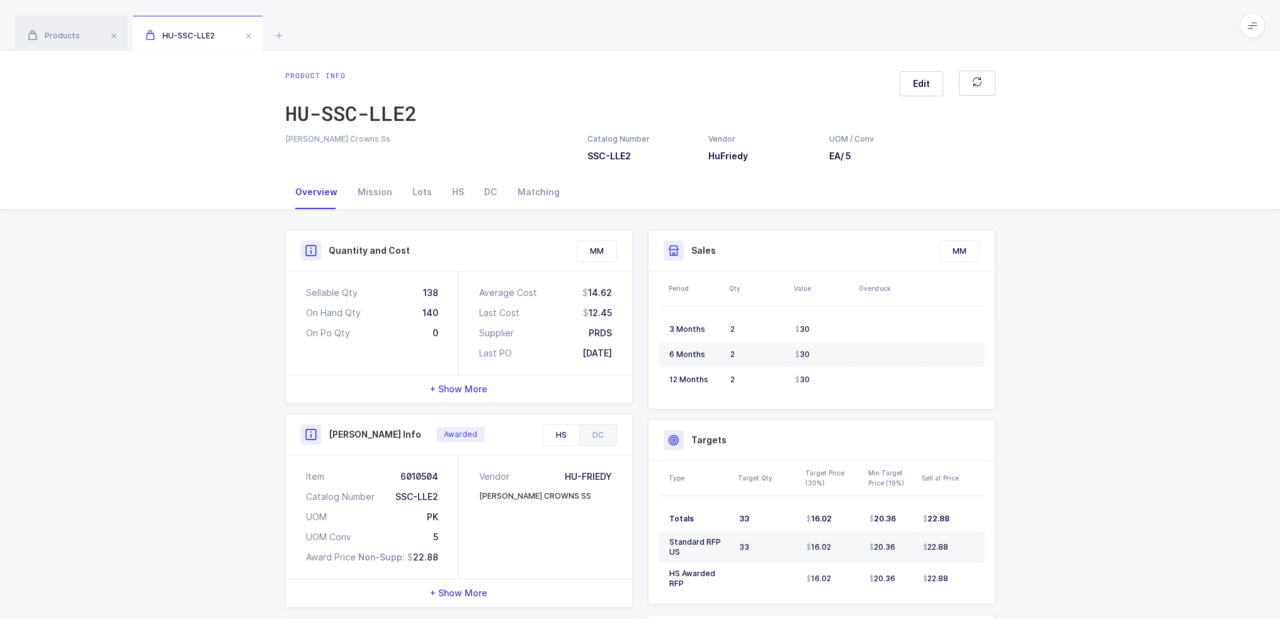
click at [610, 315] on div "12.45" at bounding box center [597, 313] width 29 height 13
click at [596, 319] on div "Average Cost 14.62 Last Cost 12.45 Supplier PRDS Last PO 05/05/2025" at bounding box center [545, 322] width 173 height 103
click at [603, 312] on div "12.45" at bounding box center [597, 313] width 29 height 13
click at [604, 312] on div "12.45" at bounding box center [597, 313] width 29 height 13
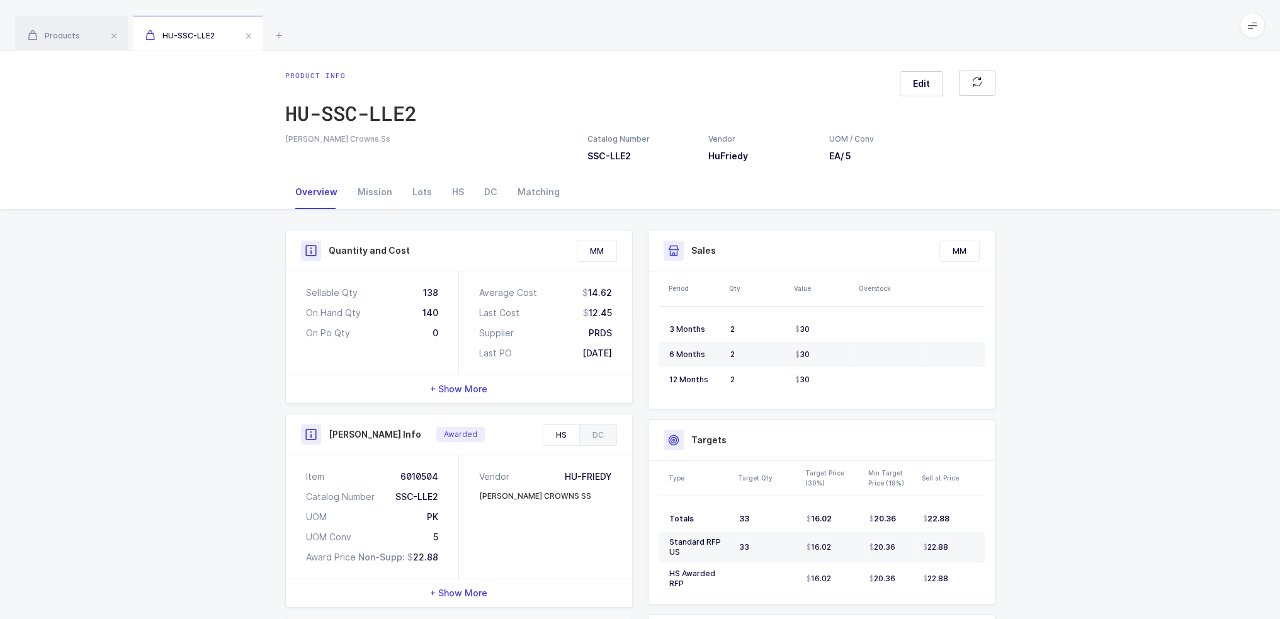
click at [610, 311] on div "12.45" at bounding box center [597, 313] width 29 height 13
click at [613, 314] on div "Average Cost 14.62 Last Cost 12.45 Supplier PRDS Last PO 05/05/2025" at bounding box center [545, 322] width 173 height 103
drag, startPoint x: 589, startPoint y: 314, endPoint x: 610, endPoint y: 312, distance: 20.9
click at [610, 312] on div "12.45" at bounding box center [597, 313] width 29 height 13
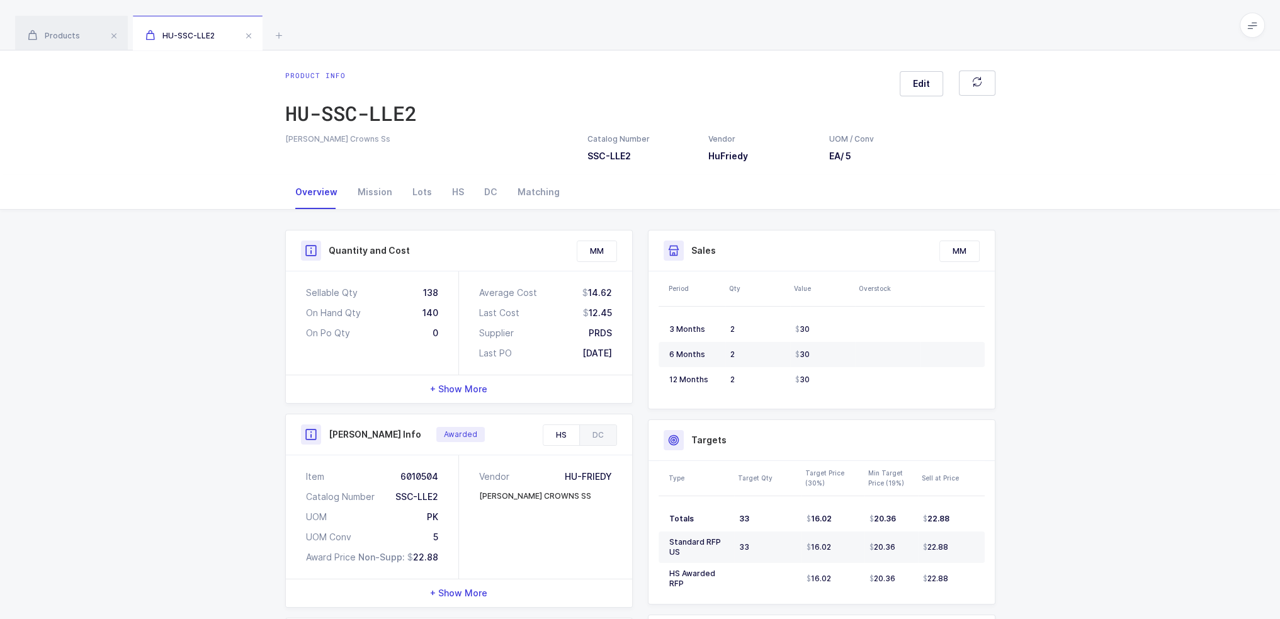
click at [610, 312] on div "12.45" at bounding box center [597, 313] width 29 height 13
drag, startPoint x: 610, startPoint y: 312, endPoint x: 594, endPoint y: 312, distance: 15.1
click at [594, 312] on div "12.45" at bounding box center [597, 313] width 29 height 13
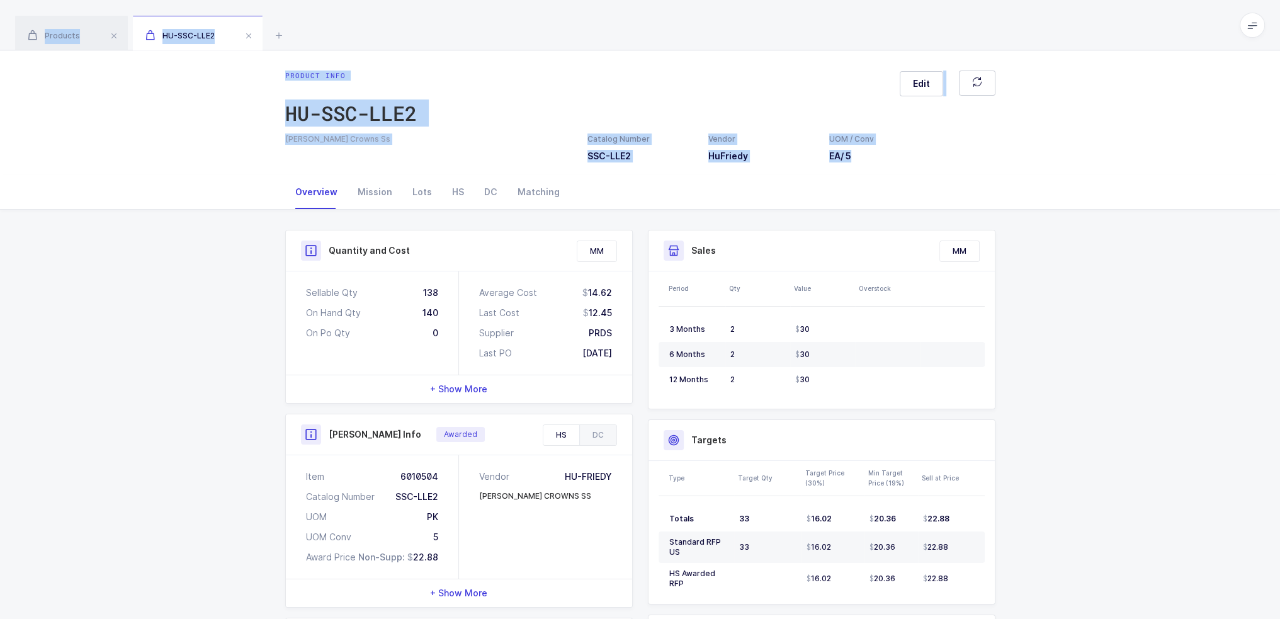
drag, startPoint x: 722, startPoint y: 206, endPoint x: 705, endPoint y: 12, distance: 194.6
click at [705, 12] on div "Products HU-SSC-LLE2 Clear all Has Sellable Qty Vendors 2 Filter Filters Clear …" at bounding box center [640, 426] width 1280 height 853
click at [705, 12] on div "Products HU-SSC-LLE2" at bounding box center [640, 25] width 1280 height 50
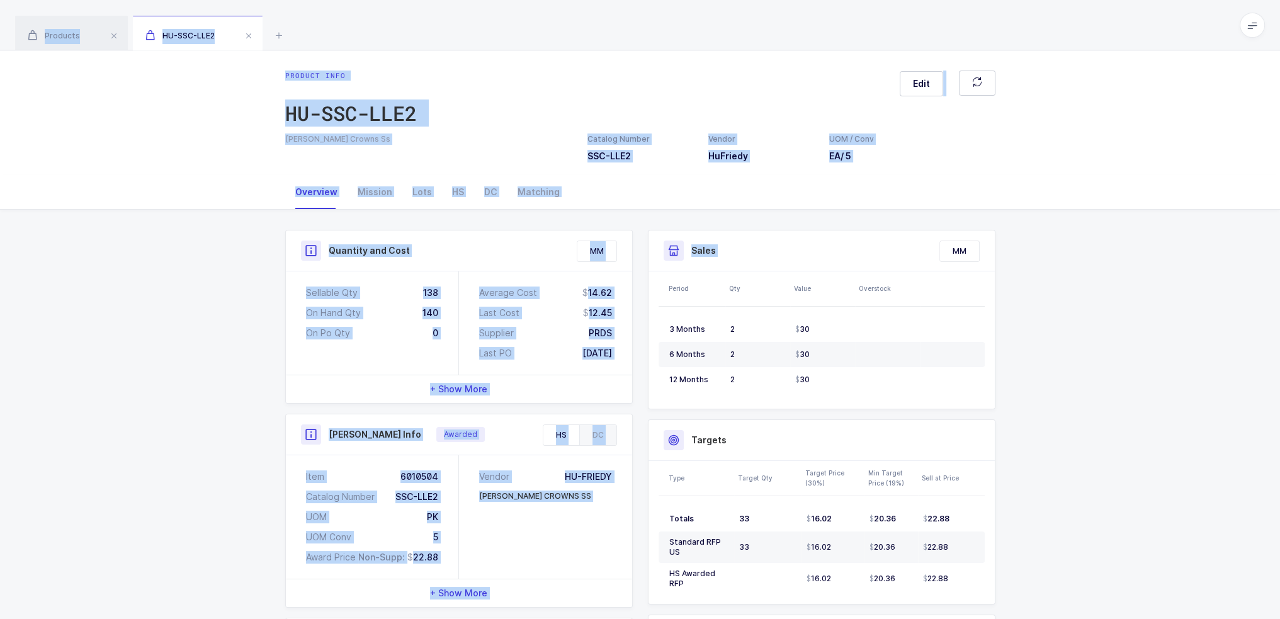
drag, startPoint x: 705, startPoint y: 12, endPoint x: 781, endPoint y: 213, distance: 215.4
click at [781, 213] on div "Products HU-SSC-LLE2 Clear all Has Sellable Qty Vendors 2 Filter Filters Clear …" at bounding box center [640, 426] width 1280 height 853
click at [781, 213] on div "Quantity and Cost MM Sellable Qty 138 On Hand Qty 140 On Po Qty 0 Average Cost …" at bounding box center [640, 532] width 730 height 644
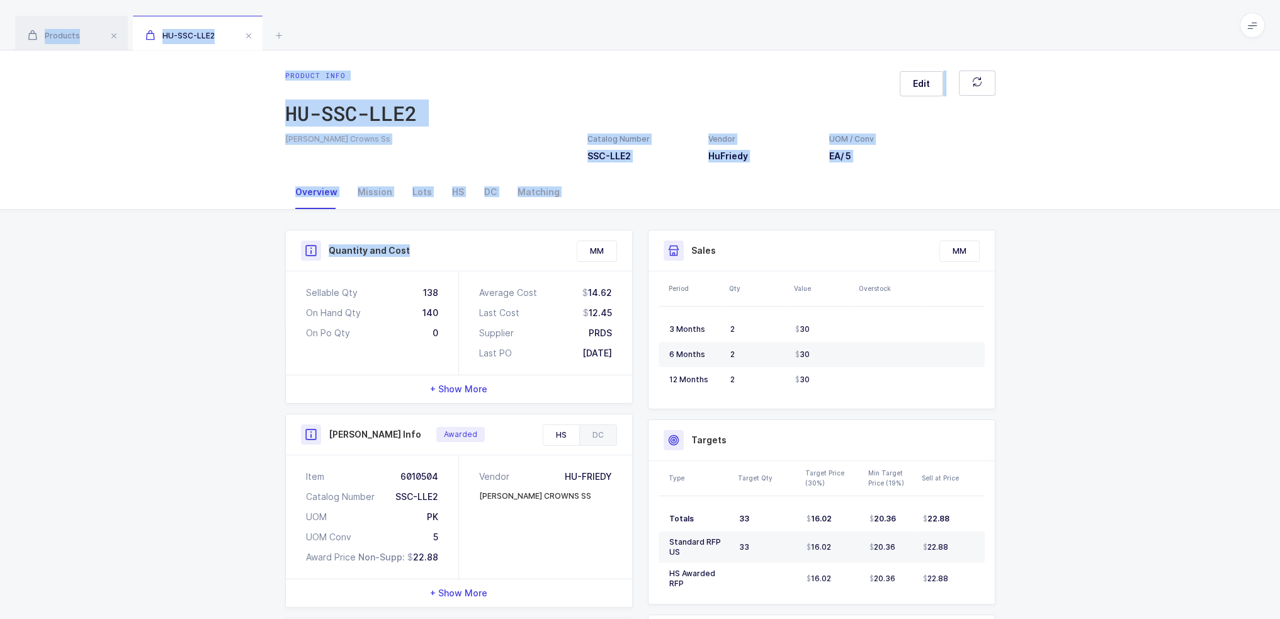
drag, startPoint x: 579, startPoint y: 215, endPoint x: 564, endPoint y: 30, distance: 186.4
click at [564, 30] on div "Products HU-SSC-LLE2 Clear all Has Sellable Qty Vendors 2 Filter Filters Clear …" at bounding box center [640, 426] width 1280 height 853
click at [564, 30] on div "Products HU-SSC-LLE2" at bounding box center [640, 25] width 1280 height 50
drag, startPoint x: 564, startPoint y: 30, endPoint x: 570, endPoint y: 212, distance: 182.7
click at [570, 212] on div "Products HU-SSC-LLE2 Clear all Has Sellable Qty Vendors 2 Filter Filters Clear …" at bounding box center [640, 426] width 1280 height 853
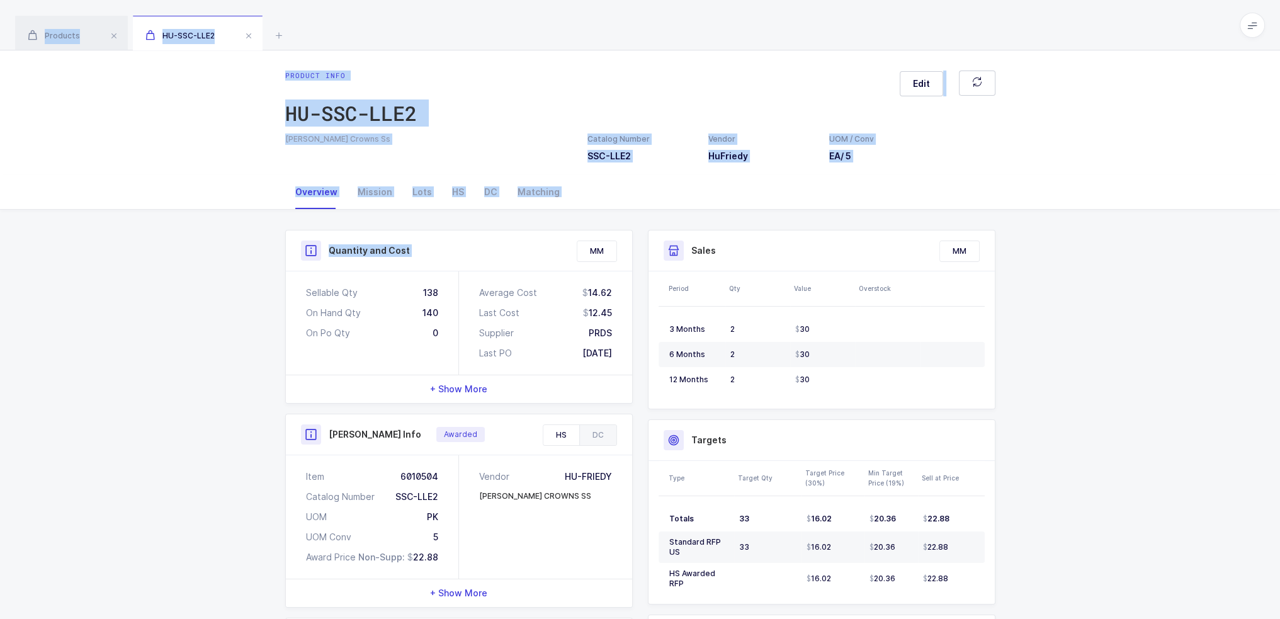
click at [570, 212] on div "Quantity and Cost MM Sellable Qty 138 On Hand Qty 140 On Po Qty 0 Average Cost …" at bounding box center [640, 532] width 730 height 644
drag, startPoint x: 559, startPoint y: 211, endPoint x: 554, endPoint y: 30, distance: 181.4
click at [554, 30] on div "Products HU-SSC-LLE2 Clear all Has Sellable Qty Vendors 2 Filter Filters Clear …" at bounding box center [640, 426] width 1280 height 853
click at [554, 30] on div "Products HU-SSC-LLE2" at bounding box center [640, 25] width 1280 height 50
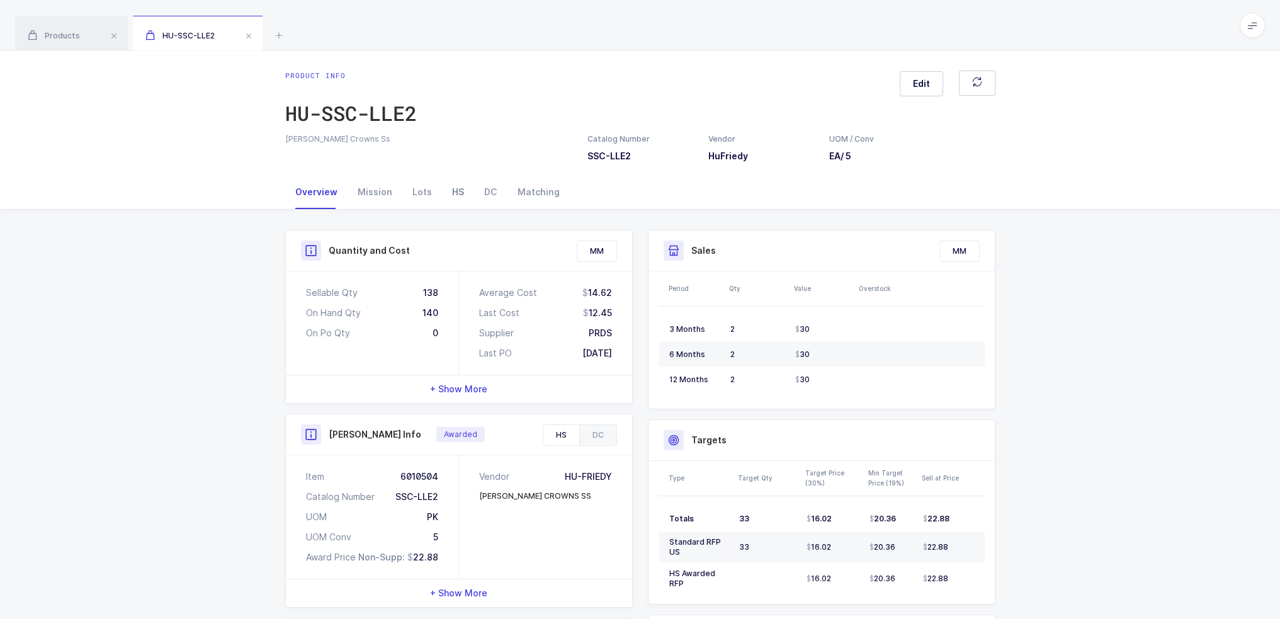
click at [455, 191] on div "HS" at bounding box center [458, 192] width 32 height 34
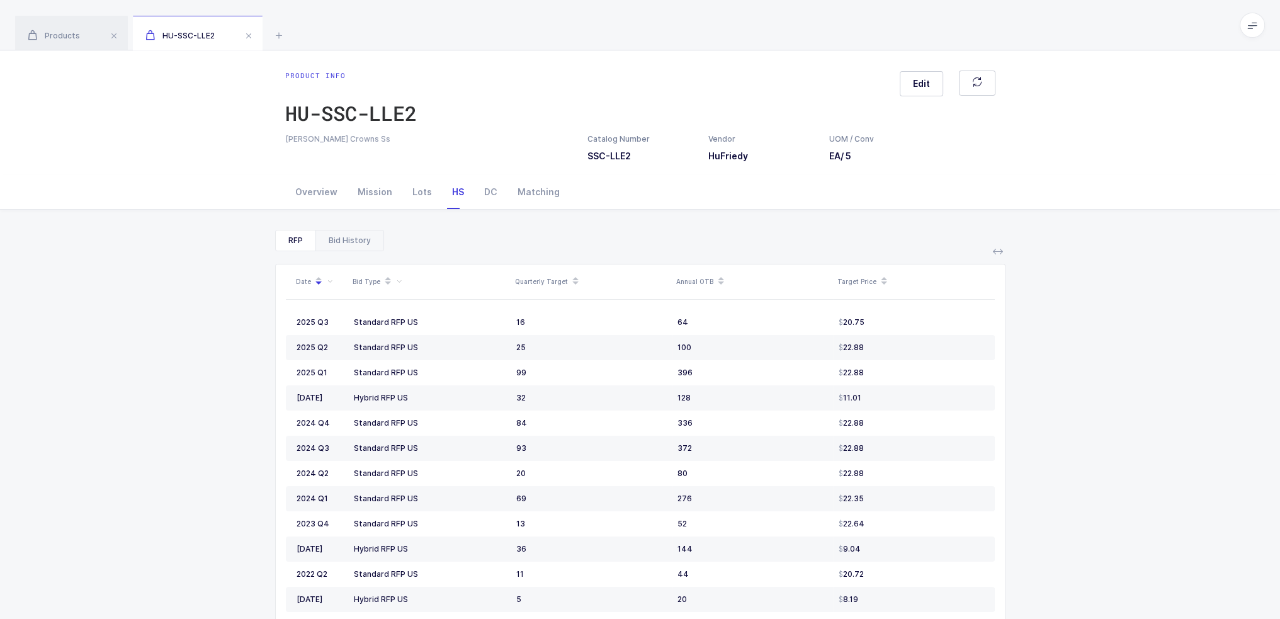
click at [350, 240] on div "Bid History" at bounding box center [349, 240] width 68 height 20
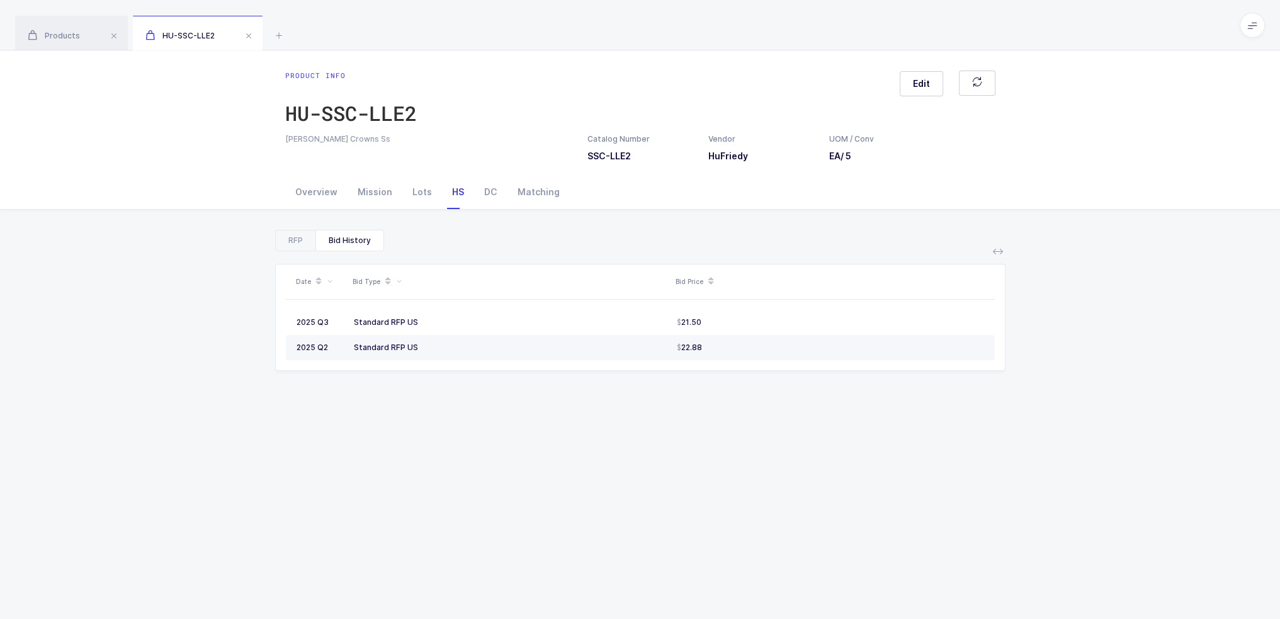
drag, startPoint x: 348, startPoint y: 323, endPoint x: 656, endPoint y: 358, distance: 309.9
click at [656, 358] on tbody "2025 Q3 Standard RFP US 21.50 2025 Q2 Standard RFP US 22.88" at bounding box center [640, 335] width 709 height 50
click at [656, 358] on td "Standard RFP US" at bounding box center [510, 347] width 323 height 25
click at [458, 192] on div "HS" at bounding box center [458, 192] width 32 height 34
click at [295, 236] on div "RFP" at bounding box center [296, 240] width 40 height 20
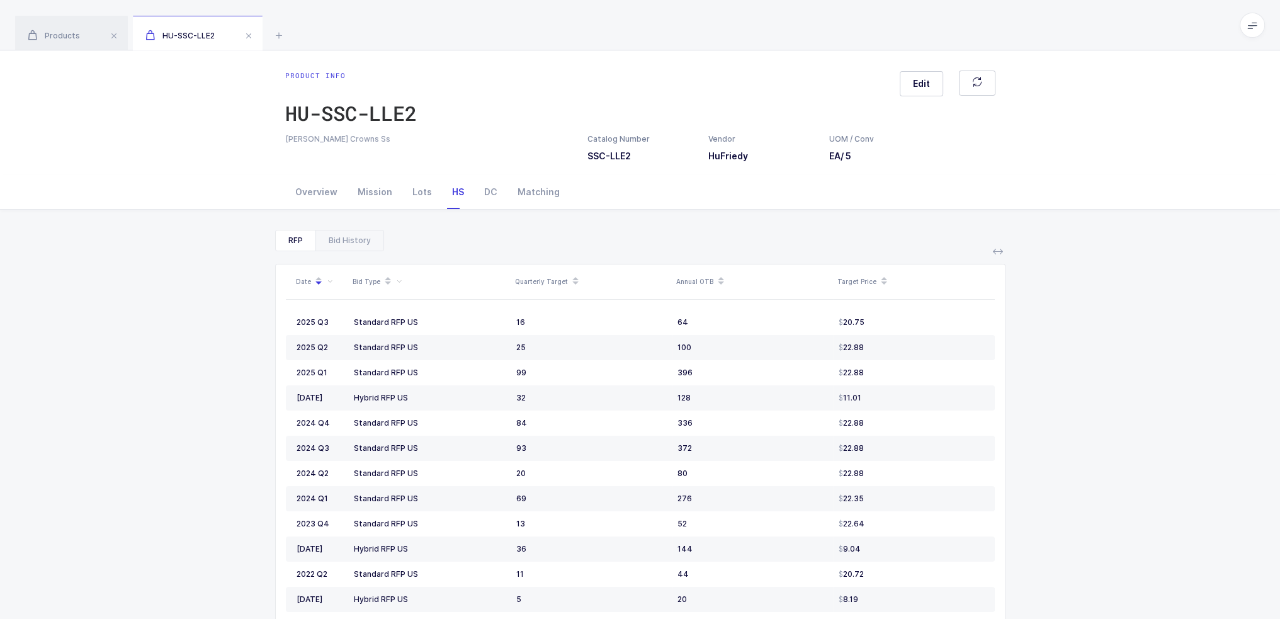
click at [462, 246] on div "RFP Bid History" at bounding box center [640, 240] width 730 height 21
click at [328, 254] on div "Date Bid Type Quarterly Target Annual OTB Target Price 2025 Q3 Standard RFP US …" at bounding box center [640, 482] width 730 height 462
click at [336, 247] on div "Bid History" at bounding box center [349, 240] width 68 height 20
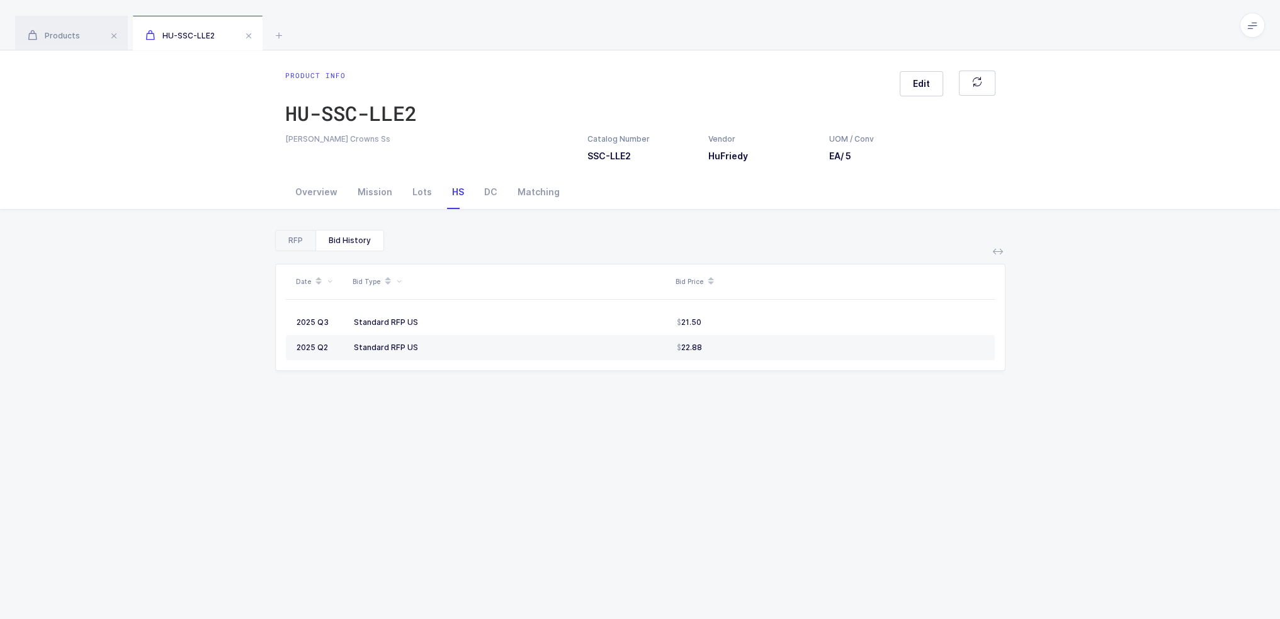
click at [308, 249] on div "RFP" at bounding box center [296, 240] width 40 height 20
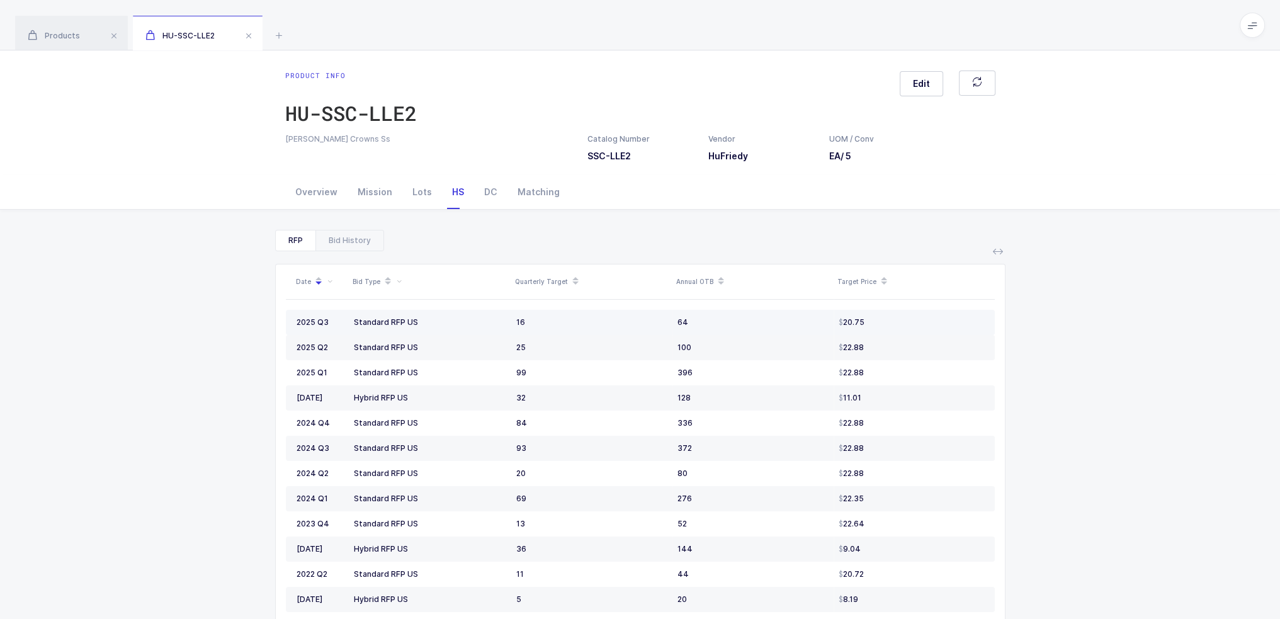
drag, startPoint x: 356, startPoint y: 319, endPoint x: 421, endPoint y: 319, distance: 64.9
click at [421, 319] on div "Standard RFP US" at bounding box center [430, 322] width 152 height 10
drag, startPoint x: 426, startPoint y: 321, endPoint x: 338, endPoint y: 327, distance: 87.8
click at [338, 327] on tr "2025 Q3 Standard RFP US 16 64 20.75" at bounding box center [640, 322] width 709 height 25
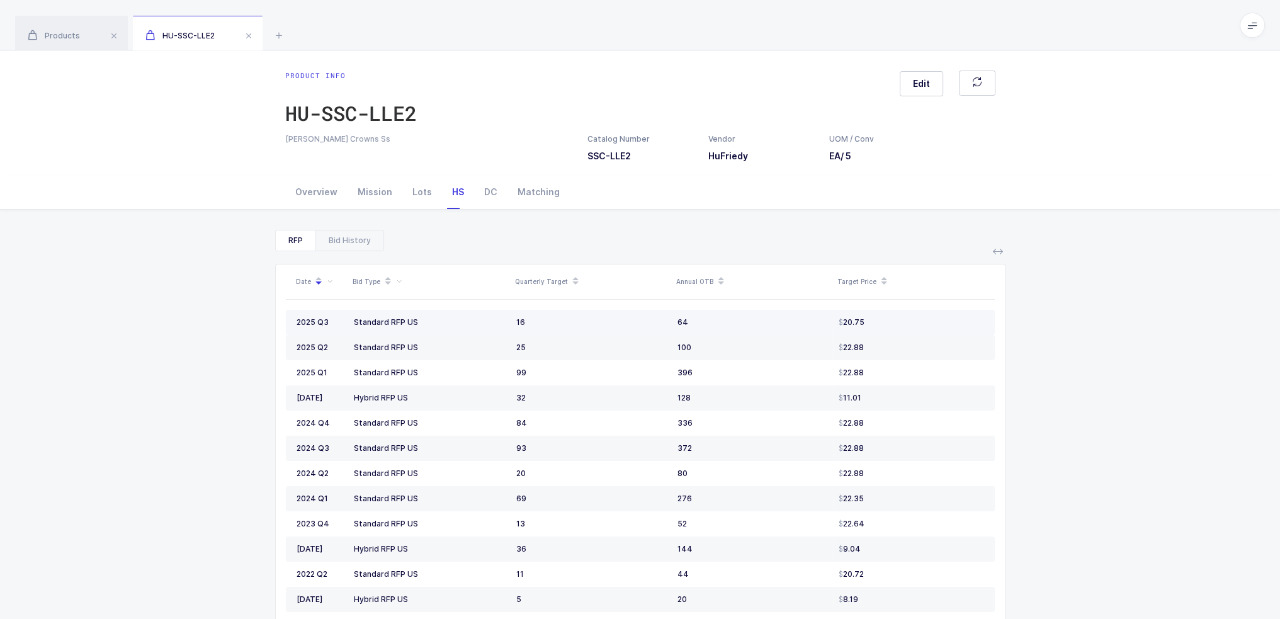
click at [339, 326] on div "2025 Q3" at bounding box center [320, 322] width 47 height 10
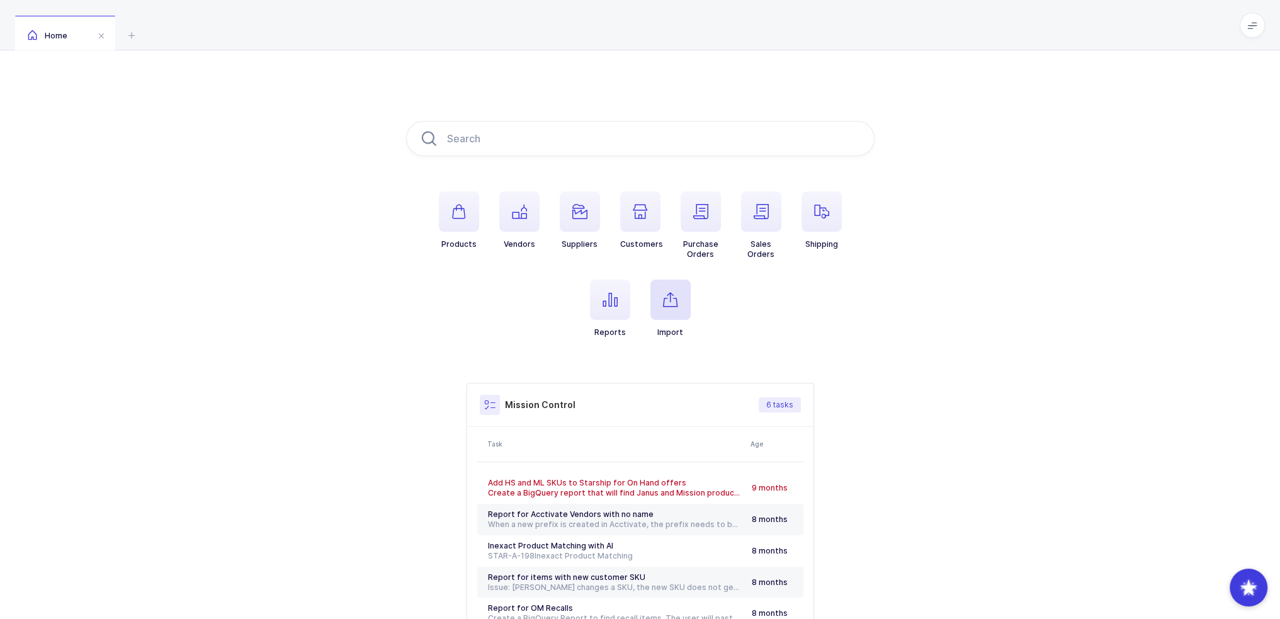
click at [664, 305] on icon "button" at bounding box center [670, 299] width 15 height 15
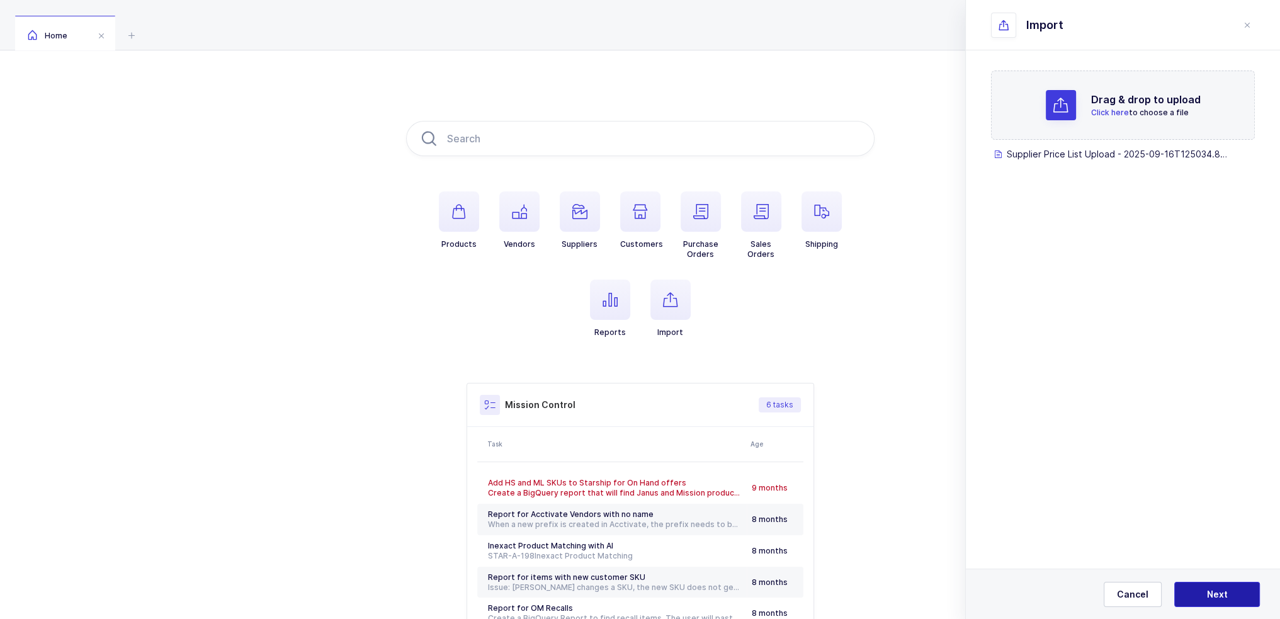
click at [1218, 594] on span "Next" at bounding box center [1217, 594] width 21 height 13
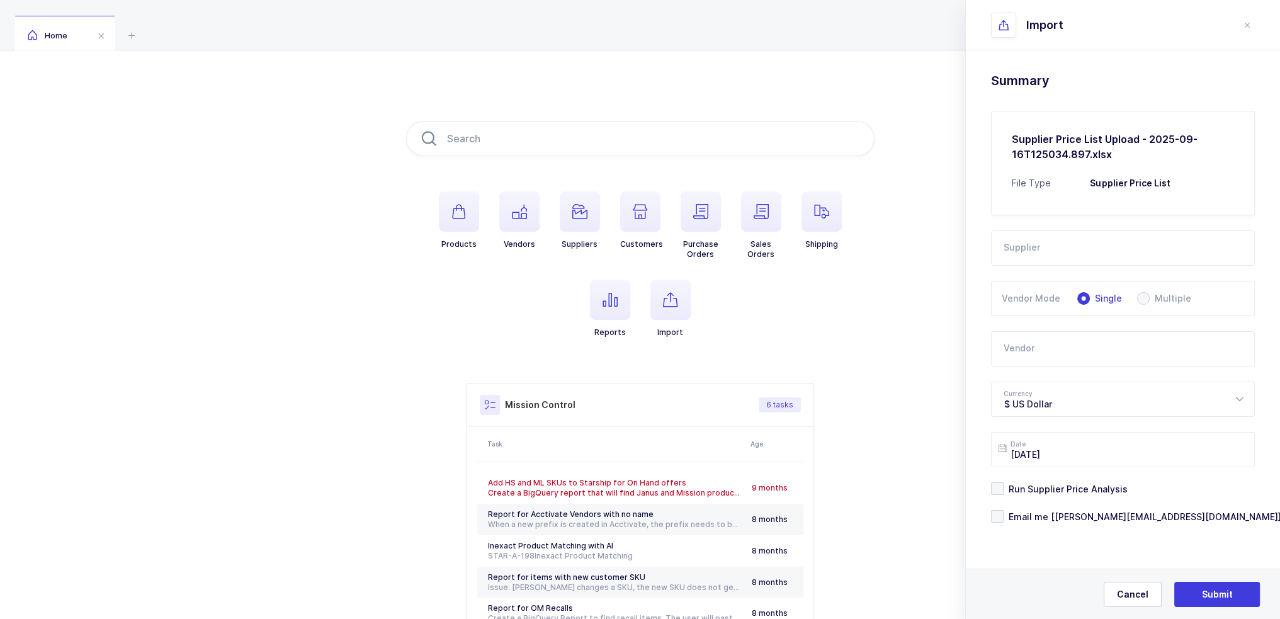
click at [1102, 239] on input "text" at bounding box center [1123, 247] width 264 height 35
click at [1051, 289] on span "Z Worldwide" at bounding box center [1031, 290] width 55 height 11
type input "Z Worldwide"
click at [1041, 339] on input "text" at bounding box center [1123, 348] width 264 height 35
click at [1057, 387] on div "Amsino" at bounding box center [1065, 391] width 123 height 13
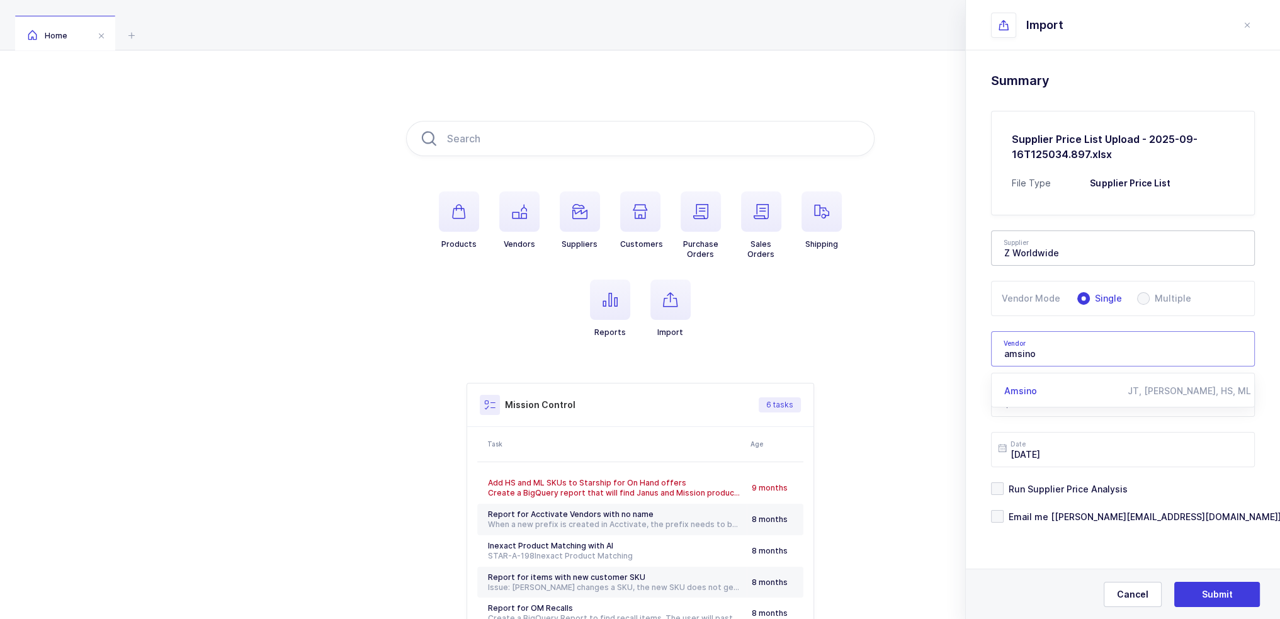
type input "Amsino"
click at [1050, 516] on span "Email me [[PERSON_NAME][EMAIL_ADDRESS][DOMAIN_NAME]]" at bounding box center [1143, 517] width 278 height 12
click at [1004, 510] on input "Email me [[PERSON_NAME][EMAIL_ADDRESS][DOMAIN_NAME]]" at bounding box center [1004, 510] width 0 height 0
click at [1237, 604] on button "Submit" at bounding box center [1217, 594] width 86 height 25
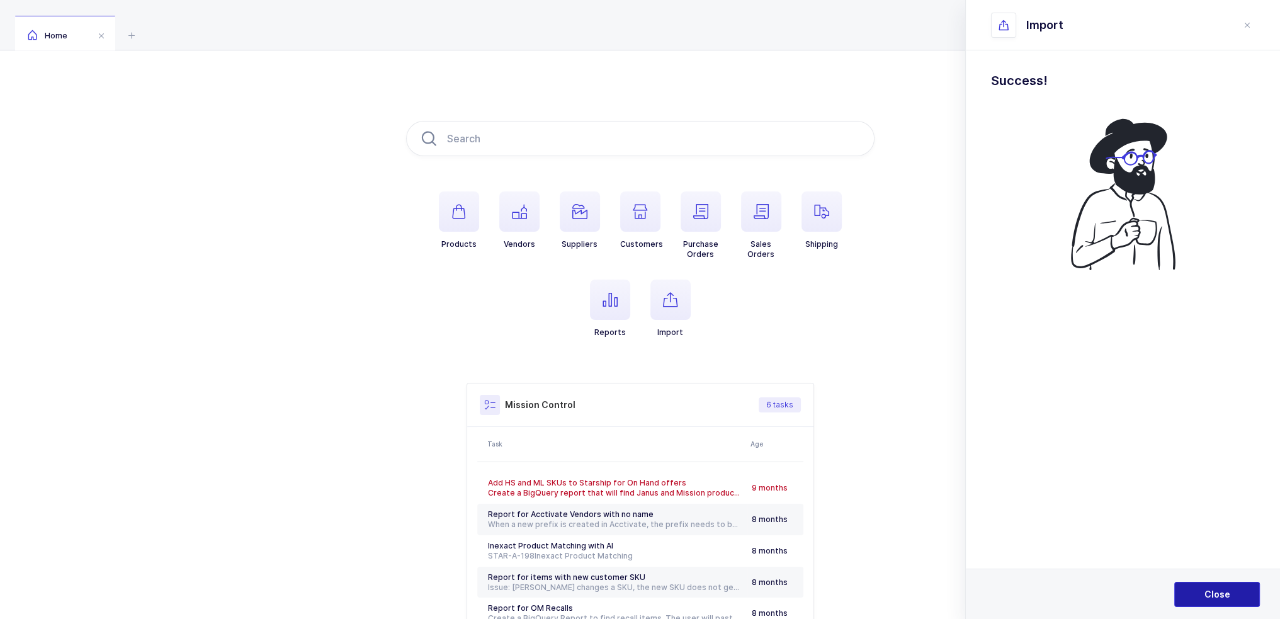
click at [1240, 596] on button "Close" at bounding box center [1217, 594] width 86 height 25
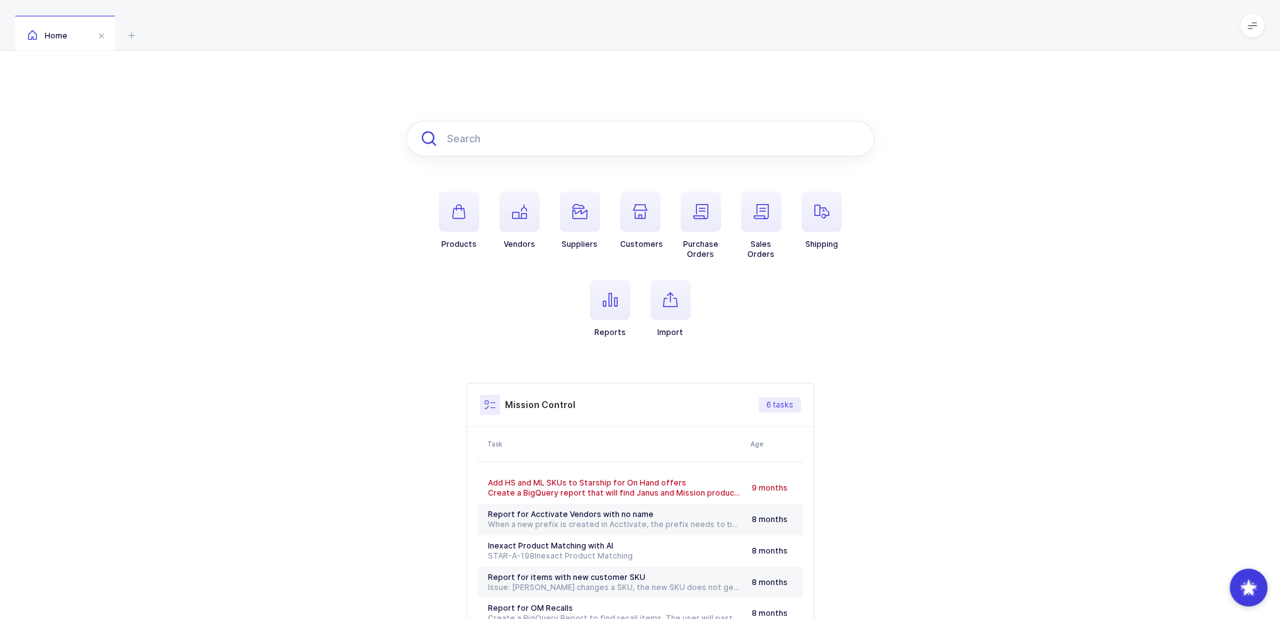
click at [494, 136] on input "text" at bounding box center [640, 138] width 468 height 35
paste input "00606"
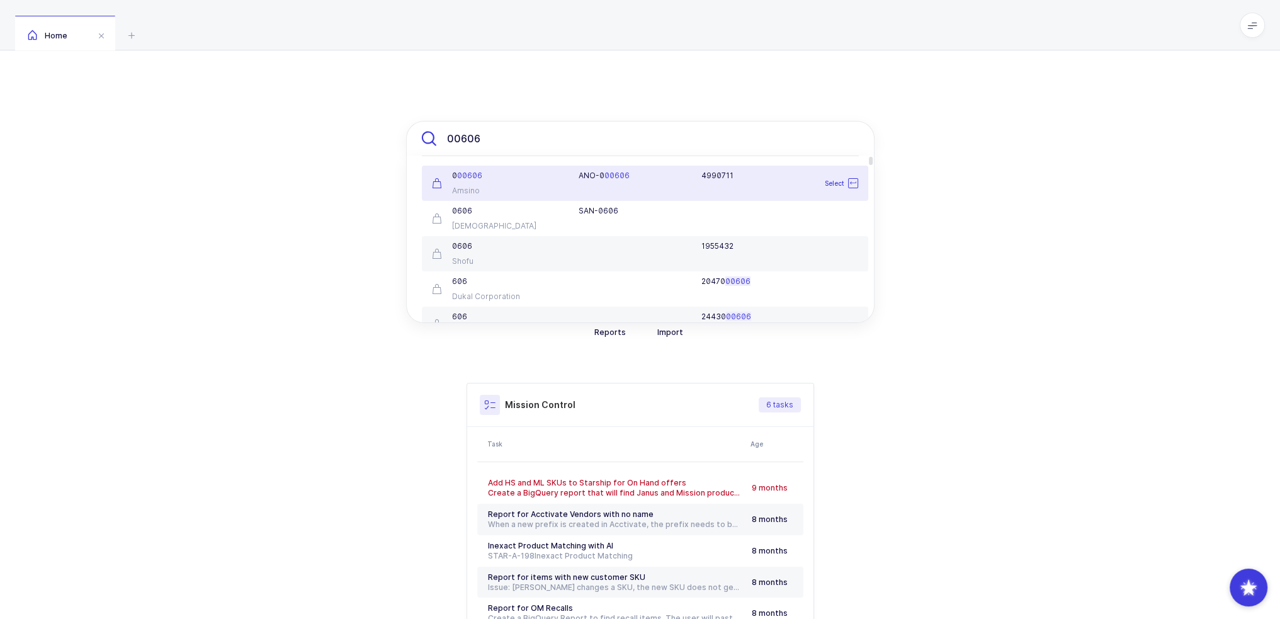
type input "00606"
click at [545, 175] on div "0 00606" at bounding box center [498, 176] width 132 height 10
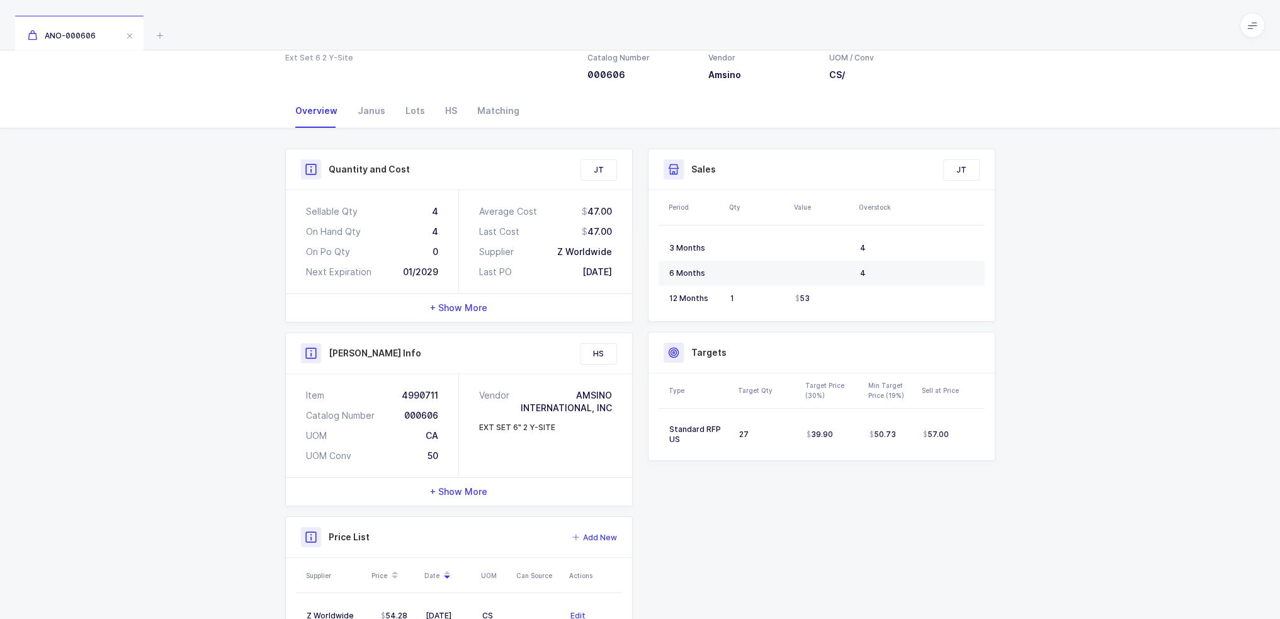
scroll to position [183, 0]
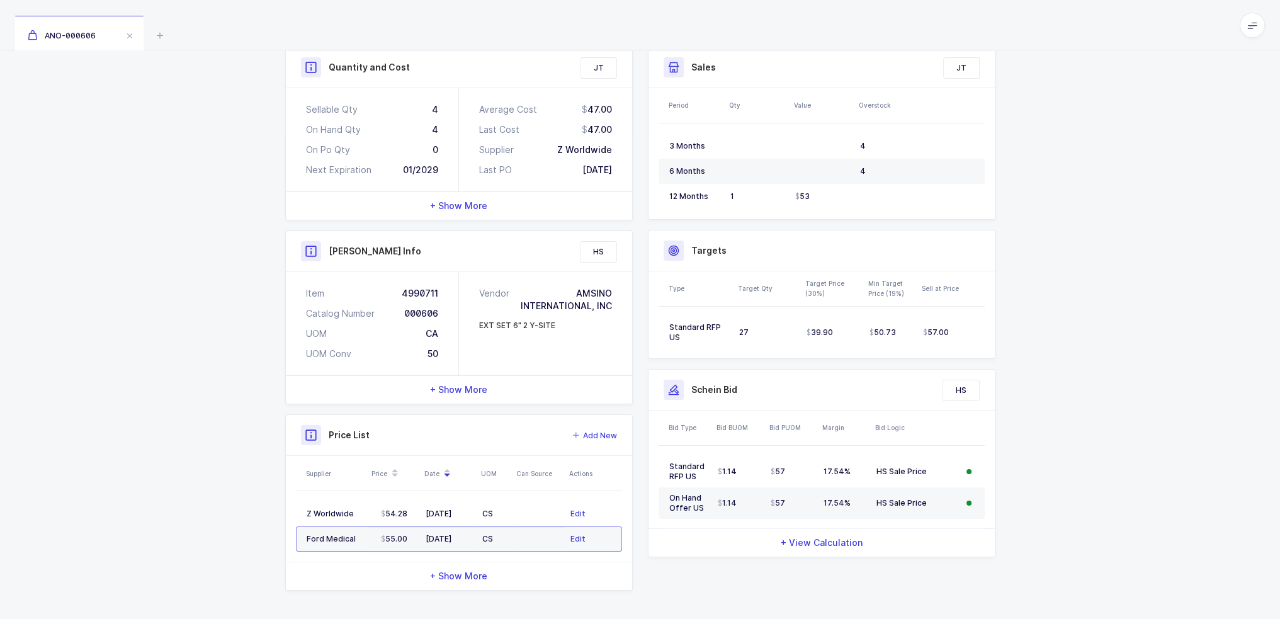
click at [207, 406] on div "Quantity and Cost JT Sellable Qty 4 On Hand Qty 4 On Po Qty 0 Next Expiration 0…" at bounding box center [640, 323] width 1280 height 594
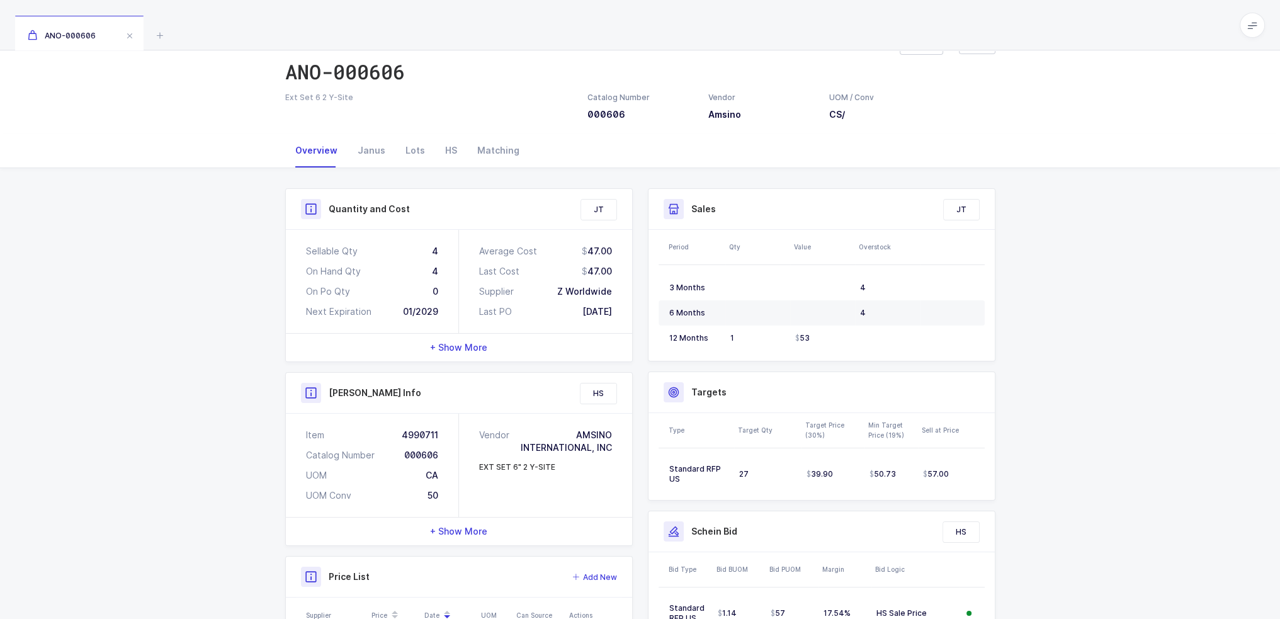
scroll to position [0, 0]
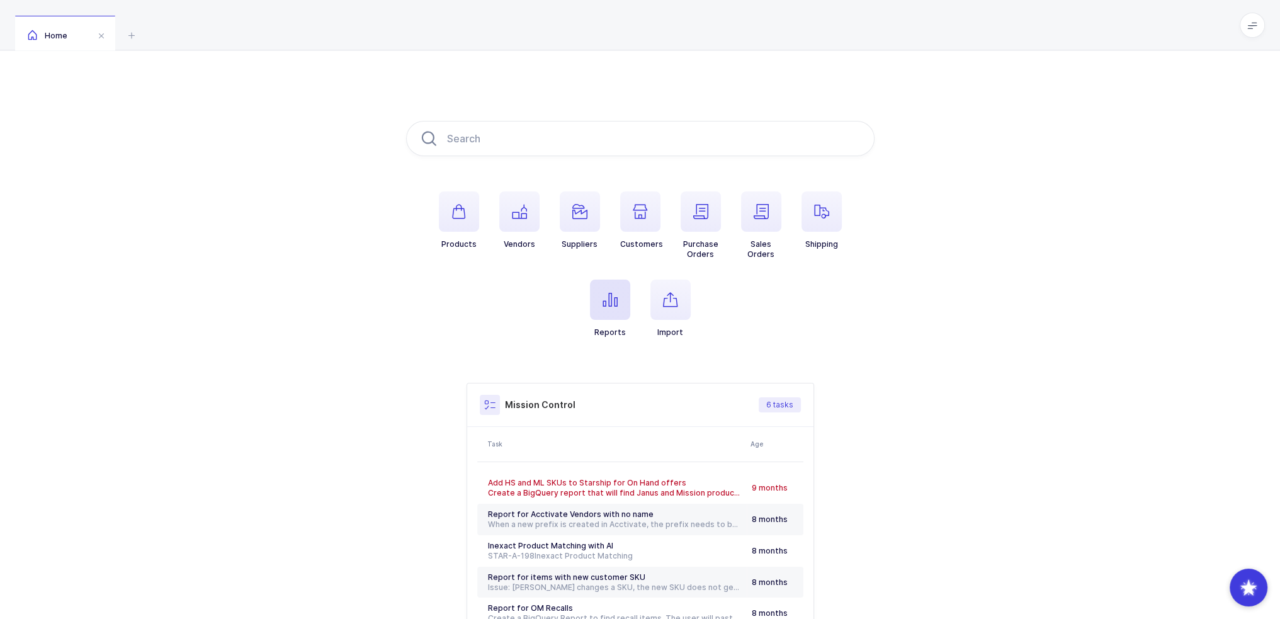
click at [601, 306] on span "button" at bounding box center [610, 300] width 40 height 40
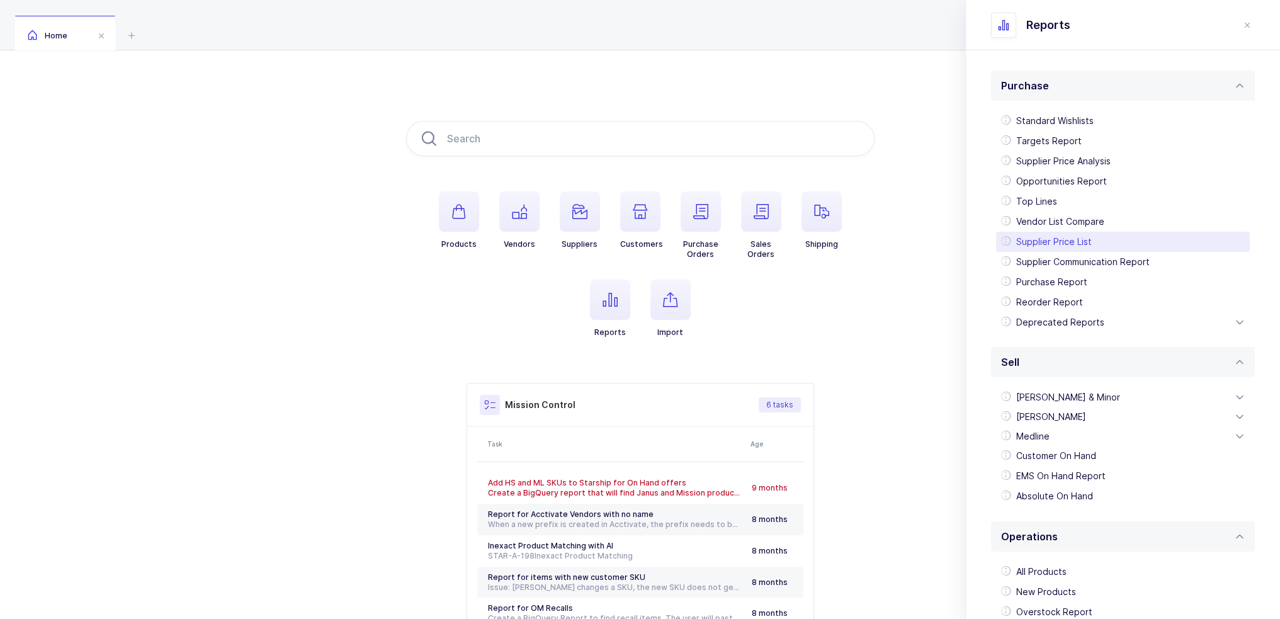
click at [1073, 241] on div "Supplier Price List" at bounding box center [1123, 242] width 254 height 20
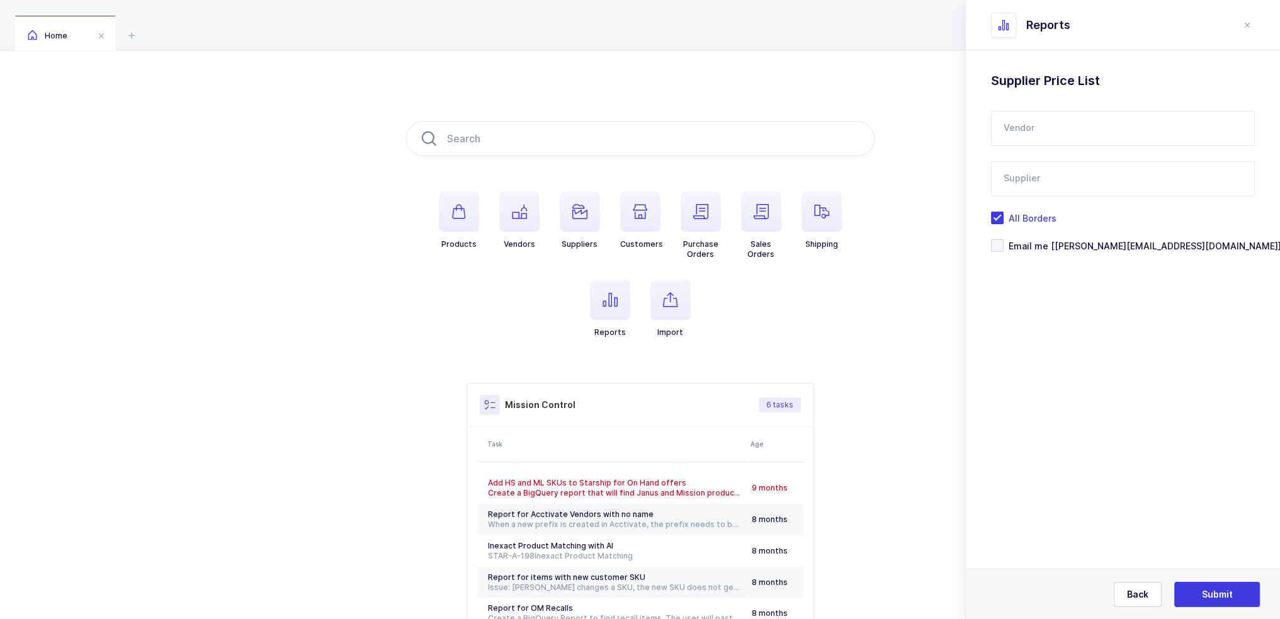
click at [1053, 123] on input "text" at bounding box center [1123, 128] width 264 height 35
type input "b"
click at [1051, 164] on div "Ivoclar Vivadent" at bounding box center [1050, 170] width 93 height 13
type input "Ivoclar Vivadent"
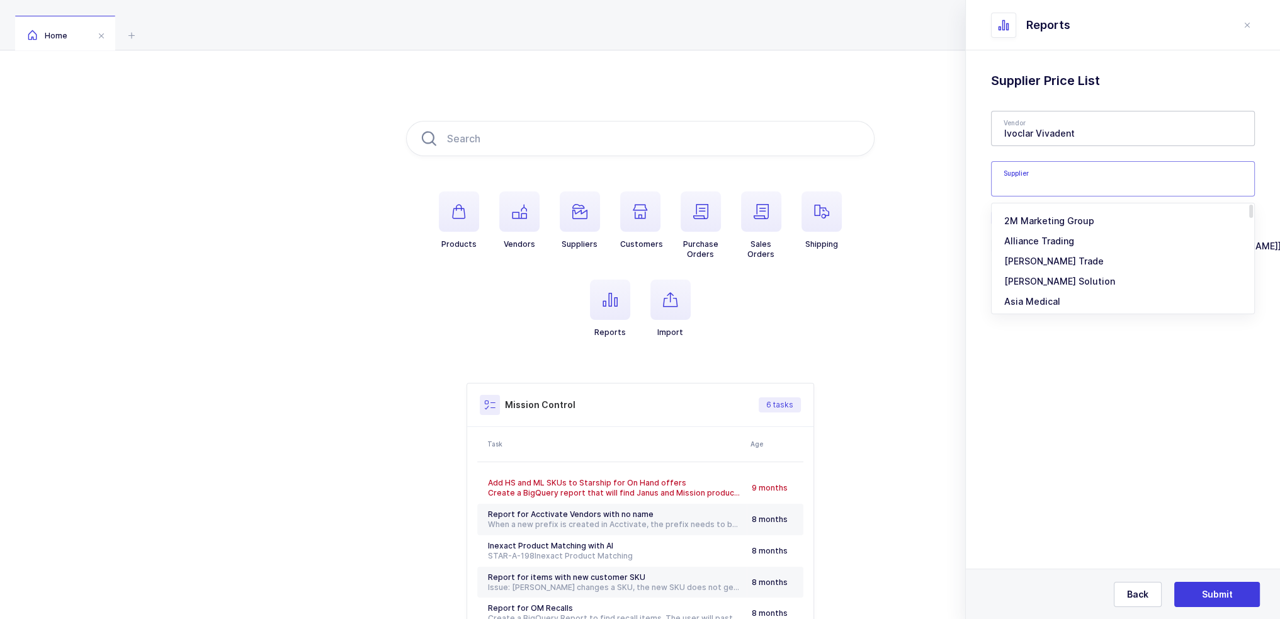
click at [1047, 183] on input "text" at bounding box center [1123, 178] width 264 height 35
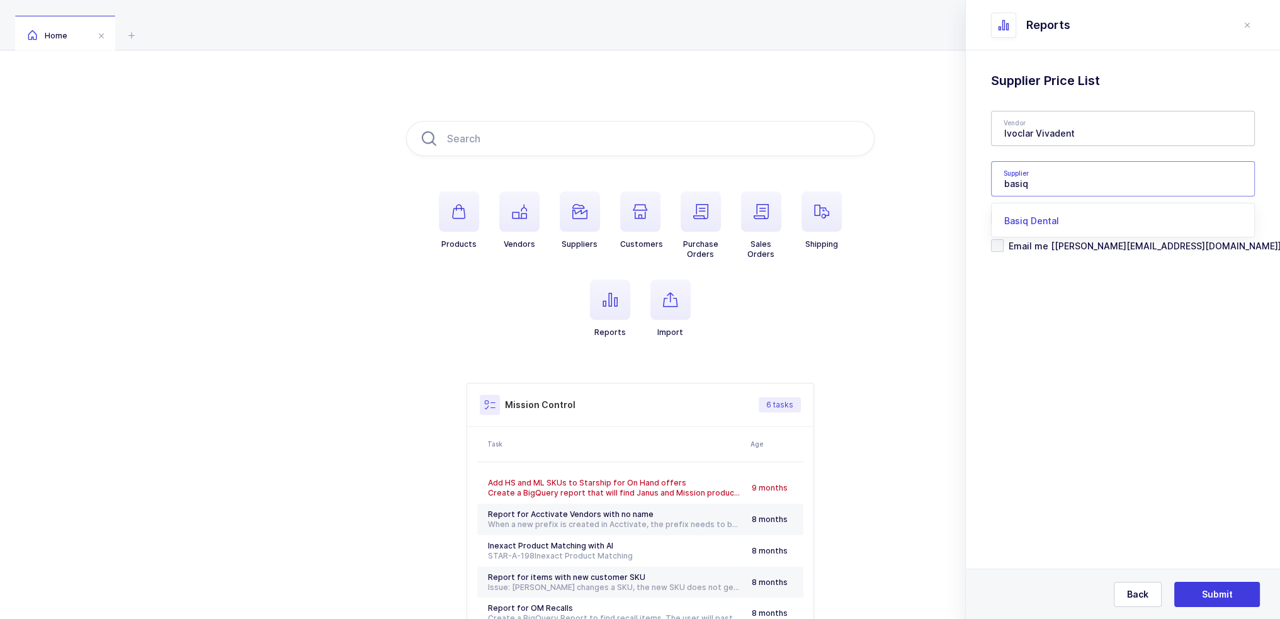
click at [1050, 221] on span "Basiq Dental" at bounding box center [1031, 220] width 55 height 11
type input "Basiq Dental"
click at [1216, 590] on span "Submit" at bounding box center [1217, 594] width 31 height 13
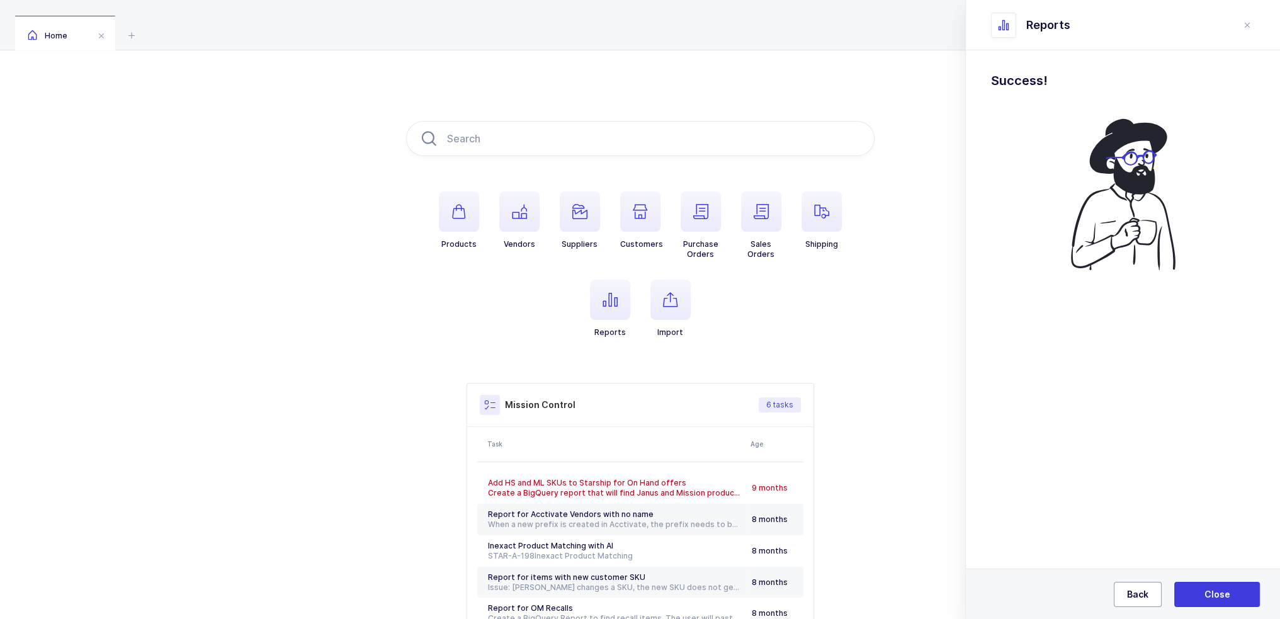
click at [1125, 596] on button "Back" at bounding box center [1138, 594] width 48 height 25
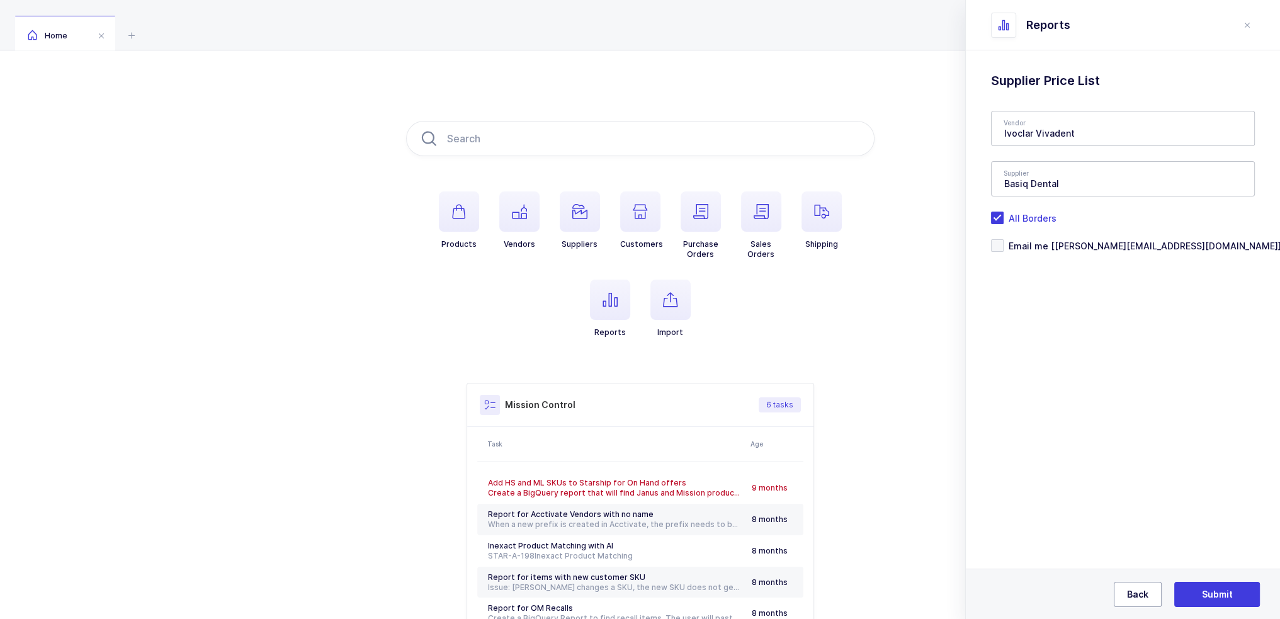
click at [1125, 596] on button "Back" at bounding box center [1138, 594] width 48 height 25
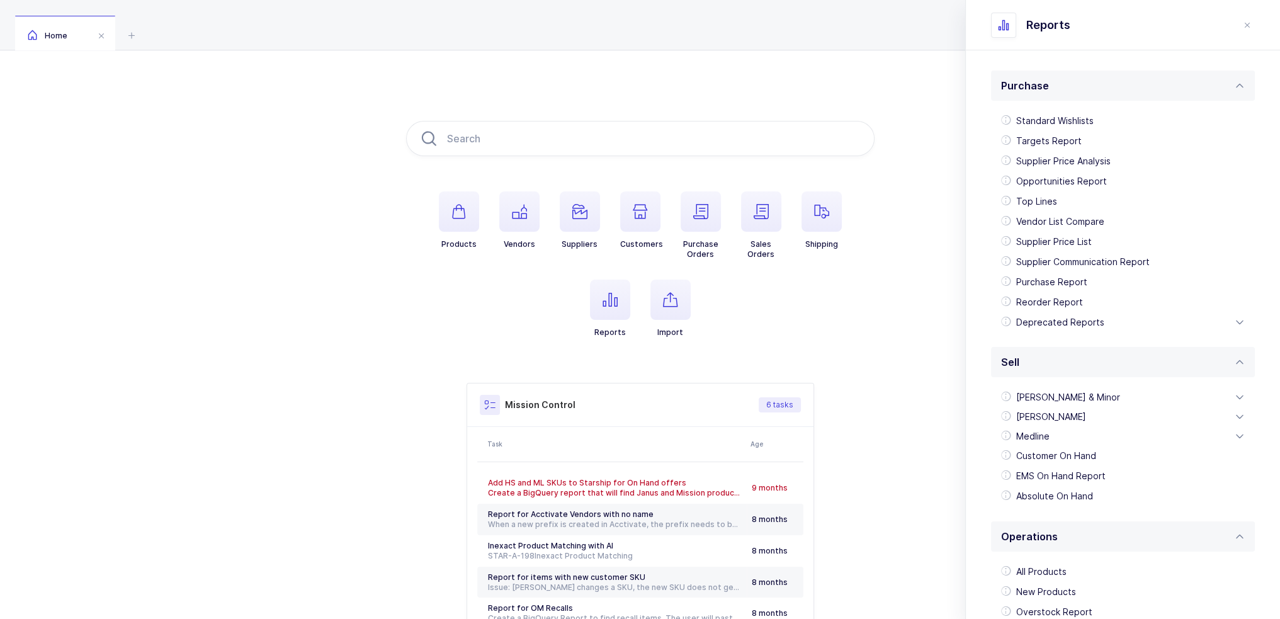
click at [1255, 33] on header "Reports" at bounding box center [1123, 25] width 314 height 50
click at [1253, 30] on button "close drawer" at bounding box center [1247, 25] width 15 height 15
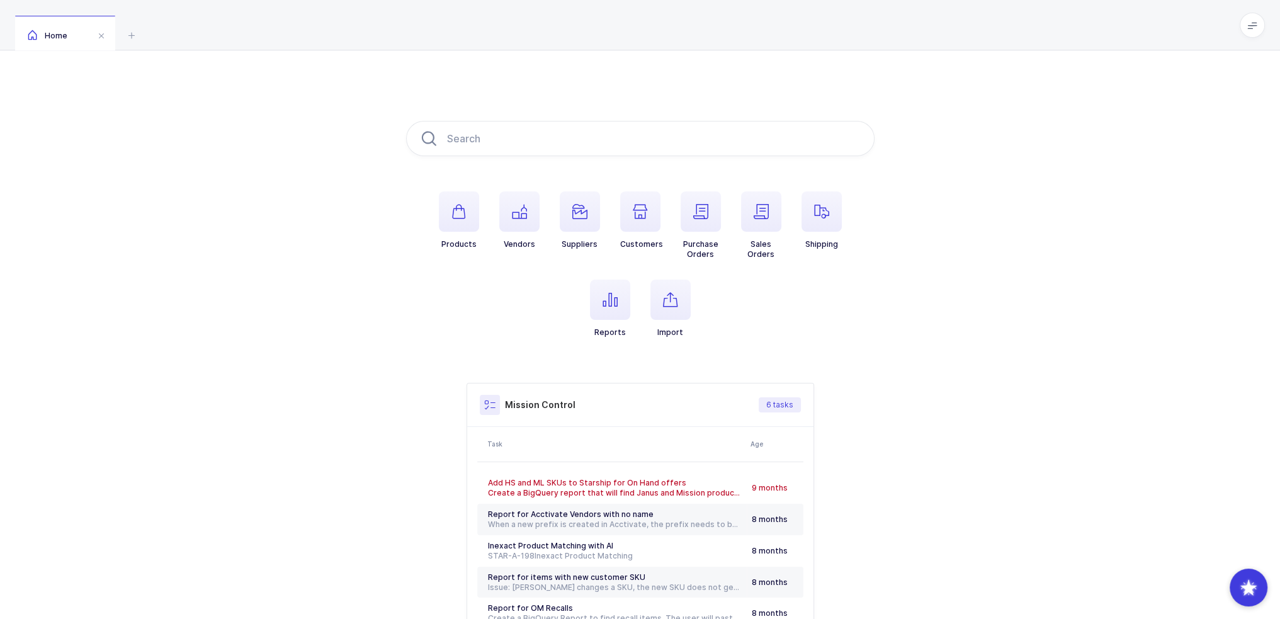
click at [256, 279] on div "Products Vendors Suppliers Customers Purchase Orders Sales Orders Shipping Repo…" at bounding box center [640, 395] width 1280 height 691
